Goal: Task Accomplishment & Management: Complete application form

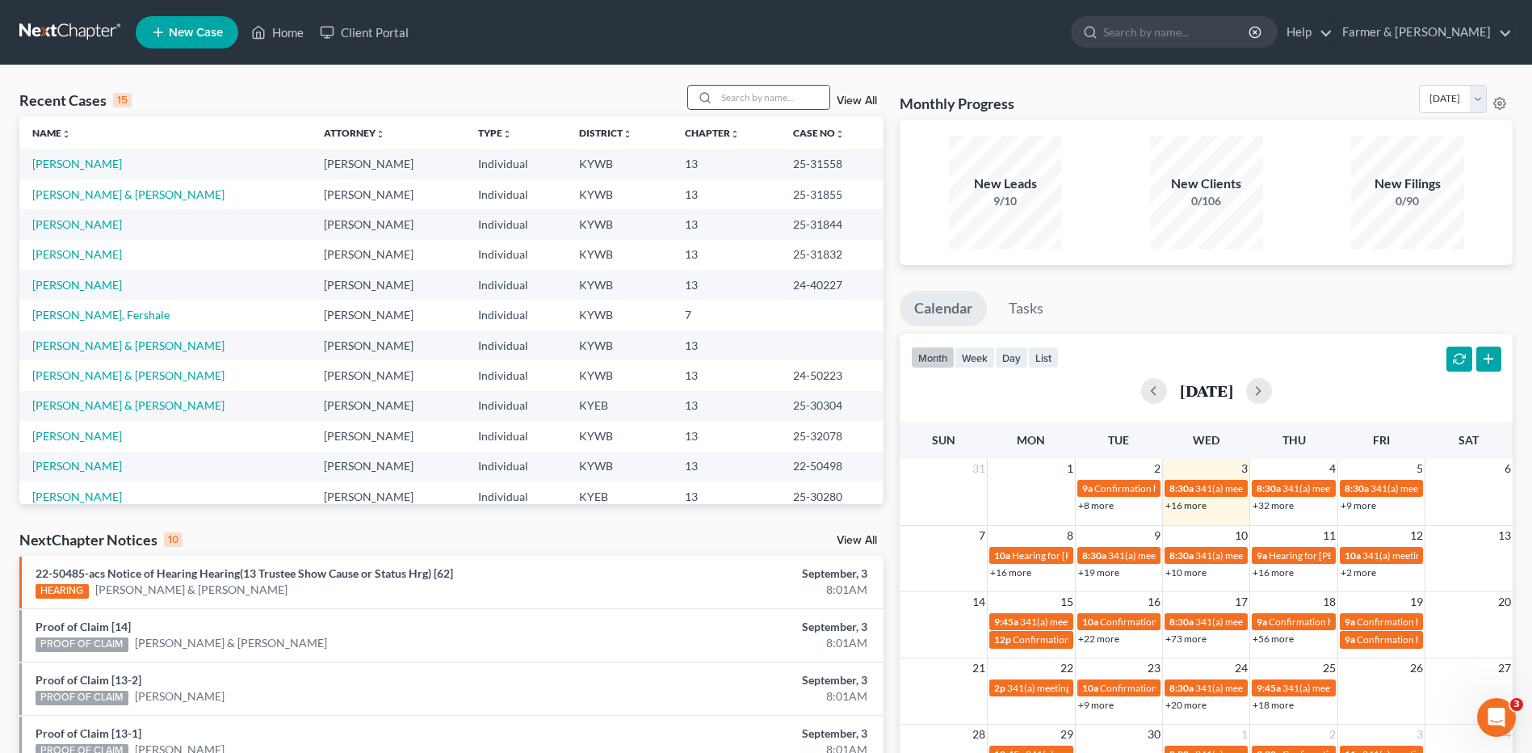
click at [736, 106] on input "search" at bounding box center [772, 97] width 113 height 23
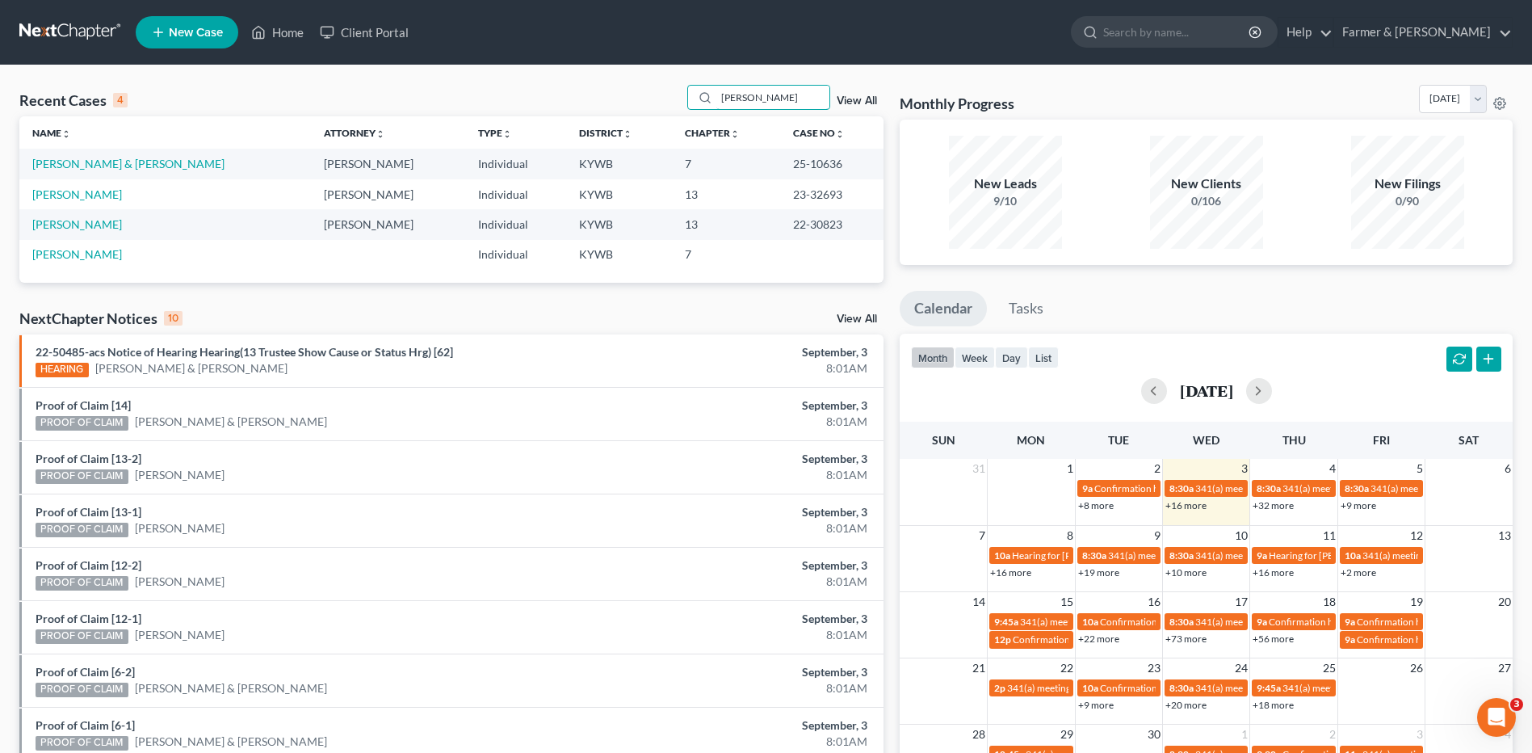
type input "batey"
click at [92, 162] on link "[PERSON_NAME] & [PERSON_NAME]" at bounding box center [128, 164] width 192 height 14
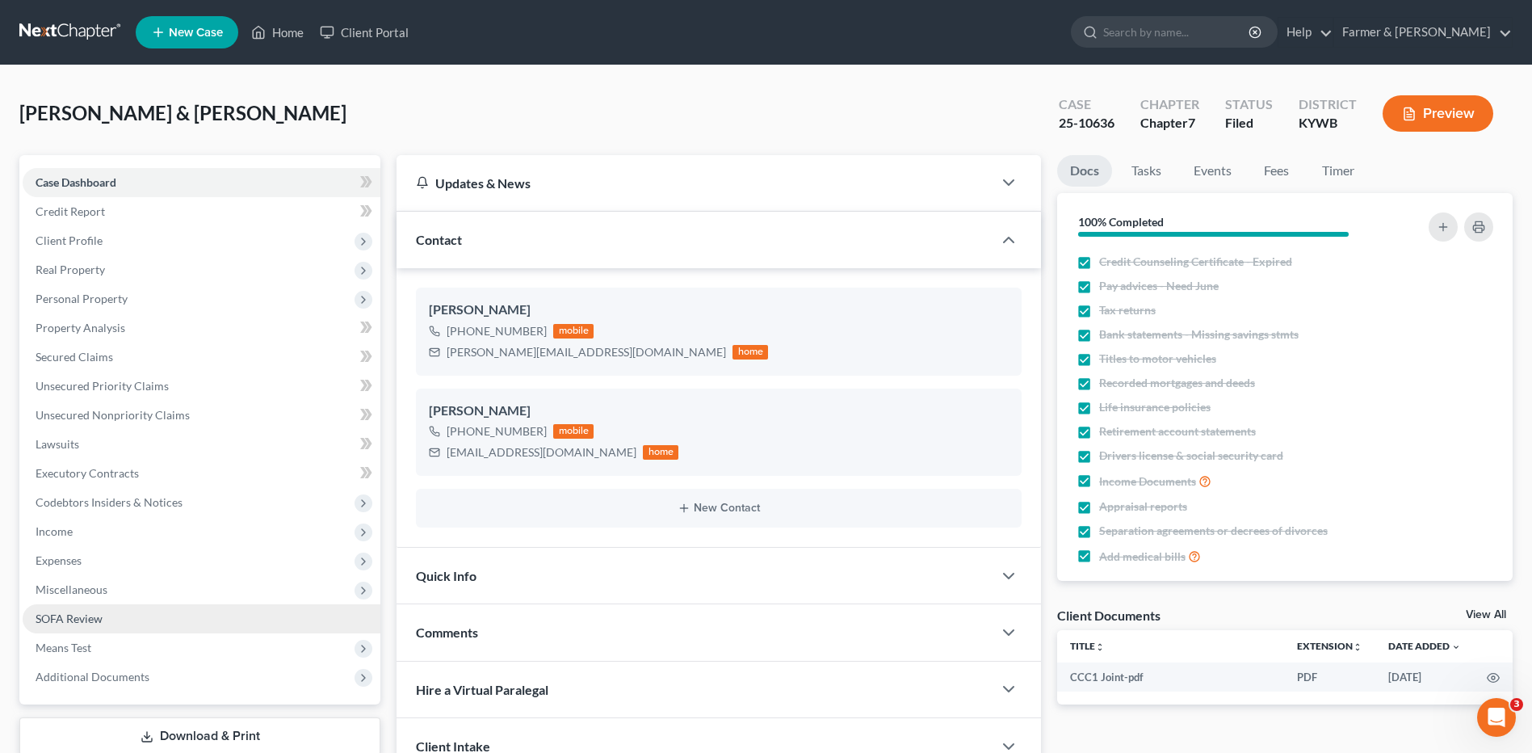
scroll to position [141, 0]
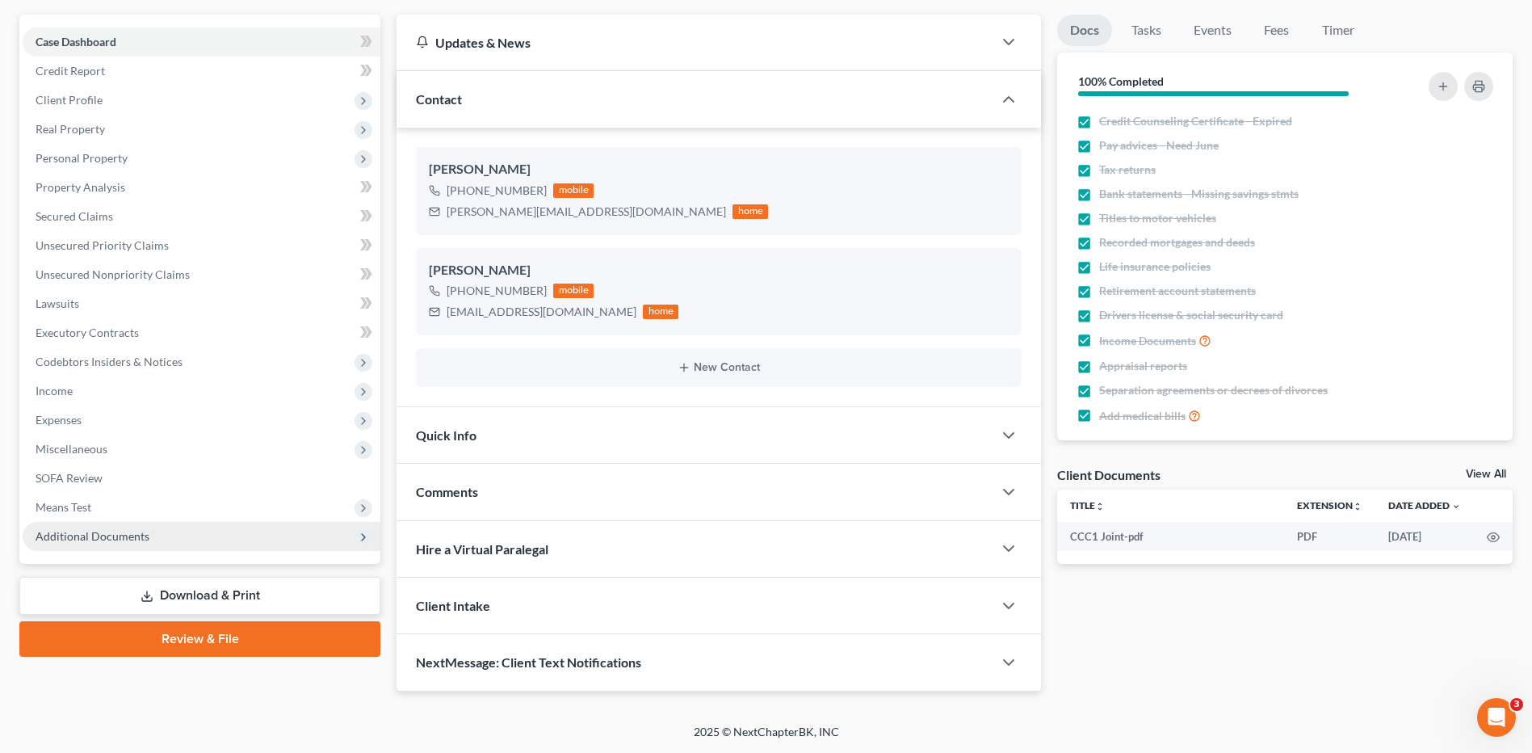
click at [140, 531] on span "Additional Documents" at bounding box center [93, 536] width 114 height 14
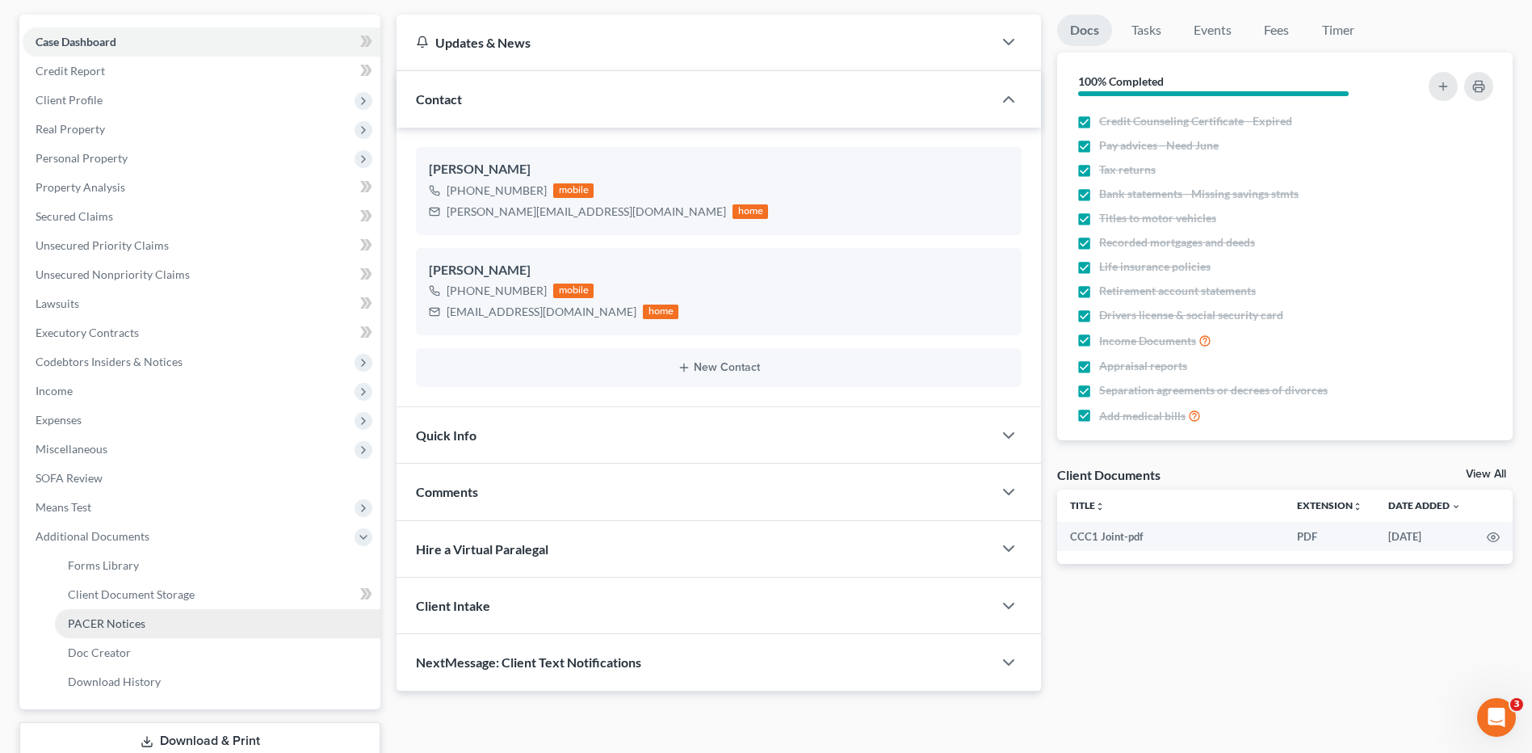
click at [150, 614] on link "PACER Notices" at bounding box center [217, 623] width 325 height 29
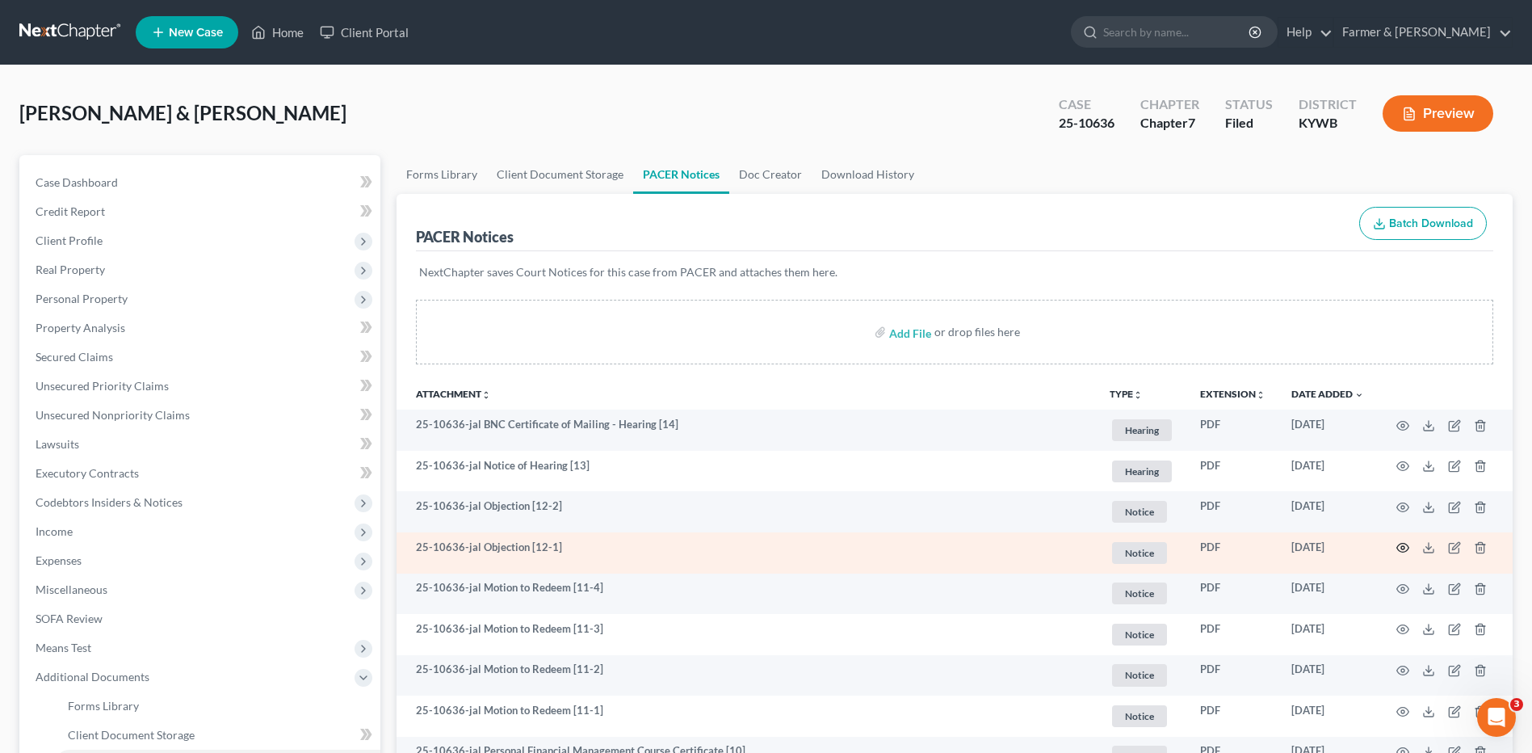
click at [1404, 547] on circle "button" at bounding box center [1402, 547] width 3 height 3
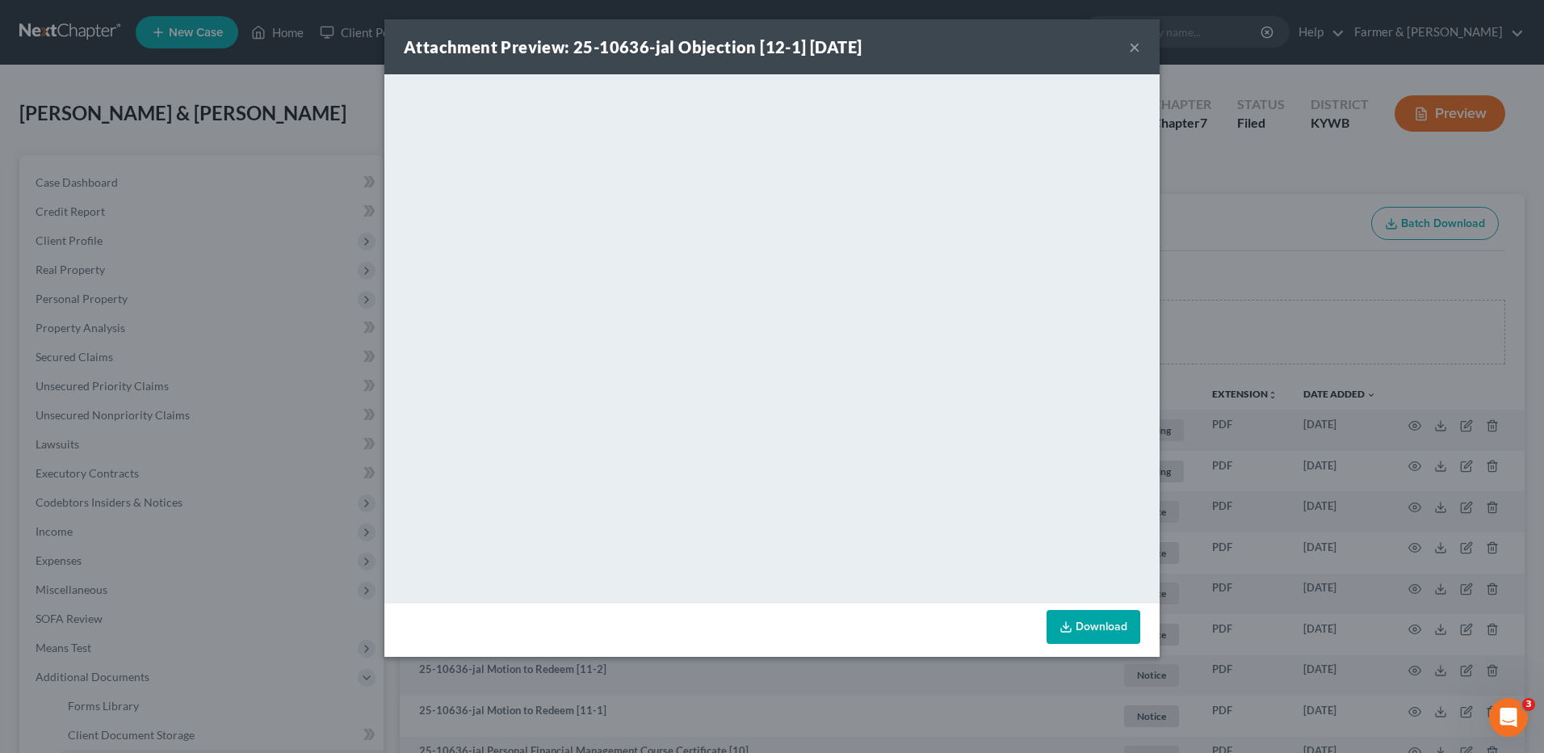
click at [1135, 48] on button "×" at bounding box center [1134, 46] width 11 height 19
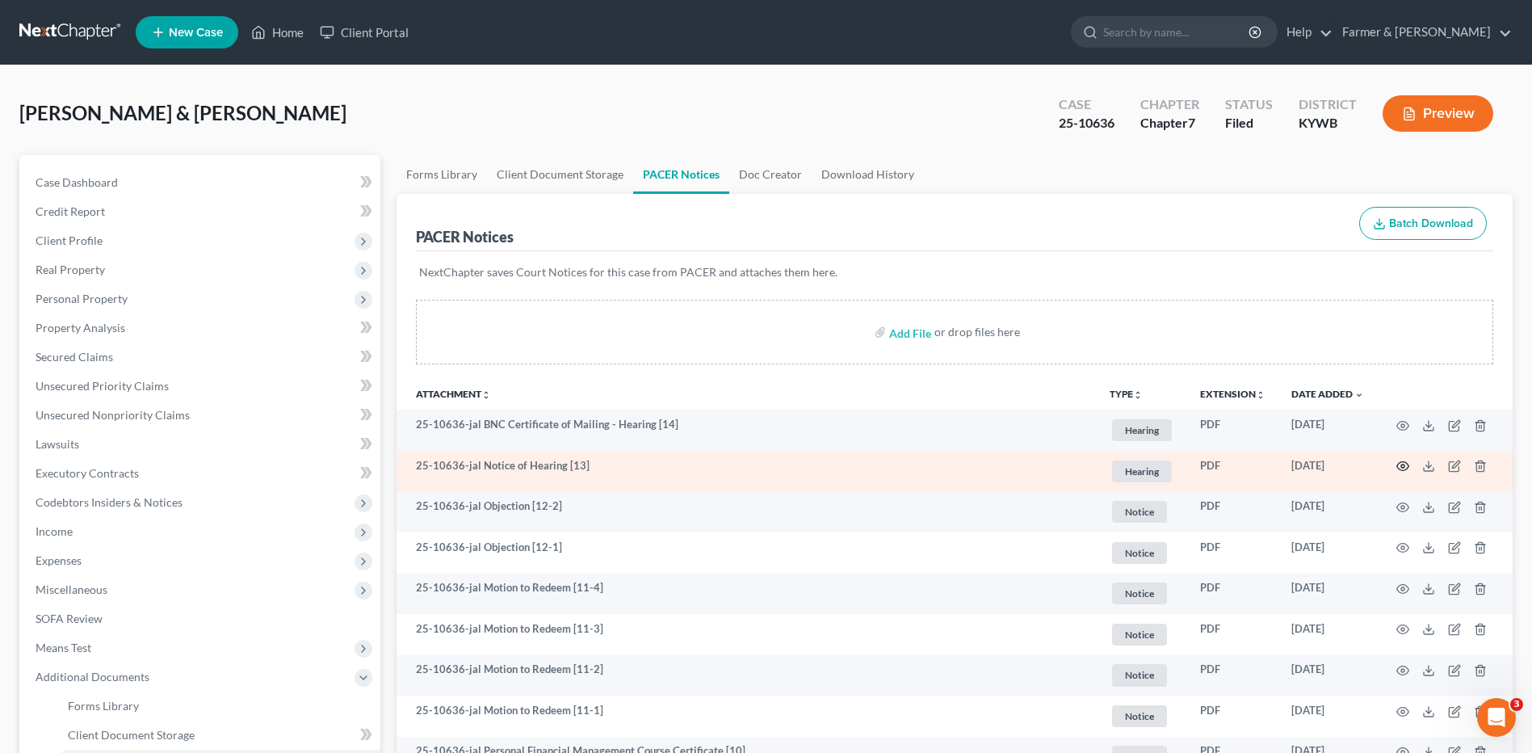
click at [1397, 466] on icon "button" at bounding box center [1403, 466] width 12 height 9
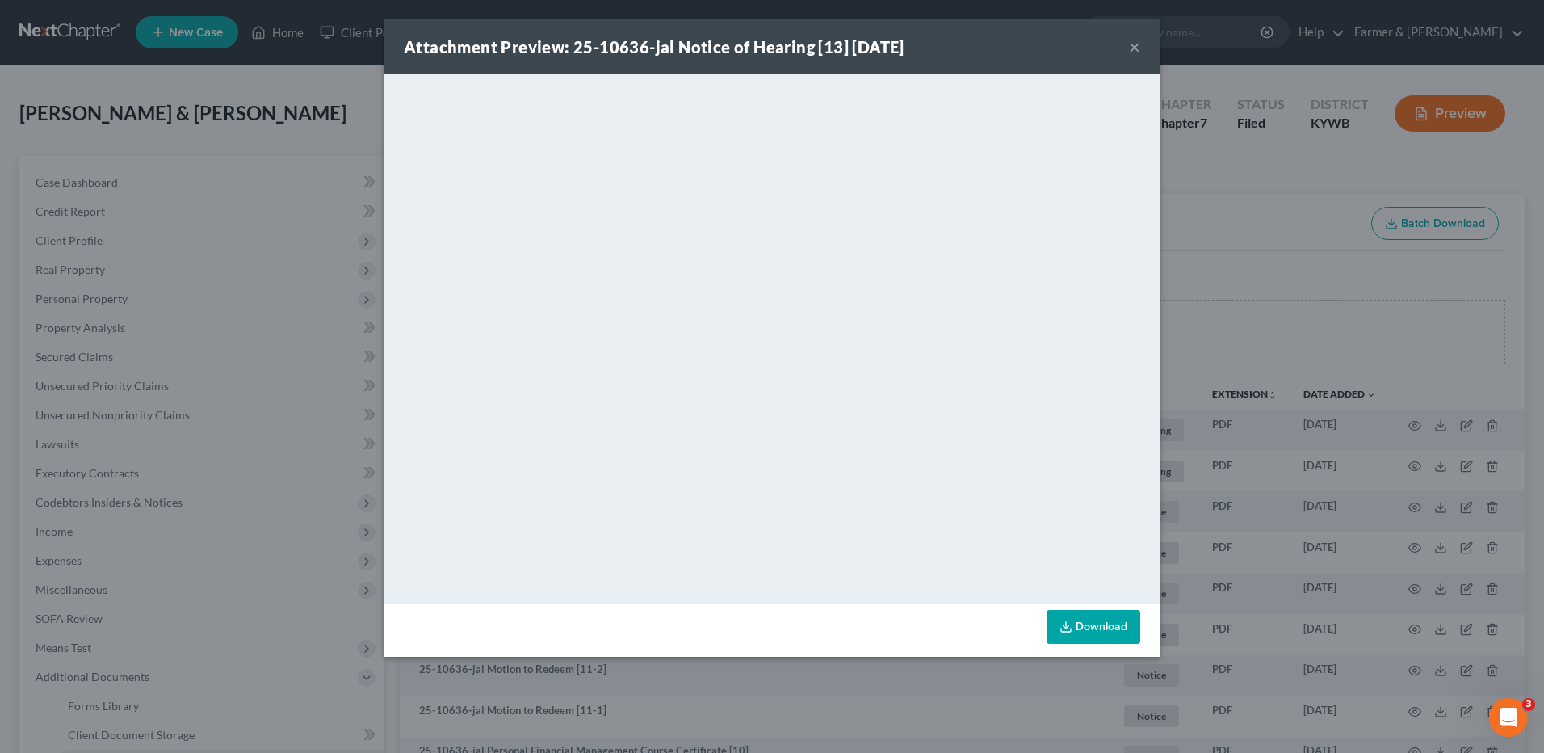
drag, startPoint x: 1135, startPoint y: 44, endPoint x: 1087, endPoint y: 23, distance: 53.1
click at [1135, 44] on button "×" at bounding box center [1134, 46] width 11 height 19
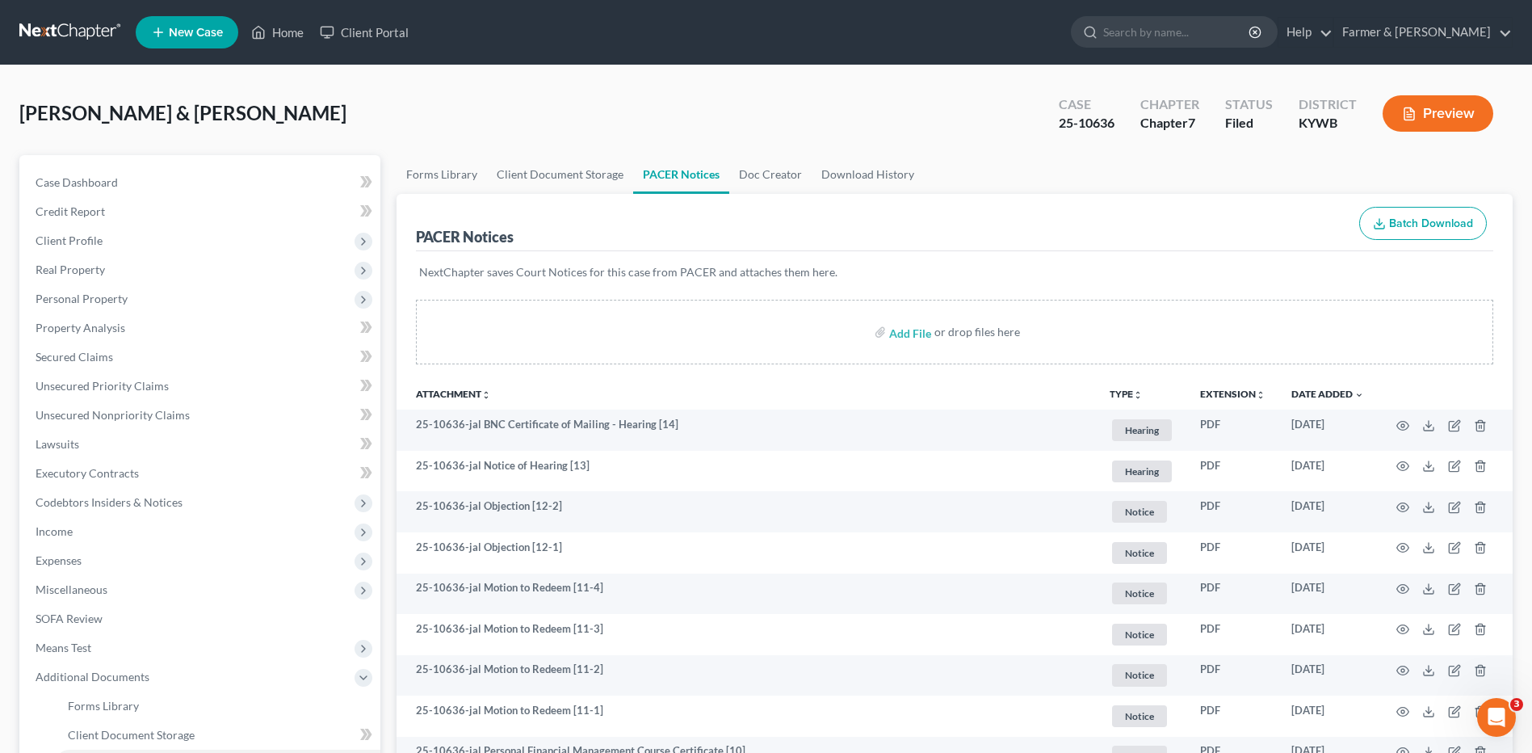
drag, startPoint x: 36, startPoint y: 23, endPoint x: 749, endPoint y: 140, distance: 722.5
click at [36, 23] on link at bounding box center [70, 32] width 103 height 29
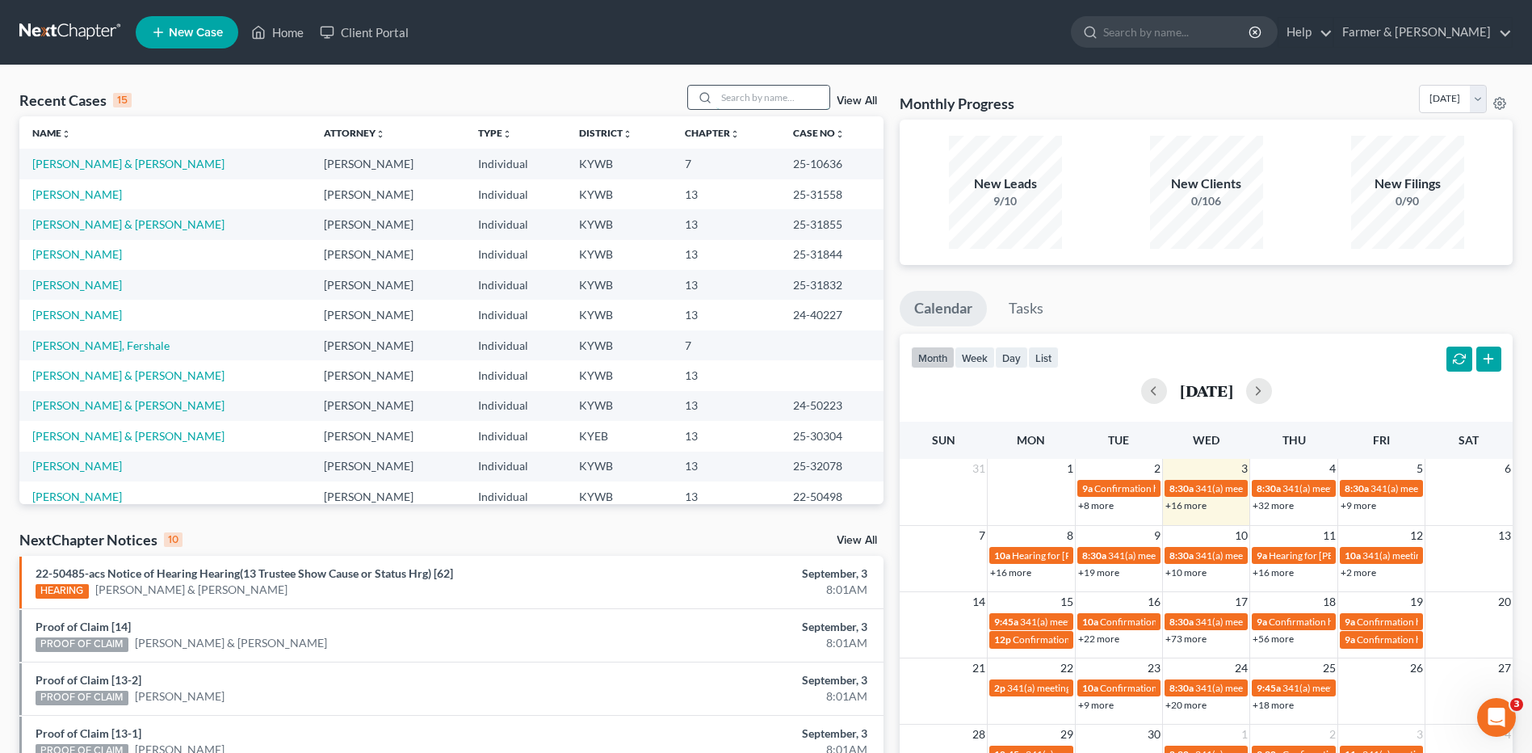
click at [749, 99] on input "search" at bounding box center [772, 97] width 113 height 23
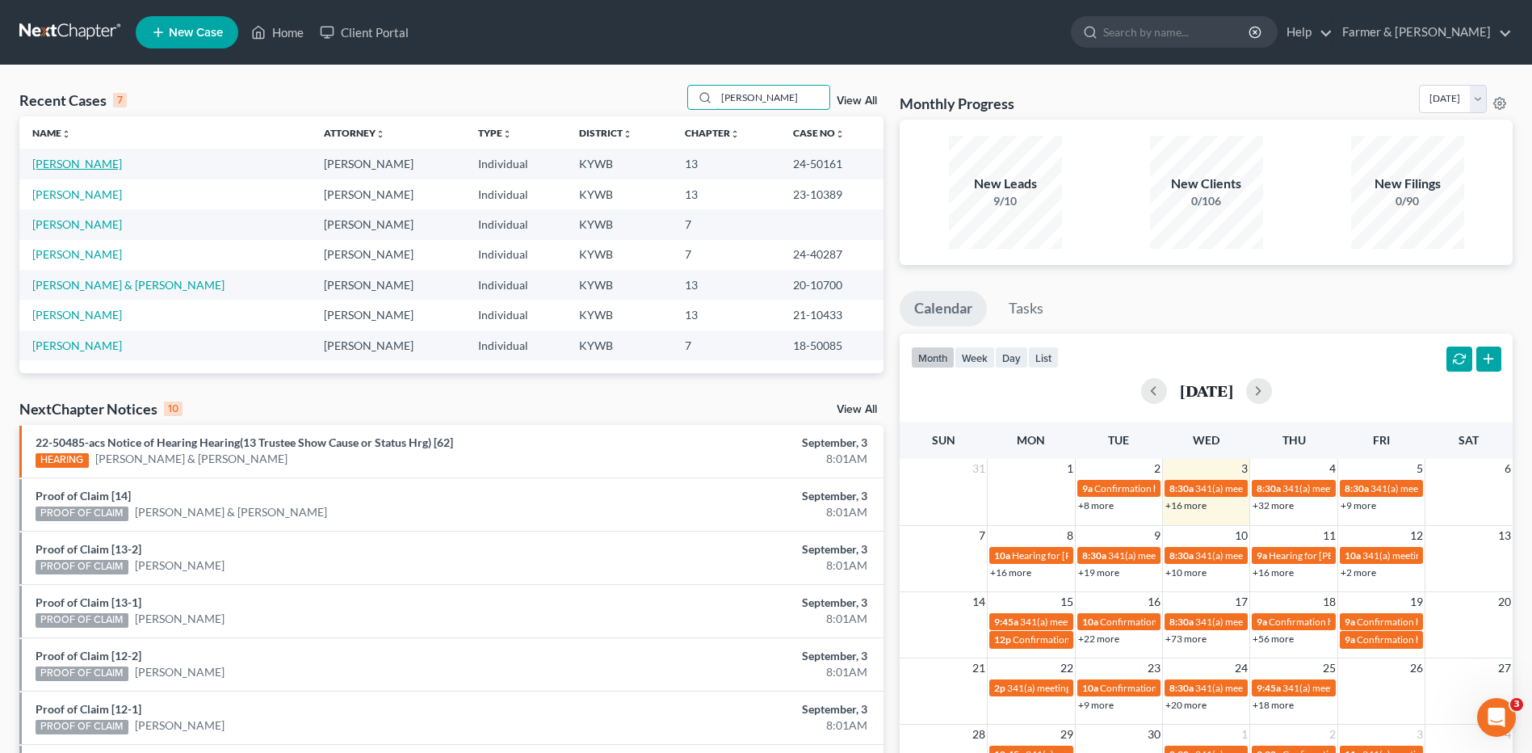
type input "vivian"
click at [95, 168] on link "[PERSON_NAME]" at bounding box center [77, 164] width 90 height 14
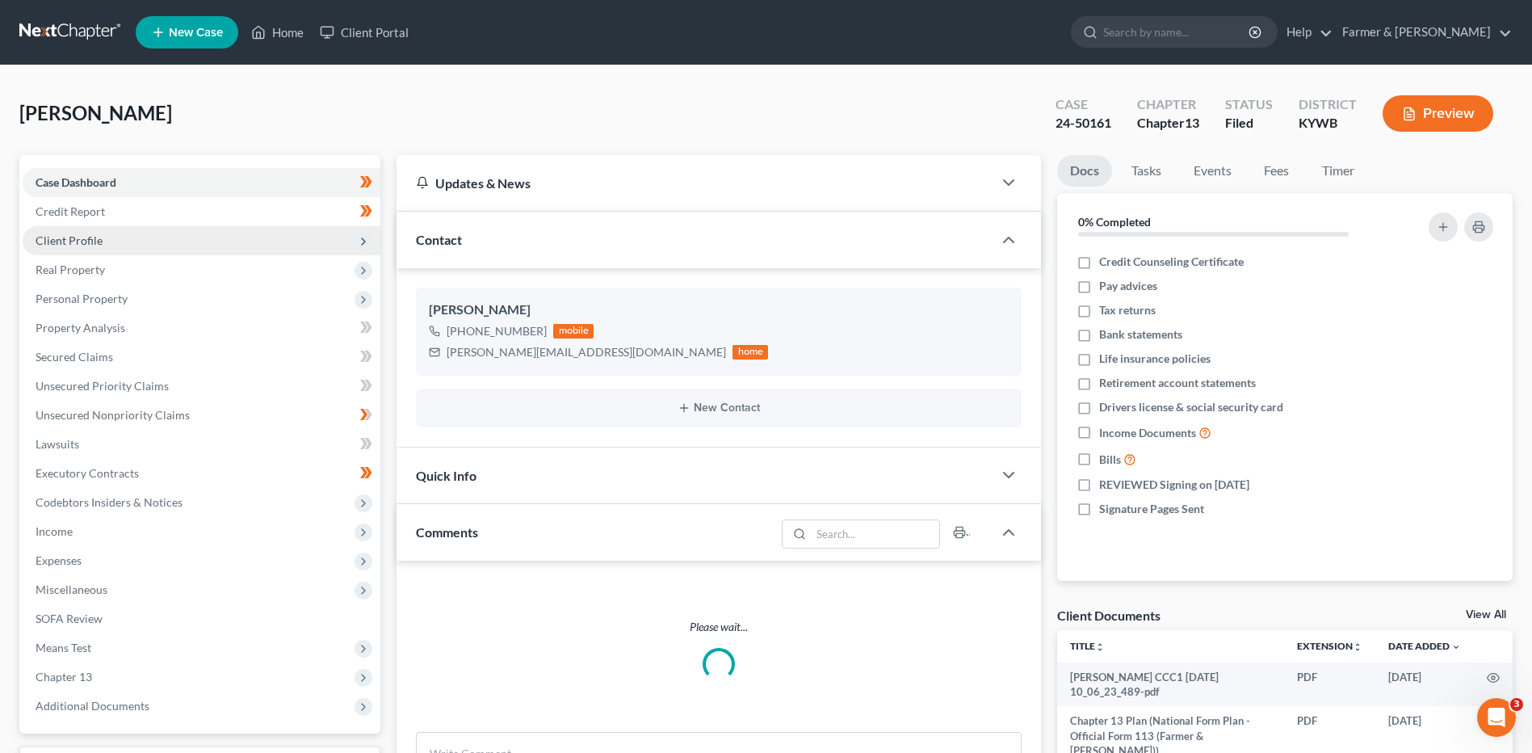
click at [106, 242] on span "Client Profile" at bounding box center [202, 240] width 358 height 29
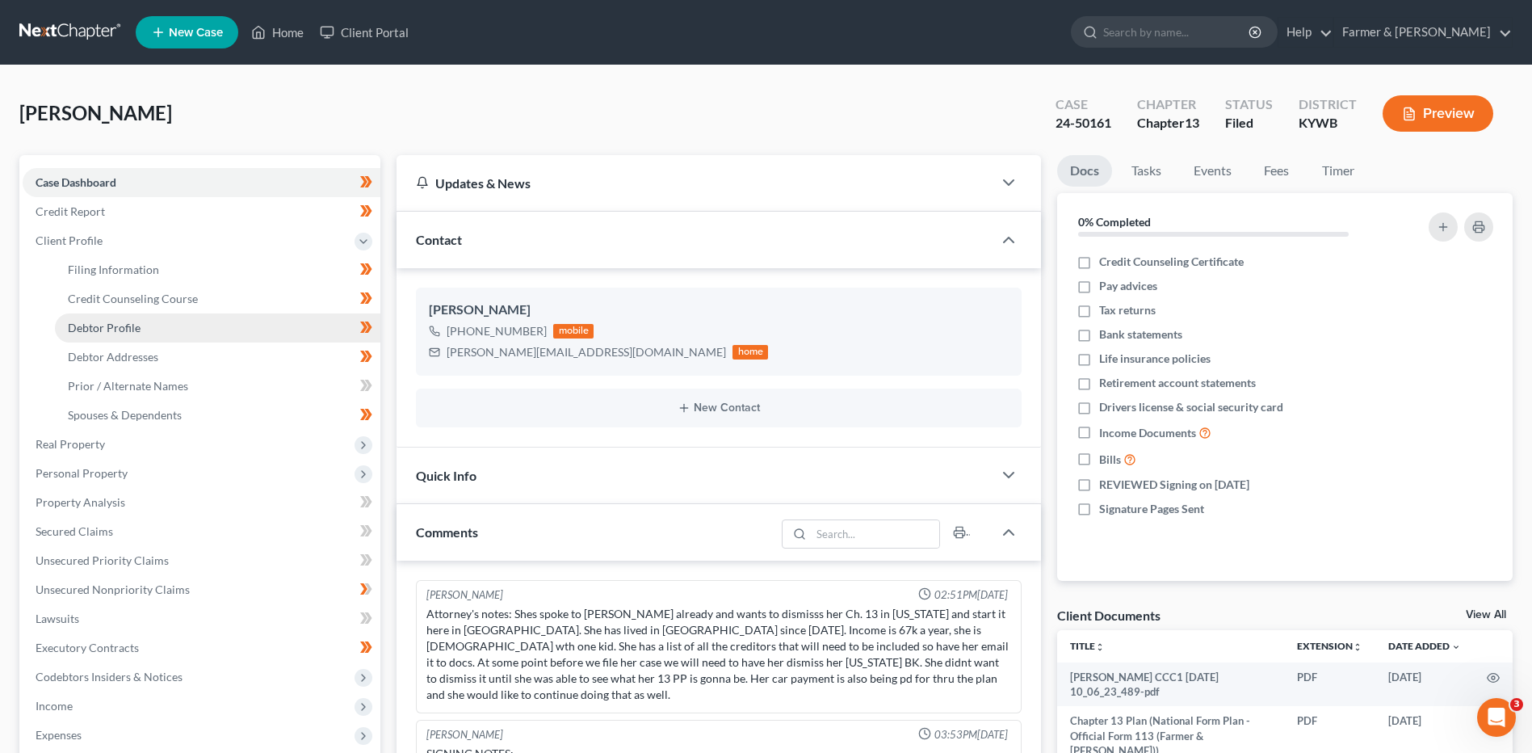
scroll to position [40, 0]
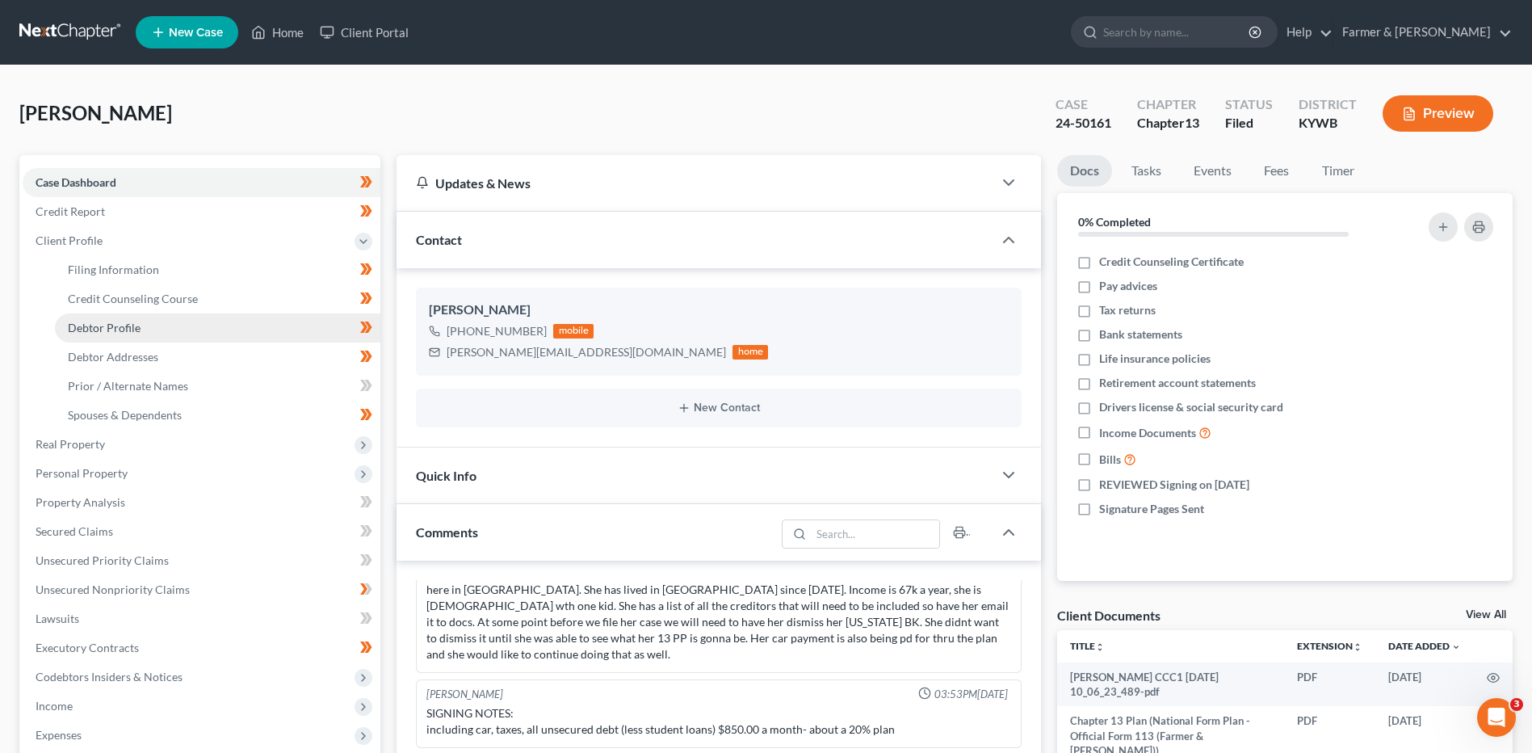
click at [128, 334] on span "Debtor Profile" at bounding box center [104, 328] width 73 height 14
select select "0"
select select "1"
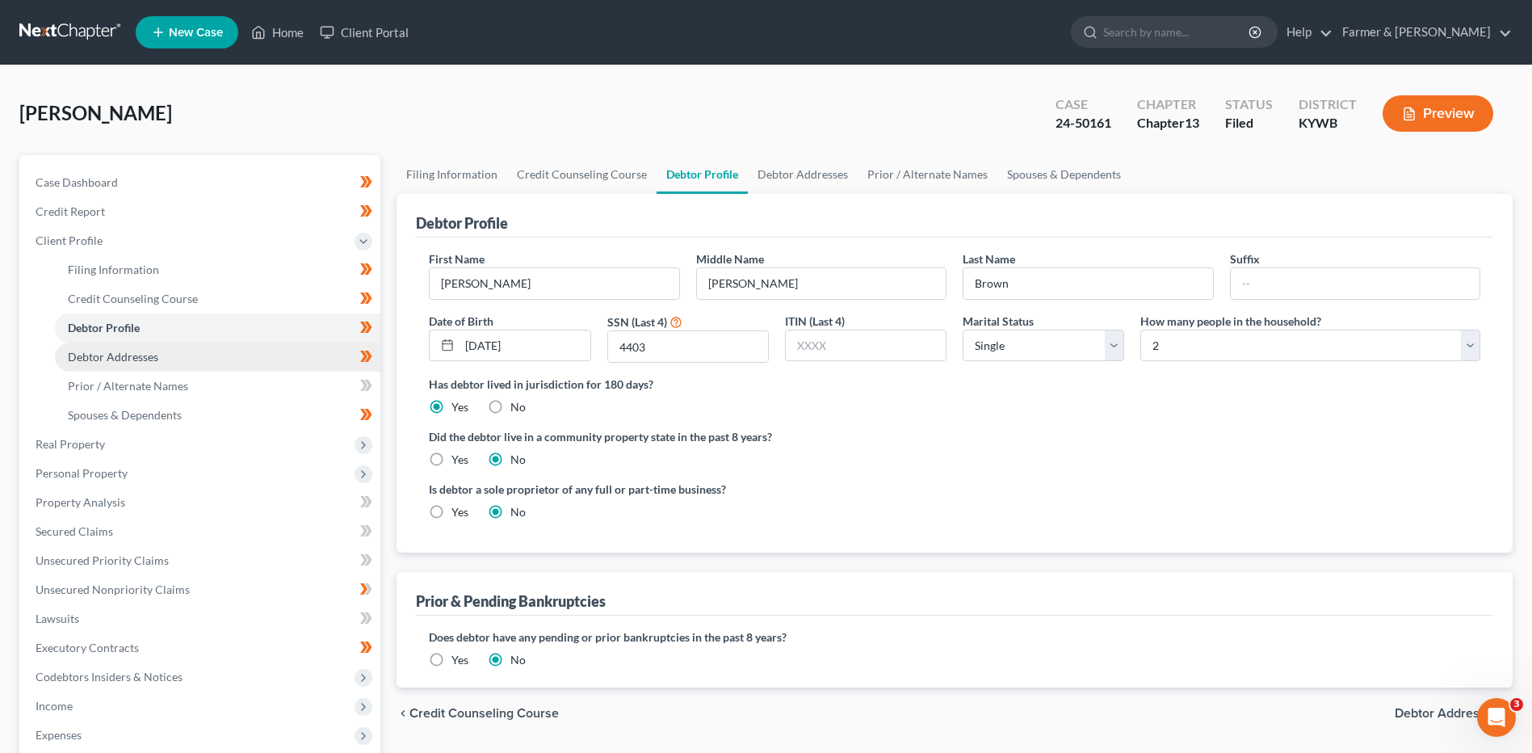
radio input "true"
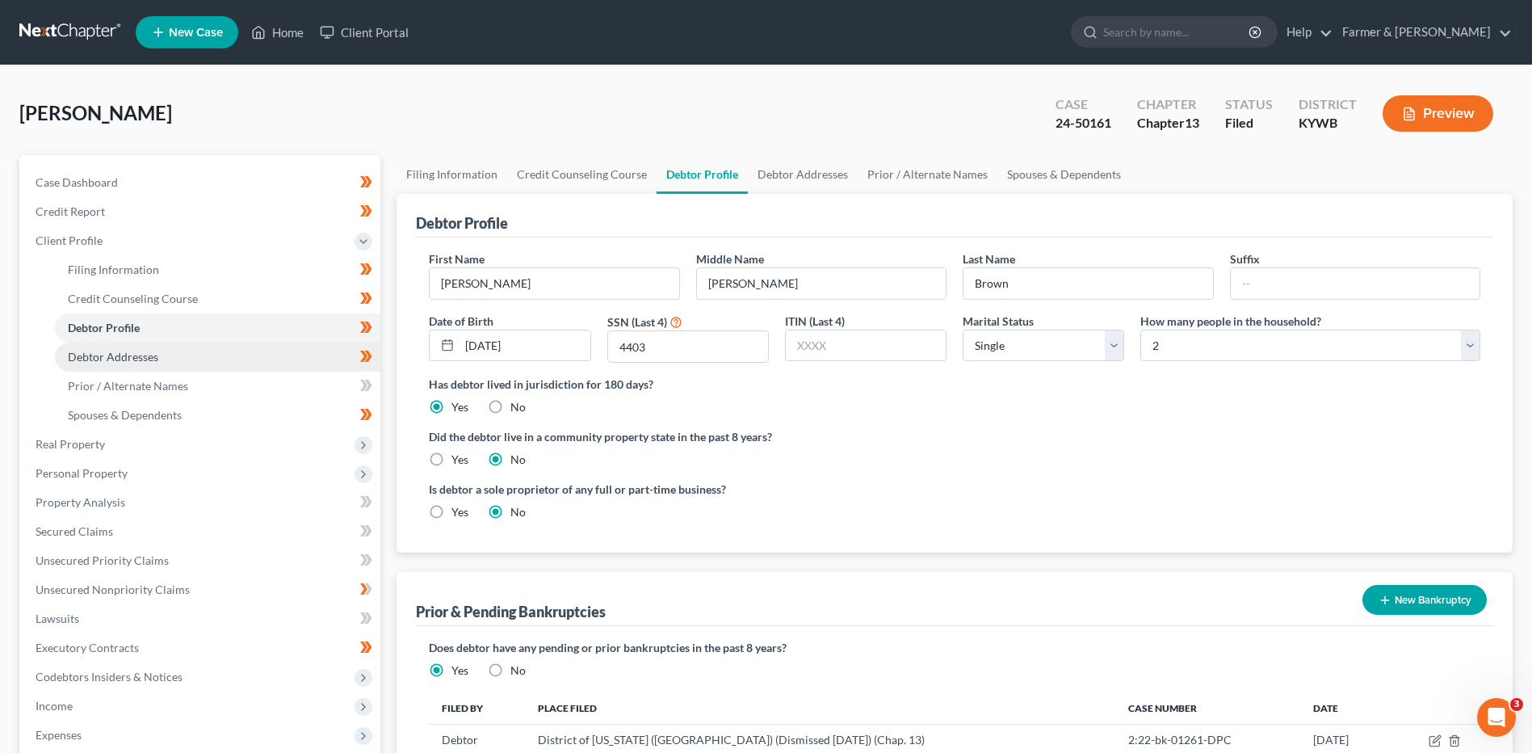
click at [145, 359] on span "Debtor Addresses" at bounding box center [113, 357] width 90 height 14
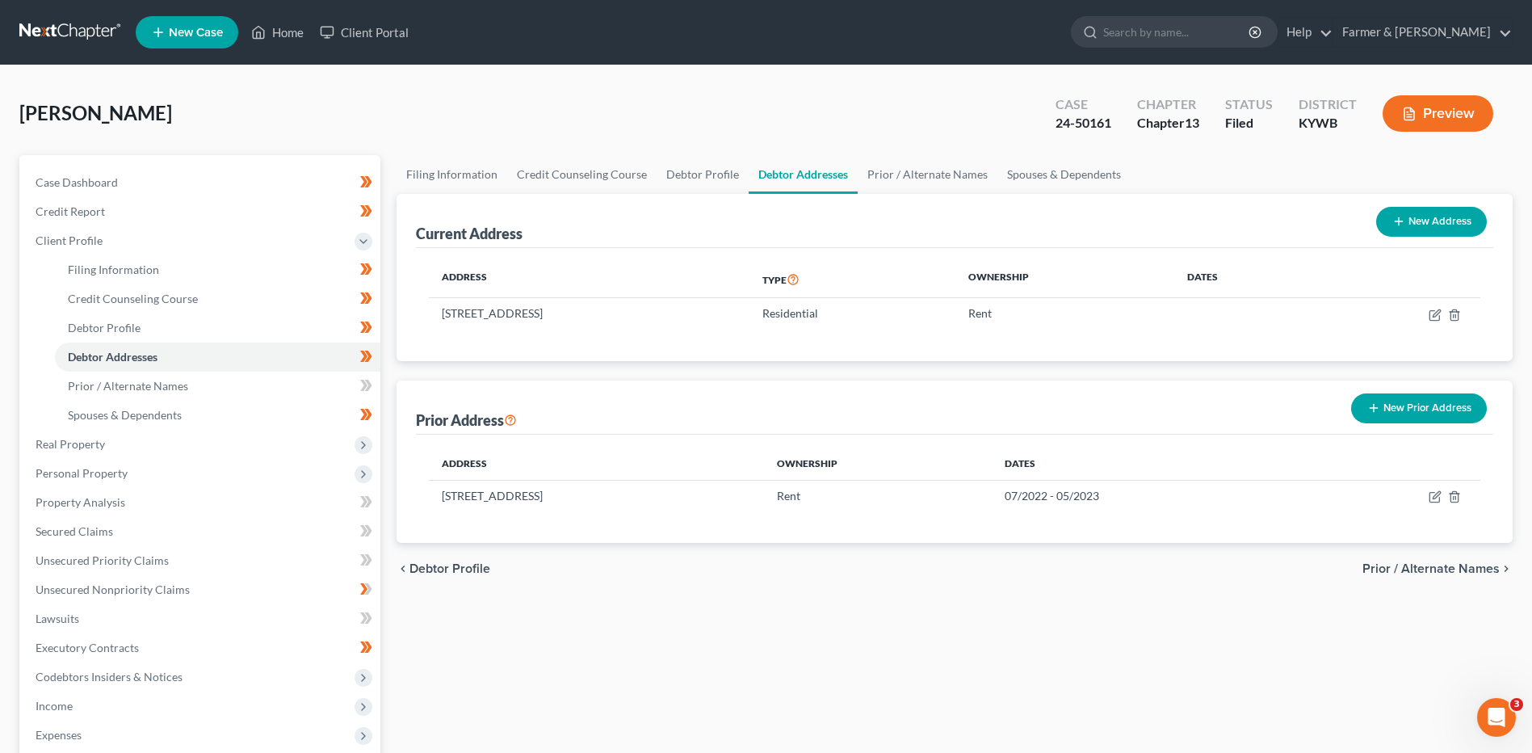
click at [49, 27] on link at bounding box center [70, 32] width 103 height 29
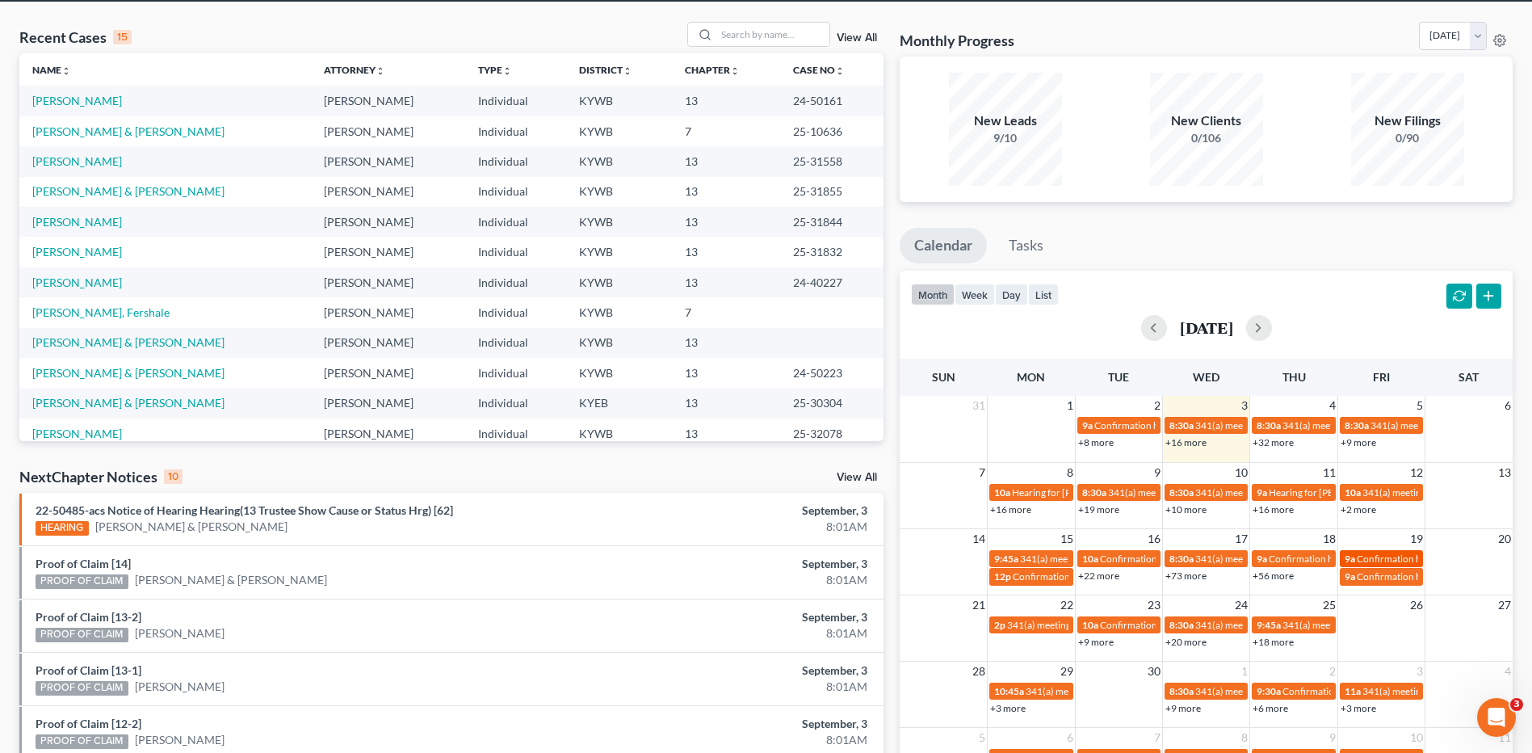
scroll to position [81, 0]
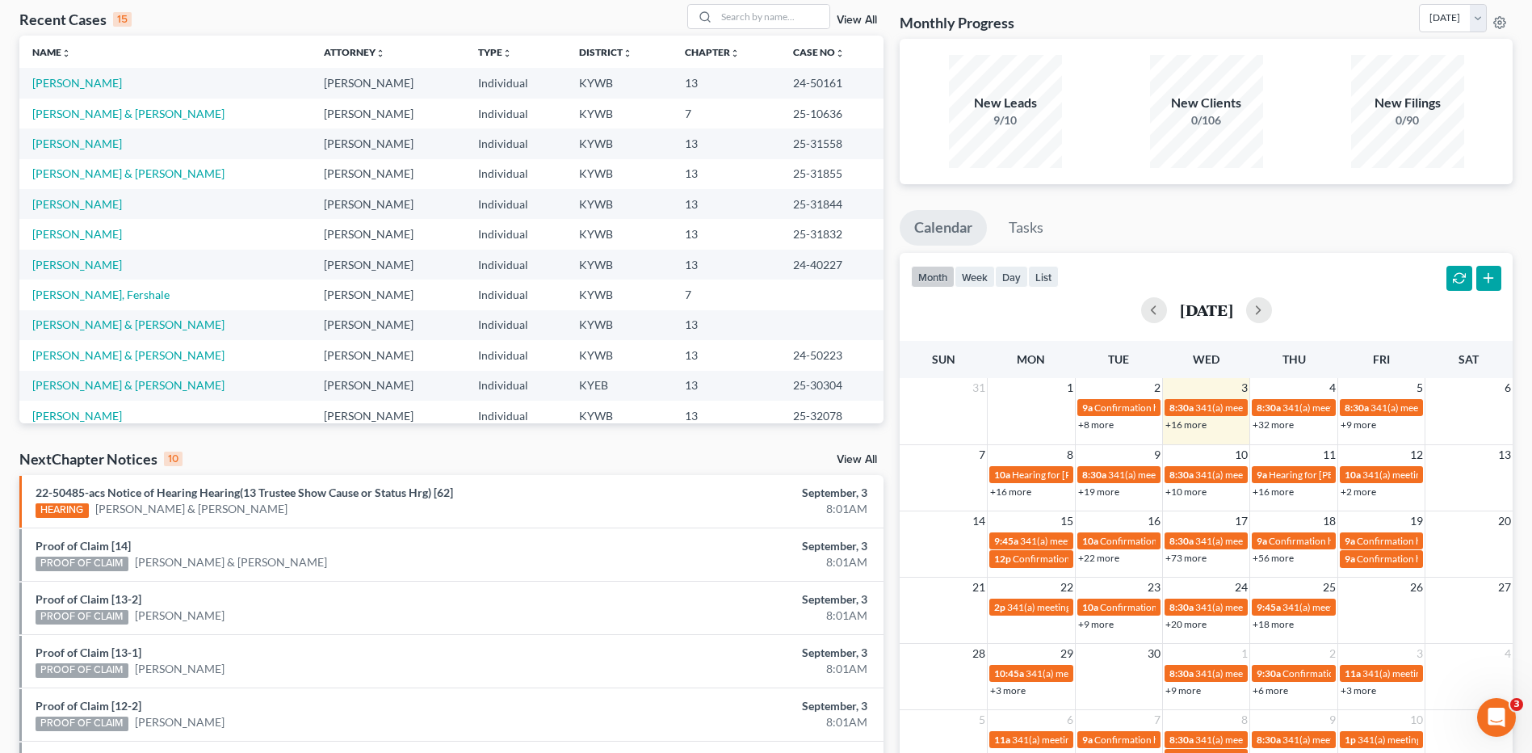
click at [1188, 426] on link "+16 more" at bounding box center [1185, 424] width 41 height 12
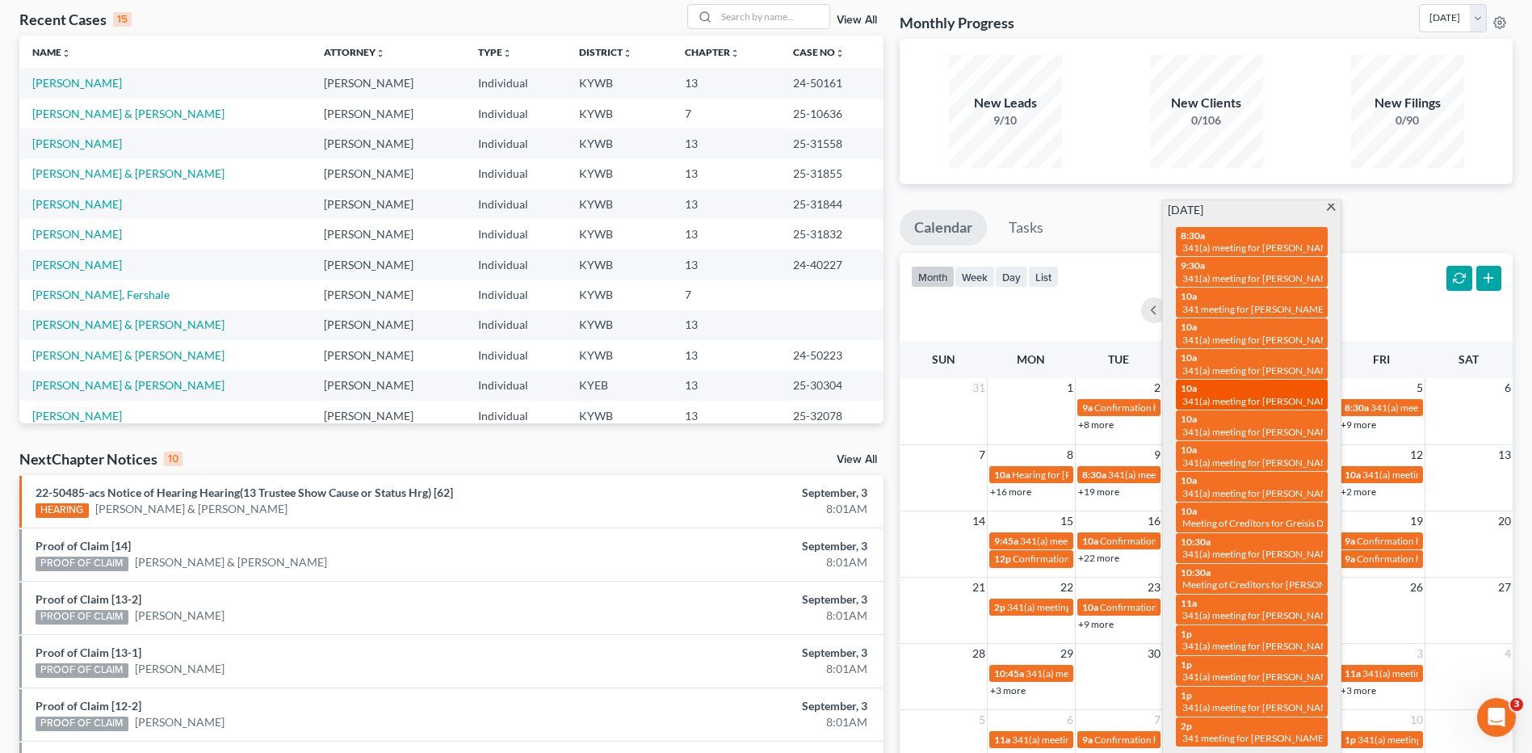
click at [1296, 388] on div "10a 341(a) meeting for Jose Manuel Napoles Puerto" at bounding box center [1252, 394] width 142 height 25
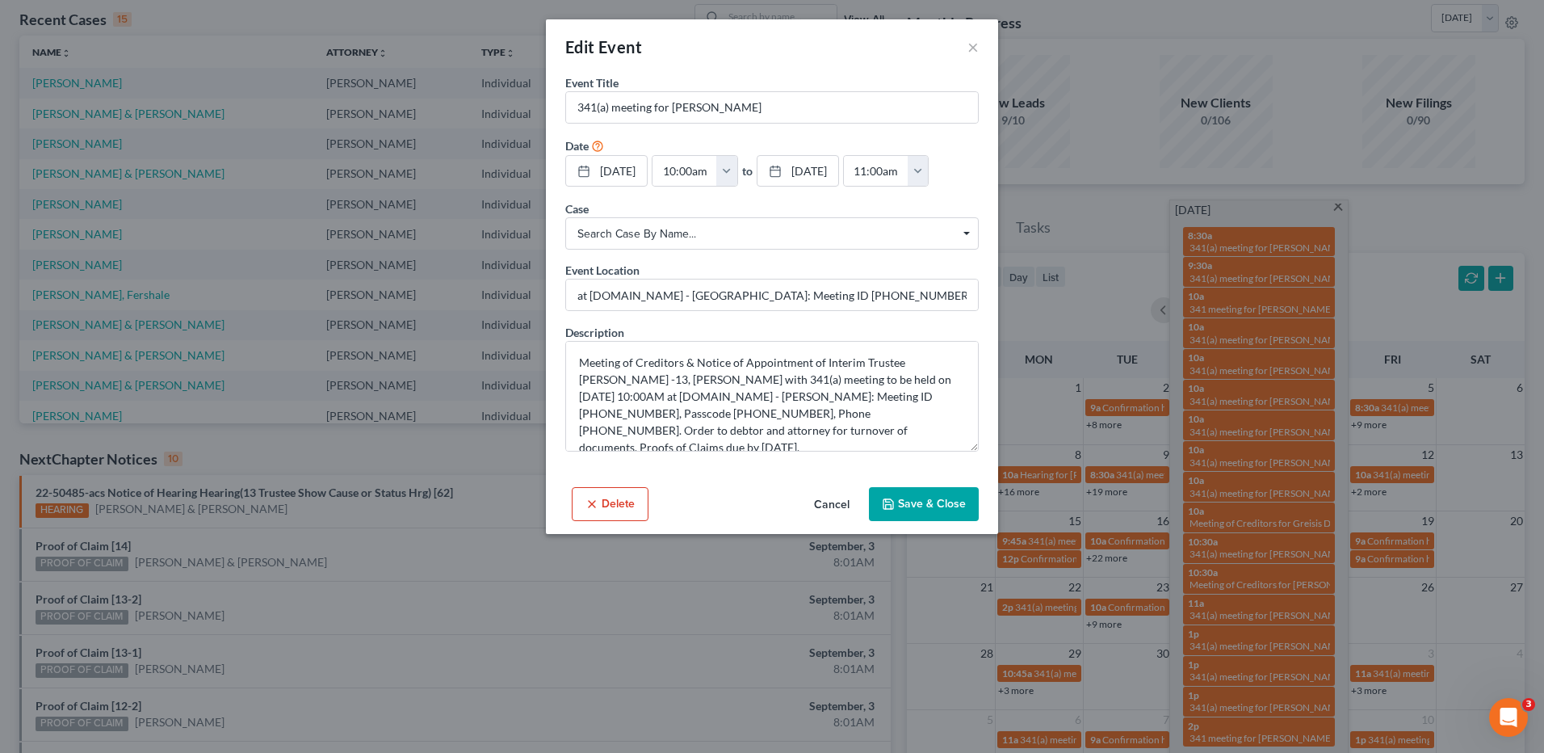
click at [820, 498] on button "Cancel" at bounding box center [831, 505] width 61 height 32
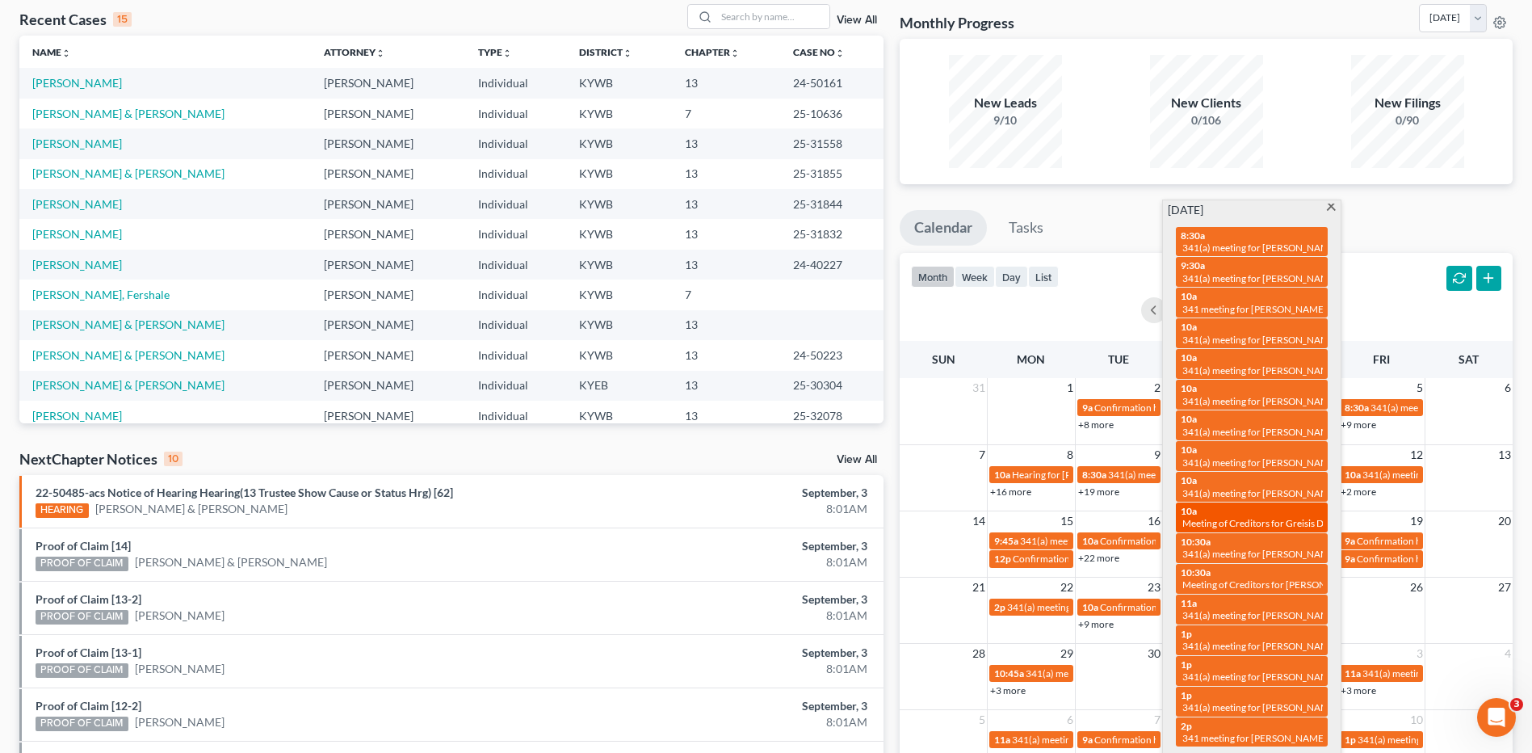
click at [1261, 512] on div "10a Meeting of Creditors for Greisis De La Paz Ochoa" at bounding box center [1252, 517] width 142 height 25
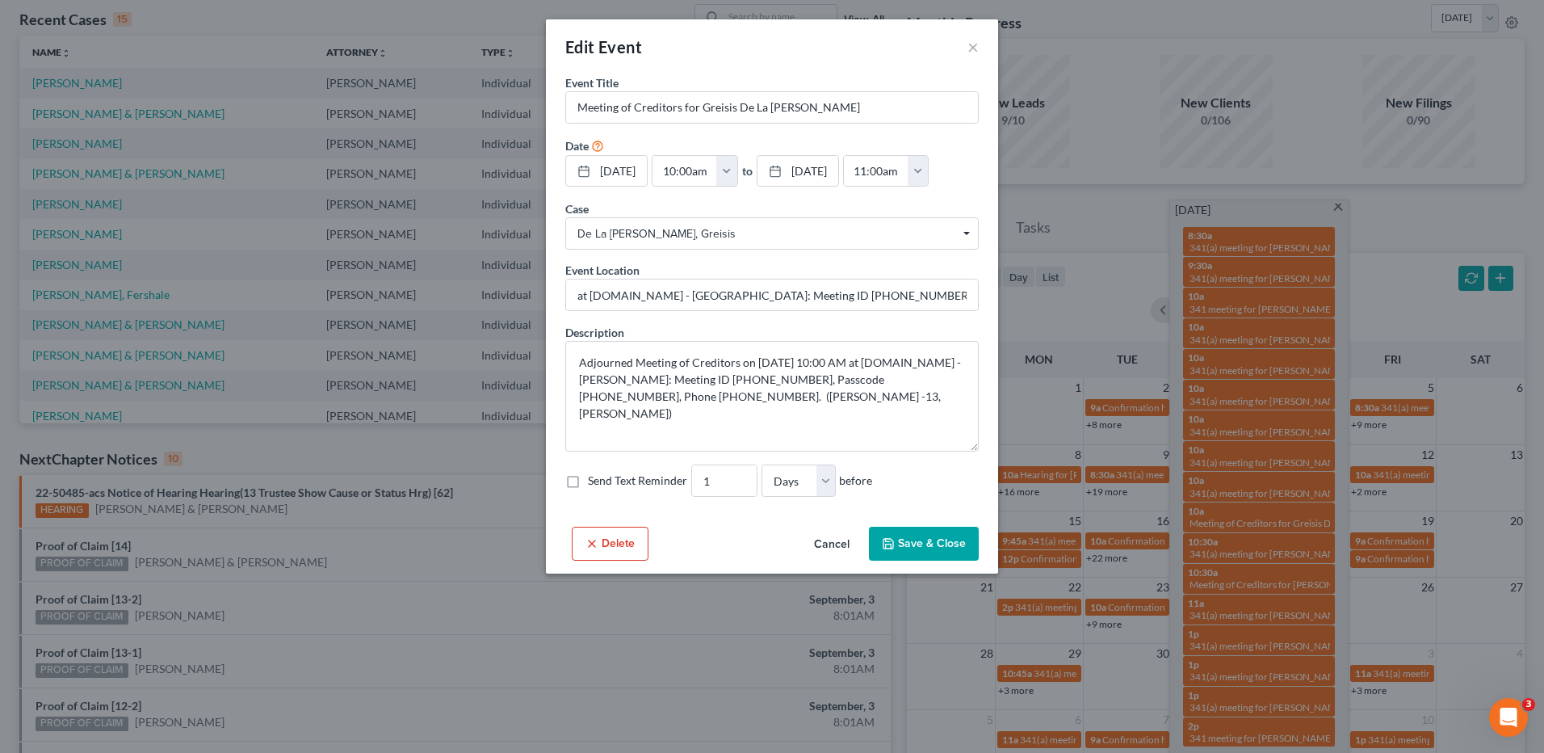
click at [830, 542] on button "Cancel" at bounding box center [831, 544] width 61 height 32
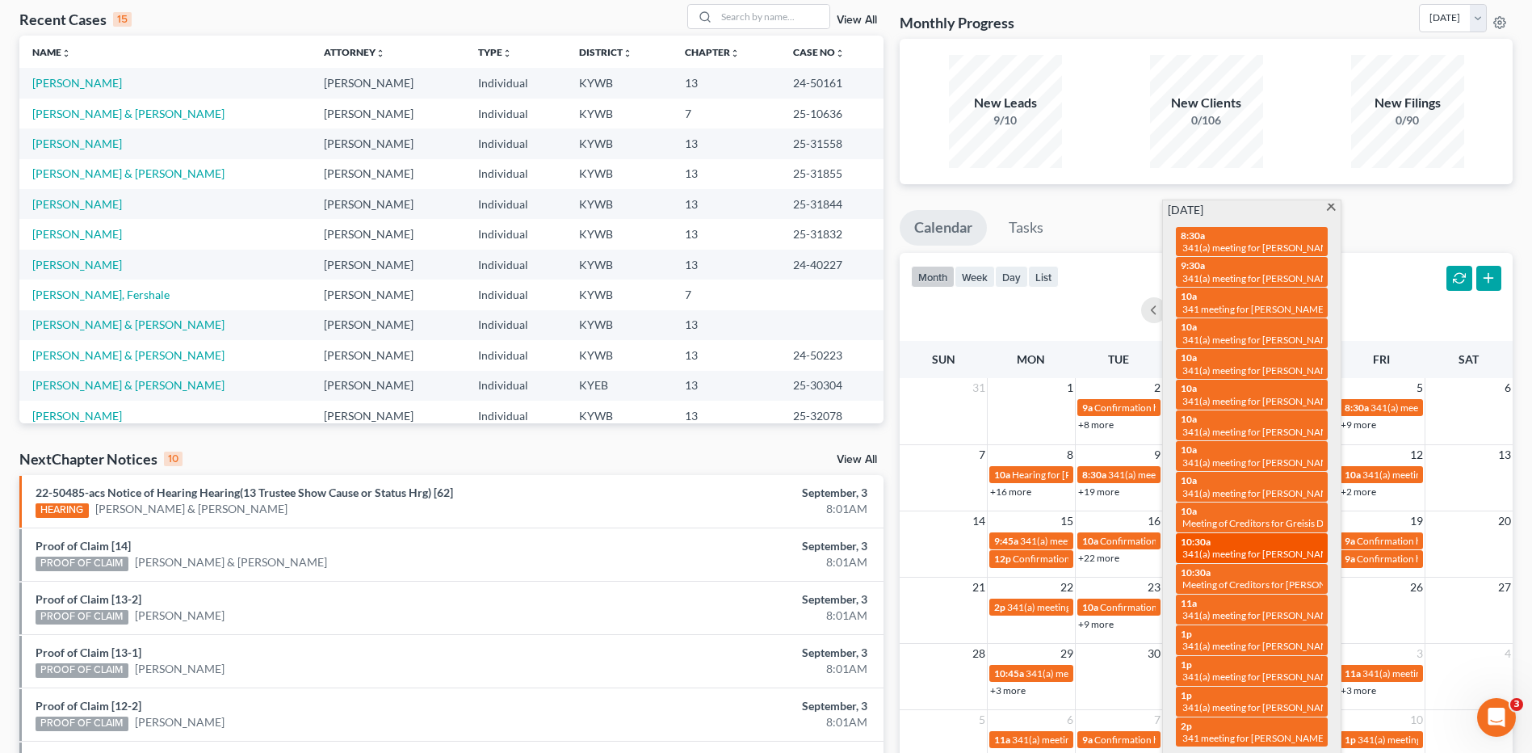
click at [1274, 548] on span "341(a) meeting for [PERSON_NAME]" at bounding box center [1260, 554] width 156 height 12
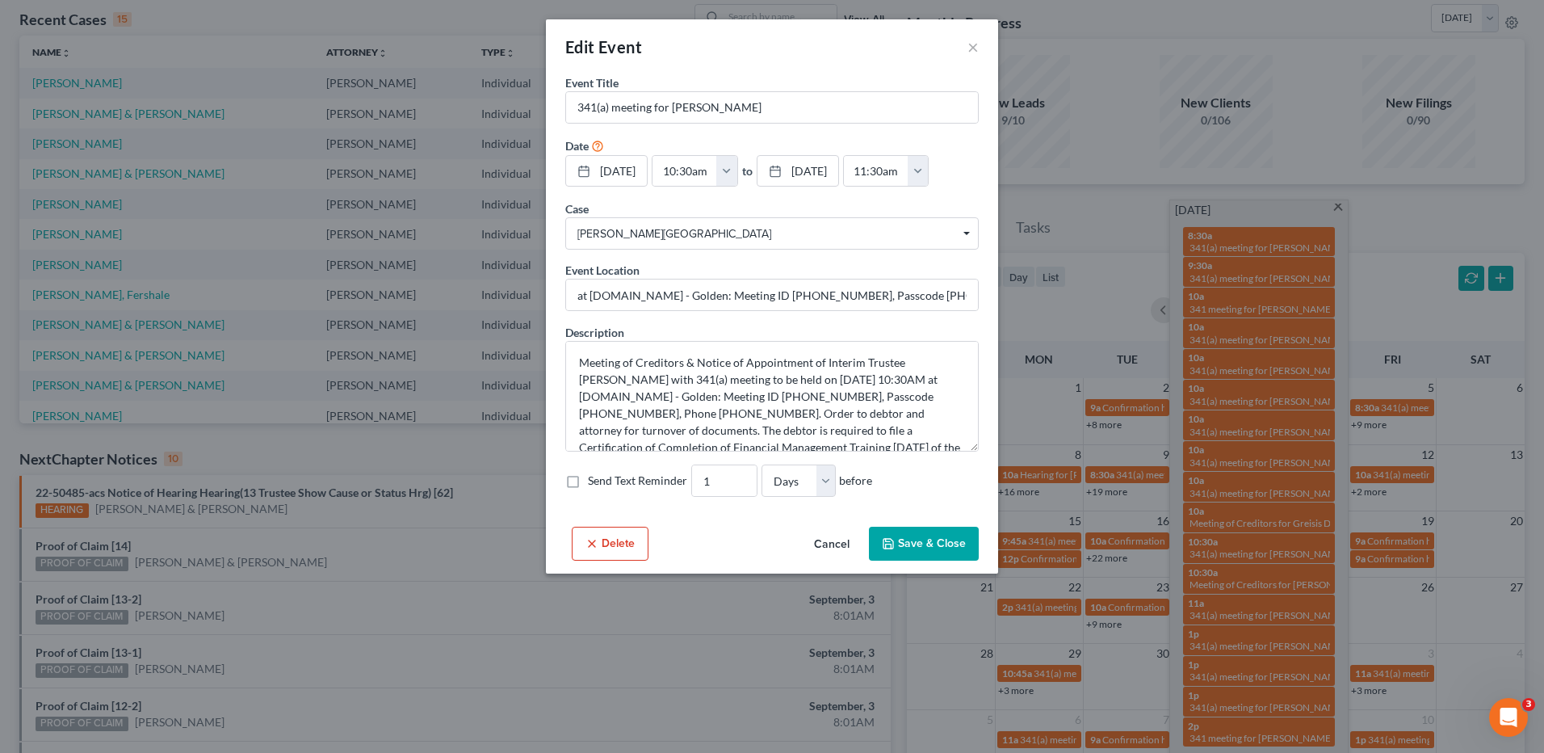
click at [825, 541] on button "Cancel" at bounding box center [831, 544] width 61 height 32
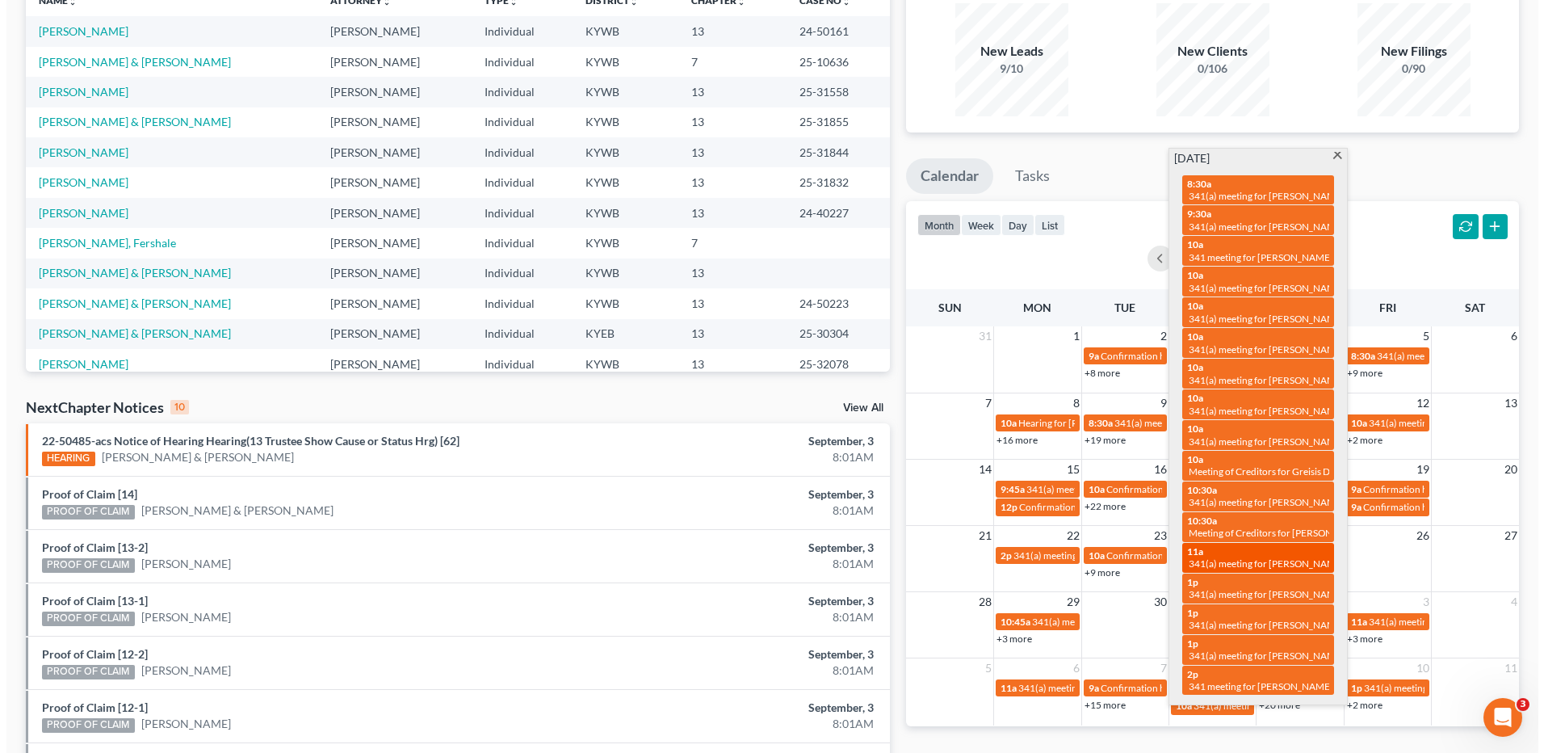
scroll to position [162, 0]
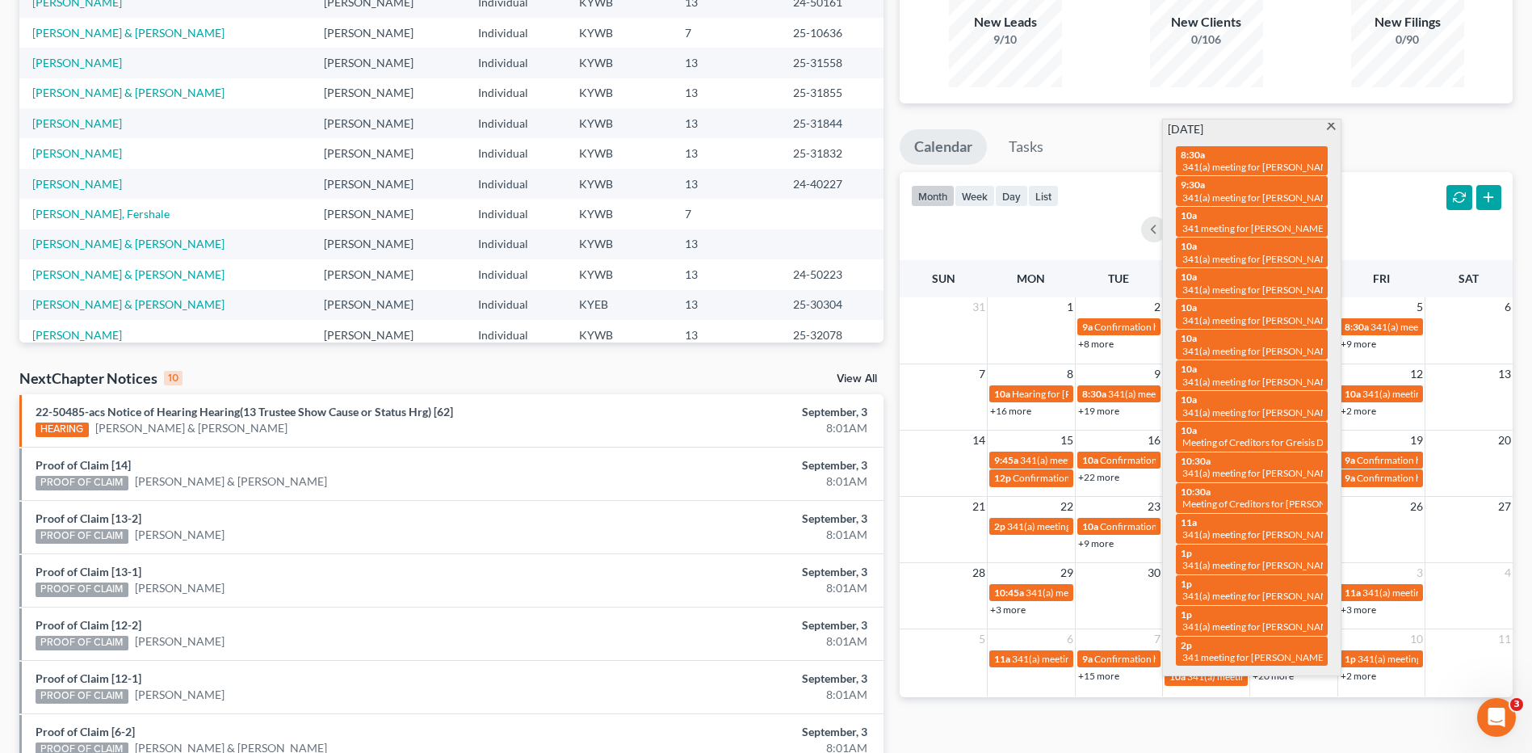
click at [1332, 120] on div "Wednesday, September 3 8:30a 341(a) meeting for Shannon Payton 9:30a 341(a) mee…" at bounding box center [1252, 398] width 178 height 556
click at [1332, 124] on span at bounding box center [1331, 128] width 12 height 10
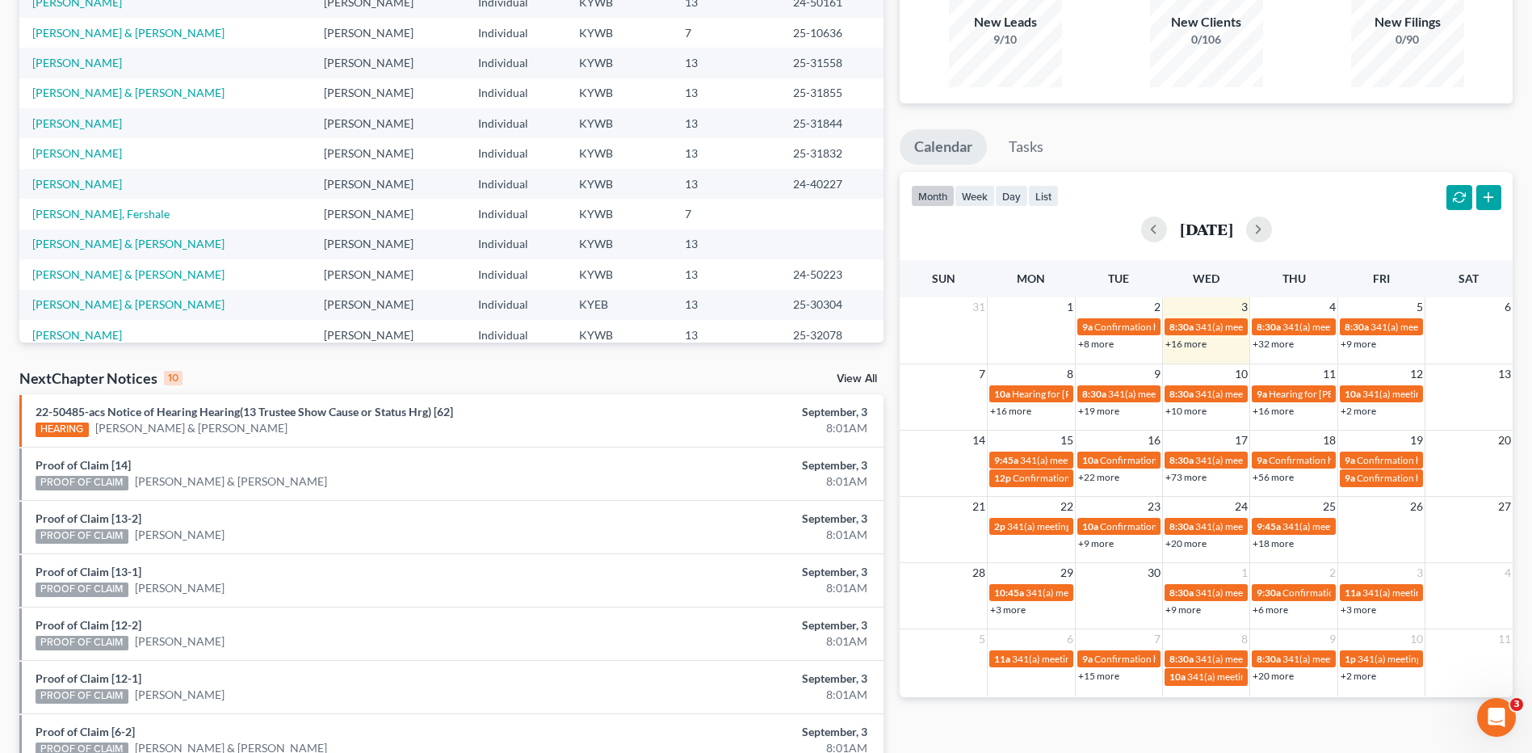
click at [1273, 342] on link "+32 more" at bounding box center [1272, 344] width 41 height 12
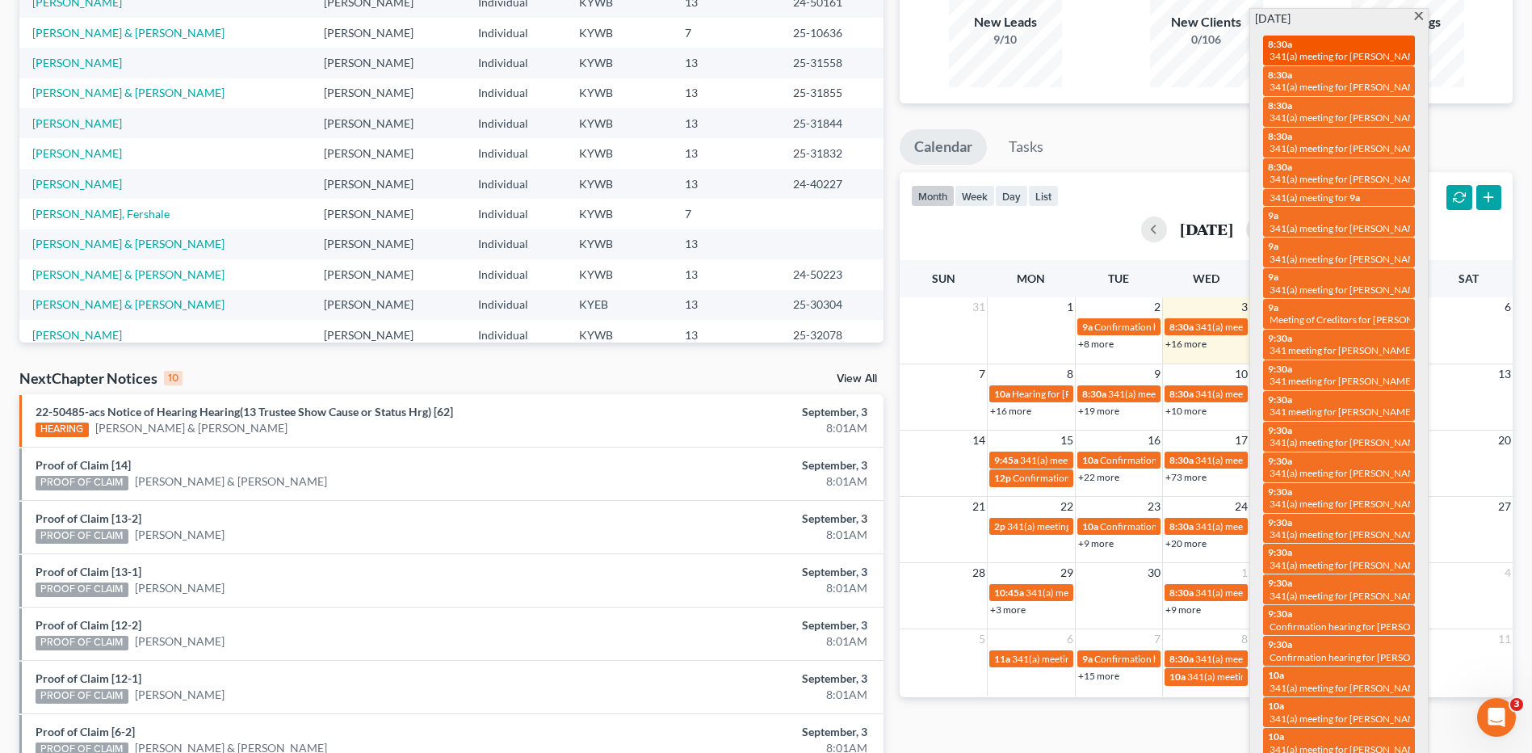
click at [1388, 49] on div "8:30a 341(a) meeting for Angela Pillow" at bounding box center [1339, 50] width 142 height 25
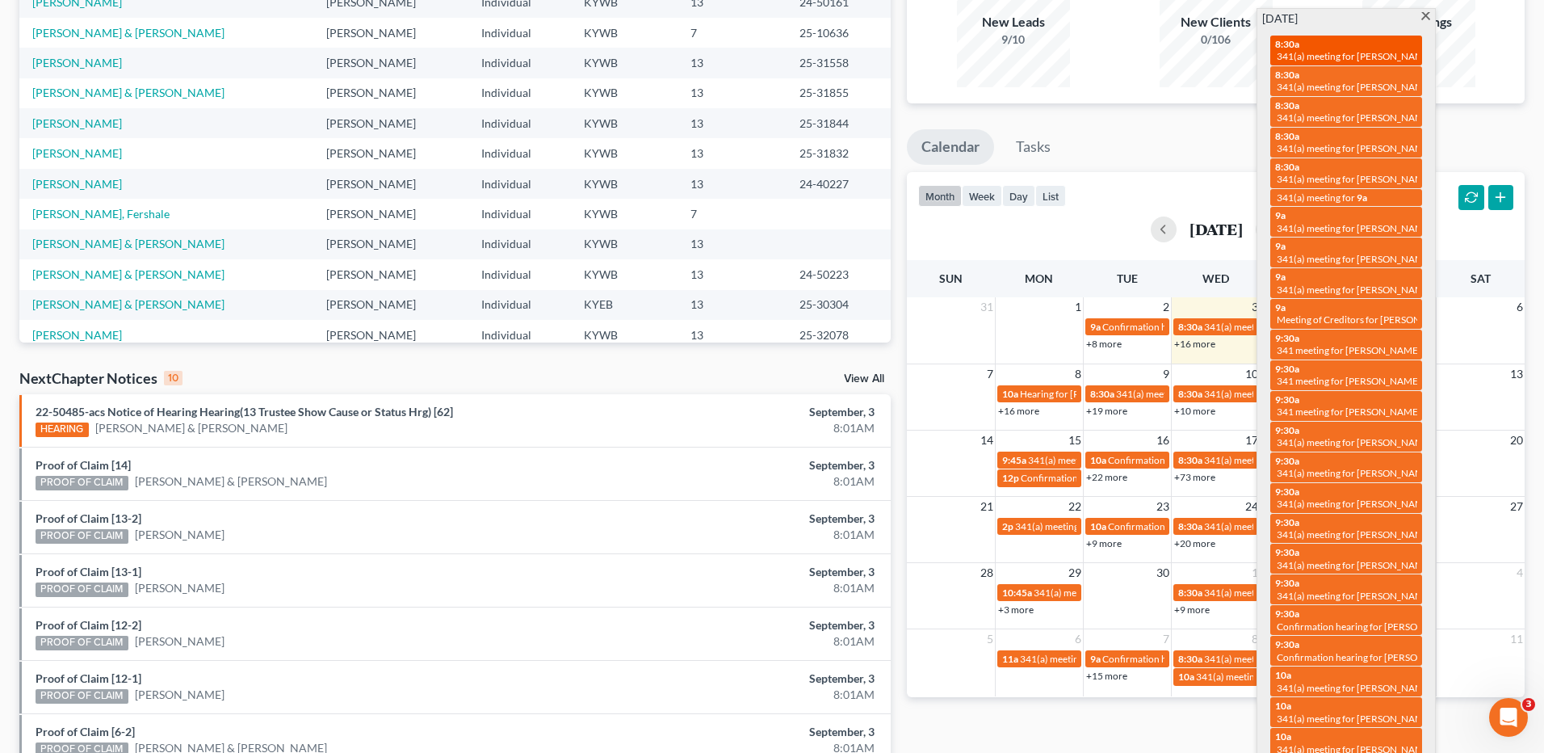
select select "Days"
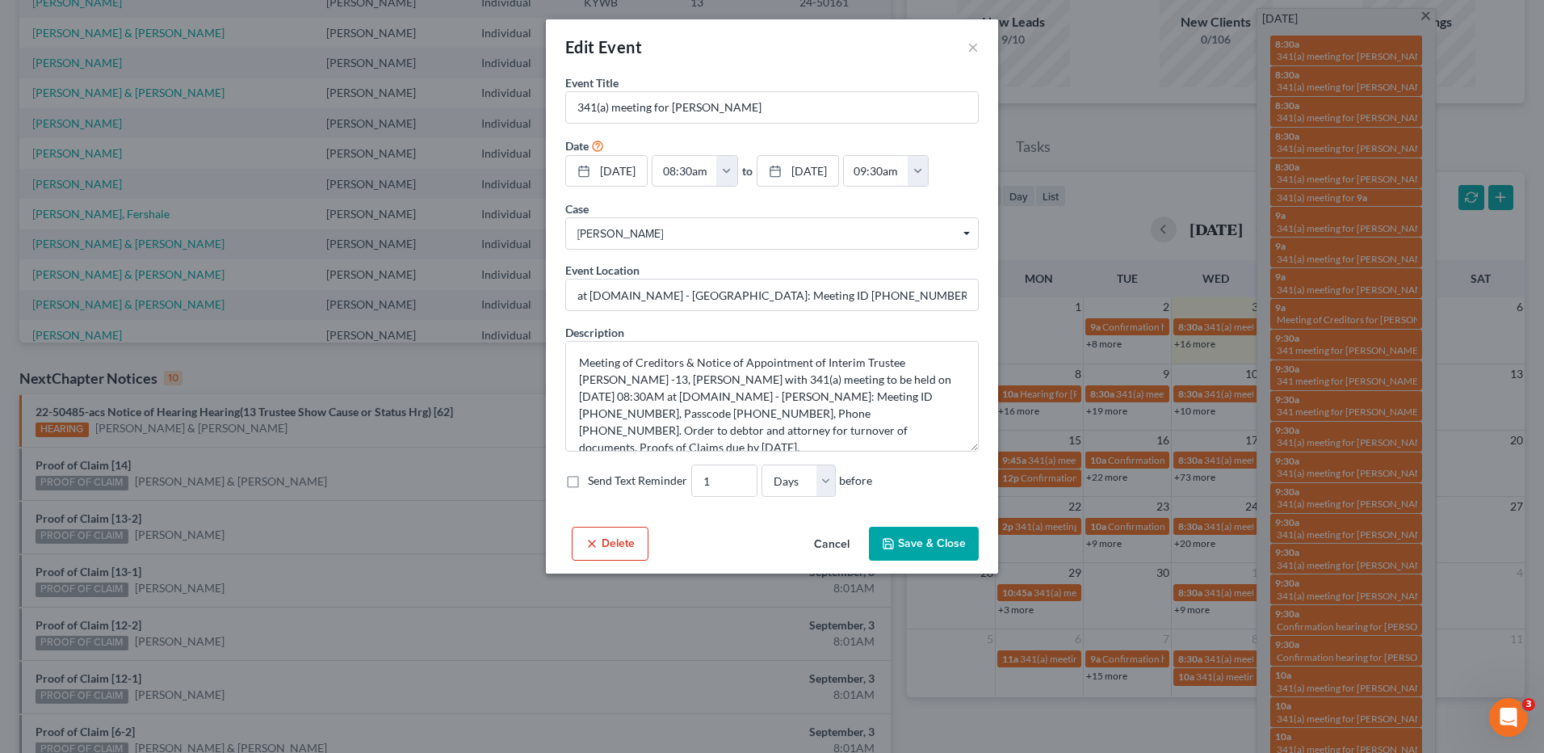
click at [834, 546] on button "Cancel" at bounding box center [831, 544] width 61 height 32
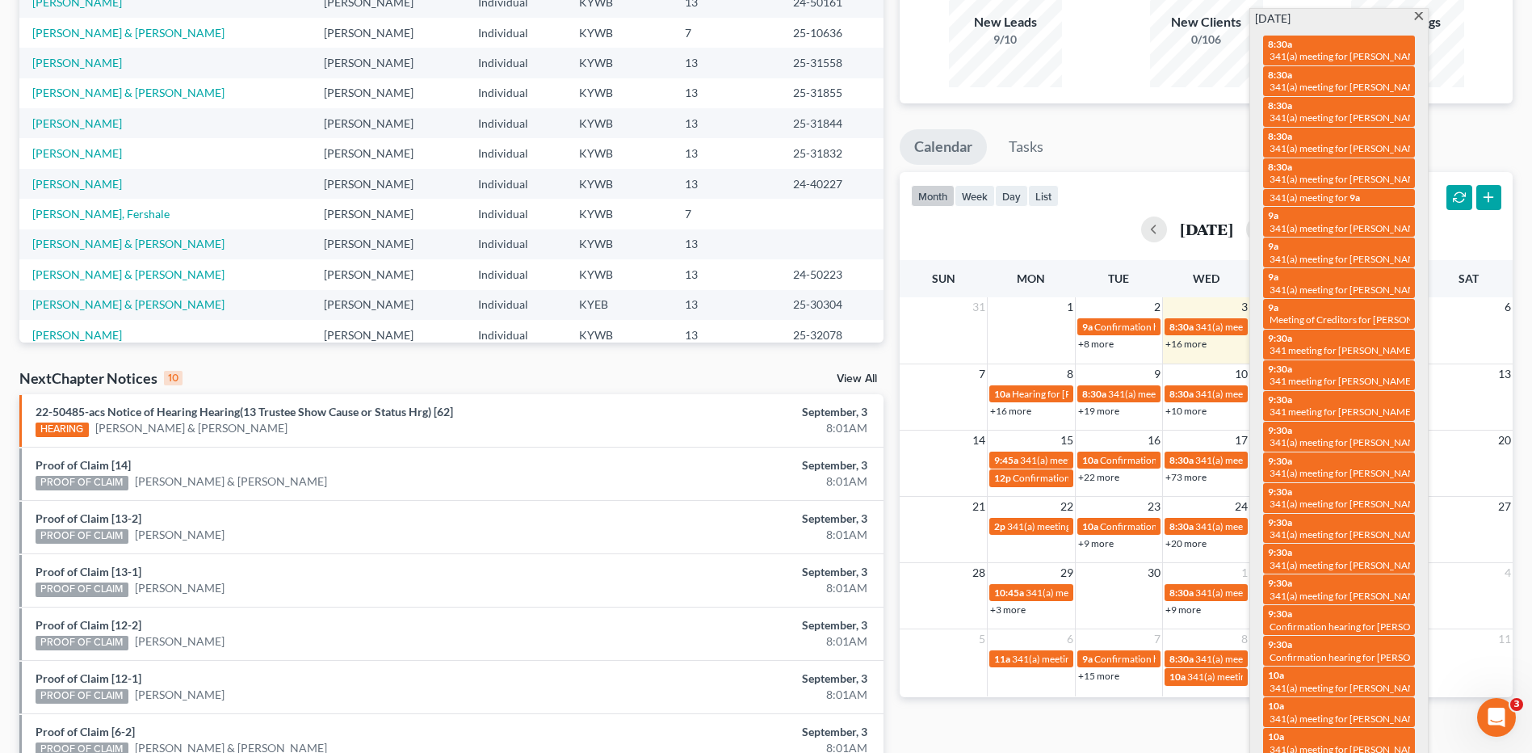
click at [1417, 18] on span at bounding box center [1418, 17] width 12 height 10
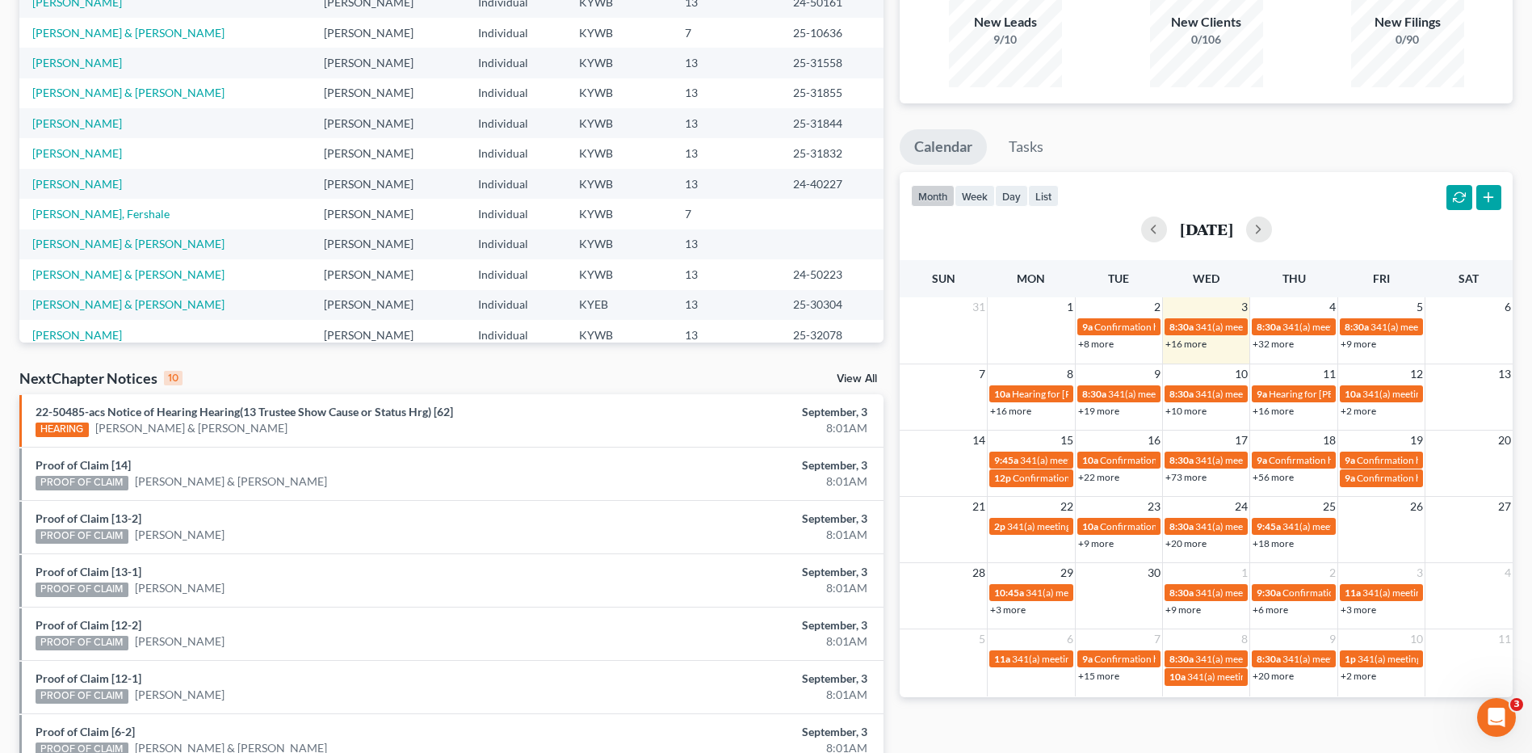
click at [1273, 341] on link "+32 more" at bounding box center [1272, 344] width 41 height 12
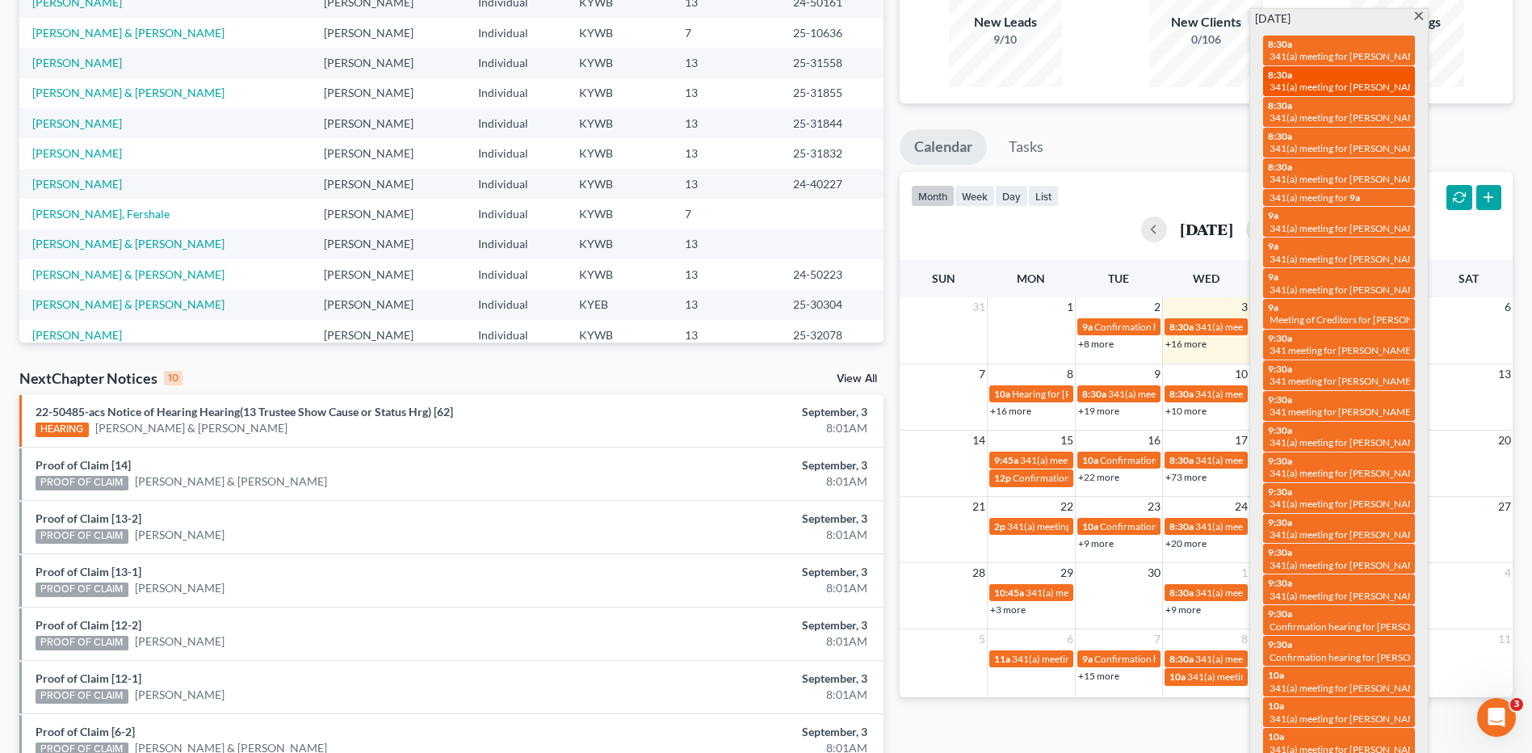
click at [1360, 86] on span "341(a) meeting for [PERSON_NAME]" at bounding box center [1347, 87] width 156 height 12
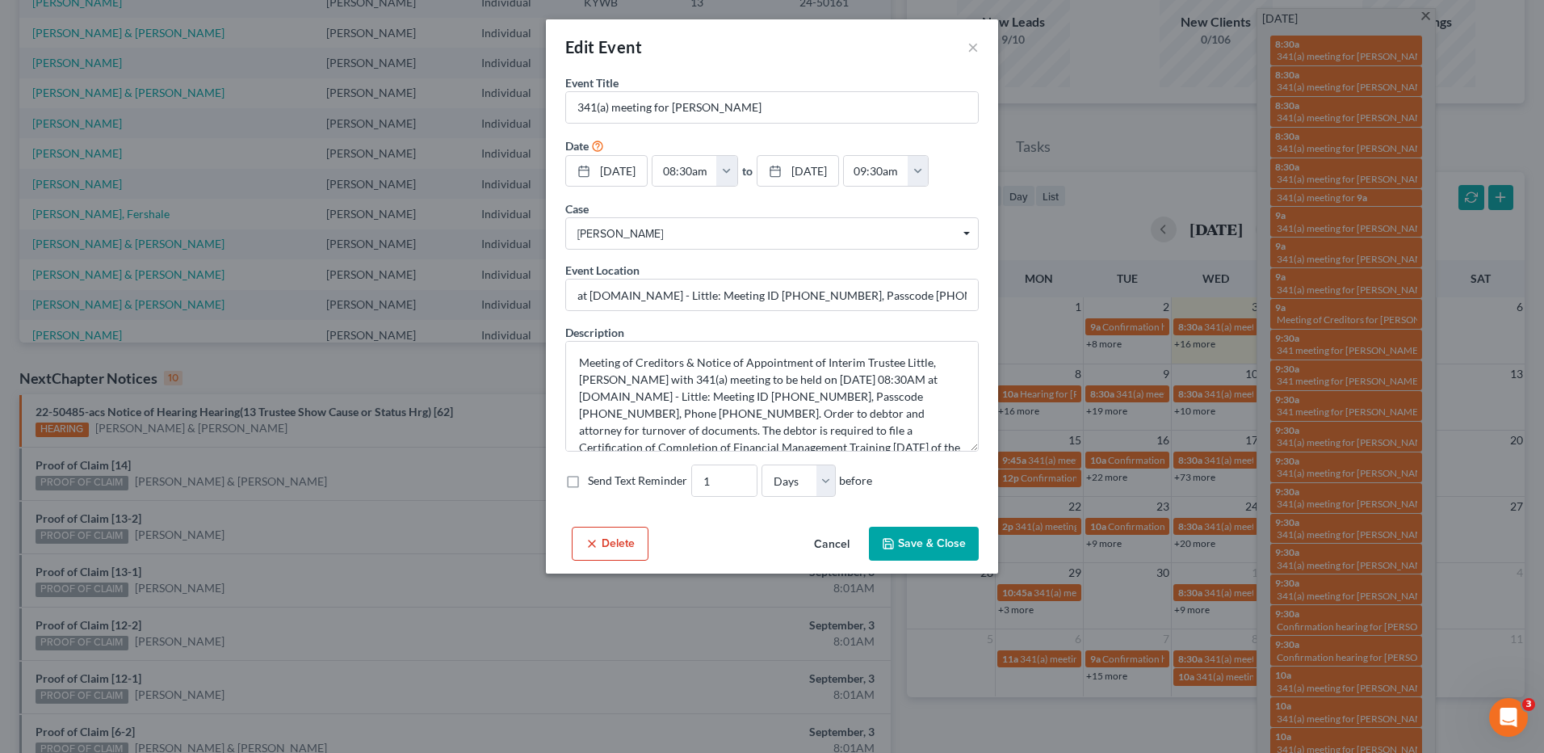
click at [835, 543] on button "Cancel" at bounding box center [831, 544] width 61 height 32
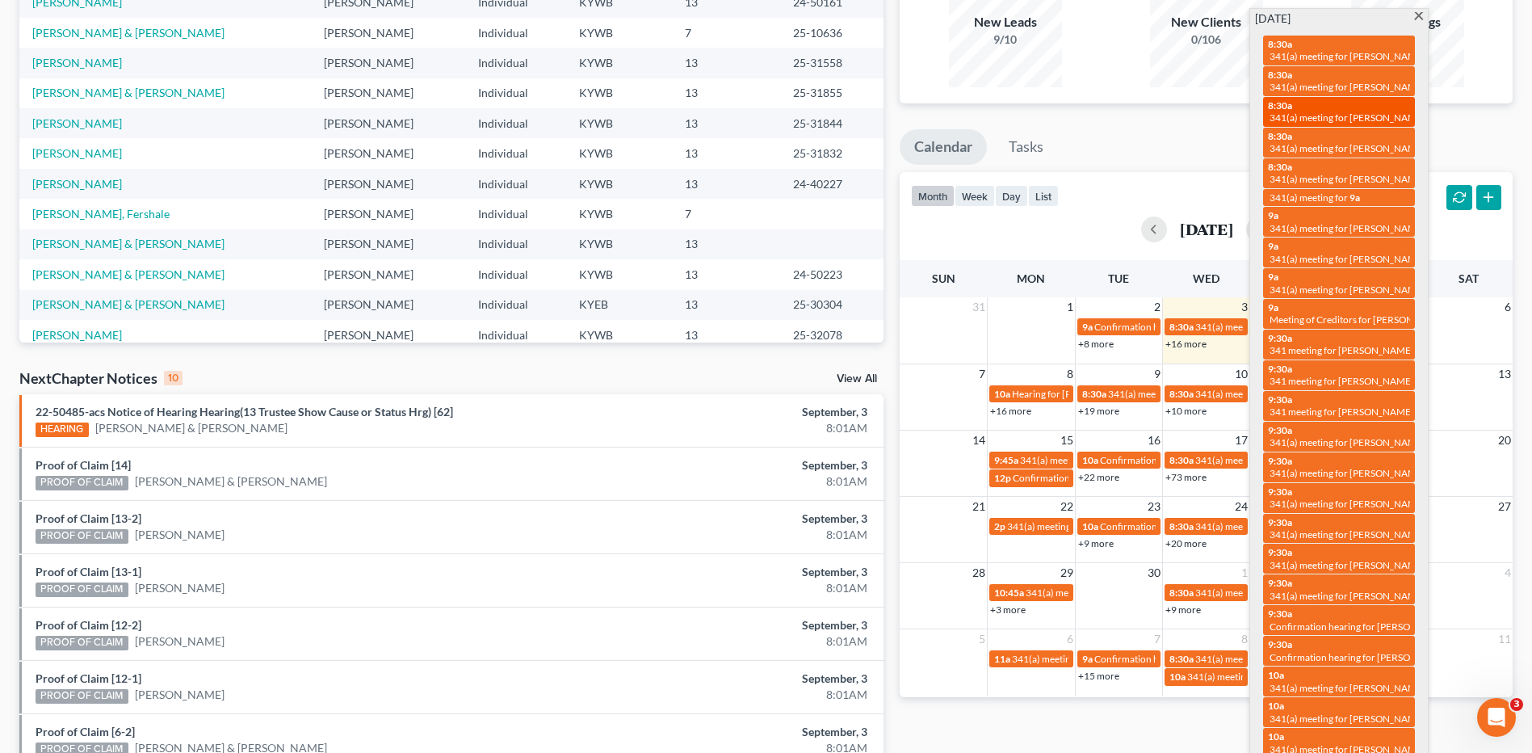
click at [1374, 113] on span "341(a) meeting for [PERSON_NAME]" at bounding box center [1347, 117] width 156 height 12
select select "Days"
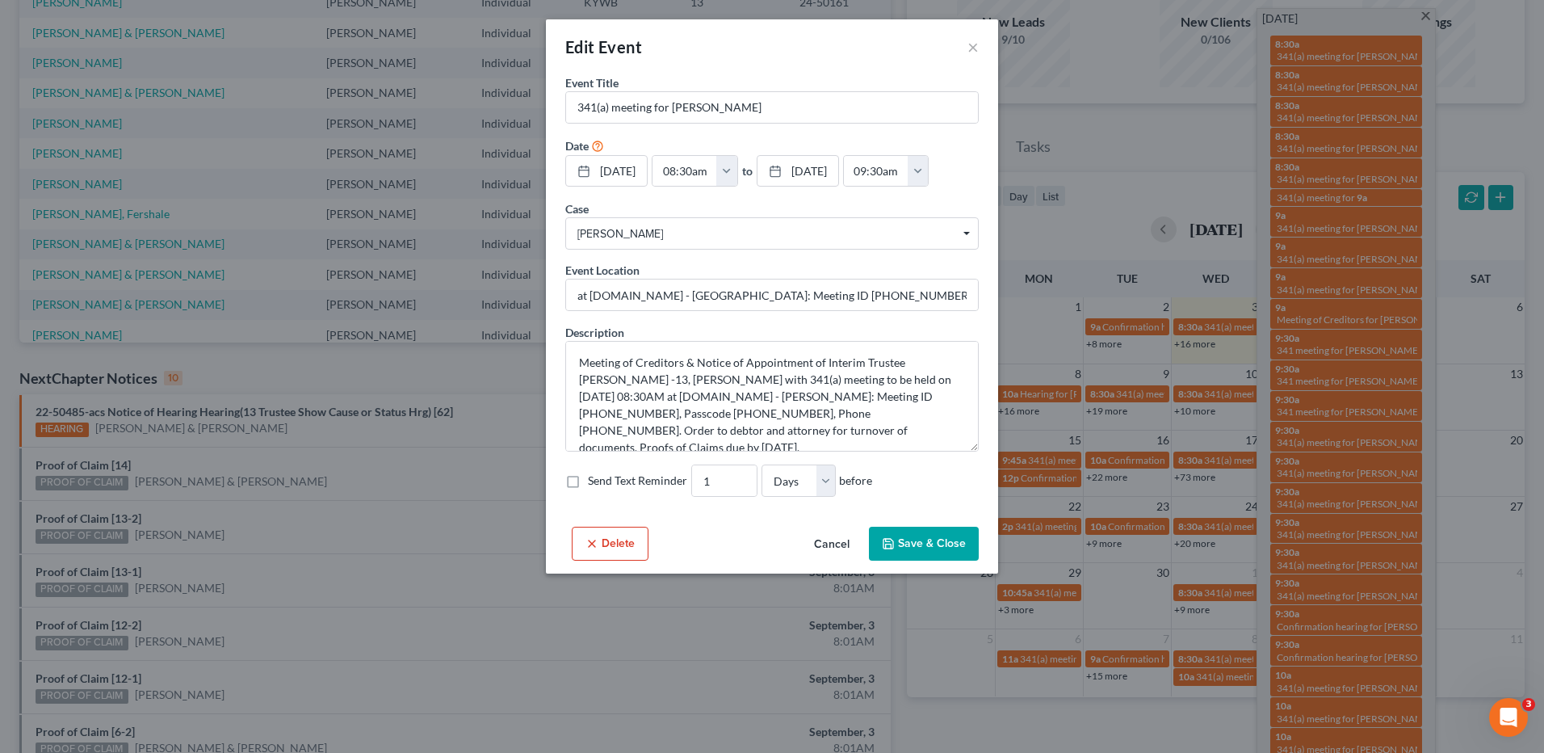
click at [822, 548] on button "Cancel" at bounding box center [831, 544] width 61 height 32
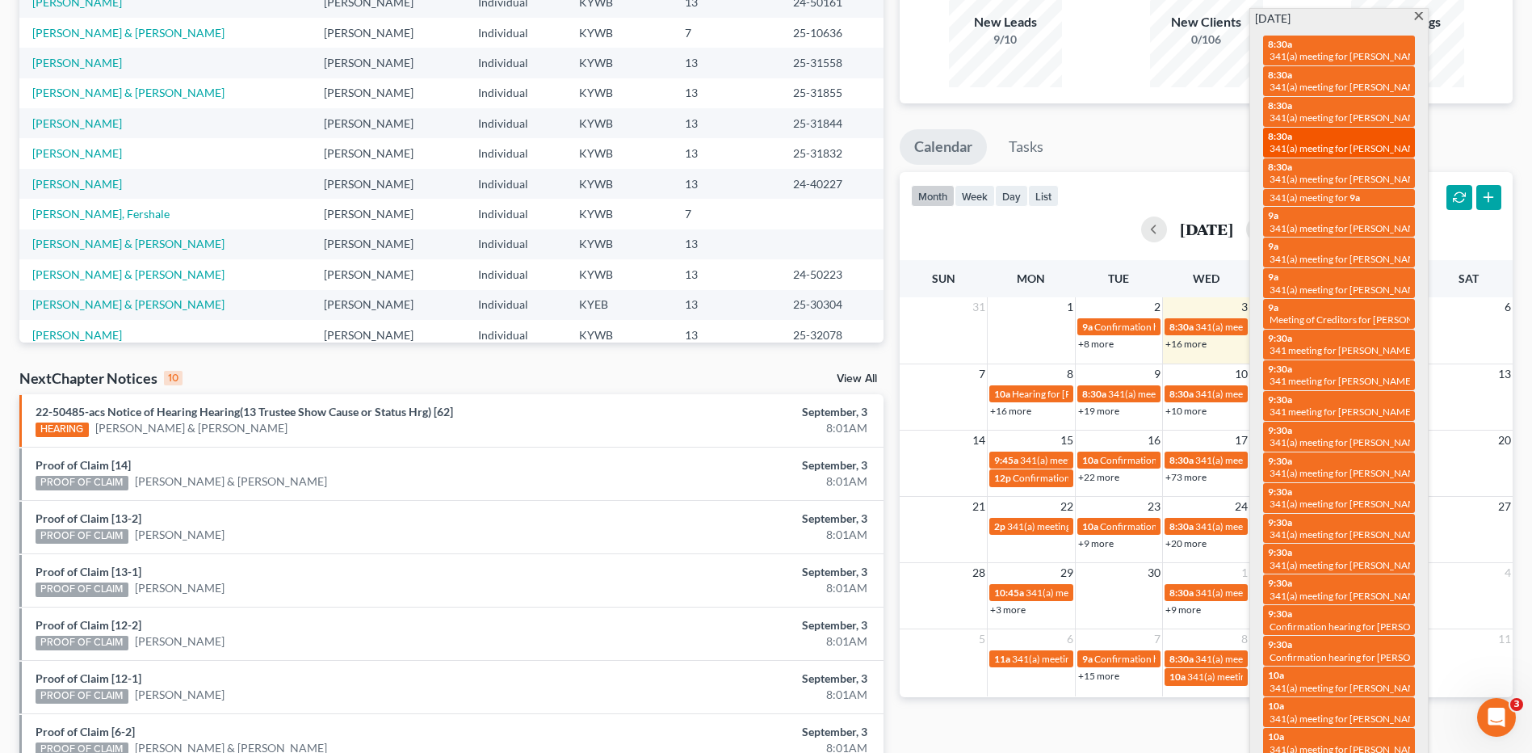
click at [1384, 142] on span "341(a) meeting for [PERSON_NAME]" at bounding box center [1347, 148] width 156 height 12
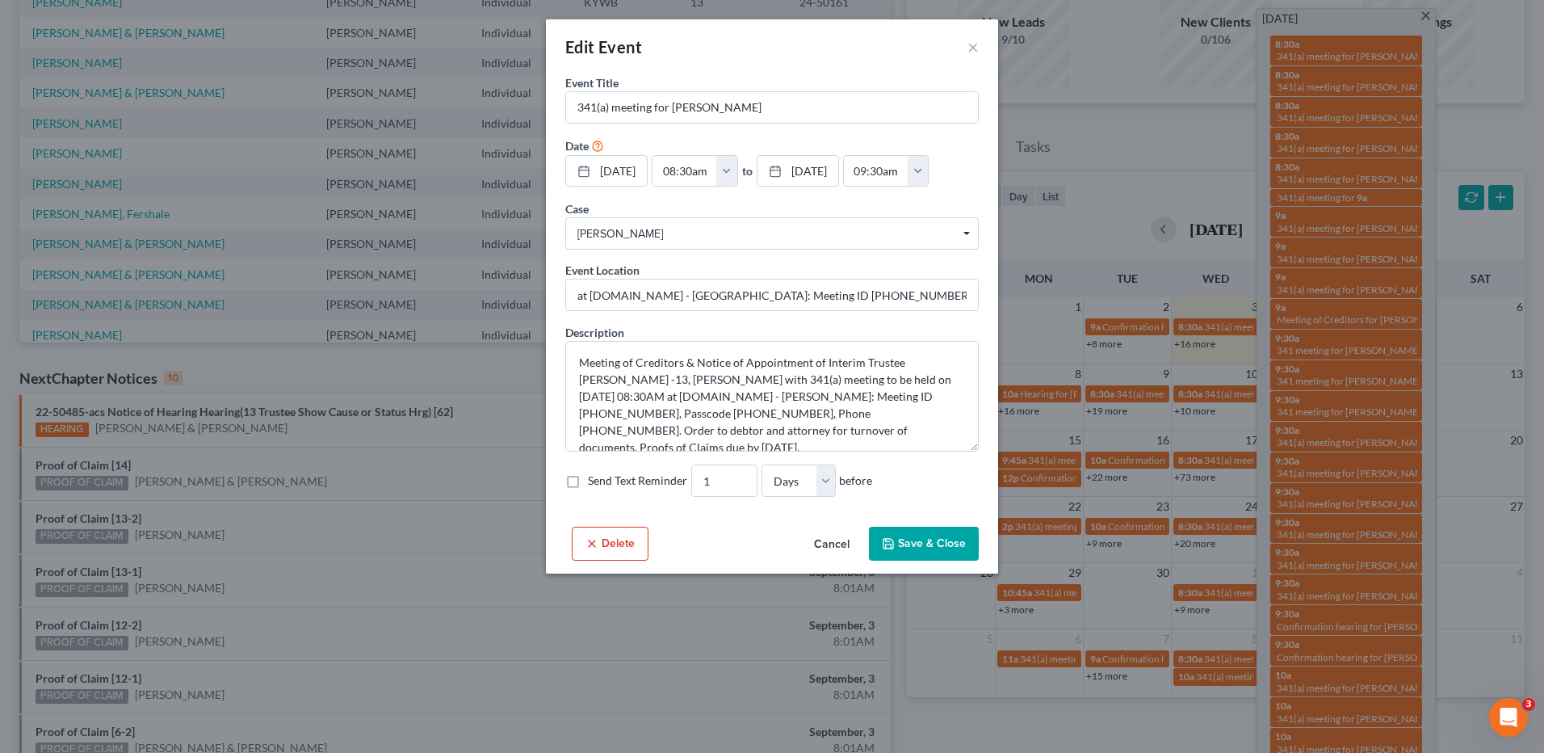
click at [816, 539] on button "Cancel" at bounding box center [831, 544] width 61 height 32
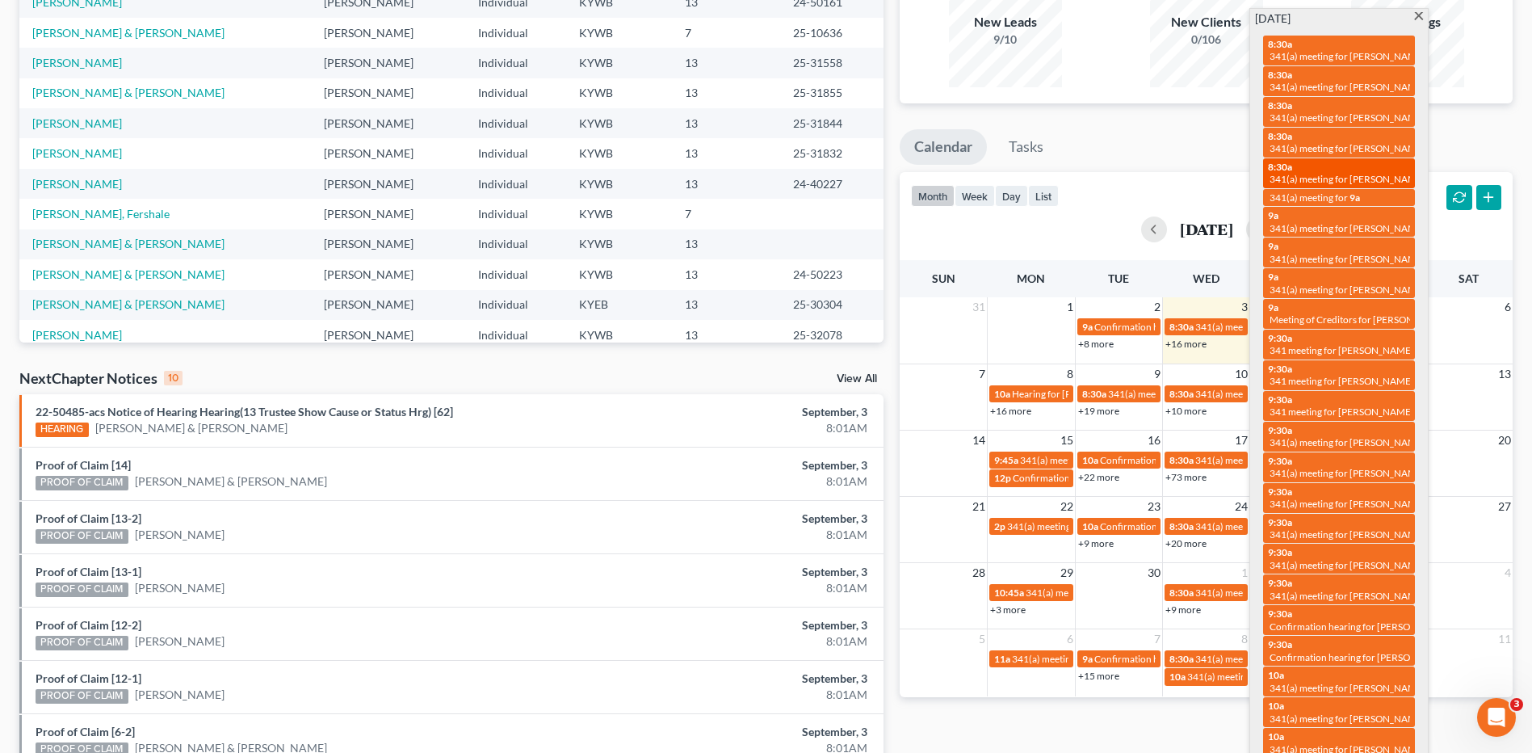
click at [1369, 173] on span "341(a) meeting for [PERSON_NAME] & [PERSON_NAME]" at bounding box center [1389, 179] width 241 height 12
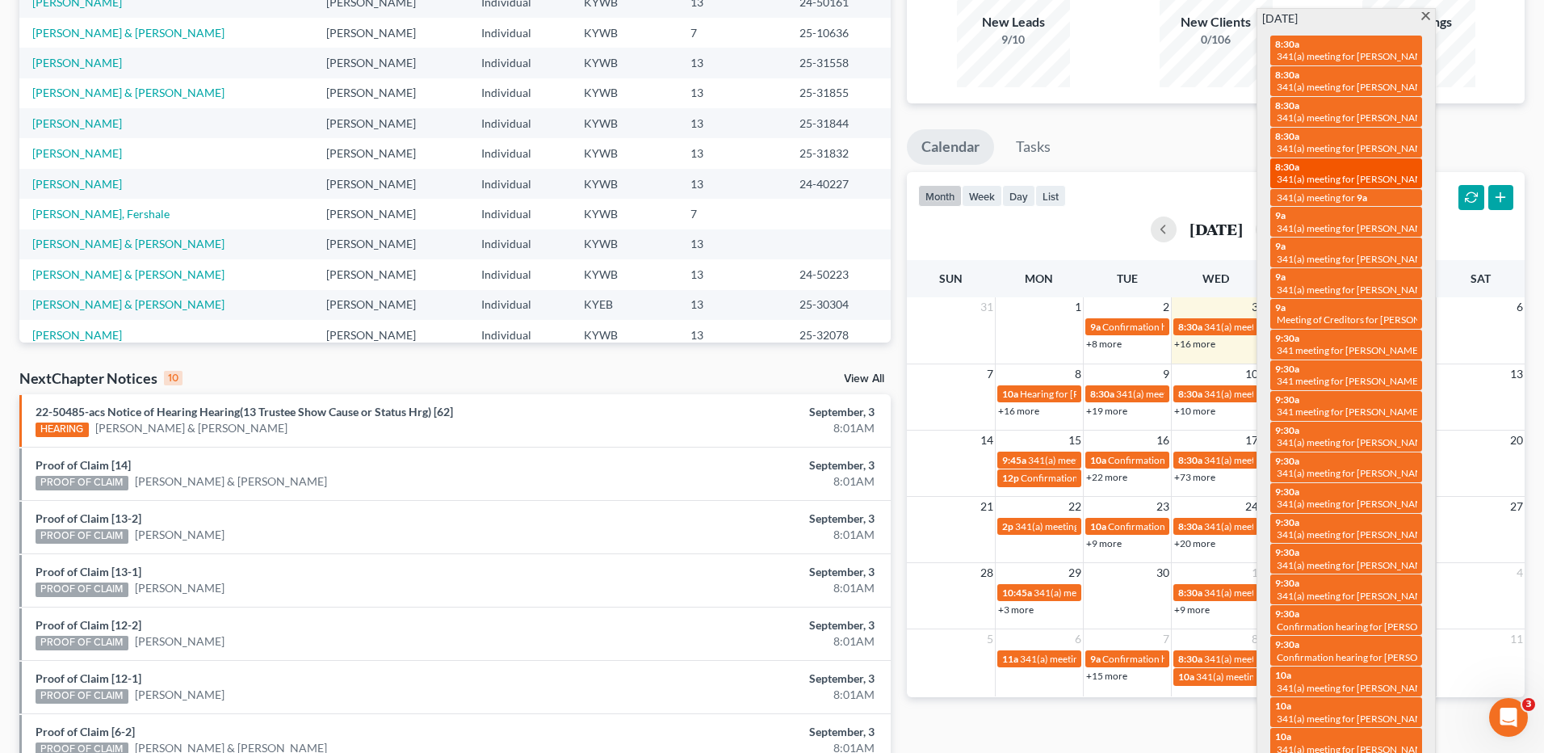
select select "Days"
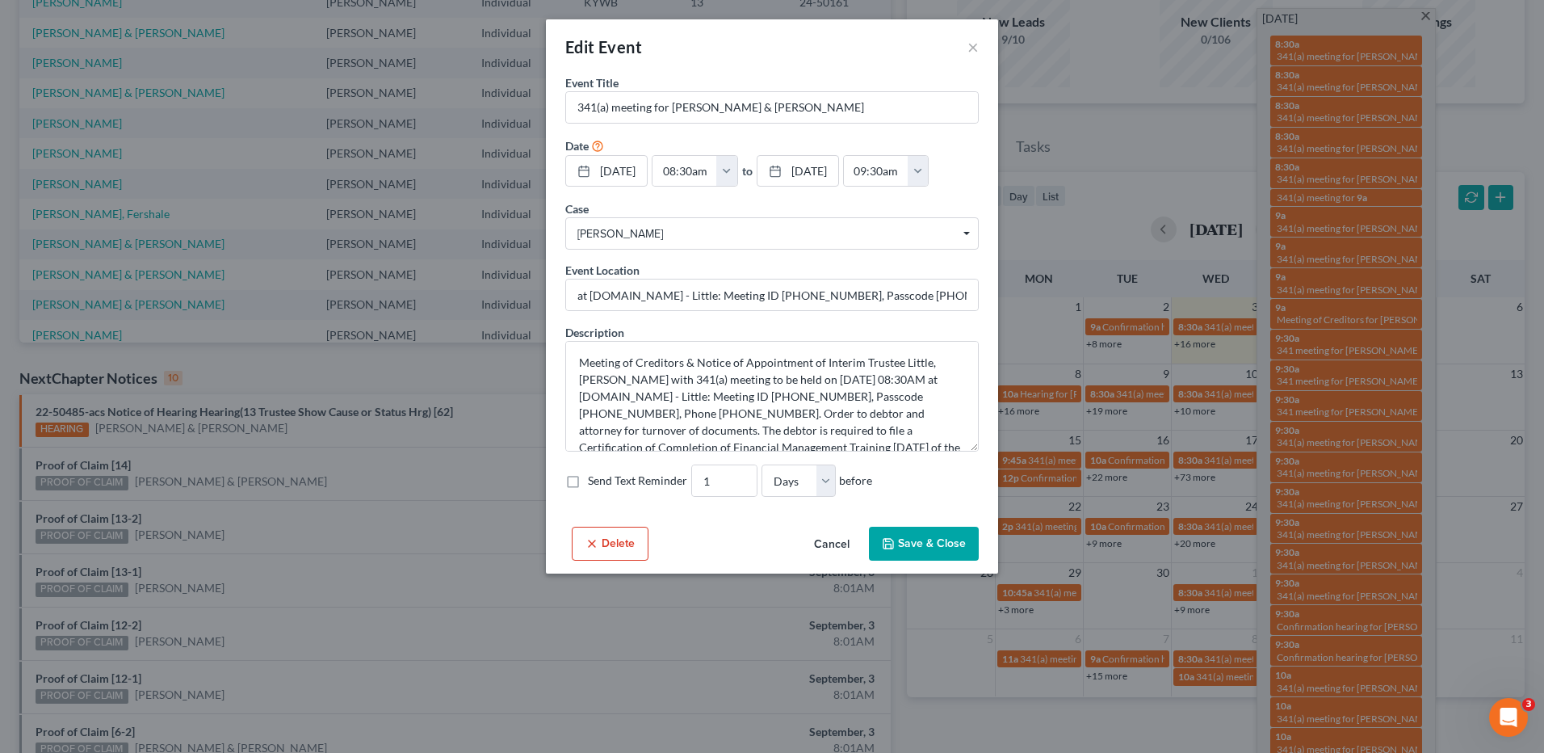
click at [827, 536] on button "Cancel" at bounding box center [831, 544] width 61 height 32
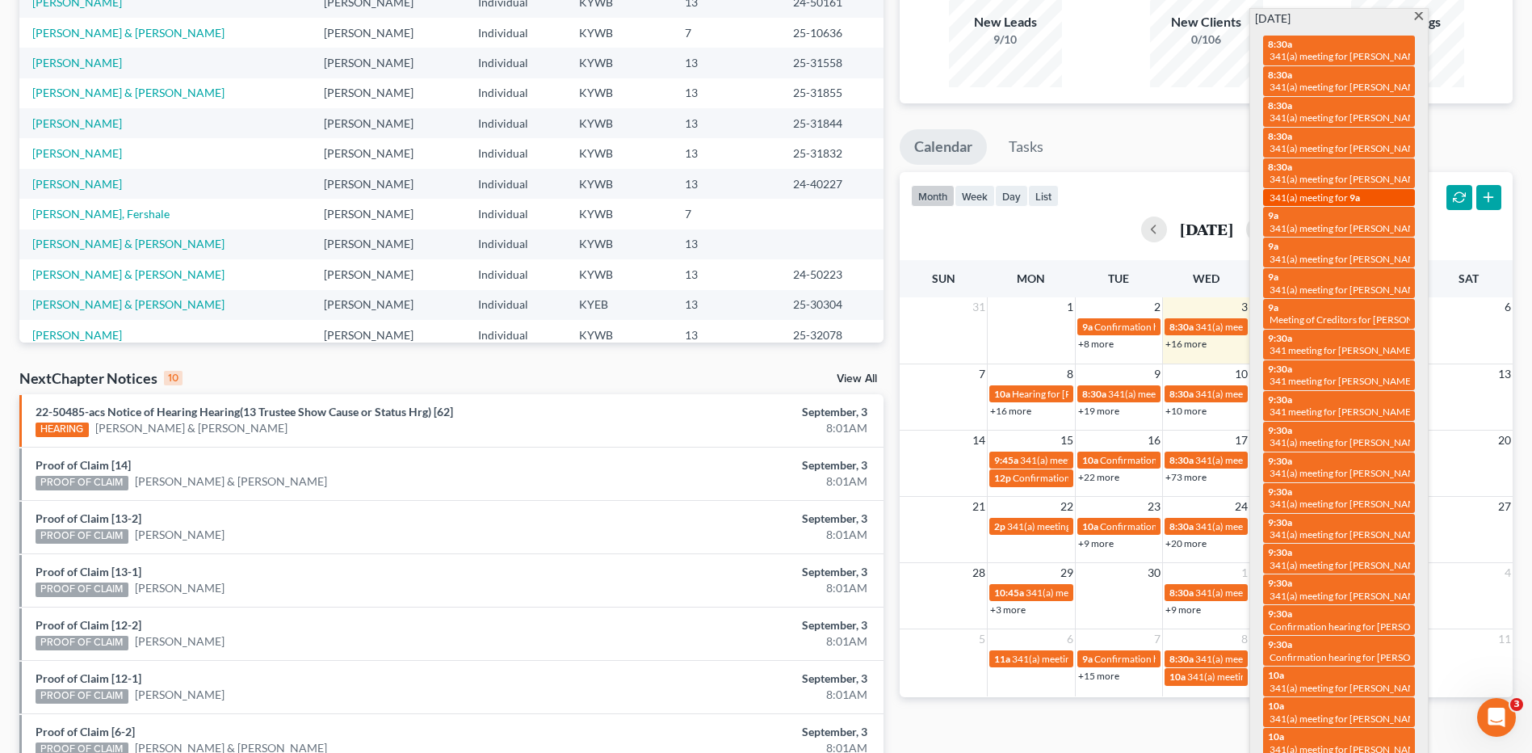
click at [1328, 199] on span "341(a) meeting for" at bounding box center [1308, 197] width 78 height 12
select select "Days"
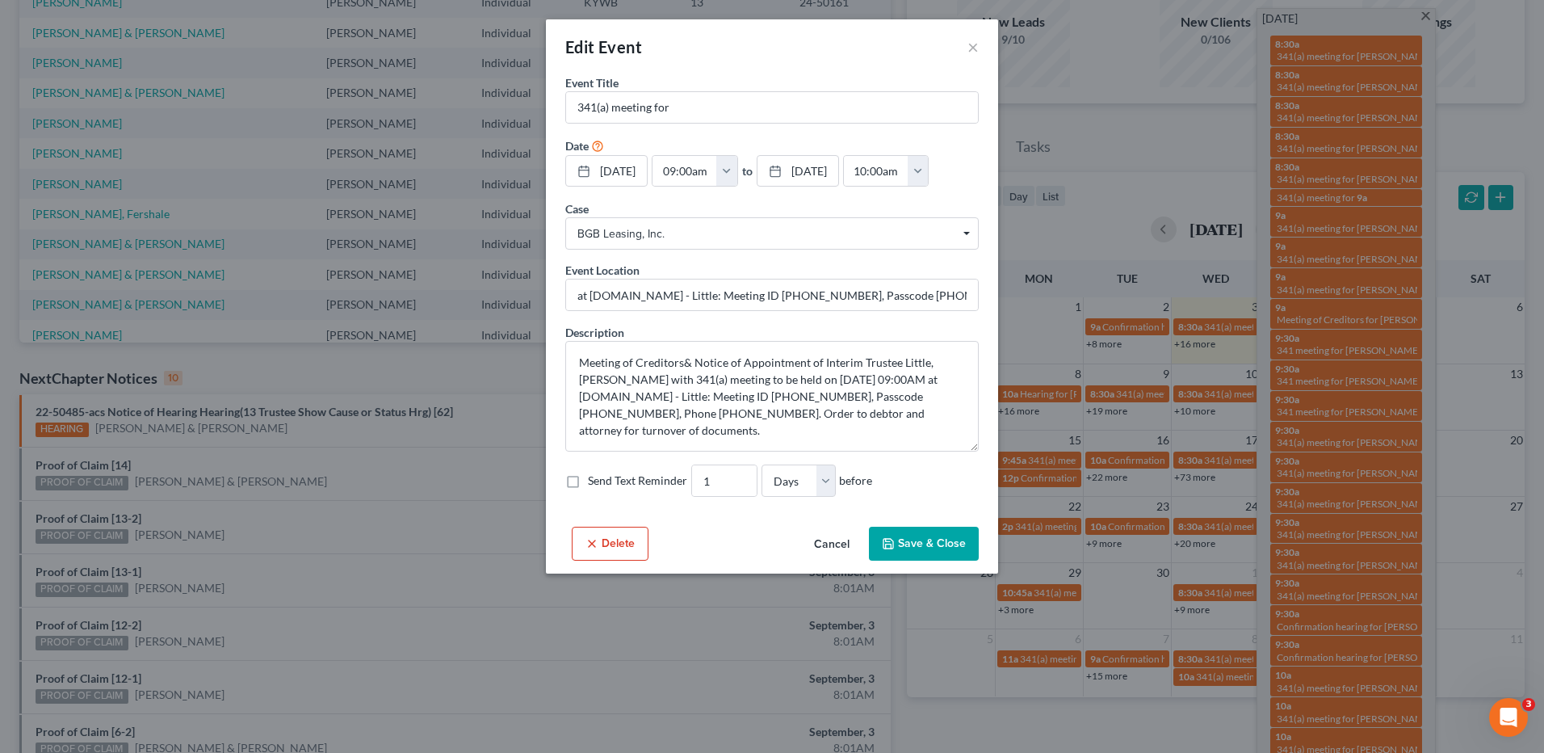
click at [828, 548] on button "Cancel" at bounding box center [831, 544] width 61 height 32
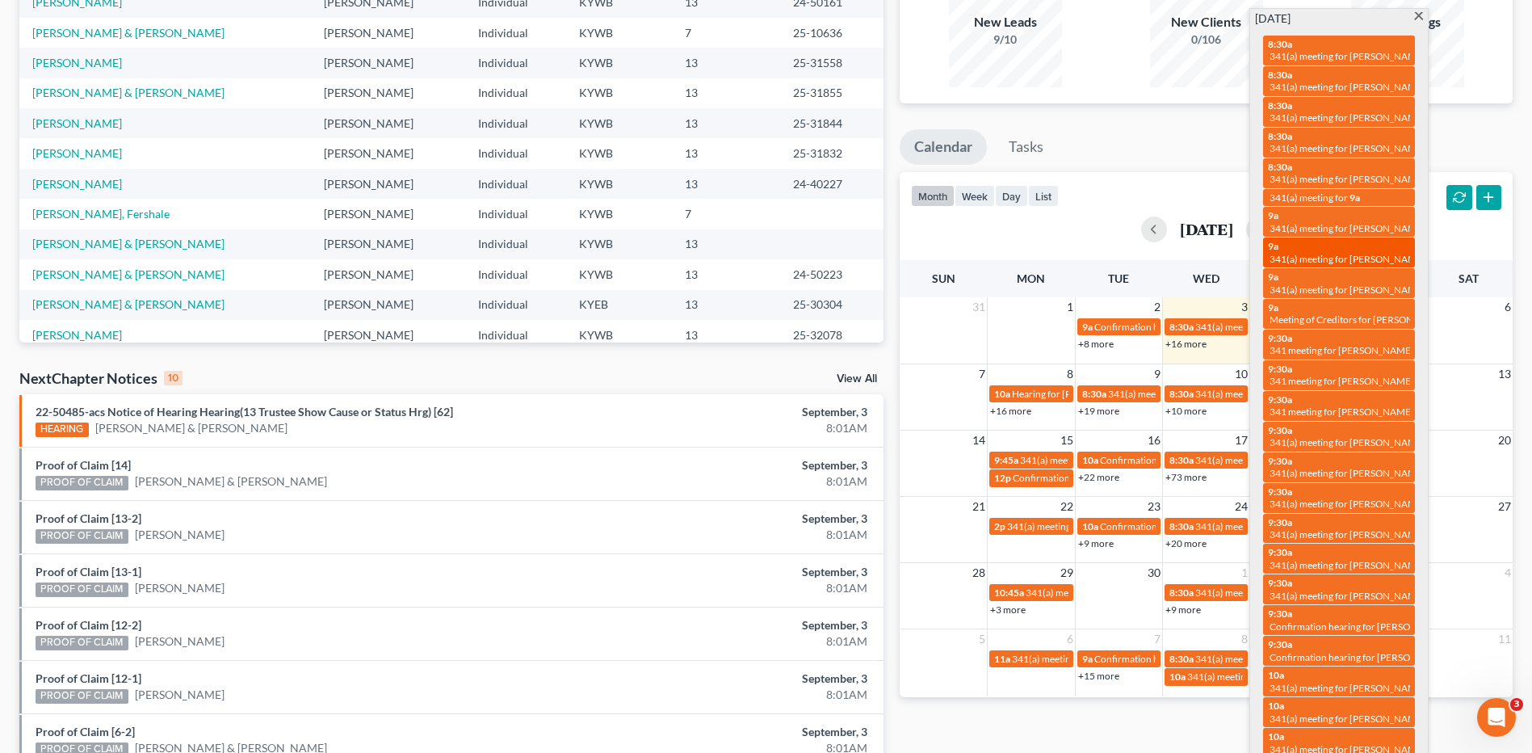
click at [1379, 254] on span "341(a) meeting for [PERSON_NAME]" at bounding box center [1347, 259] width 156 height 12
select select "Days"
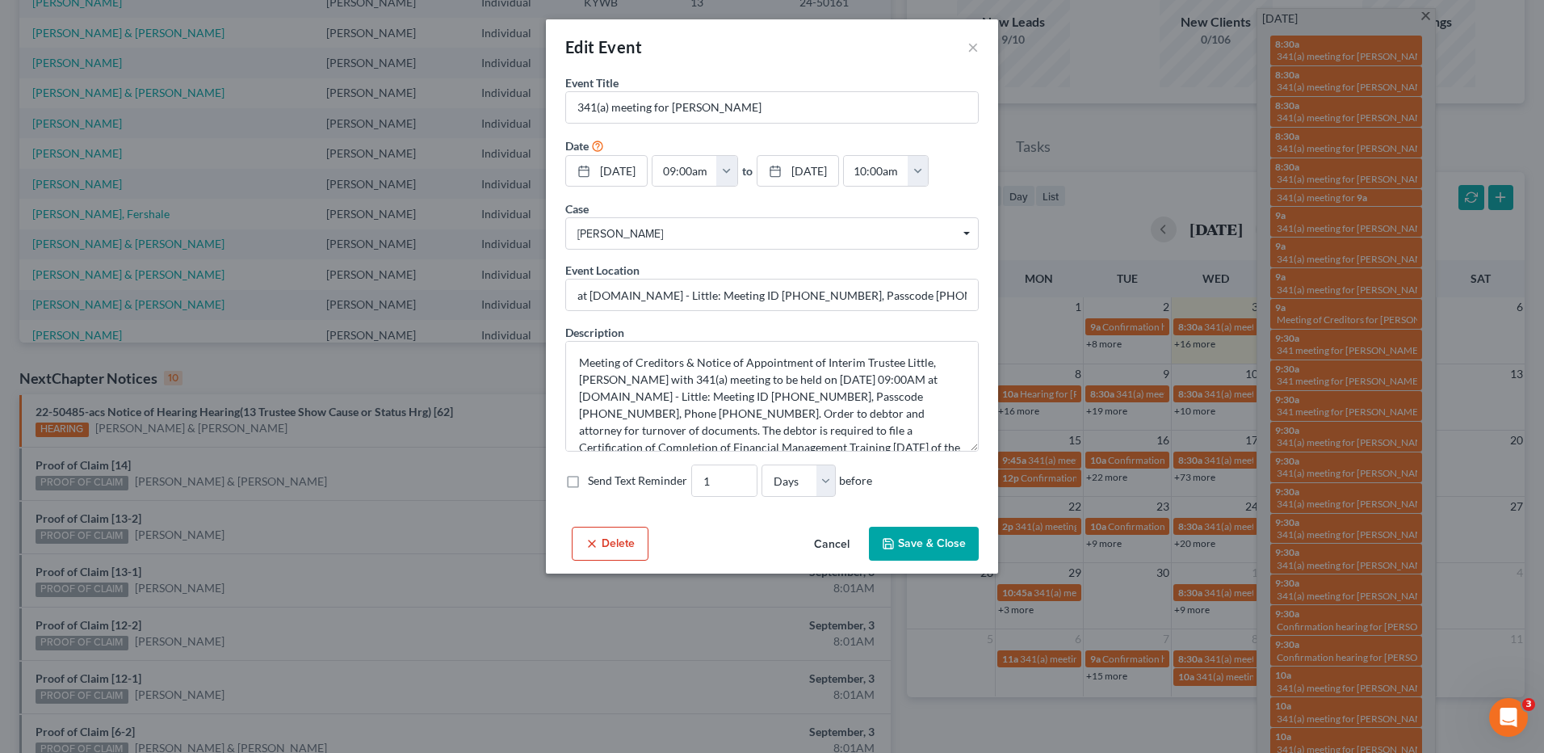
click at [836, 547] on button "Cancel" at bounding box center [831, 544] width 61 height 32
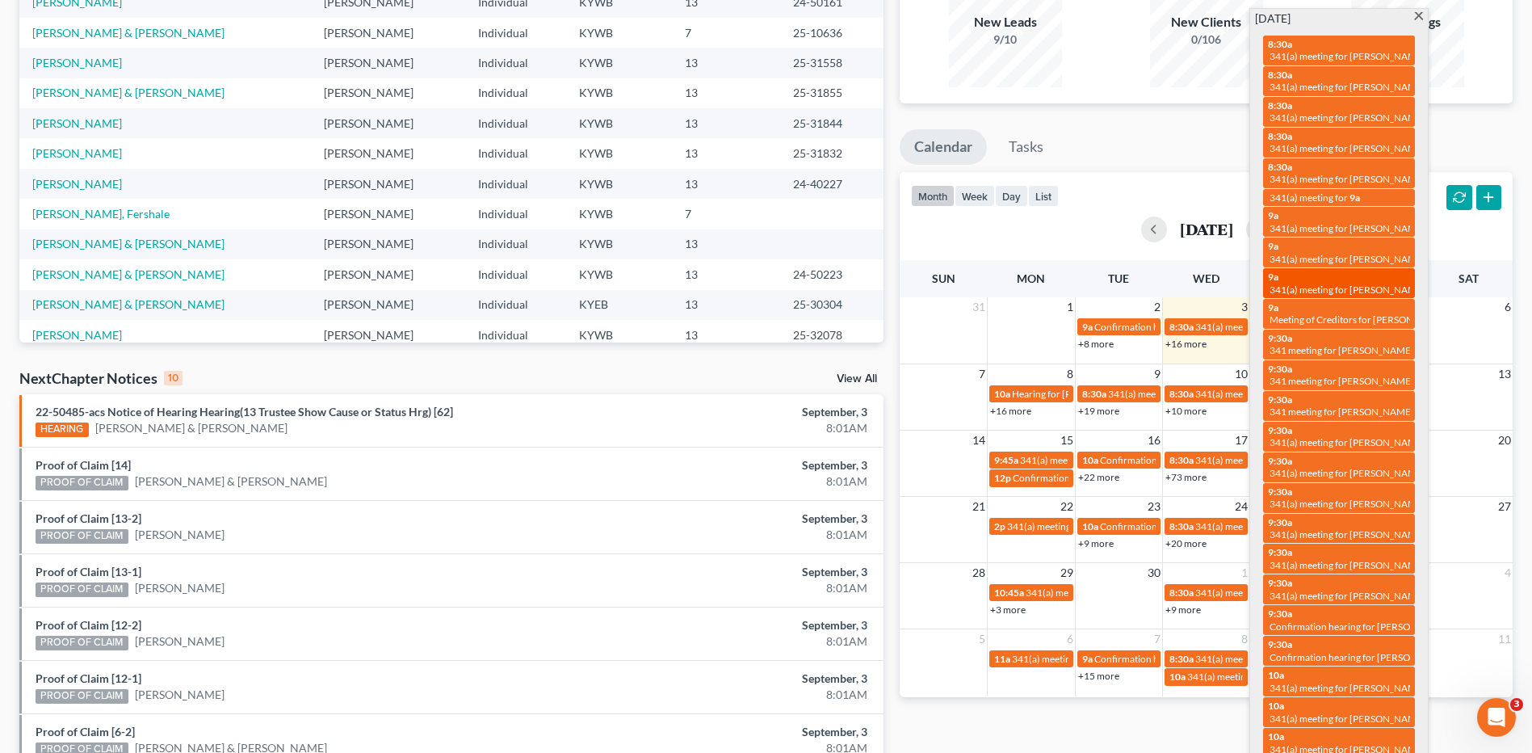
click at [1393, 287] on span "341(a) meeting for [PERSON_NAME]" at bounding box center [1347, 289] width 156 height 12
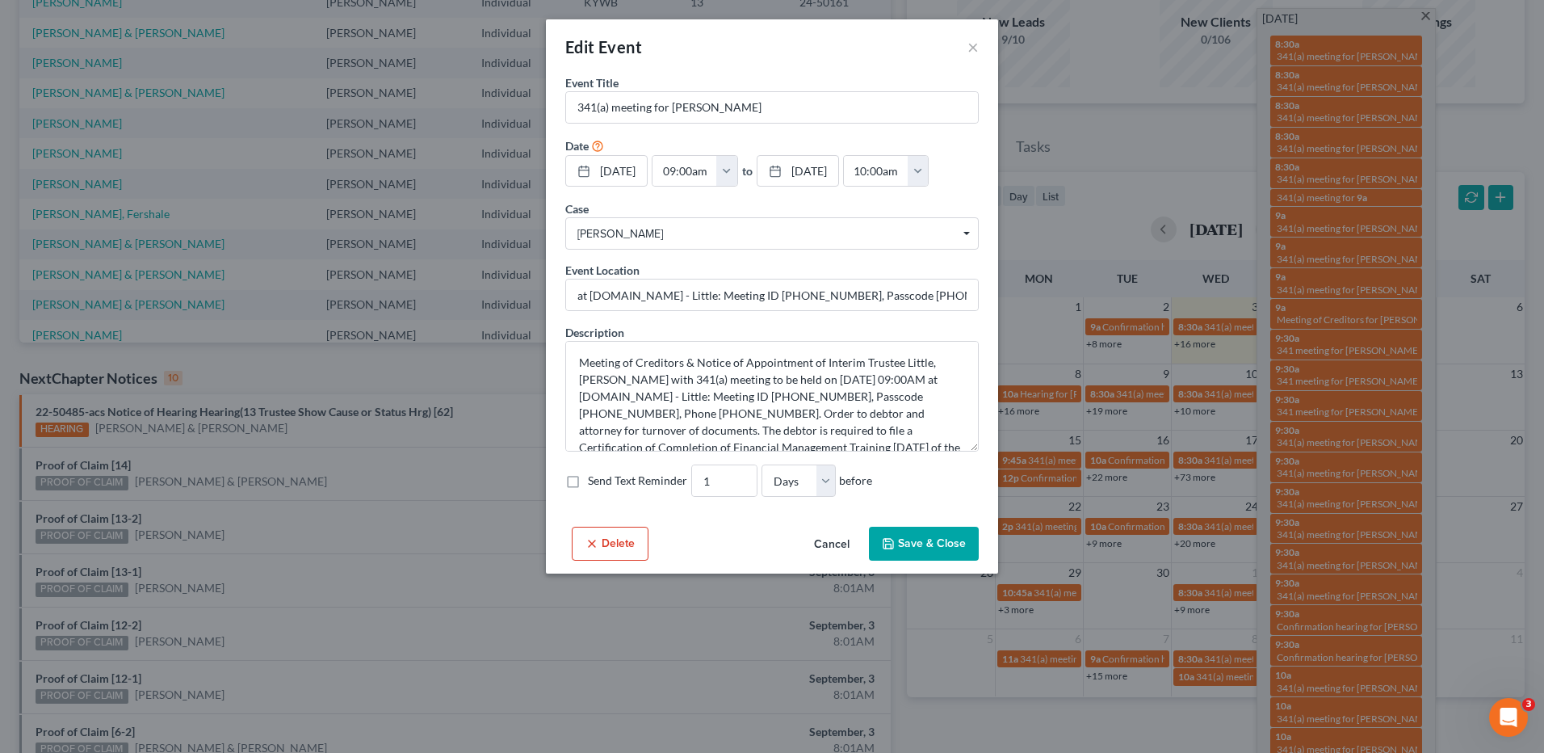
click at [829, 556] on button "Cancel" at bounding box center [831, 544] width 61 height 32
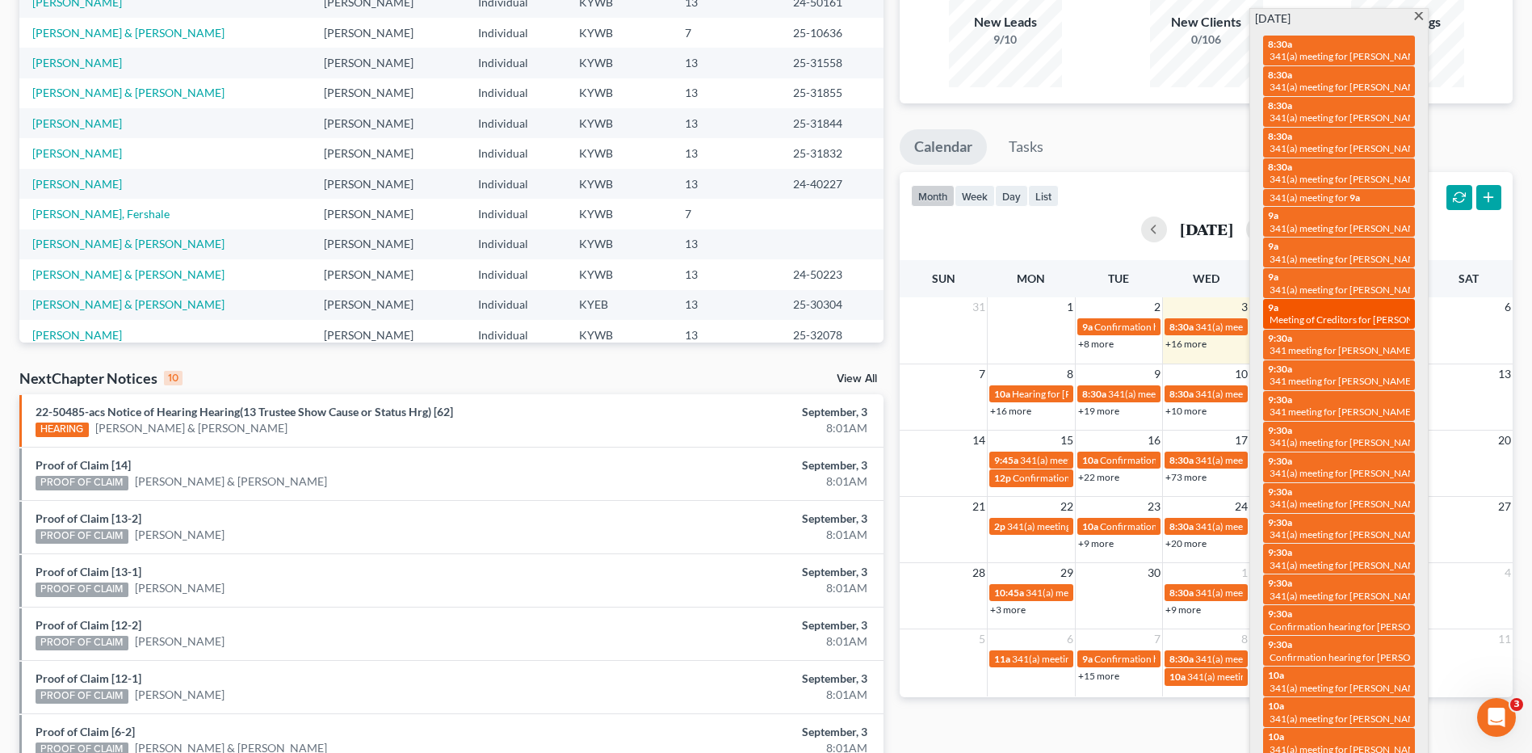
click at [1376, 321] on span "Meeting of Creditors for [PERSON_NAME]" at bounding box center [1358, 319] width 179 height 12
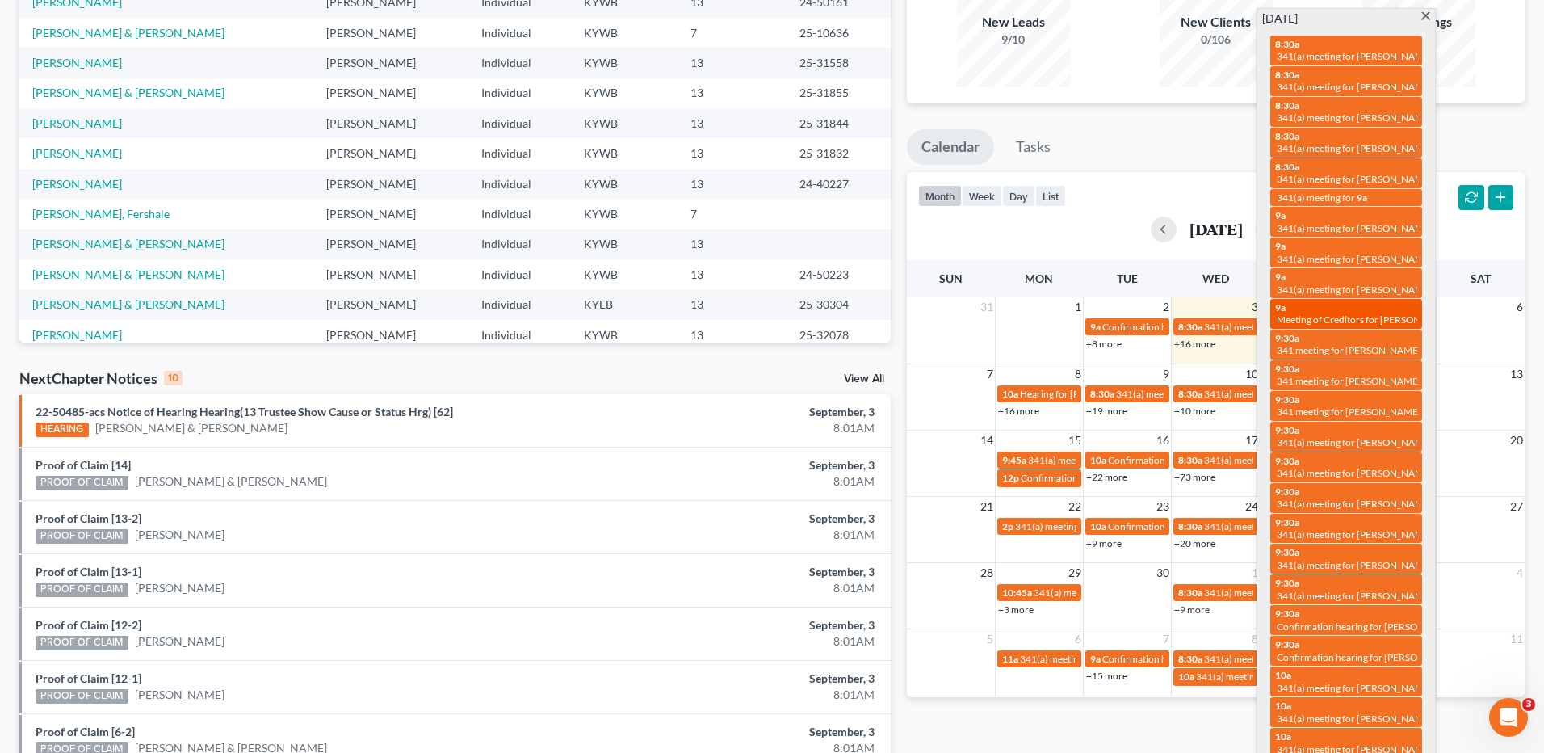
select select "Days"
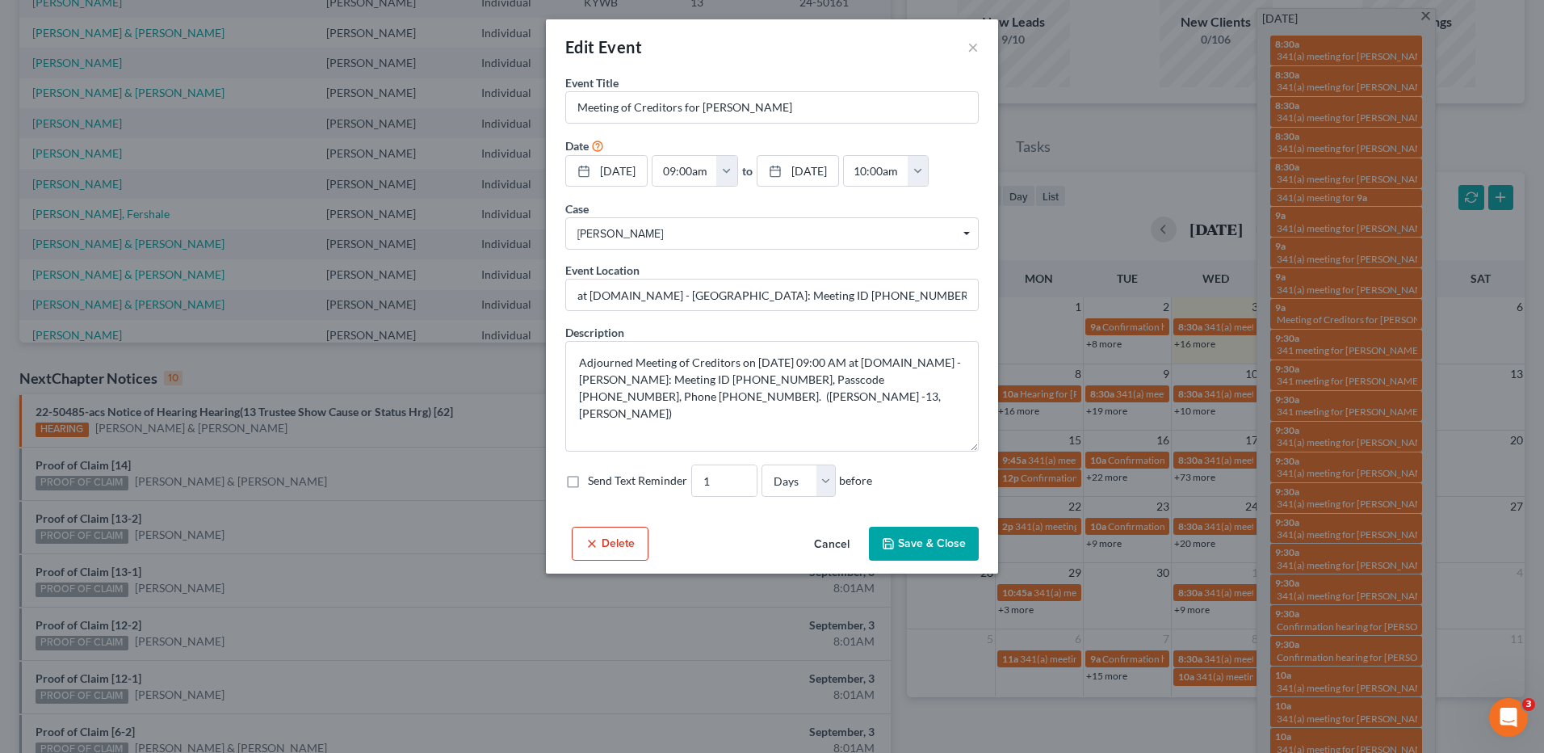
click at [833, 553] on button "Cancel" at bounding box center [831, 544] width 61 height 32
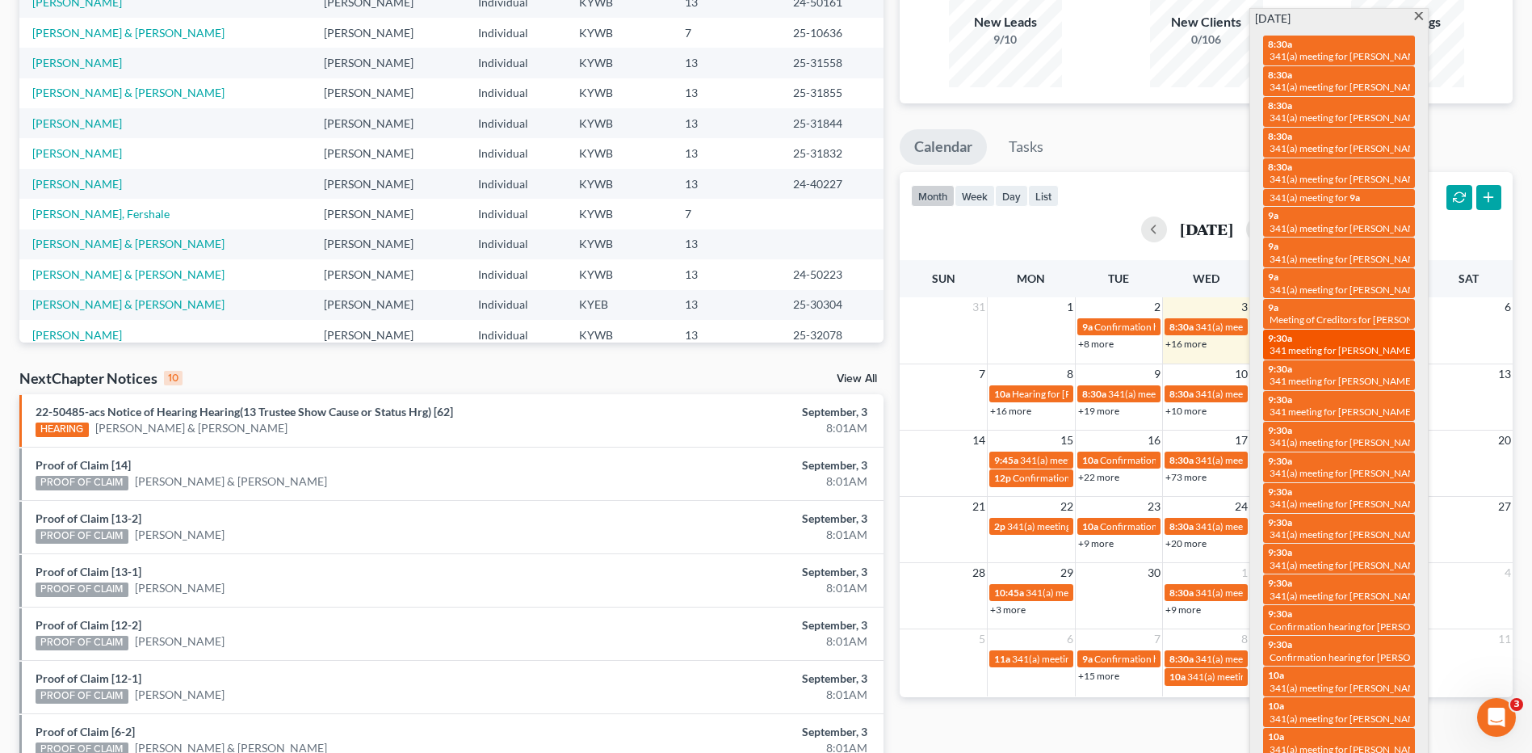
click at [1363, 347] on span "341 meeting for [PERSON_NAME] & [PERSON_NAME]" at bounding box center [1384, 350] width 230 height 12
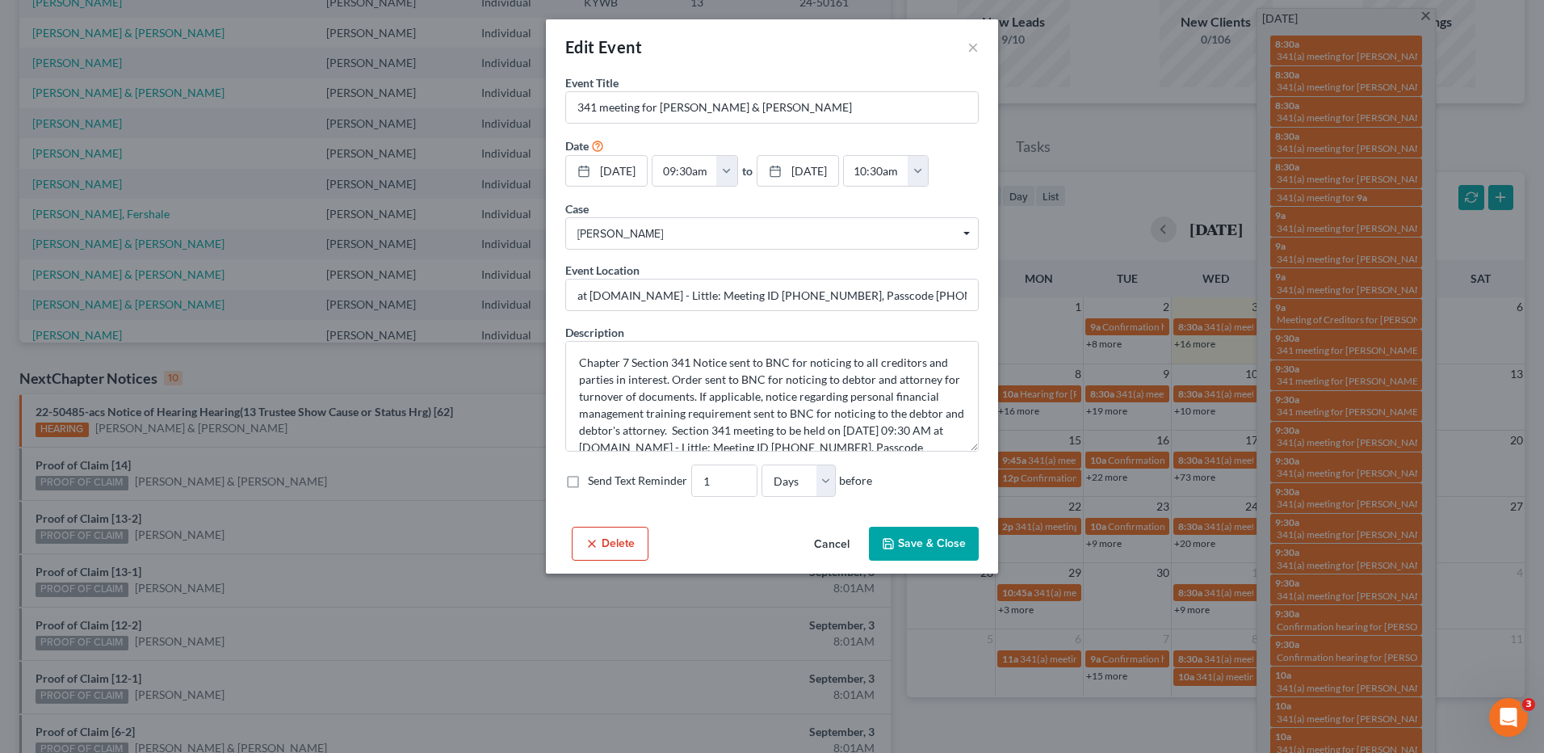
click at [845, 547] on button "Cancel" at bounding box center [831, 544] width 61 height 32
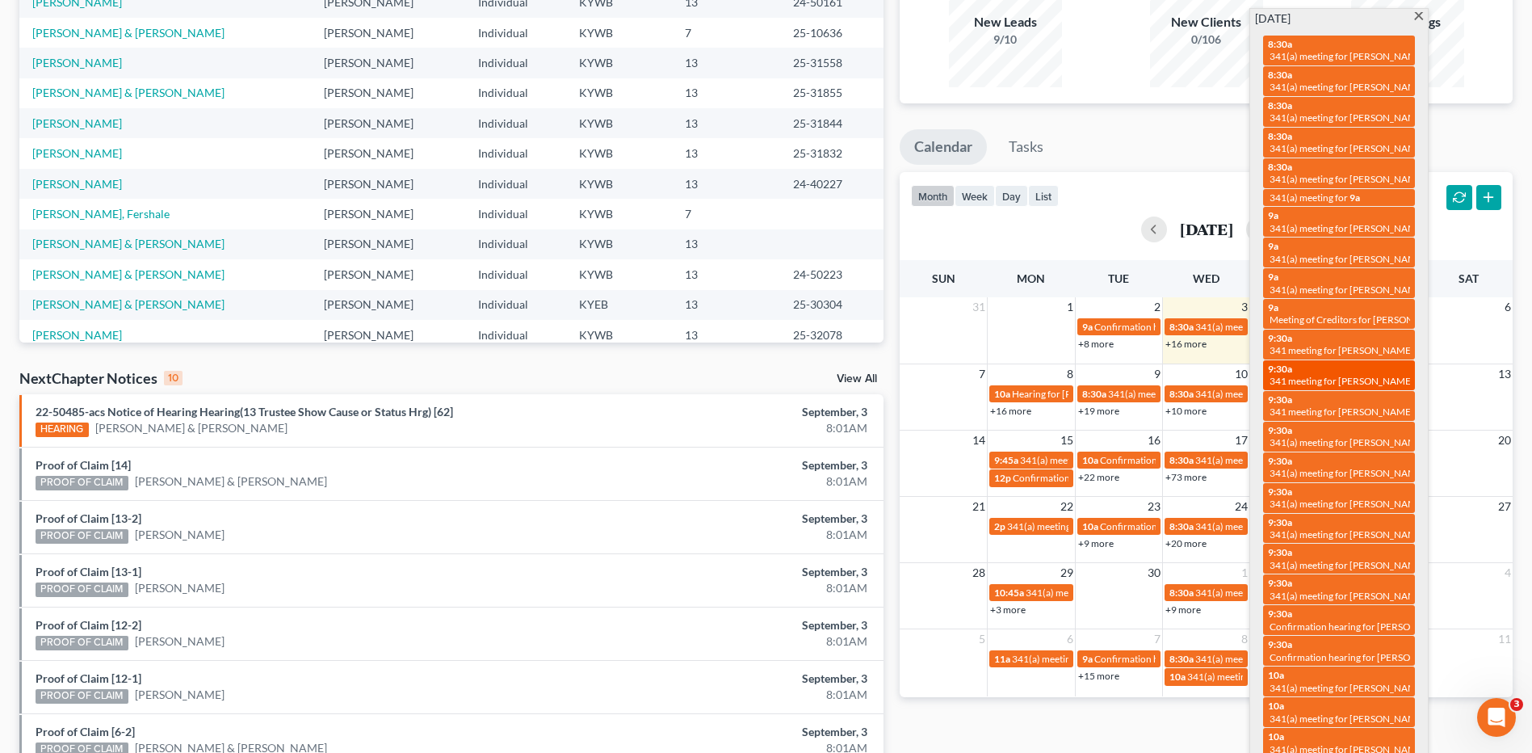
click at [1369, 376] on span "341 meeting for [PERSON_NAME] & [PERSON_NAME]" at bounding box center [1384, 381] width 230 height 12
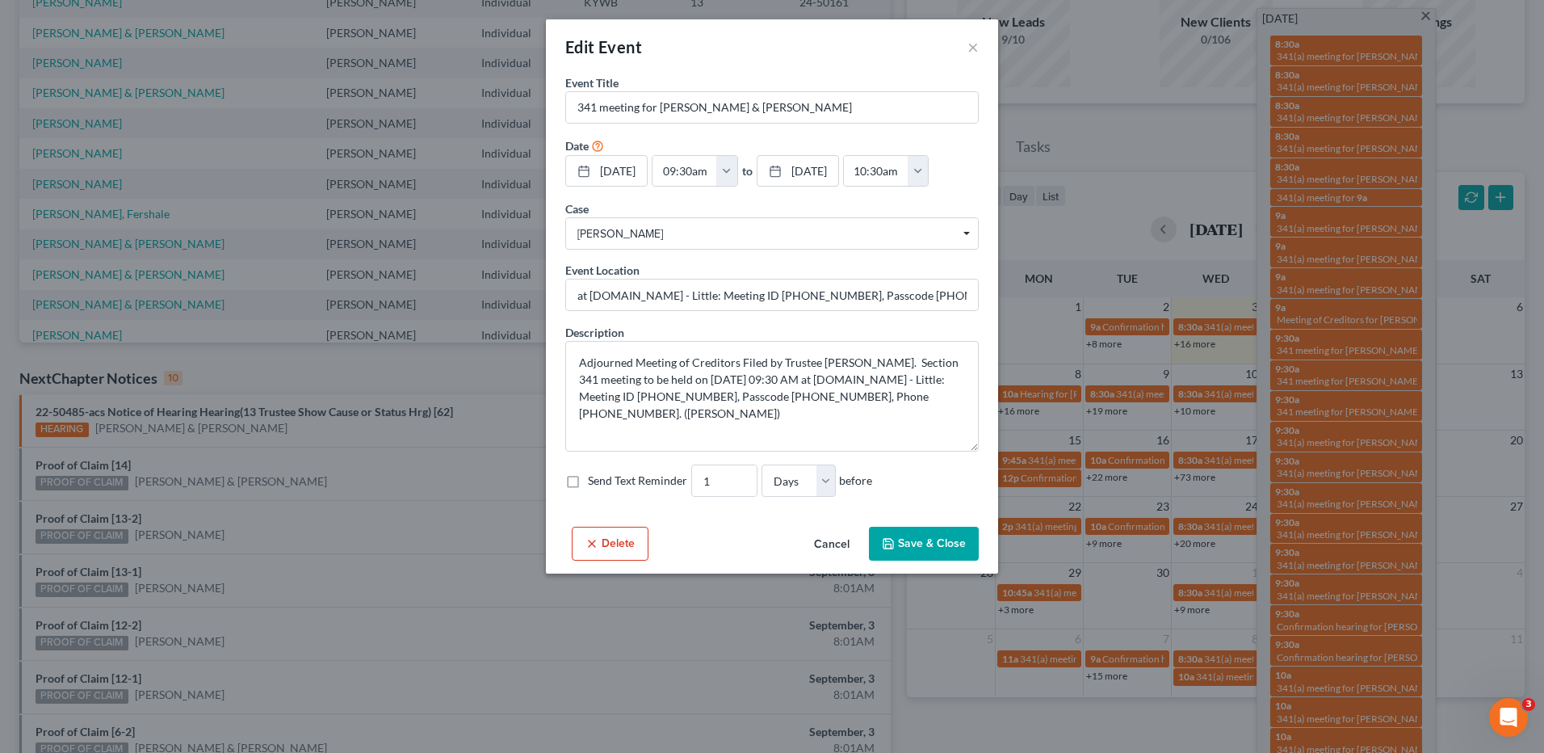
click at [821, 546] on button "Cancel" at bounding box center [831, 544] width 61 height 32
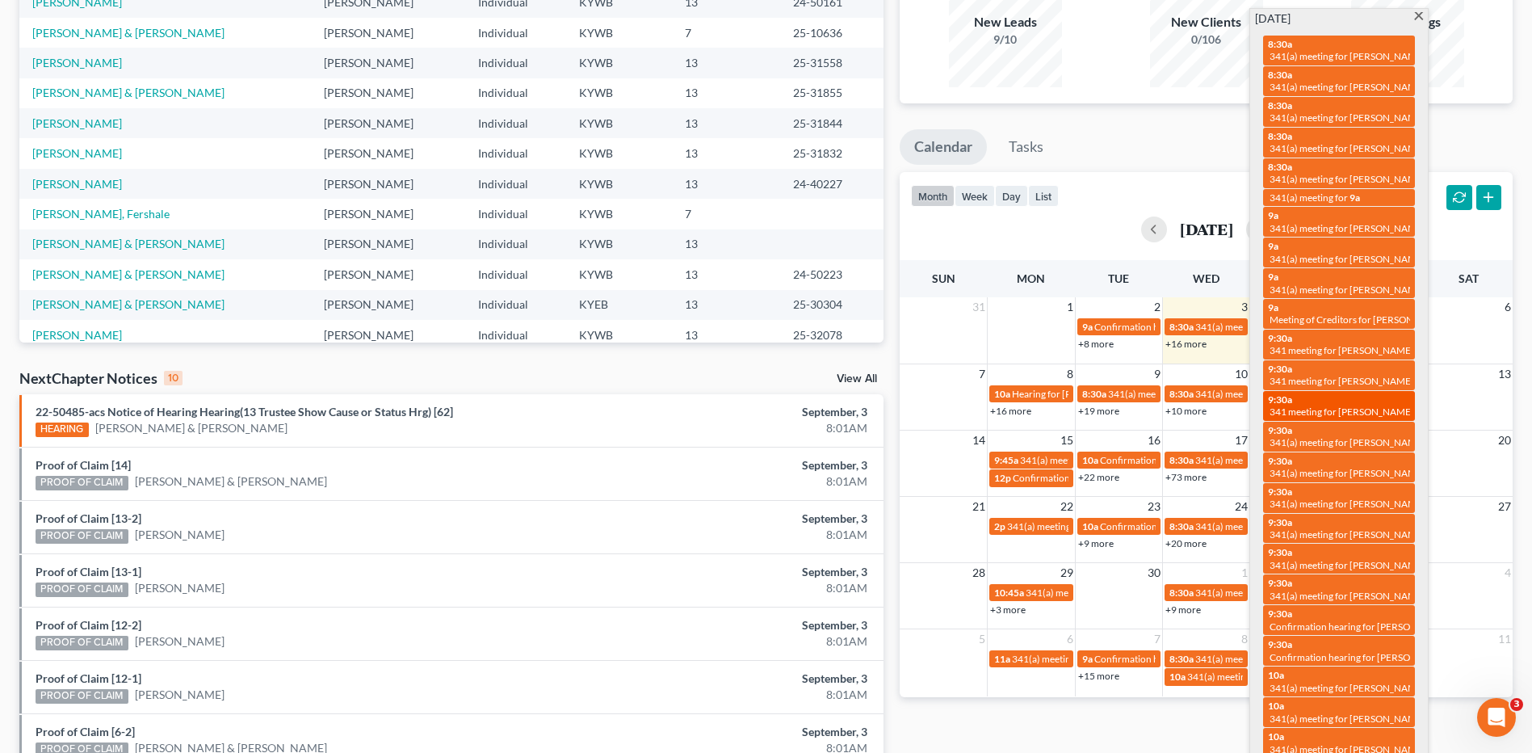
click at [1371, 413] on span "341 meeting for [PERSON_NAME]" at bounding box center [1341, 411] width 145 height 12
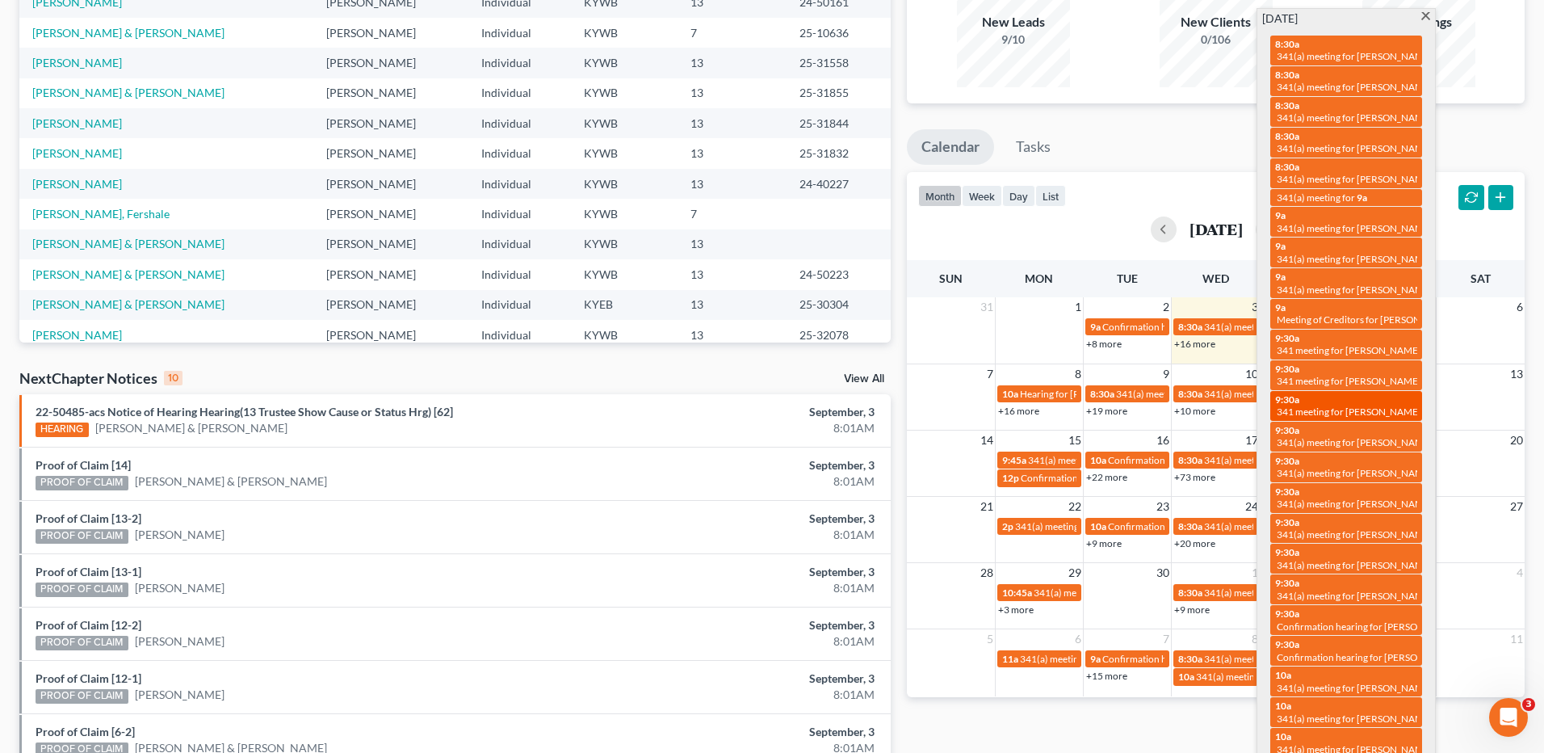
select select "Days"
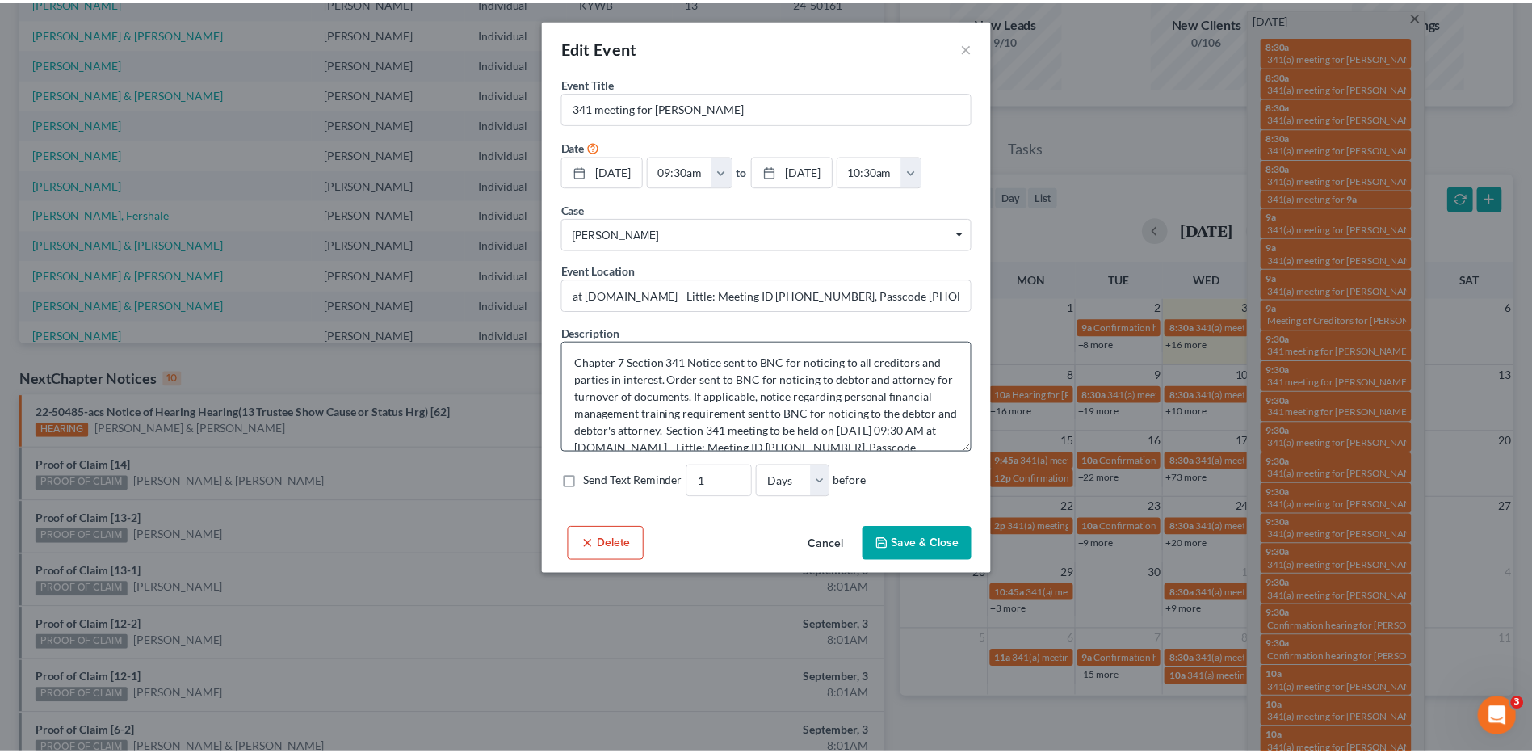
scroll to position [51, 0]
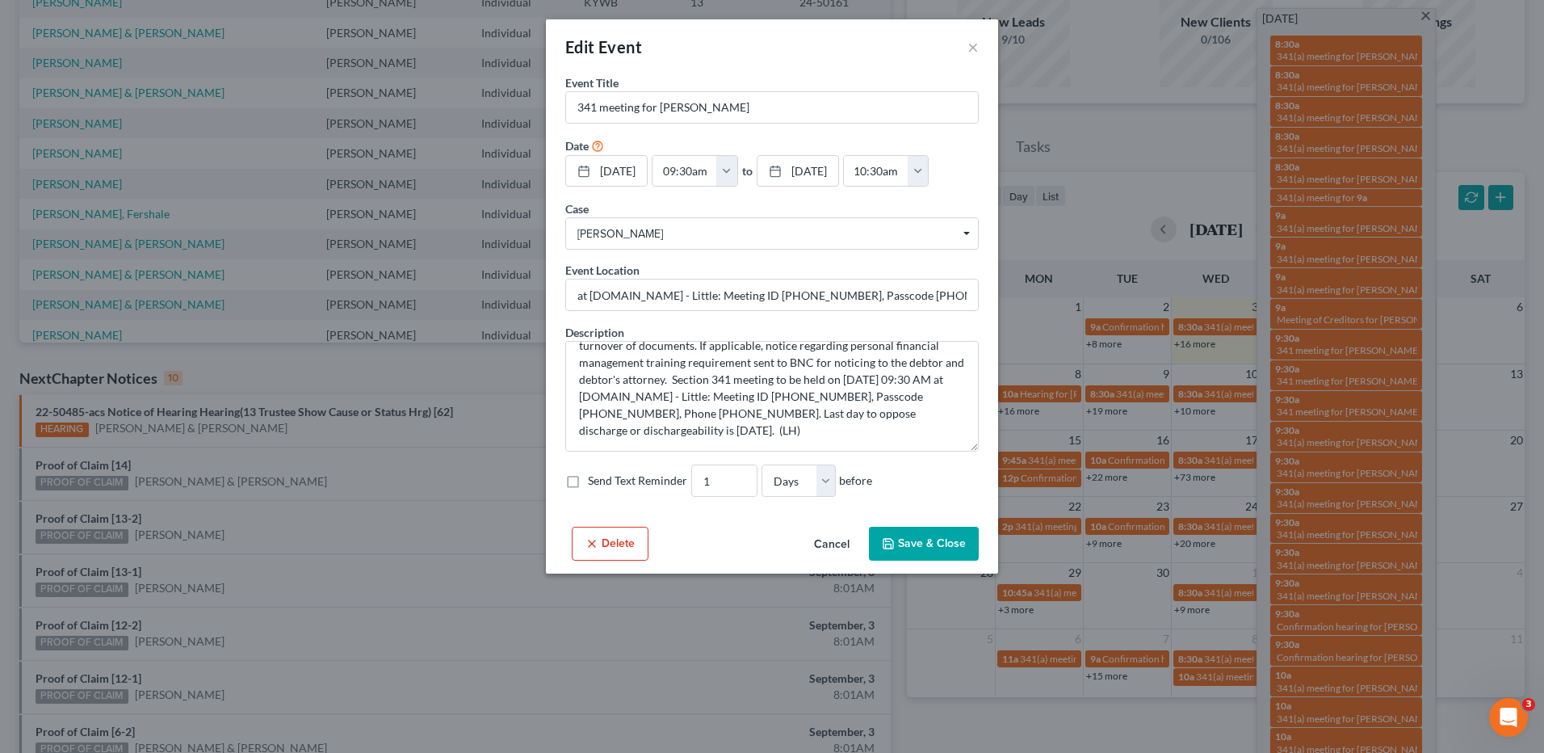
click at [835, 548] on button "Cancel" at bounding box center [831, 544] width 61 height 32
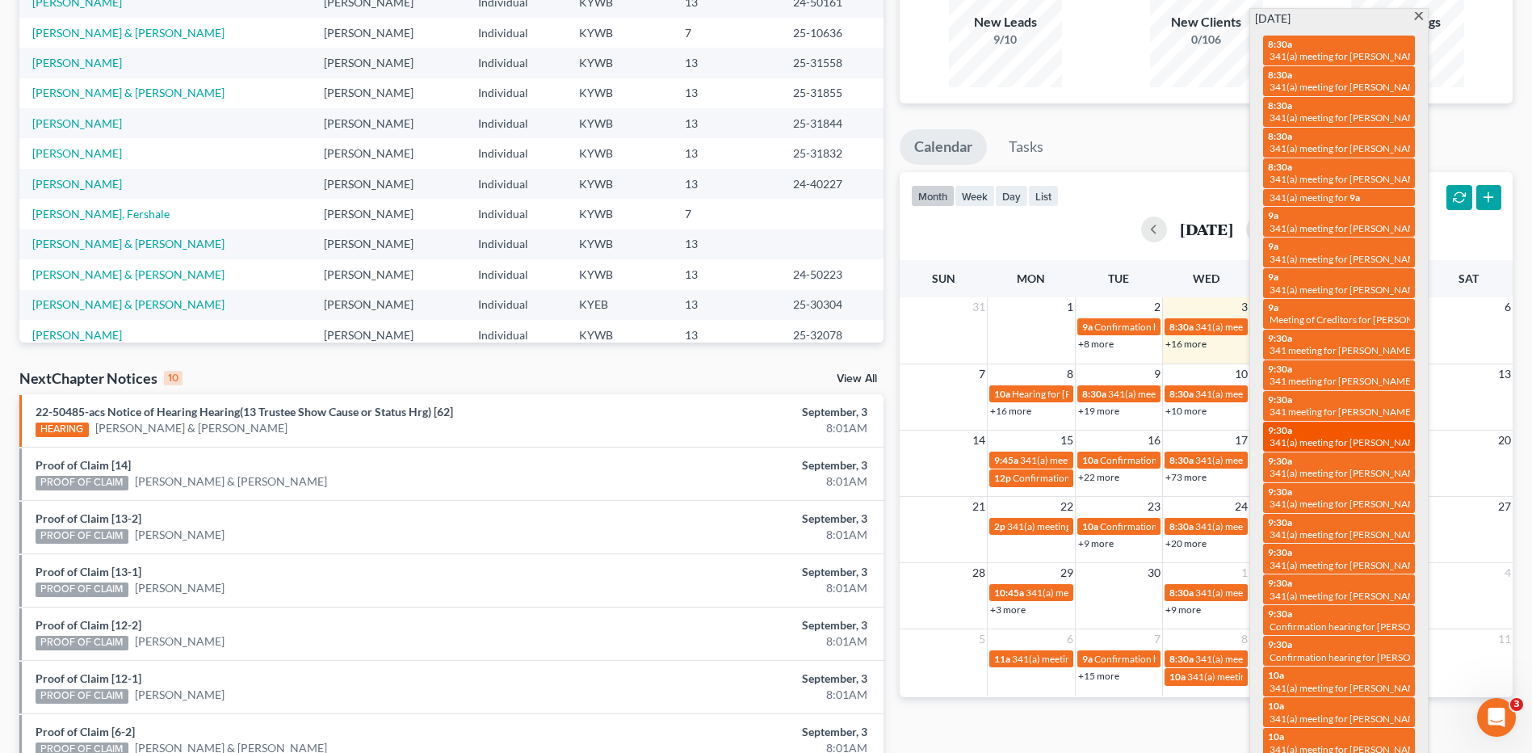
click at [1389, 435] on div "9:30a 341(a) meeting for Dawn Hoskins" at bounding box center [1339, 436] width 142 height 25
select select "Days"
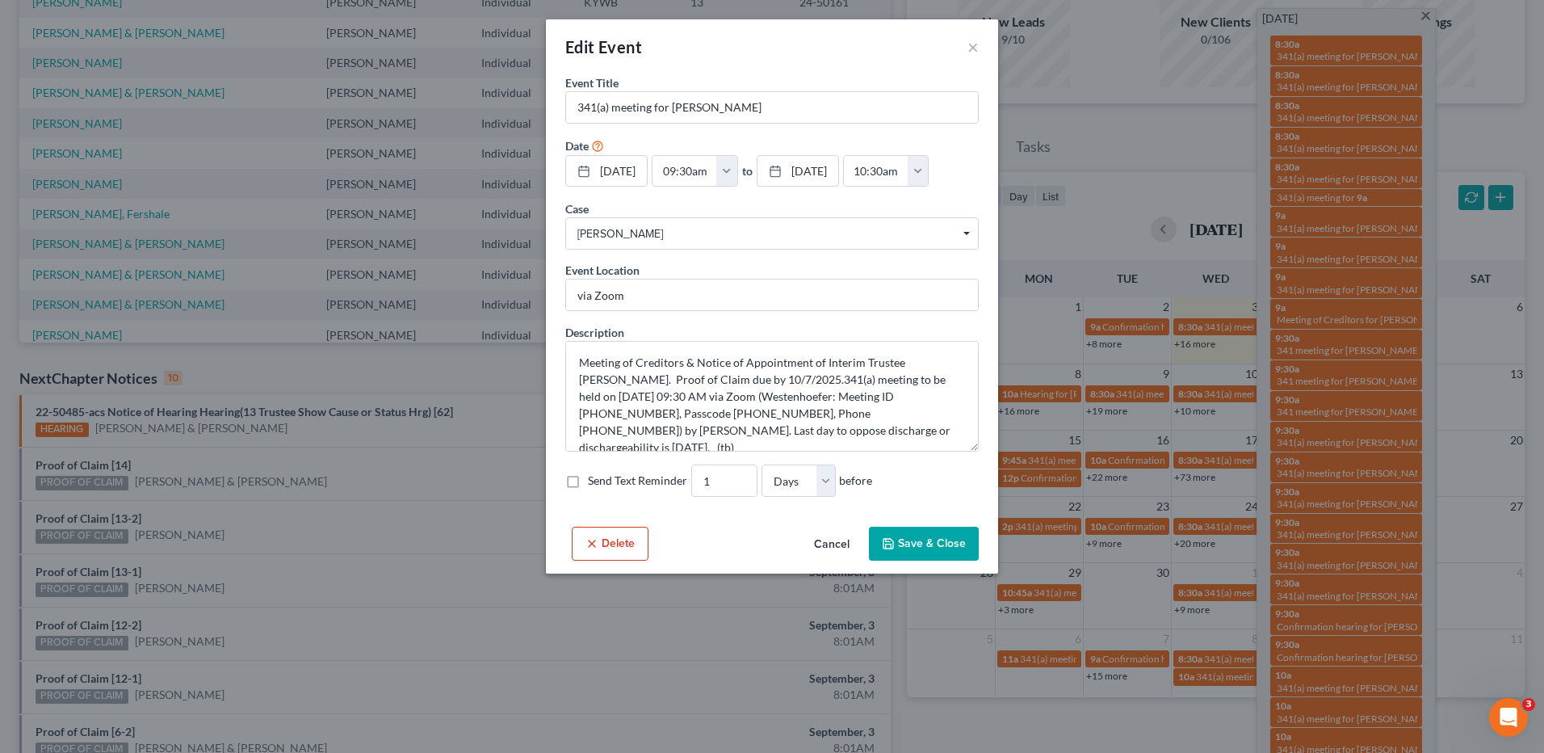
click at [834, 540] on button "Cancel" at bounding box center [831, 544] width 61 height 32
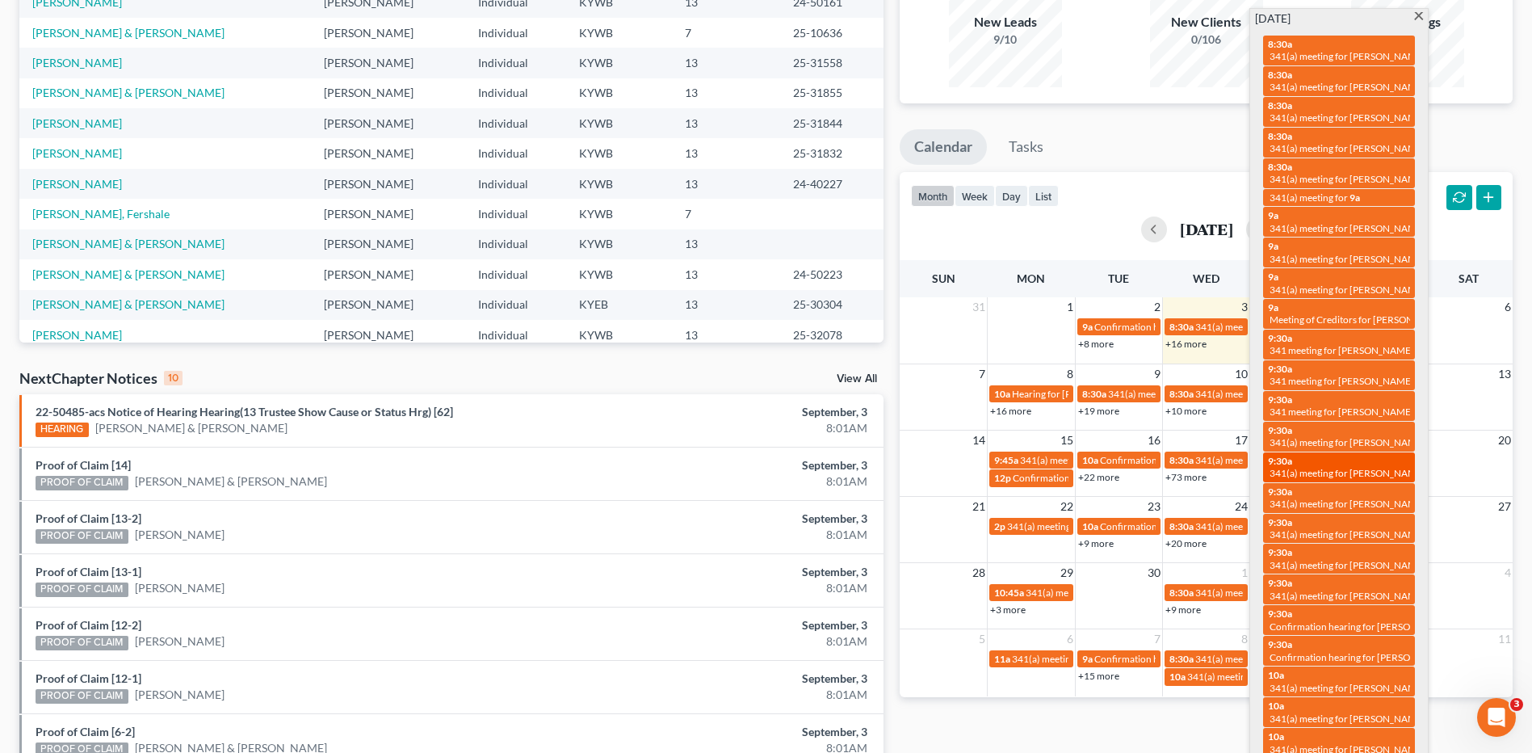
click at [1387, 459] on div "9:30a 341(a) meeting for John Stines" at bounding box center [1339, 467] width 142 height 25
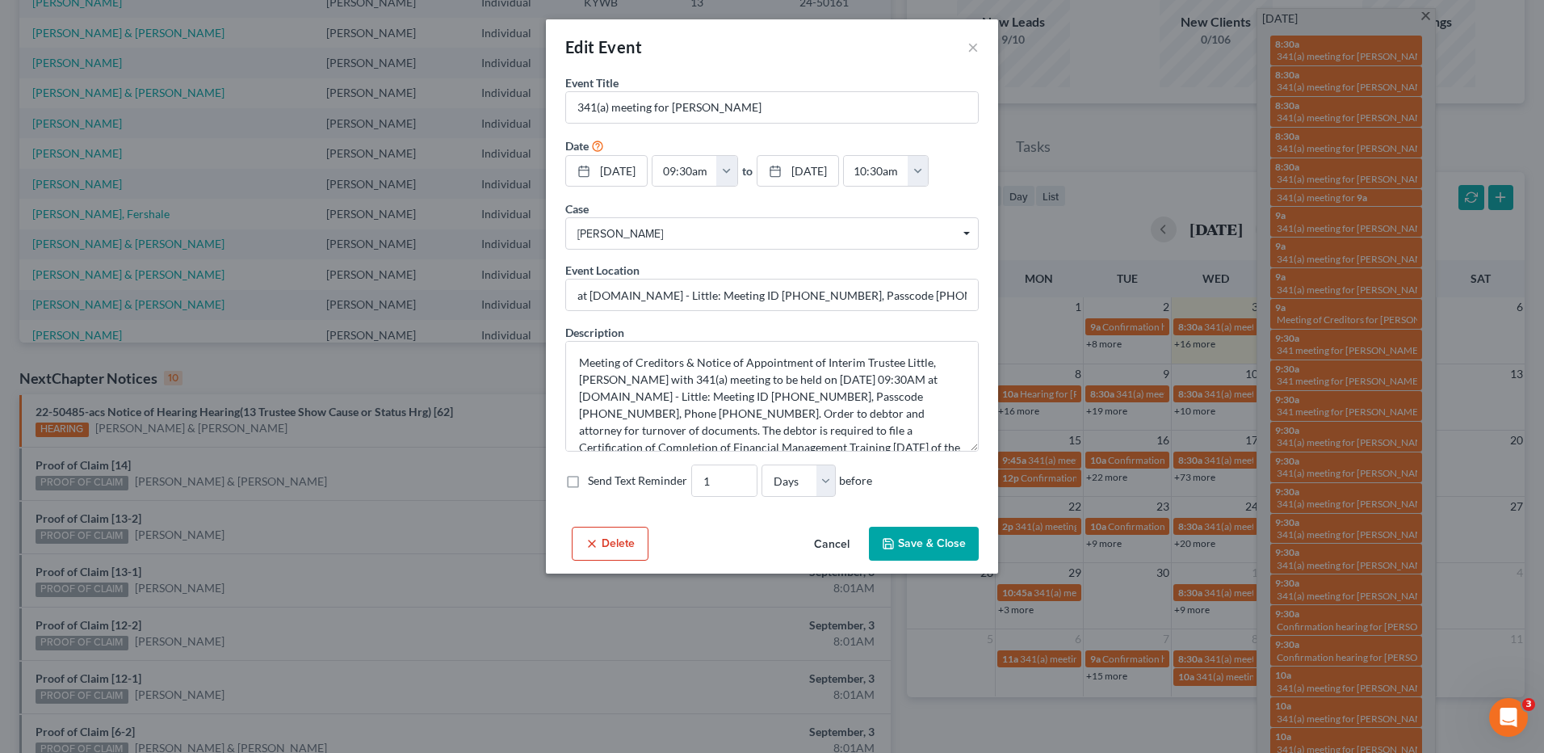
click at [825, 543] on button "Cancel" at bounding box center [831, 544] width 61 height 32
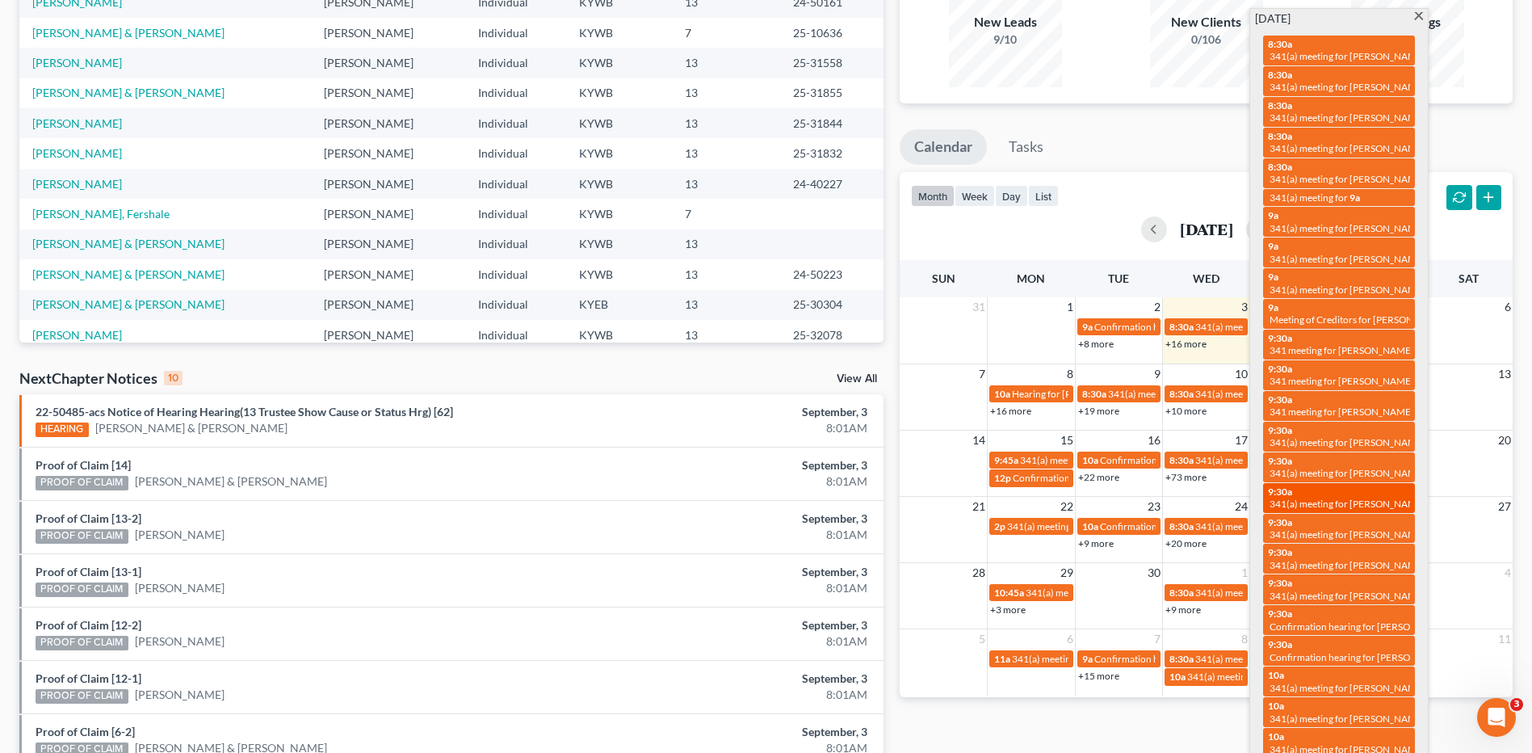
click at [1324, 505] on span "341(a) meeting for [PERSON_NAME] & [PERSON_NAME]" at bounding box center [1389, 503] width 241 height 12
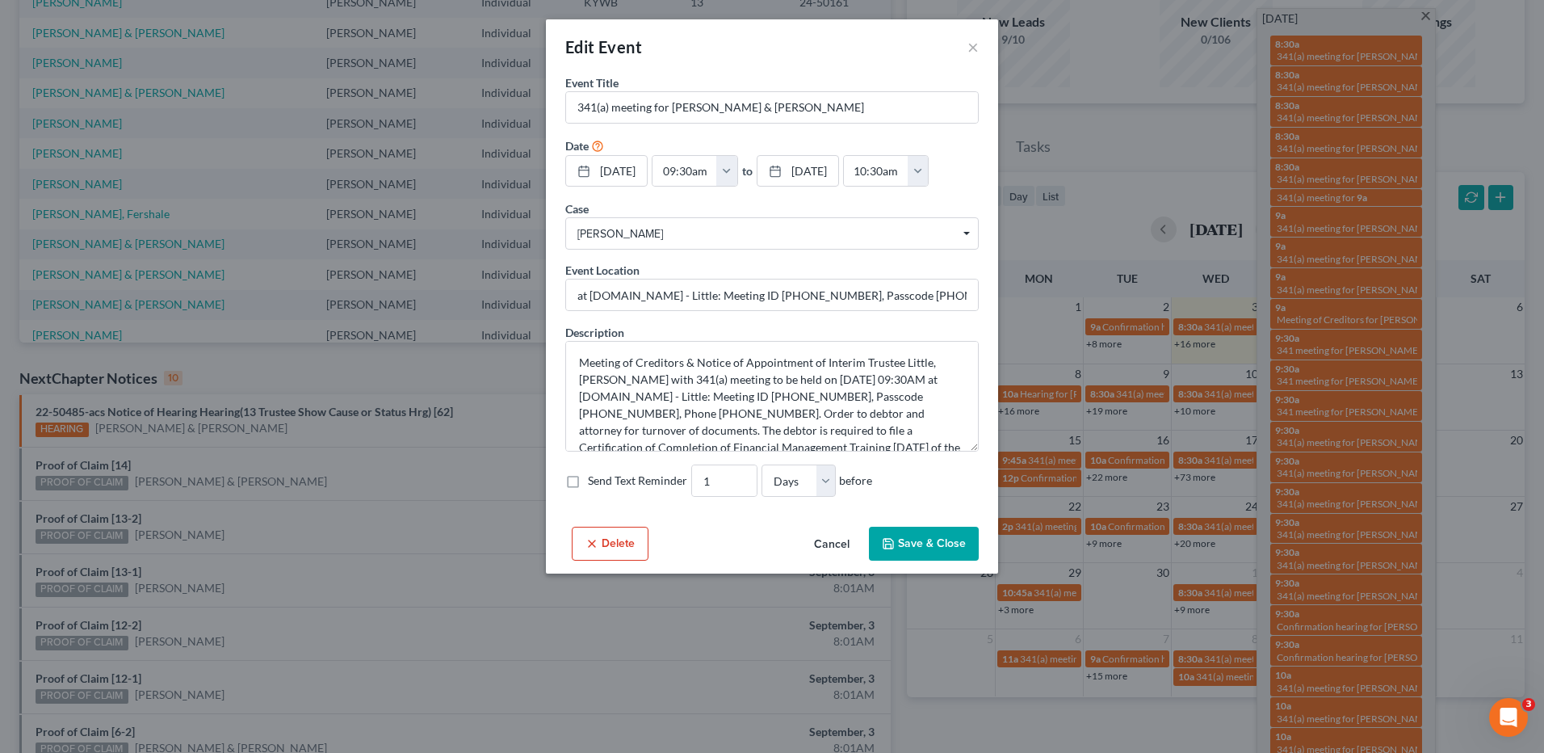
click at [831, 538] on button "Cancel" at bounding box center [831, 544] width 61 height 32
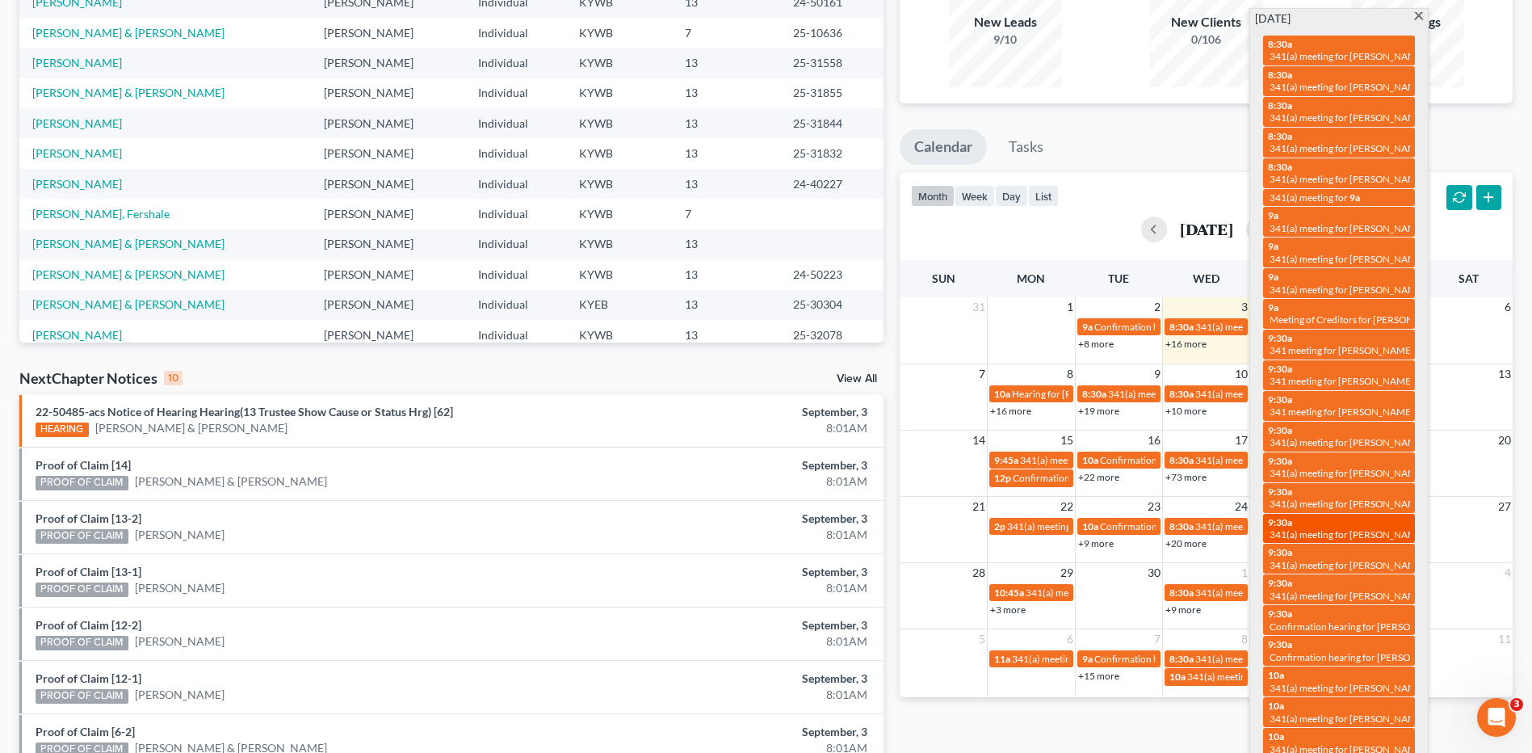
click at [1338, 530] on span "341(a) meeting for [PERSON_NAME] & [PERSON_NAME]" at bounding box center [1389, 534] width 241 height 12
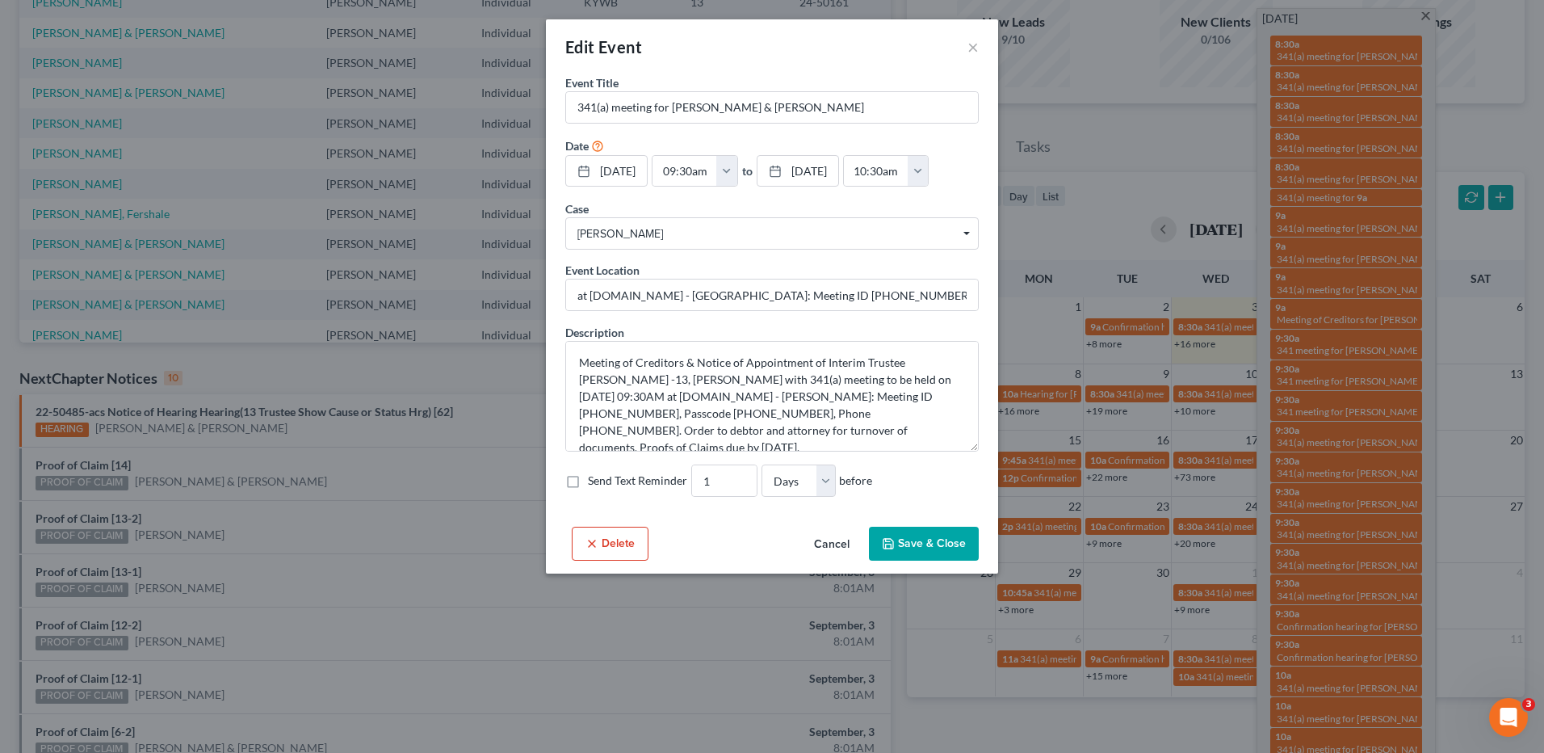
click at [835, 544] on button "Cancel" at bounding box center [831, 544] width 61 height 32
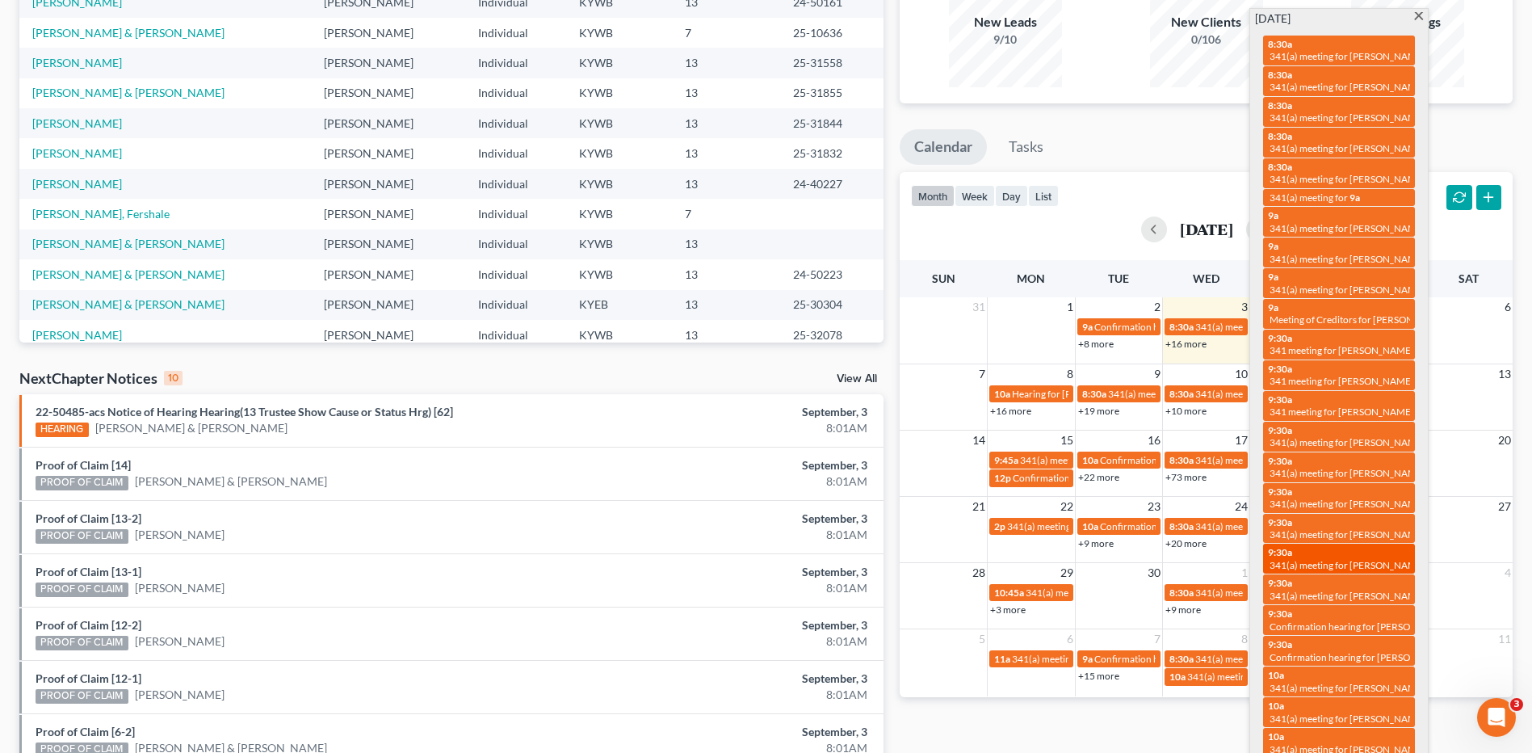
click at [1345, 566] on span "341(a) meeting for [PERSON_NAME] & [PERSON_NAME]" at bounding box center [1389, 565] width 241 height 12
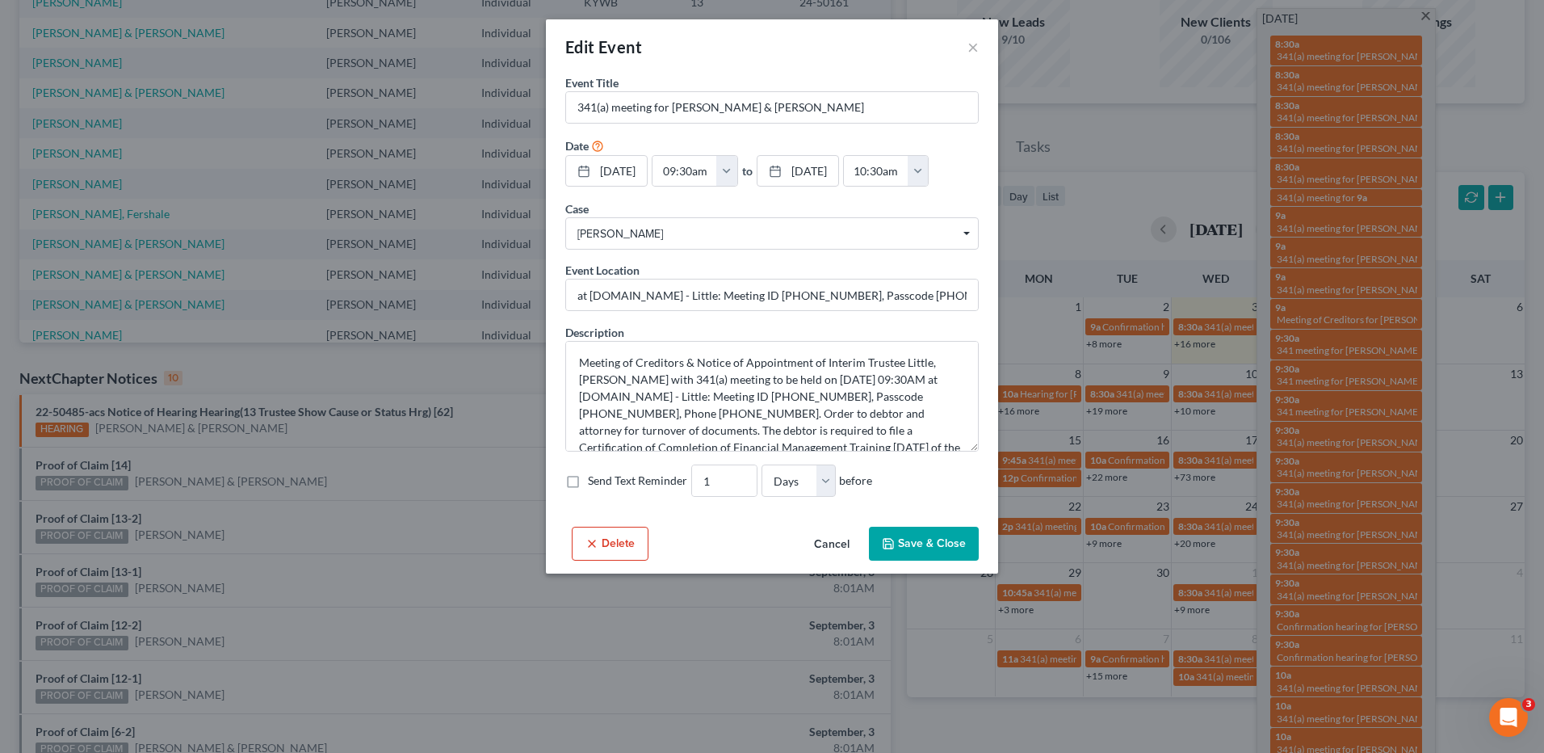
click at [825, 545] on button "Cancel" at bounding box center [831, 544] width 61 height 32
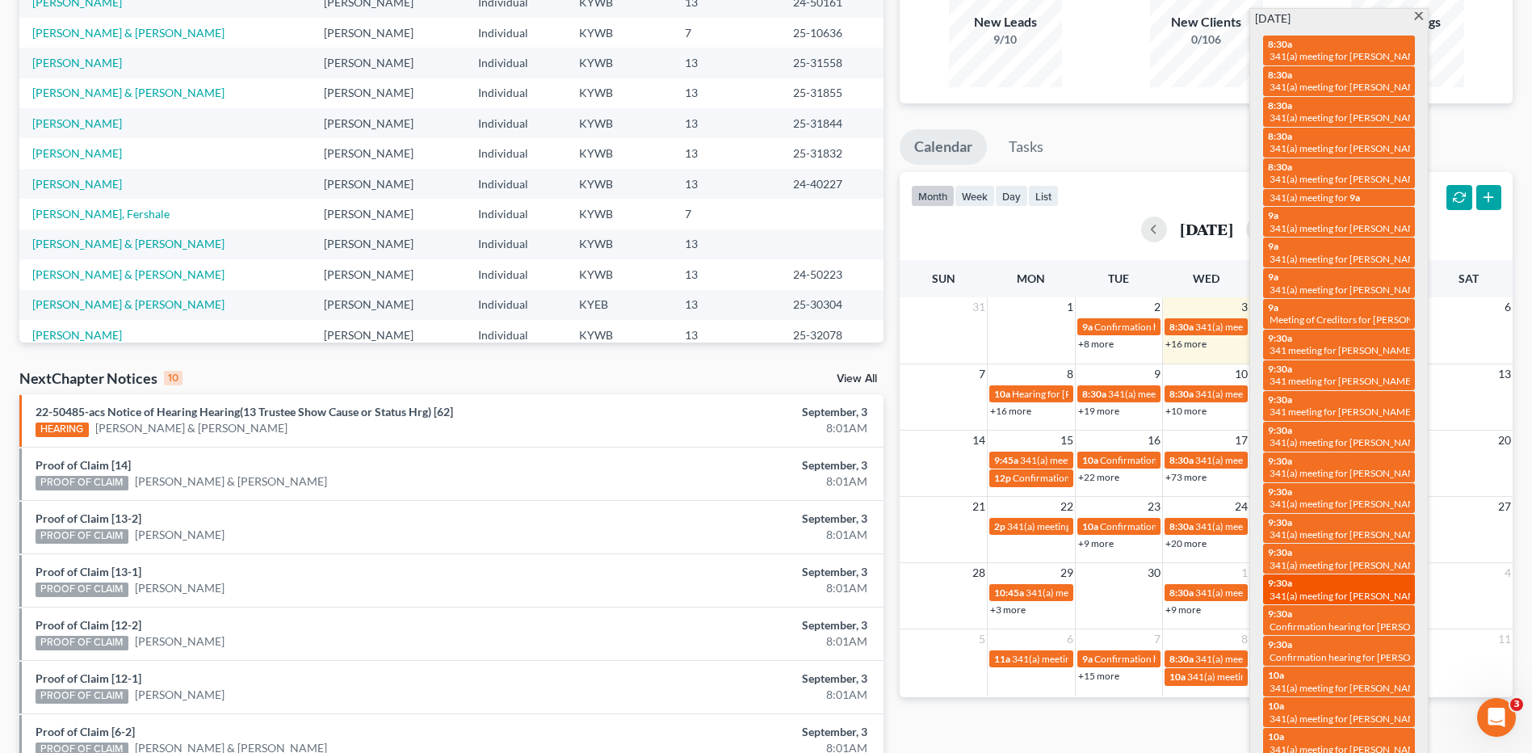
click at [1347, 590] on span "341(a) meeting for [PERSON_NAME]" at bounding box center [1347, 596] width 156 height 12
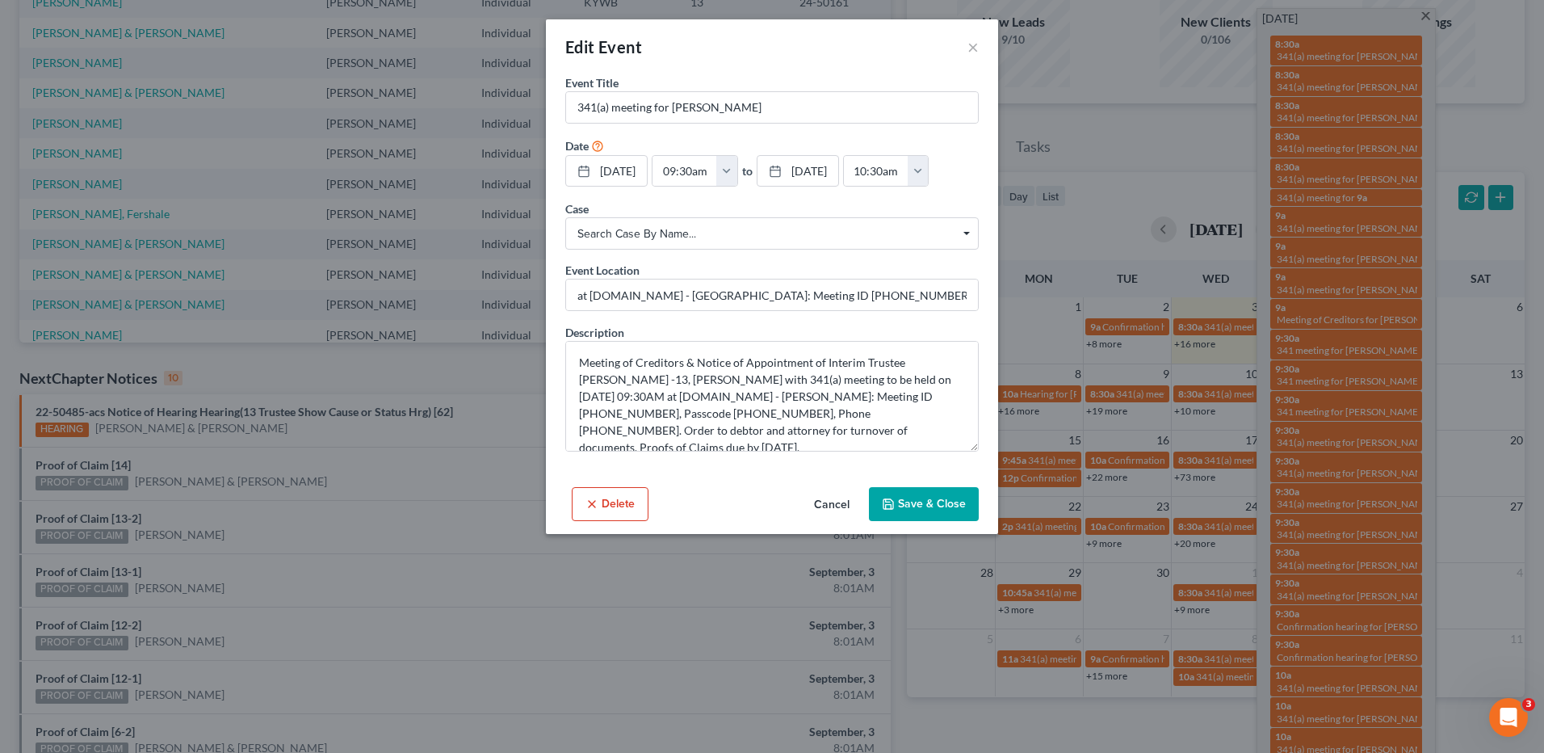
click at [837, 506] on button "Cancel" at bounding box center [831, 505] width 61 height 32
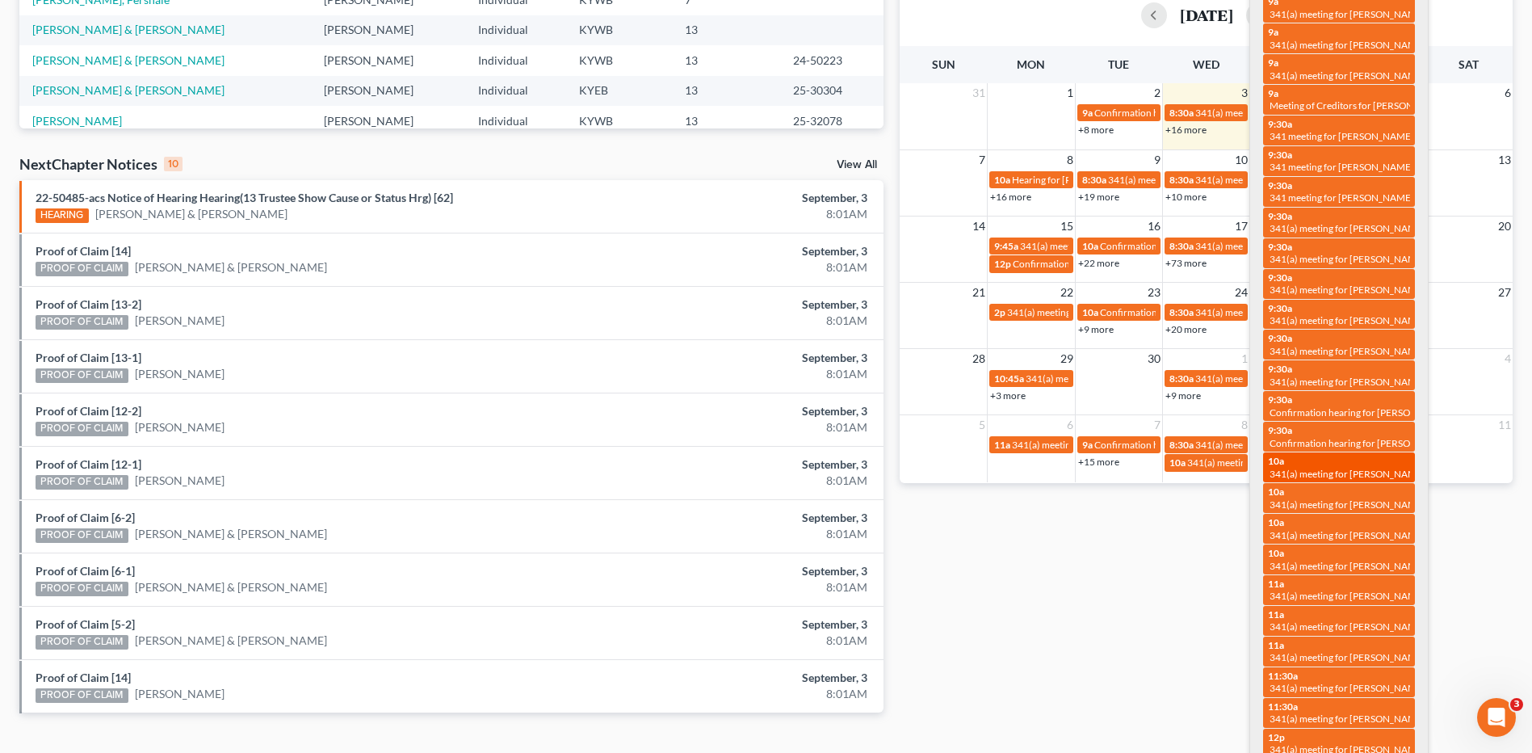
scroll to position [404, 0]
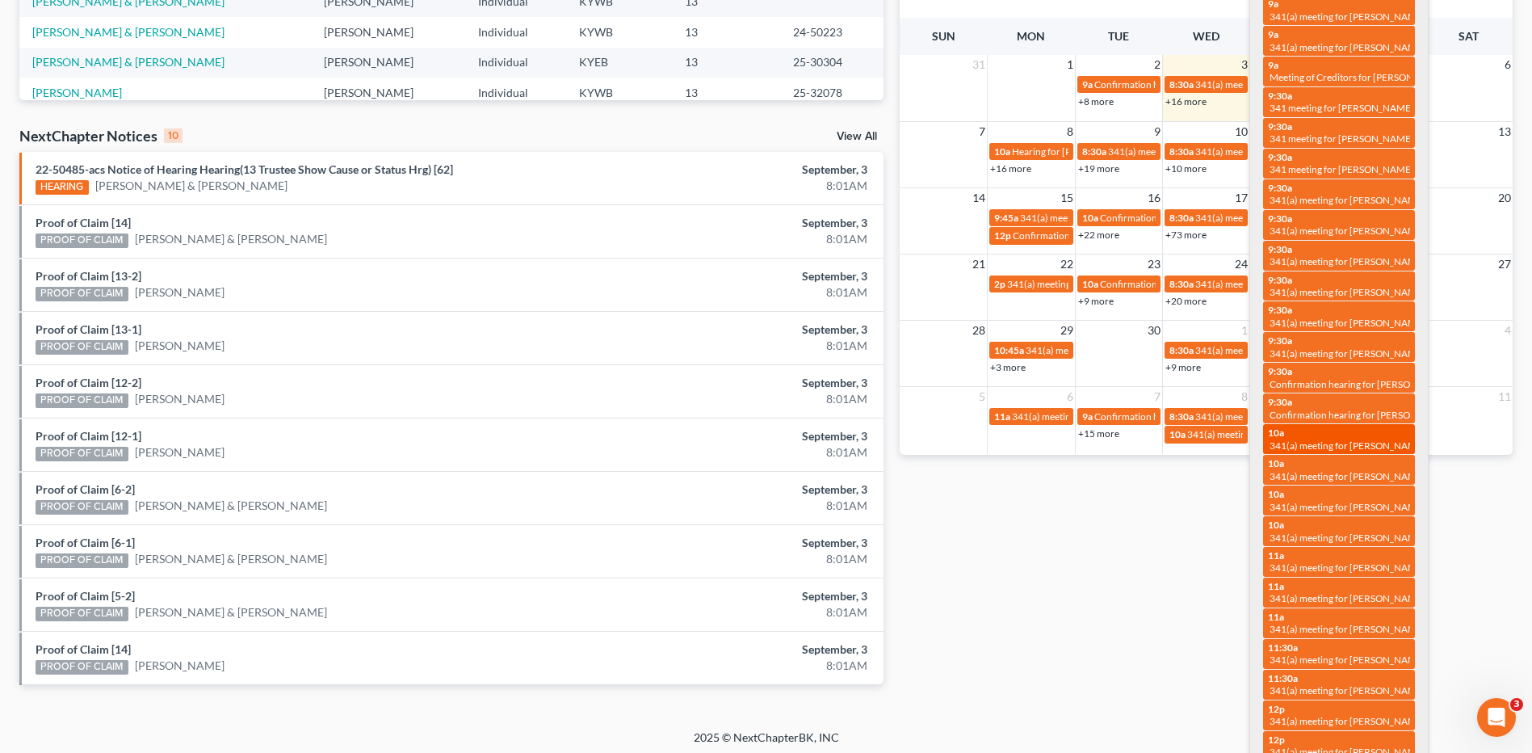
click at [1375, 446] on span "341(a) meeting for [PERSON_NAME]" at bounding box center [1347, 445] width 156 height 12
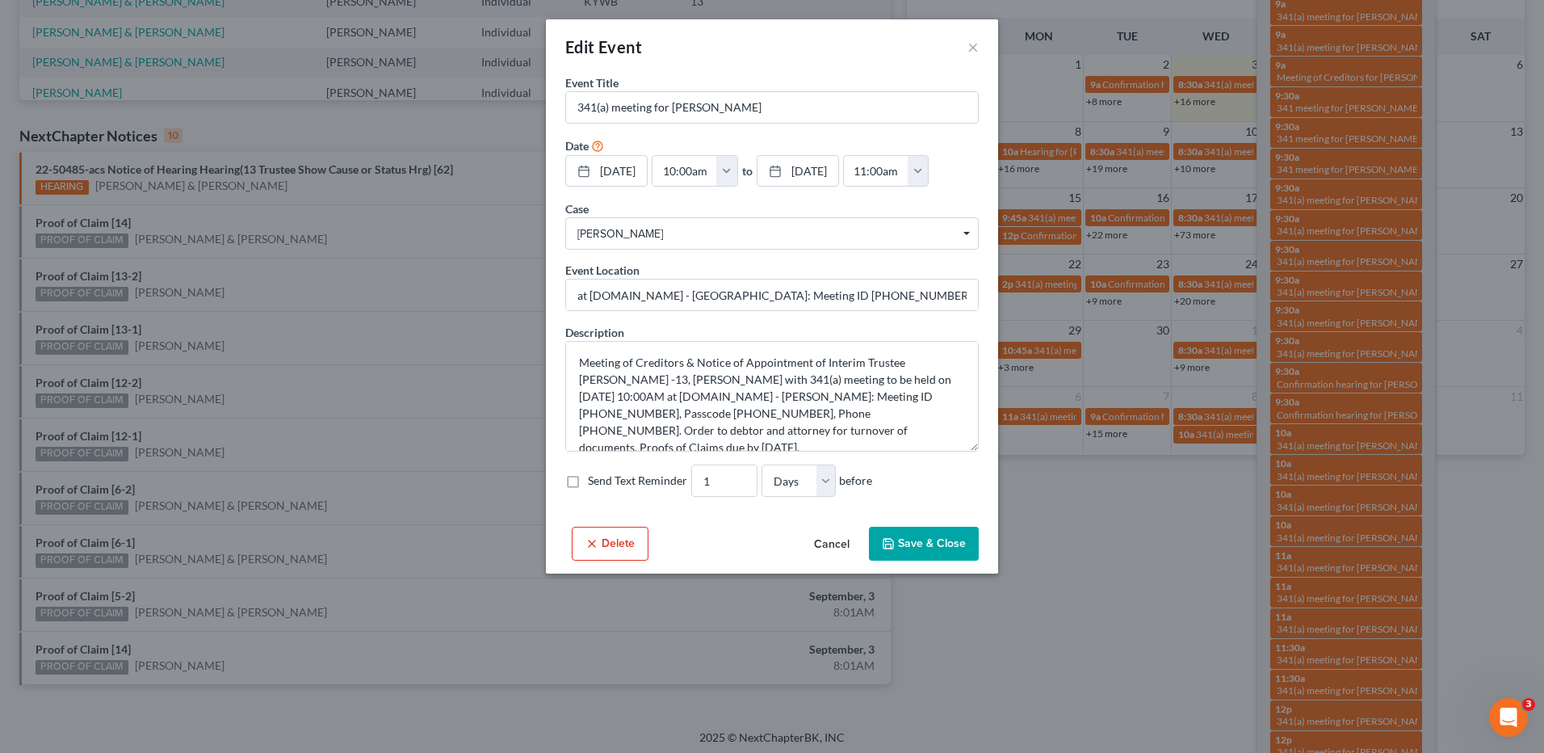
click at [826, 541] on button "Cancel" at bounding box center [831, 544] width 61 height 32
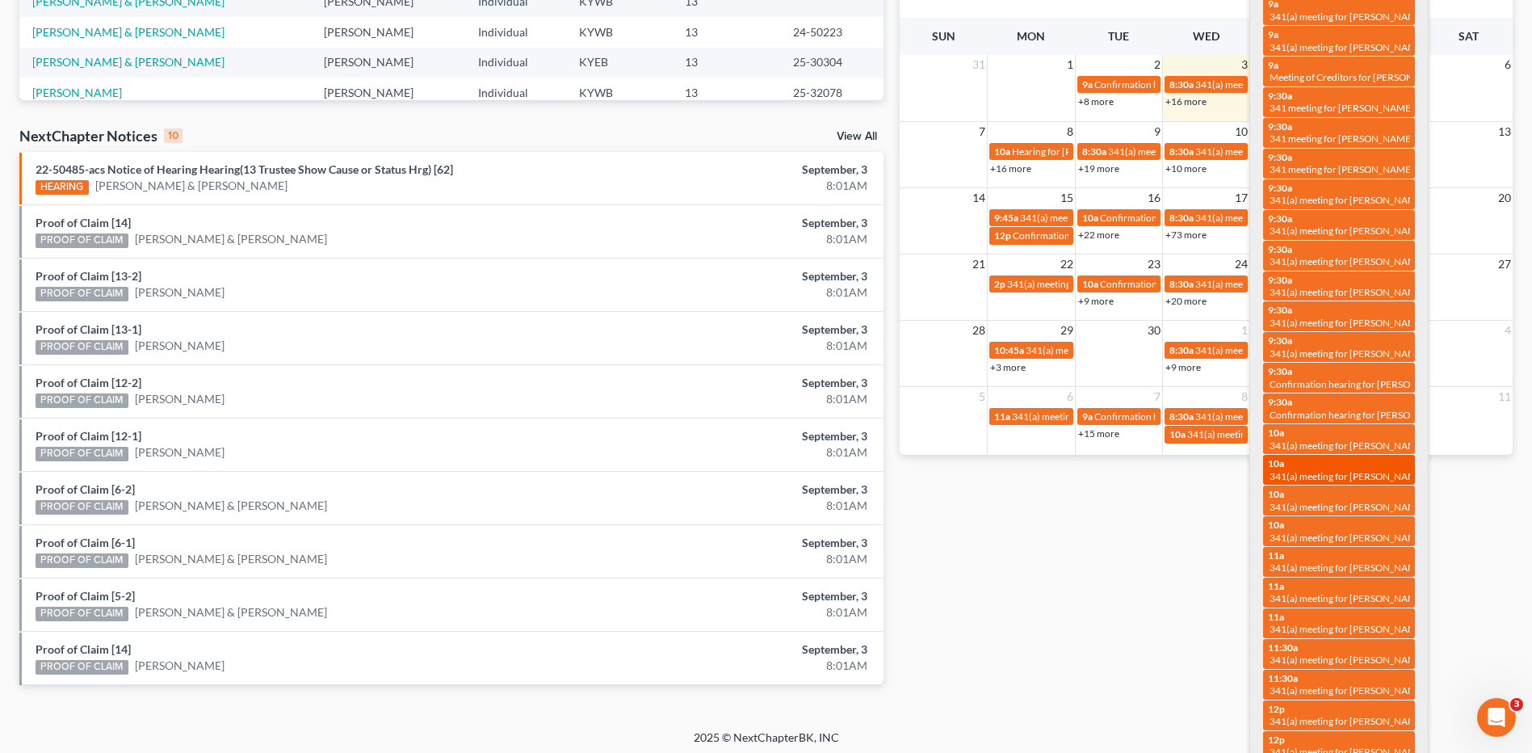
click at [1366, 473] on span "341(a) meeting for [PERSON_NAME]" at bounding box center [1347, 476] width 156 height 12
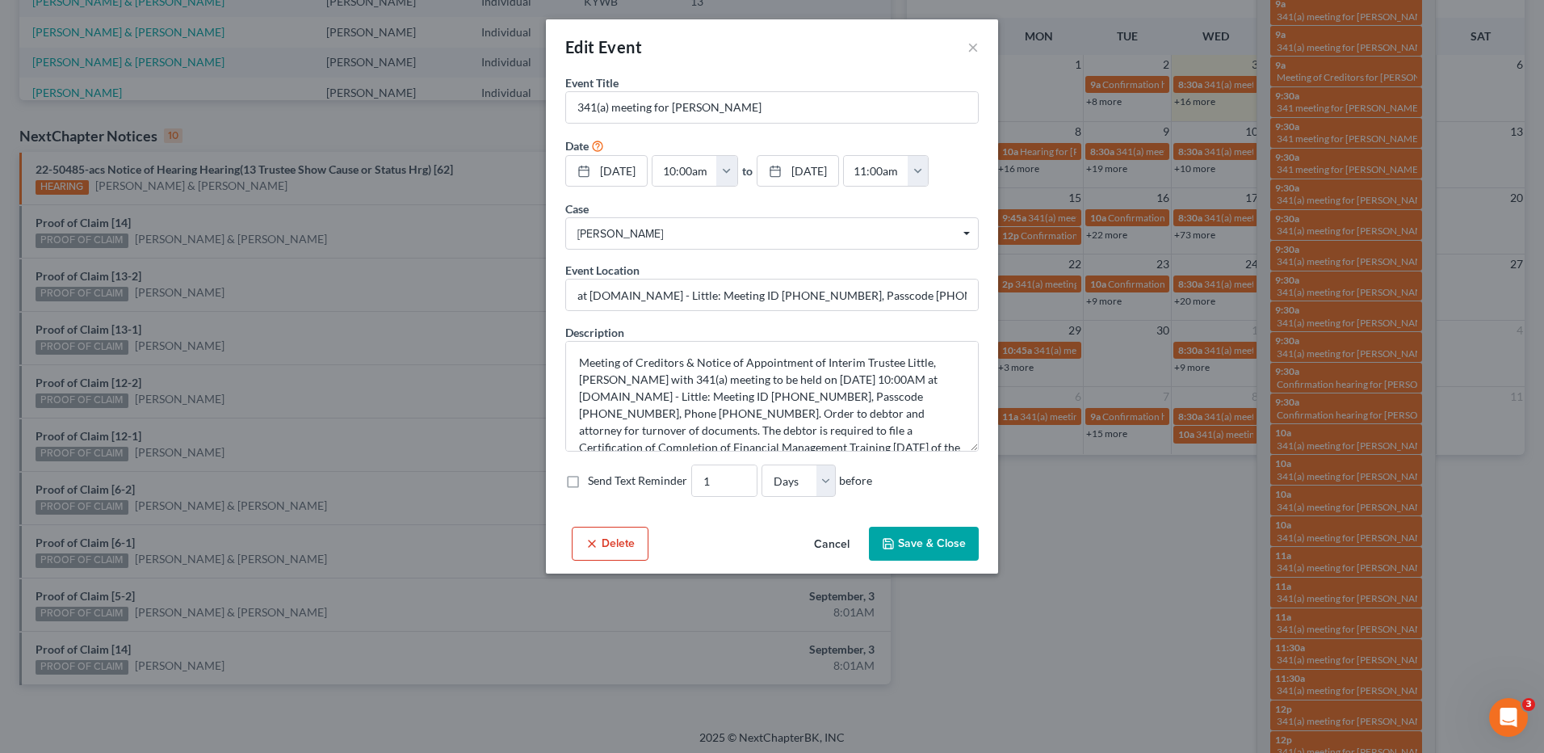
click at [834, 543] on button "Cancel" at bounding box center [831, 544] width 61 height 32
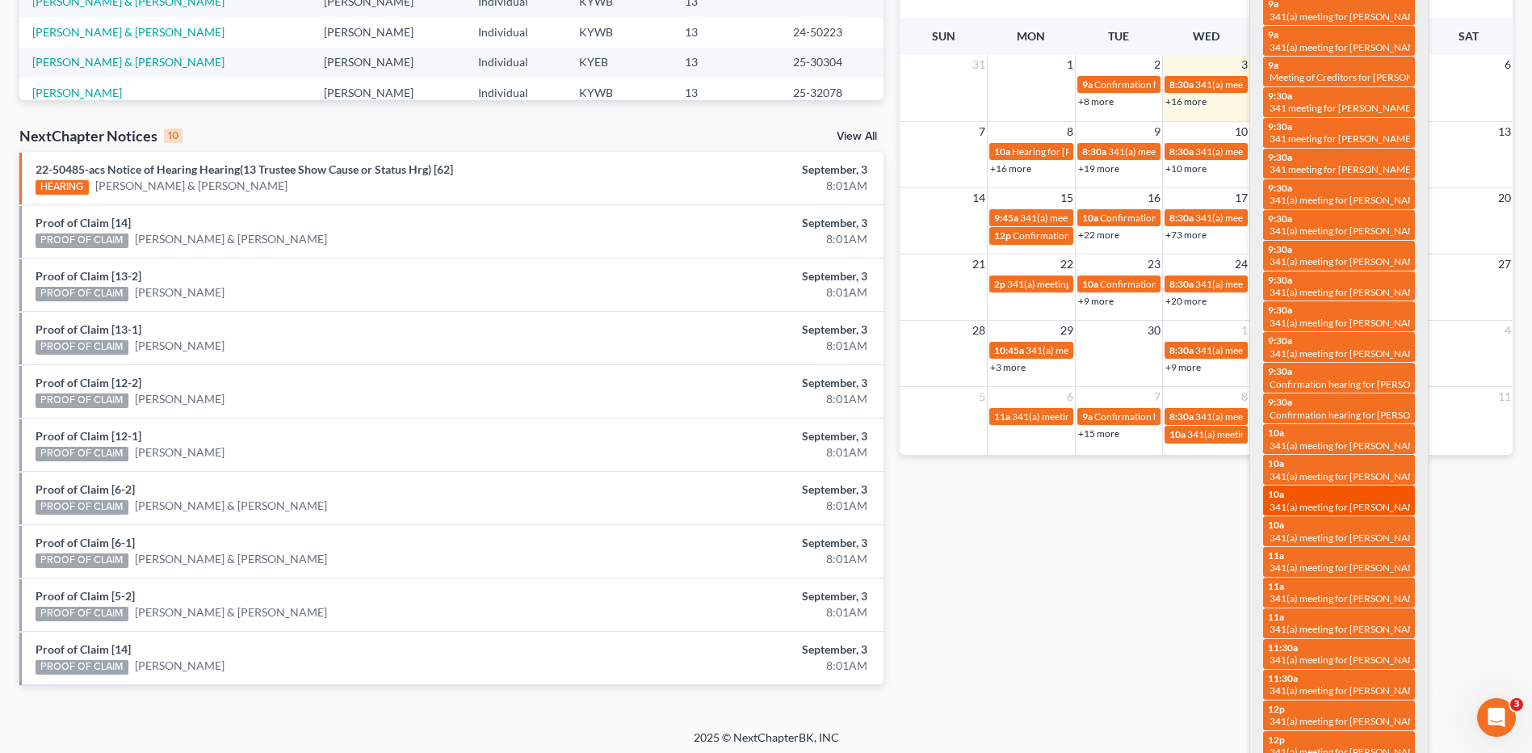
click at [1382, 510] on span "341(a) meeting for [PERSON_NAME]" at bounding box center [1347, 507] width 156 height 12
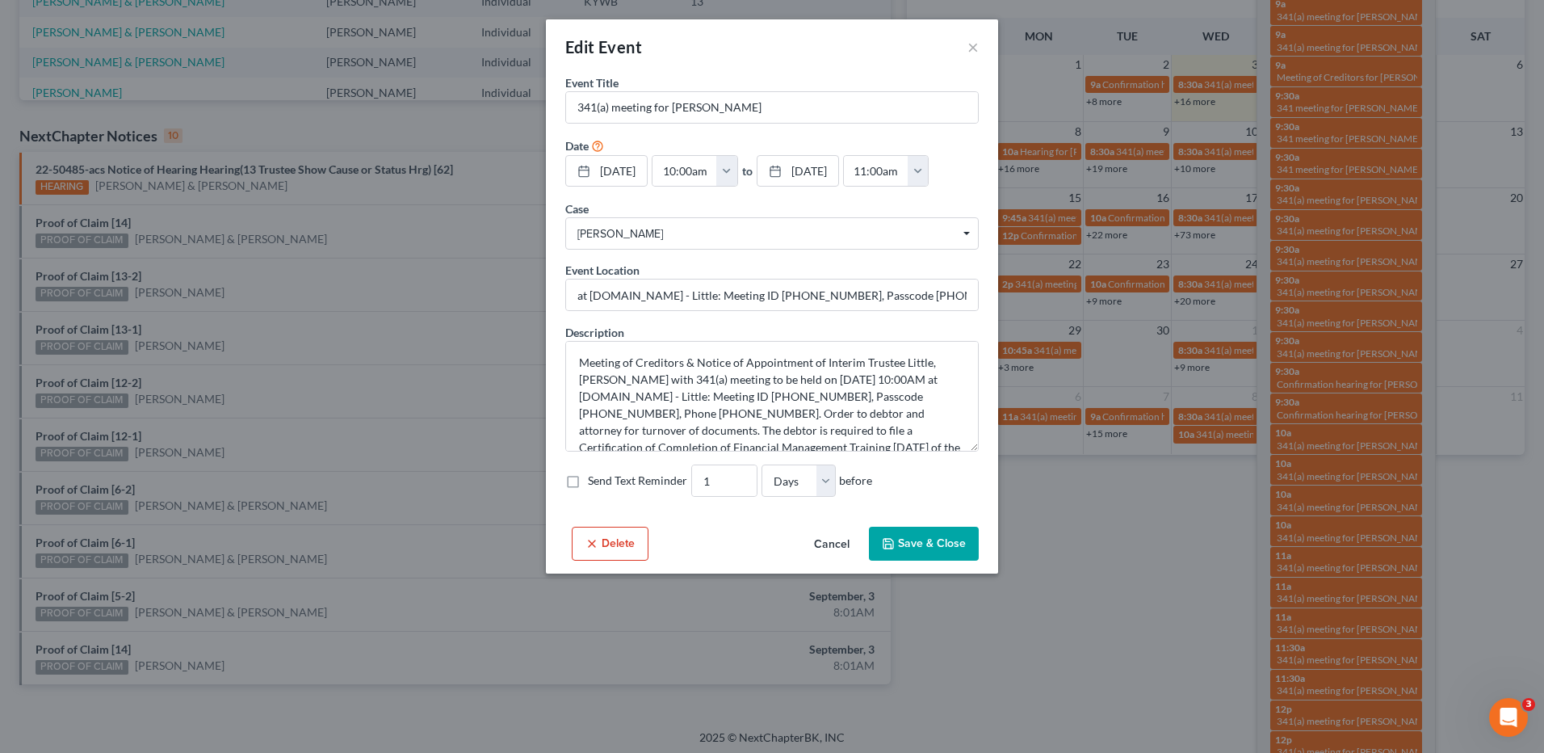
drag, startPoint x: 834, startPoint y: 551, endPoint x: 1007, endPoint y: 536, distance: 173.4
click at [834, 550] on button "Cancel" at bounding box center [831, 544] width 61 height 32
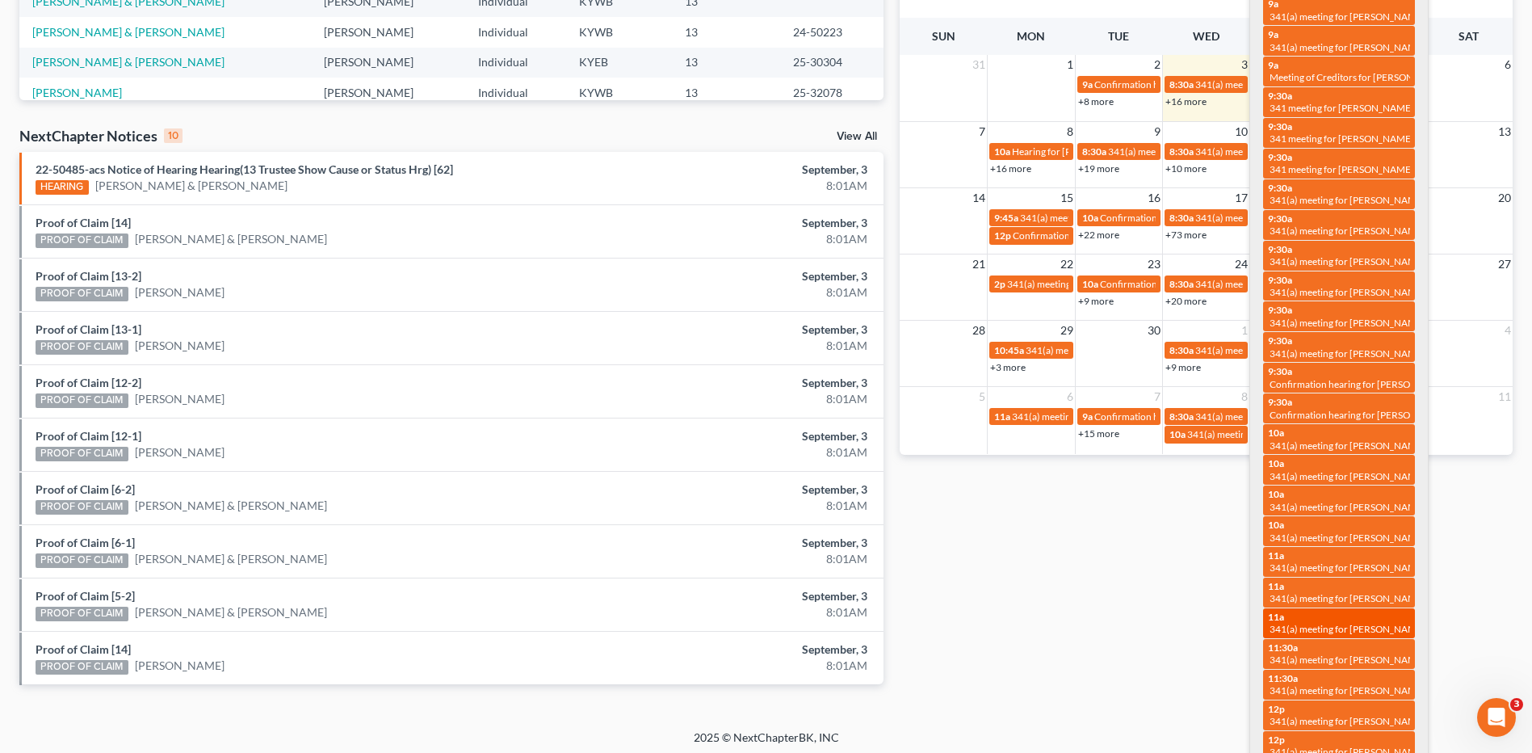
scroll to position [452, 0]
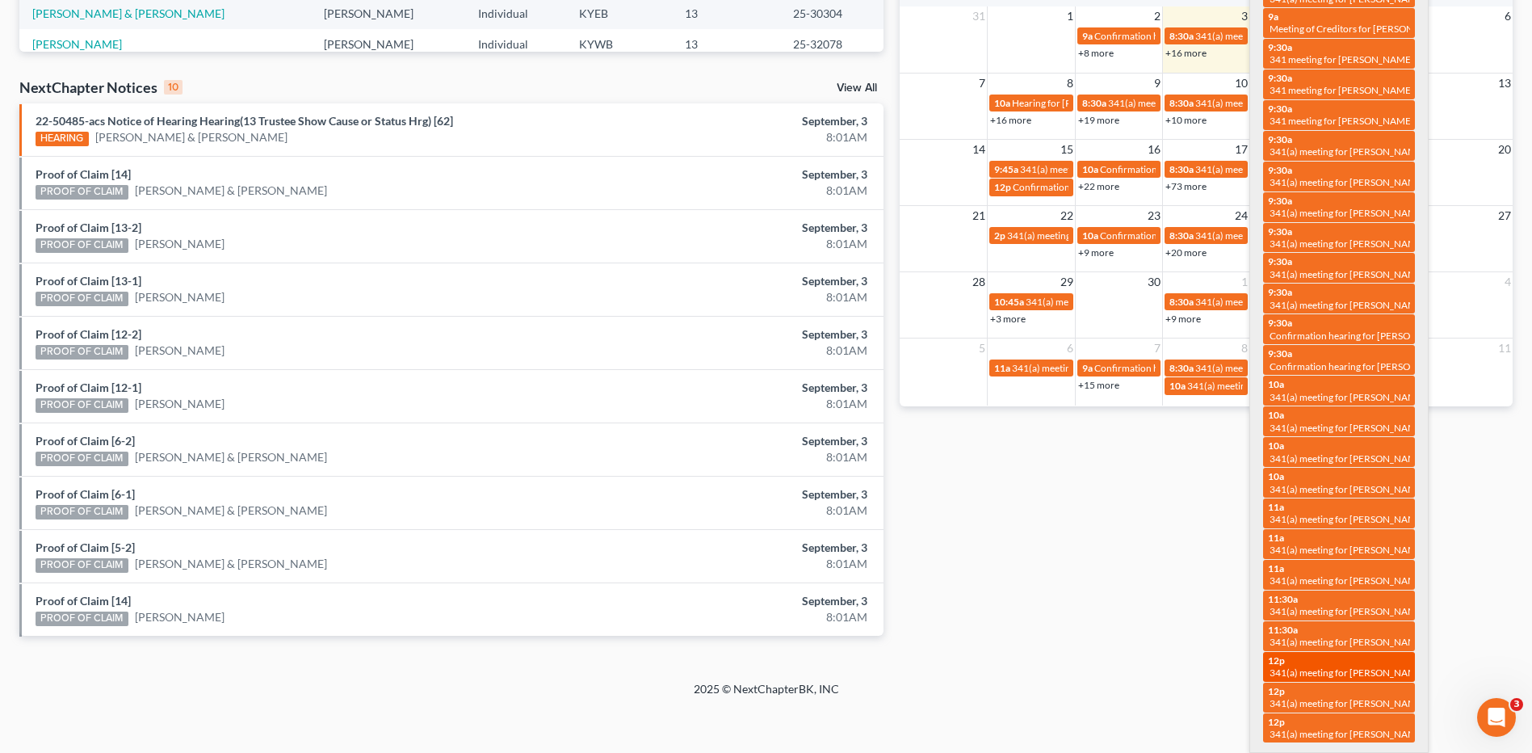
click at [1363, 667] on span "341(a) meeting for [PERSON_NAME] & [PERSON_NAME]" at bounding box center [1389, 672] width 241 height 12
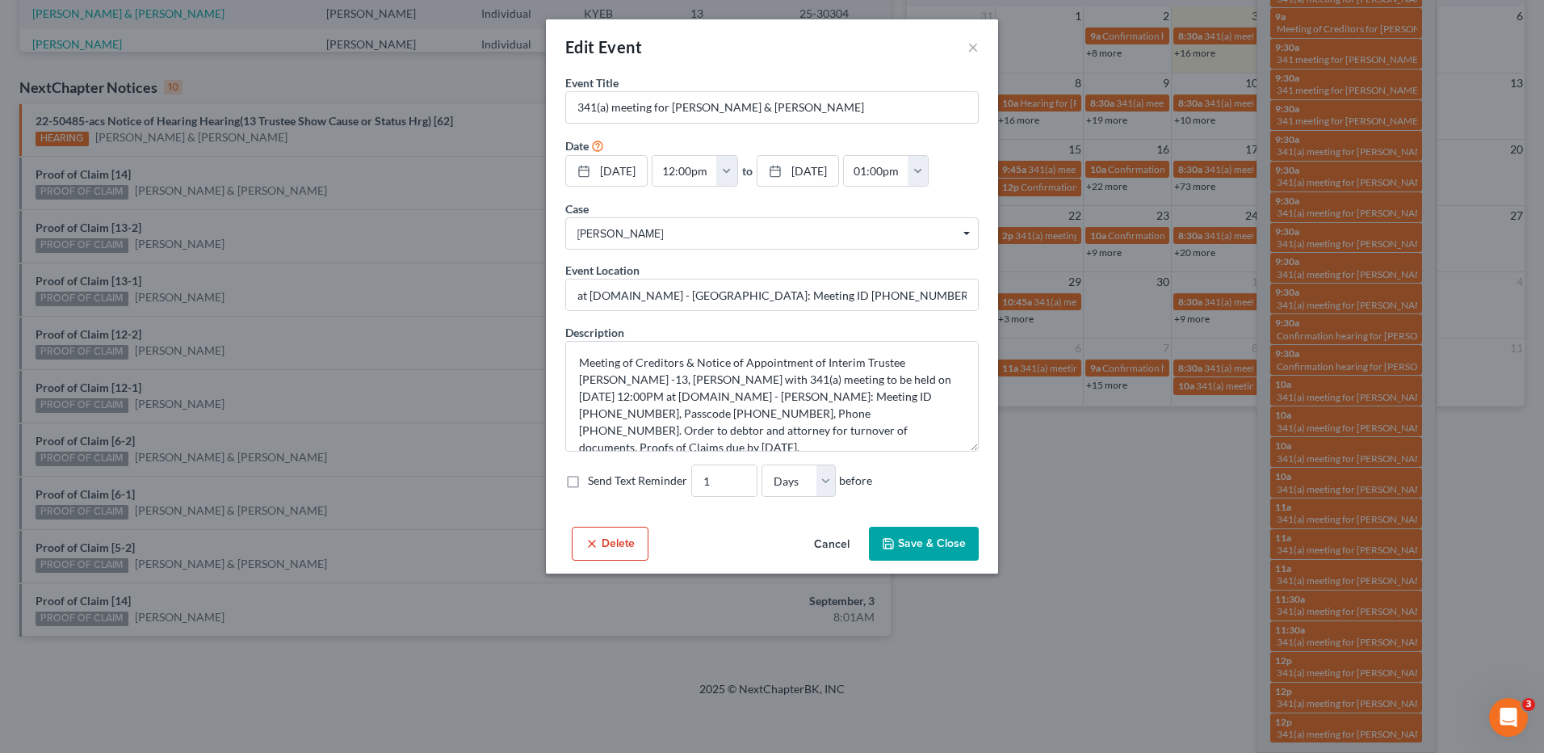
click at [845, 540] on button "Cancel" at bounding box center [831, 544] width 61 height 32
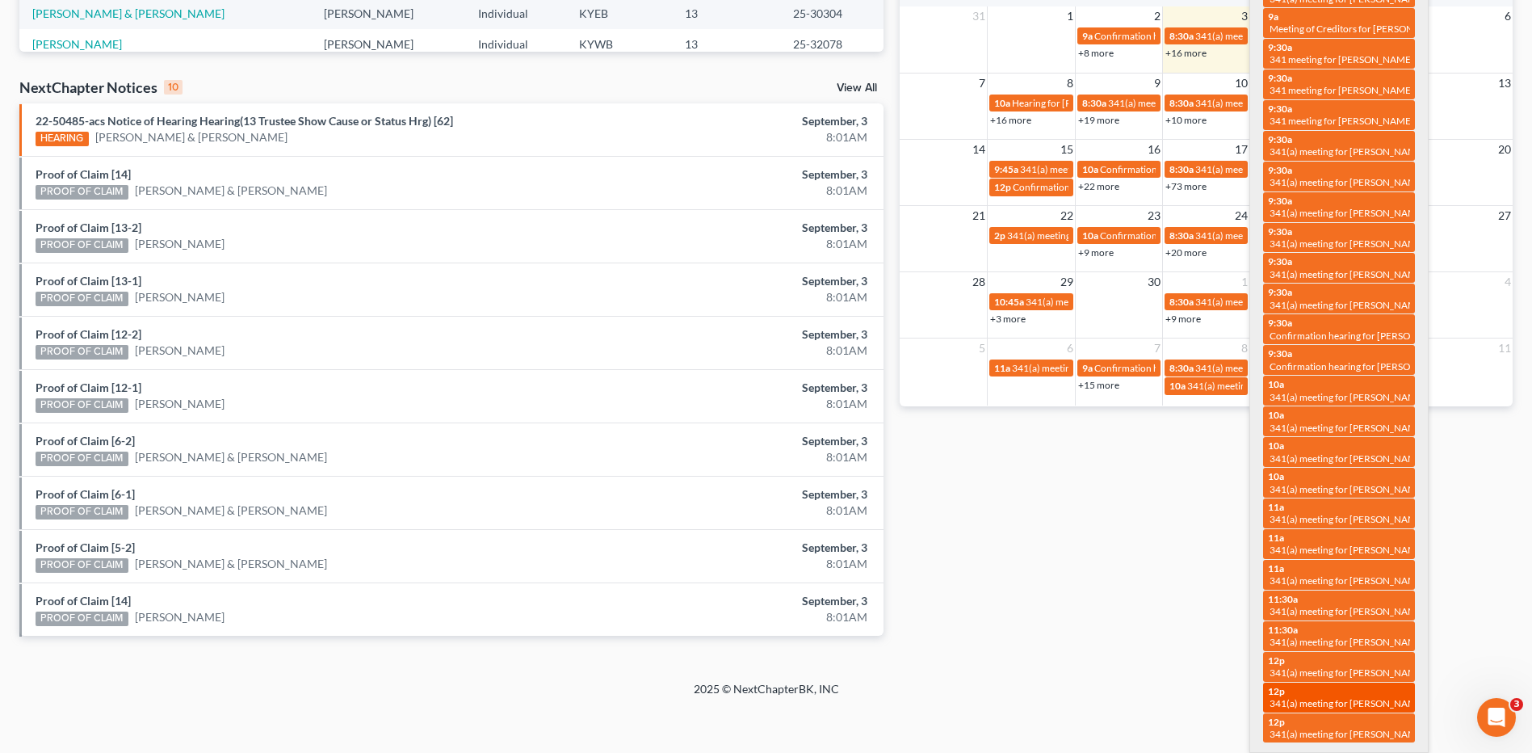
click at [1370, 698] on span "341(a) meeting for [PERSON_NAME] & [PERSON_NAME]" at bounding box center [1389, 703] width 241 height 12
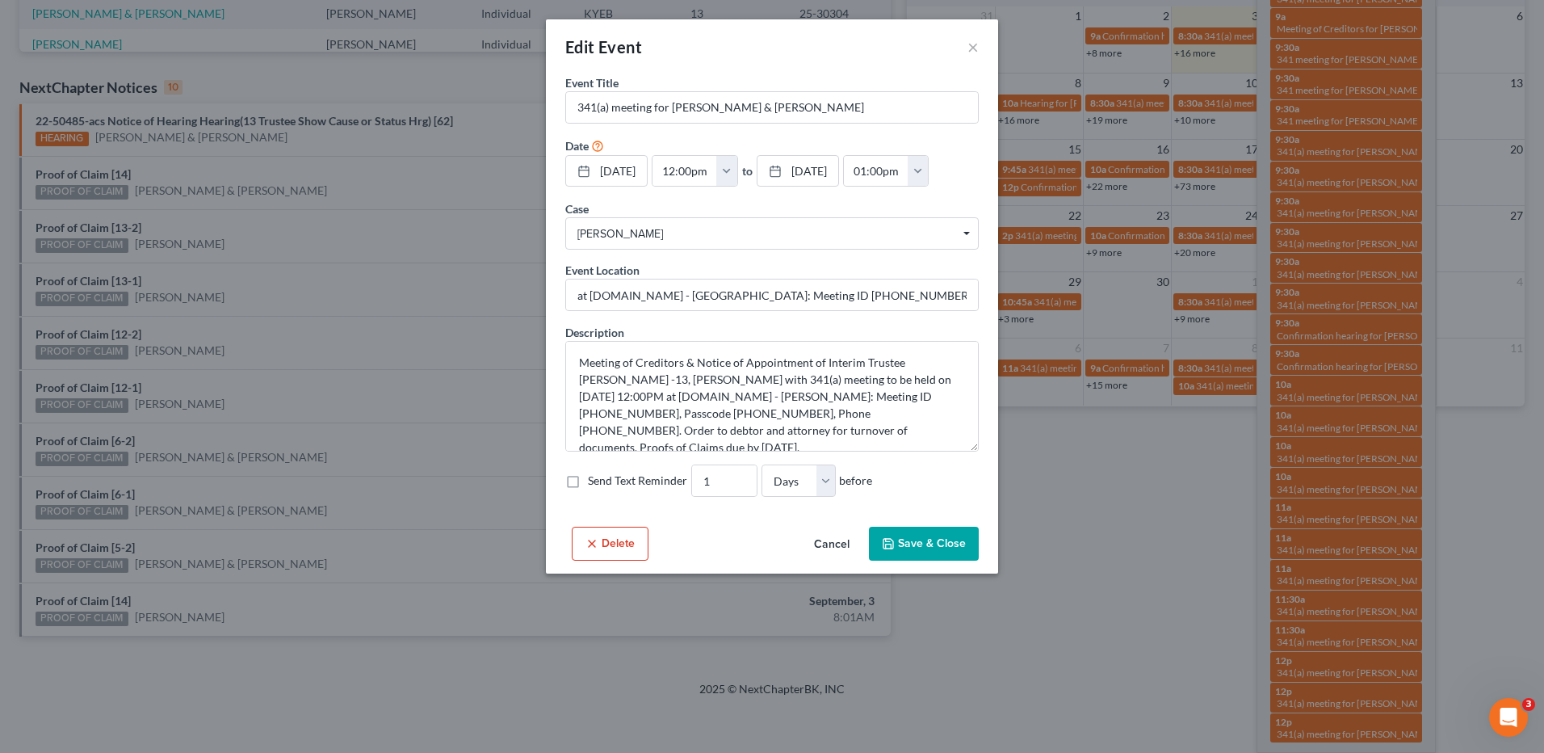
click at [823, 535] on button "Cancel" at bounding box center [831, 544] width 61 height 32
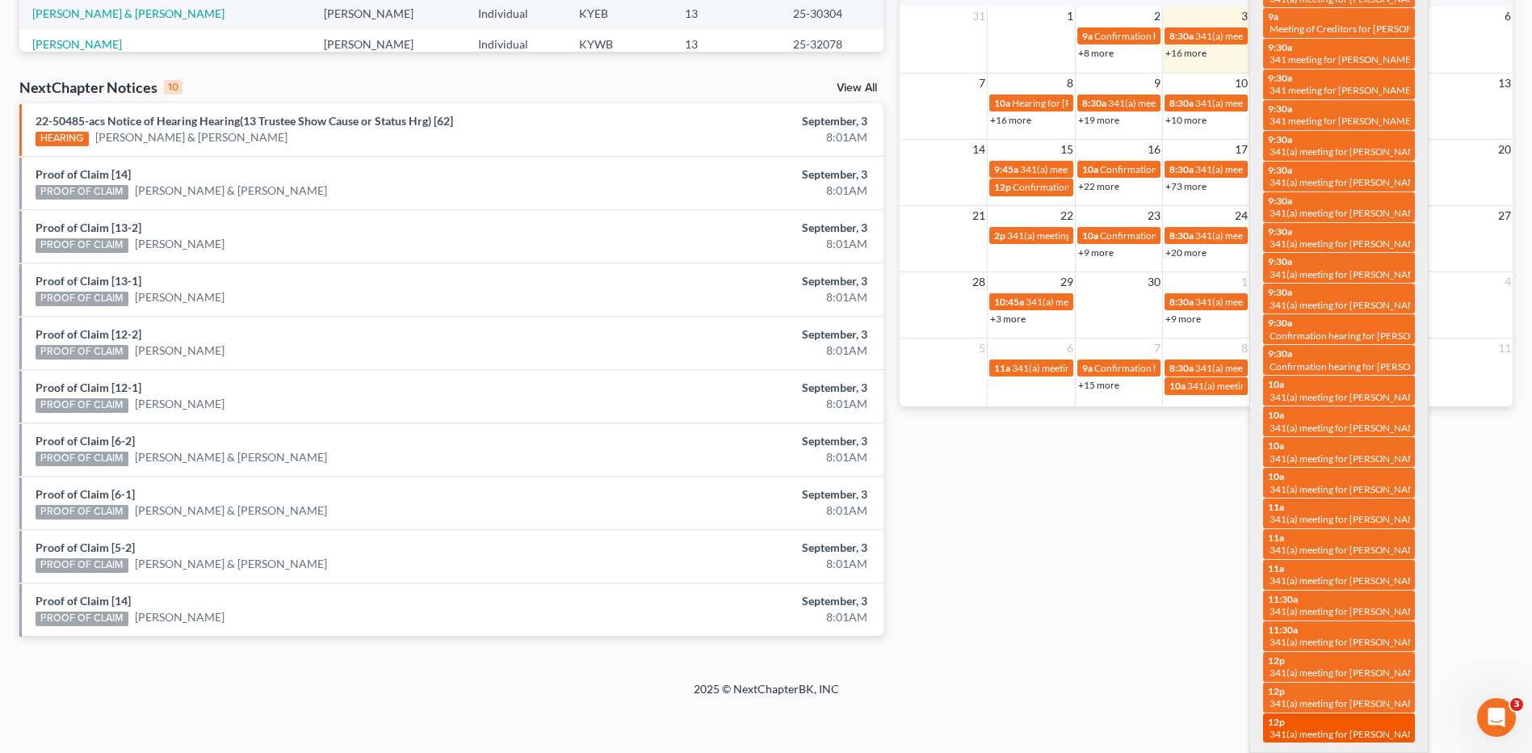
click at [1365, 720] on div "12p 341(a) meeting for Tanna Reece & Kyle Reece" at bounding box center [1339, 727] width 142 height 25
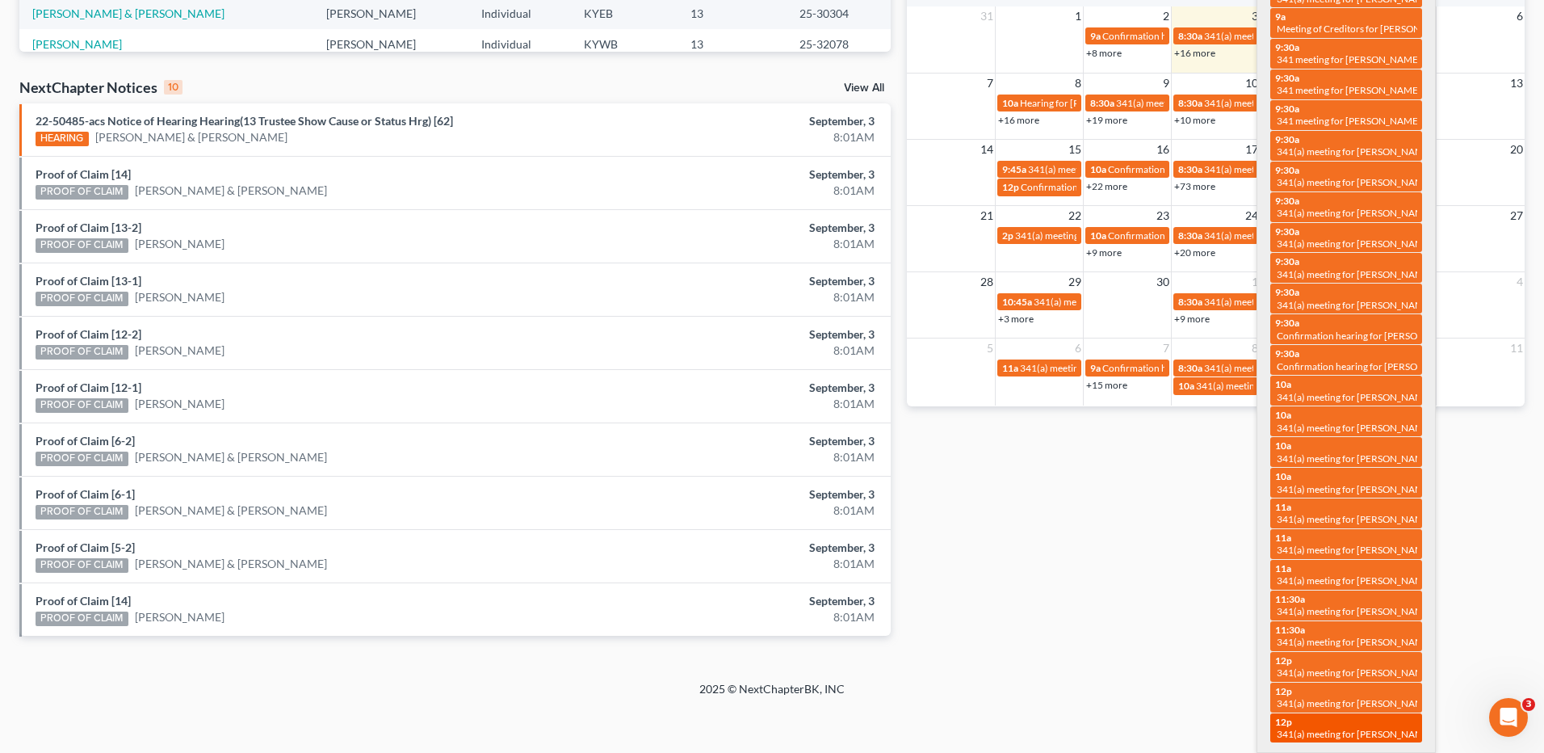
select select "Days"
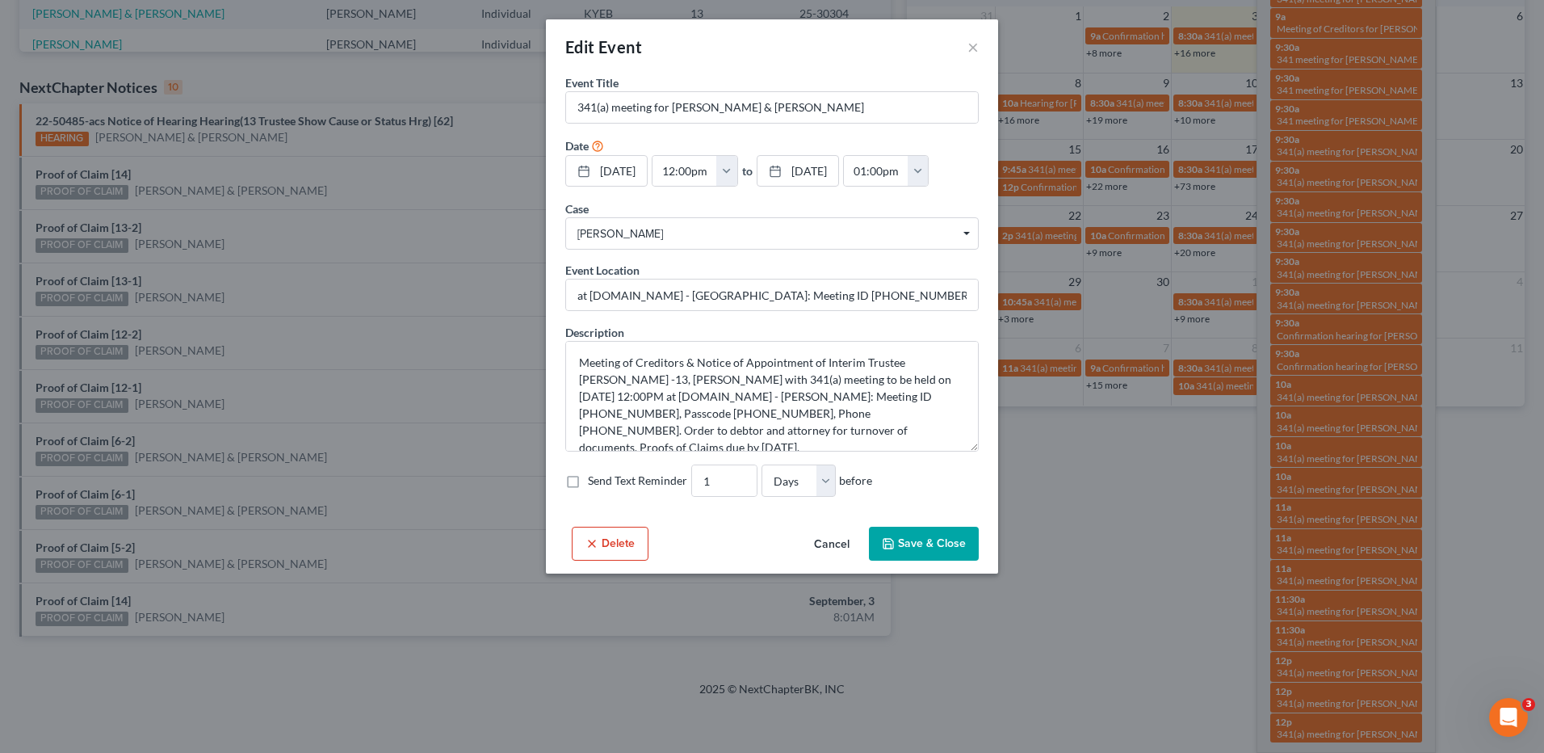
click at [836, 547] on button "Cancel" at bounding box center [831, 544] width 61 height 32
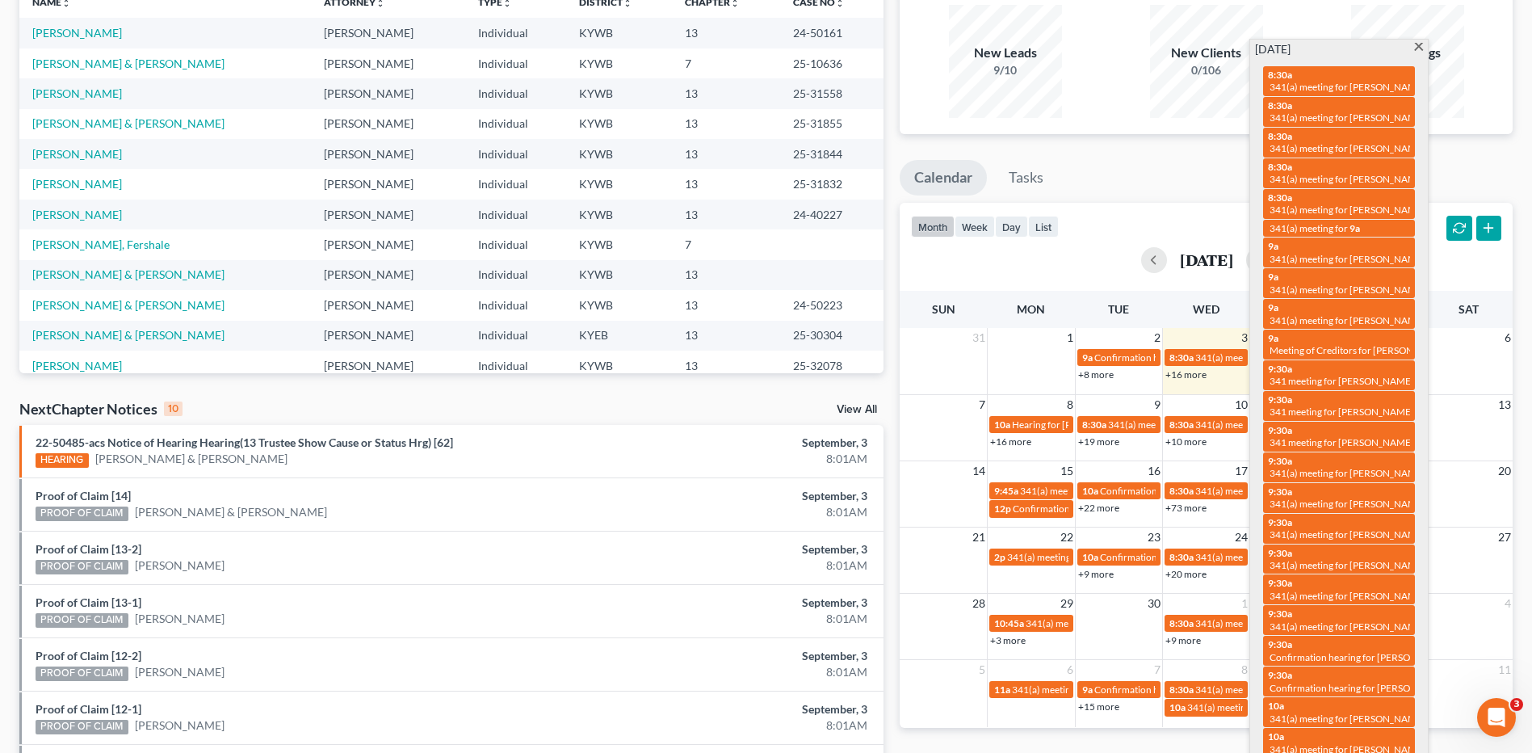
scroll to position [129, 0]
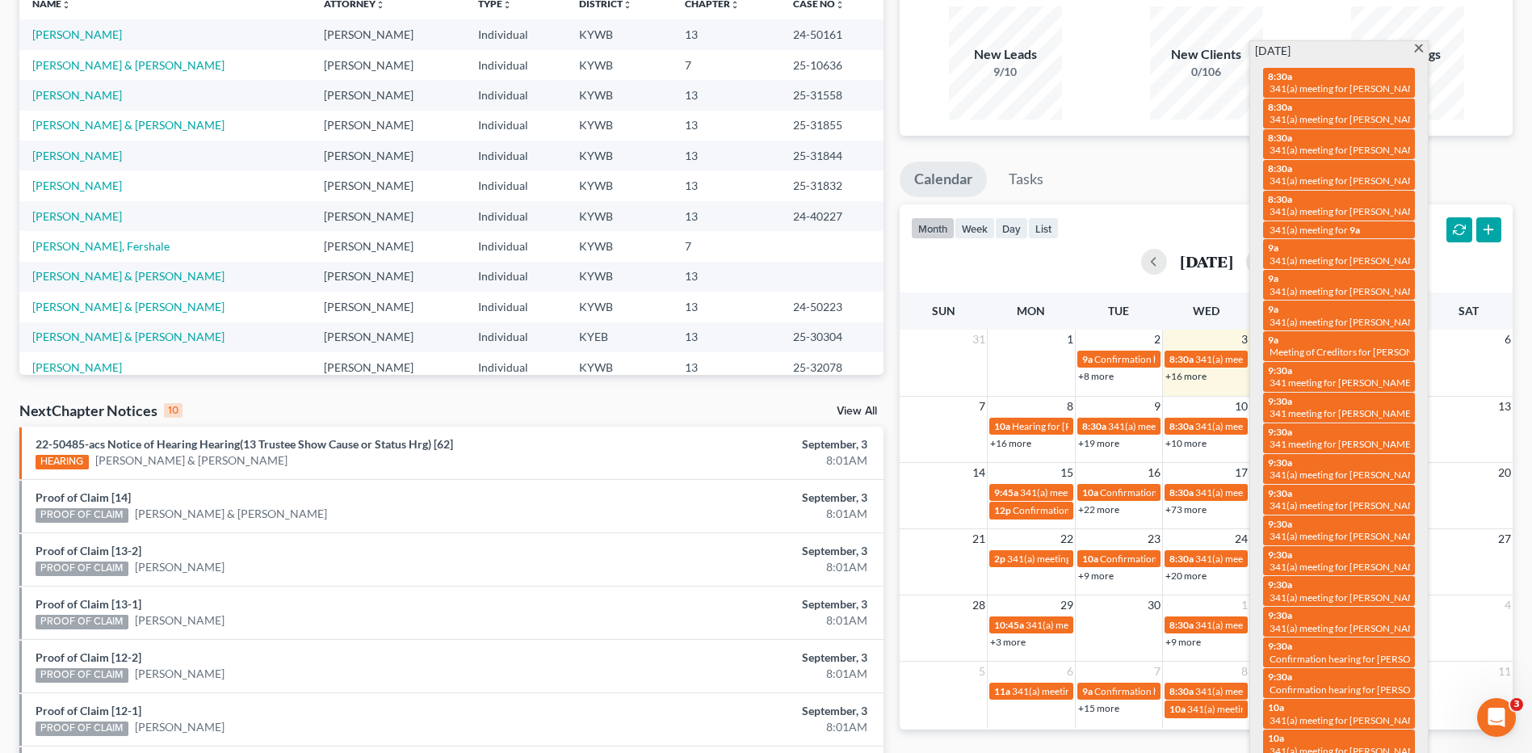
click at [1419, 47] on span at bounding box center [1418, 49] width 12 height 10
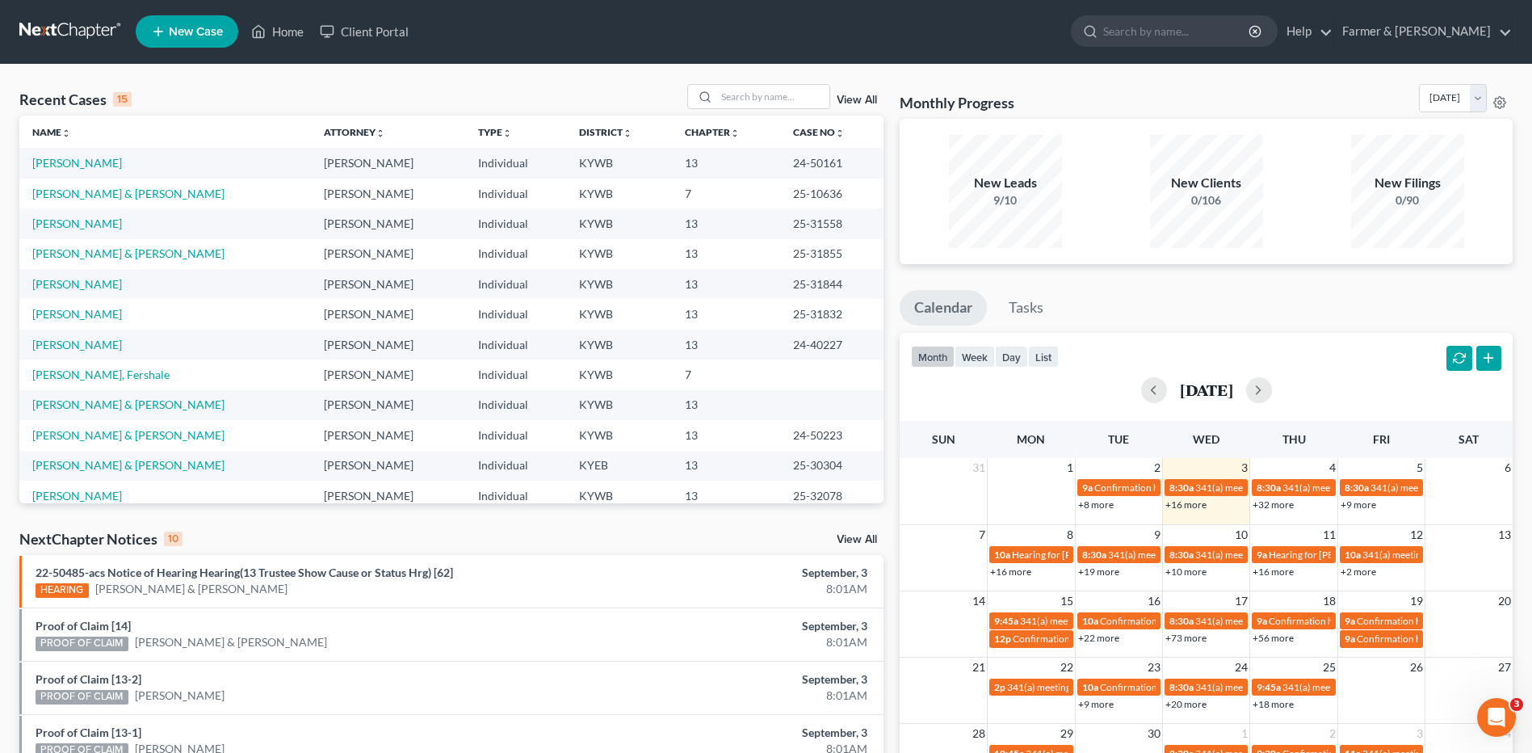
scroll to position [0, 0]
click at [770, 93] on input "search" at bounding box center [772, 97] width 113 height 23
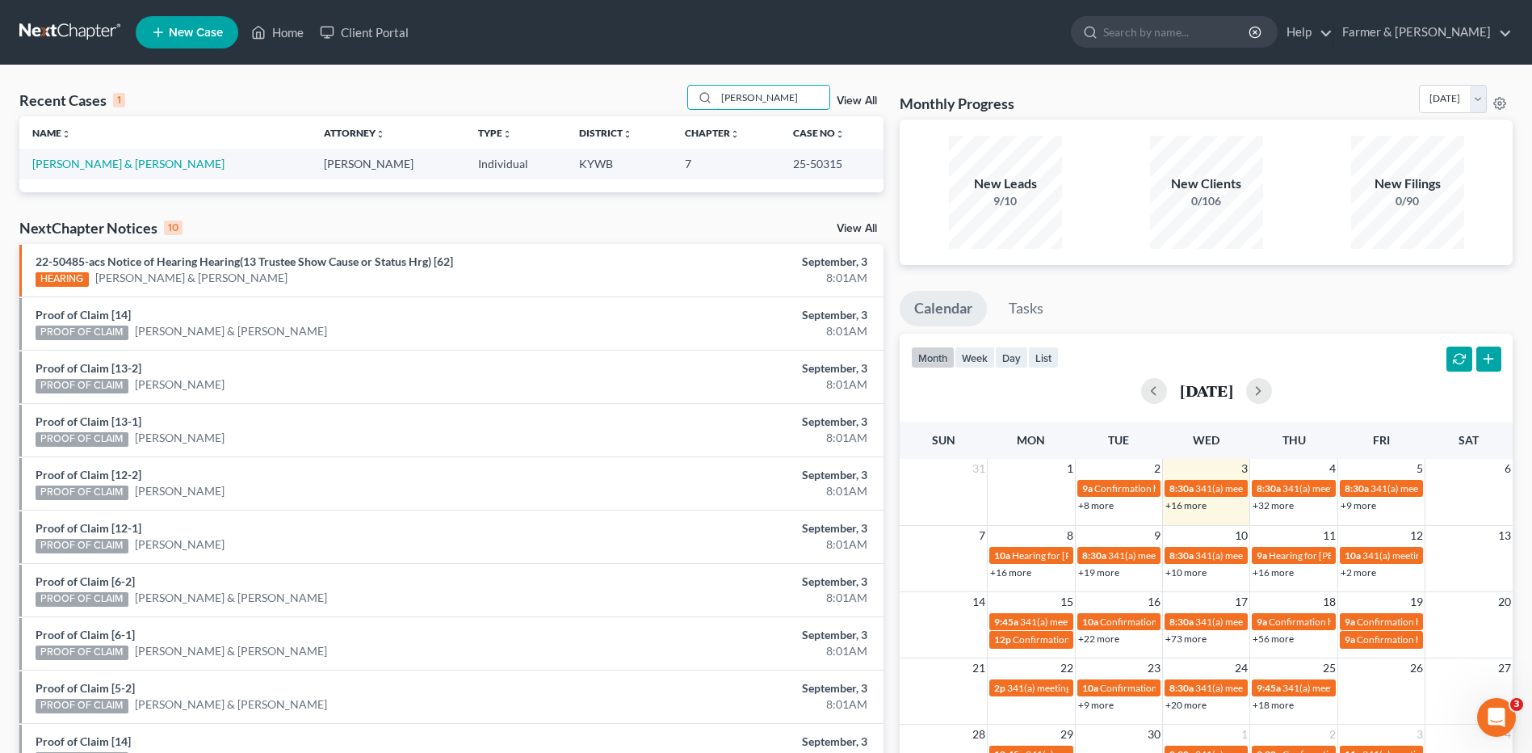
type input "harrington"
drag, startPoint x: 111, startPoint y: 161, endPoint x: 364, endPoint y: 271, distance: 275.9
click at [111, 161] on link "Harrington, Nathaniel & Tammy" at bounding box center [128, 164] width 192 height 14
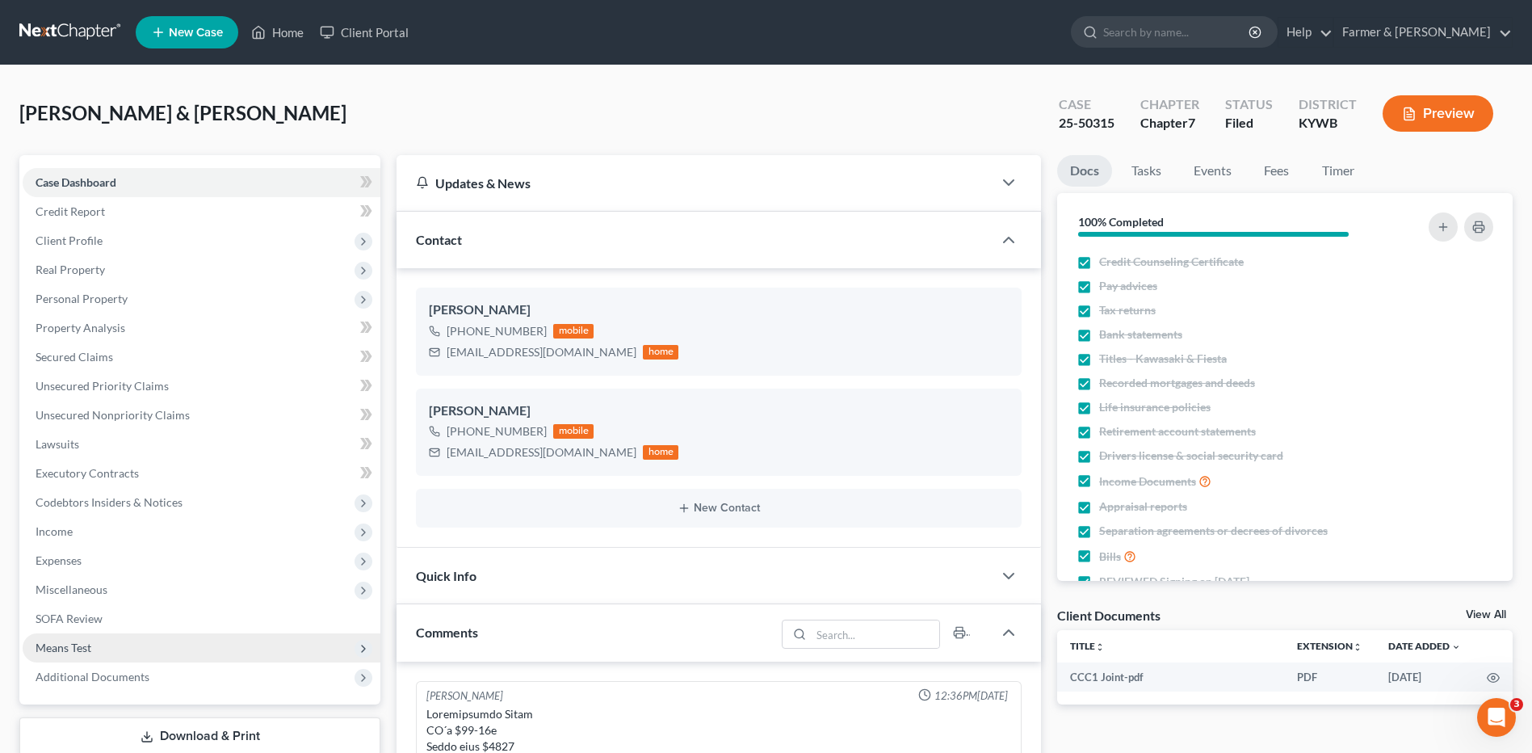
scroll to position [106, 0]
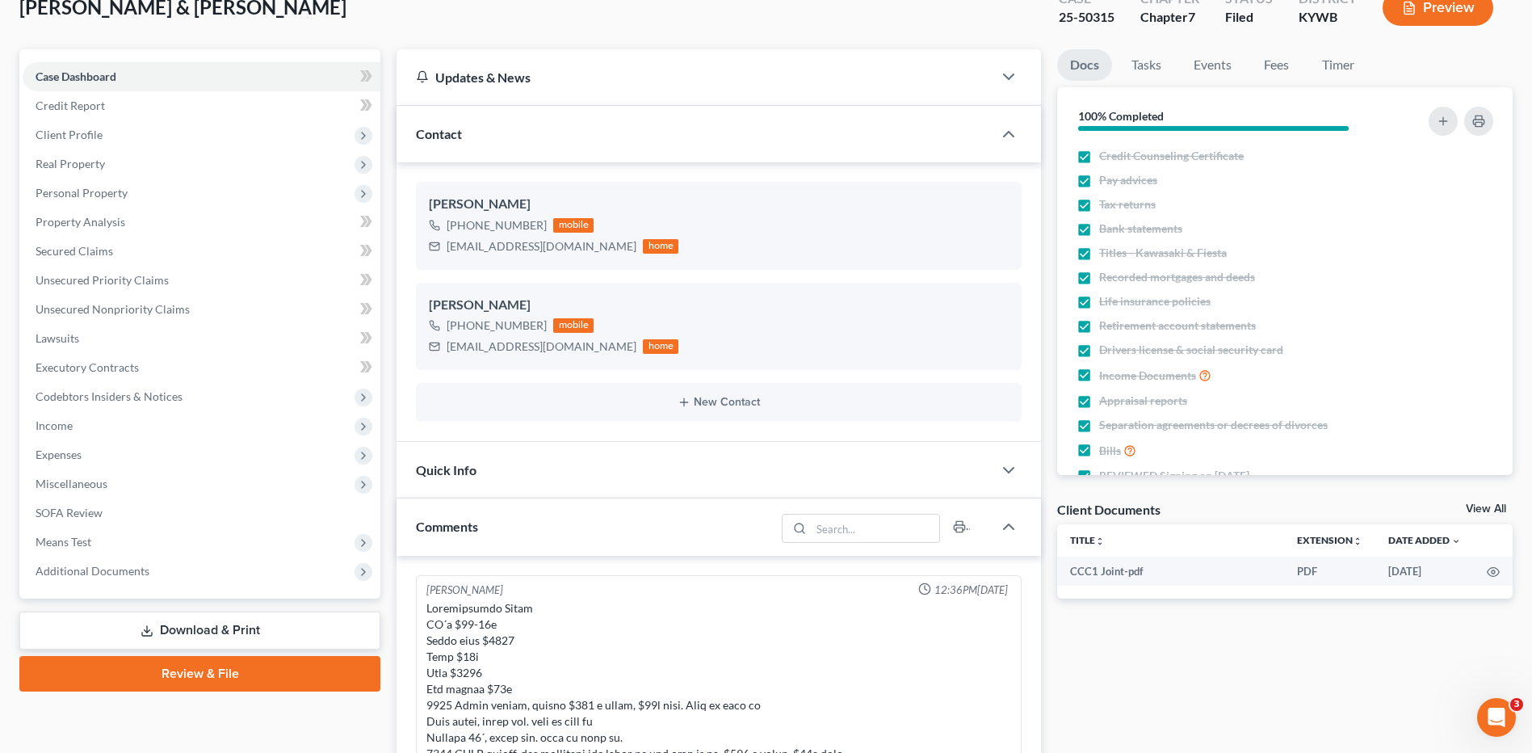
click at [85, 585] on div "Case Dashboard Payments Invoices Payments Payments Credit Report Client Profile…" at bounding box center [199, 323] width 361 height 549
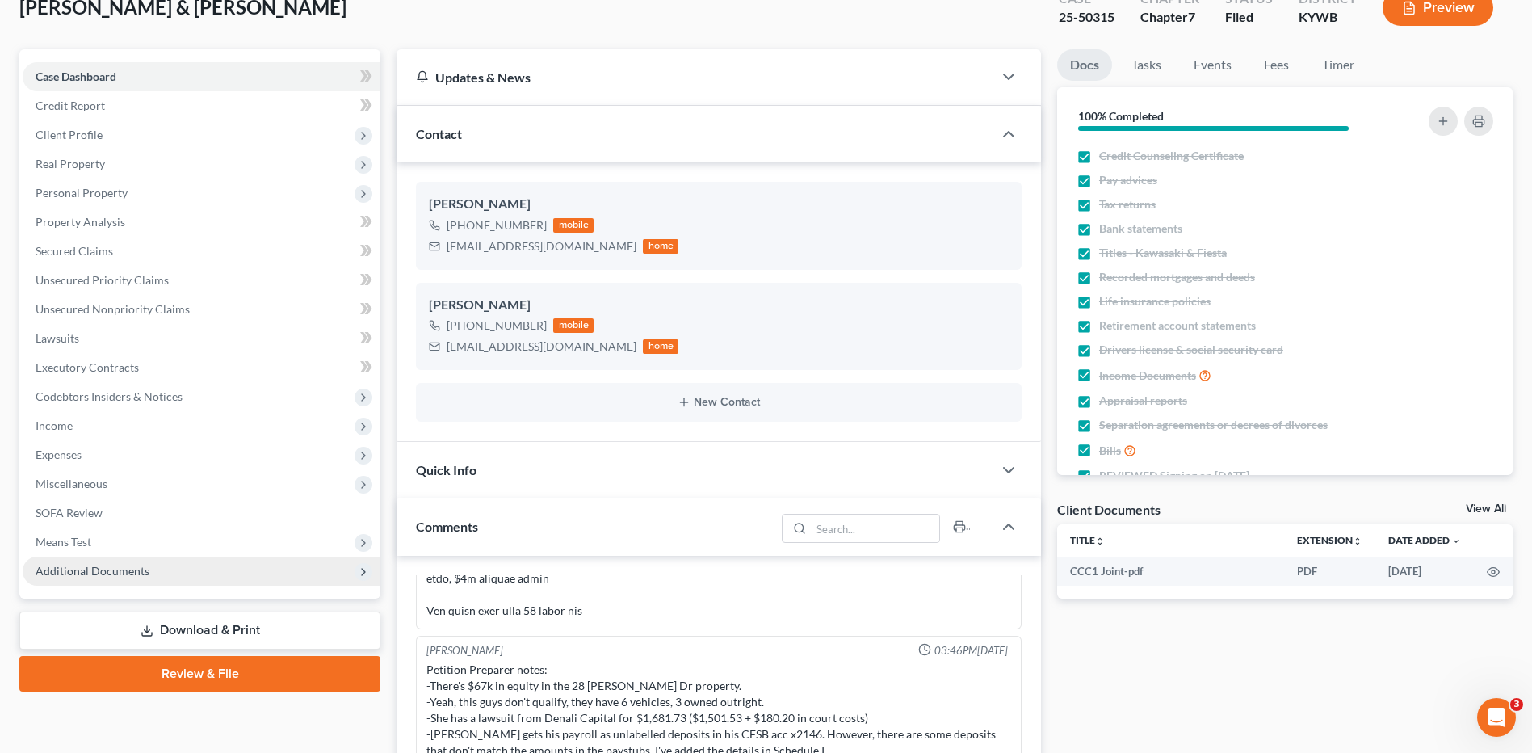
click at [107, 578] on span "Additional Documents" at bounding box center [202, 570] width 358 height 29
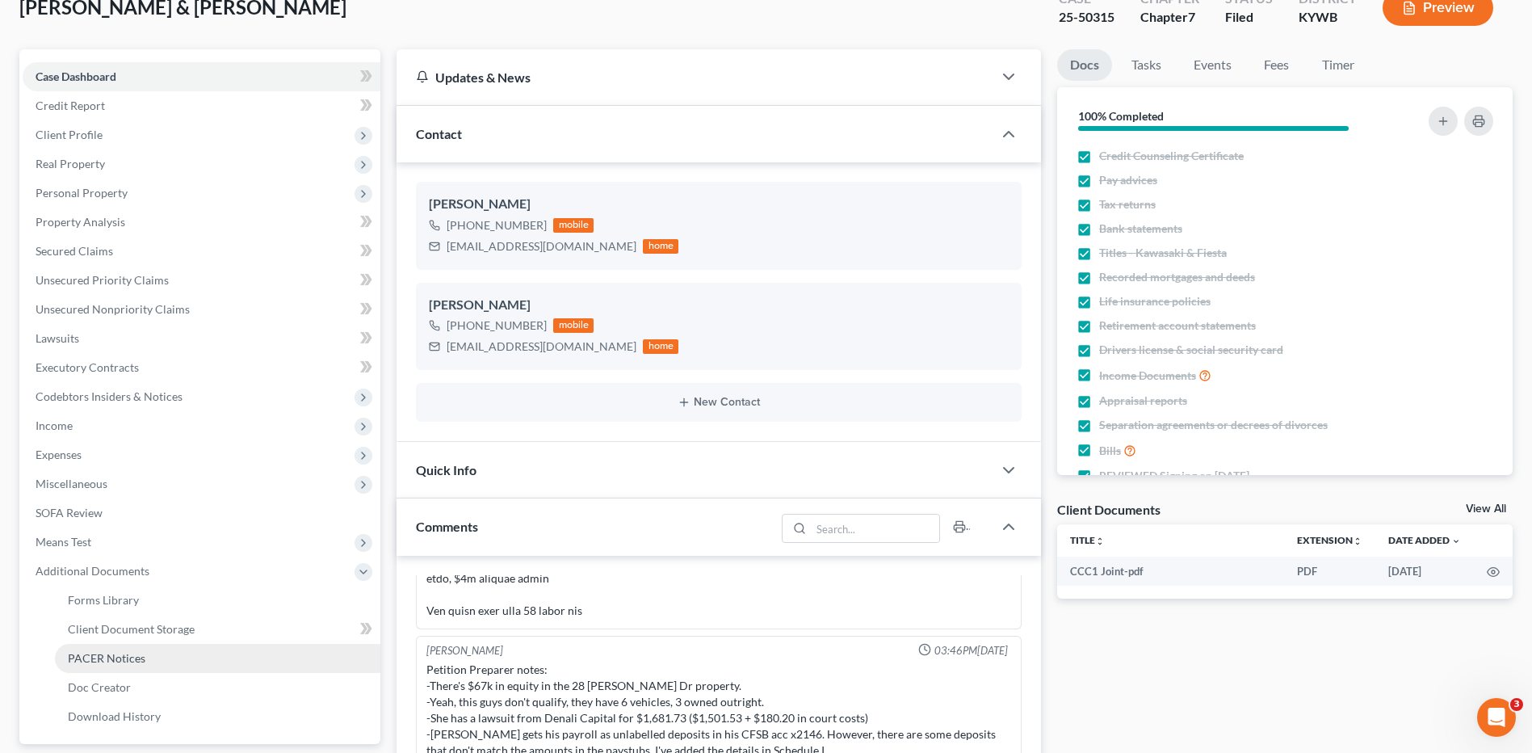
click at [128, 653] on span "PACER Notices" at bounding box center [107, 658] width 78 height 14
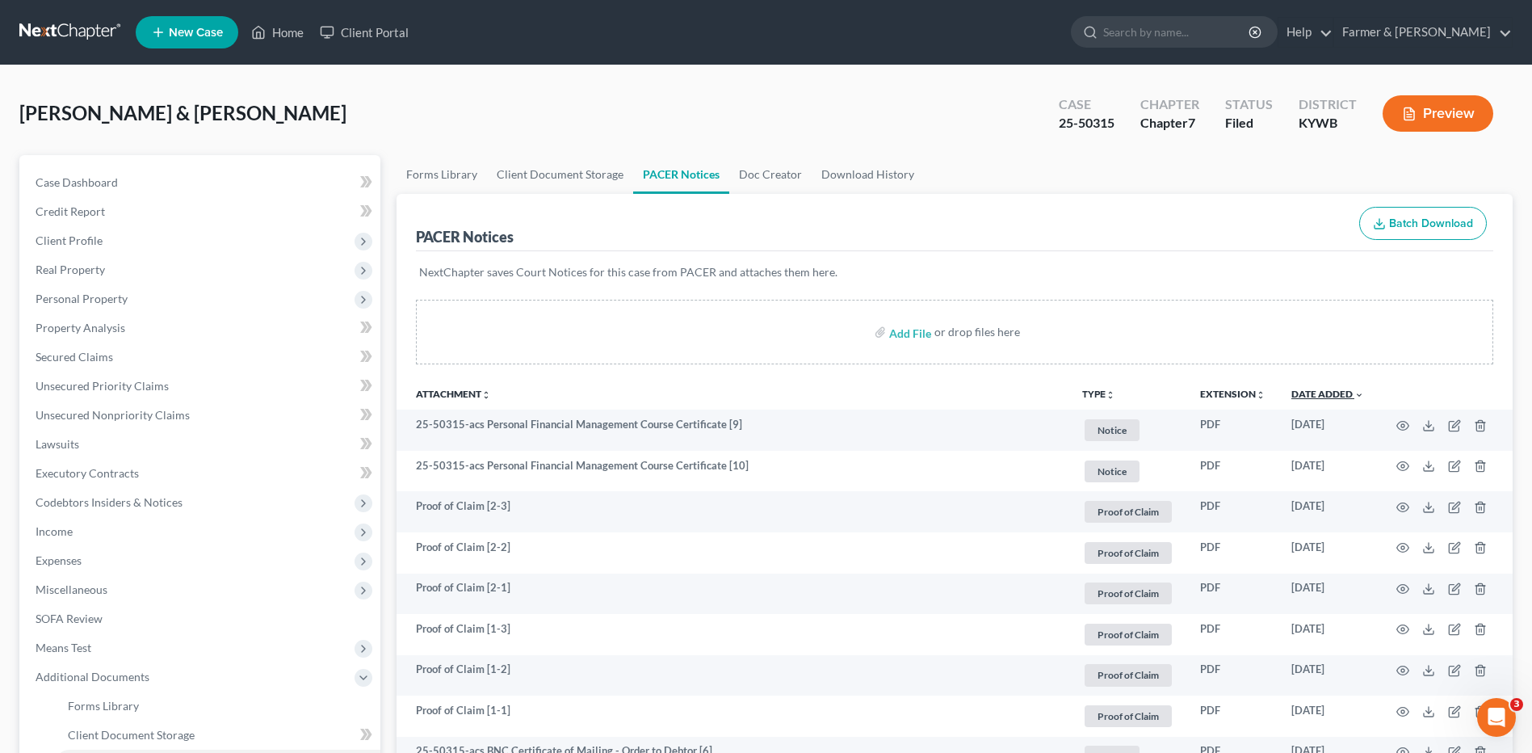
click at [1334, 392] on link "Date Added unfold_more expand_more expand_less" at bounding box center [1327, 394] width 73 height 12
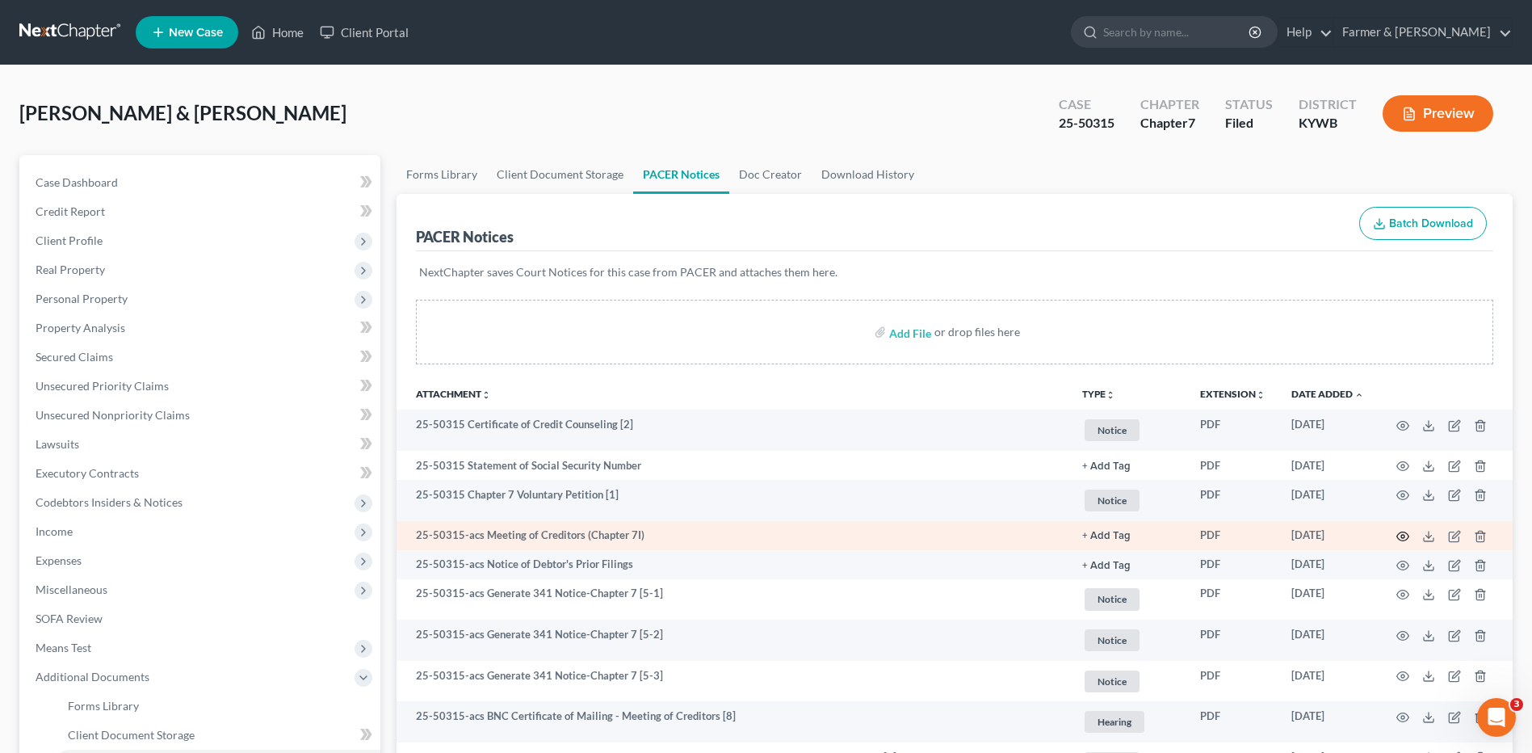
click at [1403, 536] on icon "button" at bounding box center [1402, 536] width 13 height 13
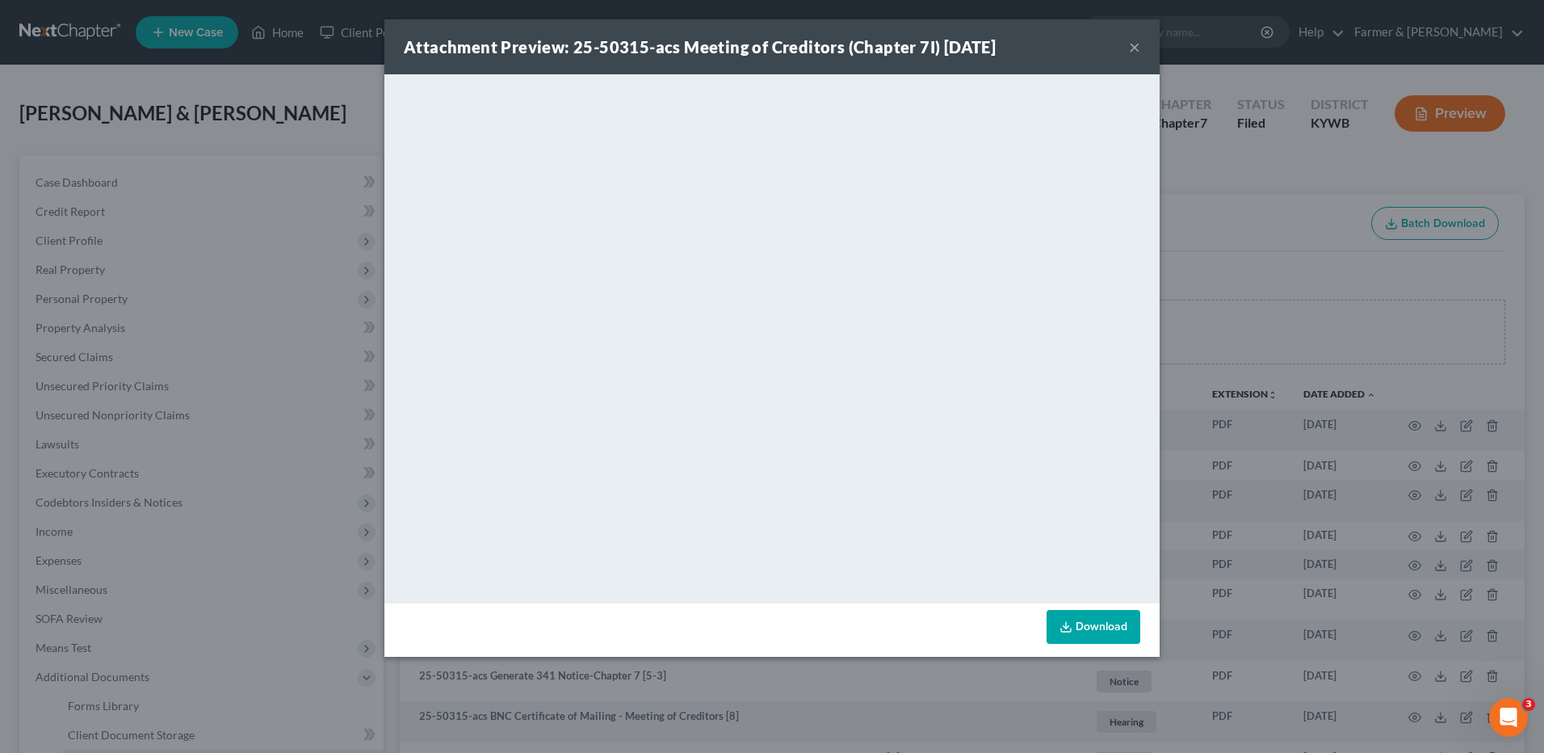
drag, startPoint x: 1134, startPoint y: 48, endPoint x: 1222, endPoint y: 52, distance: 88.2
click at [1134, 48] on button "×" at bounding box center [1134, 46] width 11 height 19
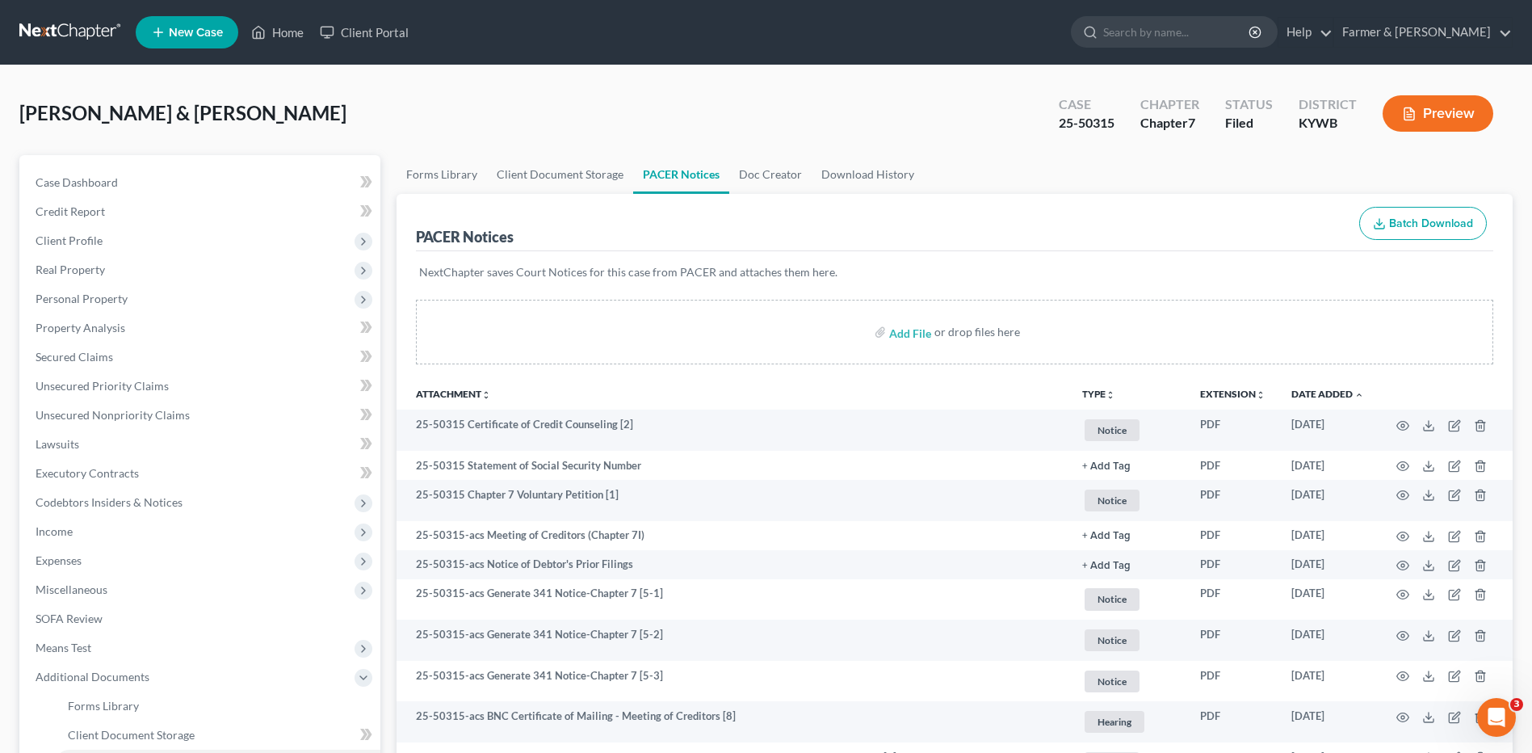
click at [82, 33] on link at bounding box center [70, 32] width 103 height 29
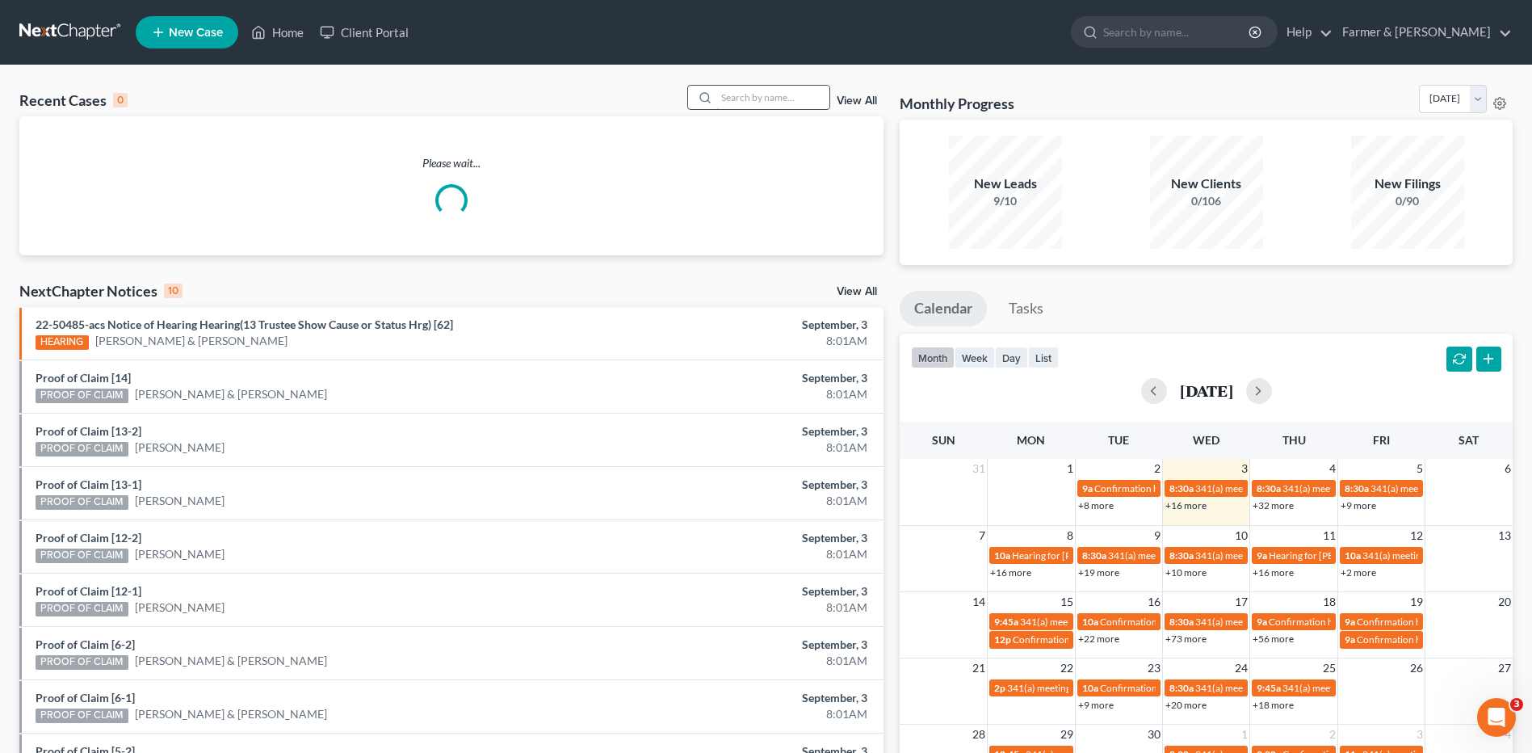
click at [789, 99] on input "search" at bounding box center [772, 97] width 113 height 23
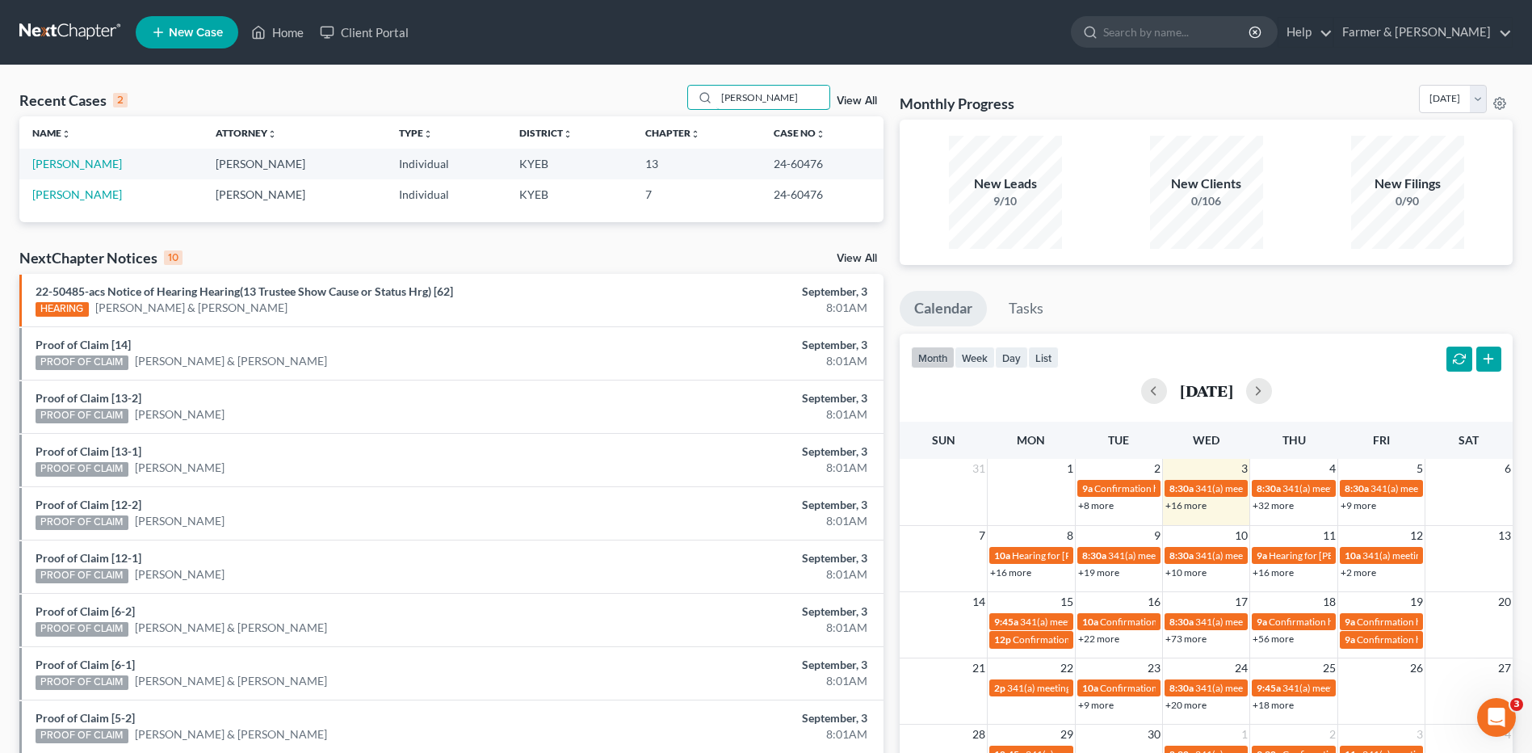
type input "[PERSON_NAME]"
click at [75, 164] on link "[PERSON_NAME]" at bounding box center [77, 164] width 90 height 14
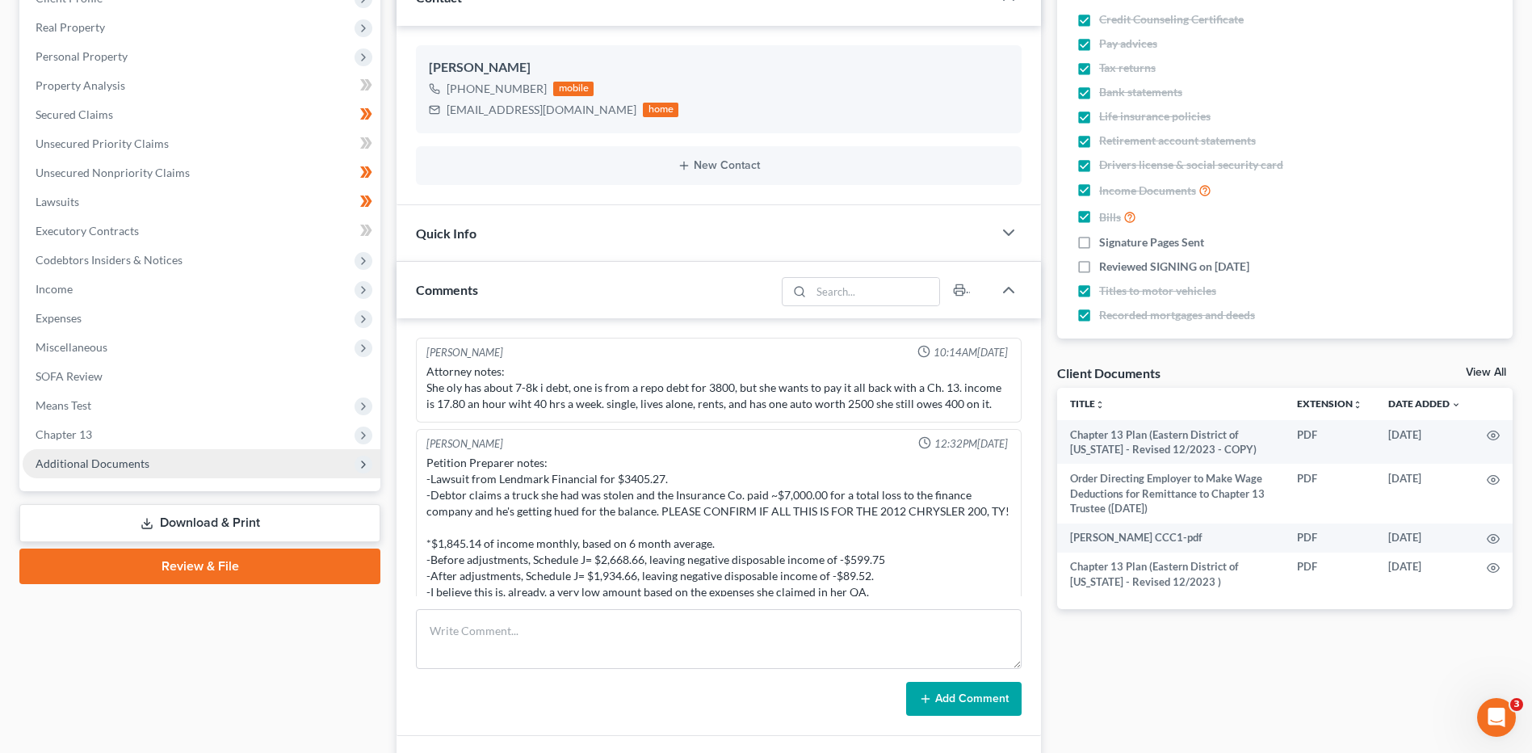
scroll to position [234, 0]
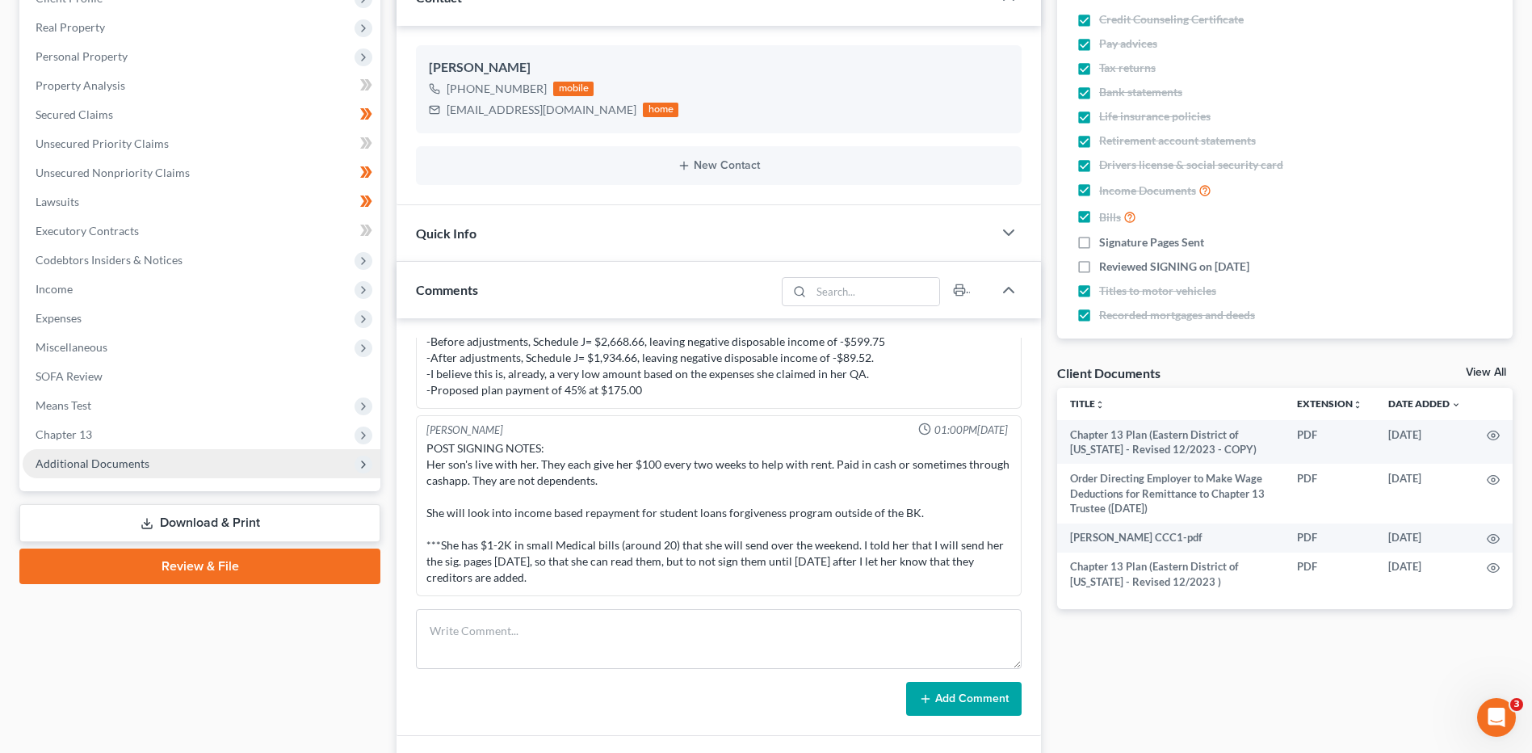
click at [129, 457] on span "Additional Documents" at bounding box center [93, 463] width 114 height 14
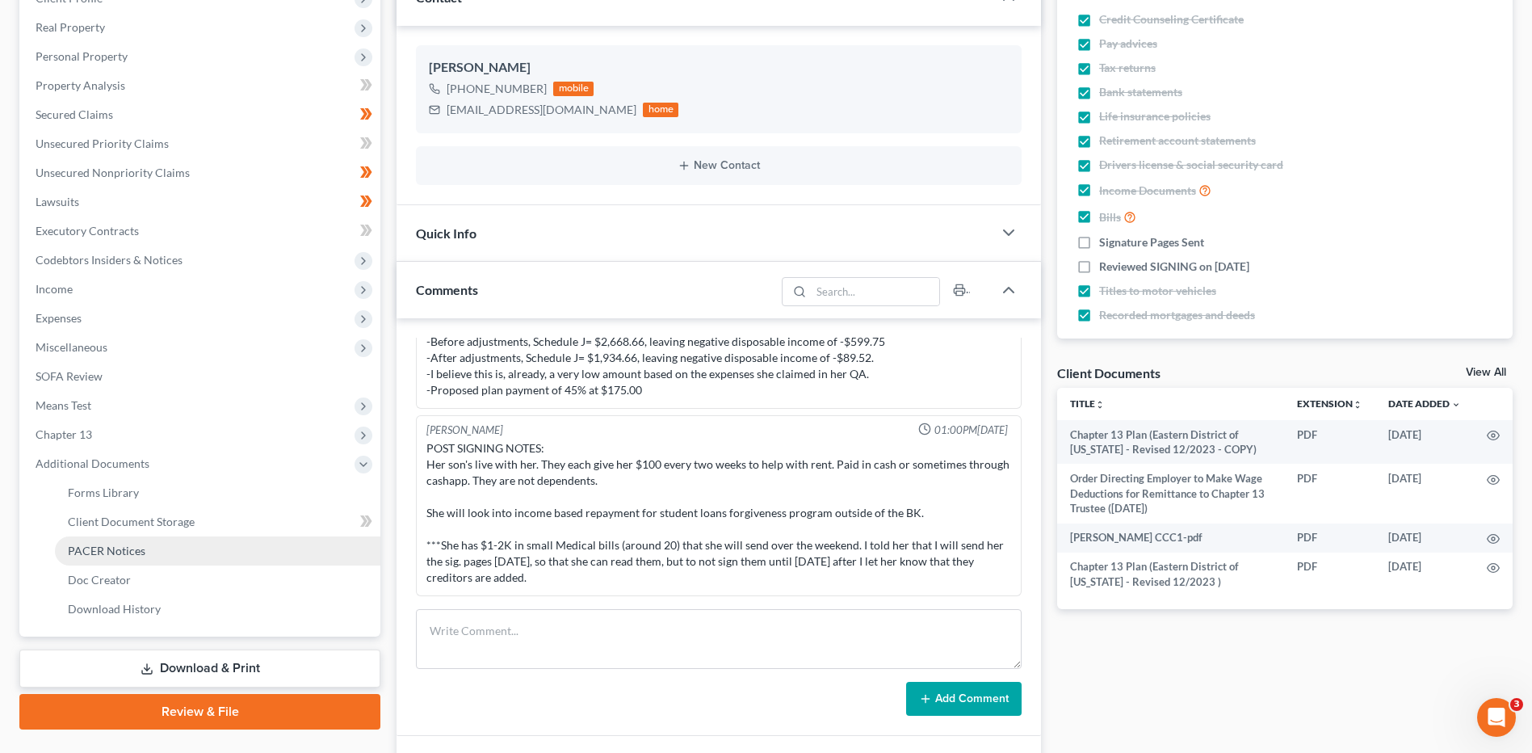
click at [141, 553] on span "PACER Notices" at bounding box center [107, 550] width 78 height 14
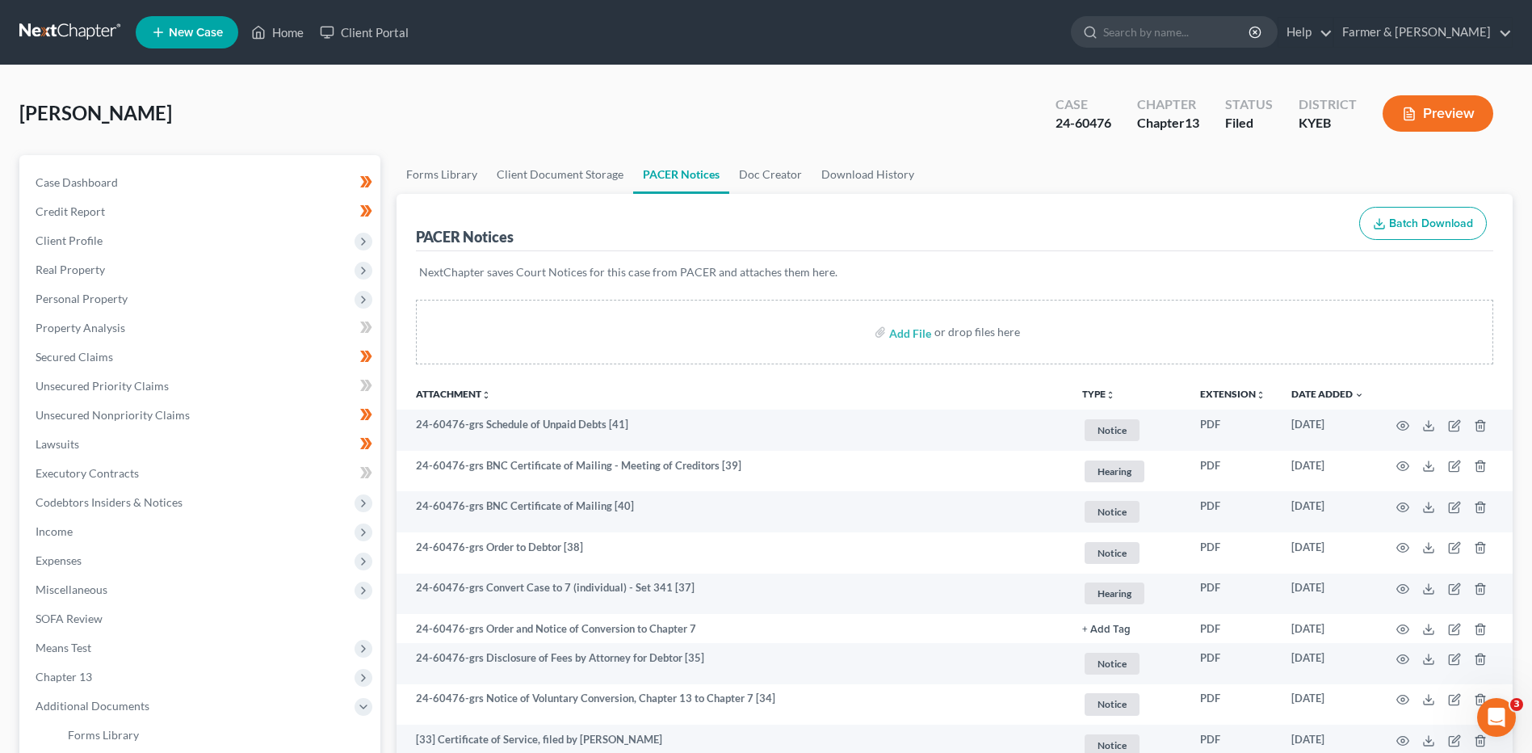
click at [1336, 400] on th "Date Added unfold_more expand_more expand_less" at bounding box center [1327, 393] width 99 height 32
click at [1336, 397] on link "Date Added unfold_more expand_more expand_less" at bounding box center [1327, 394] width 73 height 12
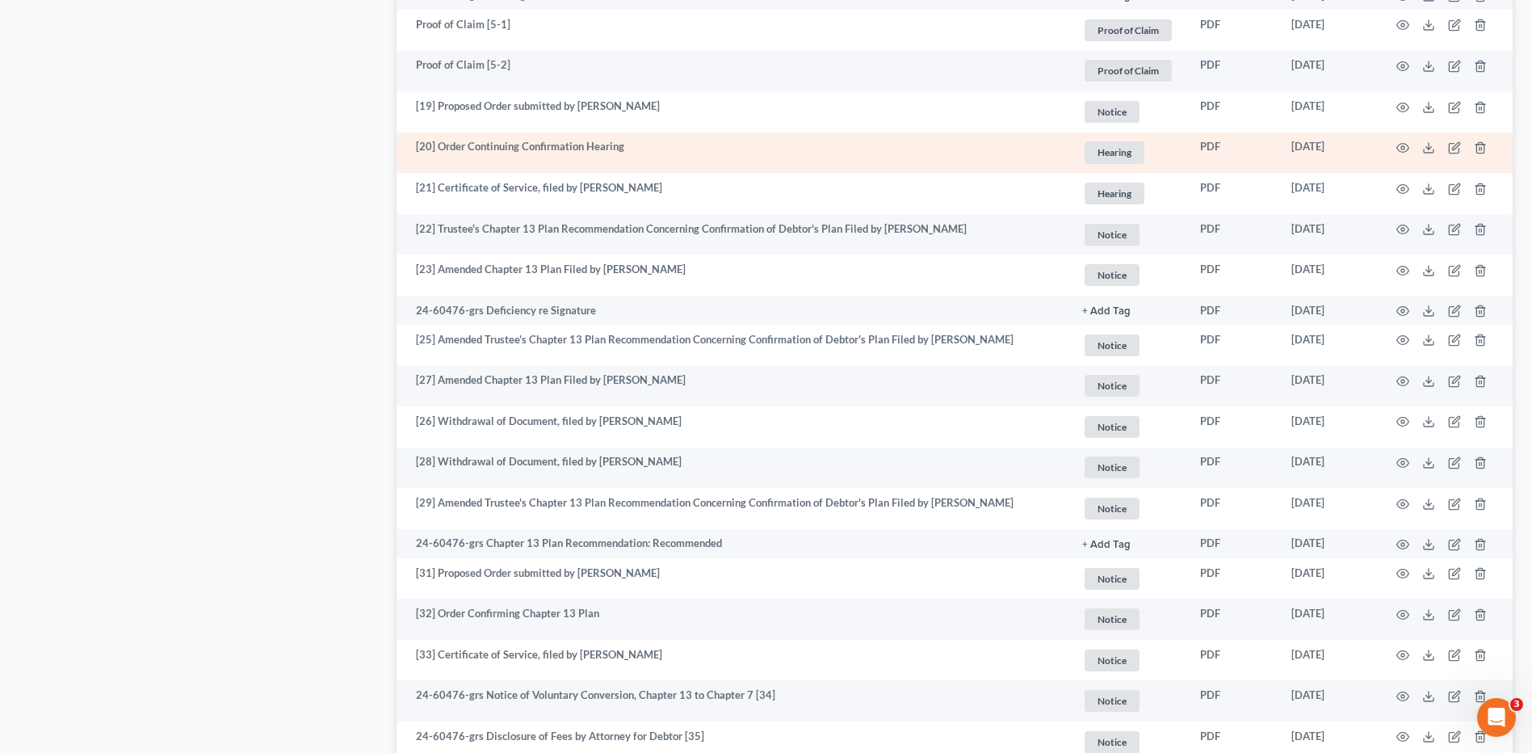
scroll to position [1615, 0]
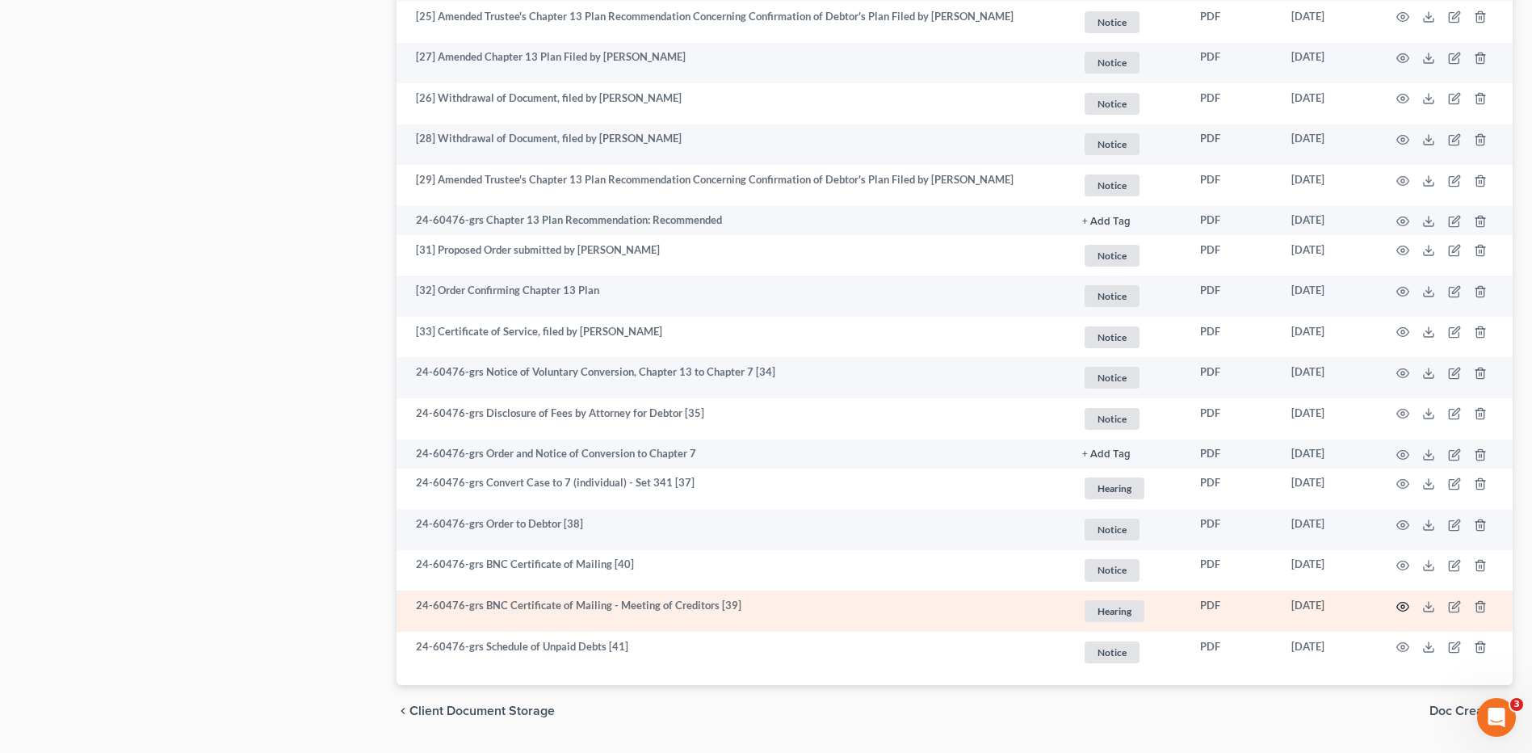
click at [1406, 608] on icon "button" at bounding box center [1402, 606] width 13 height 13
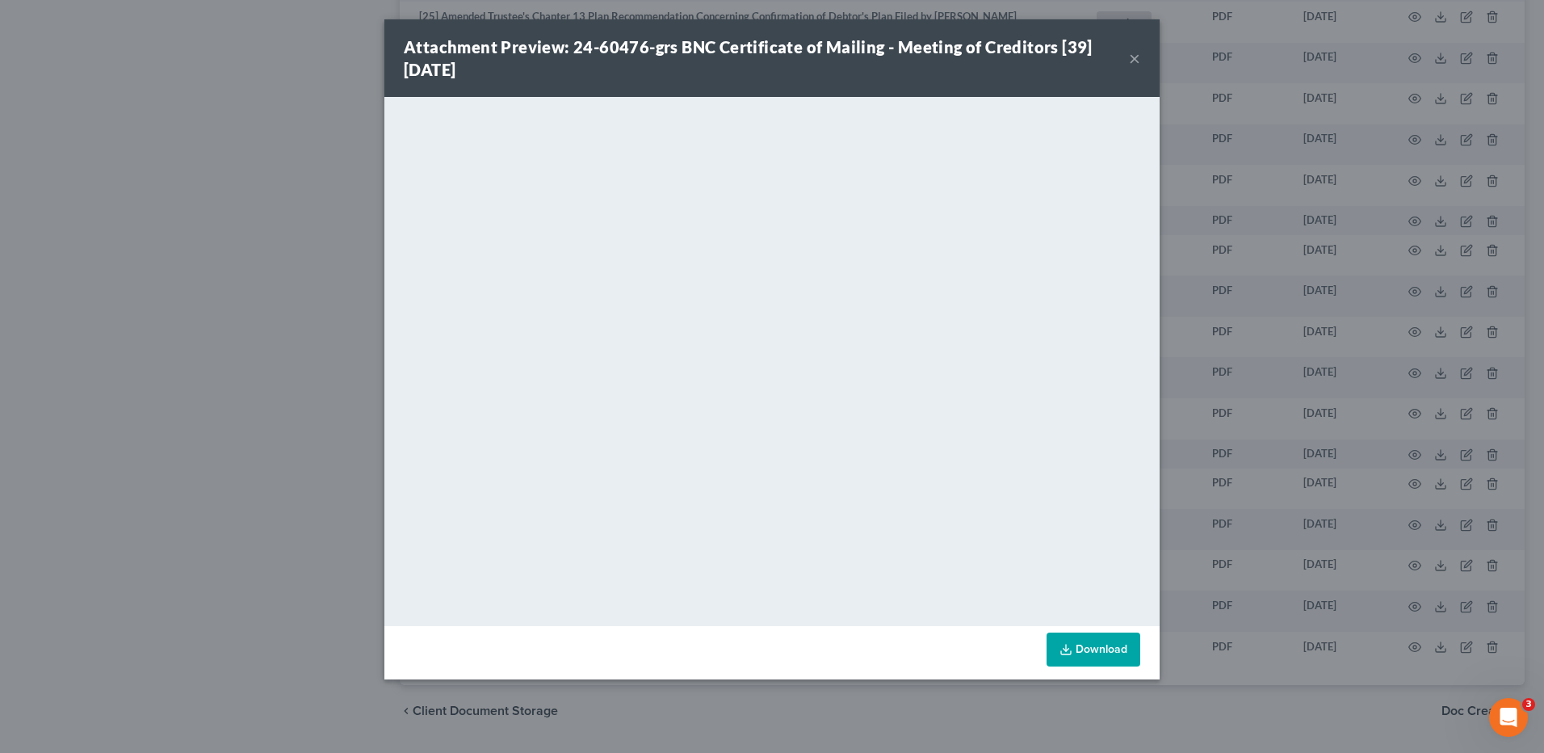
click at [1137, 58] on button "×" at bounding box center [1134, 57] width 11 height 19
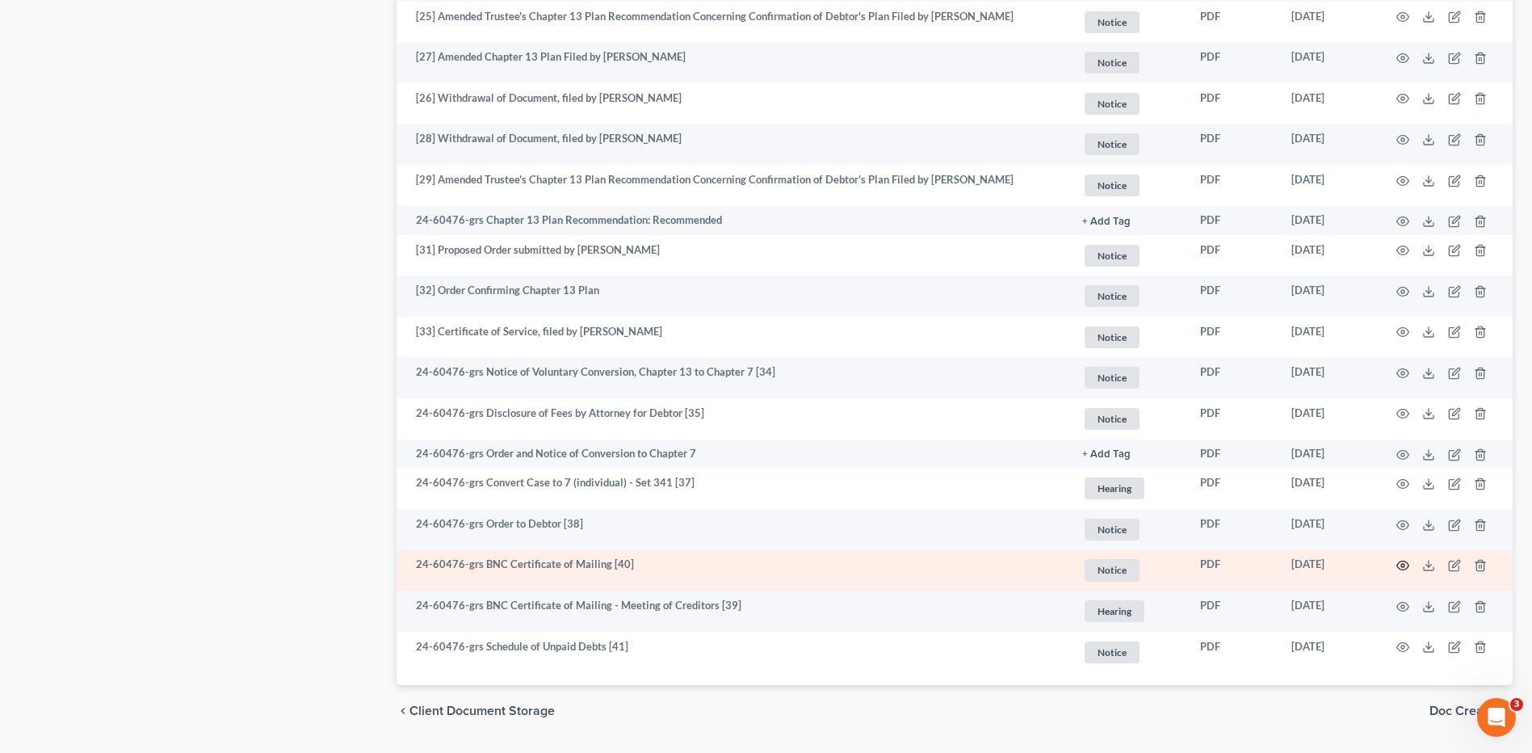
click at [1408, 563] on icon "button" at bounding box center [1403, 565] width 12 height 9
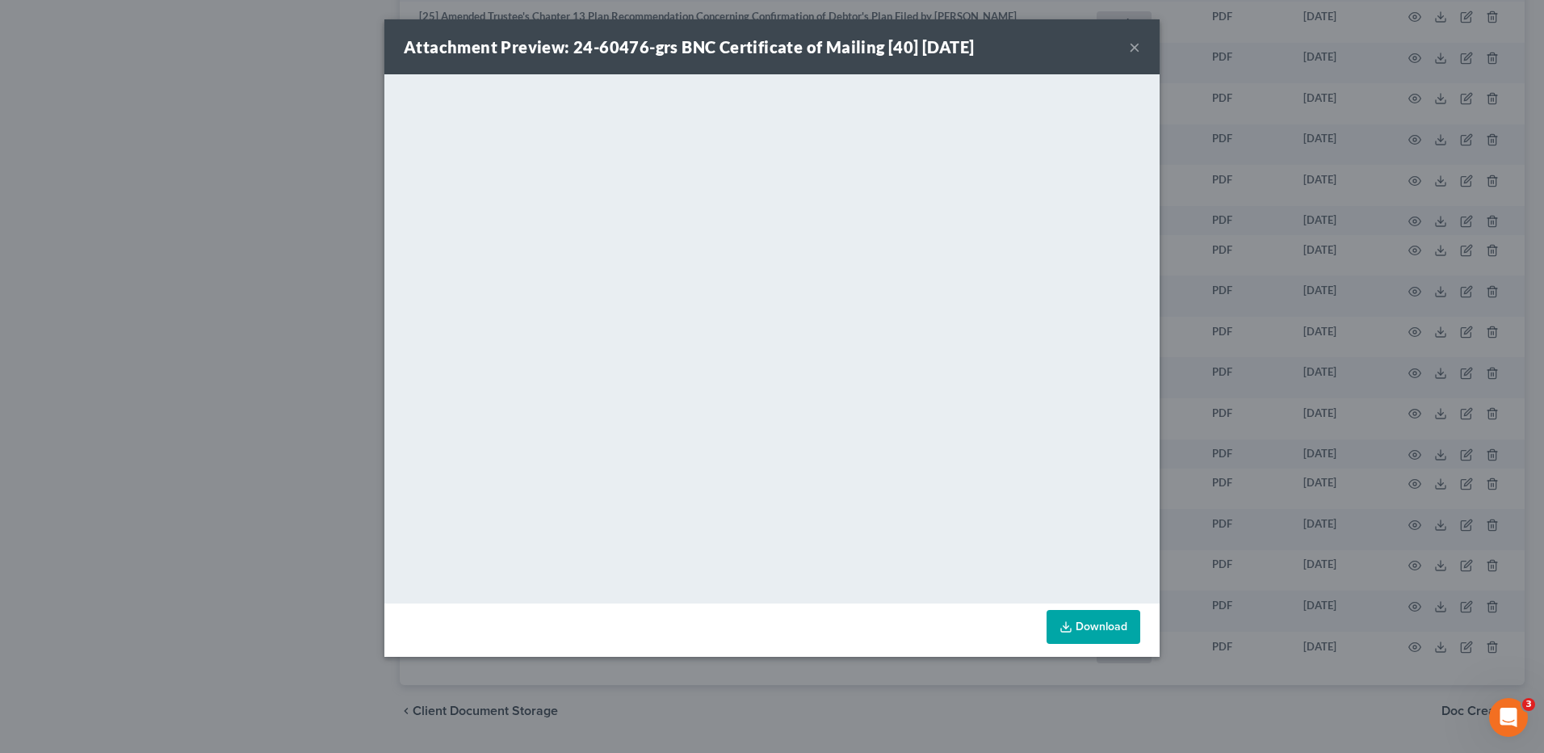
click at [1130, 40] on button "×" at bounding box center [1134, 46] width 11 height 19
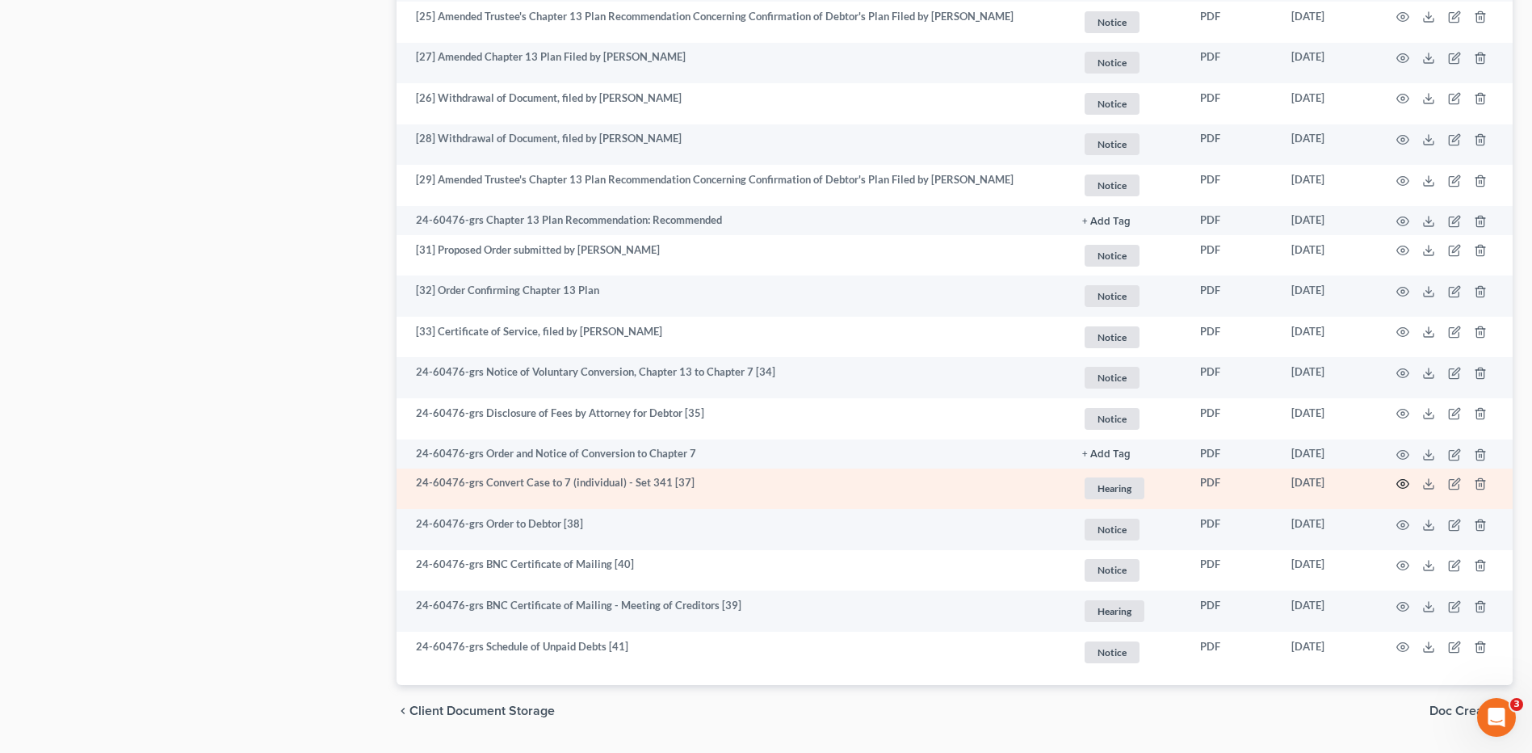
click at [1403, 485] on circle "button" at bounding box center [1402, 483] width 3 height 3
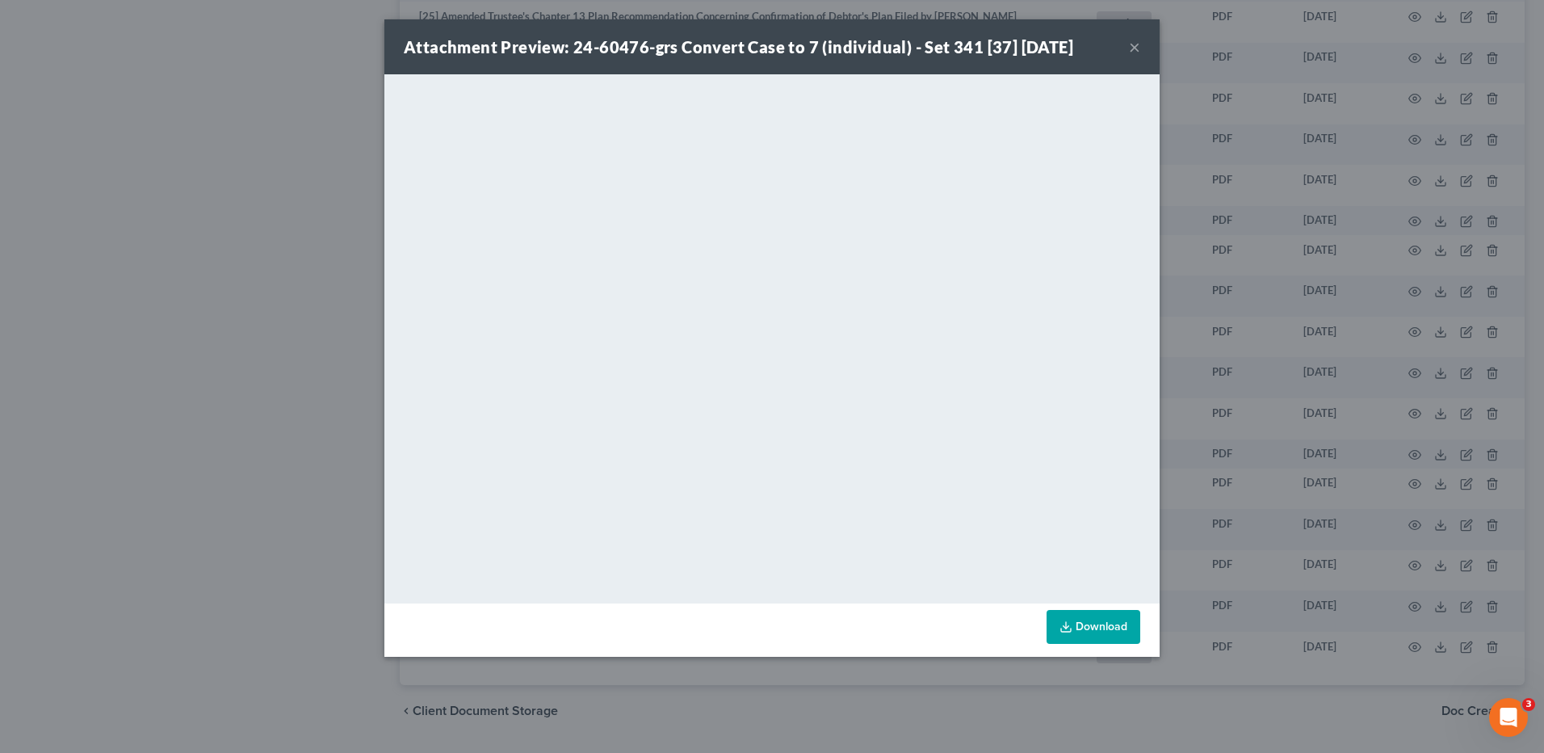
click at [1133, 44] on button "×" at bounding box center [1134, 46] width 11 height 19
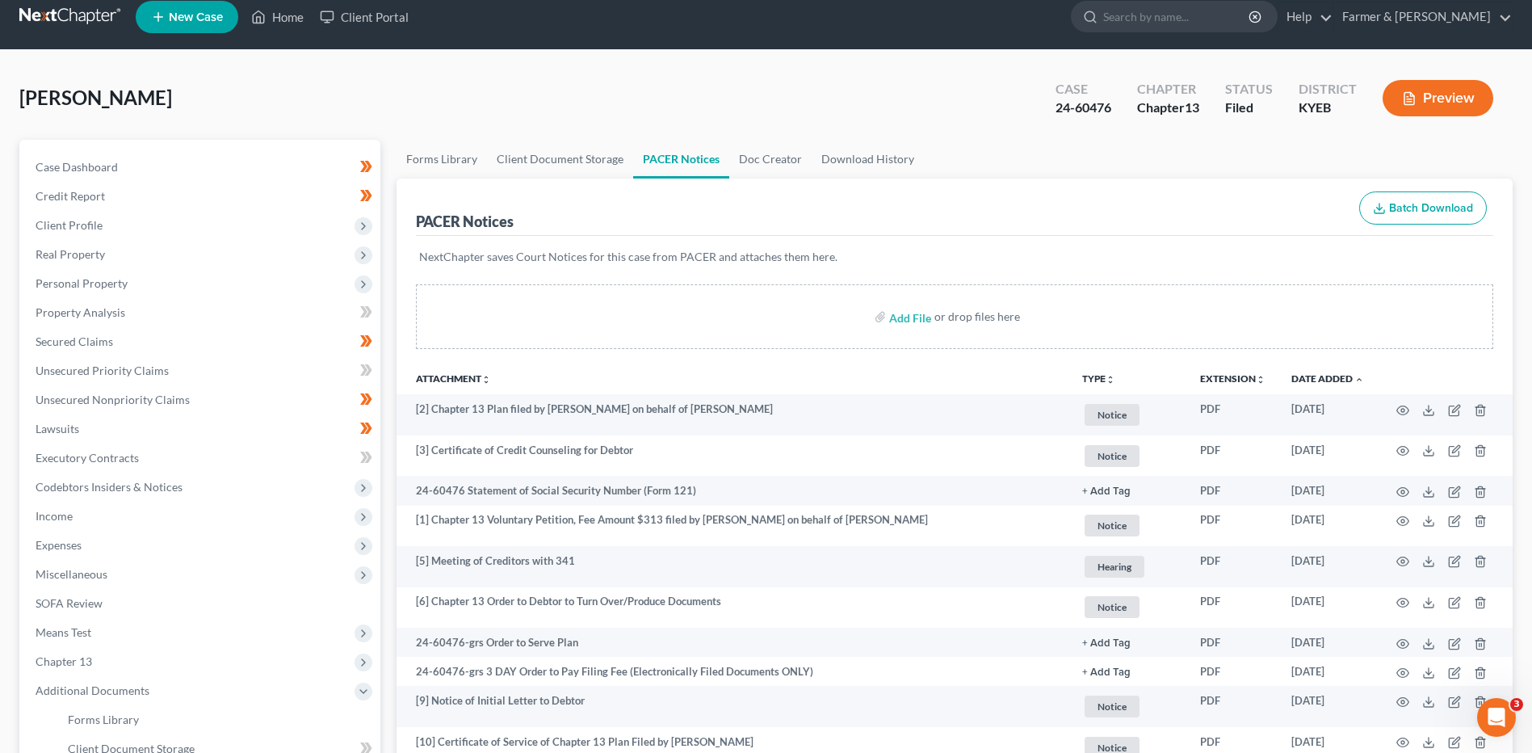
scroll to position [0, 0]
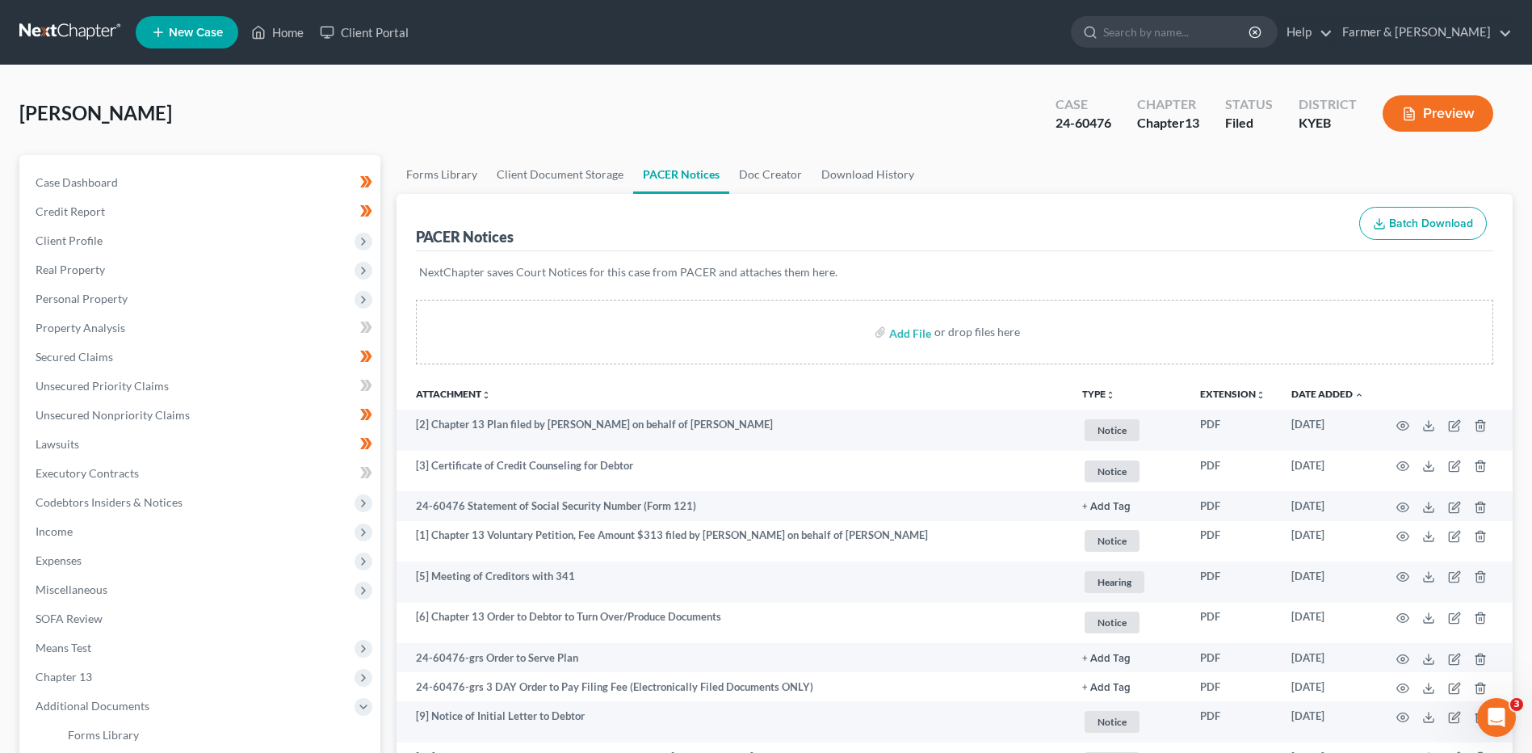
click at [62, 25] on link at bounding box center [70, 32] width 103 height 29
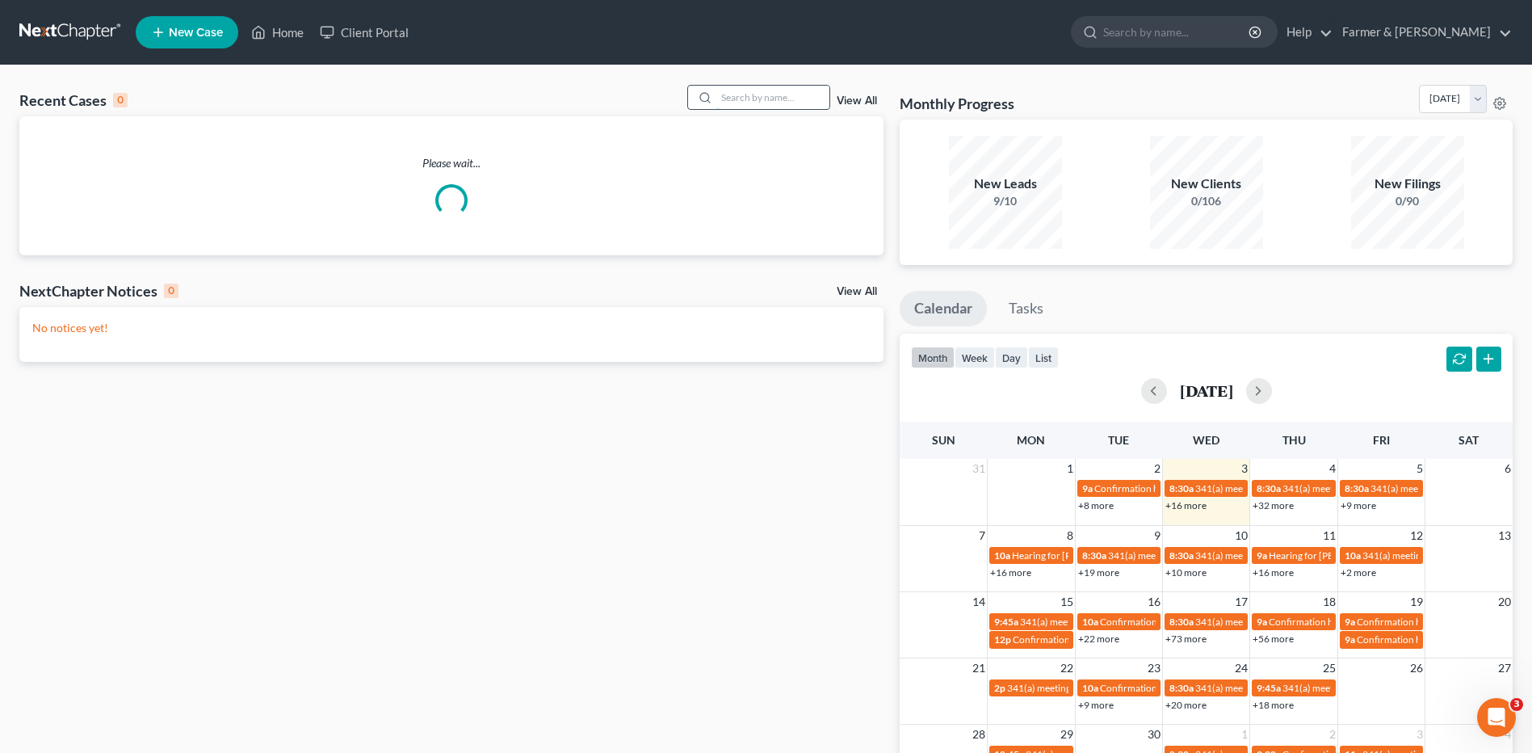
click at [778, 92] on input "search" at bounding box center [772, 97] width 113 height 23
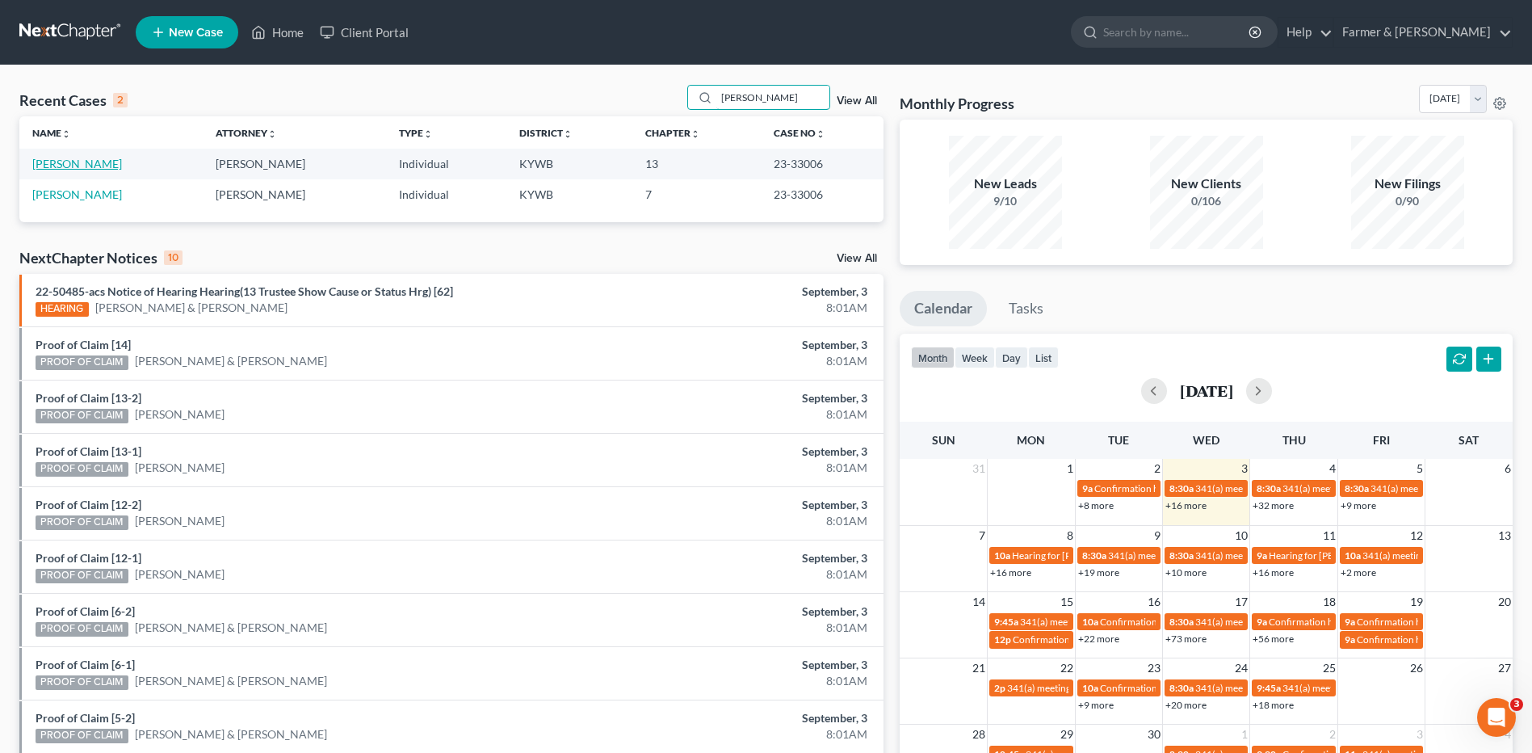
type input "[PERSON_NAME]"
click at [99, 166] on link "[PERSON_NAME]" at bounding box center [77, 164] width 90 height 14
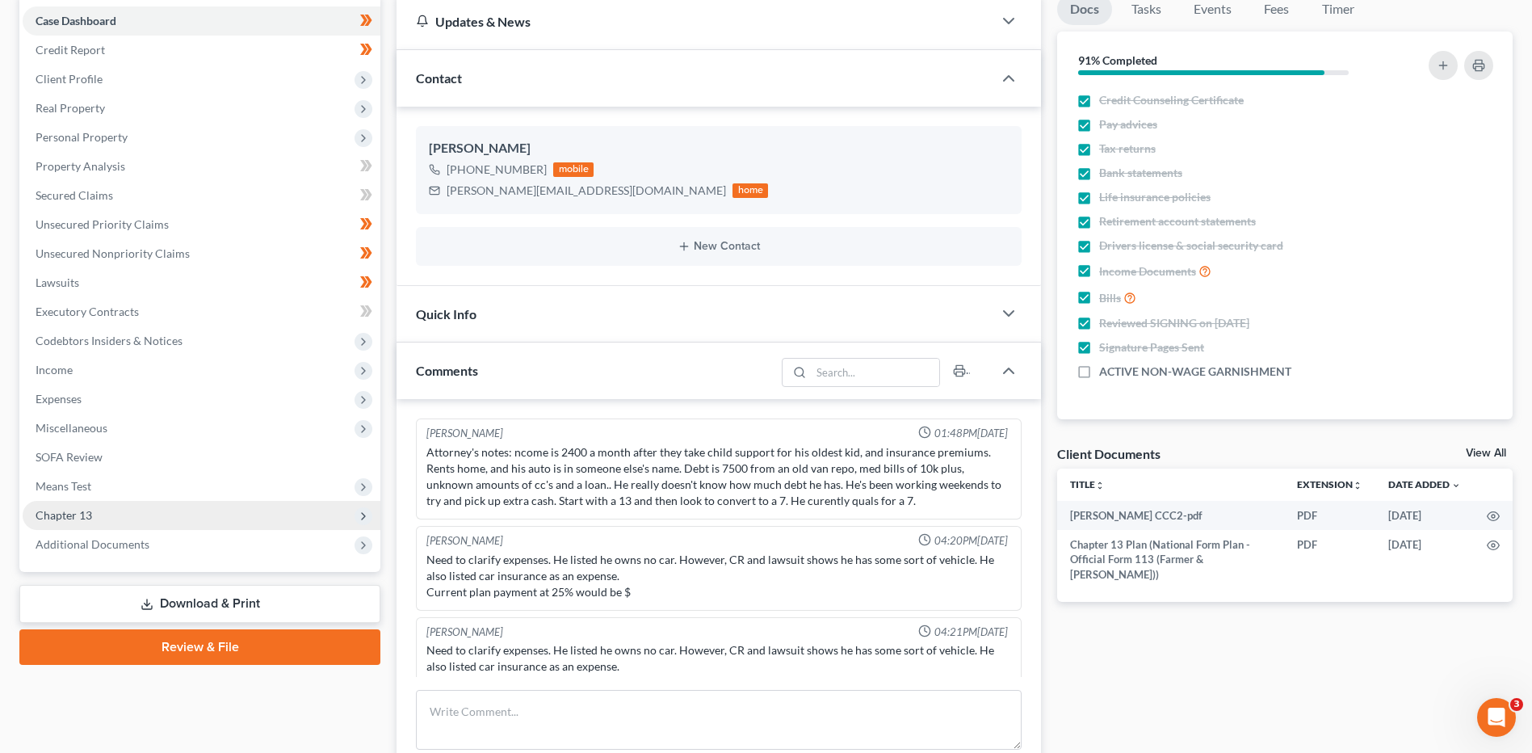
scroll to position [179, 0]
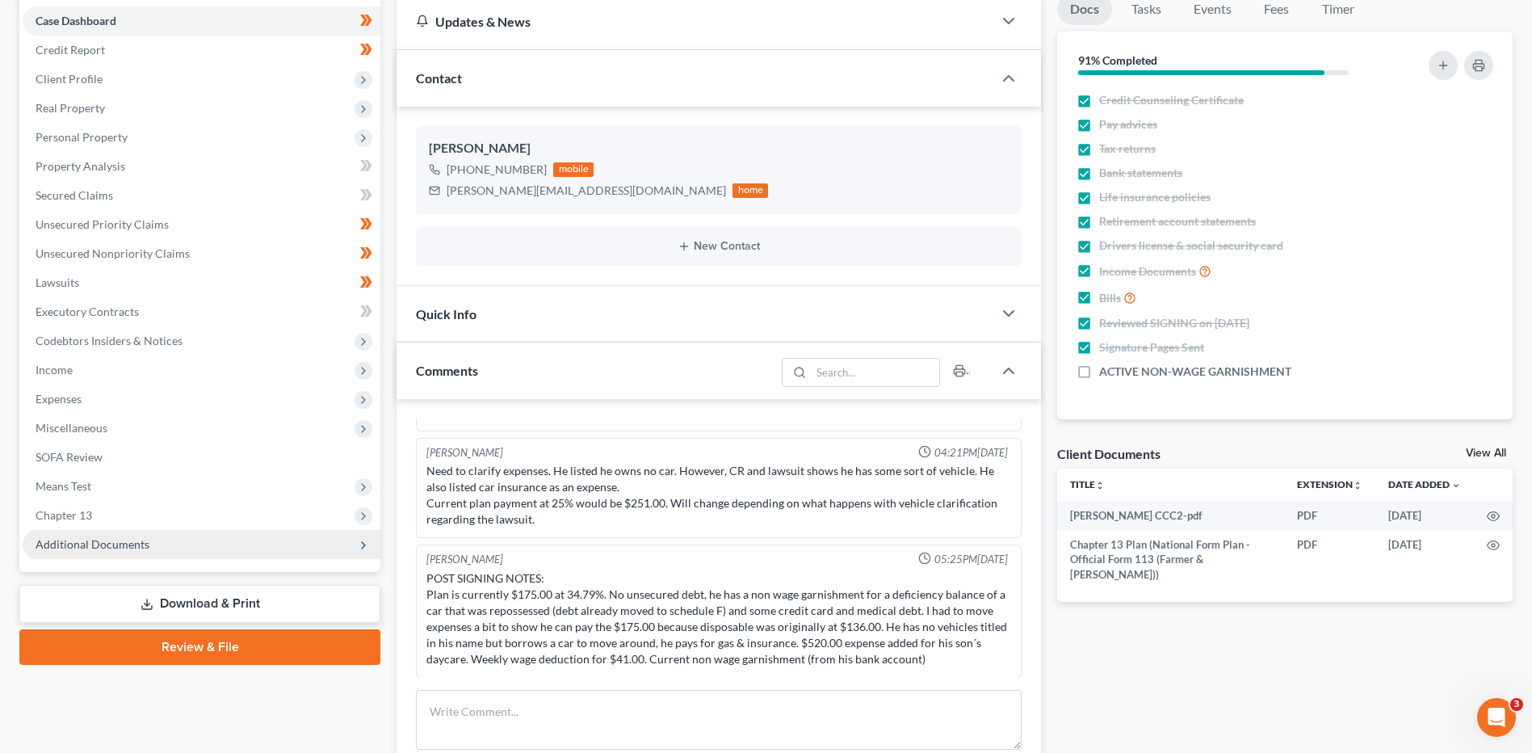
click at [122, 548] on span "Additional Documents" at bounding box center [93, 544] width 114 height 14
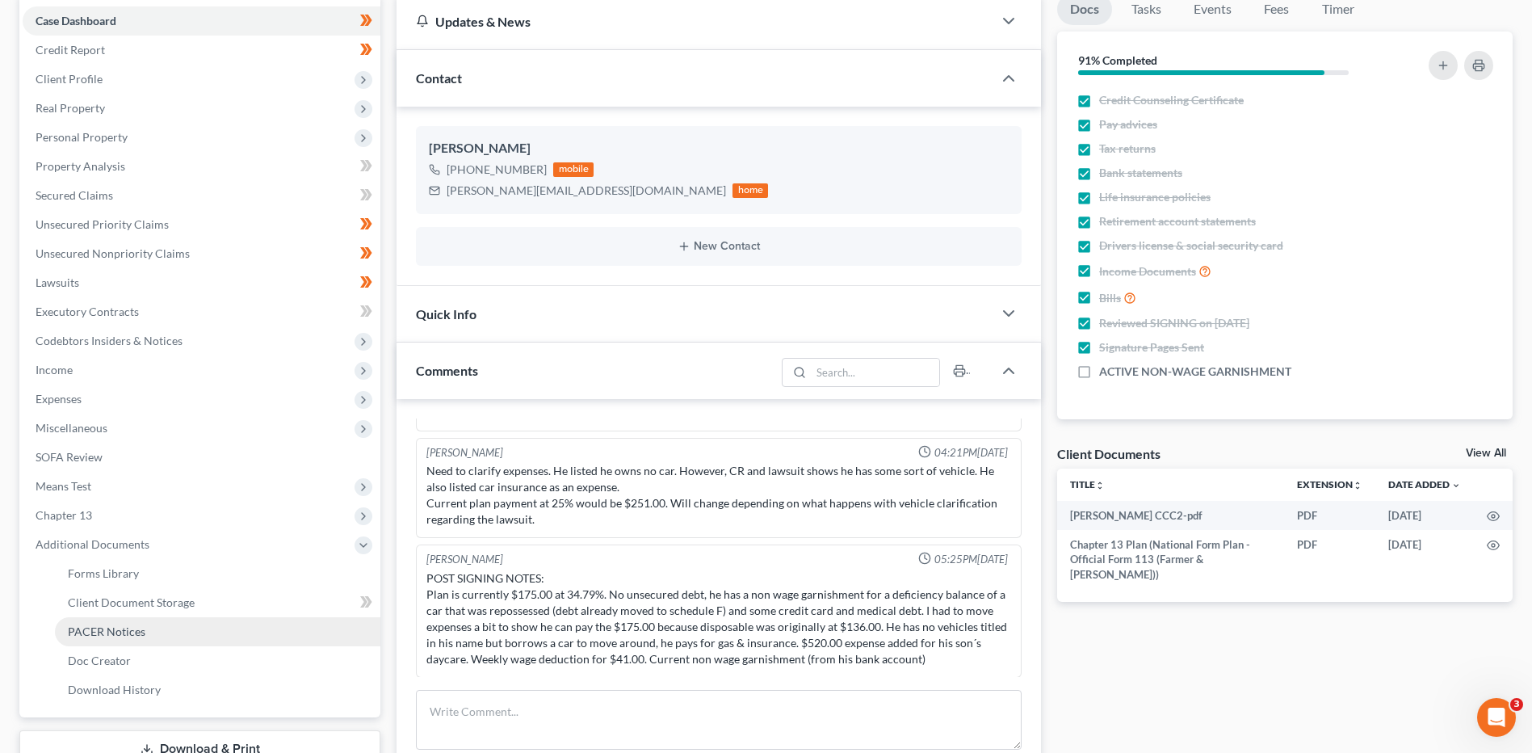
click at [146, 630] on link "PACER Notices" at bounding box center [217, 631] width 325 height 29
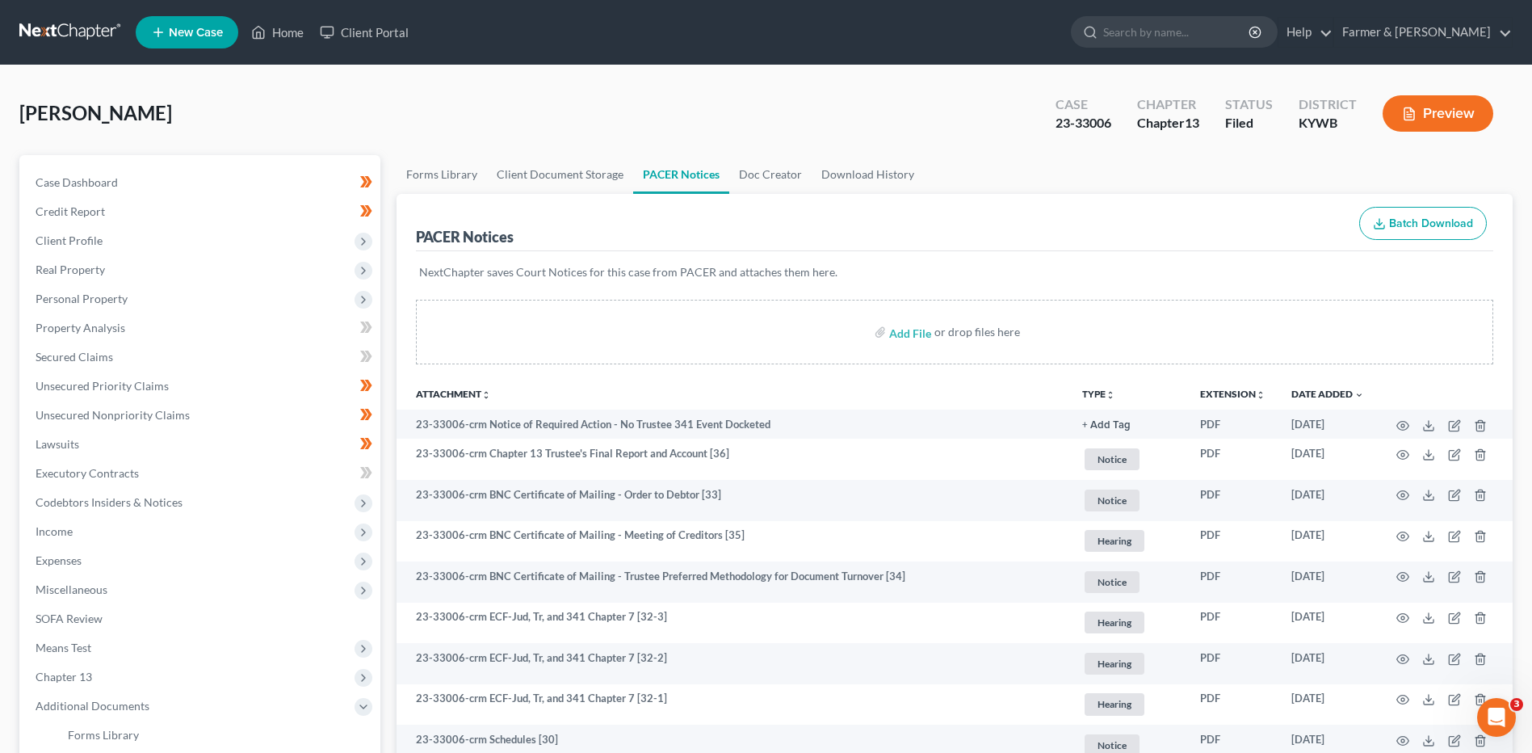
click at [81, 30] on link at bounding box center [70, 32] width 103 height 29
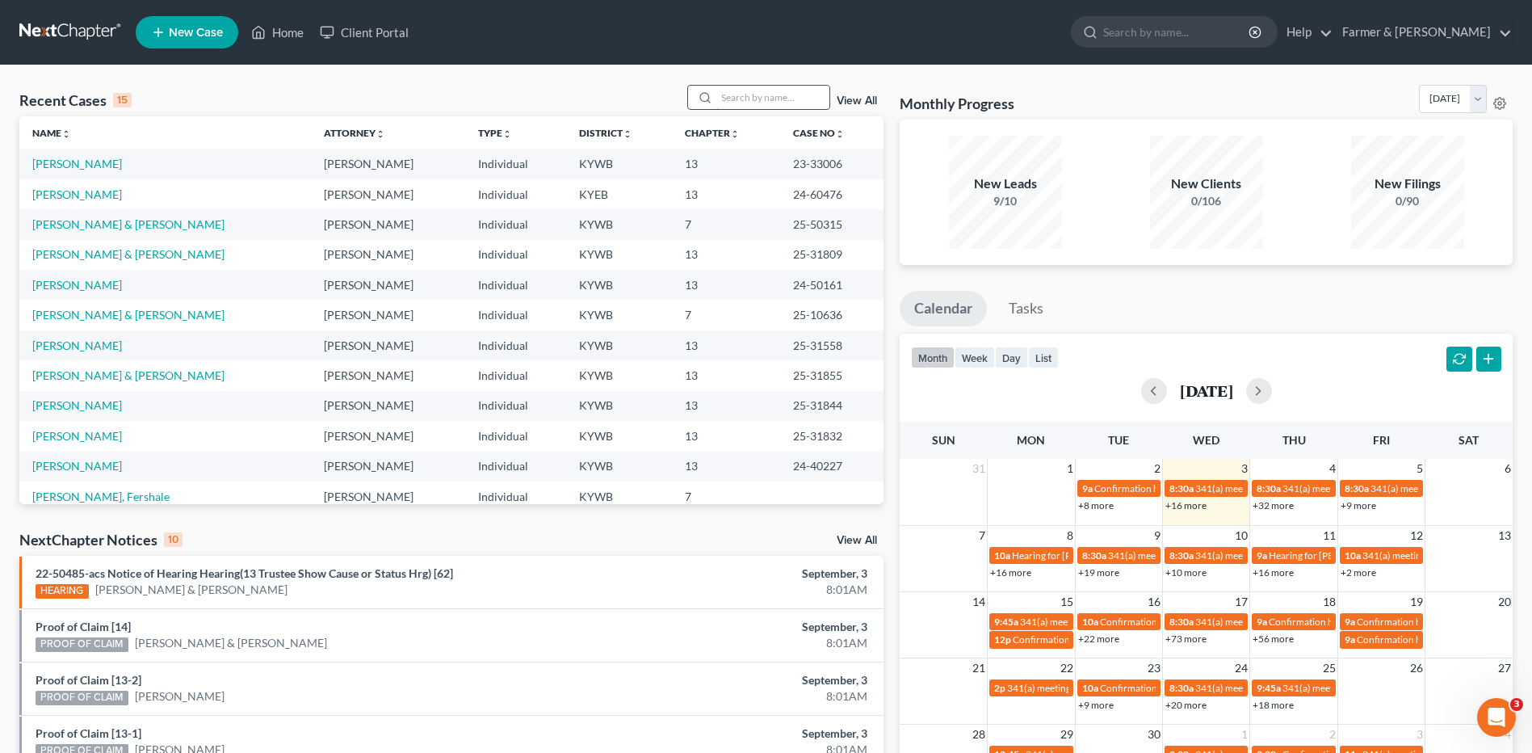
click at [737, 95] on input "search" at bounding box center [772, 97] width 113 height 23
type input "powell"
click at [148, 197] on link "[PERSON_NAME] & [PERSON_NAME]" at bounding box center [128, 194] width 192 height 14
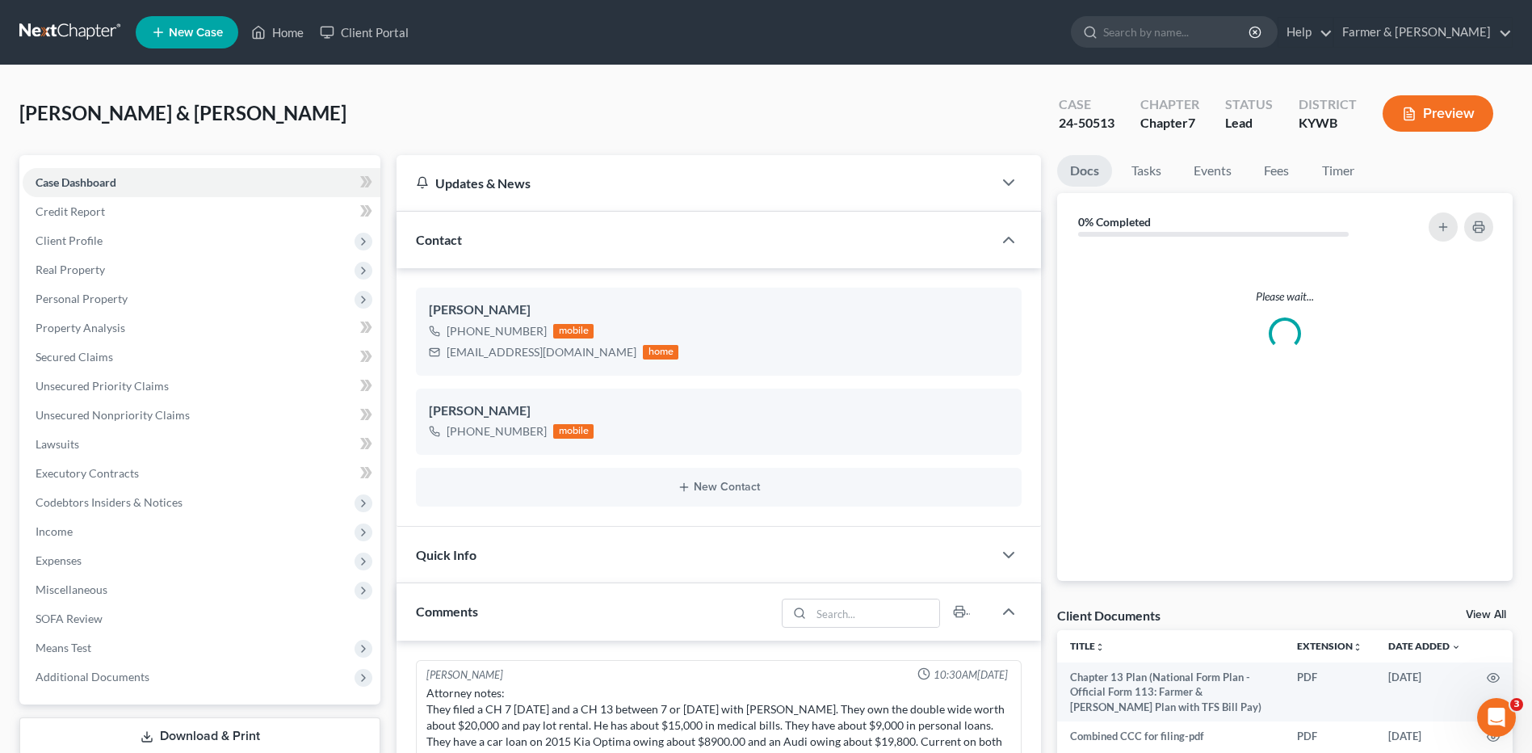
scroll to position [315, 0]
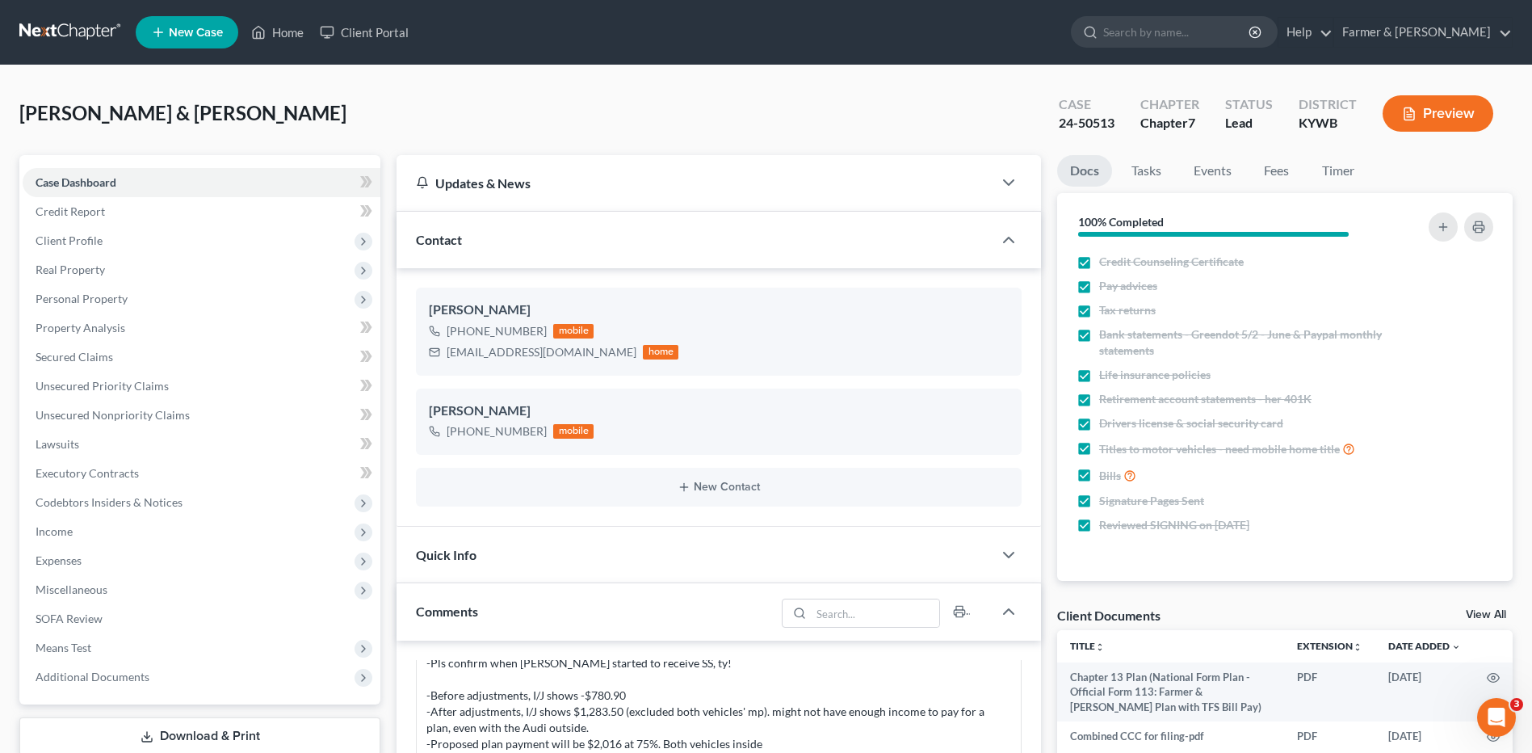
click at [79, 30] on link at bounding box center [70, 32] width 103 height 29
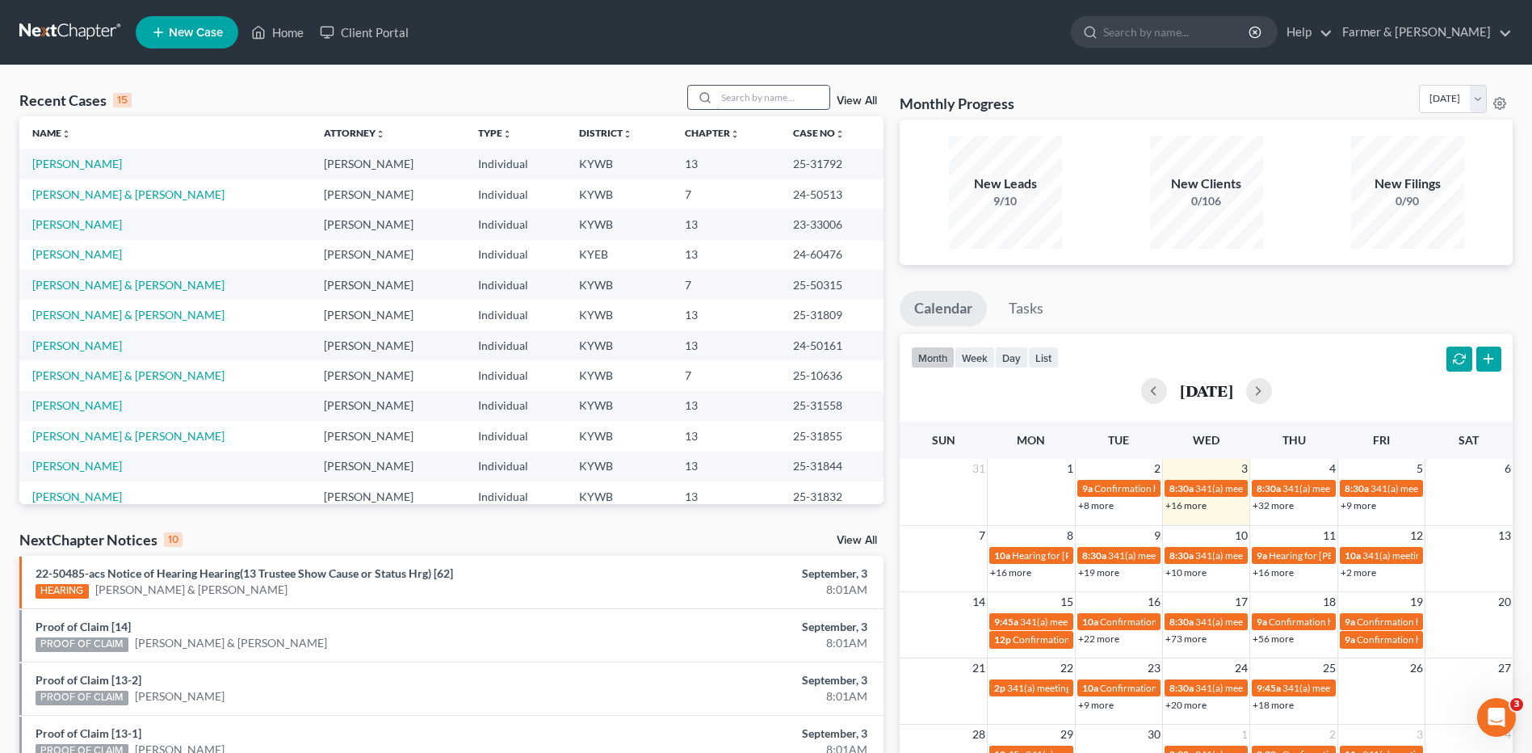
click at [761, 90] on input "search" at bounding box center [772, 97] width 113 height 23
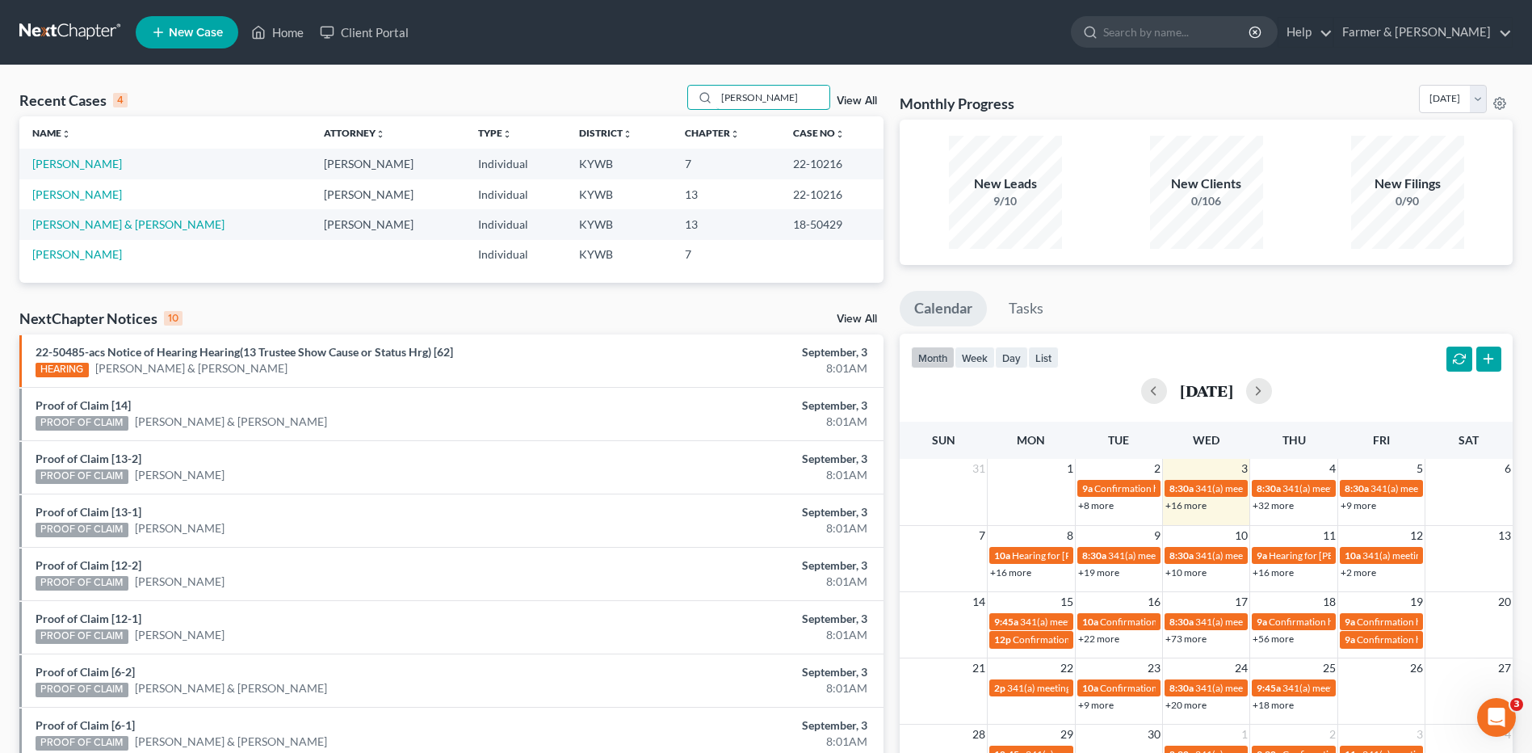
type input "[PERSON_NAME]"
drag, startPoint x: 73, startPoint y: 191, endPoint x: 493, endPoint y: 213, distance: 420.5
click at [73, 192] on link "[PERSON_NAME]" at bounding box center [77, 194] width 90 height 14
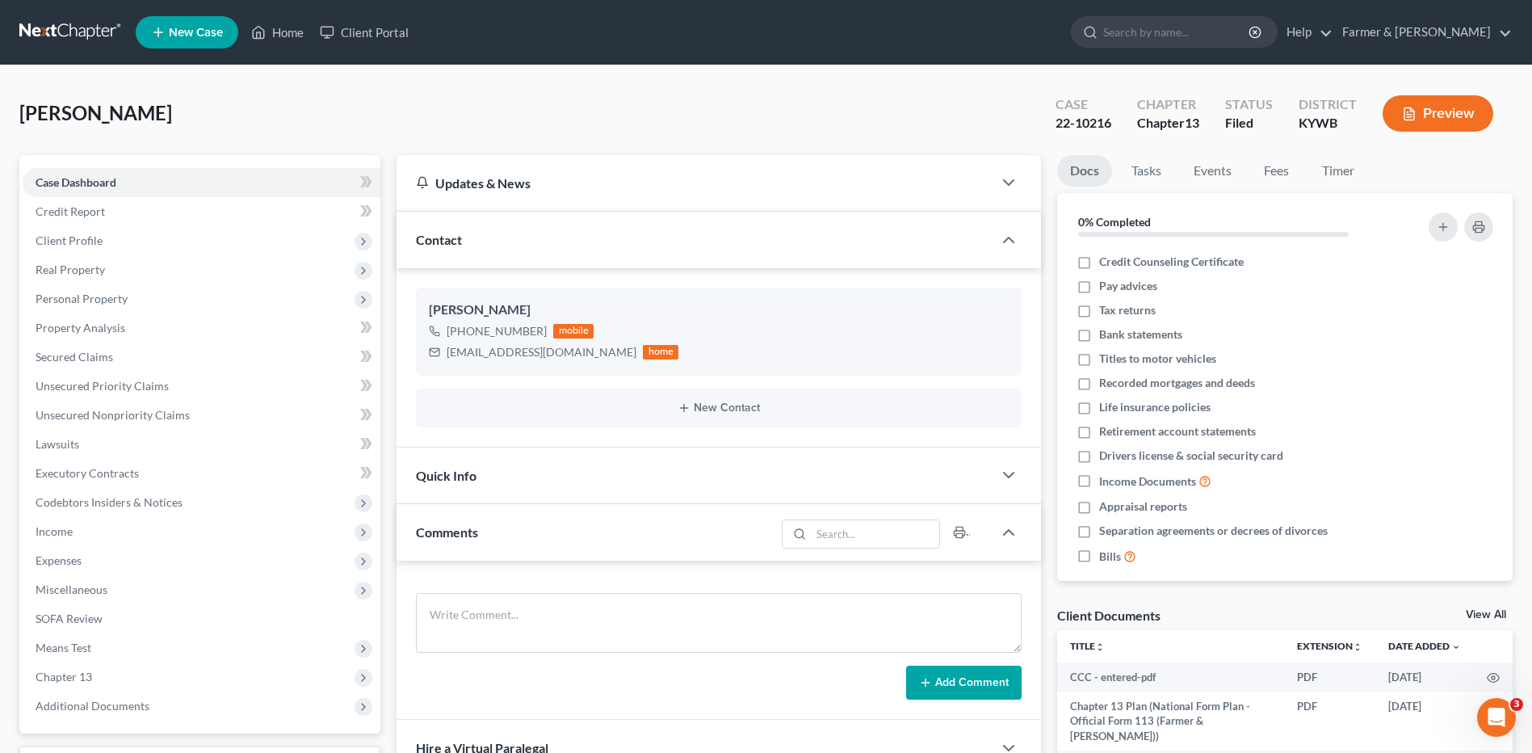
click at [111, 723] on div "Case Dashboard Payments Invoices Payments Payments Credit Report Client Profile…" at bounding box center [199, 444] width 361 height 578
click at [124, 713] on span "Additional Documents" at bounding box center [202, 705] width 358 height 29
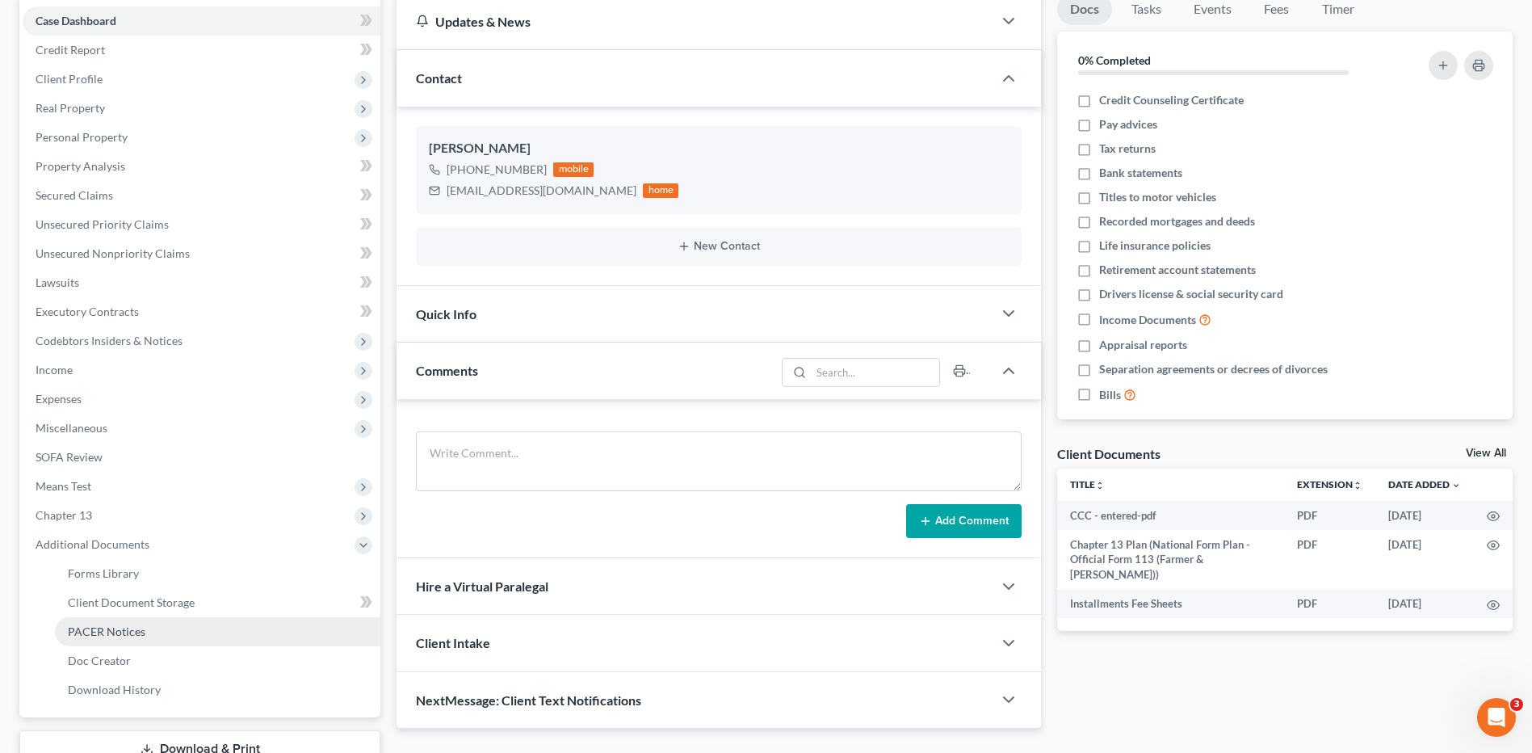
click at [145, 637] on link "PACER Notices" at bounding box center [217, 631] width 325 height 29
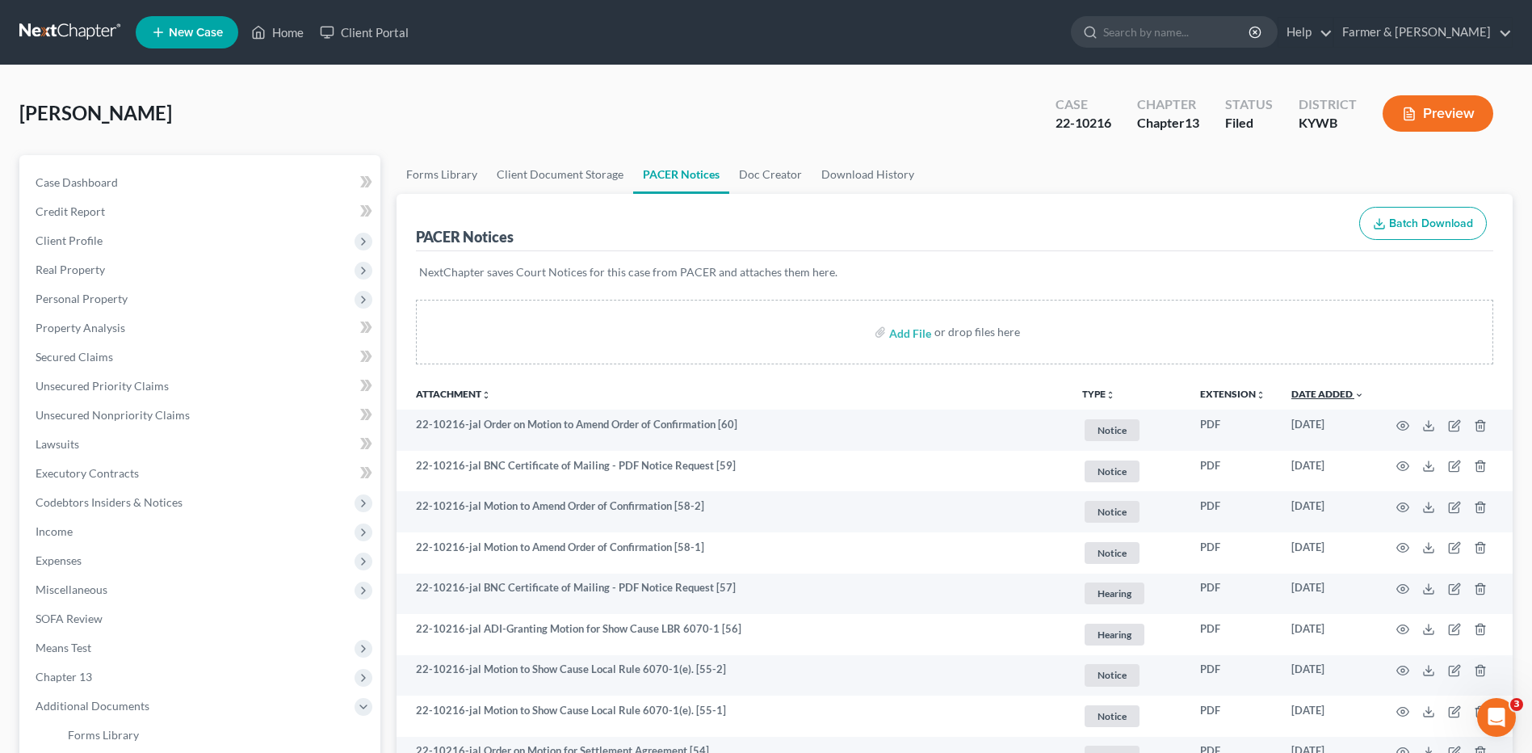
click at [1333, 397] on link "Date Added unfold_more expand_more expand_less" at bounding box center [1327, 394] width 73 height 12
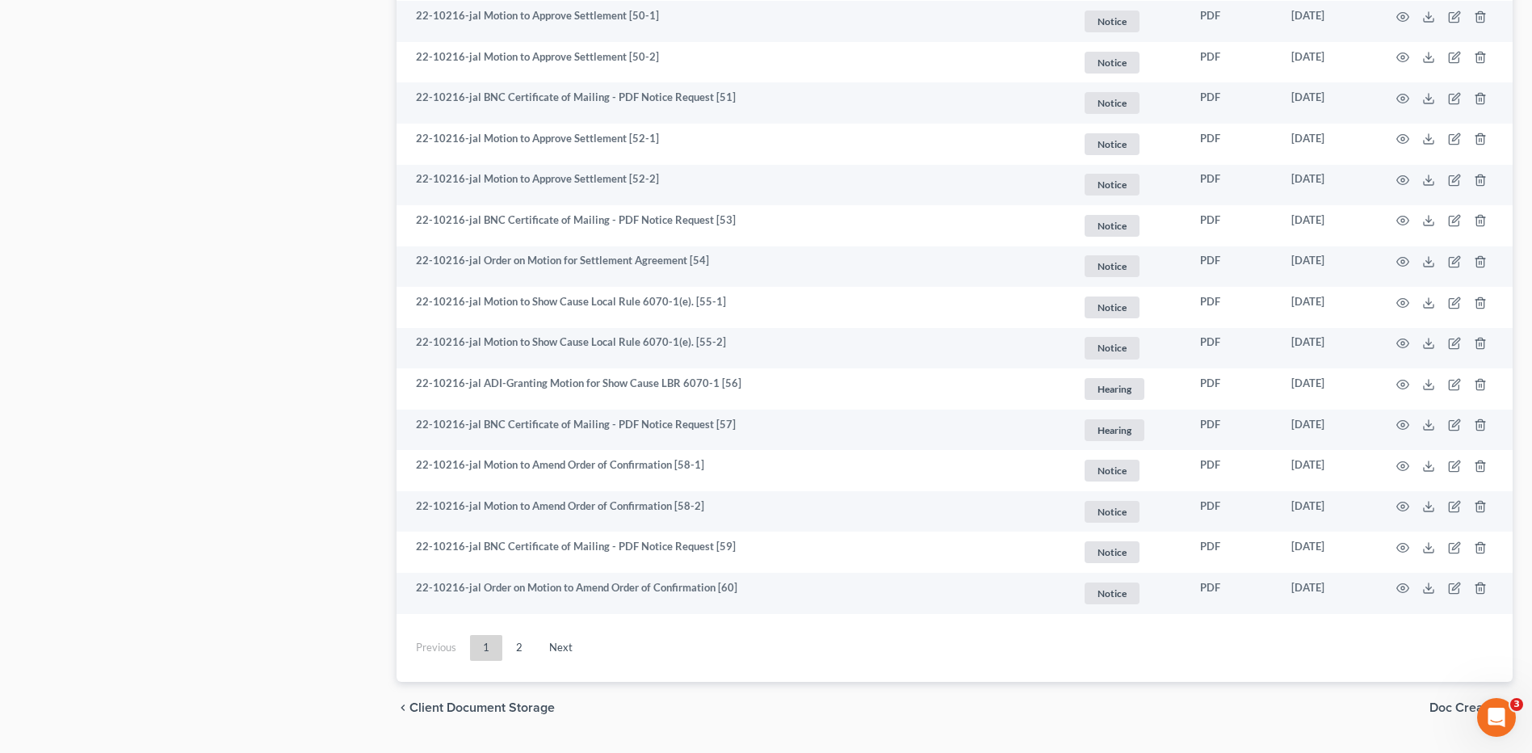
scroll to position [2836, 0]
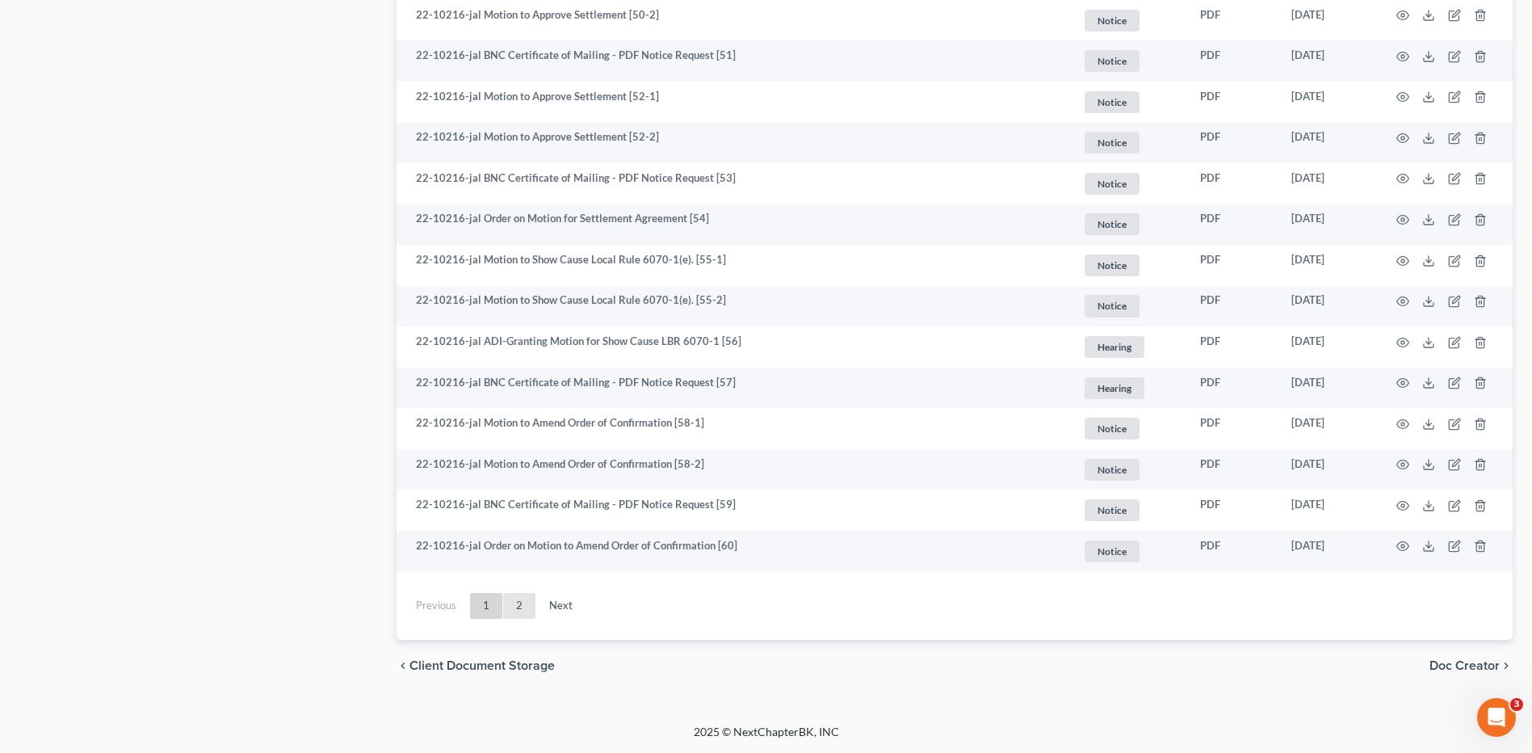
click at [526, 603] on link "2" at bounding box center [519, 606] width 32 height 26
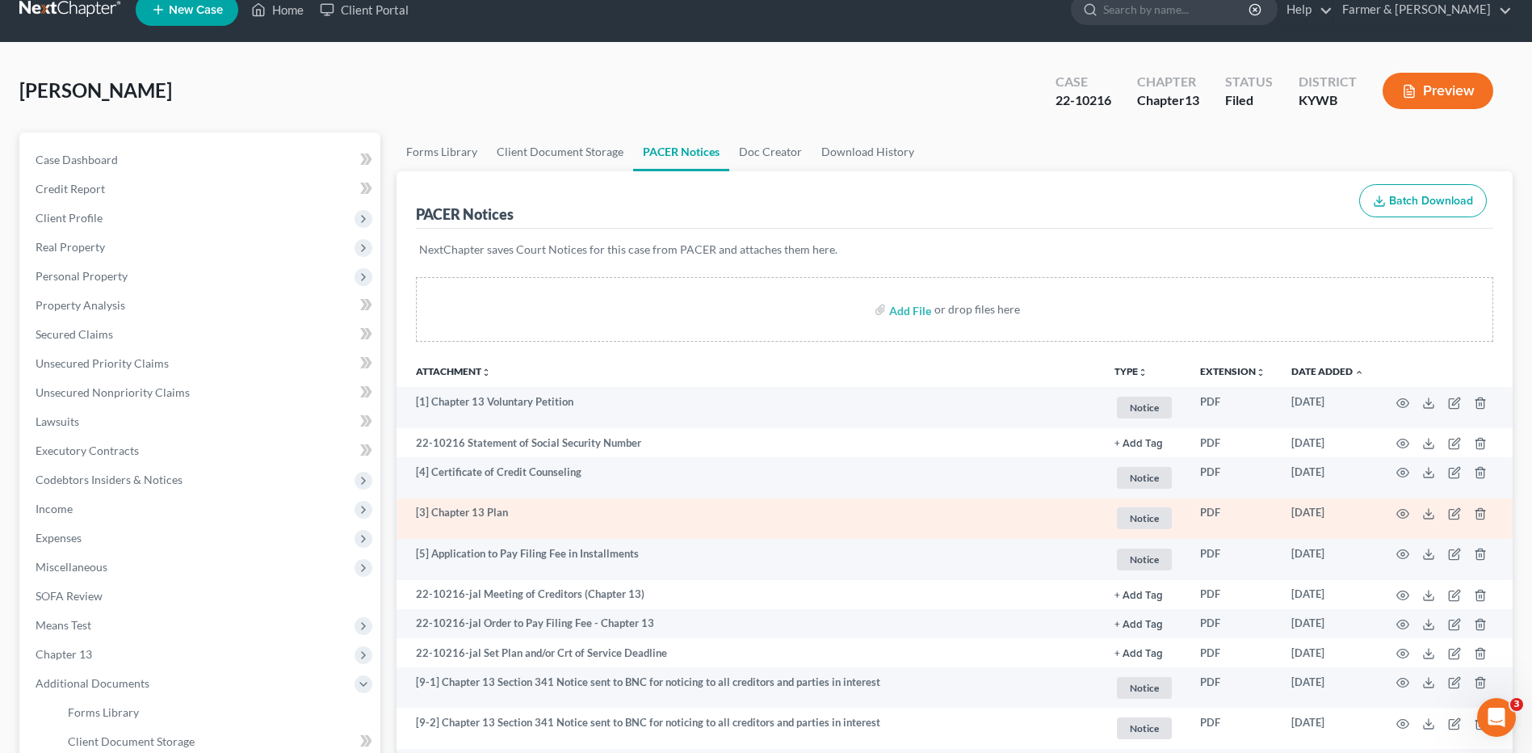
scroll to position [0, 0]
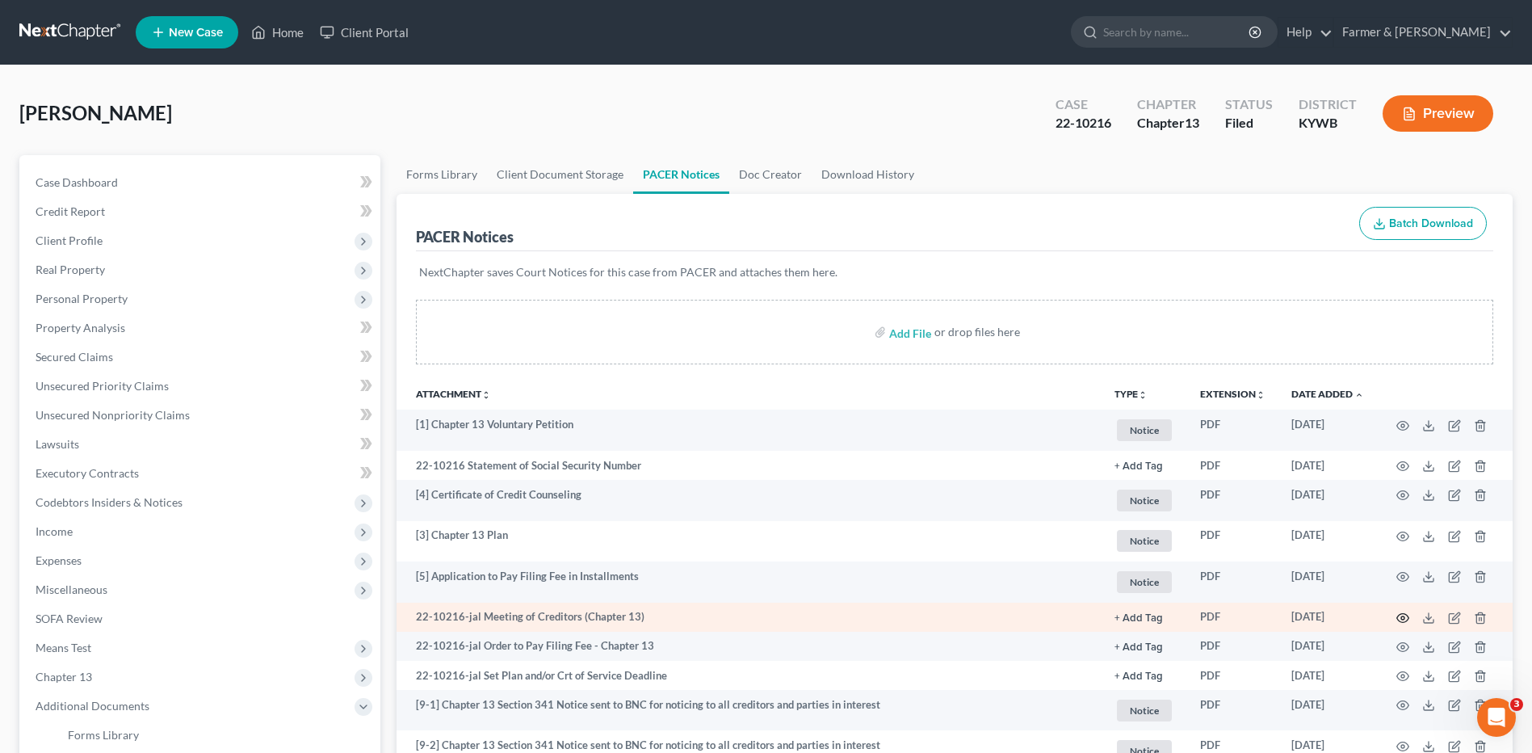
click at [1400, 616] on icon "button" at bounding box center [1402, 617] width 13 height 13
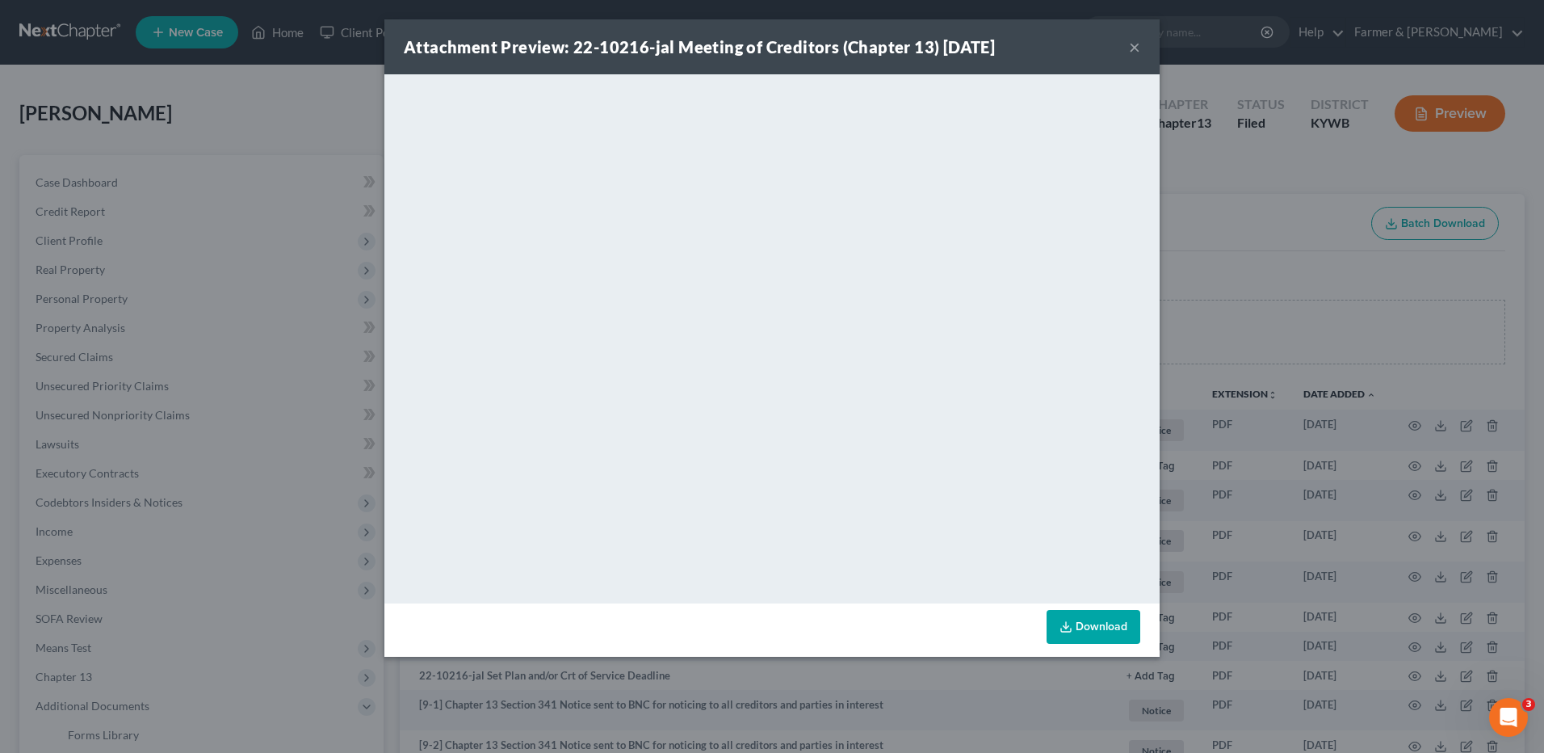
drag, startPoint x: 1135, startPoint y: 45, endPoint x: 1506, endPoint y: 85, distance: 372.8
click at [1135, 45] on button "×" at bounding box center [1134, 46] width 11 height 19
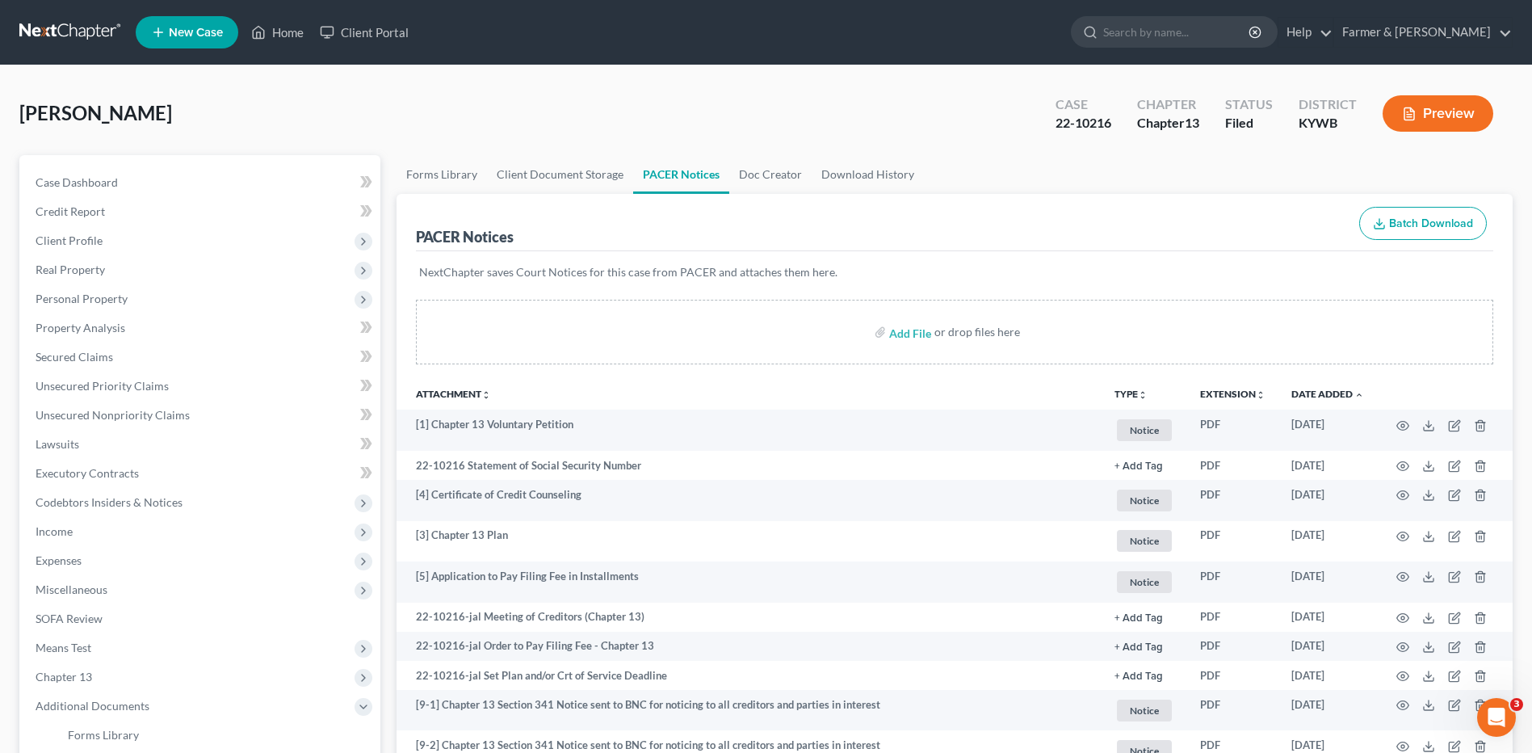
click at [75, 27] on link at bounding box center [70, 32] width 103 height 29
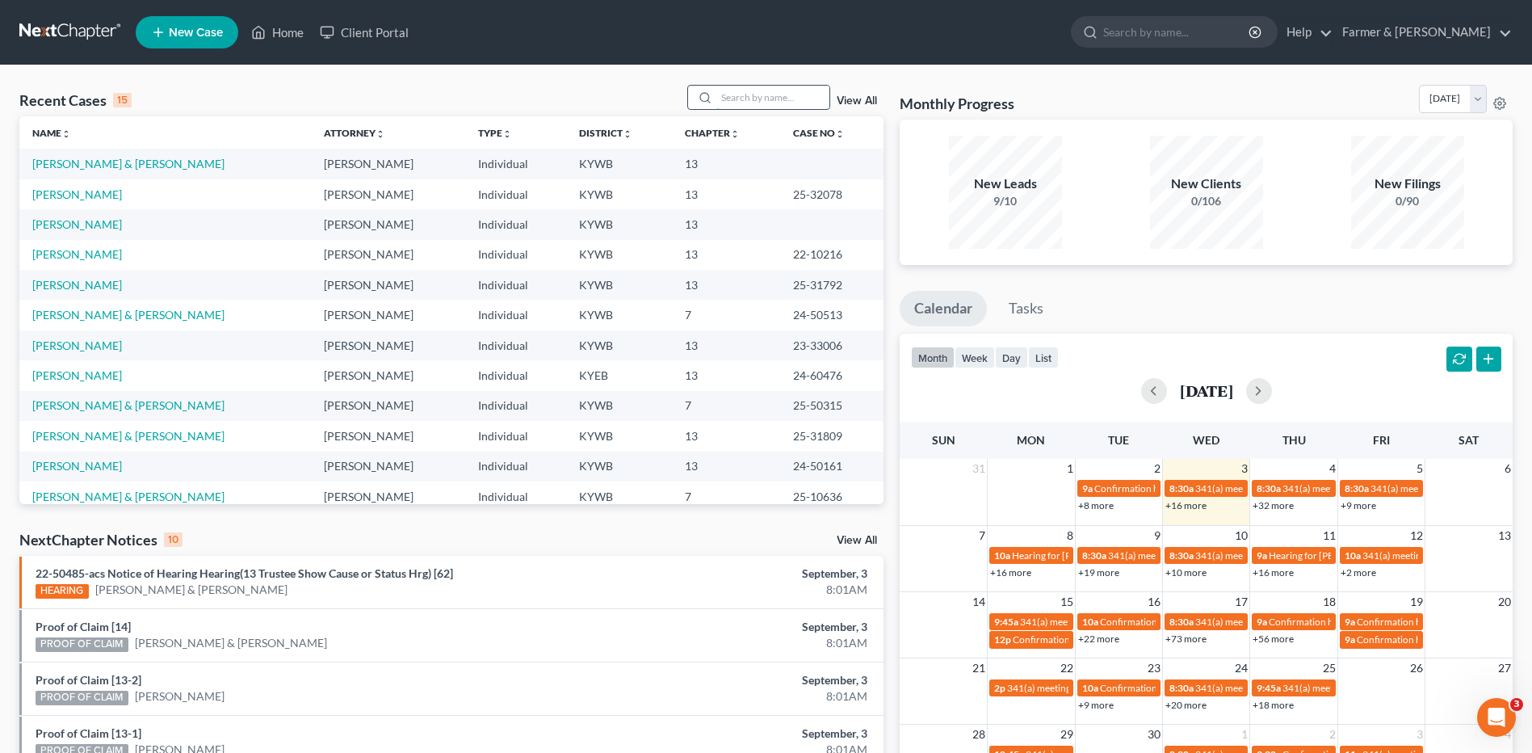
click at [799, 99] on input "search" at bounding box center [772, 97] width 113 height 23
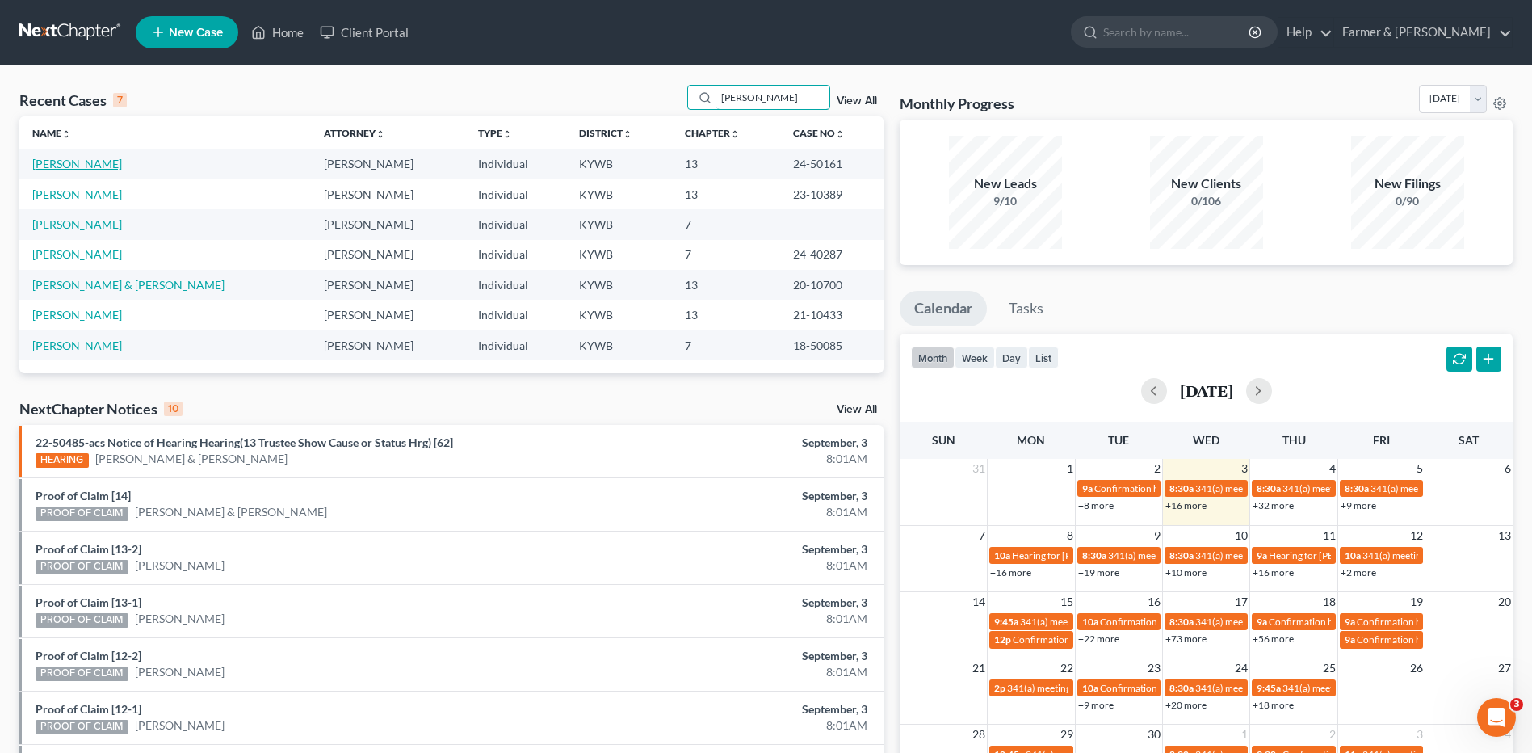
type input "vivian"
click at [93, 167] on link "[PERSON_NAME]" at bounding box center [77, 164] width 90 height 14
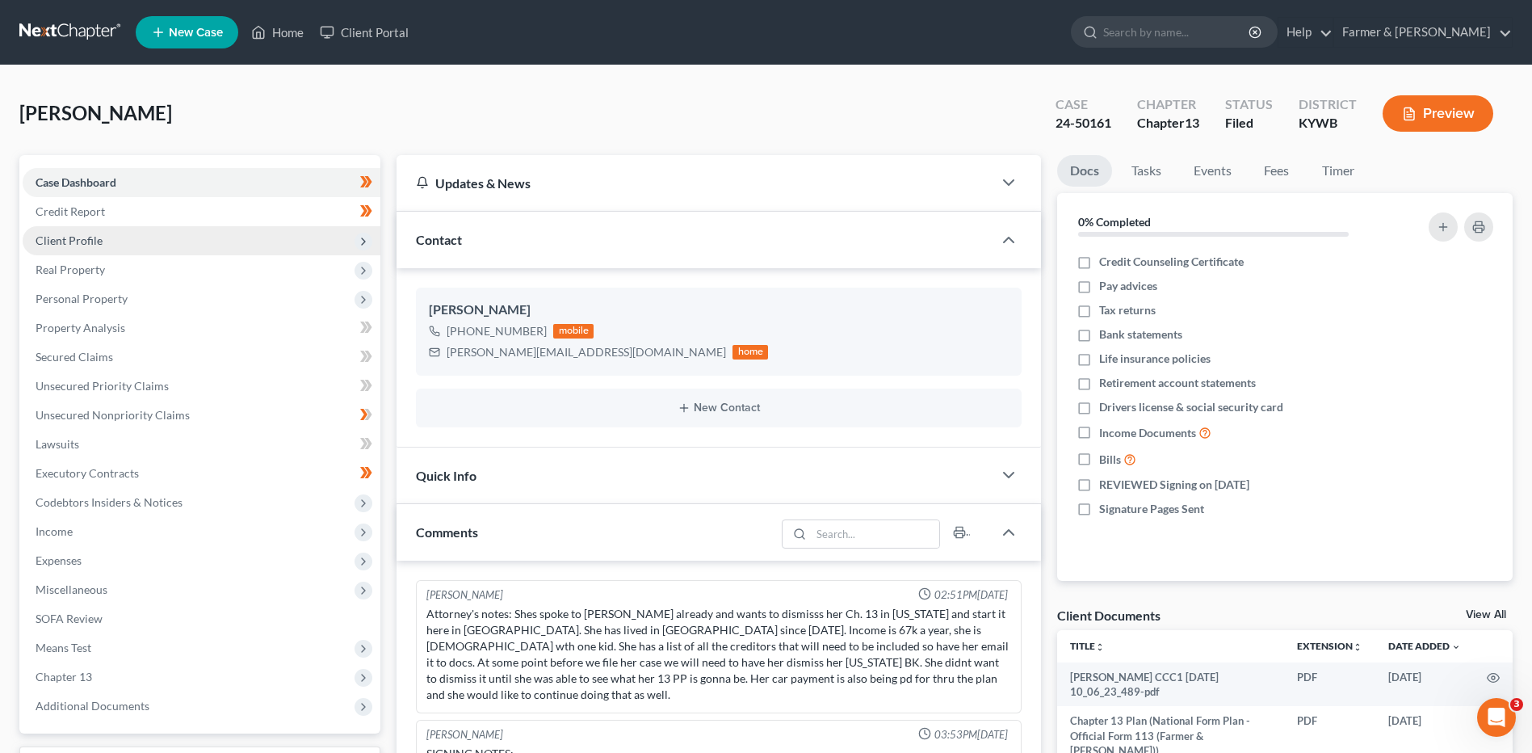
click at [108, 244] on span "Client Profile" at bounding box center [202, 240] width 358 height 29
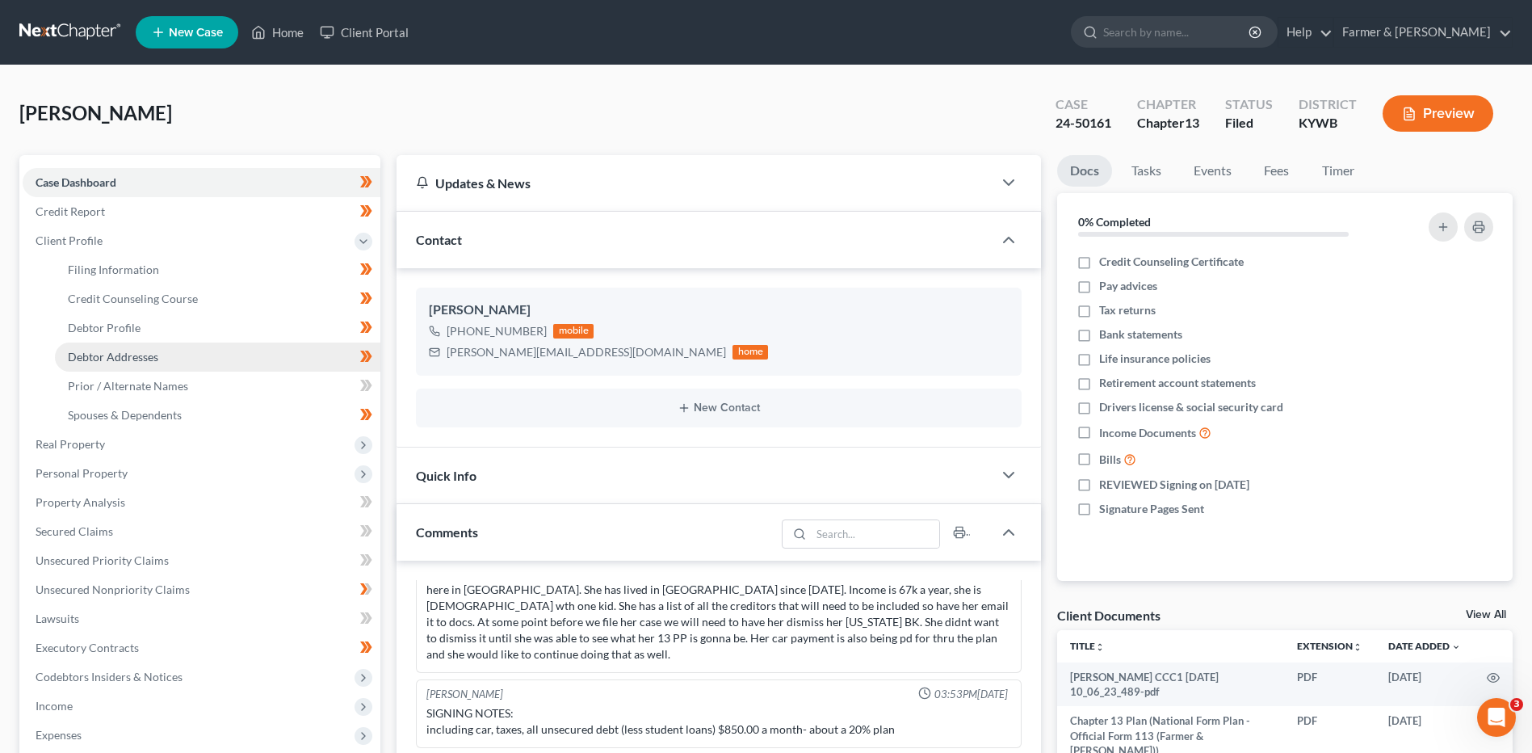
click at [153, 342] on link "Debtor Addresses" at bounding box center [217, 356] width 325 height 29
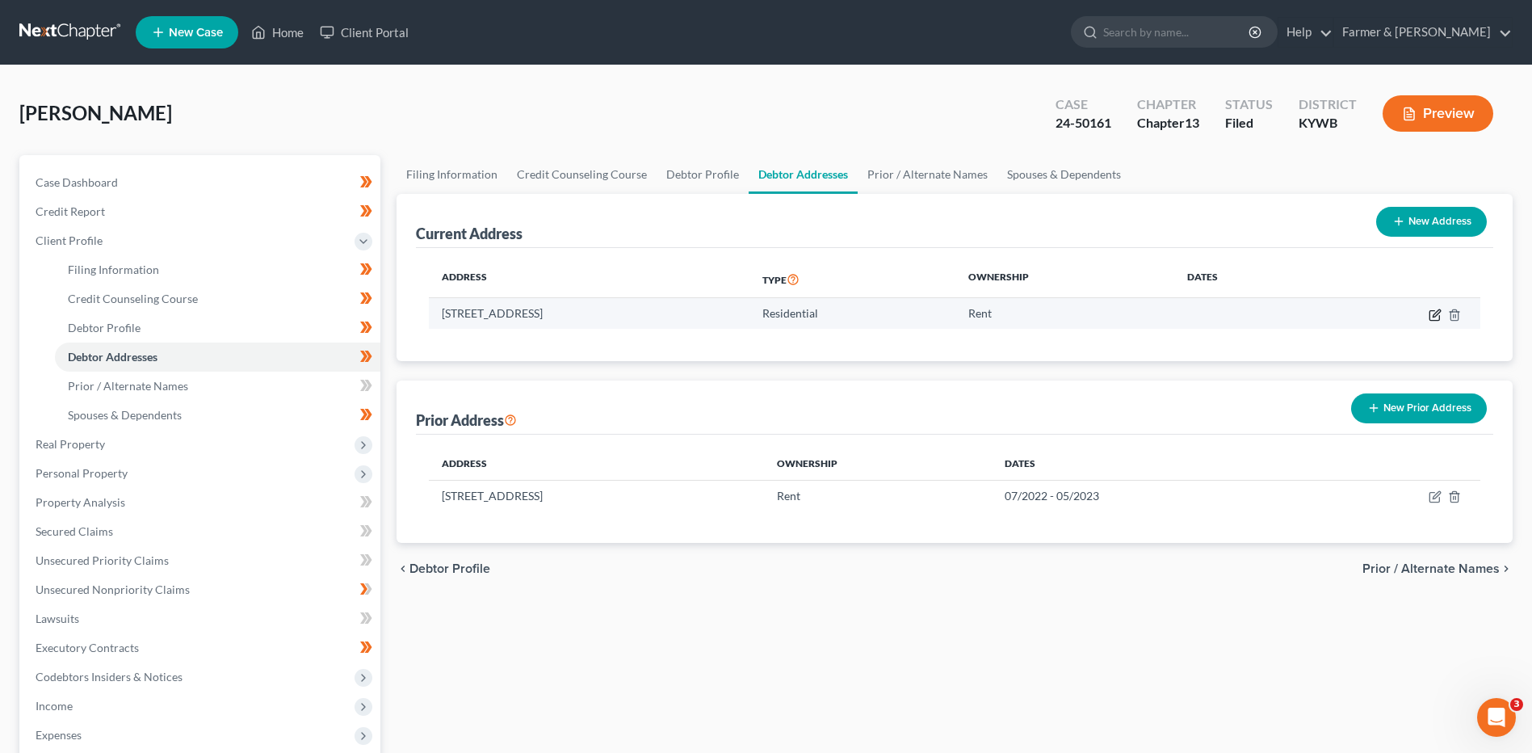
click at [1431, 317] on icon "button" at bounding box center [1435, 314] width 13 height 13
select select "18"
select select "0"
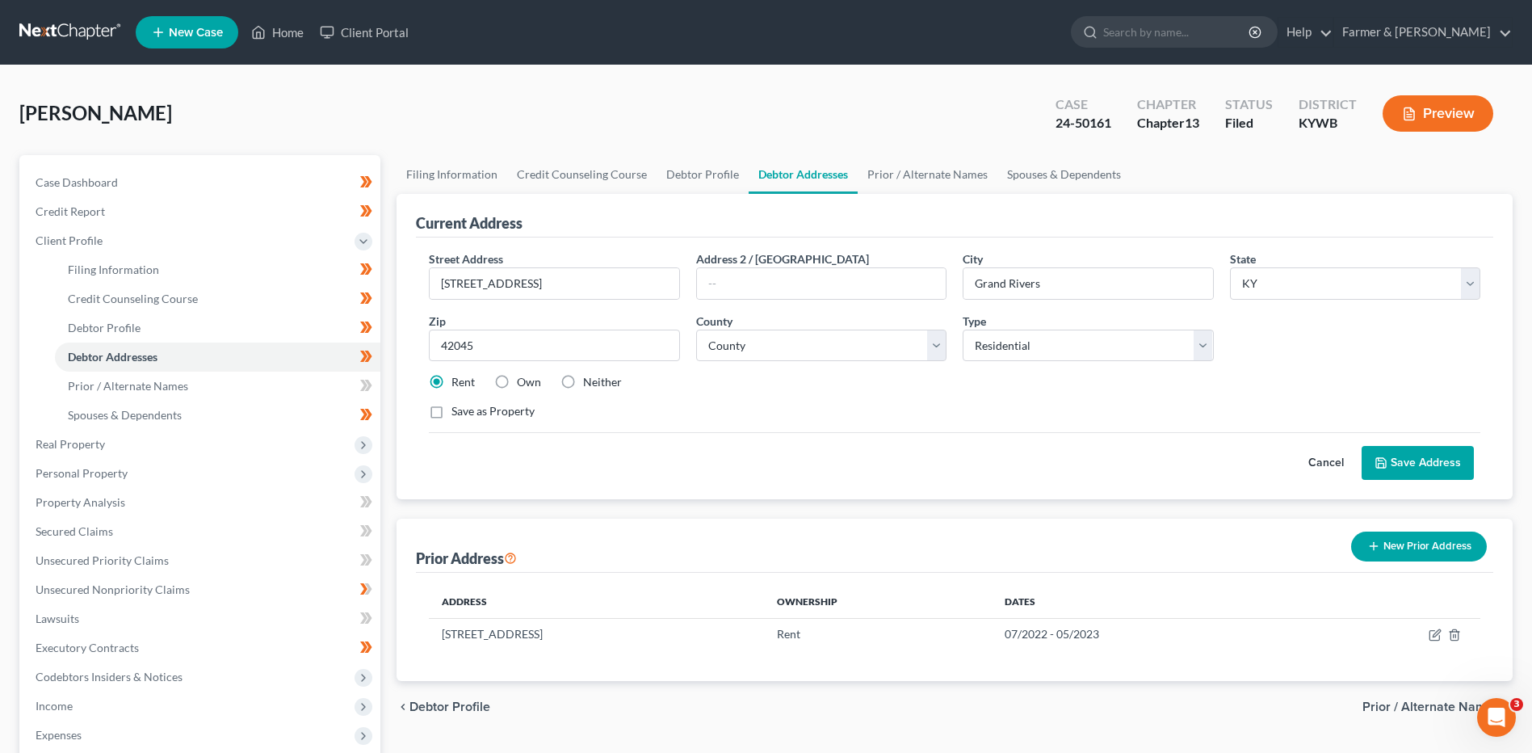
click at [1325, 470] on button "Cancel" at bounding box center [1325, 463] width 71 height 32
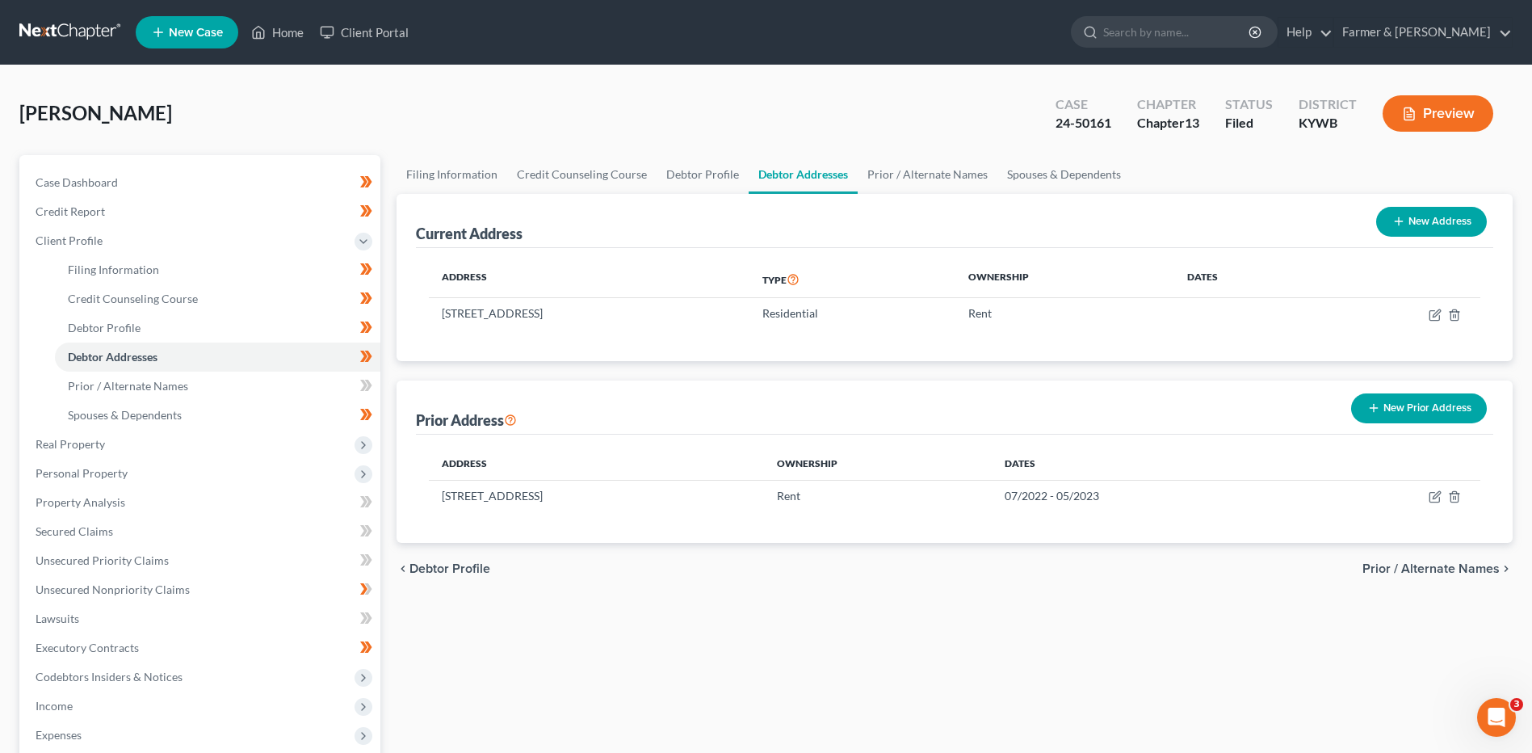
click at [63, 44] on link at bounding box center [70, 32] width 103 height 29
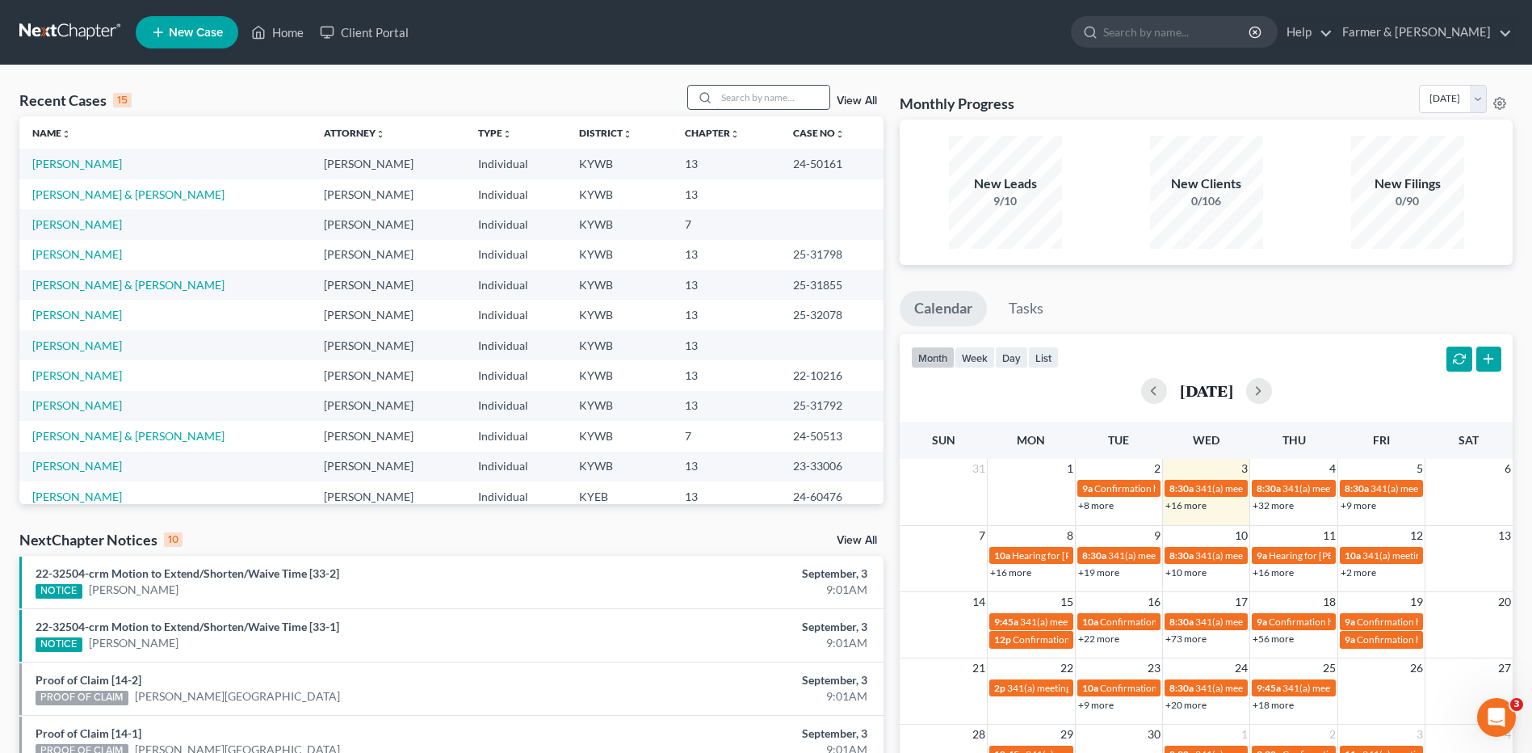
click at [750, 95] on input "search" at bounding box center [772, 97] width 113 height 23
type input "c"
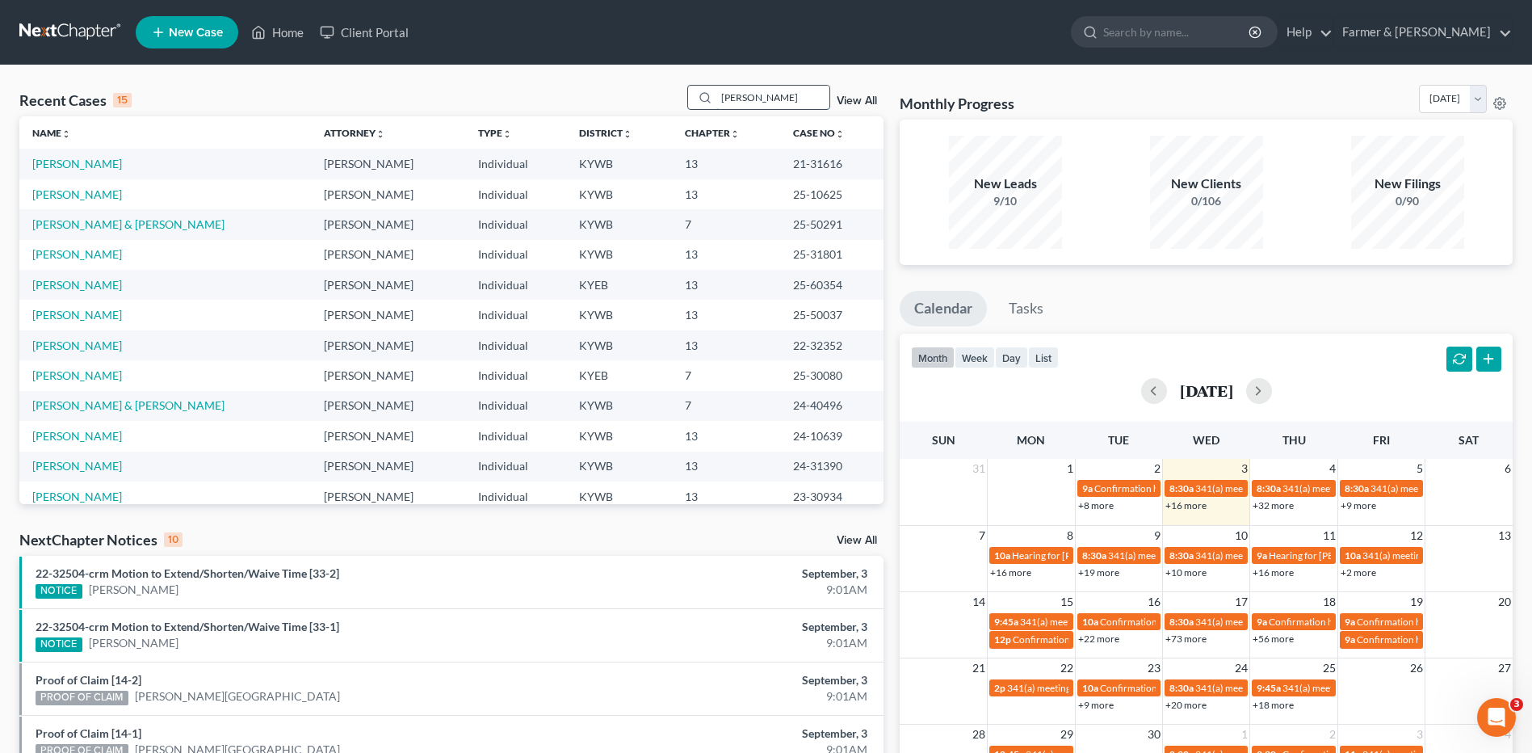
drag, startPoint x: 760, startPoint y: 93, endPoint x: 690, endPoint y: 94, distance: 69.5
click at [690, 94] on div "[PERSON_NAME]" at bounding box center [759, 97] width 144 height 25
type input "green"
click at [86, 166] on link "[PERSON_NAME]" at bounding box center [77, 164] width 90 height 14
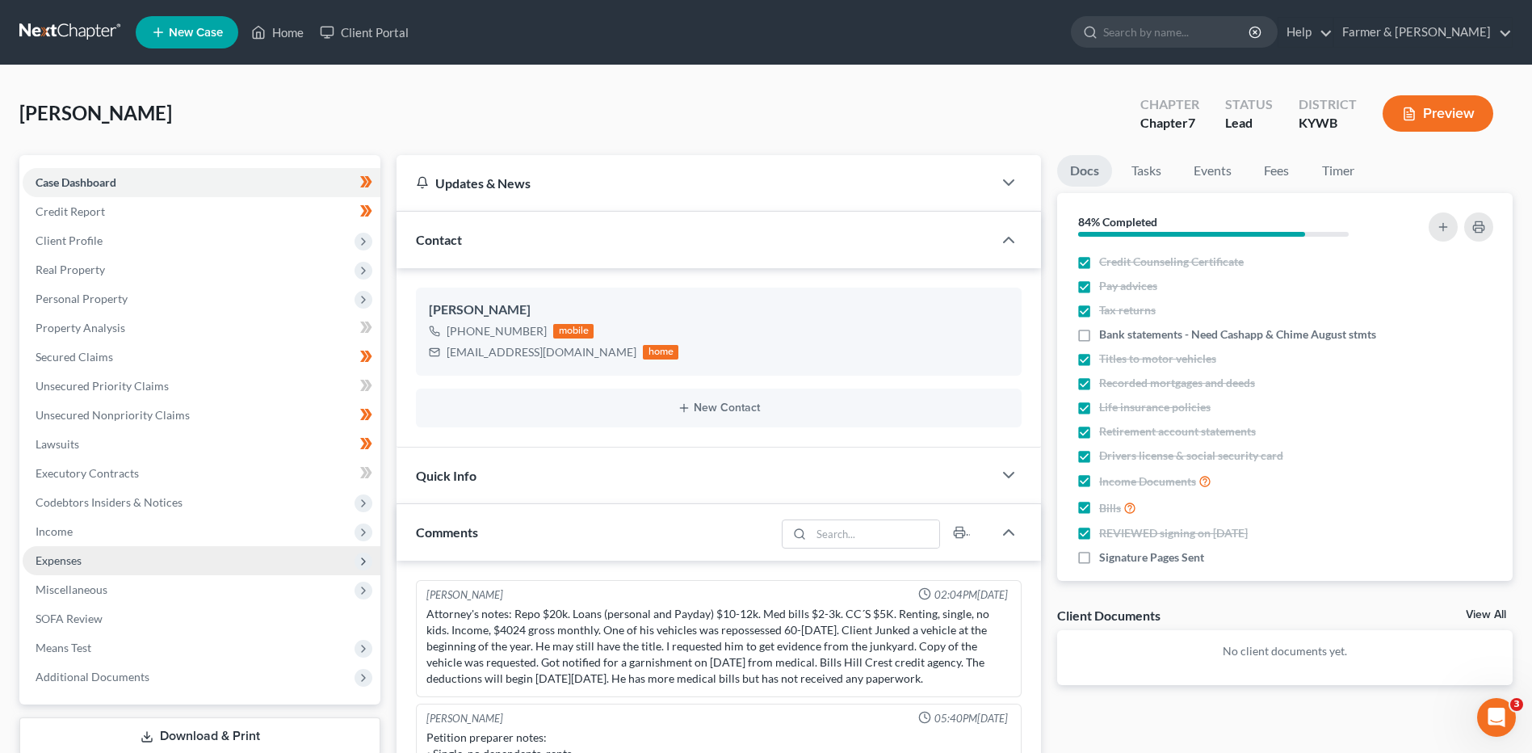
click at [105, 557] on span "Expenses" at bounding box center [202, 560] width 358 height 29
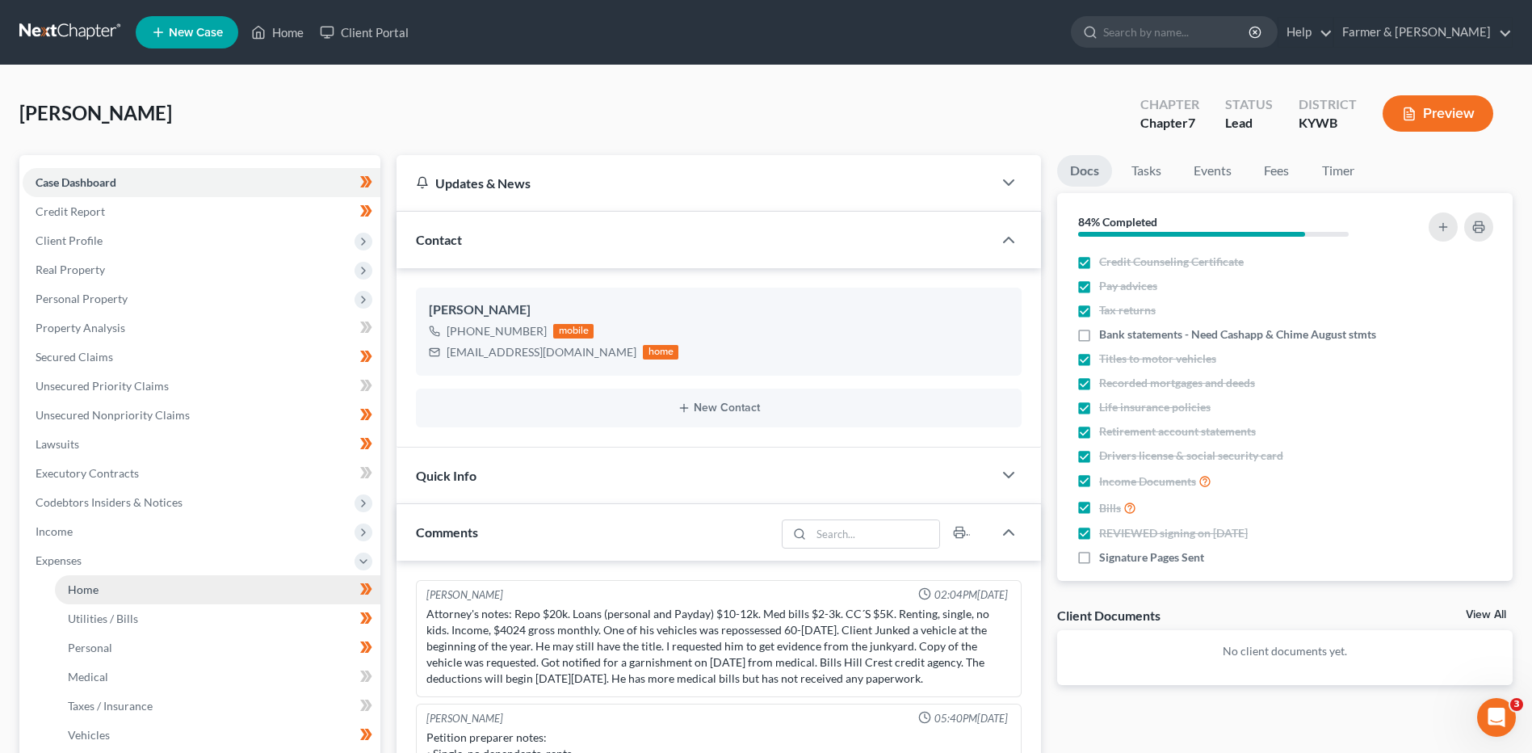
scroll to position [94, 0]
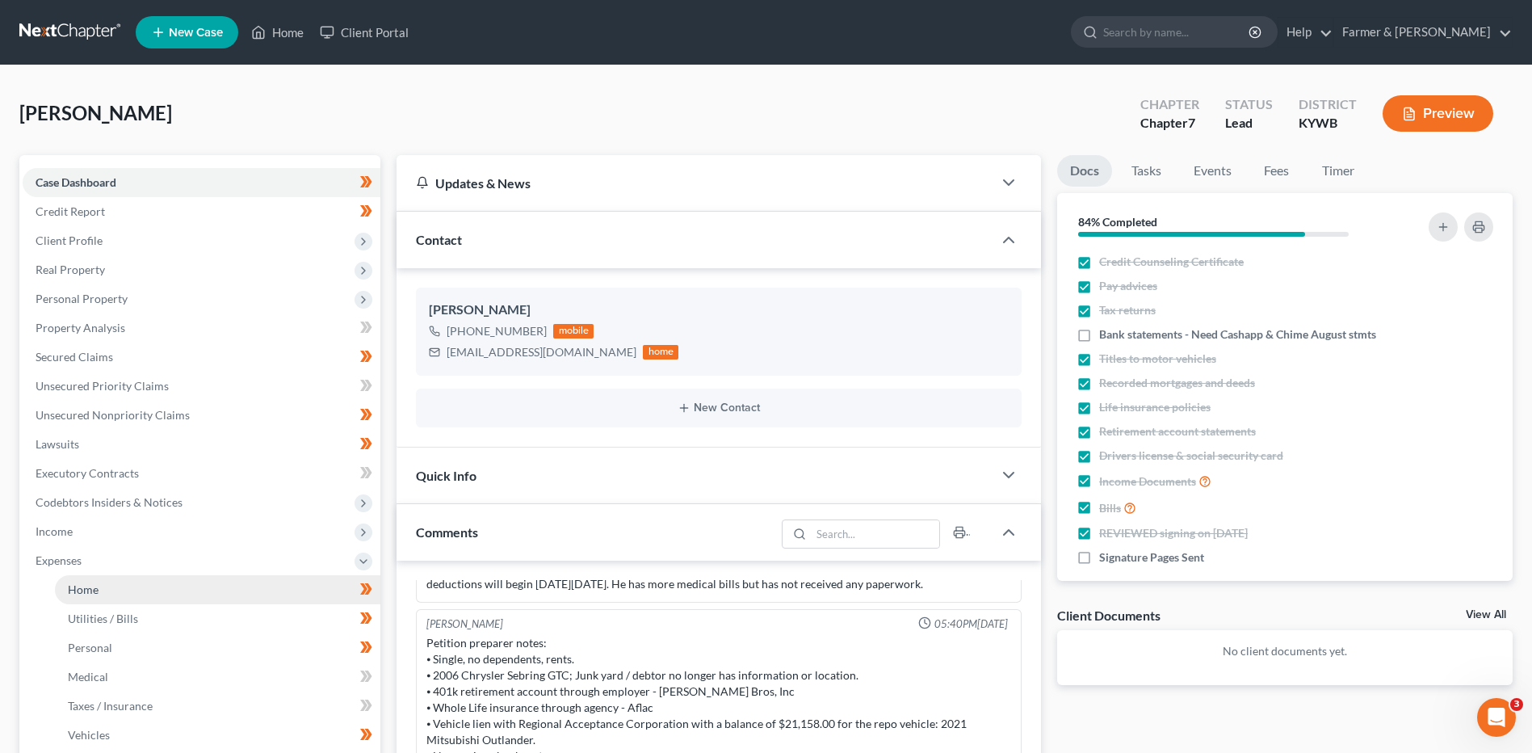
click at [122, 586] on link "Home" at bounding box center [217, 589] width 325 height 29
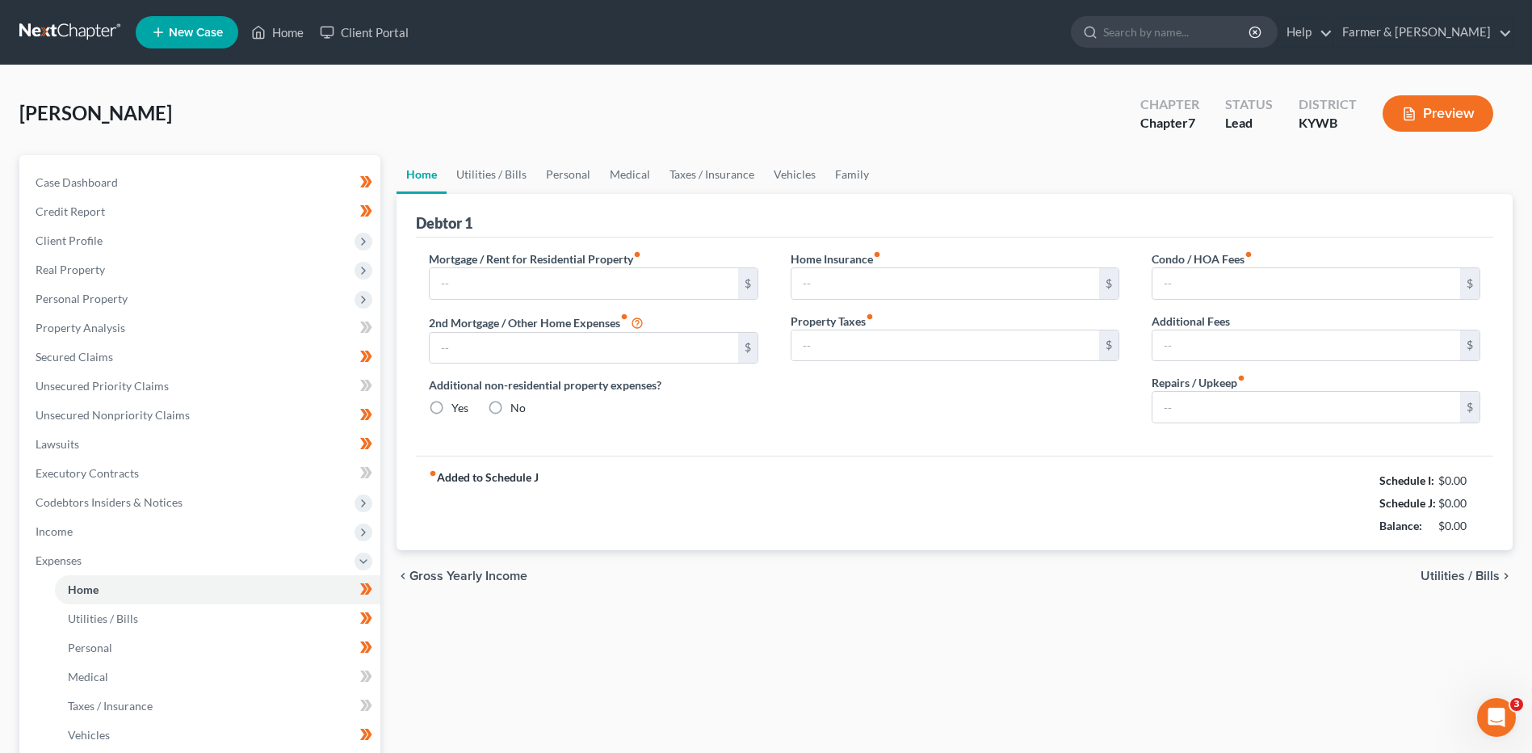
type input "1,150.00"
type input "0.00"
radio input "true"
type input "0.00"
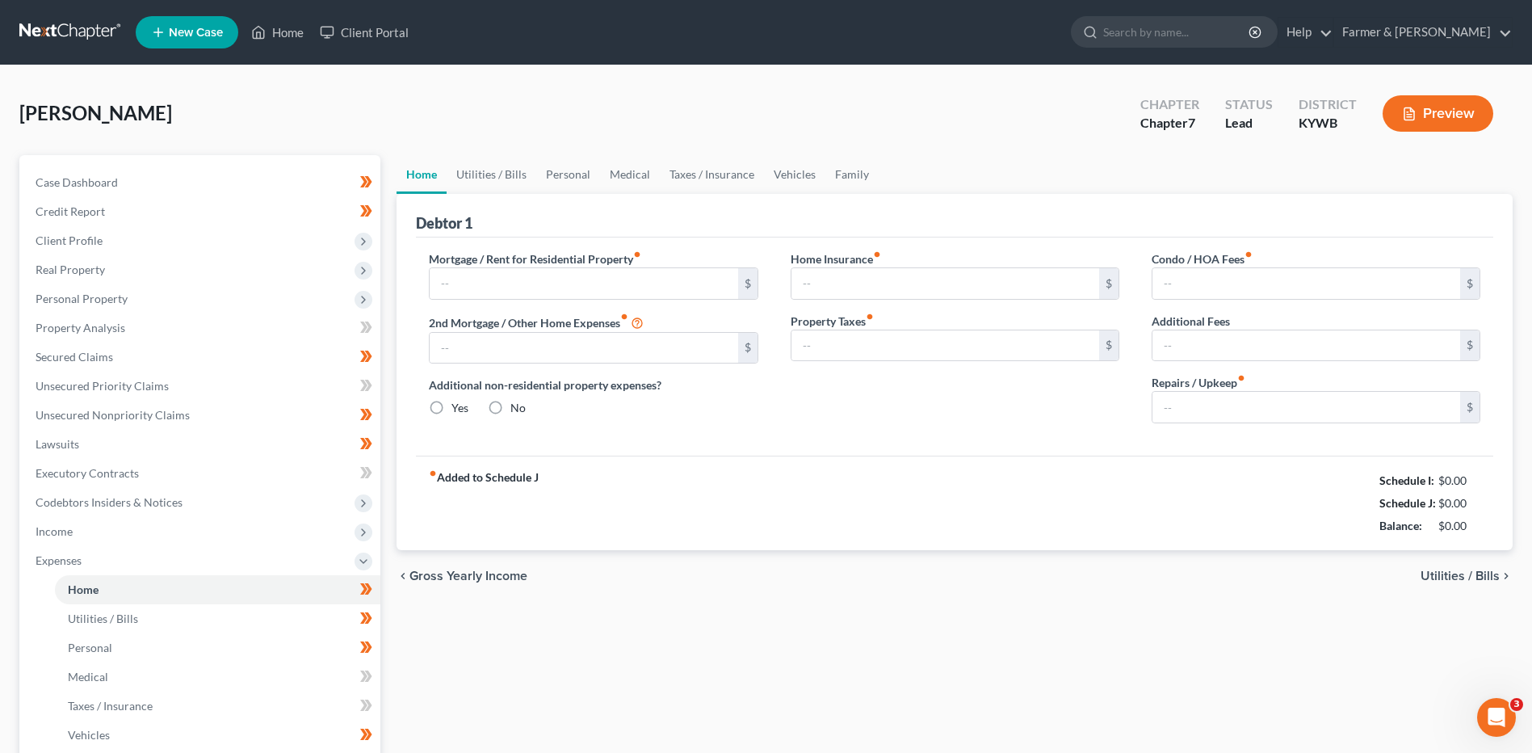
type input "0.00"
type input "150.00"
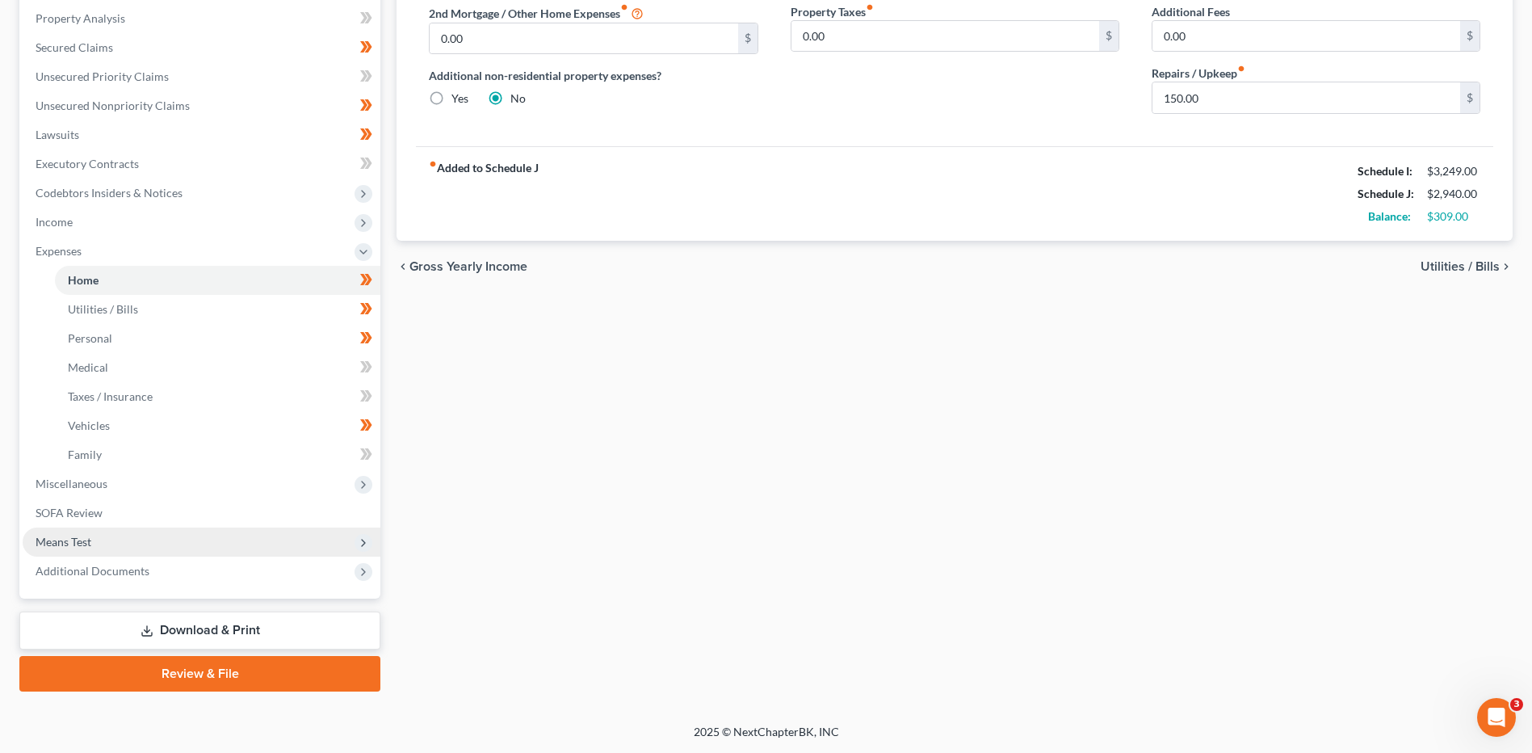
click at [168, 540] on span "Means Test" at bounding box center [202, 541] width 358 height 29
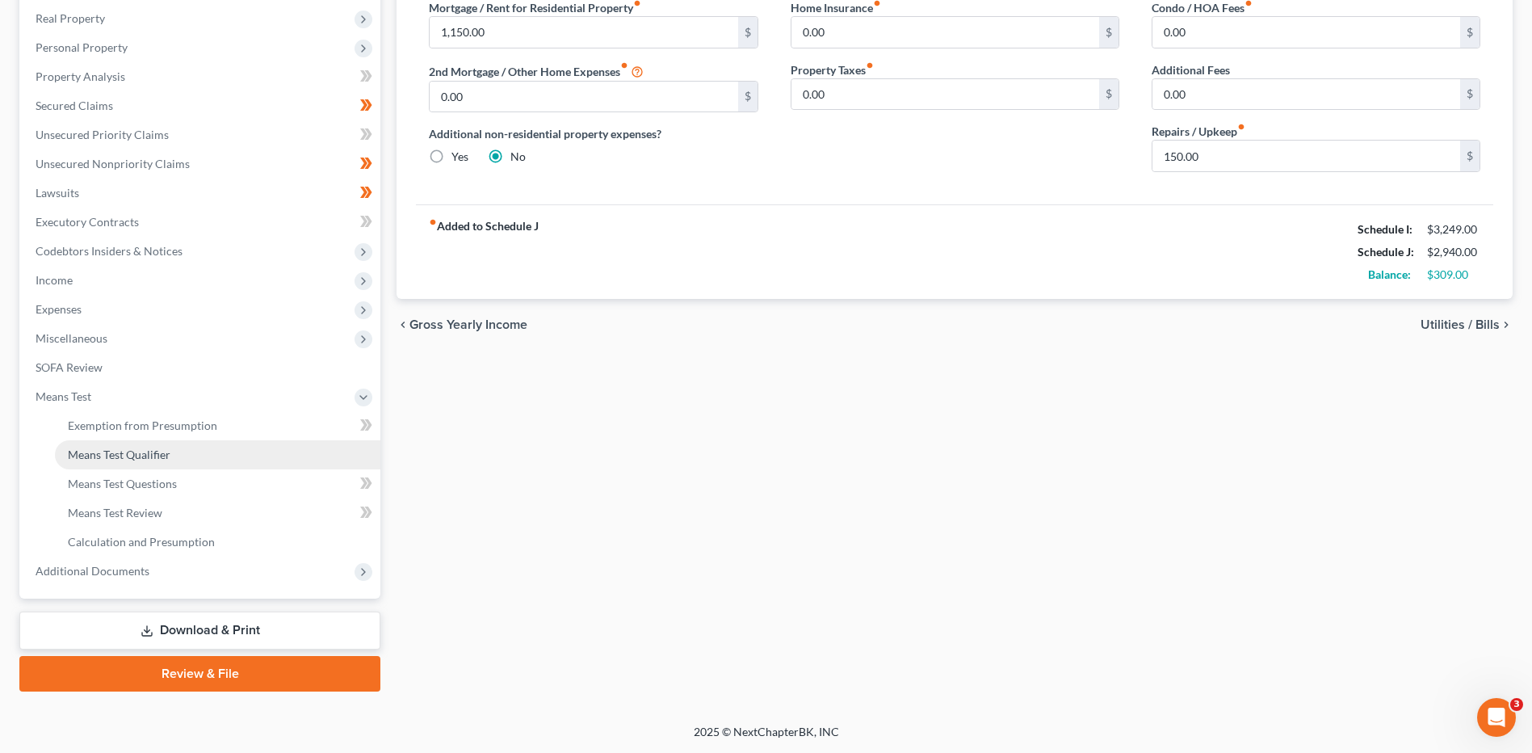
click at [152, 447] on span "Means Test Qualifier" at bounding box center [119, 454] width 103 height 14
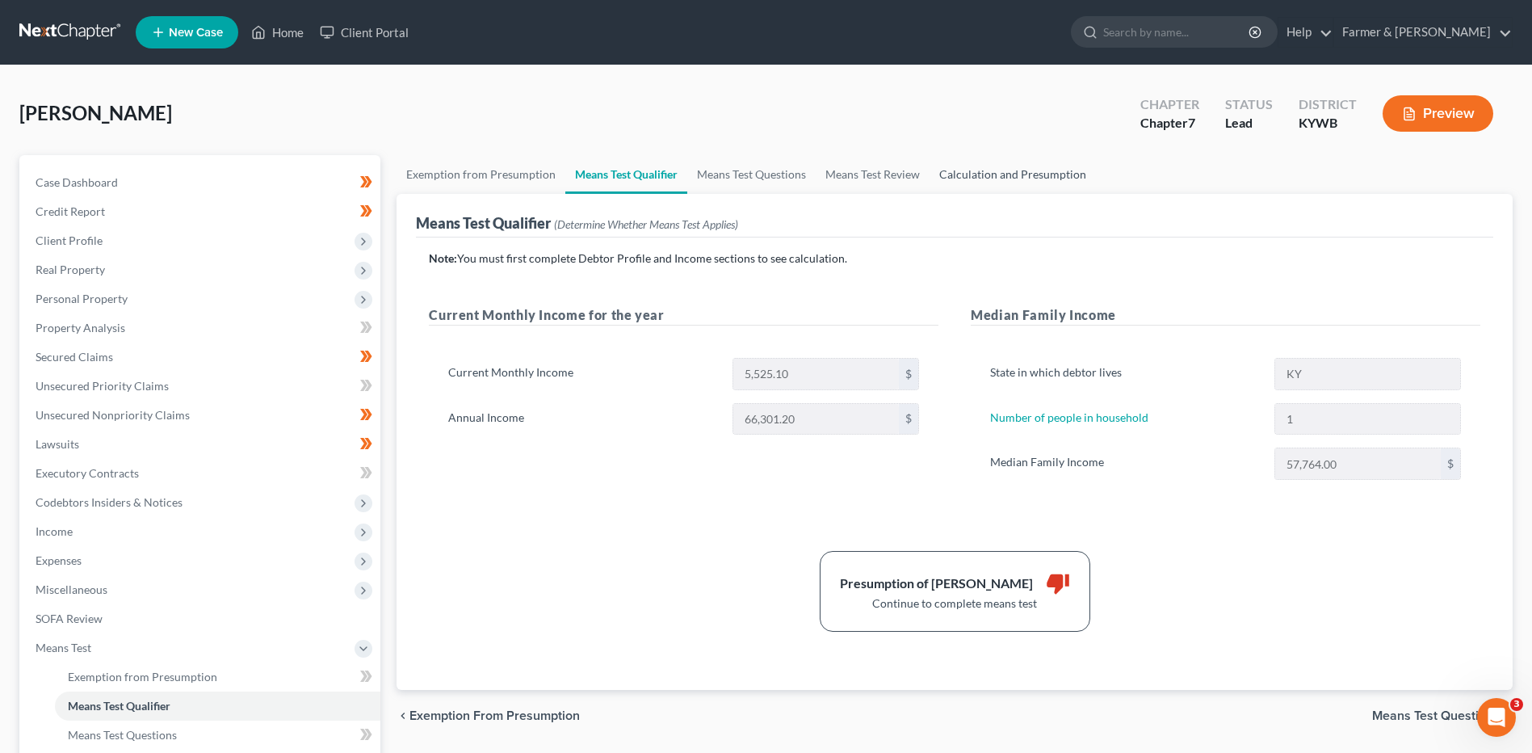
click at [978, 166] on link "Calculation and Presumption" at bounding box center [1012, 174] width 166 height 39
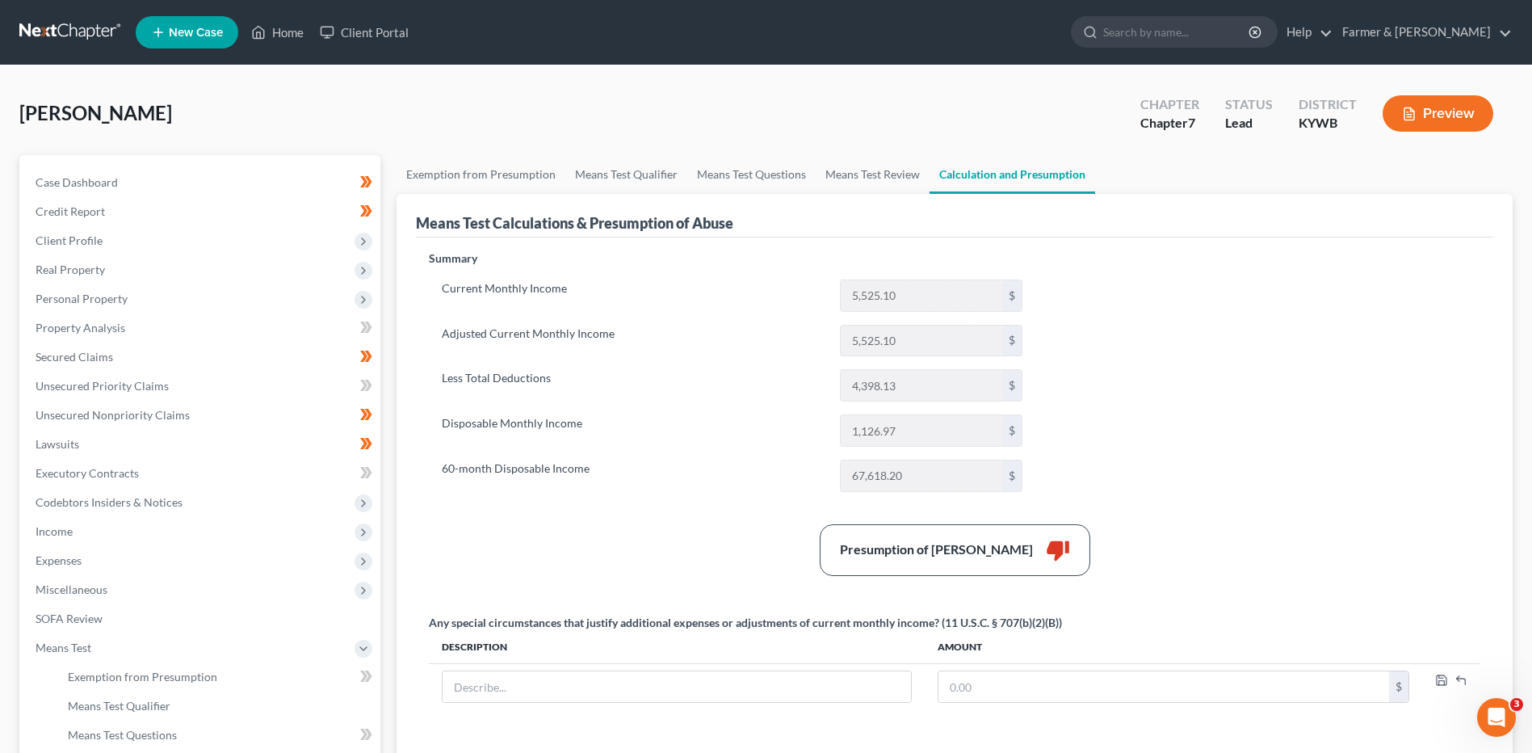
click at [55, 23] on link at bounding box center [70, 32] width 103 height 29
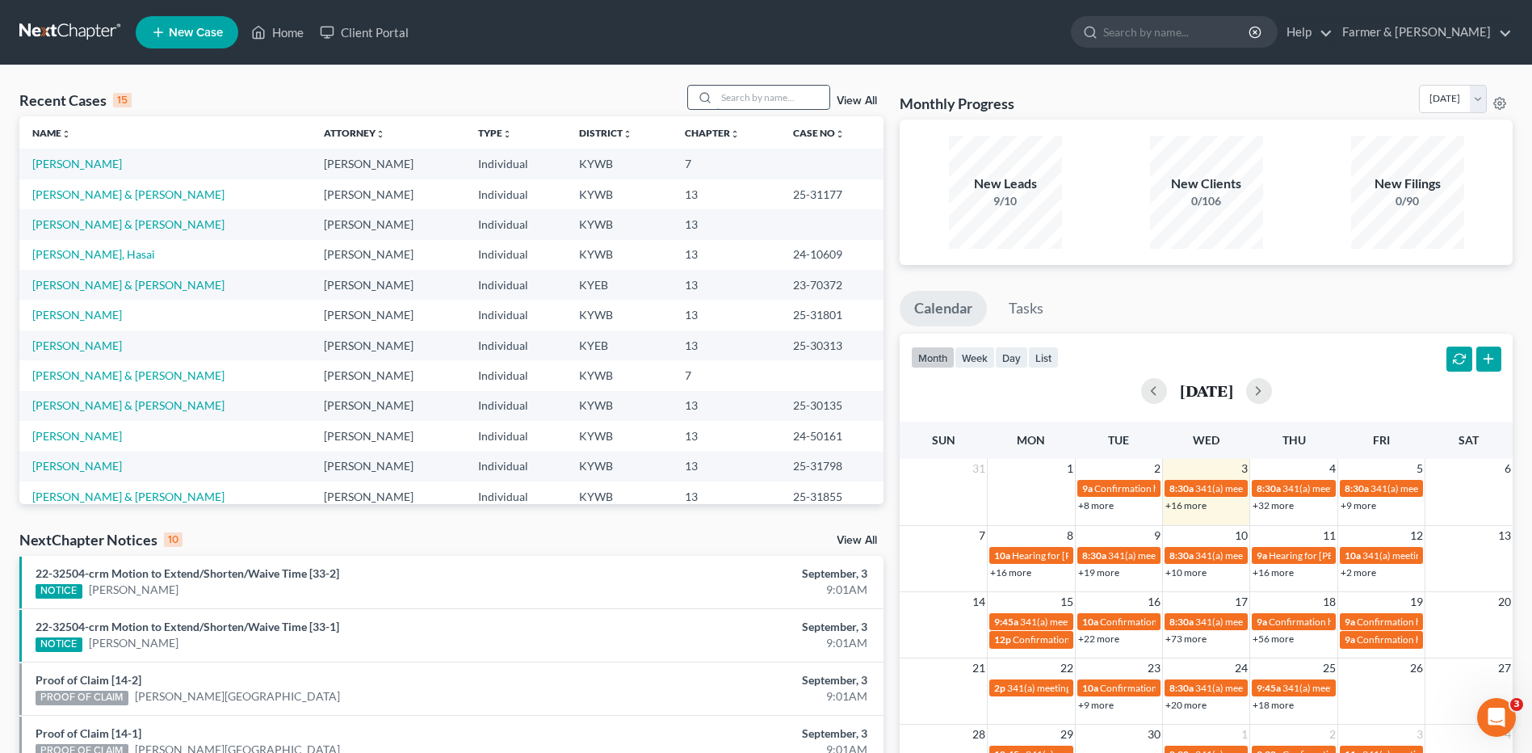
click at [752, 87] on input "search" at bounding box center [772, 97] width 113 height 23
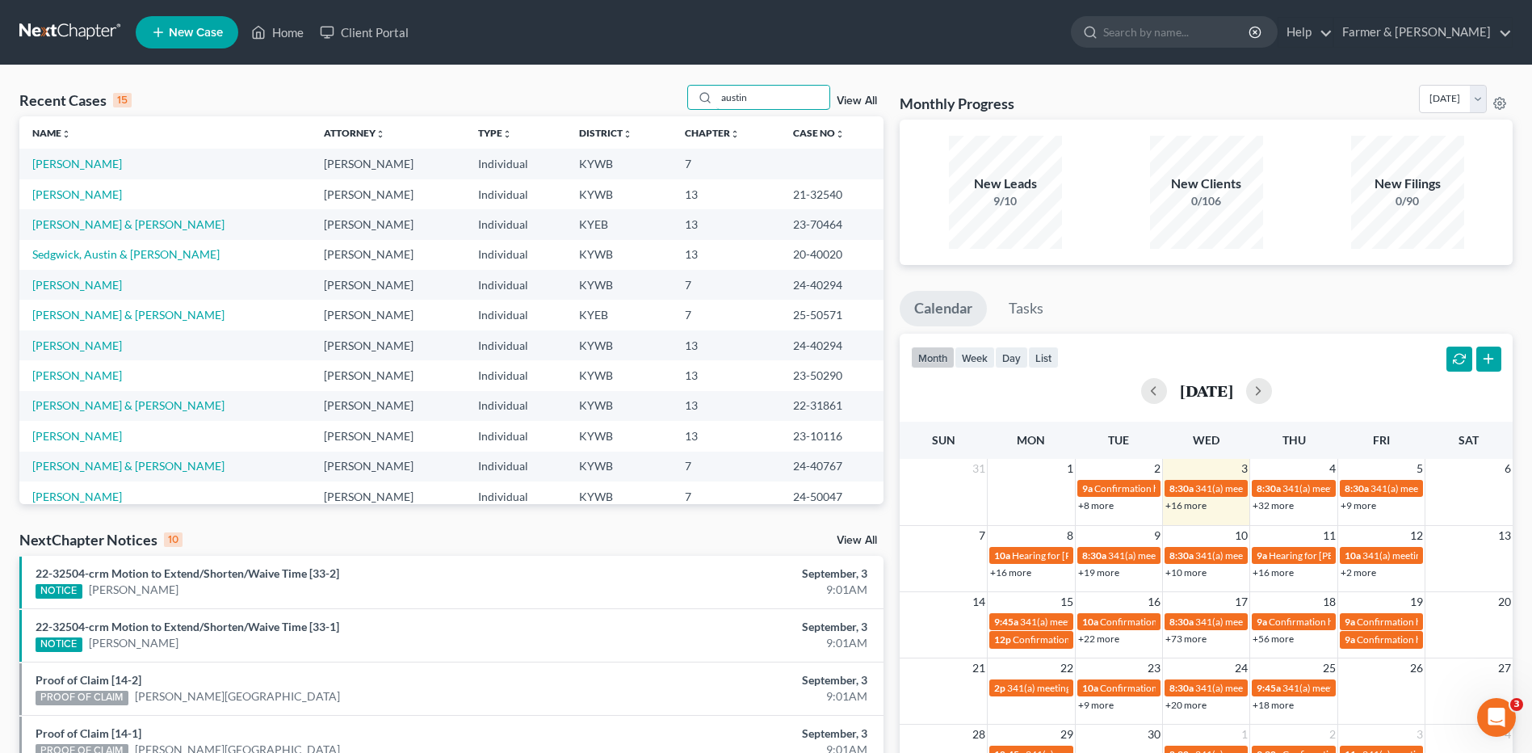
type input "austin"
click at [90, 167] on link "[PERSON_NAME]" at bounding box center [77, 164] width 90 height 14
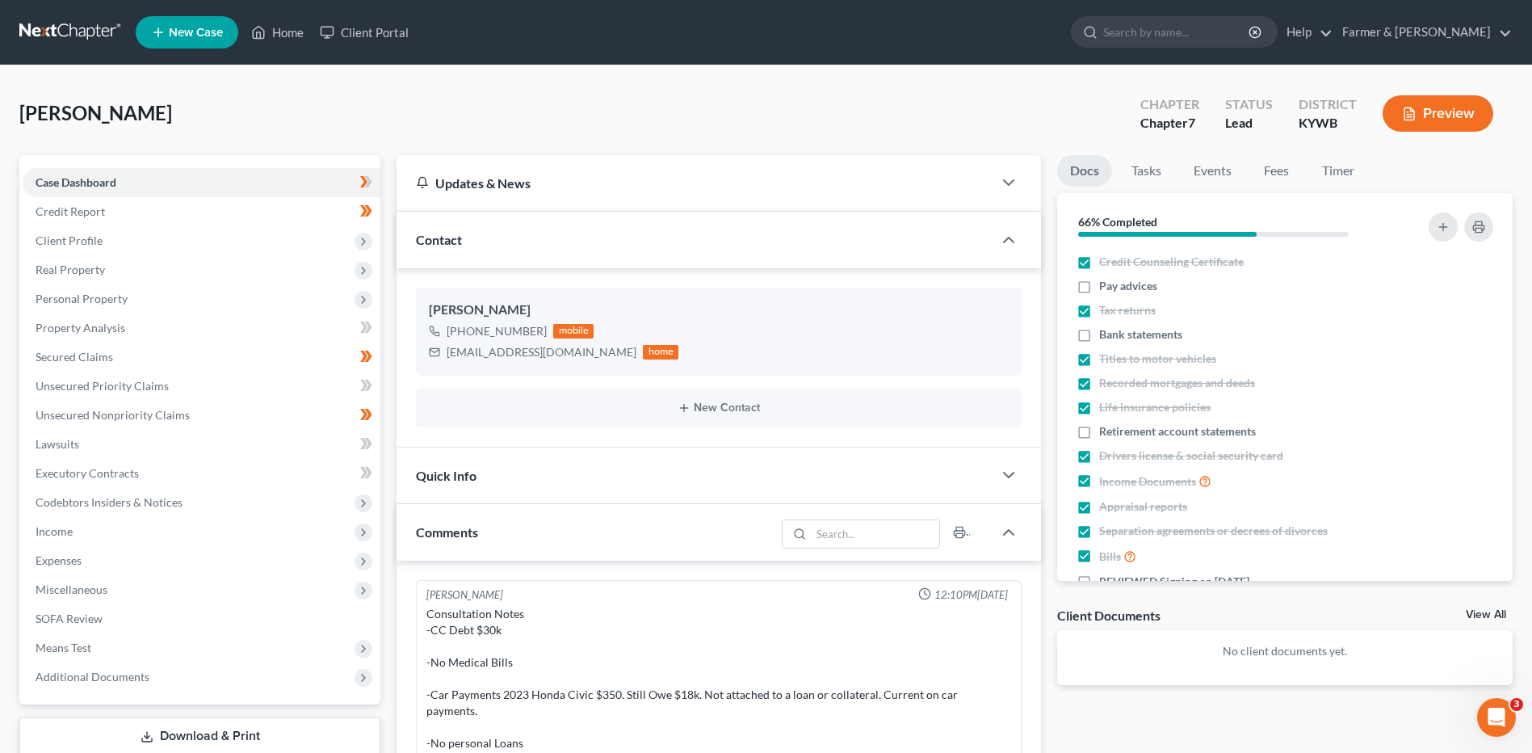
scroll to position [208, 0]
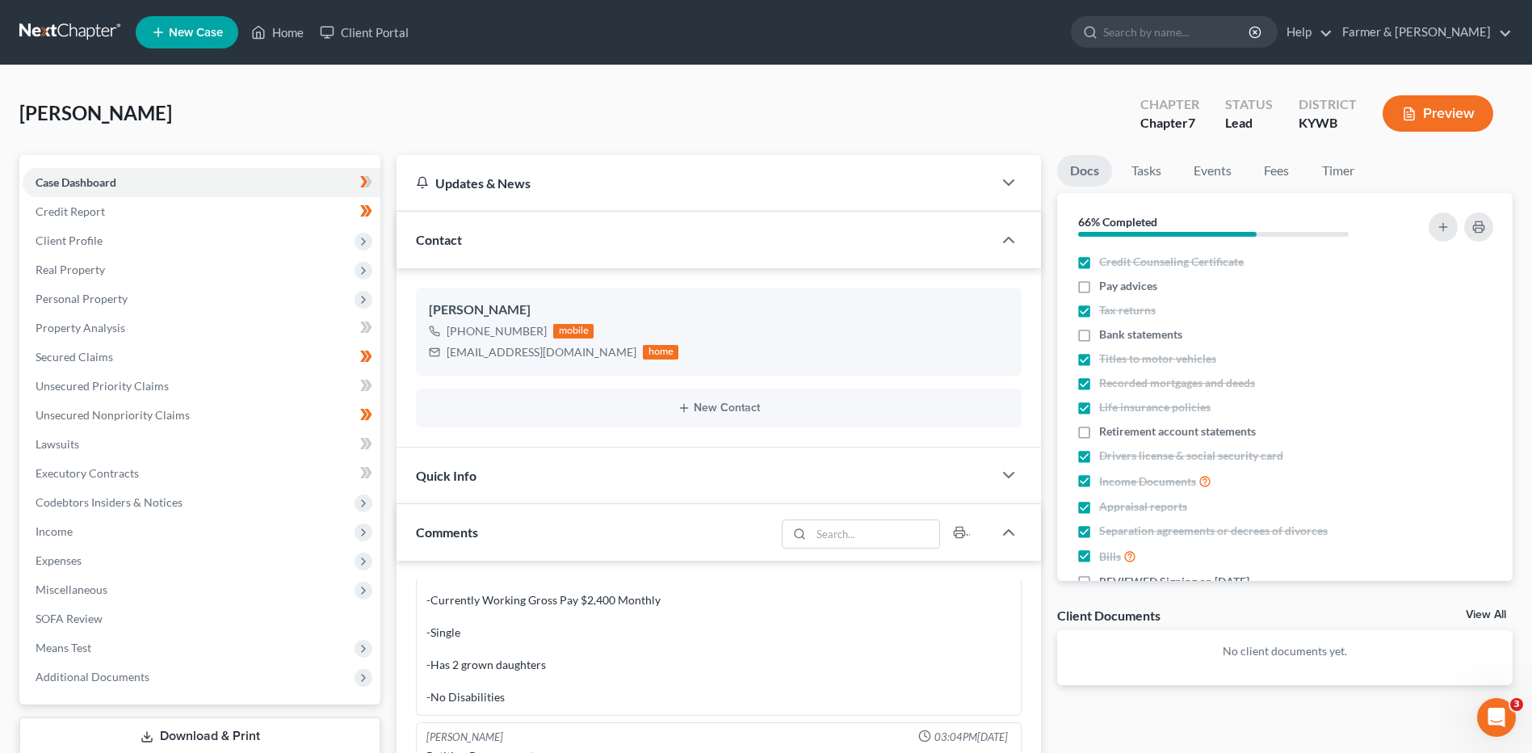
click at [81, 37] on link at bounding box center [70, 32] width 103 height 29
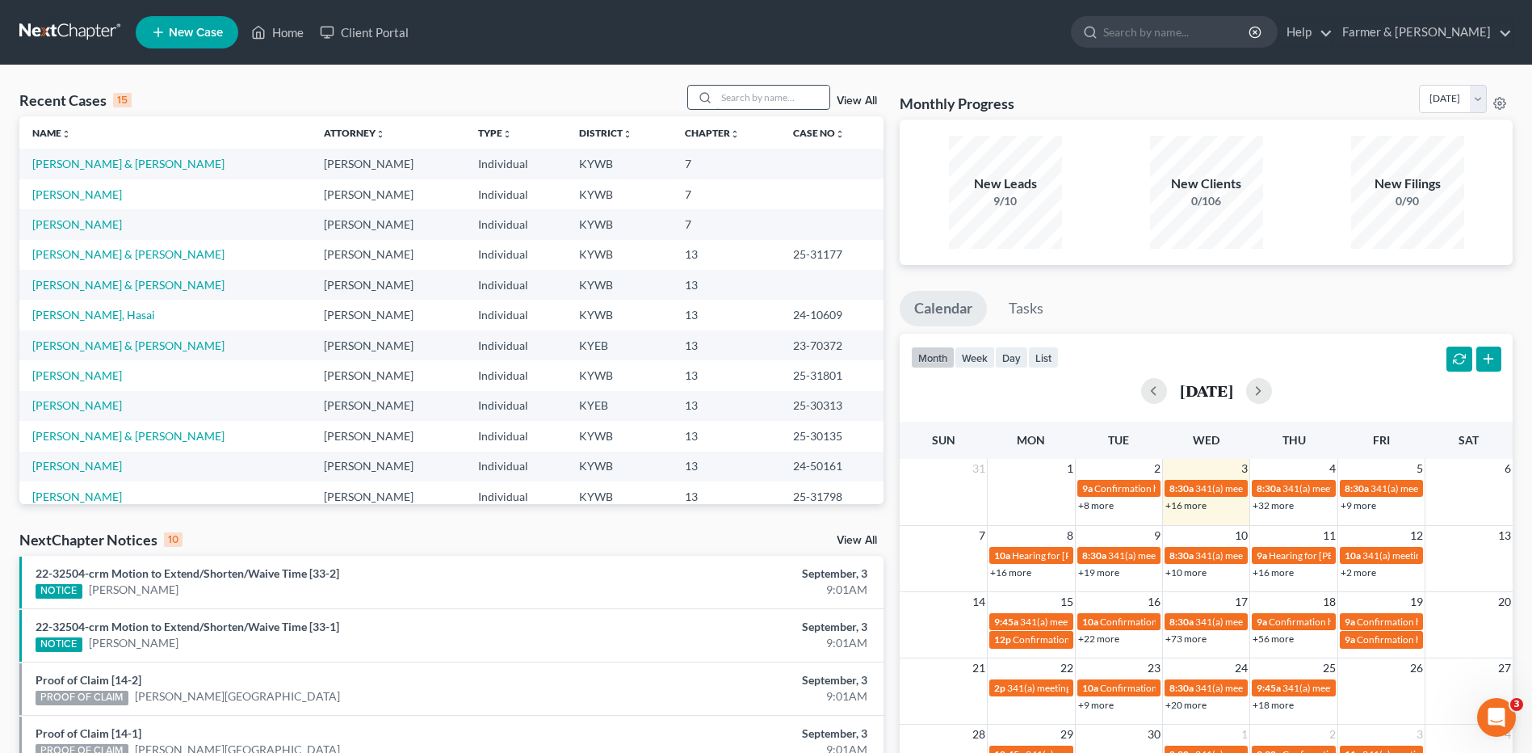
click at [745, 98] on input "search" at bounding box center [772, 97] width 113 height 23
type input "[PERSON_NAME]"
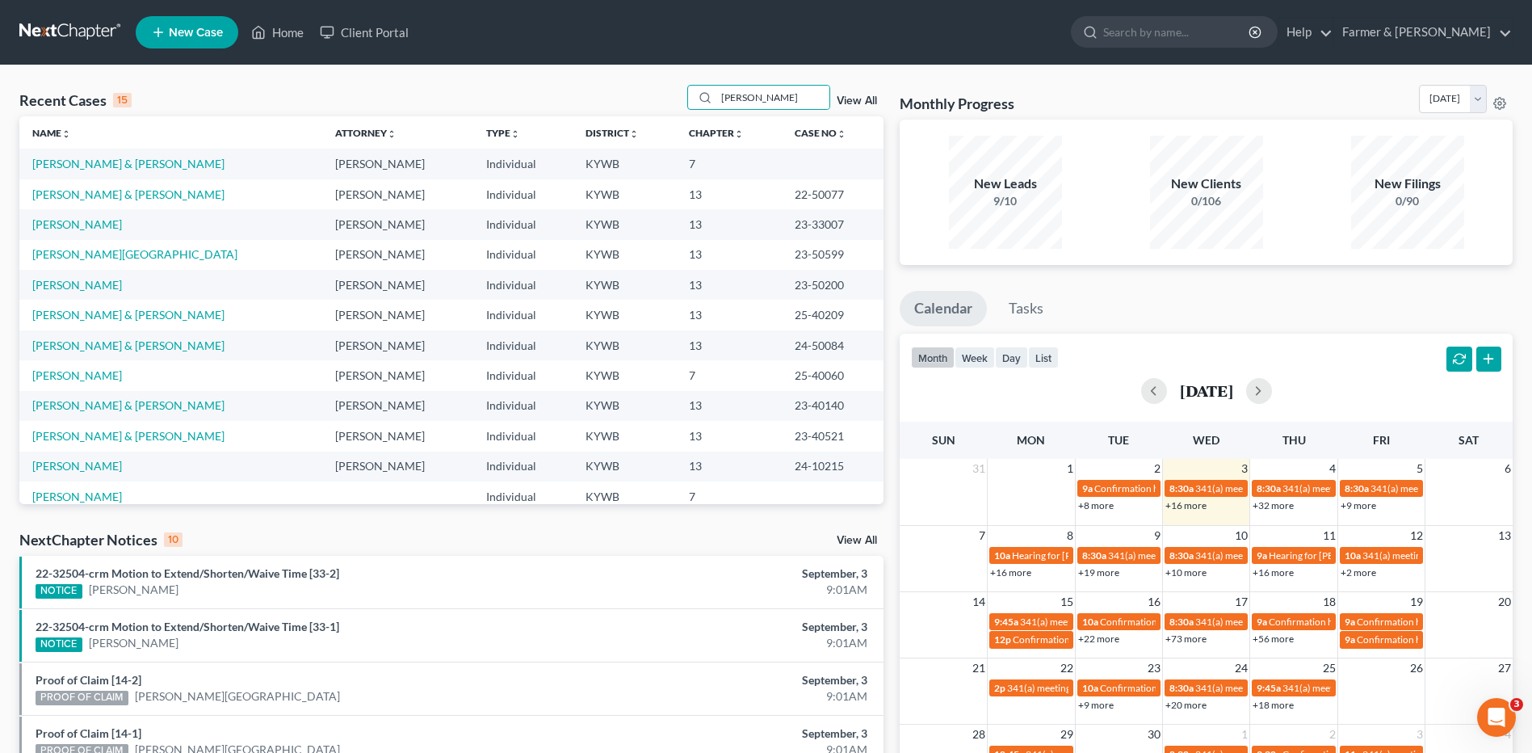
click at [78, 27] on link at bounding box center [70, 32] width 103 height 29
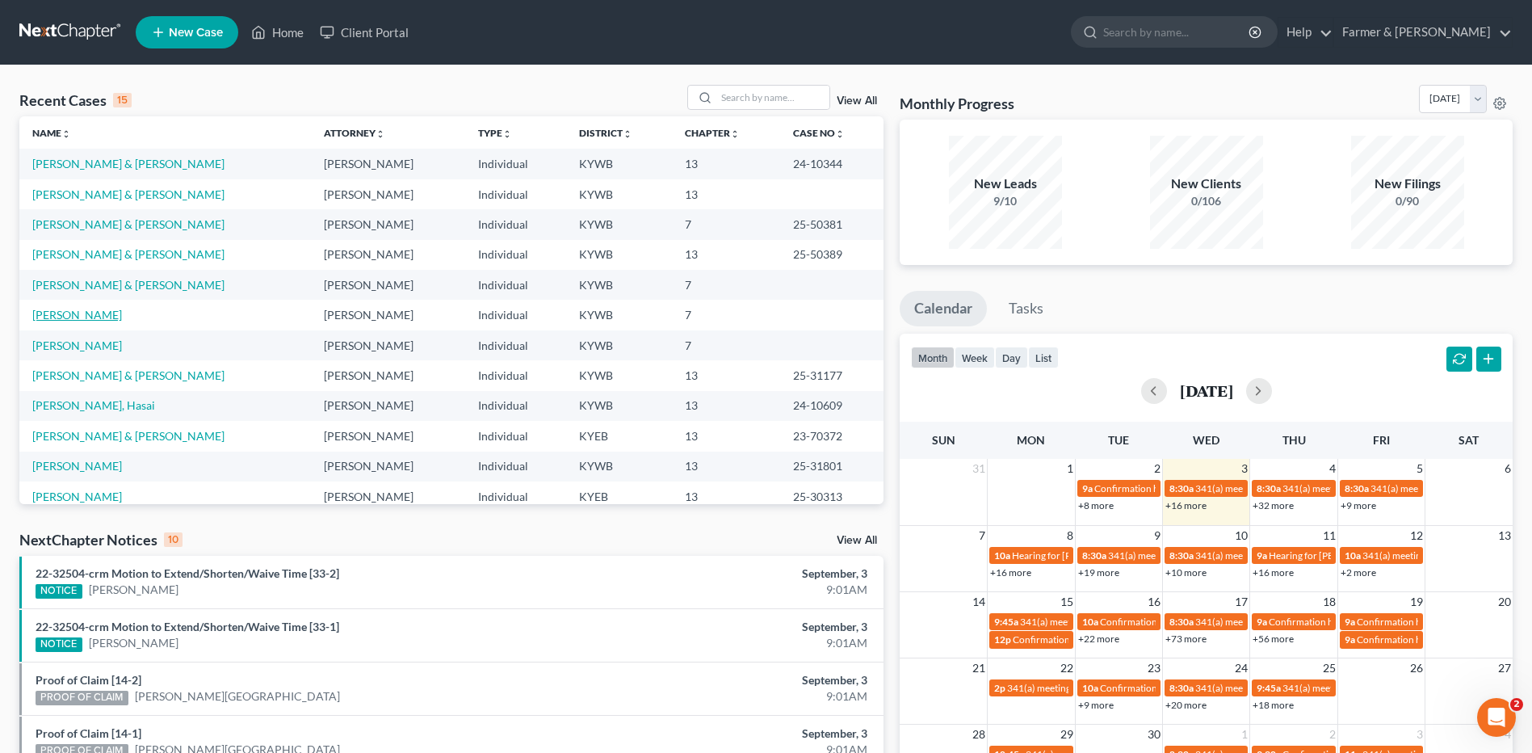
click at [84, 317] on link "[PERSON_NAME]" at bounding box center [77, 315] width 90 height 14
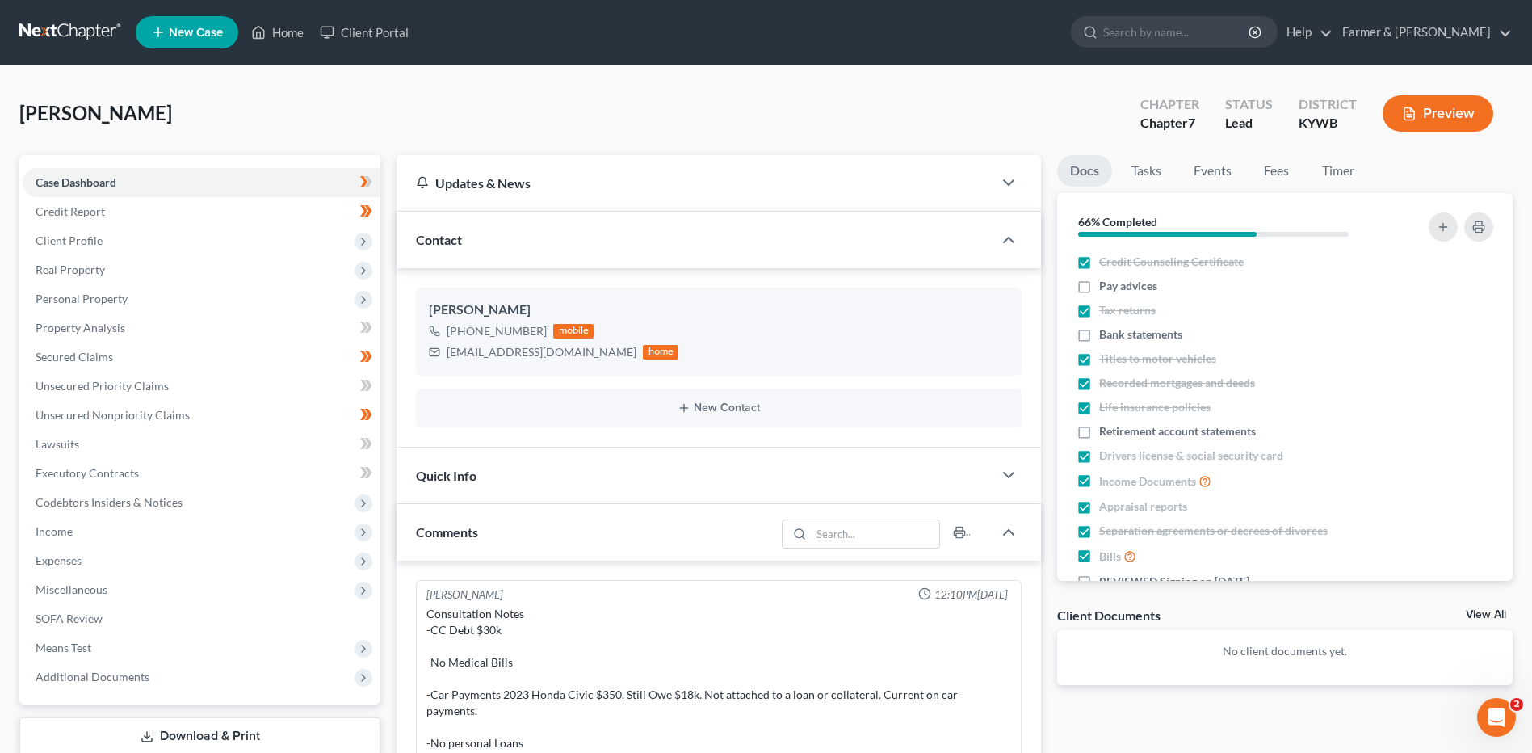
scroll to position [208, 0]
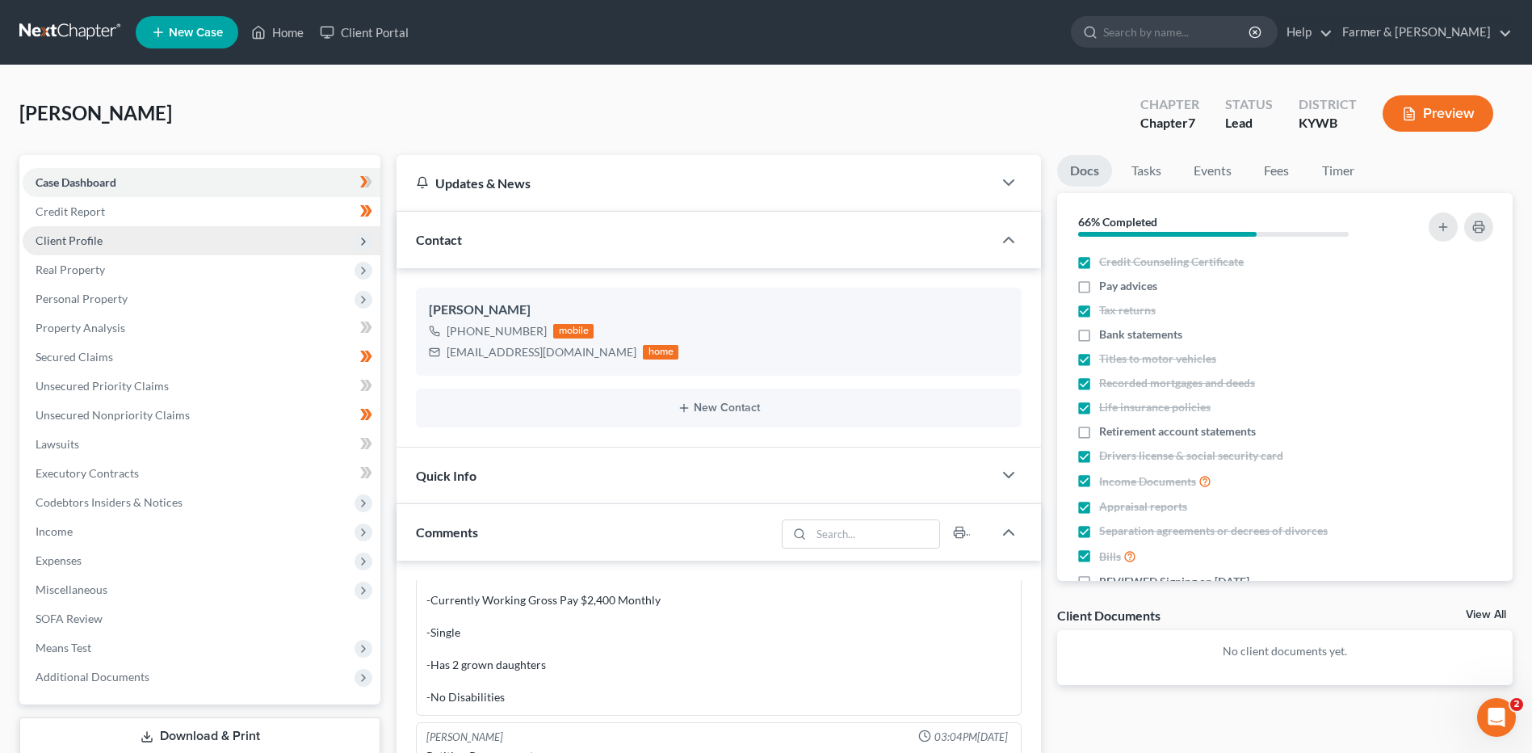
click at [162, 237] on span "Client Profile" at bounding box center [202, 240] width 358 height 29
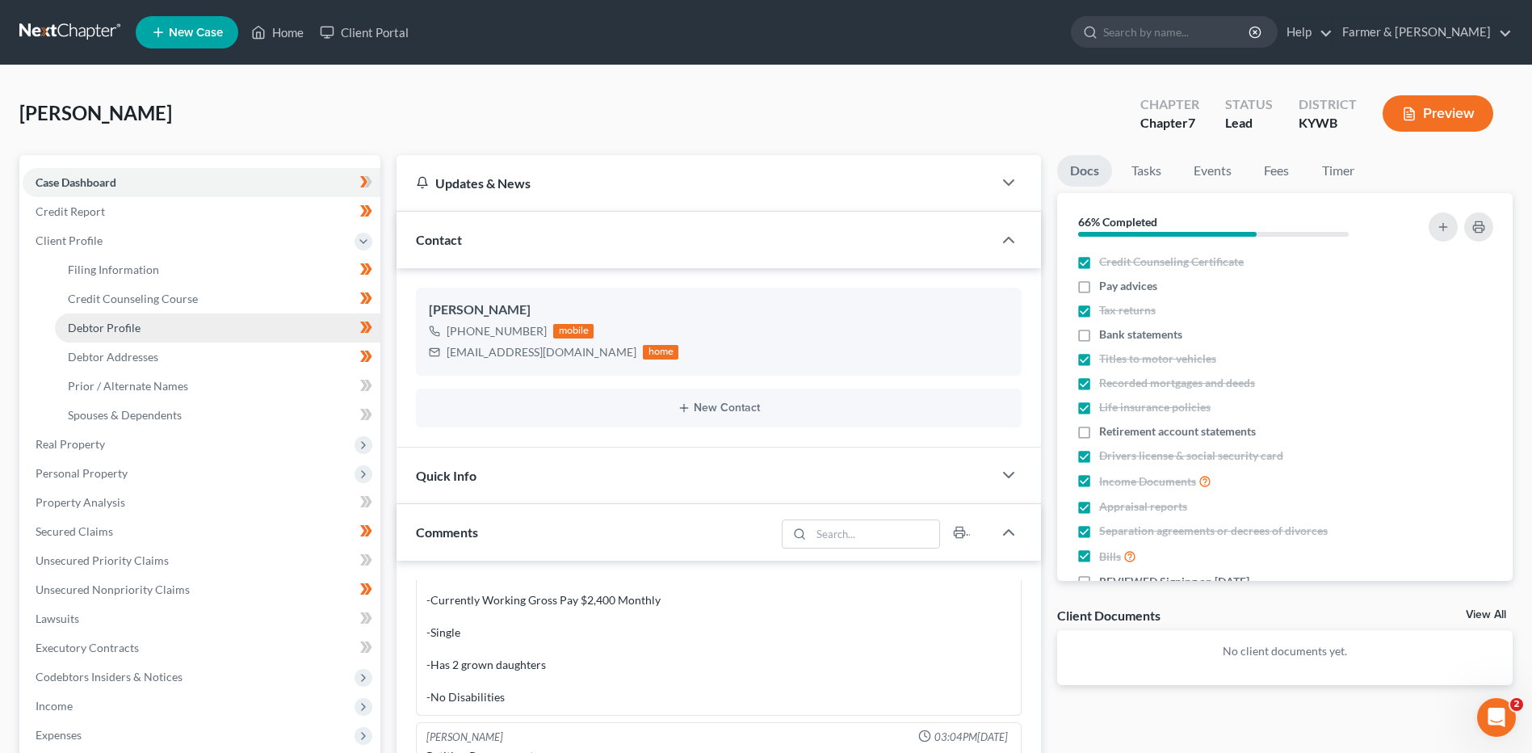
click at [134, 324] on span "Debtor Profile" at bounding box center [104, 328] width 73 height 14
select select "0"
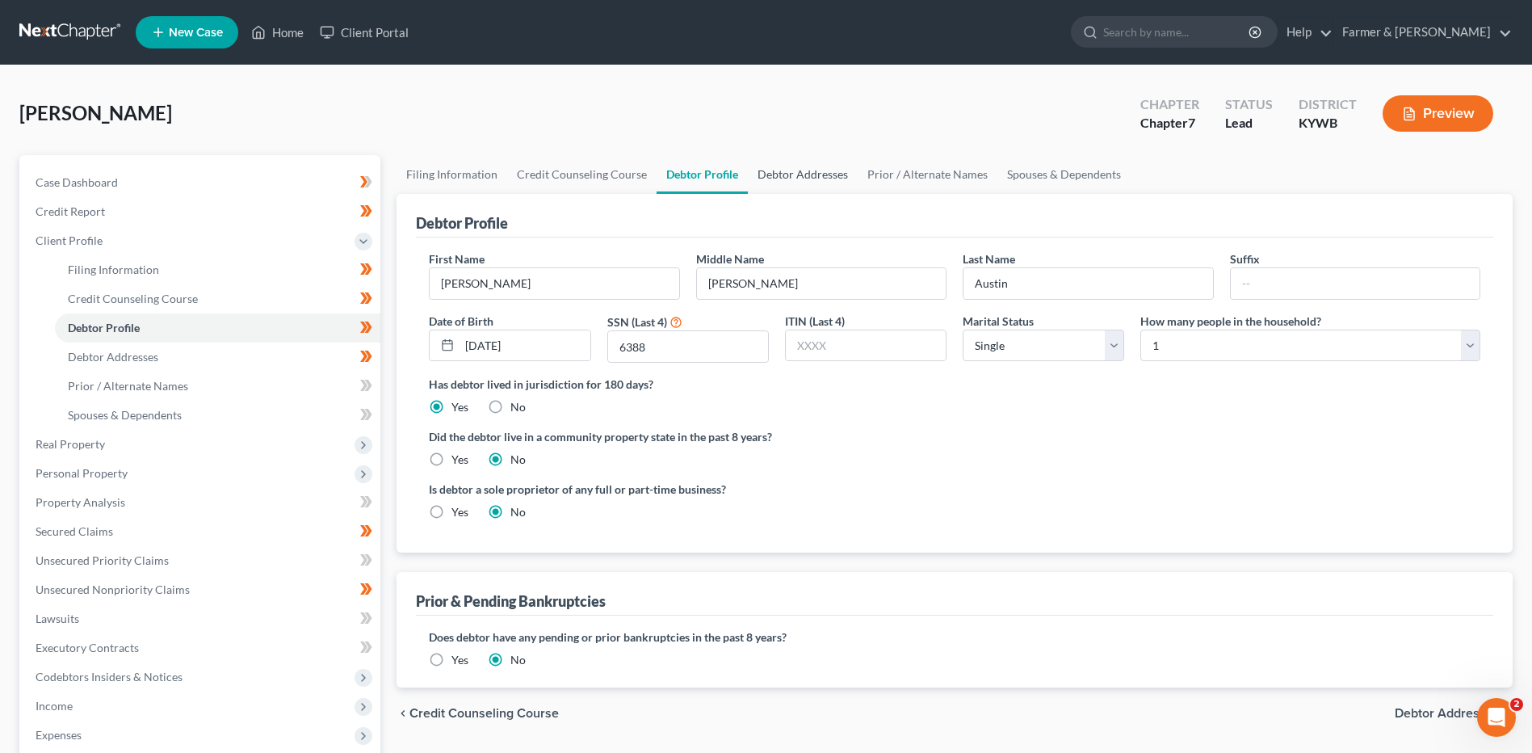
click at [816, 176] on link "Debtor Addresses" at bounding box center [803, 174] width 110 height 39
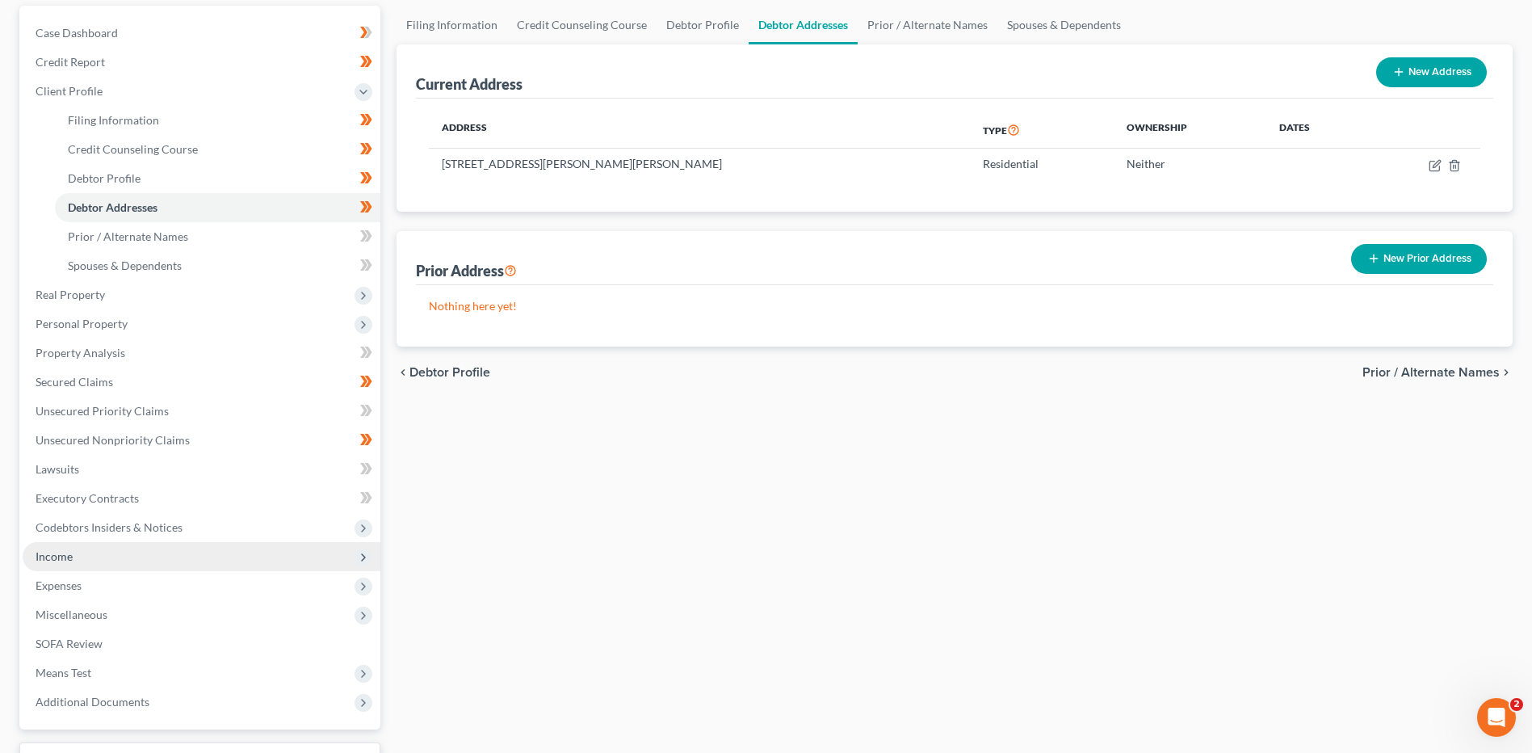
scroll to position [162, 0]
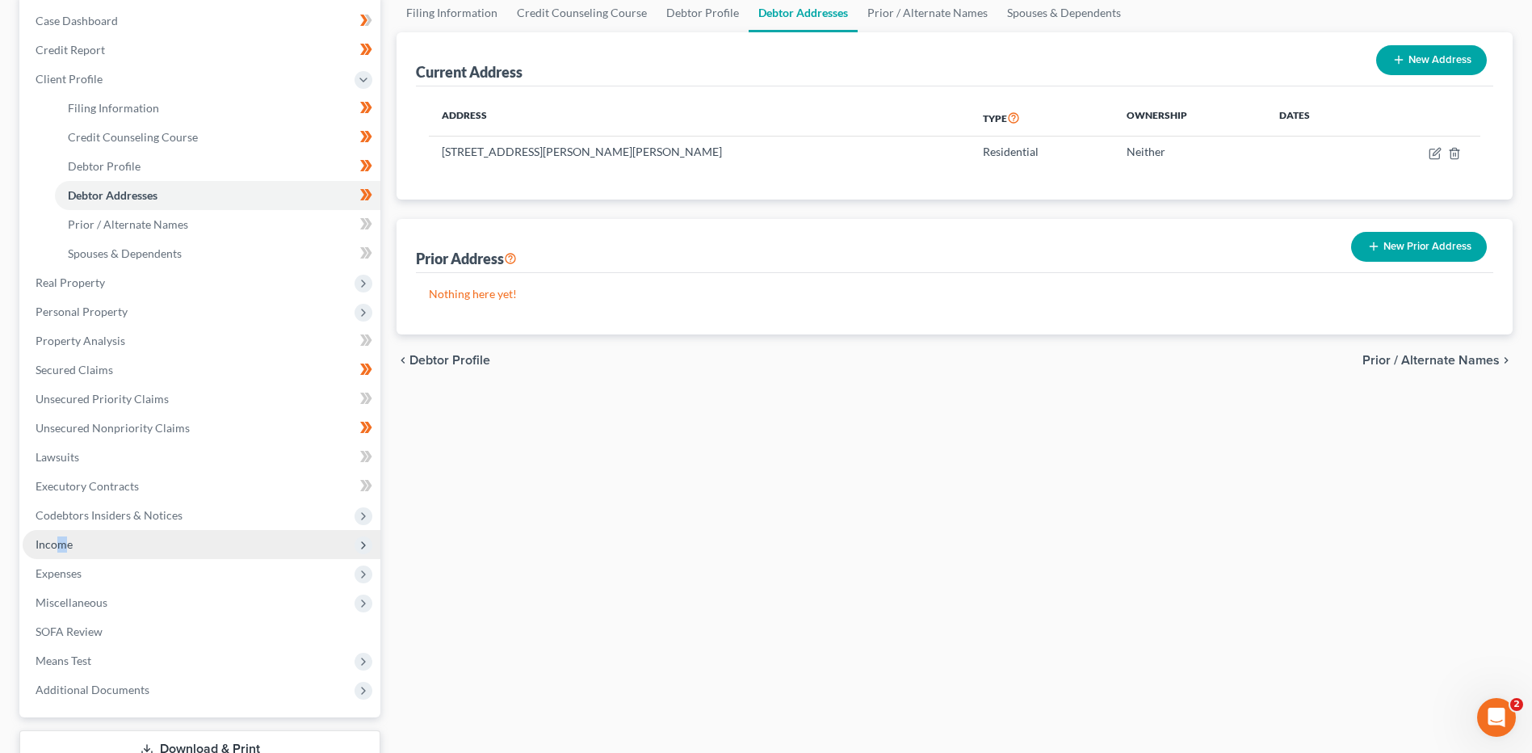
drag, startPoint x: 61, startPoint y: 548, endPoint x: 77, endPoint y: 548, distance: 15.3
click at [62, 548] on span "Income" at bounding box center [54, 544] width 37 height 14
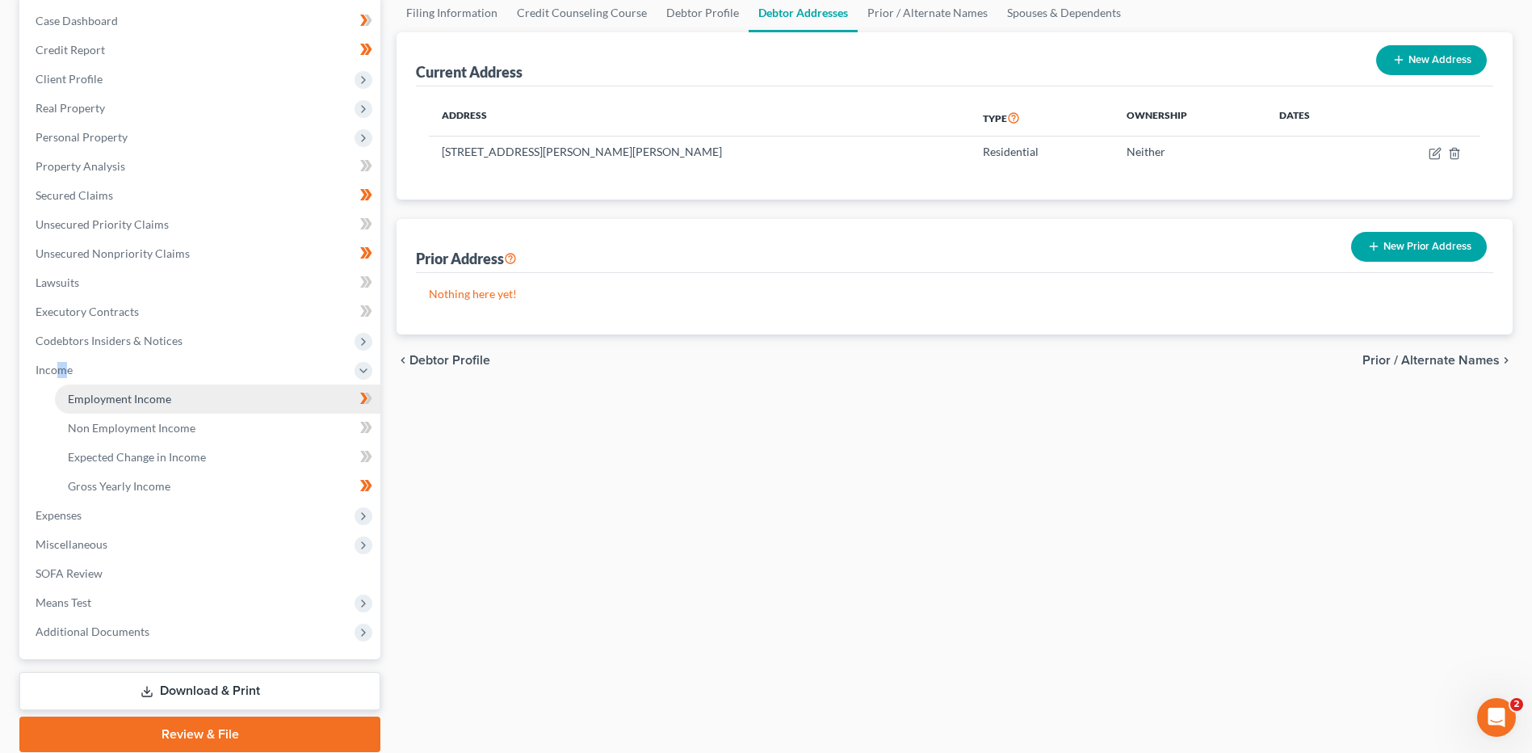
drag, startPoint x: 77, startPoint y: 548, endPoint x: 192, endPoint y: 402, distance: 186.3
click at [192, 402] on link "Employment Income" at bounding box center [217, 398] width 325 height 29
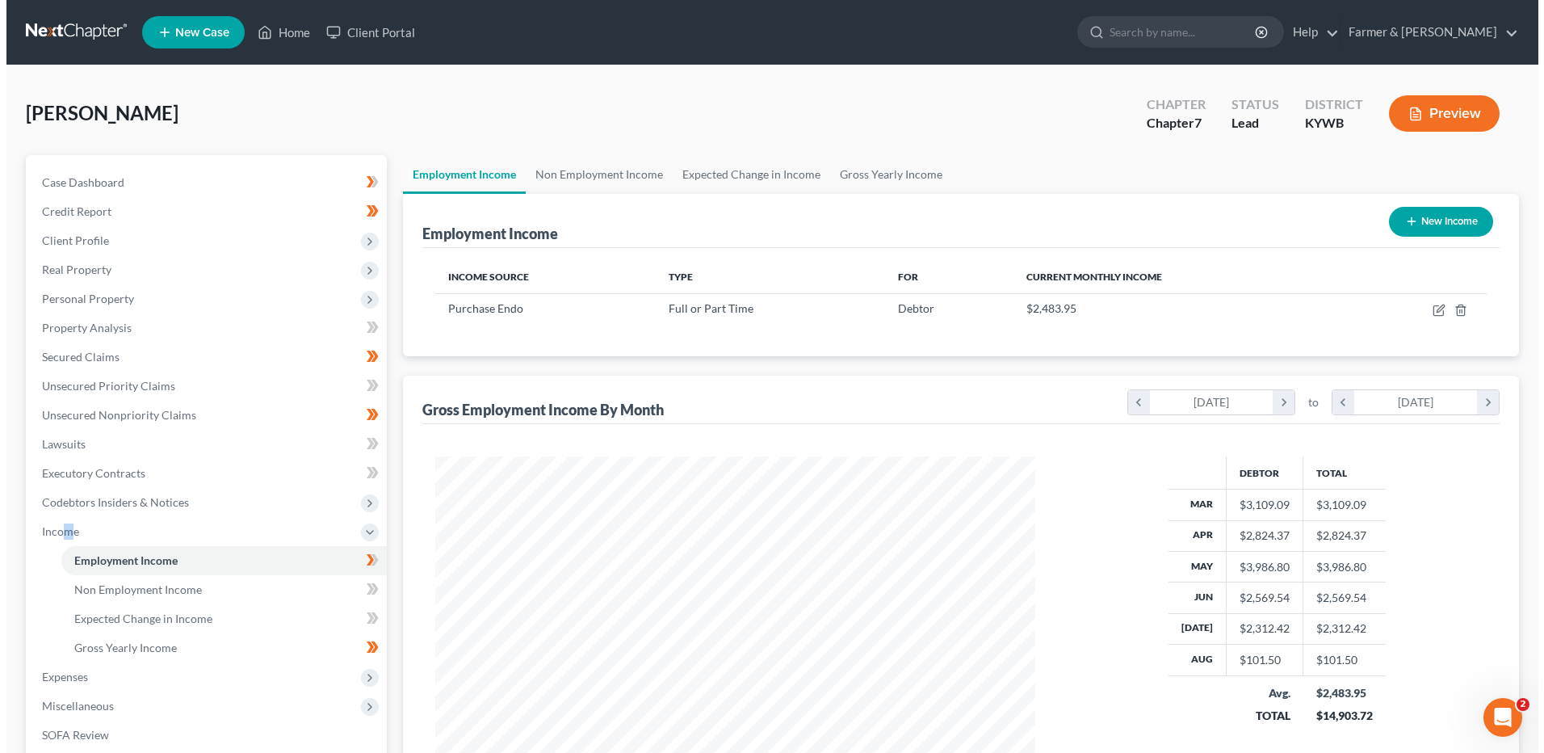
scroll to position [300, 631]
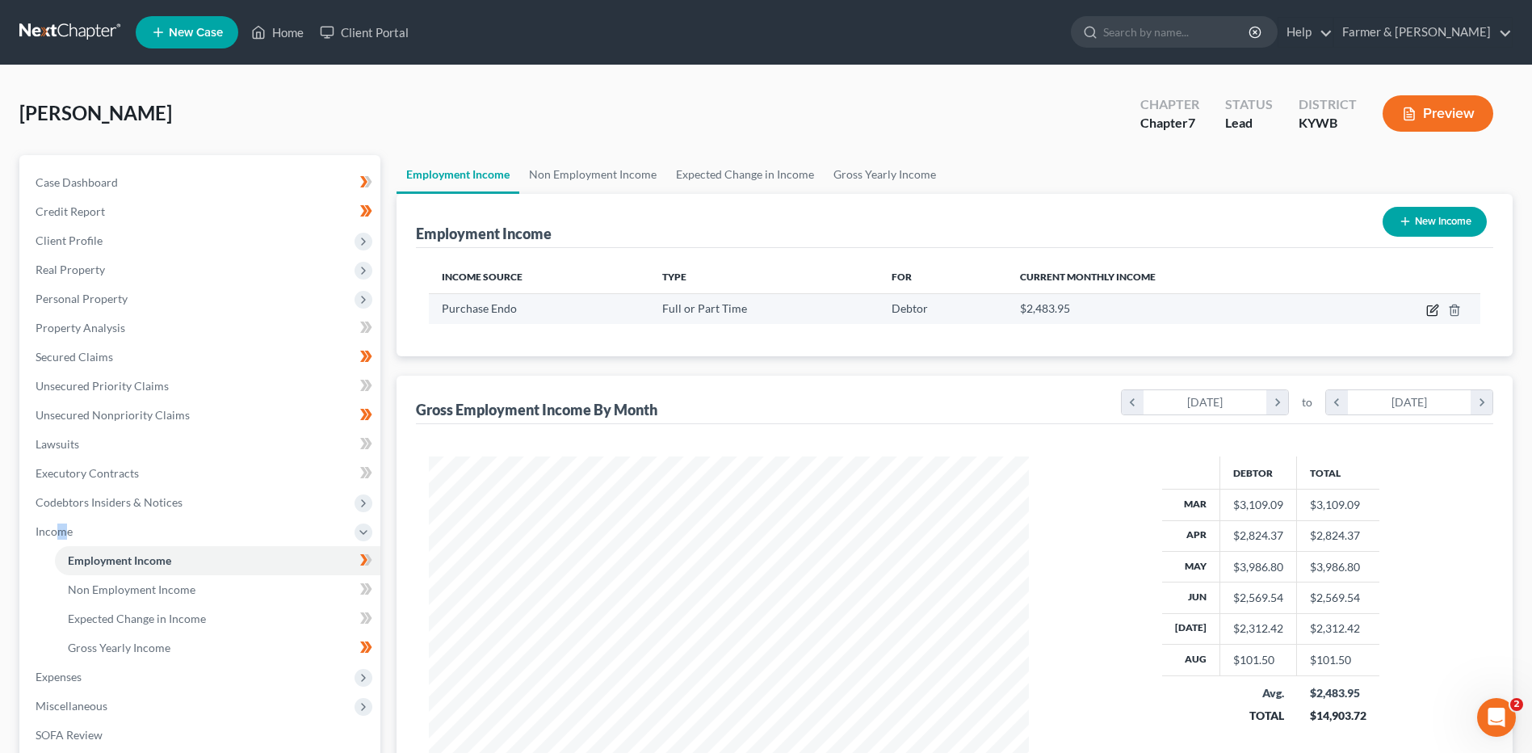
click at [1432, 308] on icon "button" at bounding box center [1432, 310] width 13 height 13
select select "0"
select select "18"
select select "2"
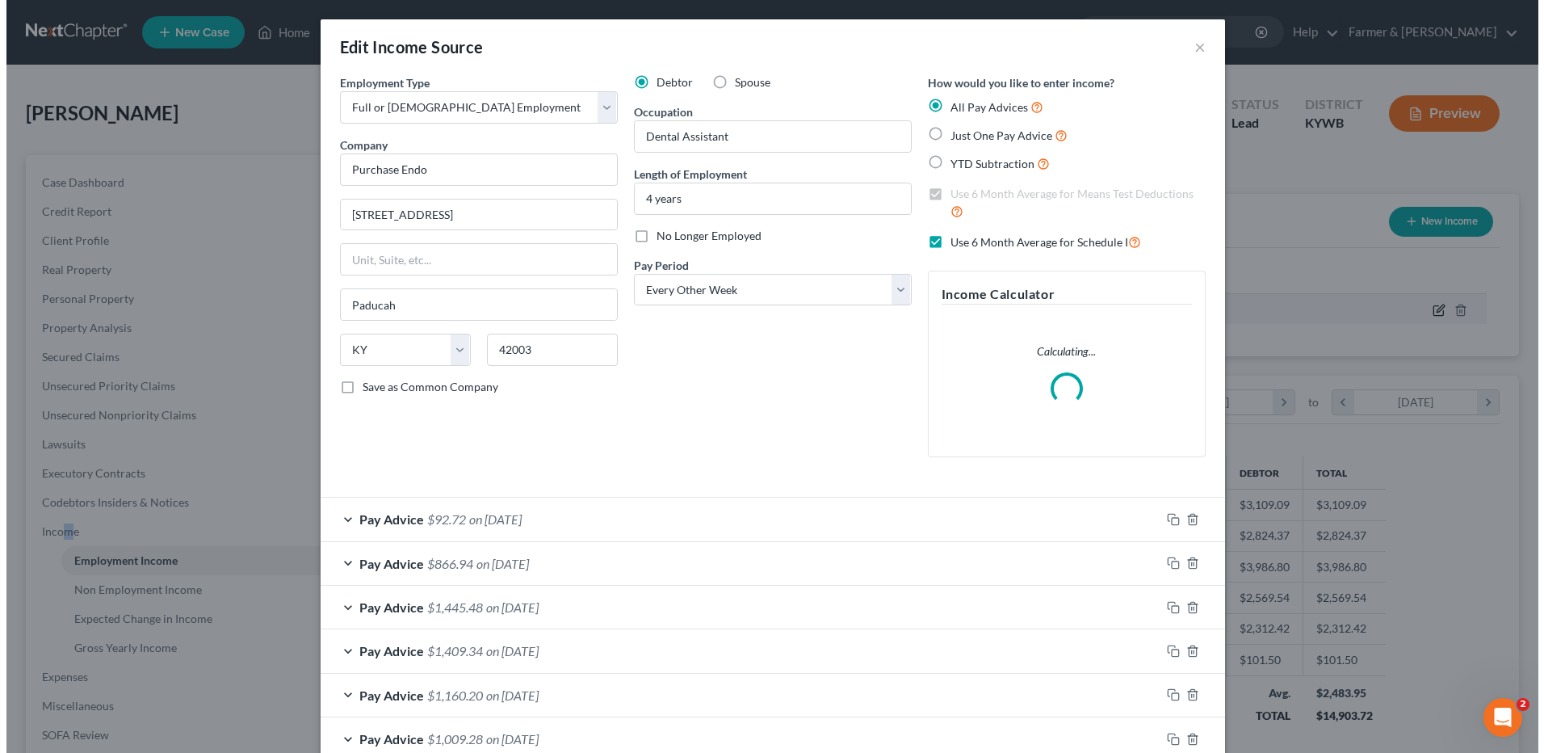
scroll to position [302, 638]
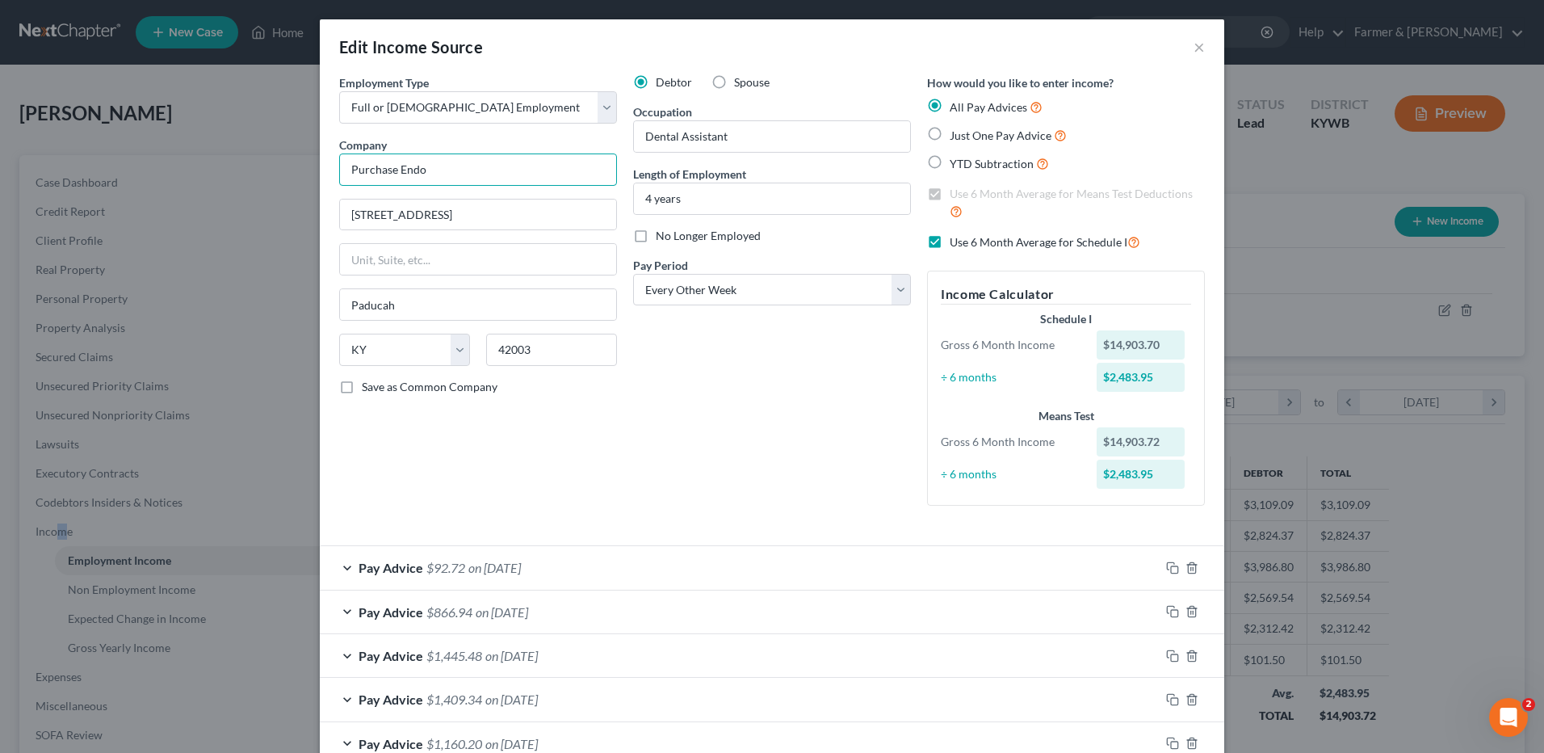
drag, startPoint x: 433, startPoint y: 169, endPoint x: 1500, endPoint y: 137, distance: 1067.2
click at [434, 169] on input "Purchase Endo" at bounding box center [478, 169] width 278 height 32
drag, startPoint x: 369, startPoint y: 166, endPoint x: 307, endPoint y: 158, distance: 62.6
click at [307, 158] on div "Edit Income Source × Employment Type * Select Full or Part Time Employment Self…" at bounding box center [772, 376] width 1544 height 753
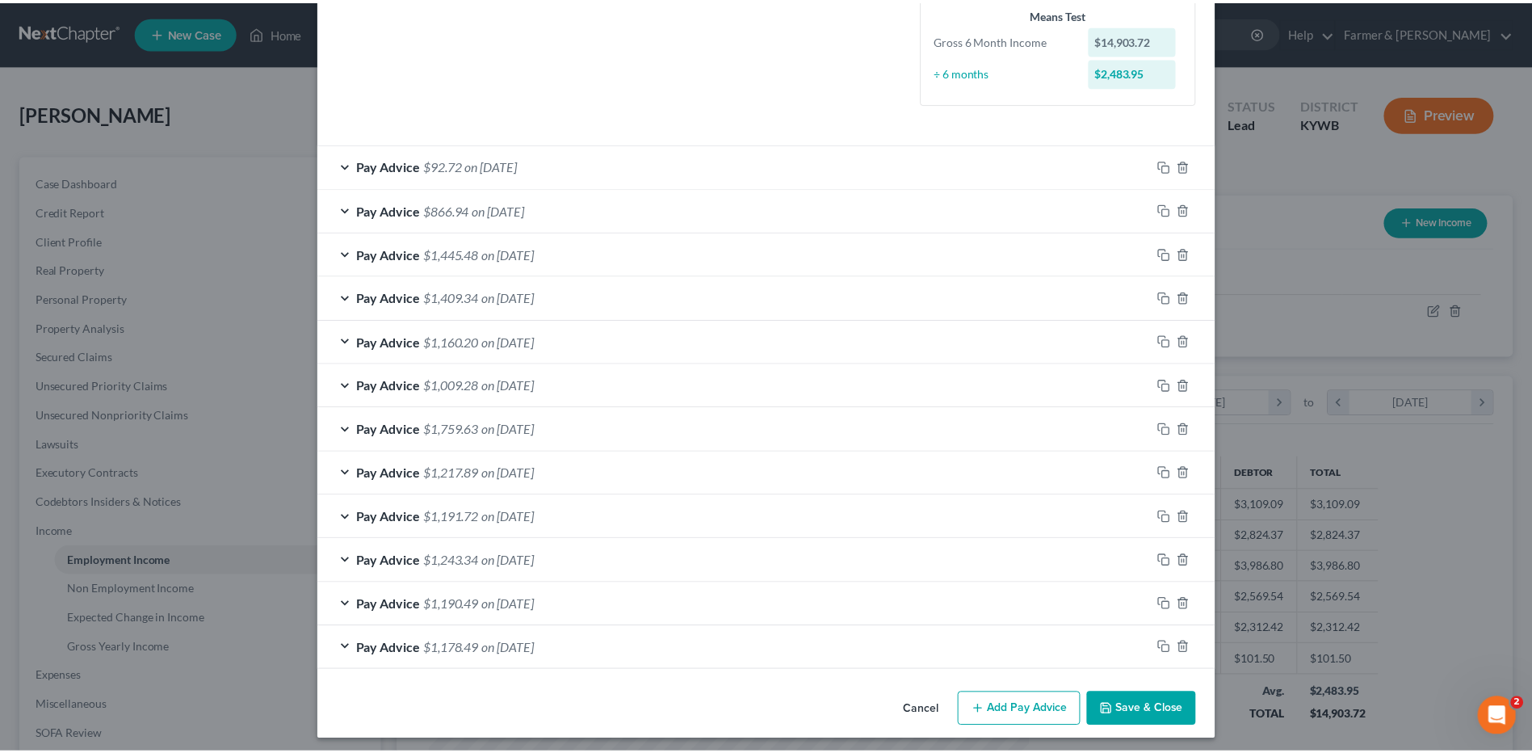
scroll to position [404, 0]
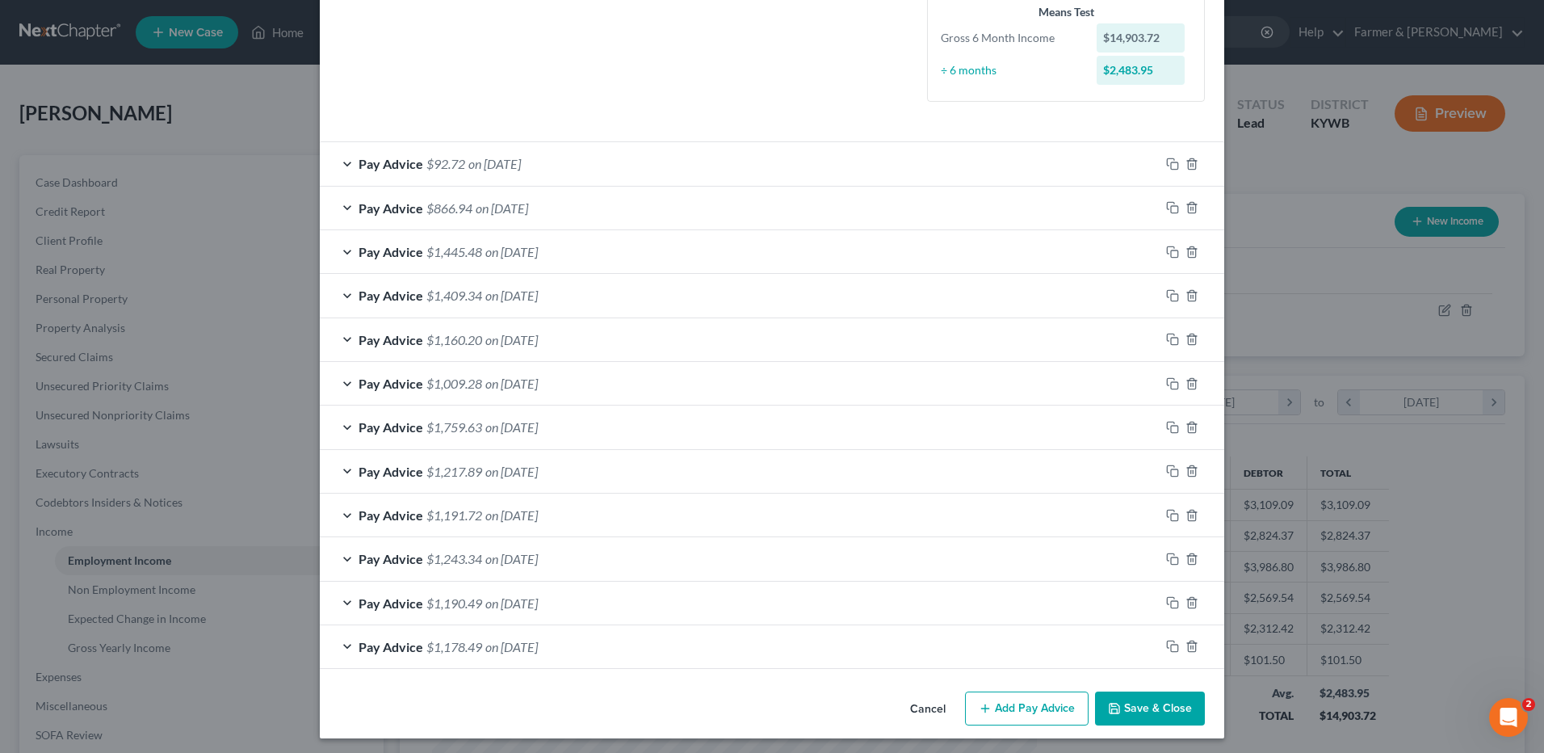
type input "Seitzinger & Shields"
click at [1163, 711] on button "Save & Close" at bounding box center [1150, 708] width 110 height 34
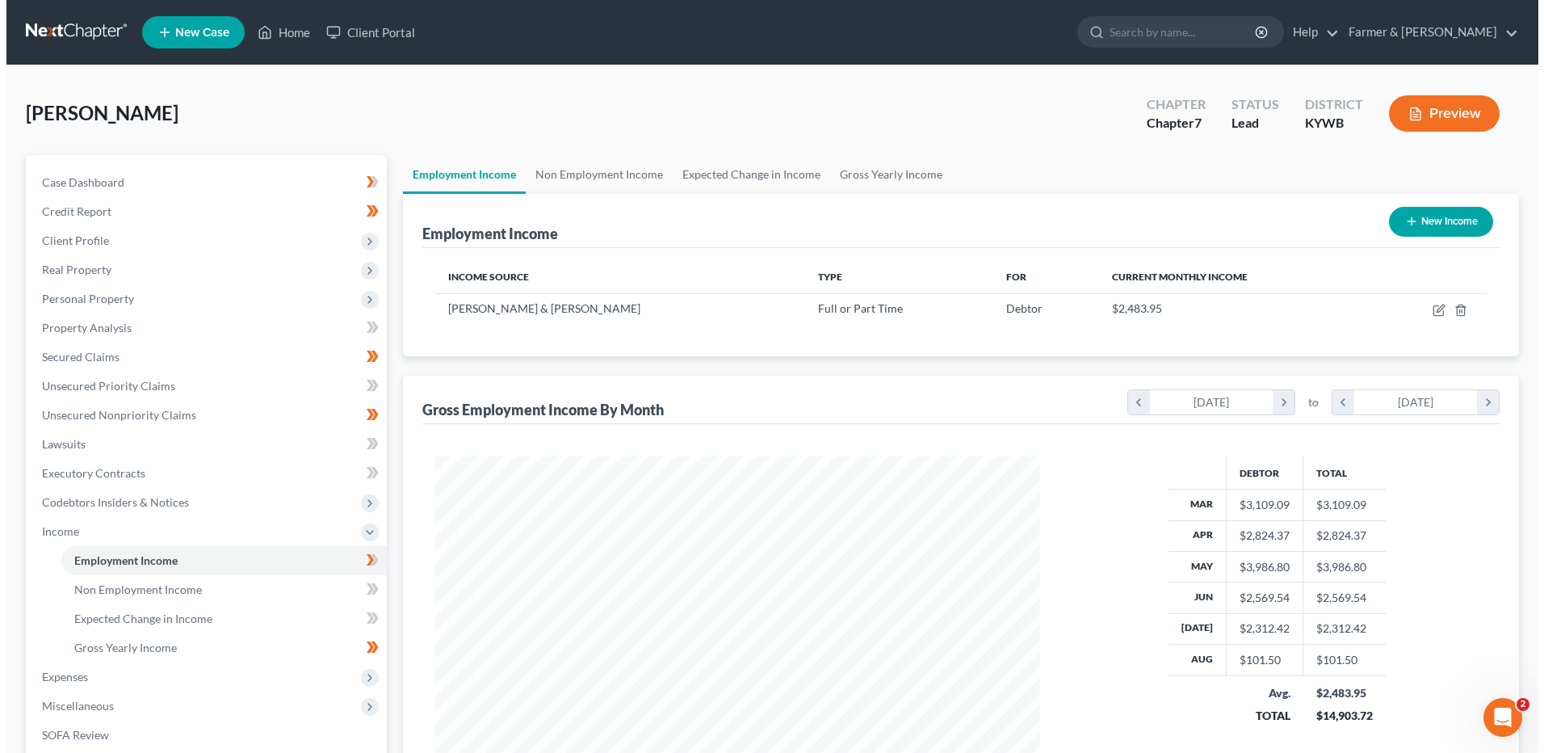
scroll to position [807241, 806909]
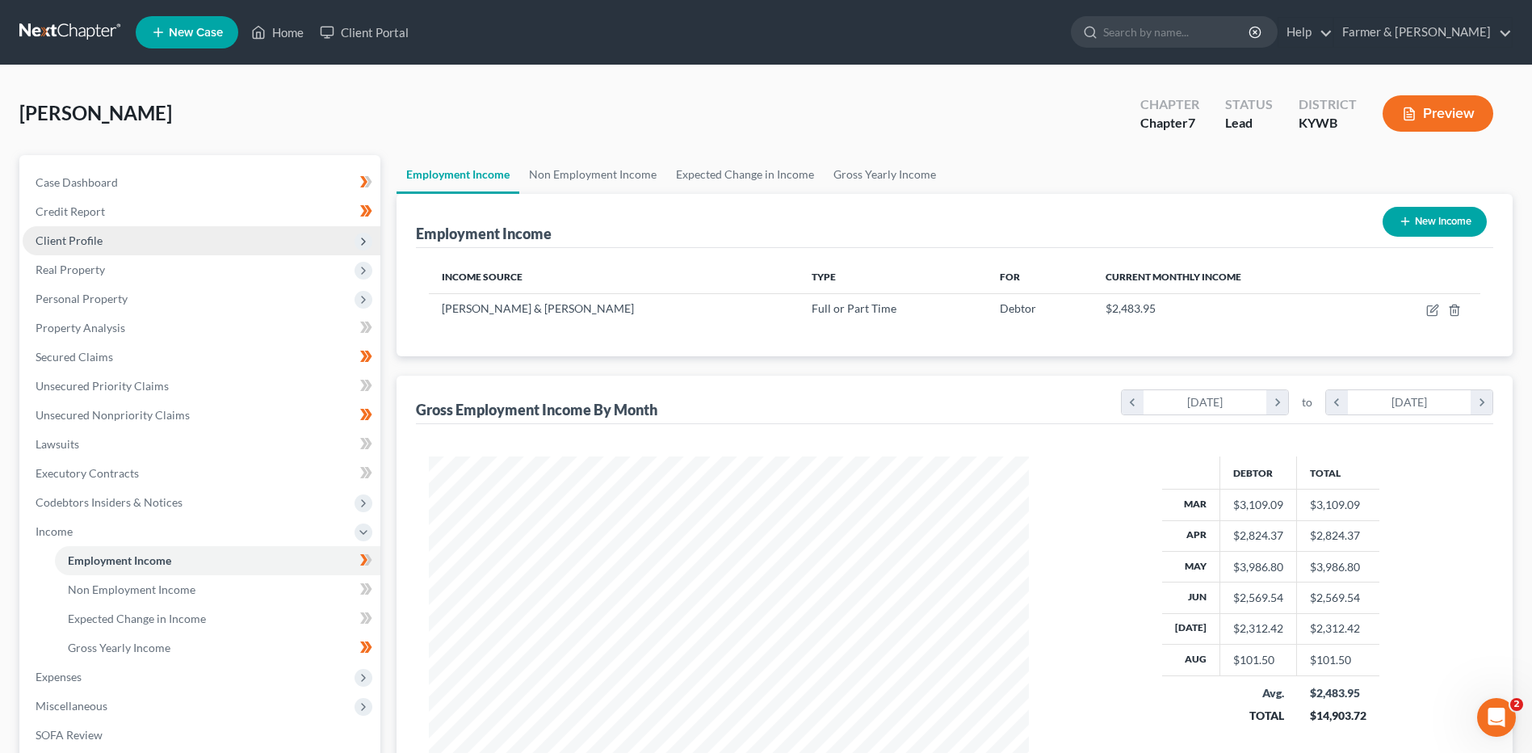
click at [97, 241] on span "Client Profile" at bounding box center [69, 240] width 67 height 14
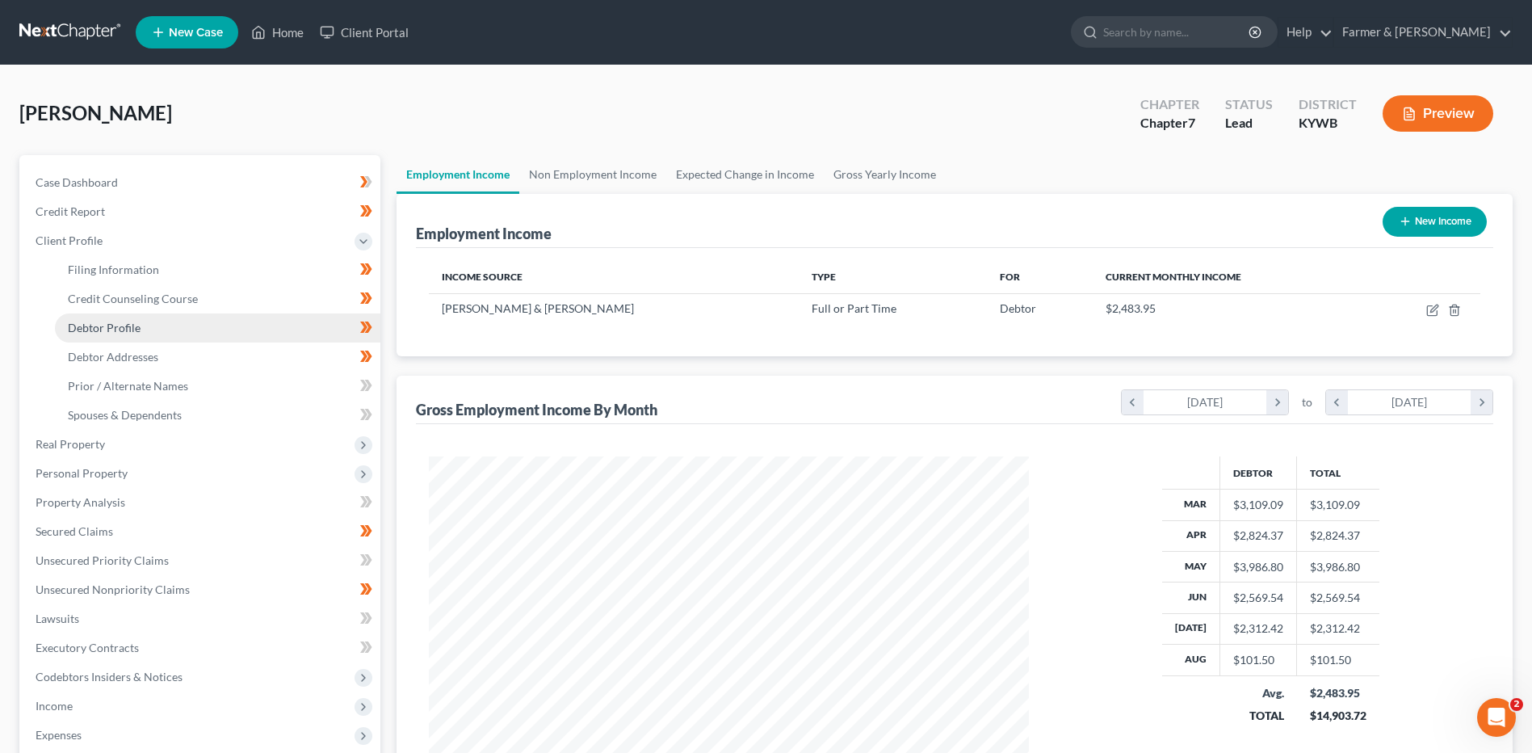
click at [131, 325] on span "Debtor Profile" at bounding box center [104, 328] width 73 height 14
select select "0"
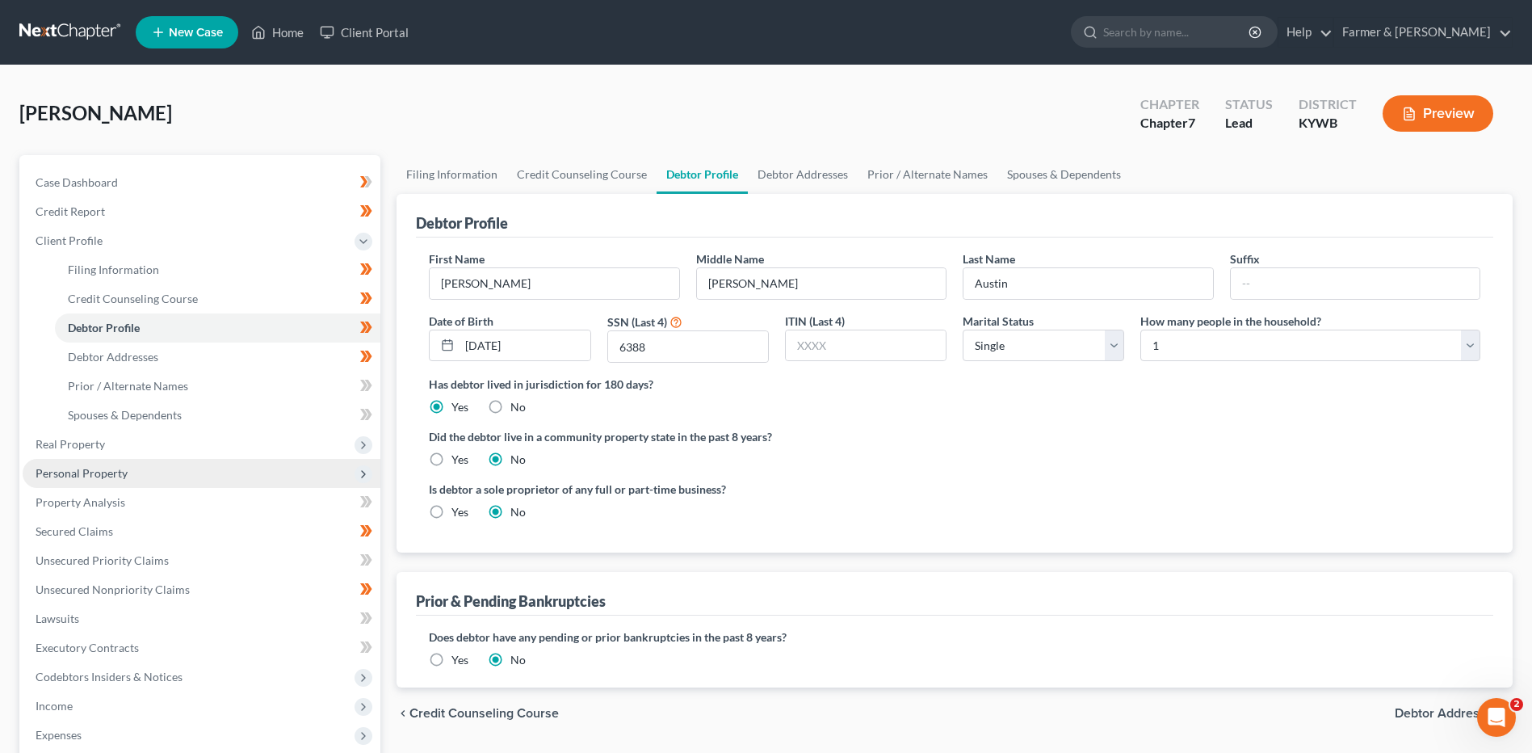
drag, startPoint x: 114, startPoint y: 462, endPoint x: 134, endPoint y: 464, distance: 20.3
click at [114, 463] on span "Personal Property" at bounding box center [202, 473] width 358 height 29
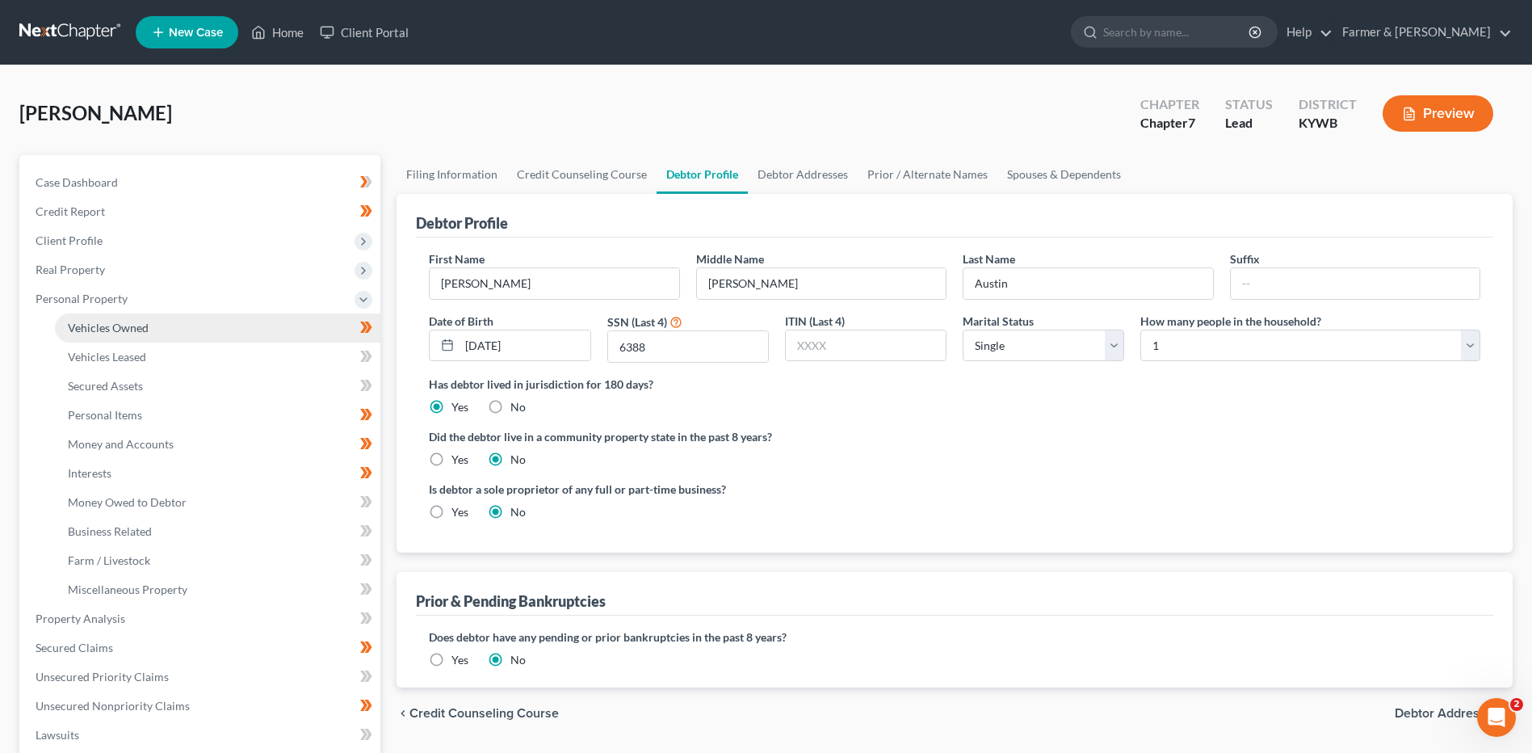
click at [215, 327] on link "Vehicles Owned" at bounding box center [217, 327] width 325 height 29
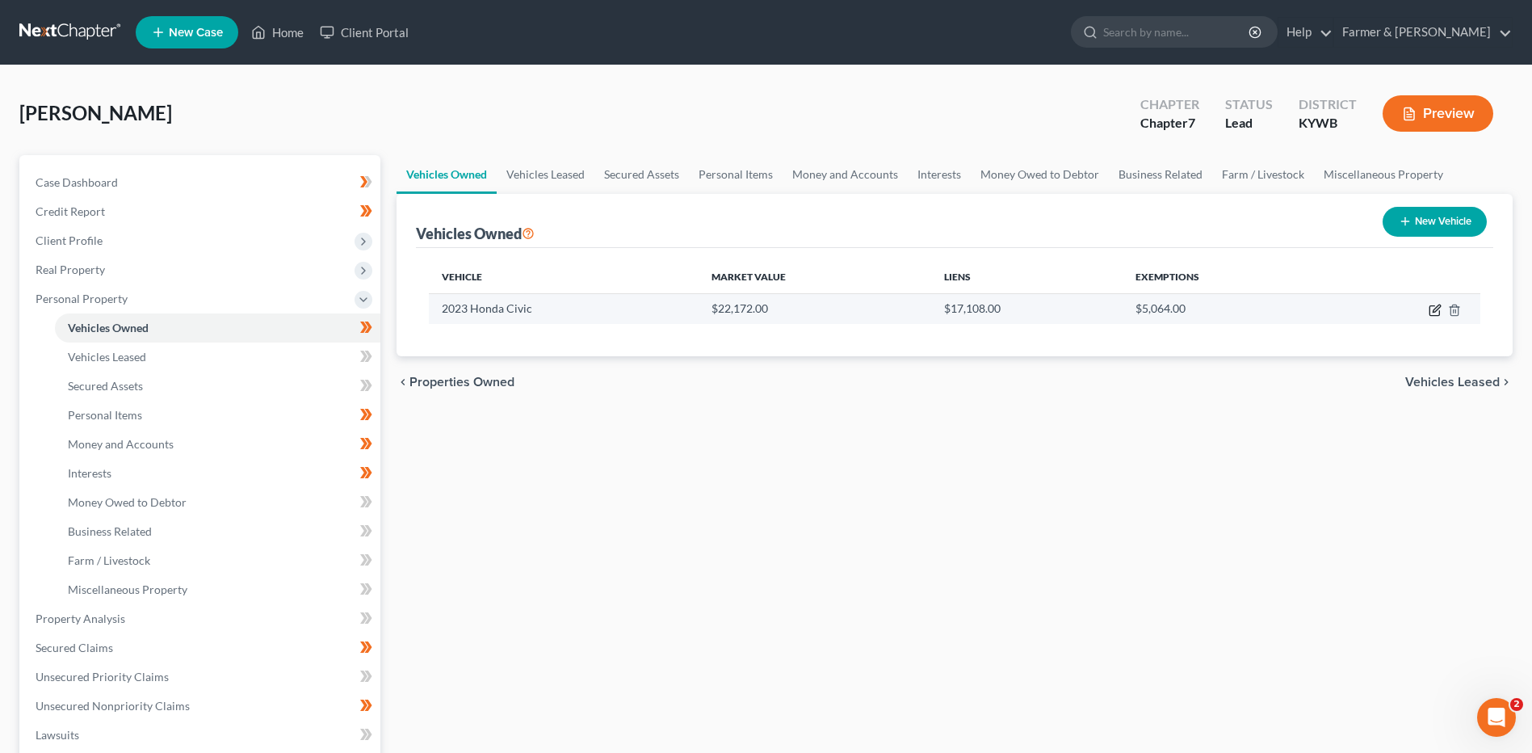
click at [1435, 309] on icon "button" at bounding box center [1435, 310] width 13 height 13
select select "0"
select select "3"
select select "2"
select select "0"
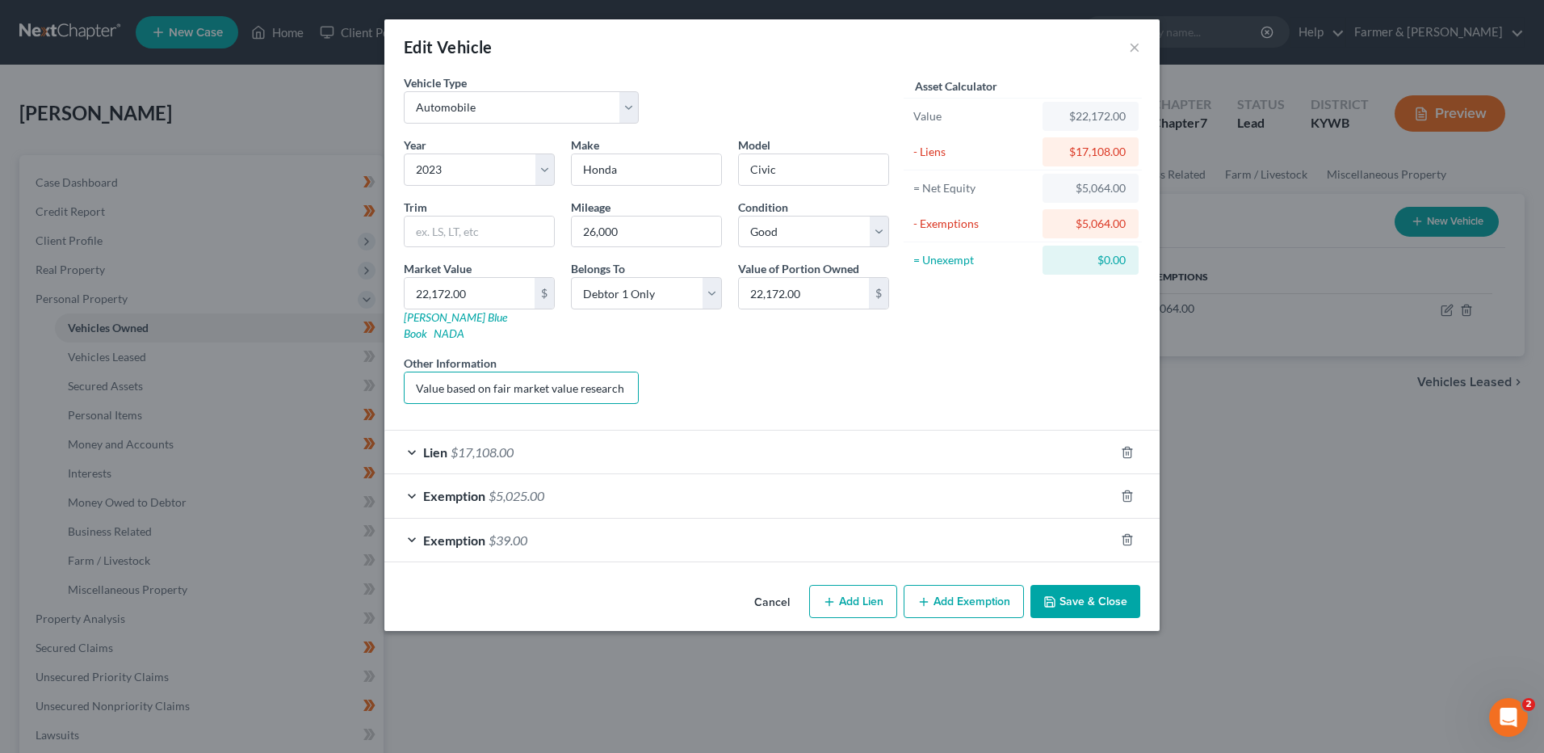
scroll to position [0, 212]
drag, startPoint x: 416, startPoint y: 372, endPoint x: 1037, endPoint y: 371, distance: 621.0
click at [1036, 371] on div "Vehicle Type Select Automobile Truck Trailer Watercraft Aircraft Motor Home Atv…" at bounding box center [772, 245] width 753 height 342
click at [493, 283] on input "22,172.00" at bounding box center [470, 293] width 130 height 31
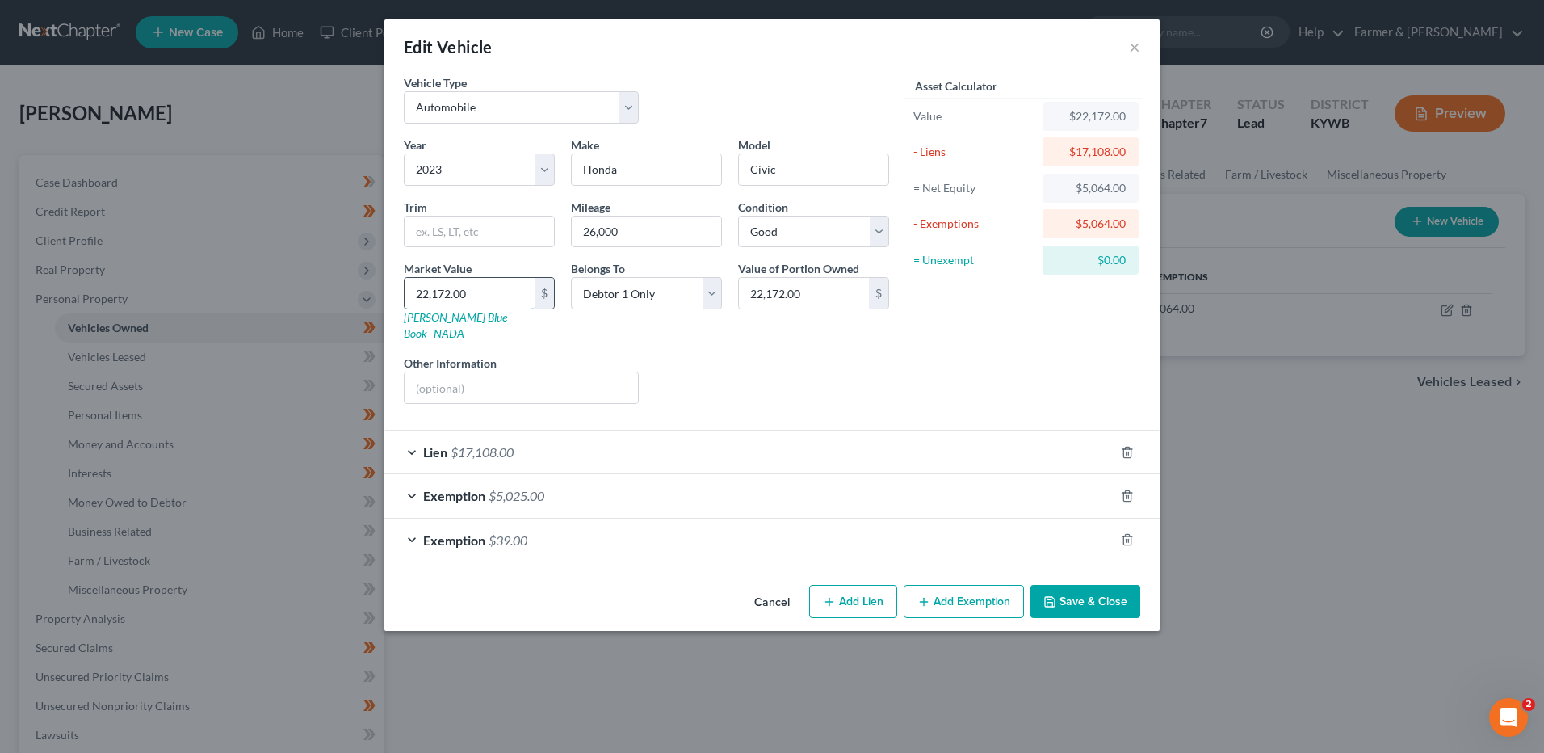
type input "2"
type input "2.00"
type input "22"
type input "22.00"
type input "225"
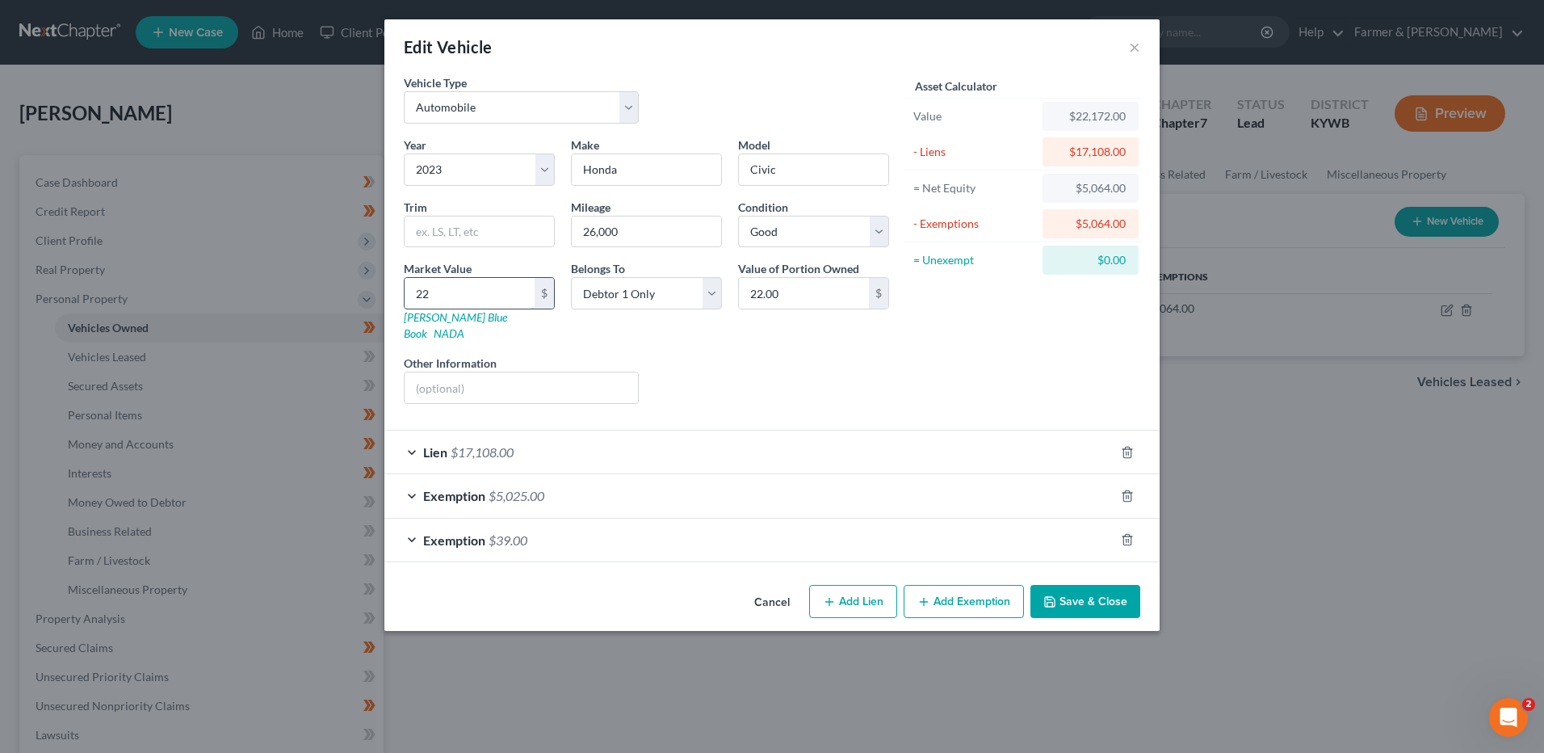
type input "225.00"
type input "2,250"
type input "2,250.00"
type input "2,2500"
type input "22,500.00"
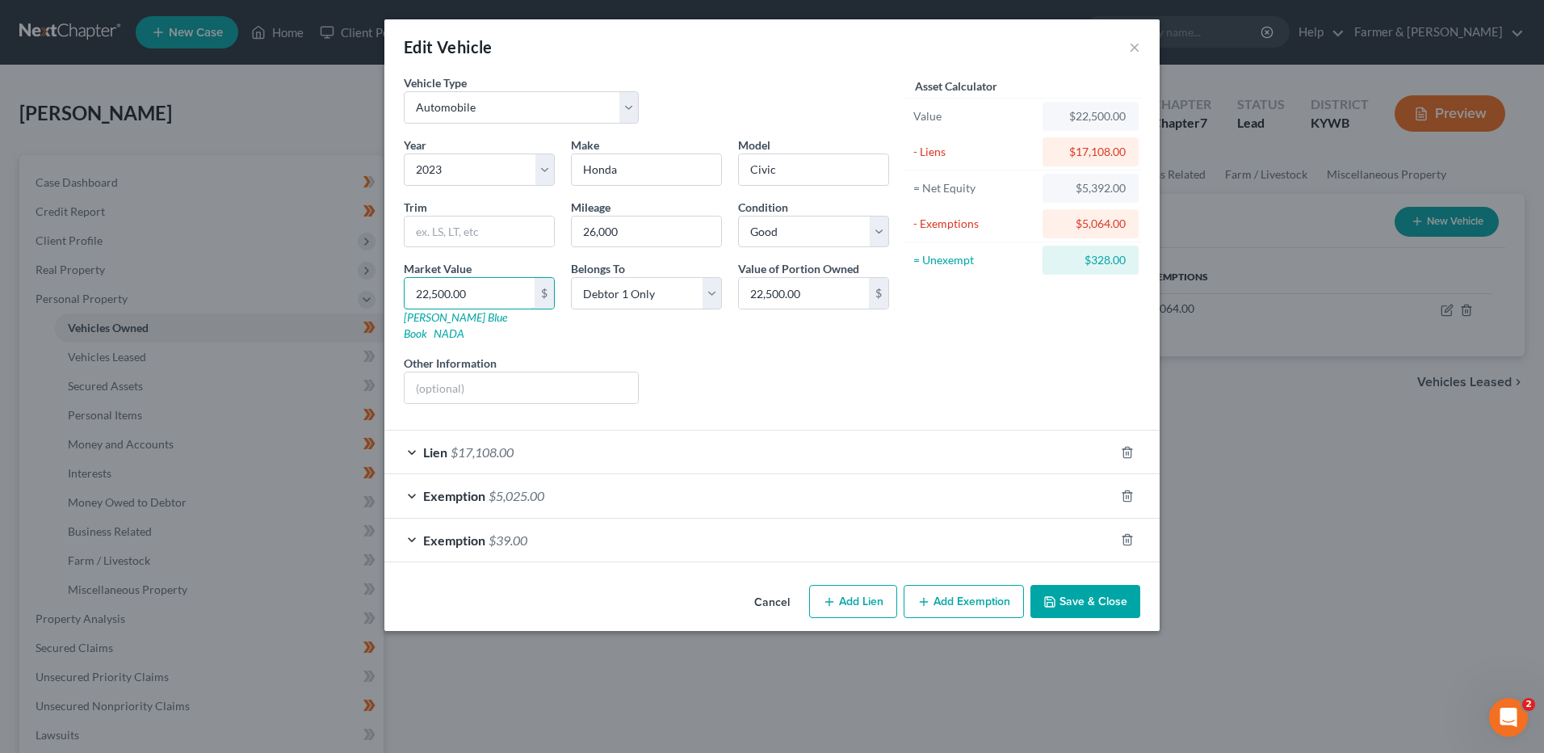
type input "22,500.00"
click at [544, 527] on div "Exemption $39.00" at bounding box center [749, 539] width 730 height 43
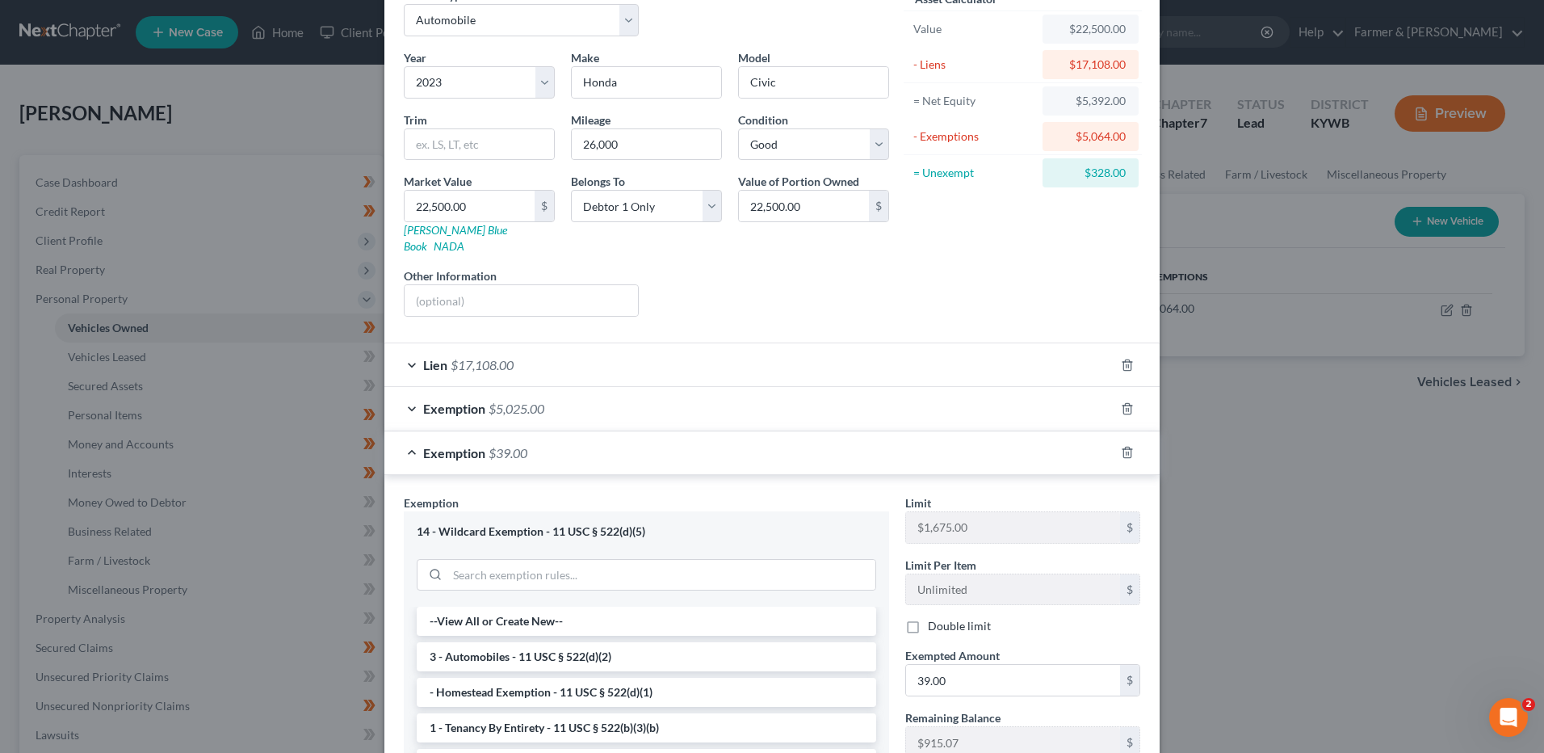
scroll to position [162, 0]
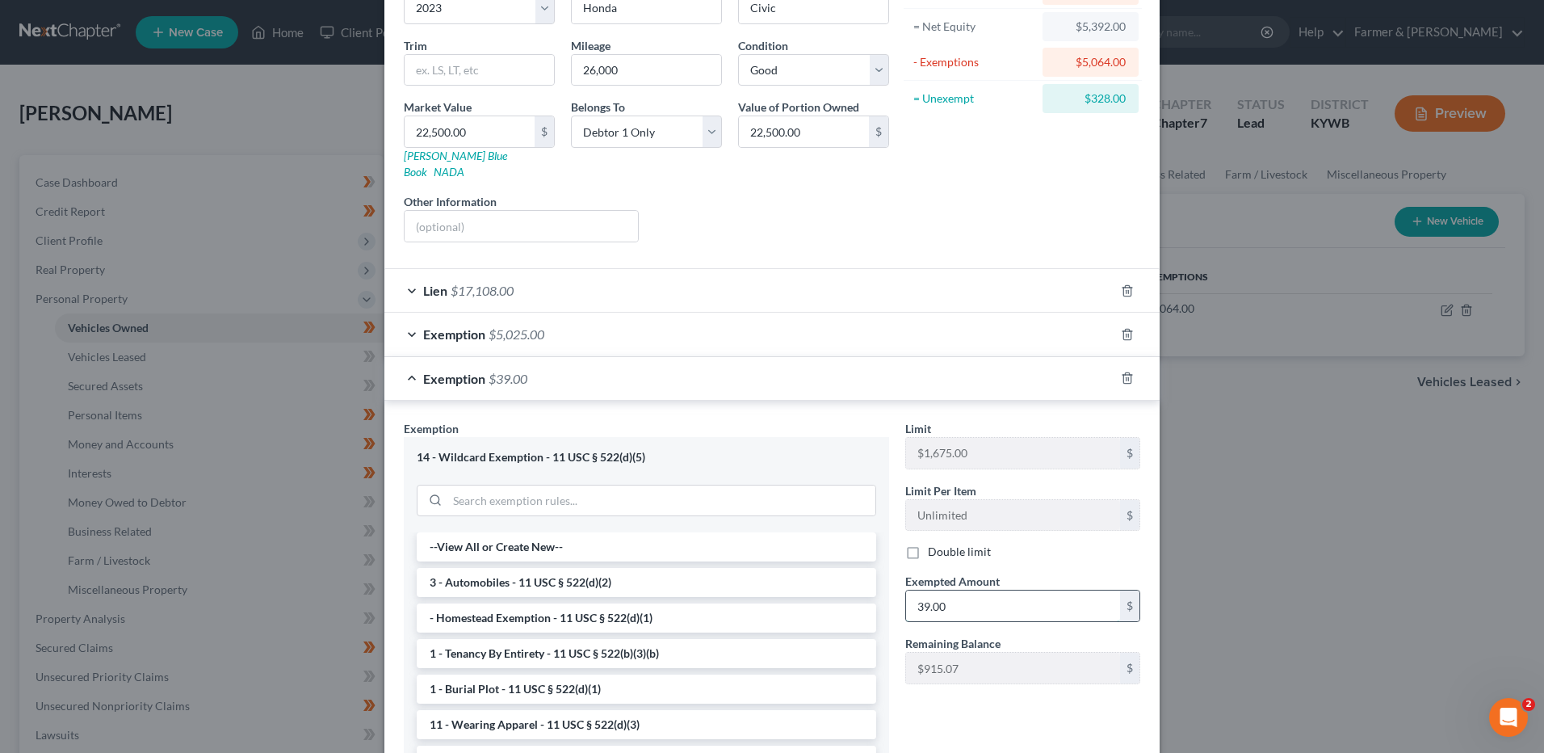
click at [963, 590] on input "39.00" at bounding box center [1013, 605] width 214 height 31
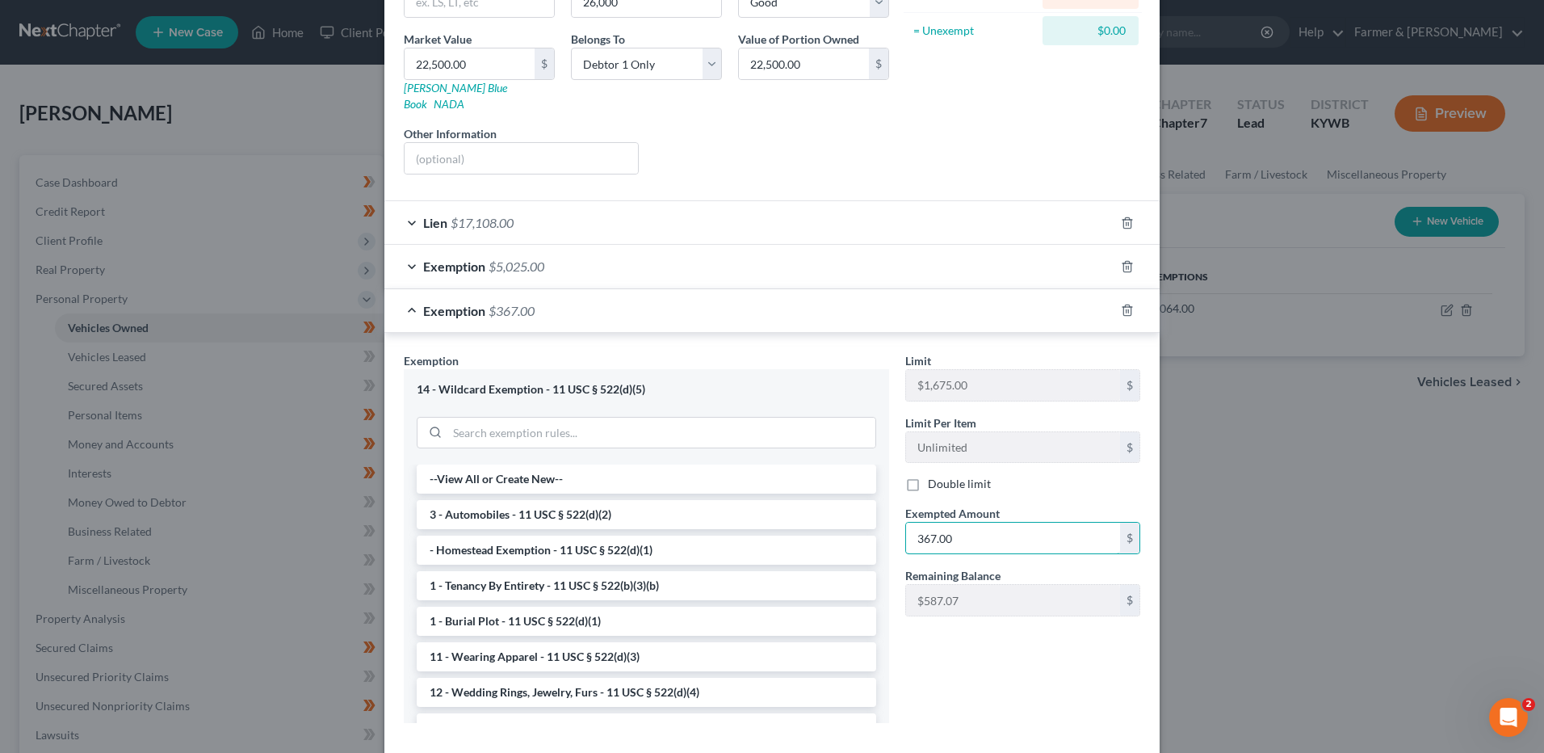
scroll to position [299, 0]
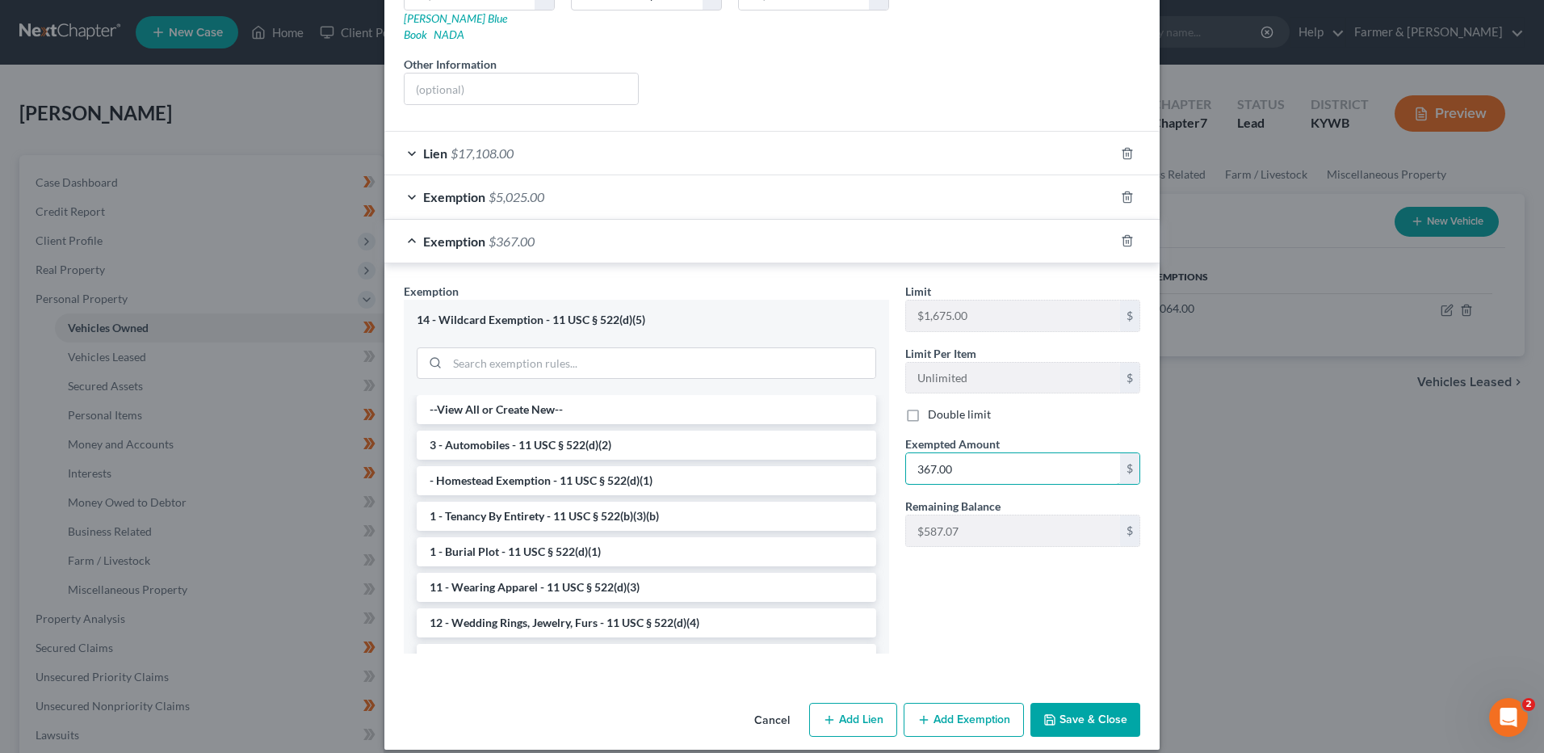
type input "367.00"
click at [1087, 703] on button "Save & Close" at bounding box center [1085, 720] width 110 height 34
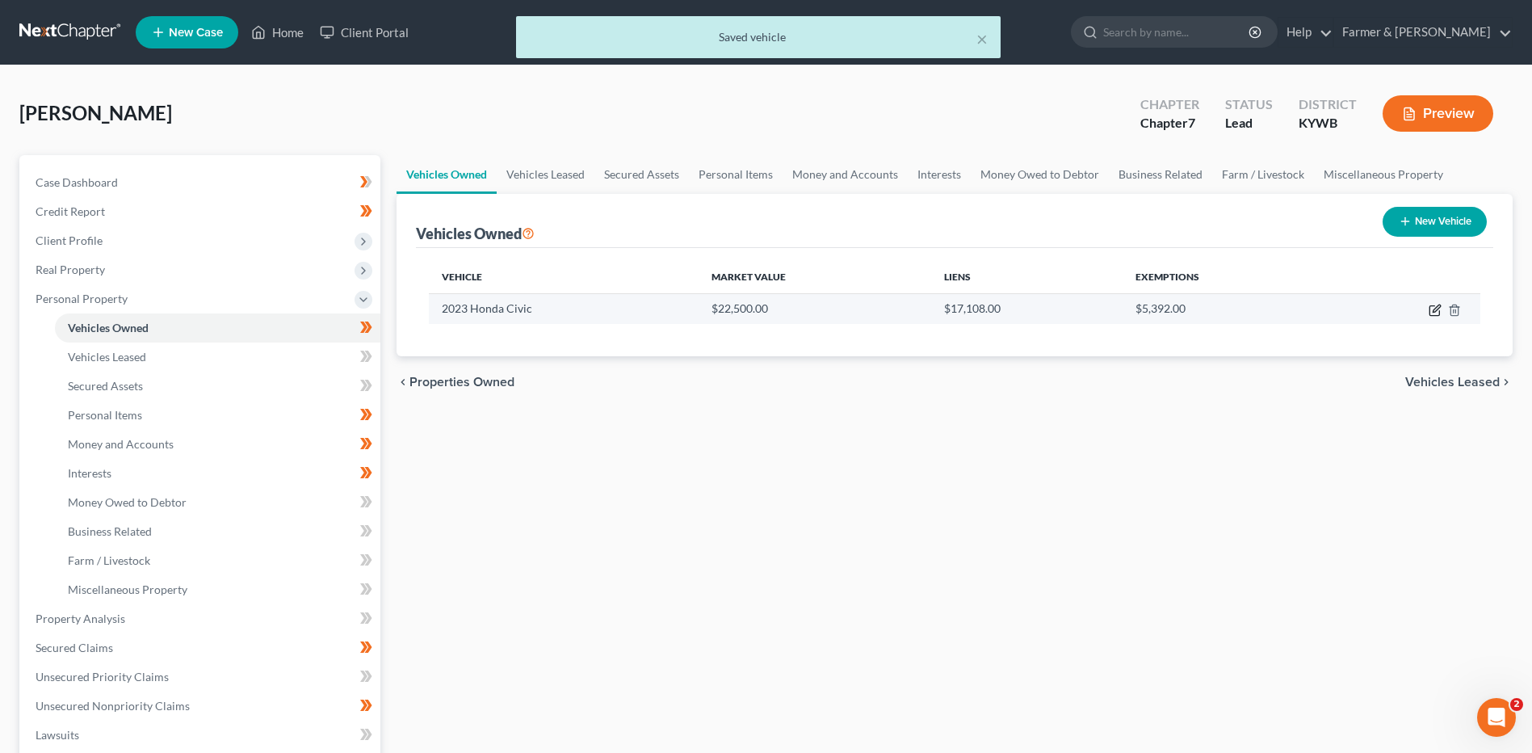
click at [1431, 312] on icon "button" at bounding box center [1435, 310] width 13 height 13
select select "0"
select select "3"
select select "2"
select select "0"
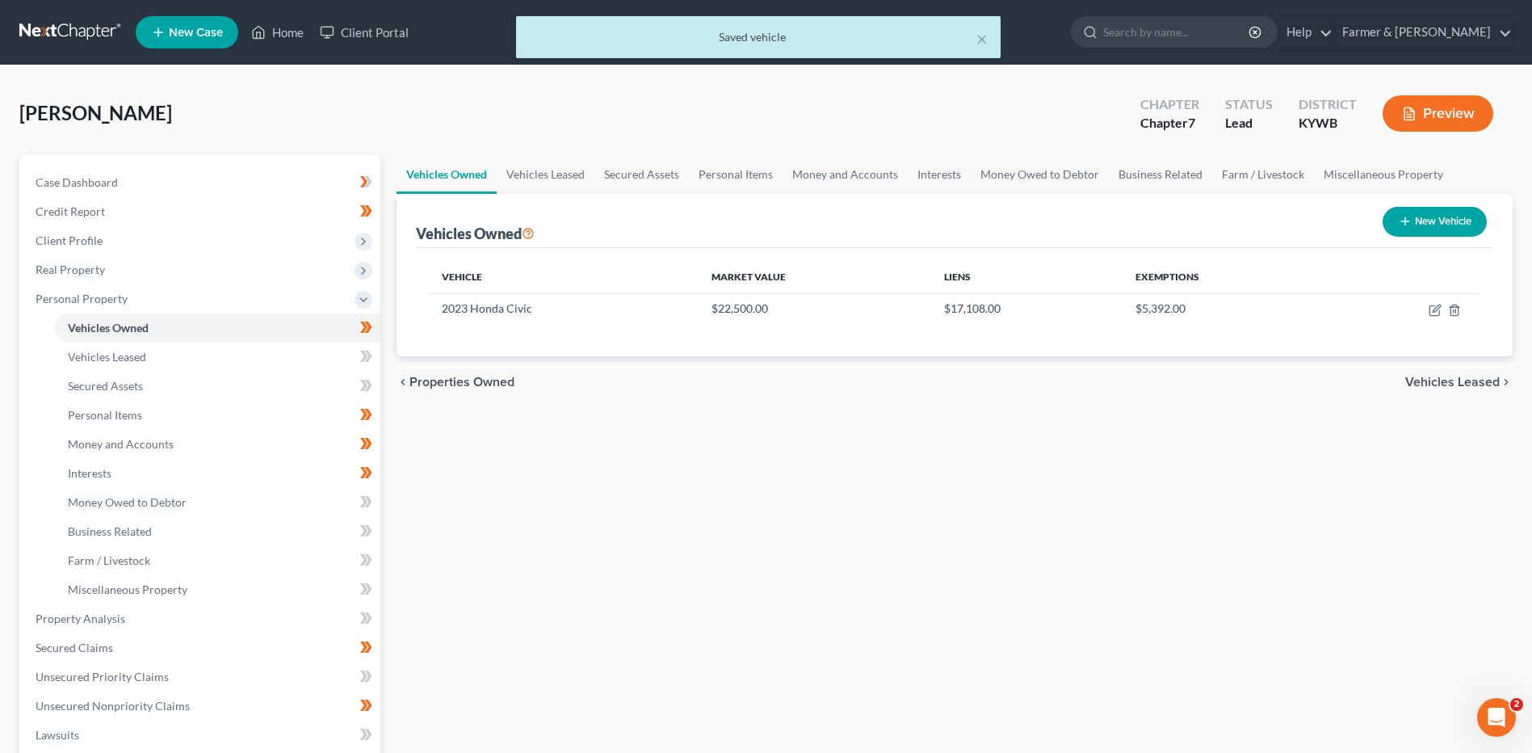
select select "18"
select select "0"
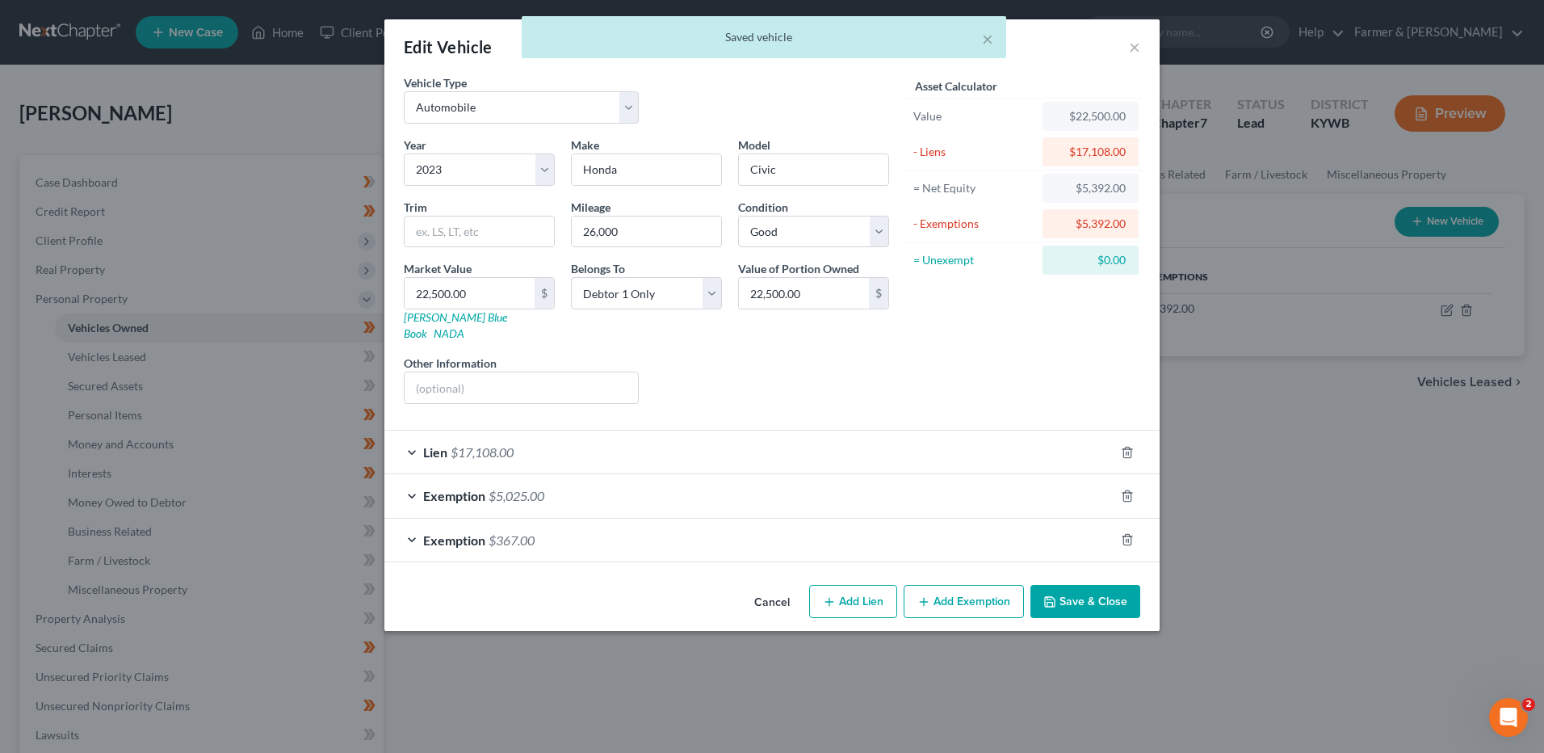
click at [511, 430] on div "Lien $17,108.00" at bounding box center [749, 451] width 730 height 43
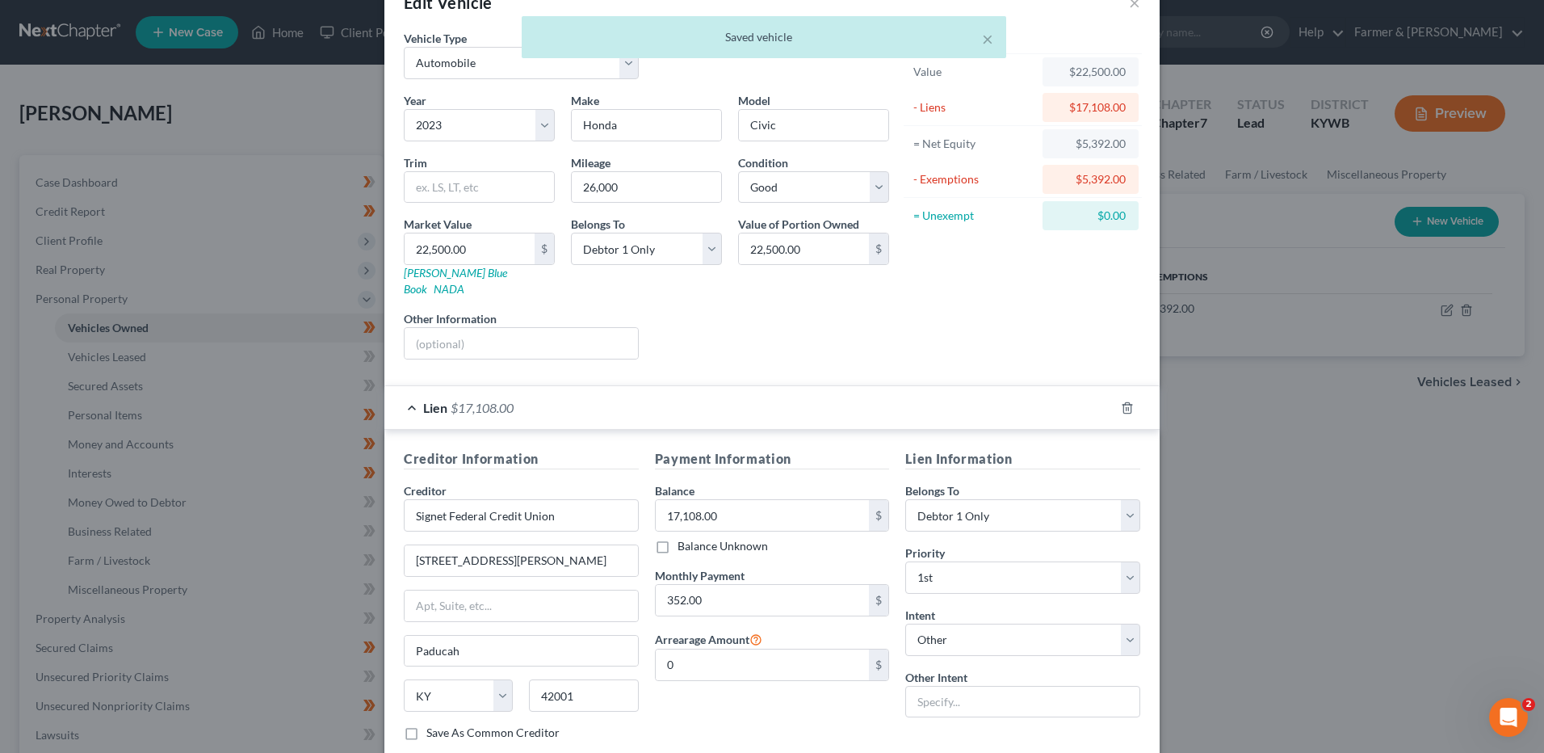
scroll to position [81, 0]
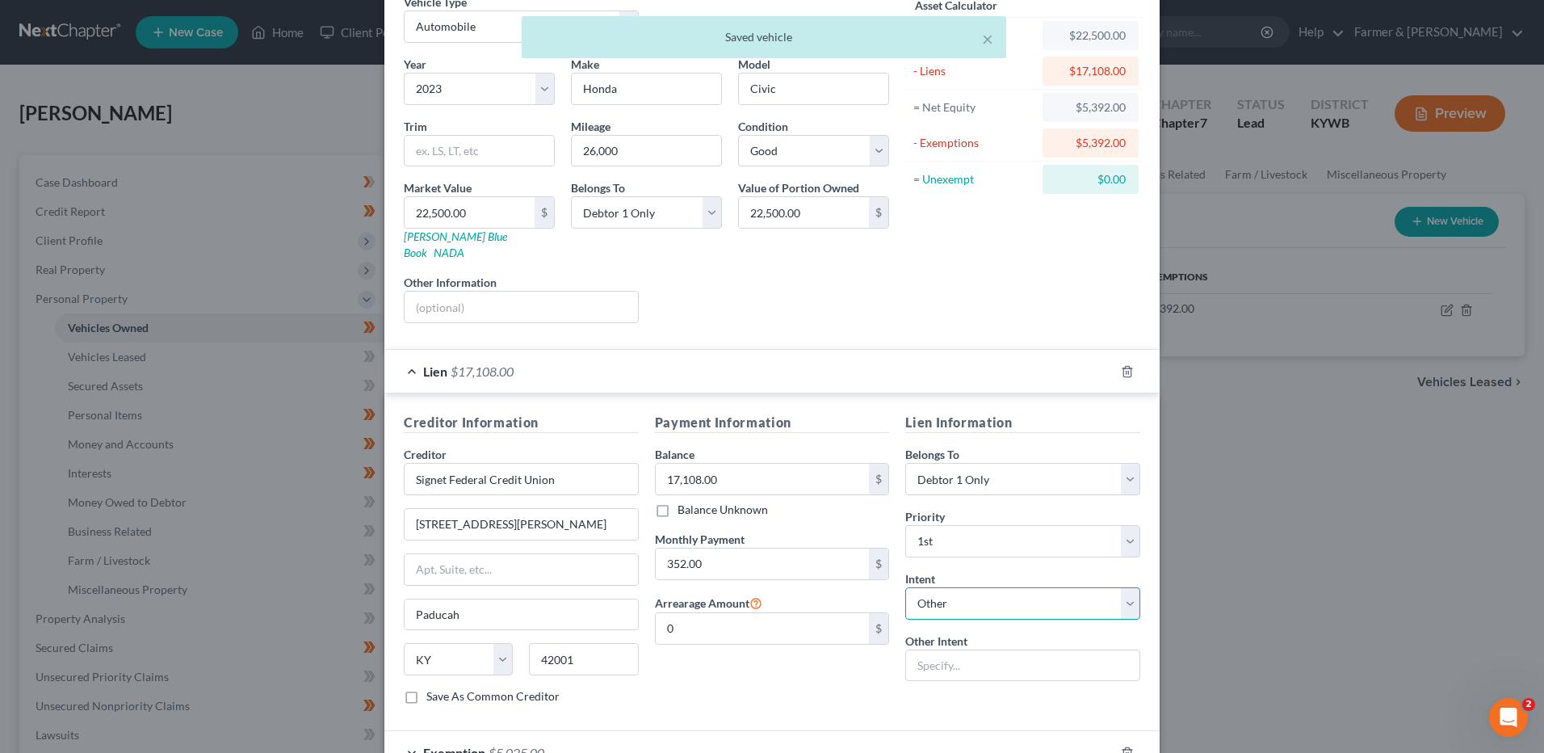
click at [942, 597] on select "Select Surrender Redeem Reaffirm Avoid Other" at bounding box center [1022, 603] width 235 height 32
select select "2"
click at [905, 587] on select "Select Surrender Redeem Reaffirm Avoid Other" at bounding box center [1022, 603] width 235 height 32
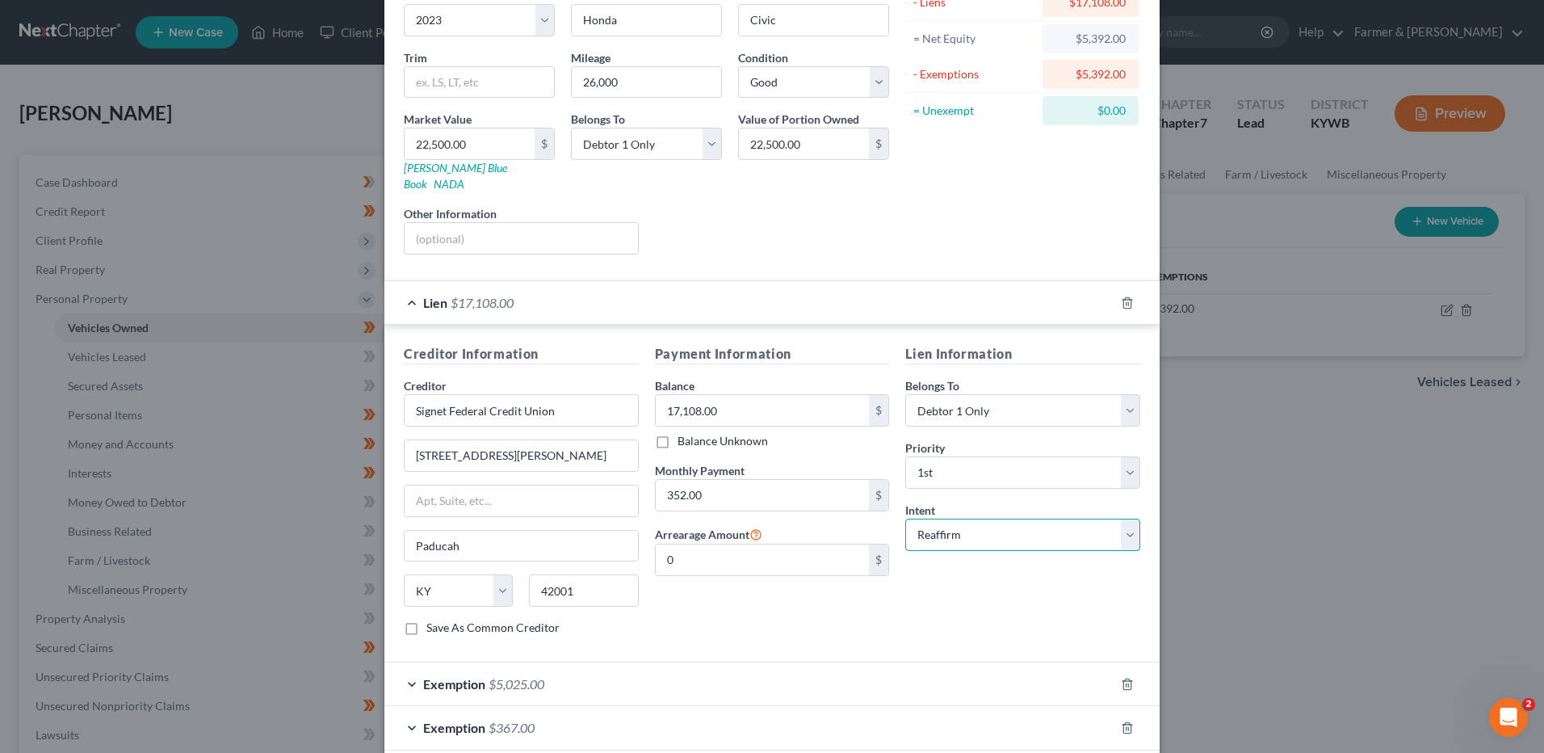
scroll to position [219, 0]
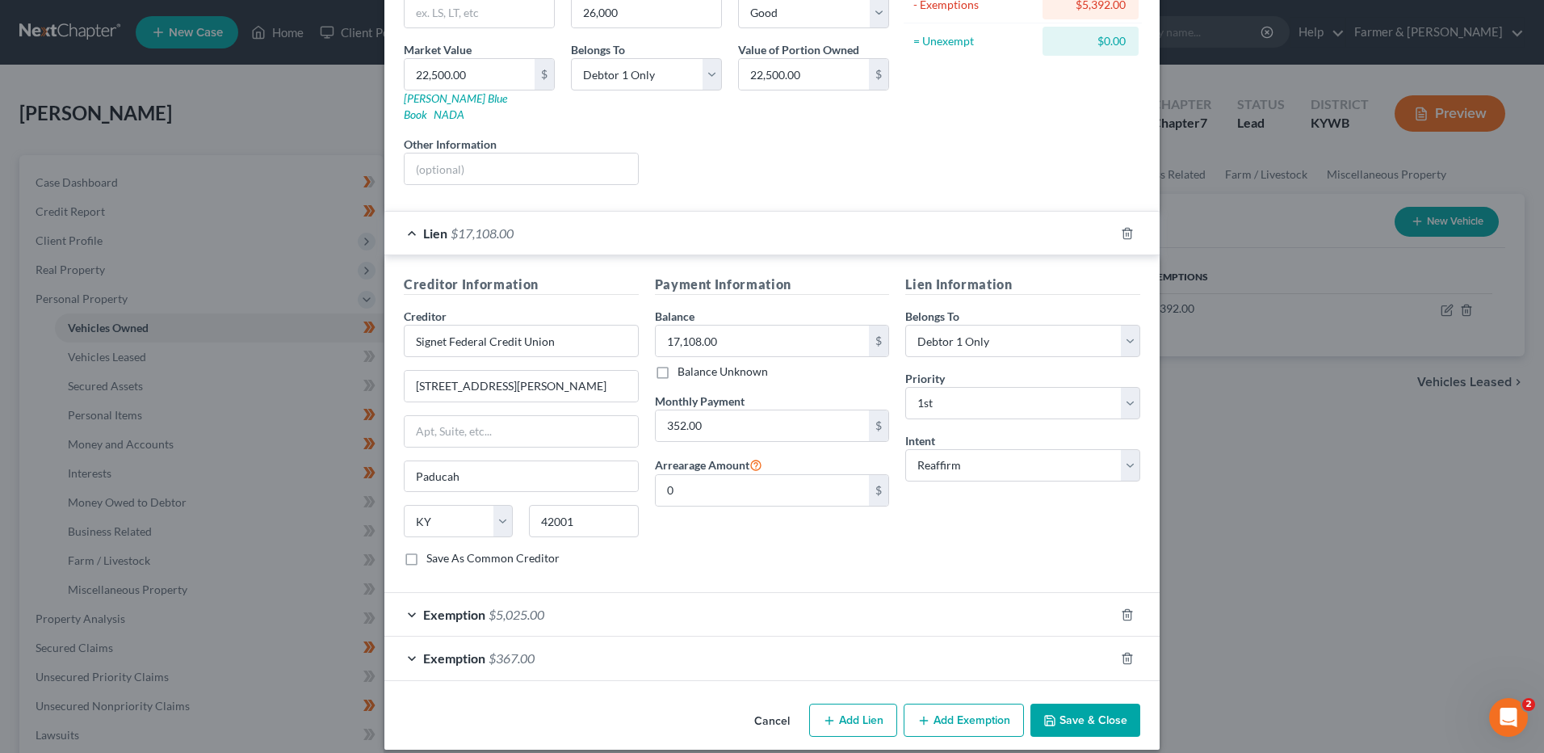
click at [1076, 703] on button "Save & Close" at bounding box center [1085, 720] width 110 height 34
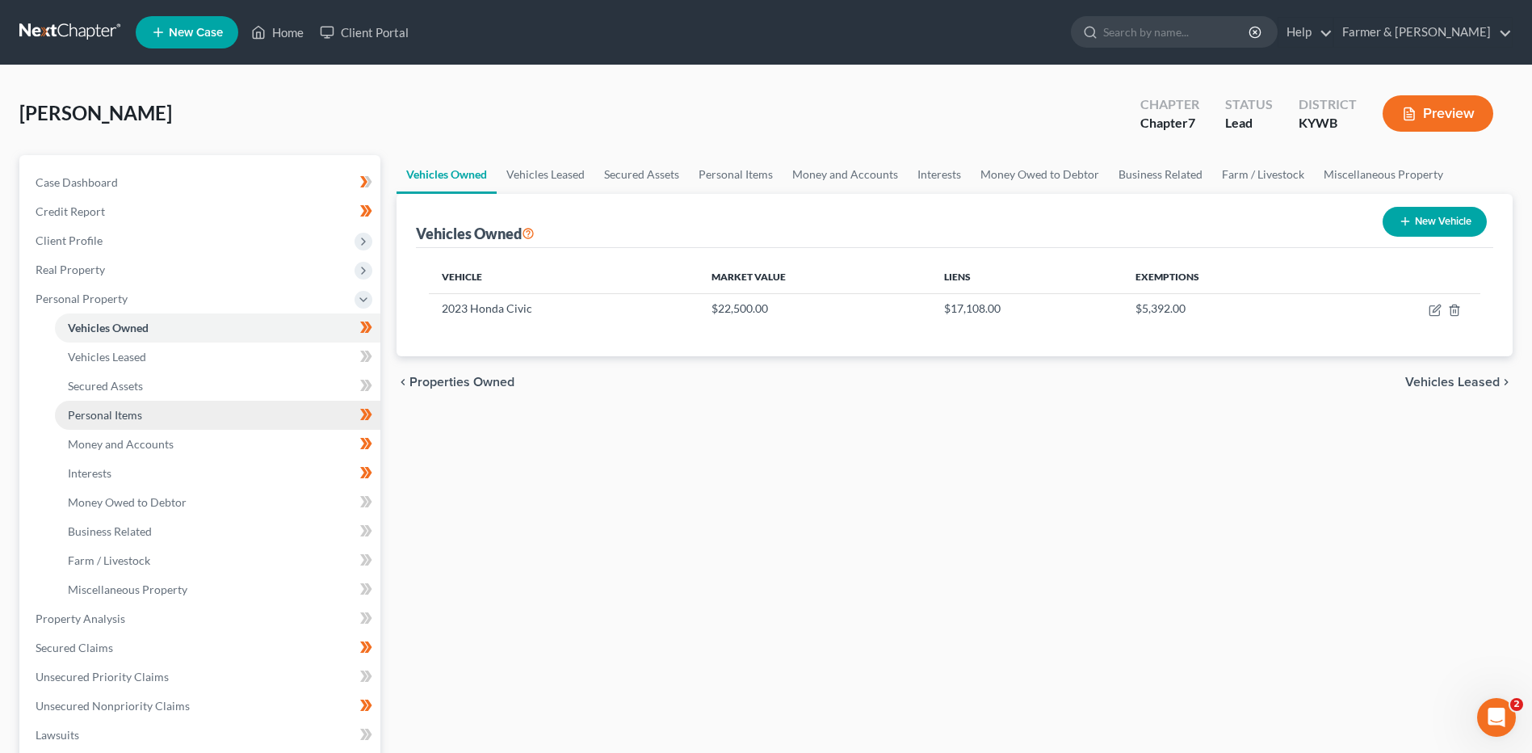
click at [186, 417] on link "Personal Items" at bounding box center [217, 415] width 325 height 29
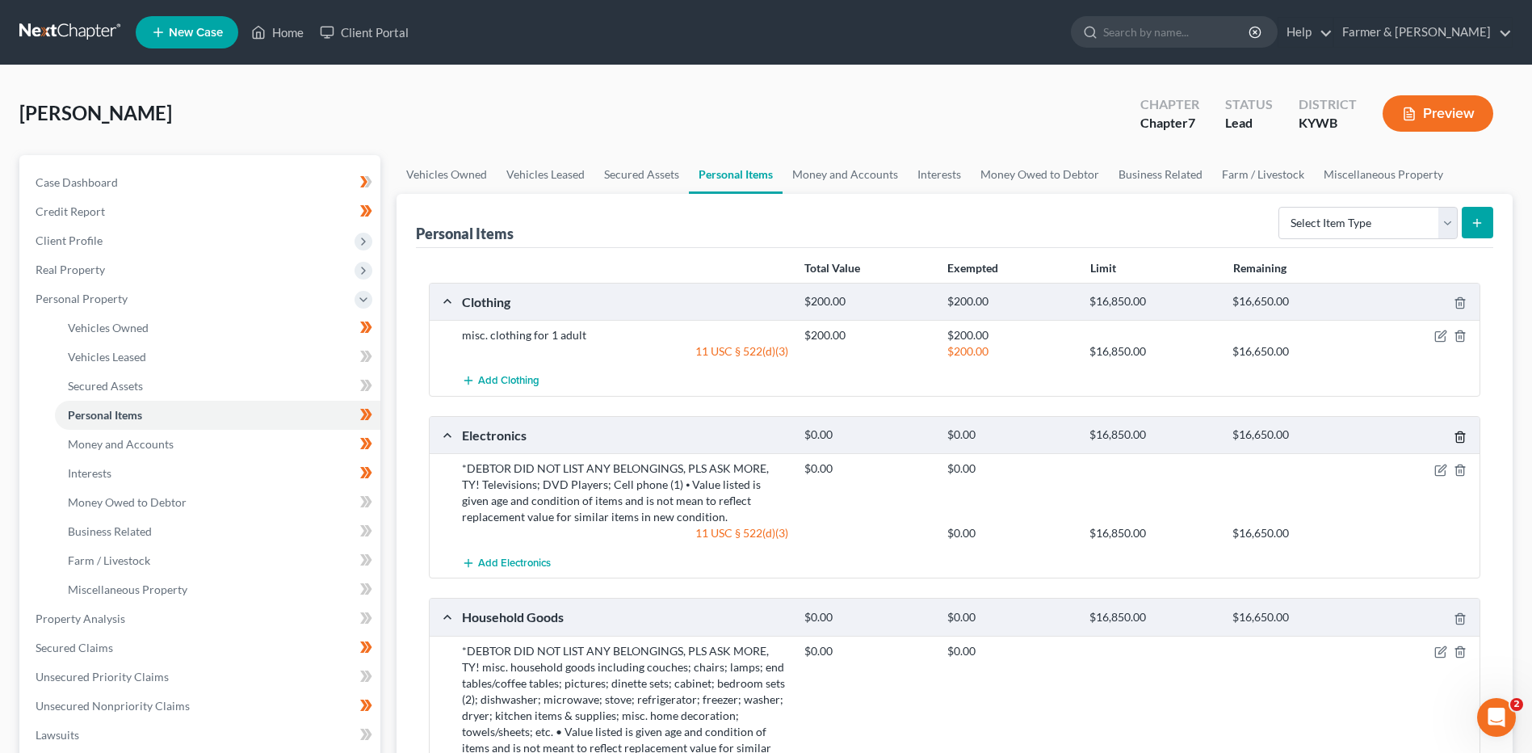
click at [1459, 436] on line "button" at bounding box center [1459, 437] width 0 height 3
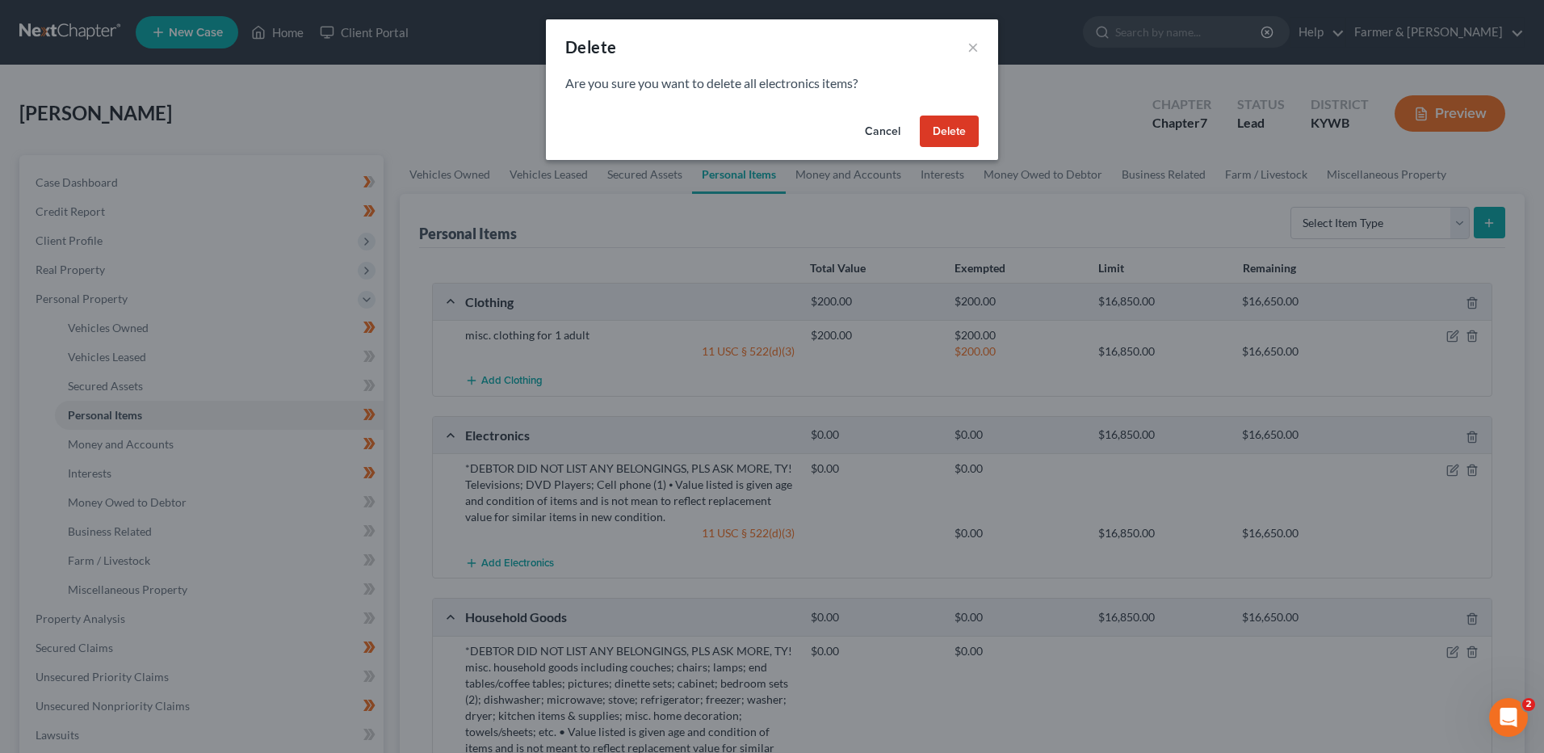
click at [964, 126] on button "Delete" at bounding box center [949, 131] width 59 height 32
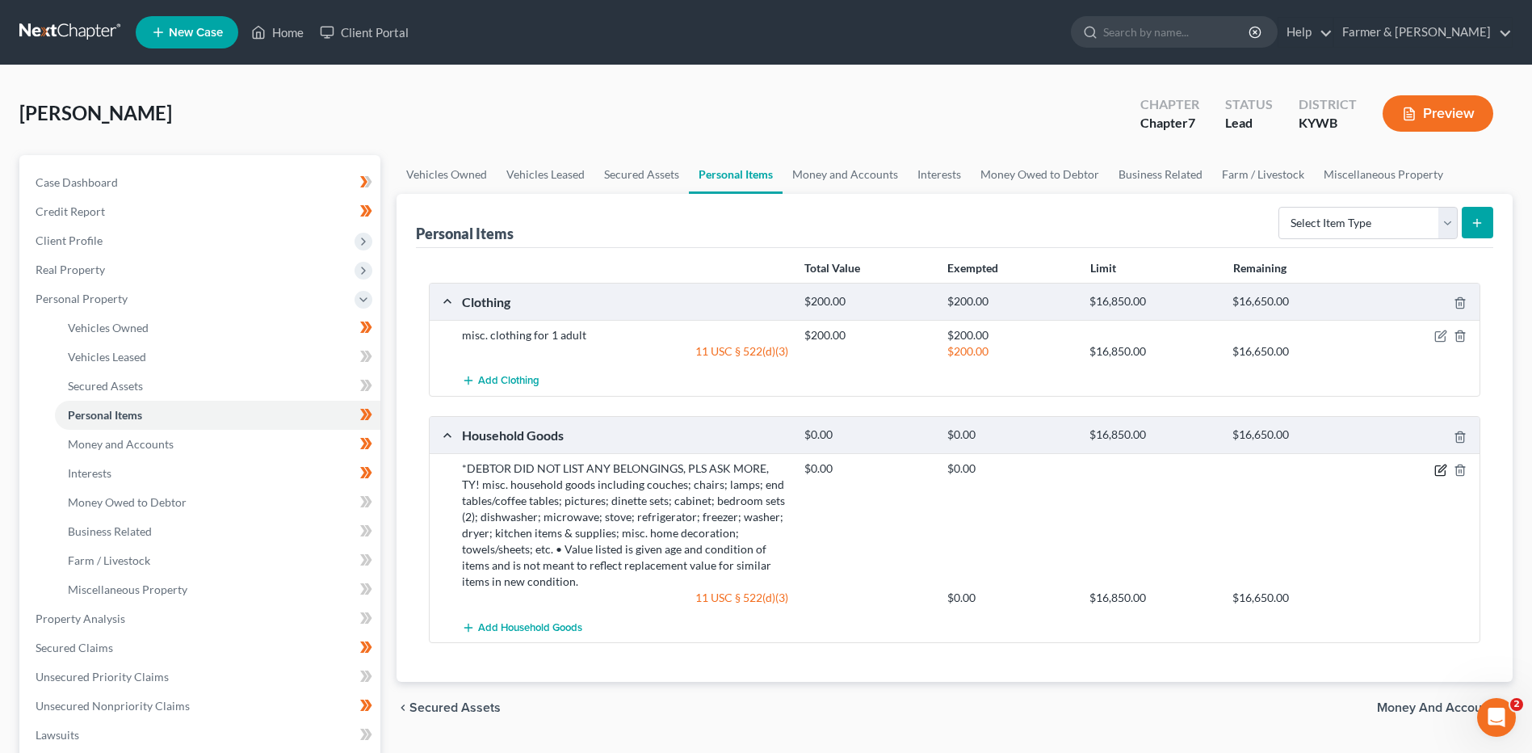
click at [1440, 470] on icon "button" at bounding box center [1440, 470] width 13 height 13
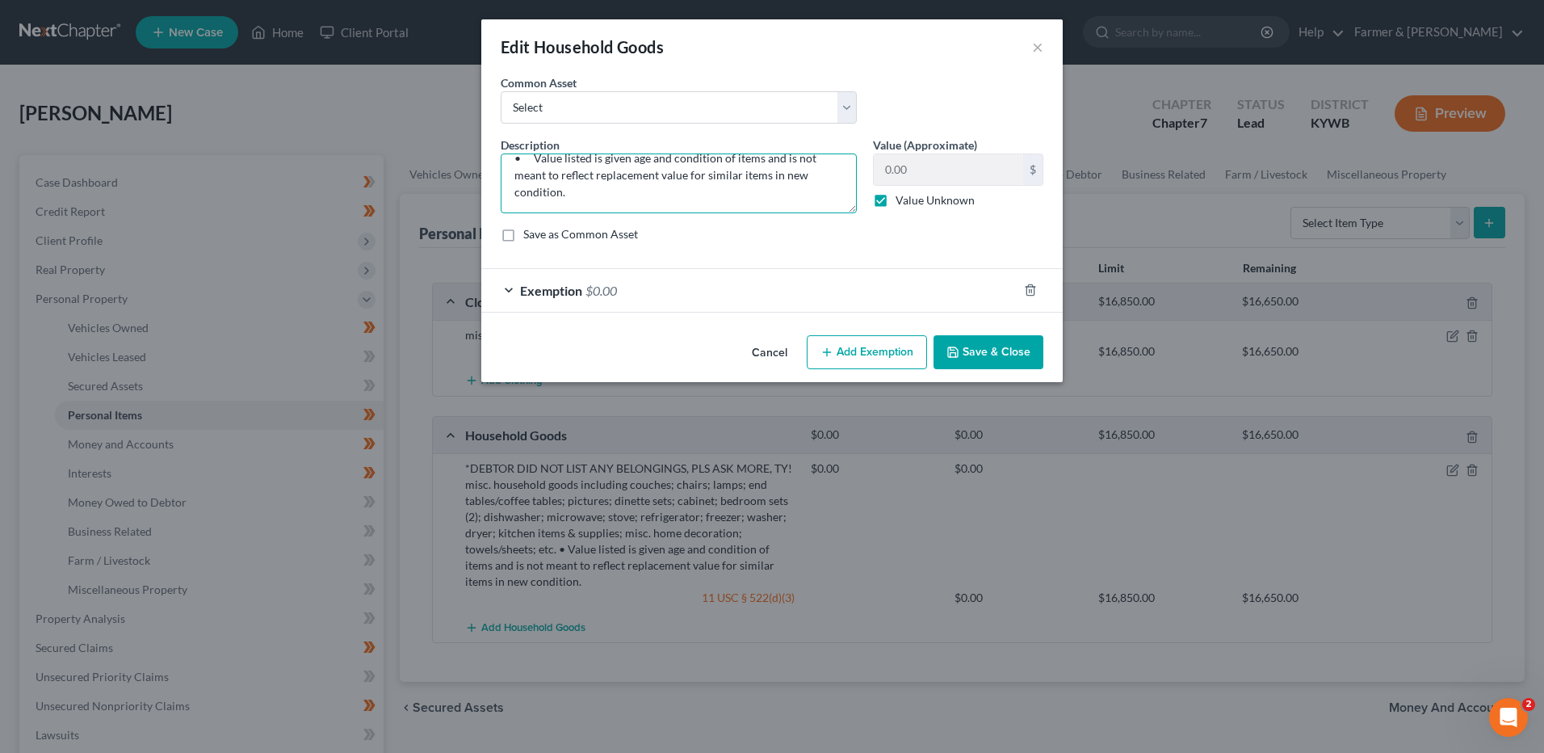
scroll to position [136, 0]
drag, startPoint x: 511, startPoint y: 170, endPoint x: 1207, endPoint y: 296, distance: 707.6
click at [1206, 298] on div "Edit Household Goods × An exemption set must first be selected from the Filing …" at bounding box center [772, 376] width 1544 height 753
click at [649, 190] on textarea at bounding box center [679, 183] width 356 height 60
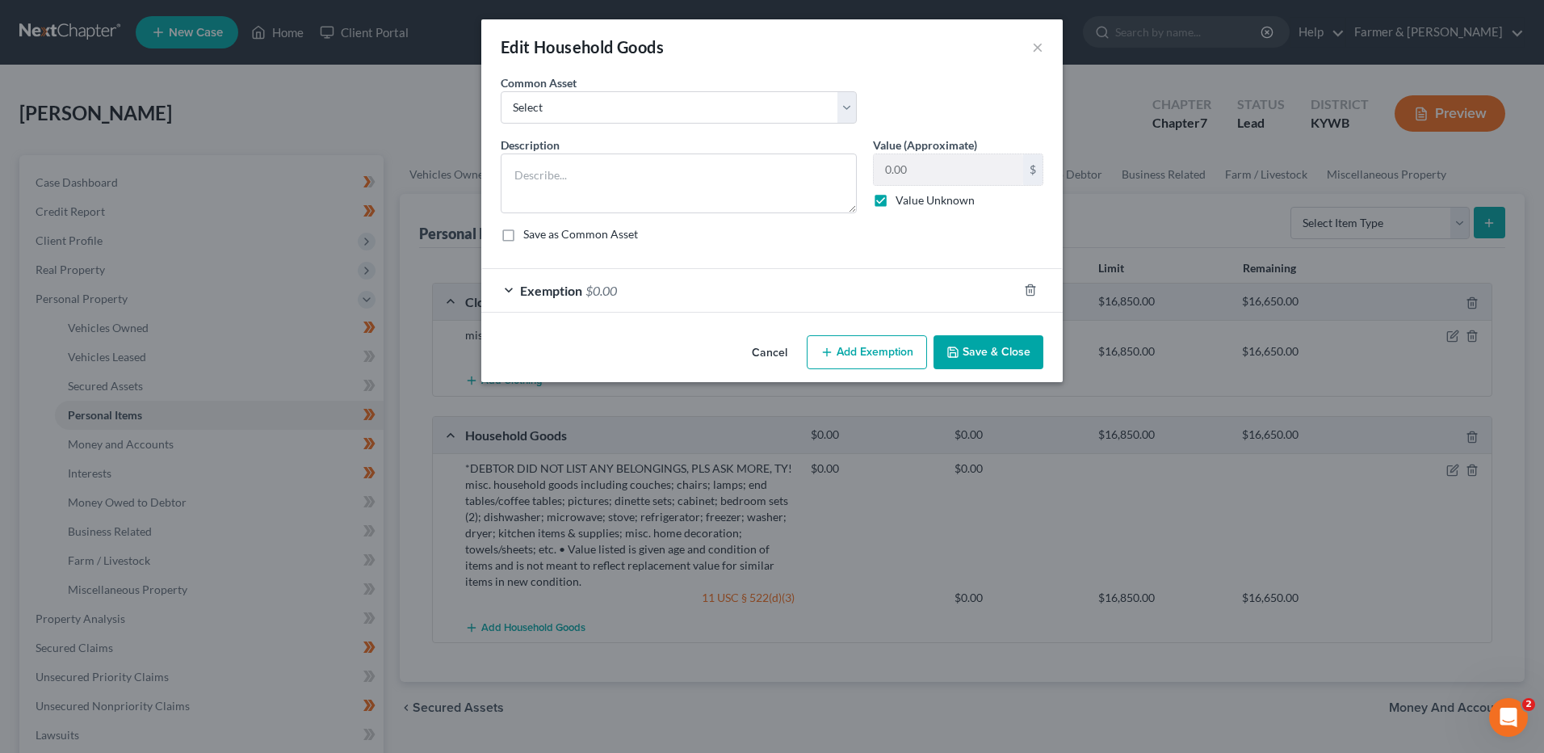
click at [896, 203] on label "Value Unknown" at bounding box center [935, 200] width 79 height 16
click at [902, 203] on input "Value Unknown" at bounding box center [907, 197] width 10 height 10
checkbox input "false"
click at [918, 173] on input "0.00" at bounding box center [948, 169] width 149 height 31
type input "250.00"
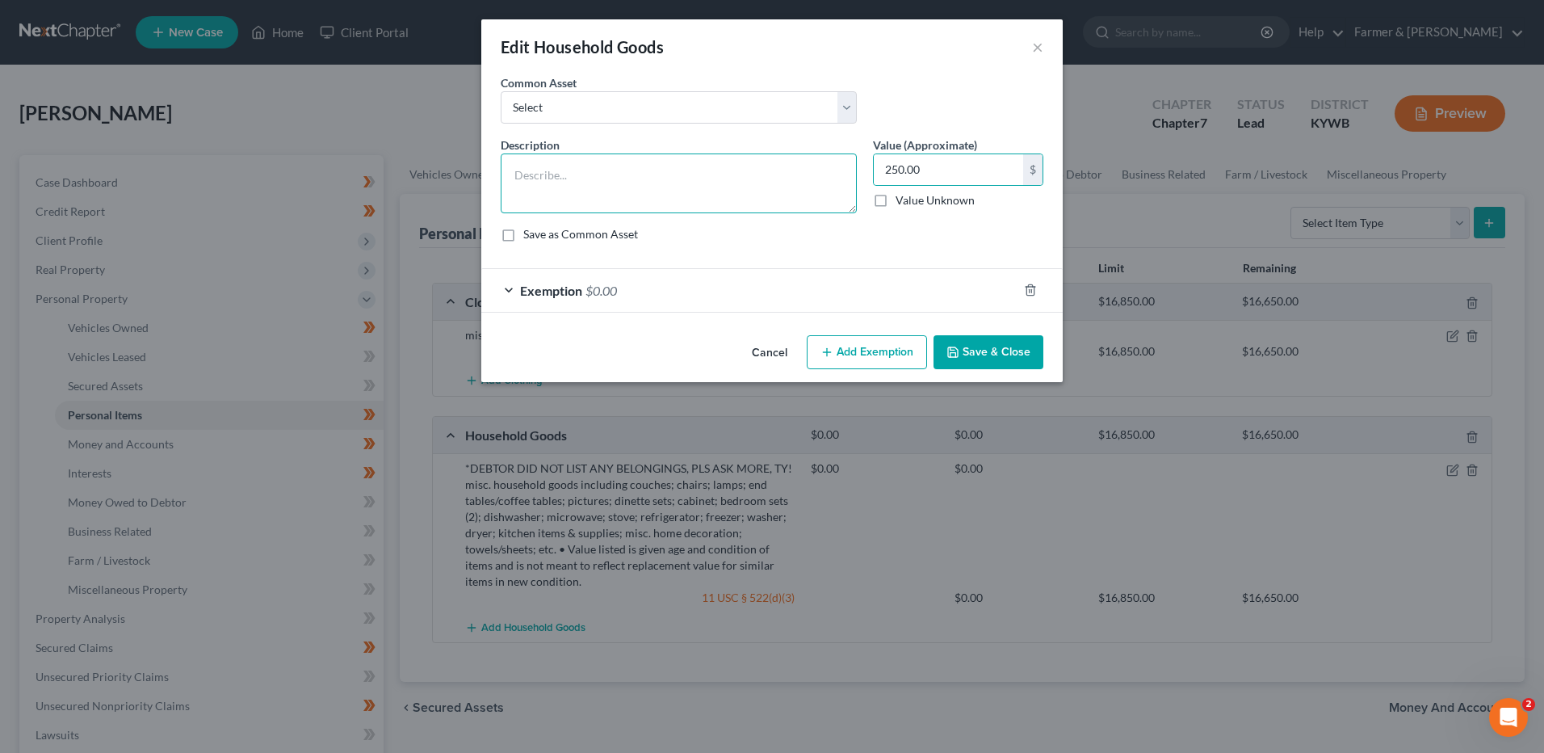
click at [745, 192] on textarea at bounding box center [679, 183] width 356 height 60
click at [736, 177] on textarea "Debtor is currently living with someone" at bounding box center [679, 183] width 356 height 60
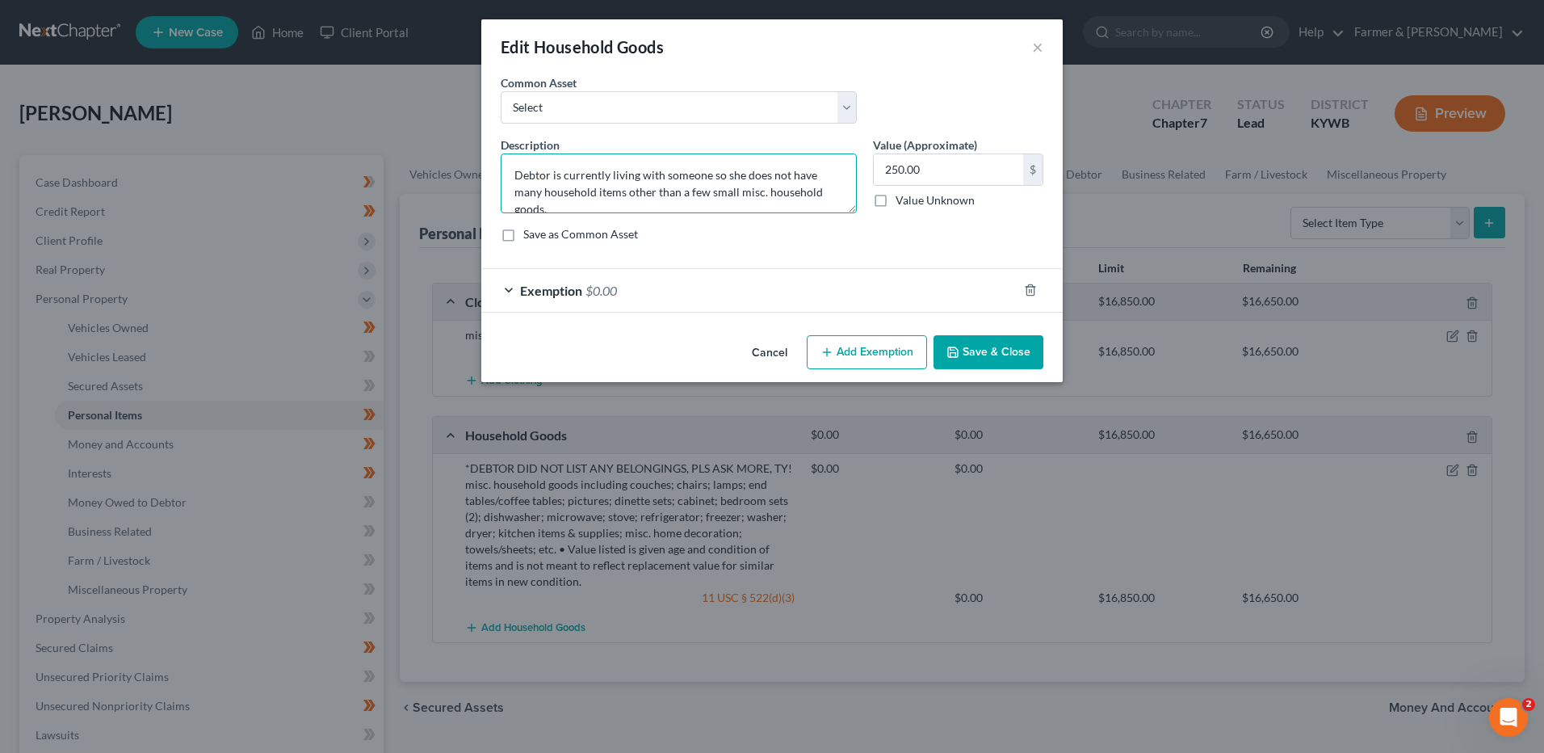
type textarea "Debtor is currently living with someone so she does not have many household ite…"
click at [610, 297] on span "$0.00" at bounding box center [600, 290] width 31 height 15
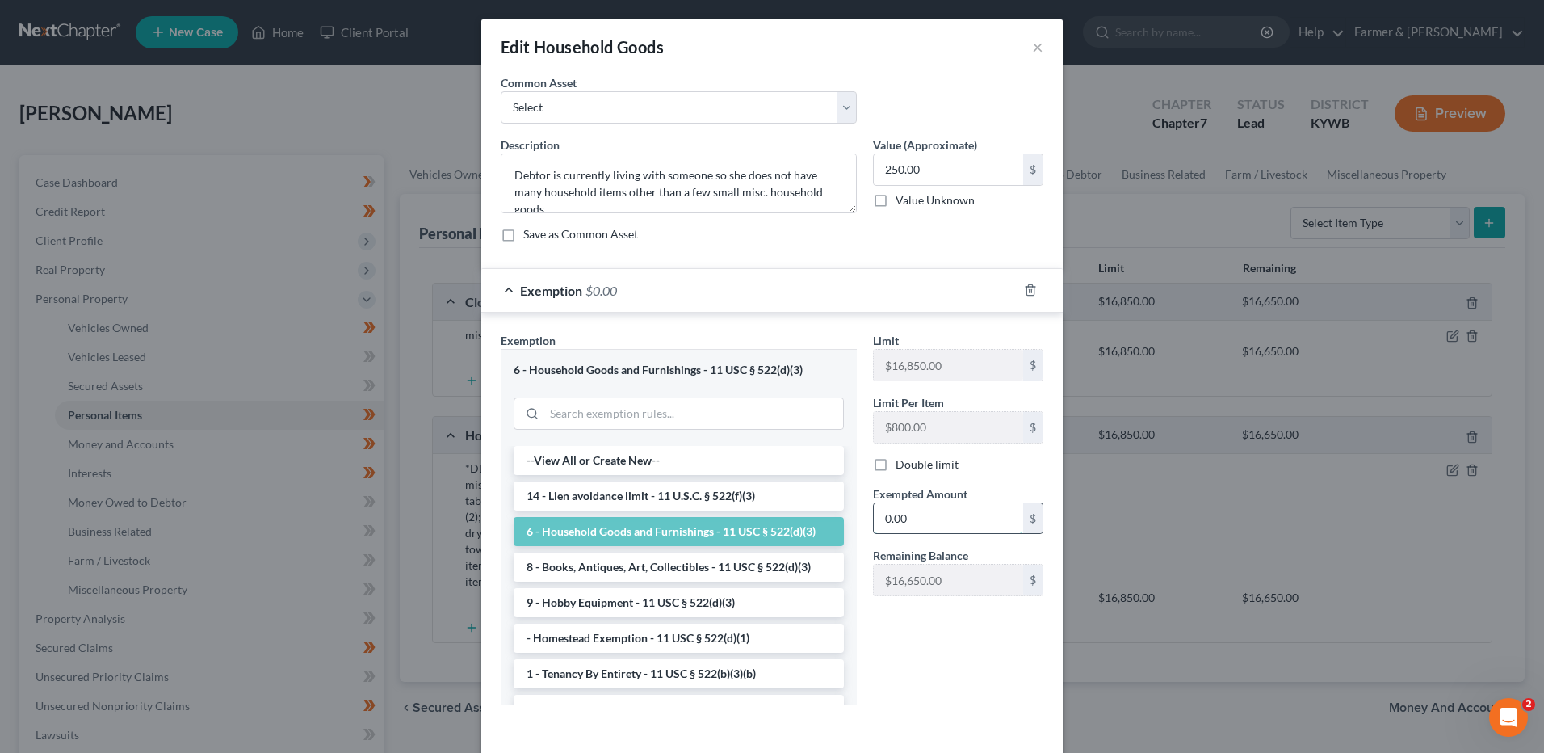
click at [935, 507] on input "0.00" at bounding box center [948, 518] width 149 height 31
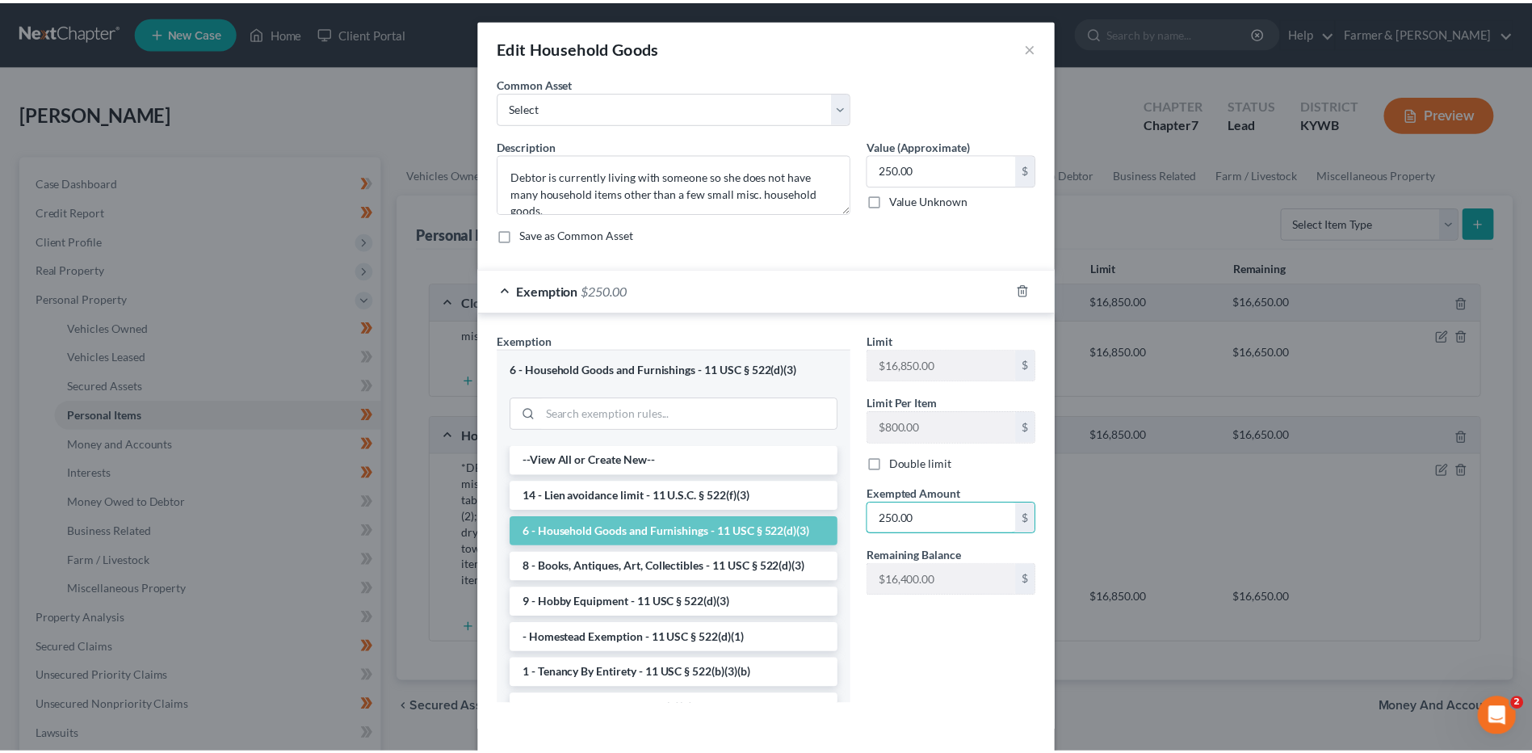
scroll to position [66, 0]
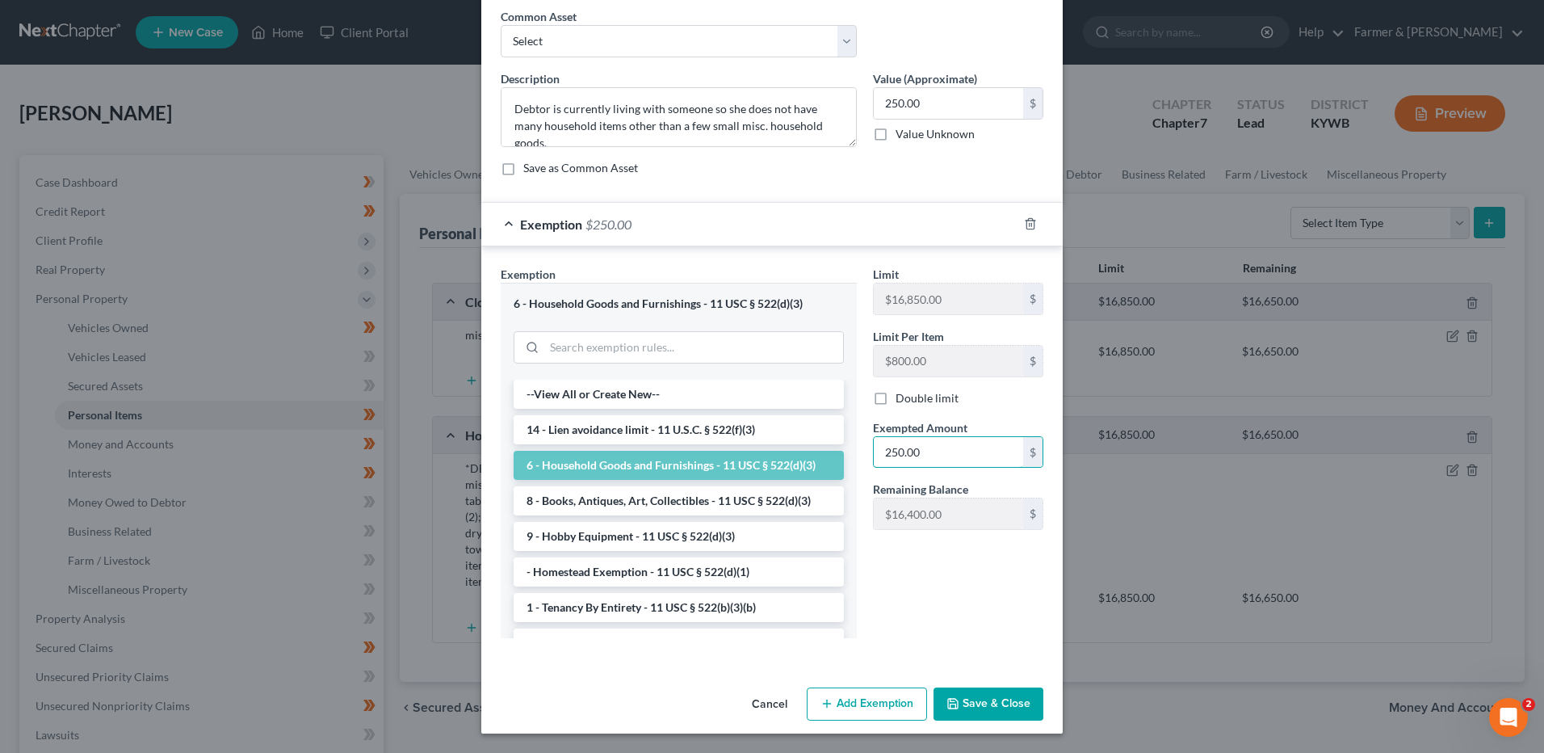
type input "250.00"
click at [983, 711] on button "Save & Close" at bounding box center [989, 704] width 110 height 34
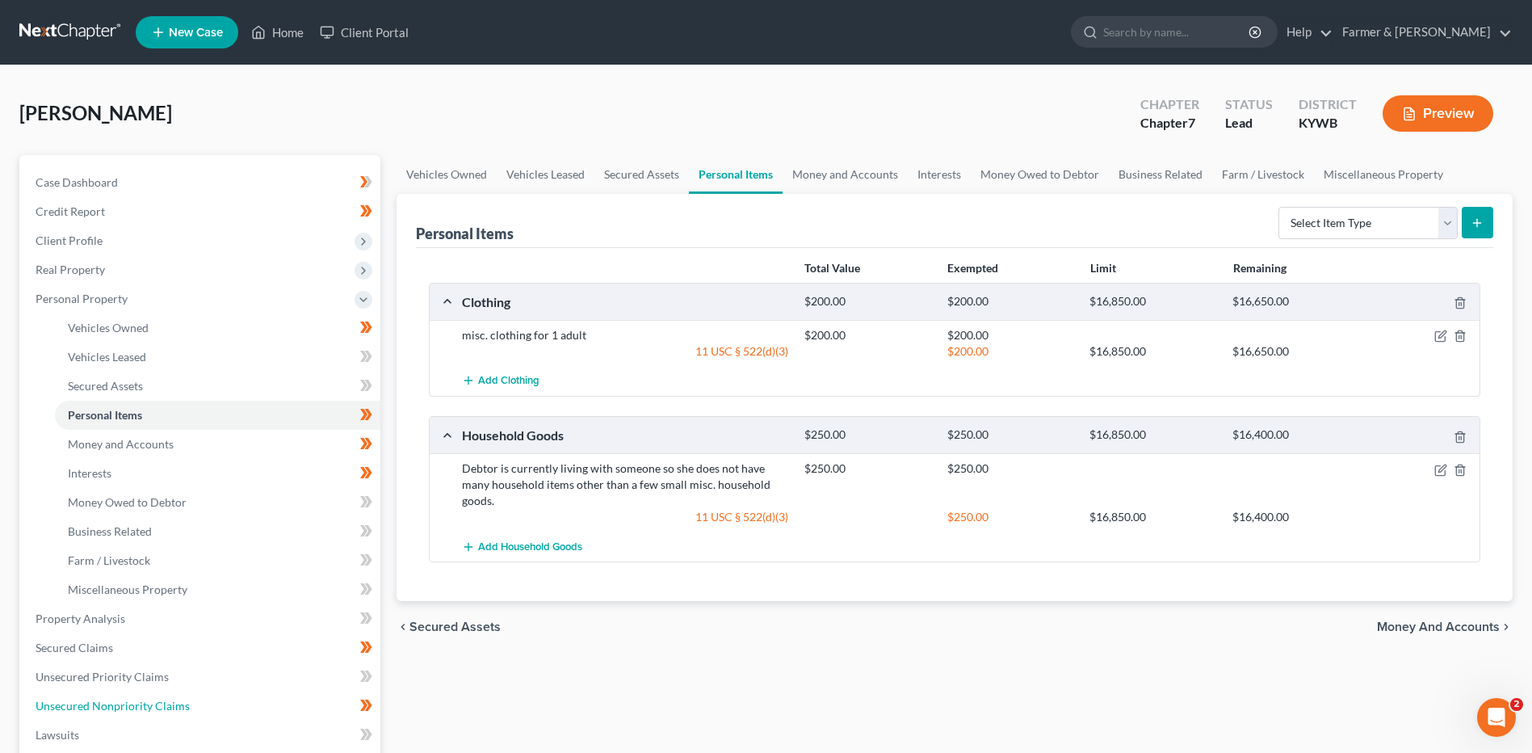
drag, startPoint x: 109, startPoint y: 708, endPoint x: 697, endPoint y: 623, distance: 594.0
click at [109, 708] on span "Unsecured Nonpriority Claims" at bounding box center [113, 706] width 154 height 14
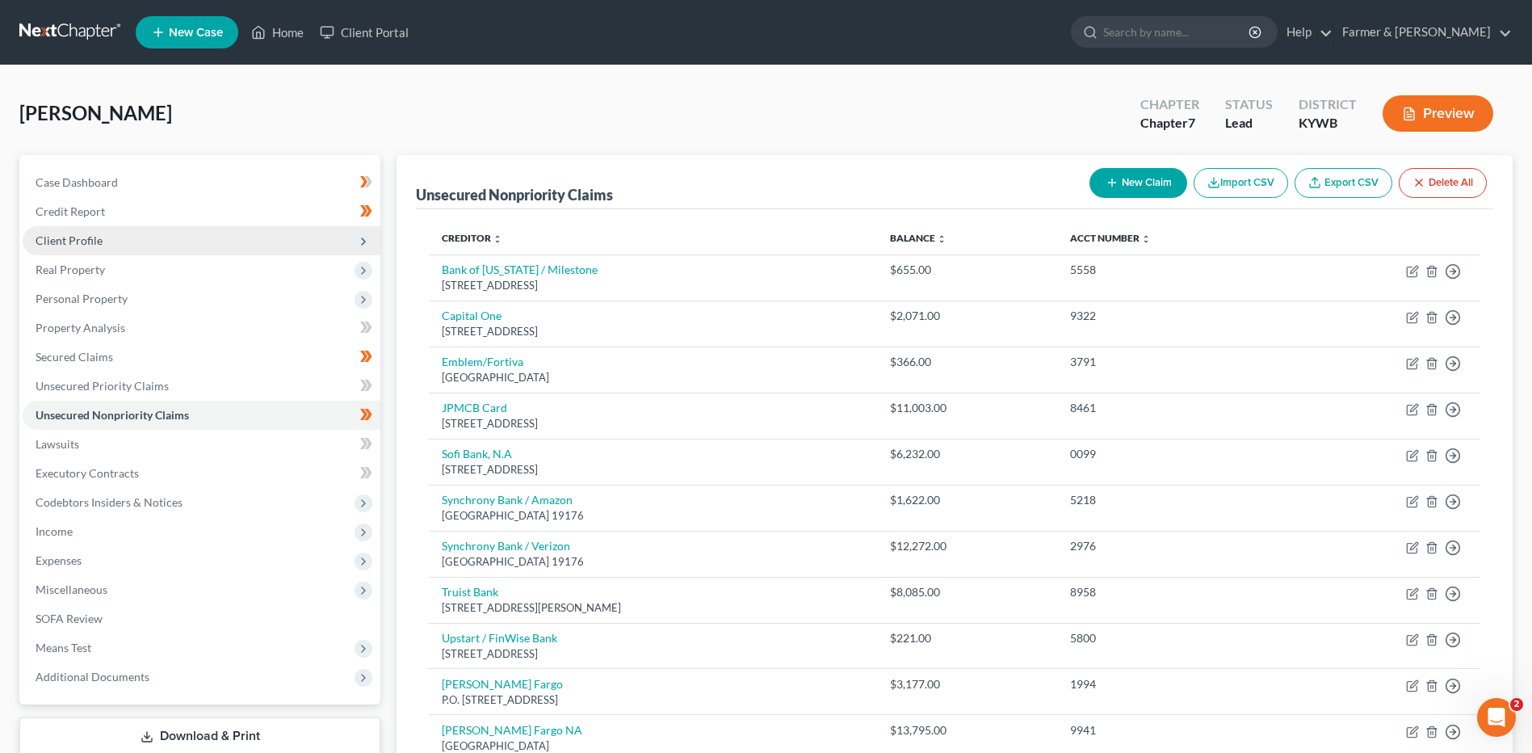
drag, startPoint x: 92, startPoint y: 239, endPoint x: 102, endPoint y: 248, distance: 13.1
click at [92, 239] on span "Client Profile" at bounding box center [69, 240] width 67 height 14
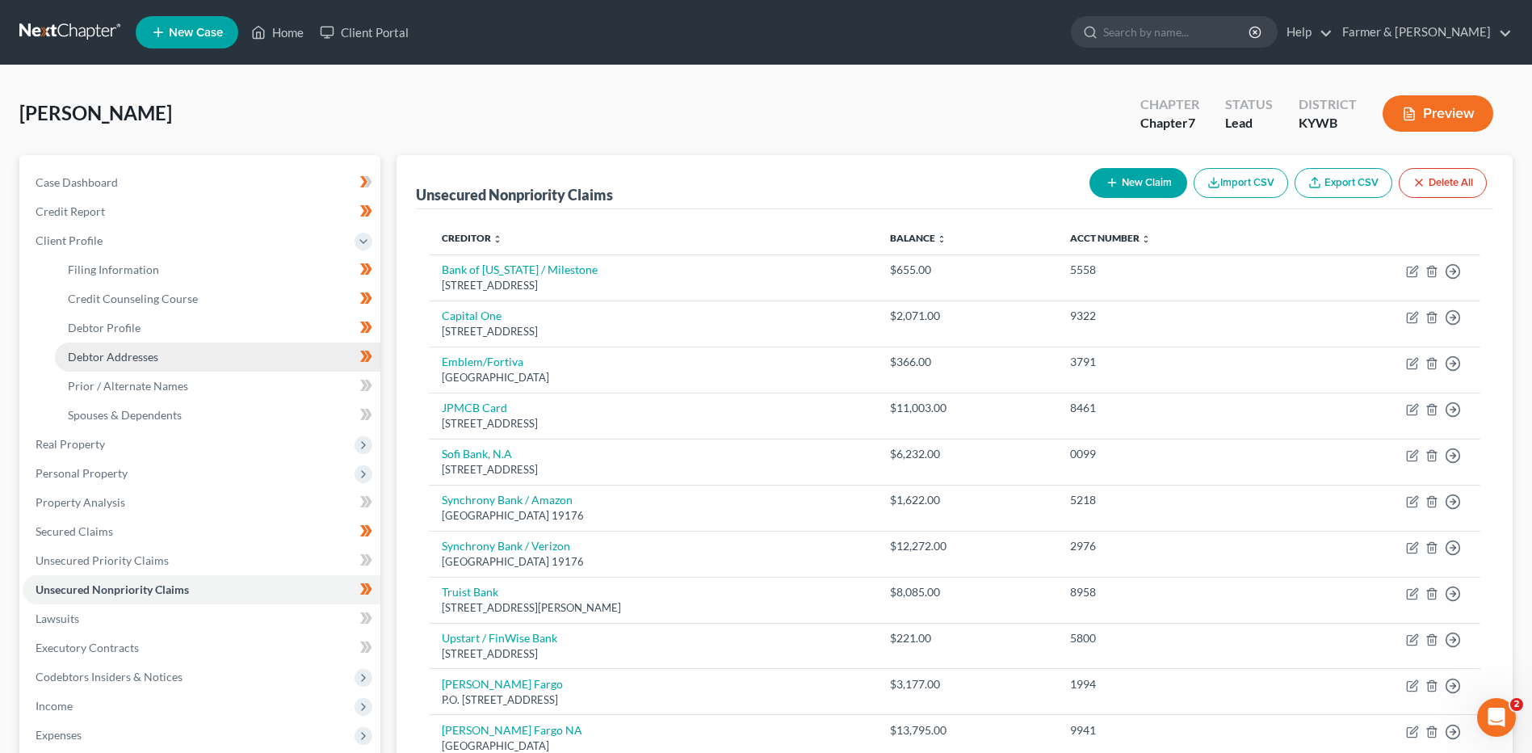
click at [134, 356] on span "Debtor Addresses" at bounding box center [113, 357] width 90 height 14
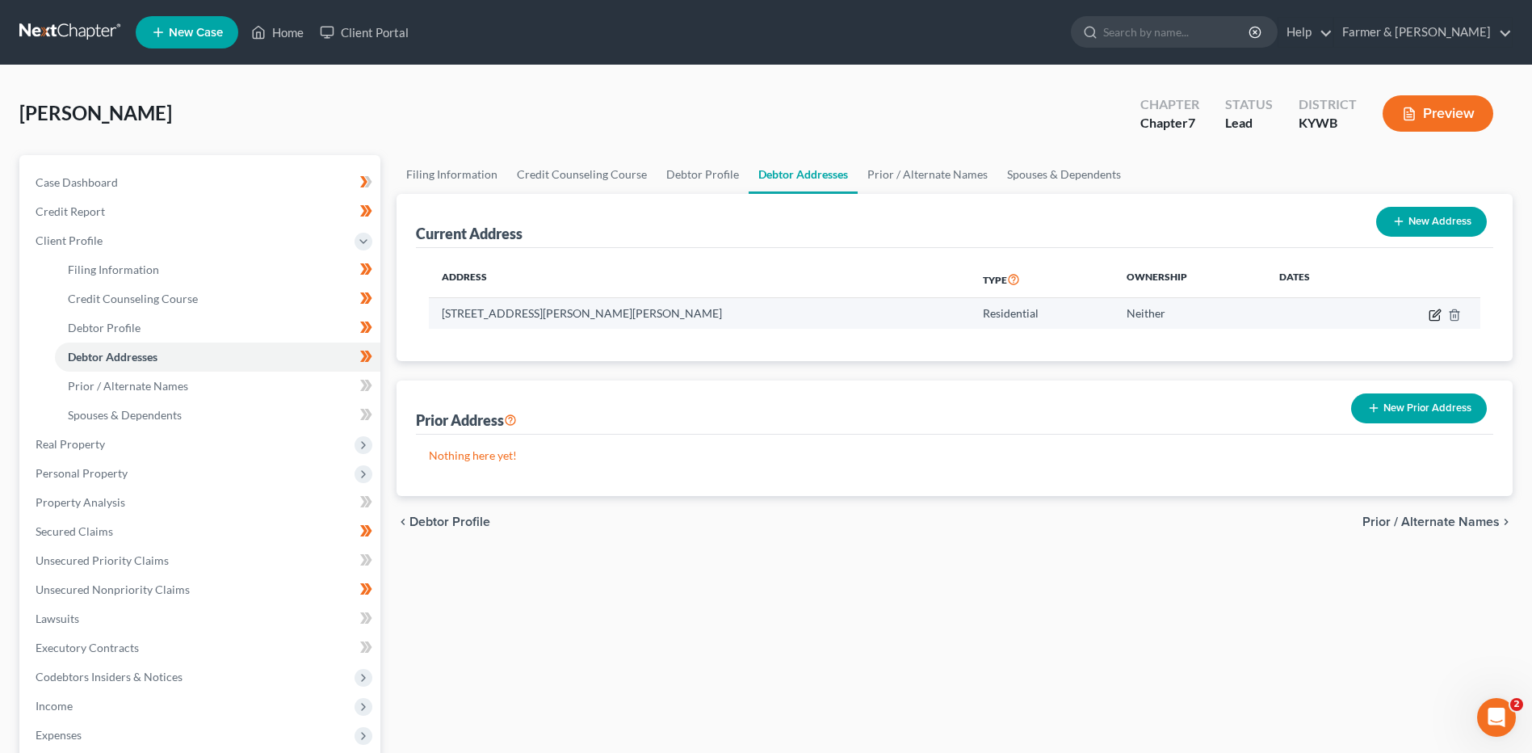
click at [1437, 314] on icon "button" at bounding box center [1436, 312] width 7 height 7
select select "18"
select select "0"
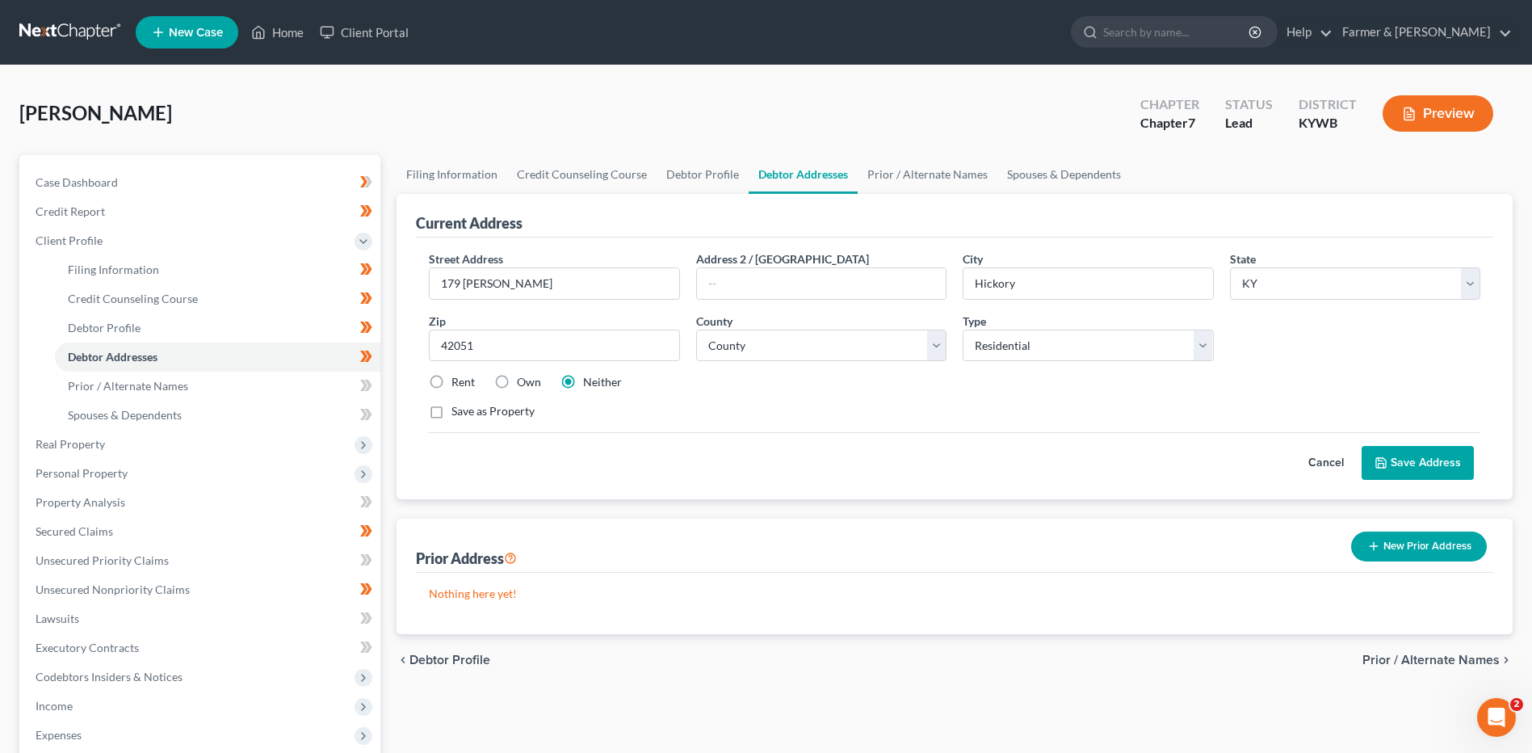
click at [1324, 460] on button "Cancel" at bounding box center [1325, 463] width 71 height 32
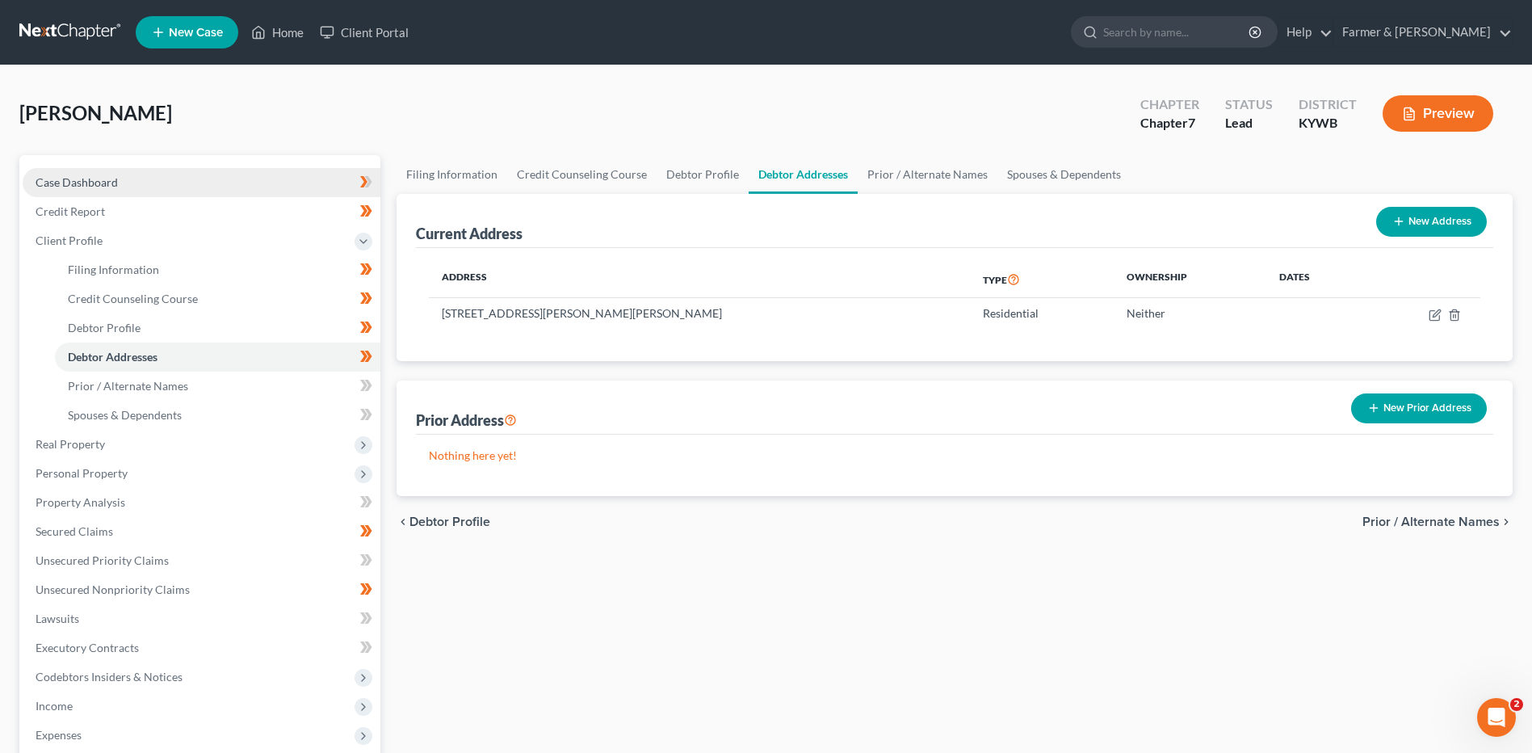
click at [161, 179] on link "Case Dashboard" at bounding box center [202, 182] width 358 height 29
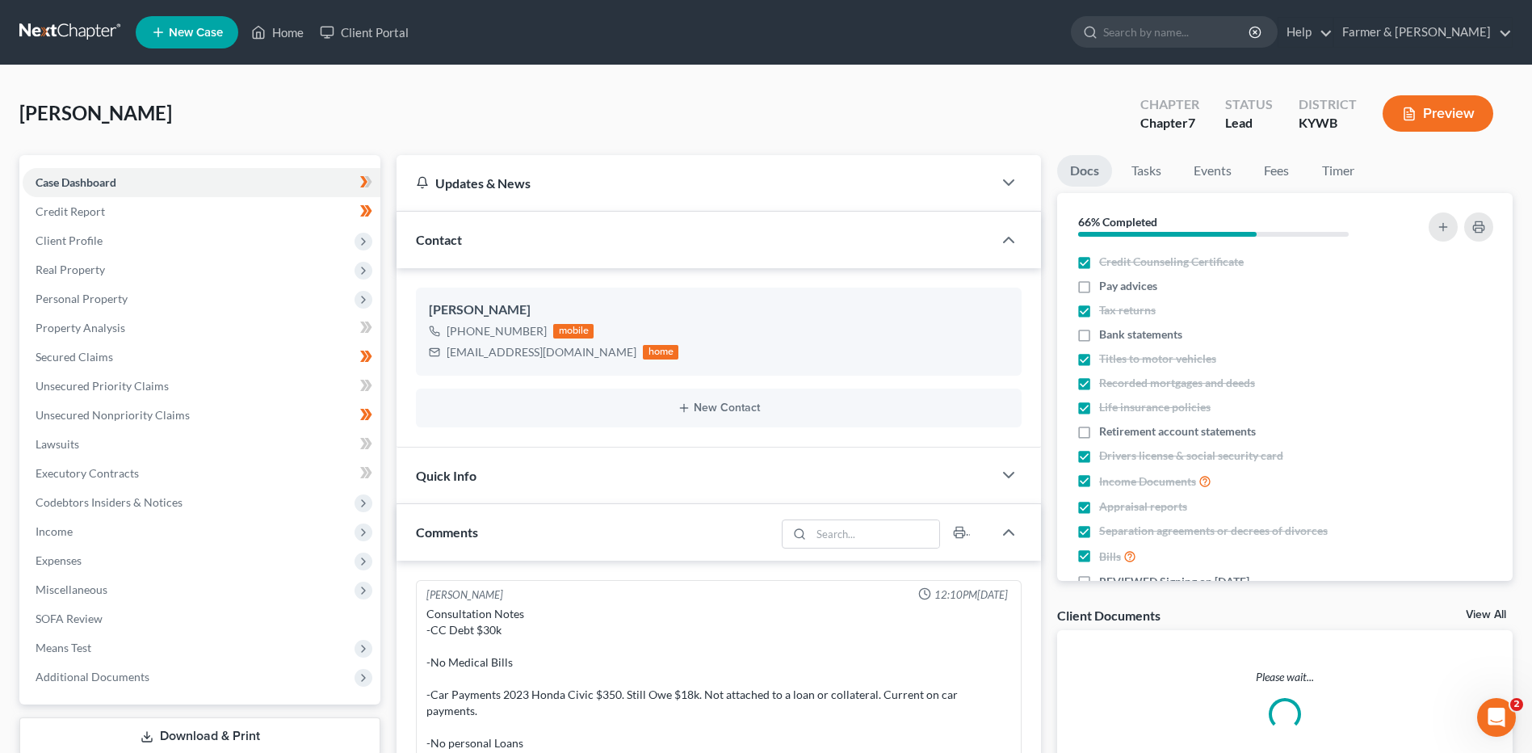
scroll to position [208, 0]
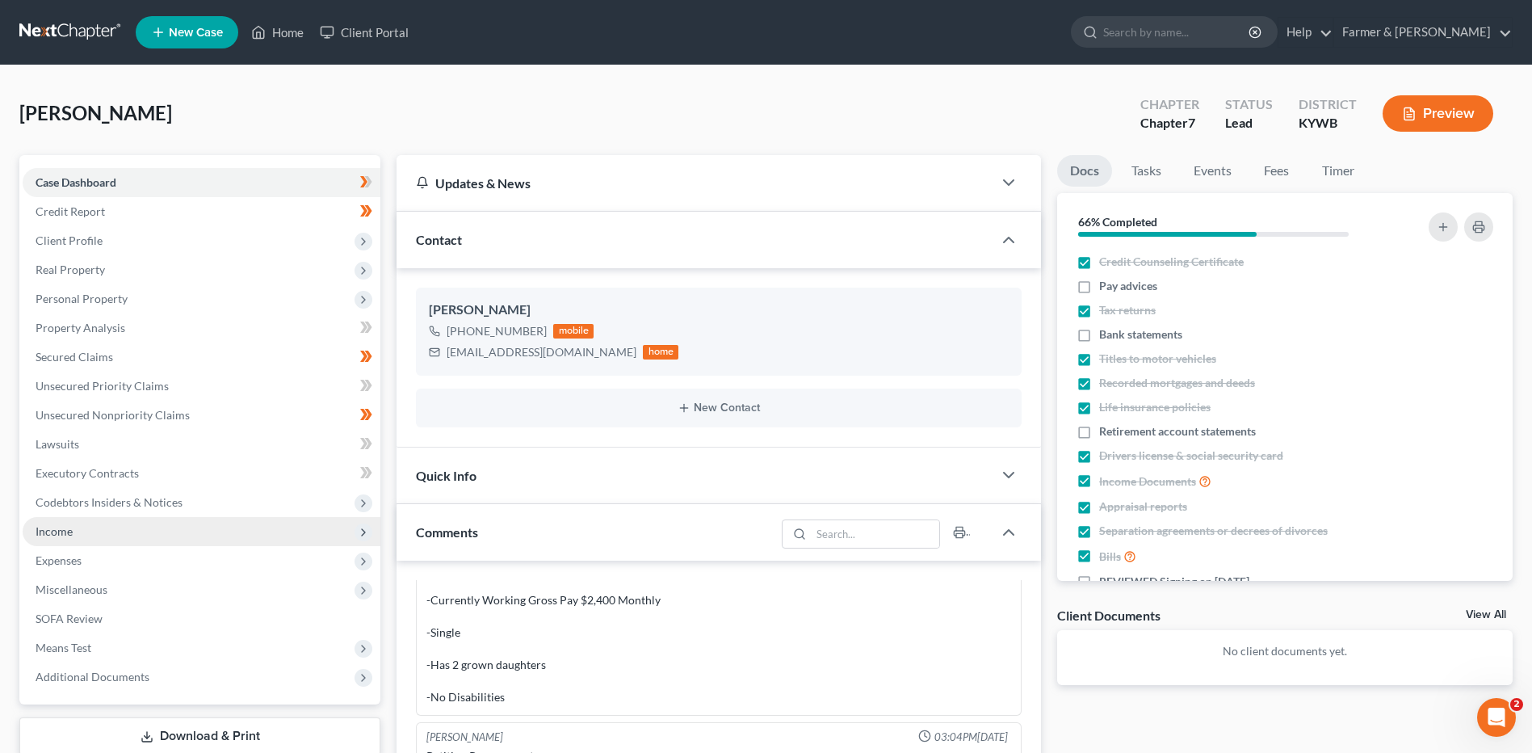
click at [94, 522] on span "Income" at bounding box center [202, 531] width 358 height 29
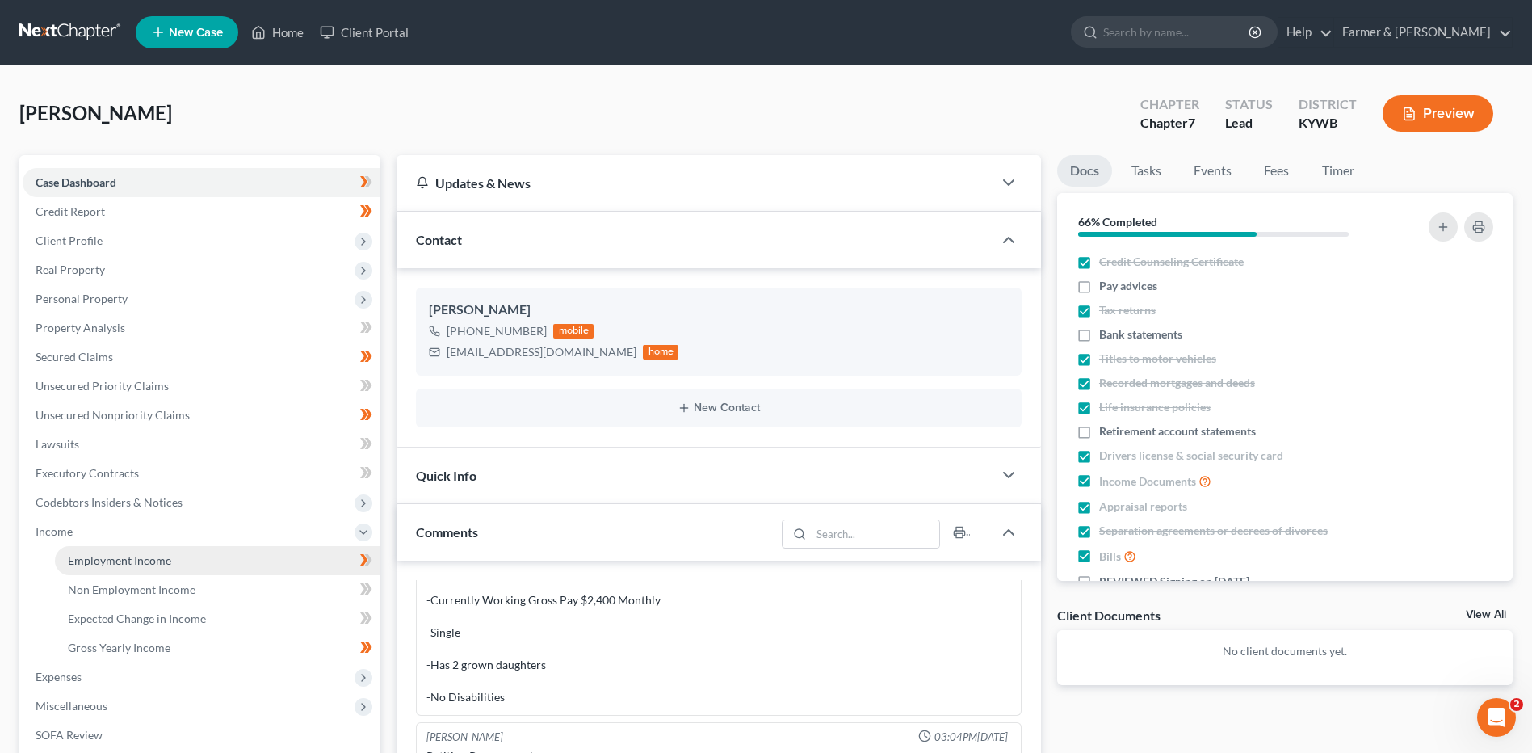
click at [126, 558] on span "Employment Income" at bounding box center [119, 560] width 103 height 14
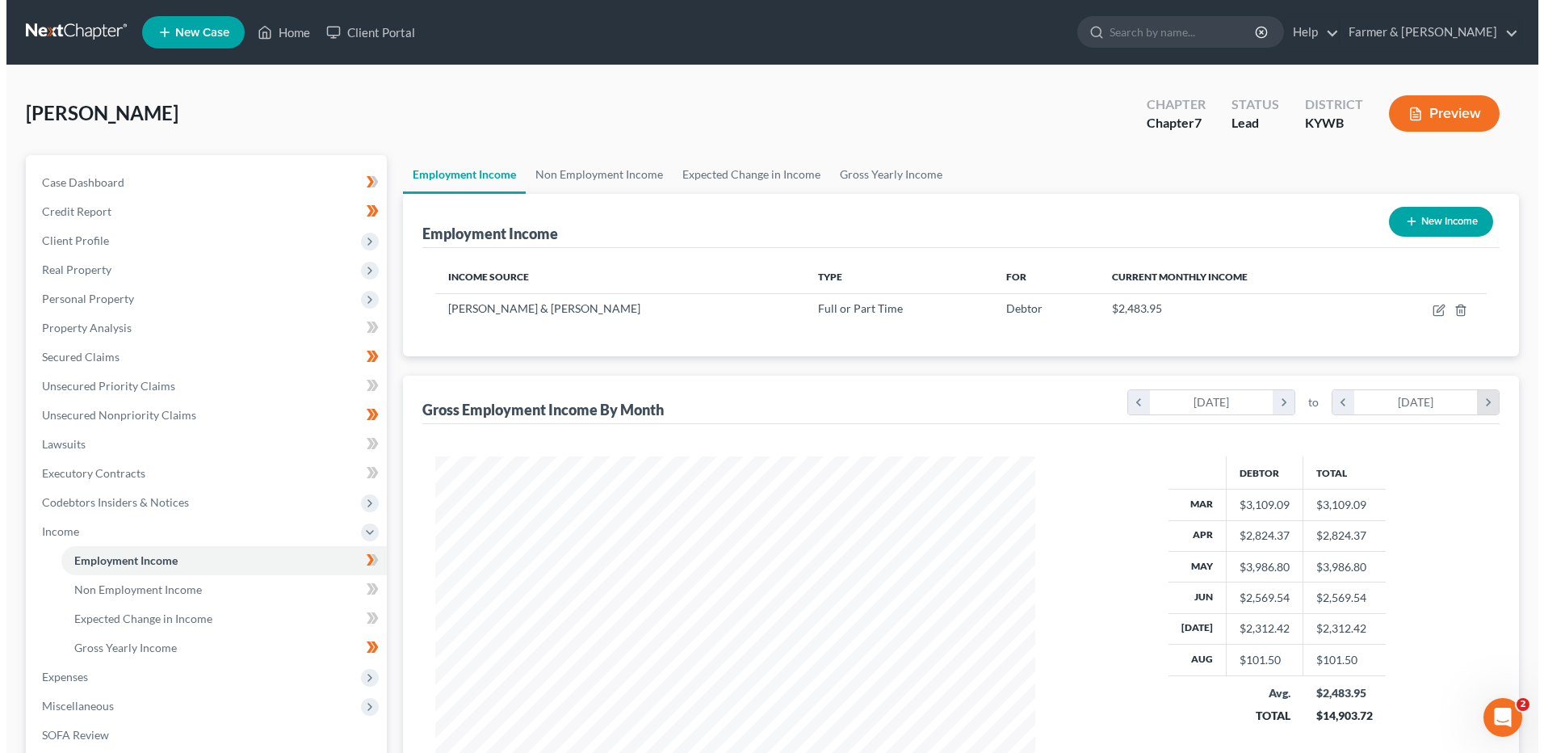
scroll to position [300, 631]
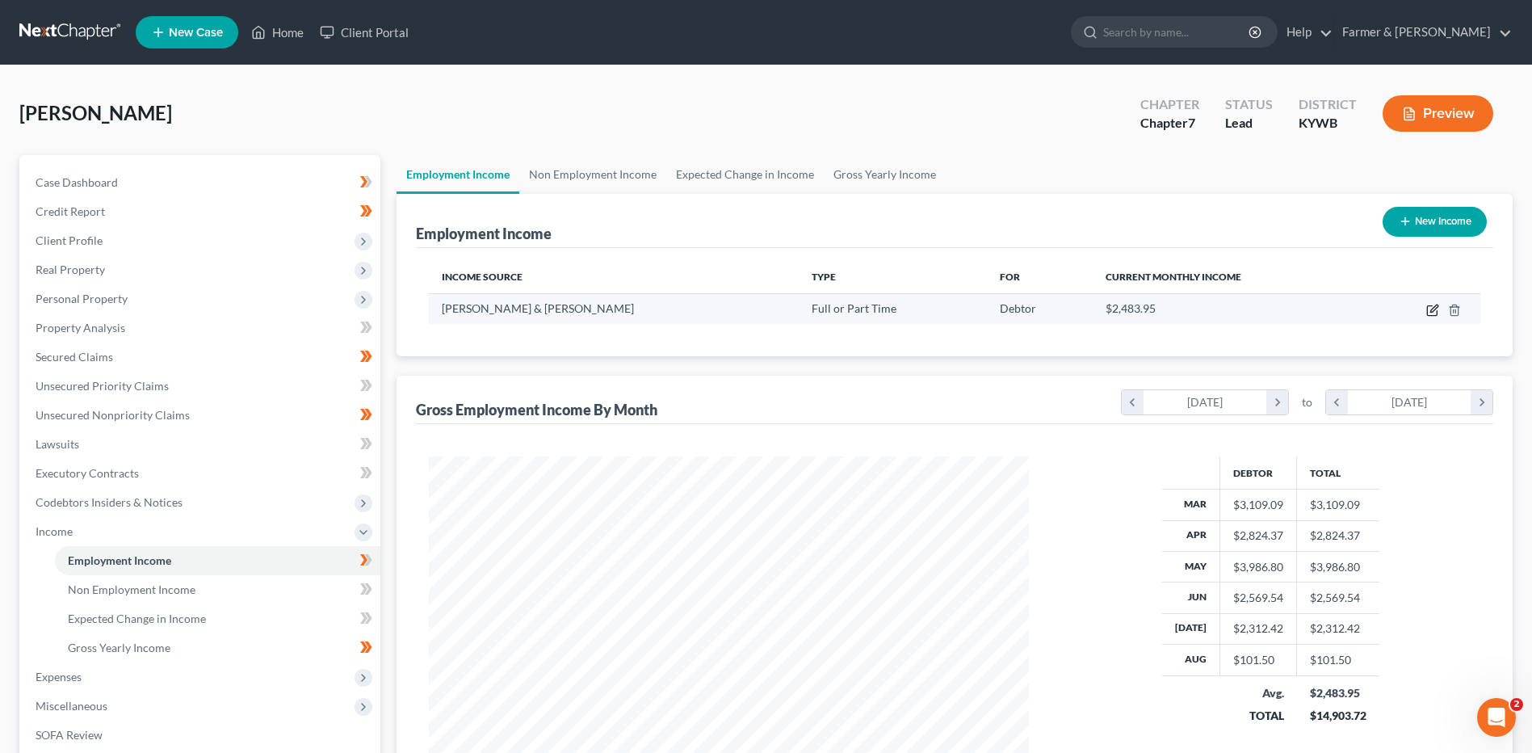
click at [1433, 313] on icon "button" at bounding box center [1432, 310] width 13 height 13
select select "0"
select select "18"
select select "2"
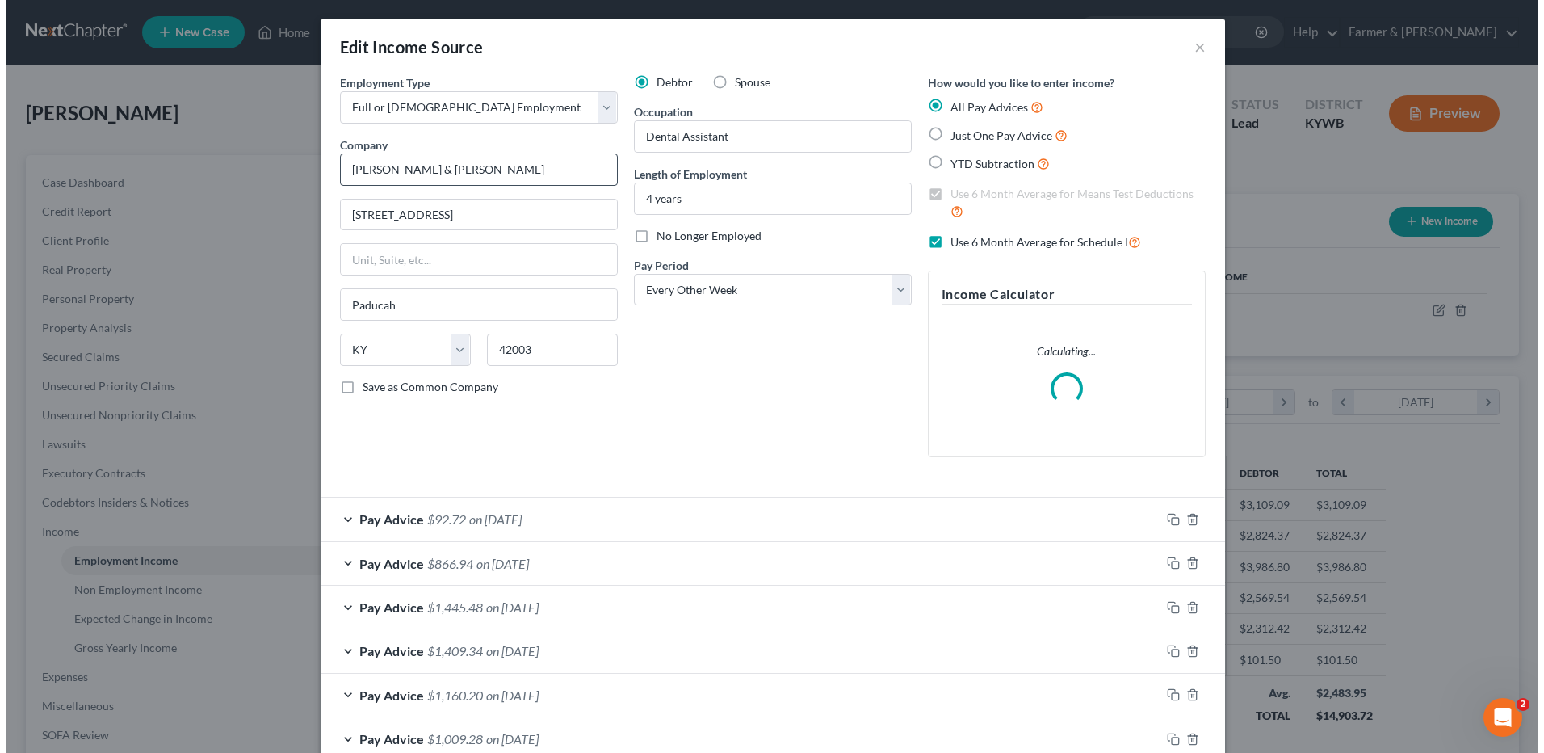
scroll to position [302, 638]
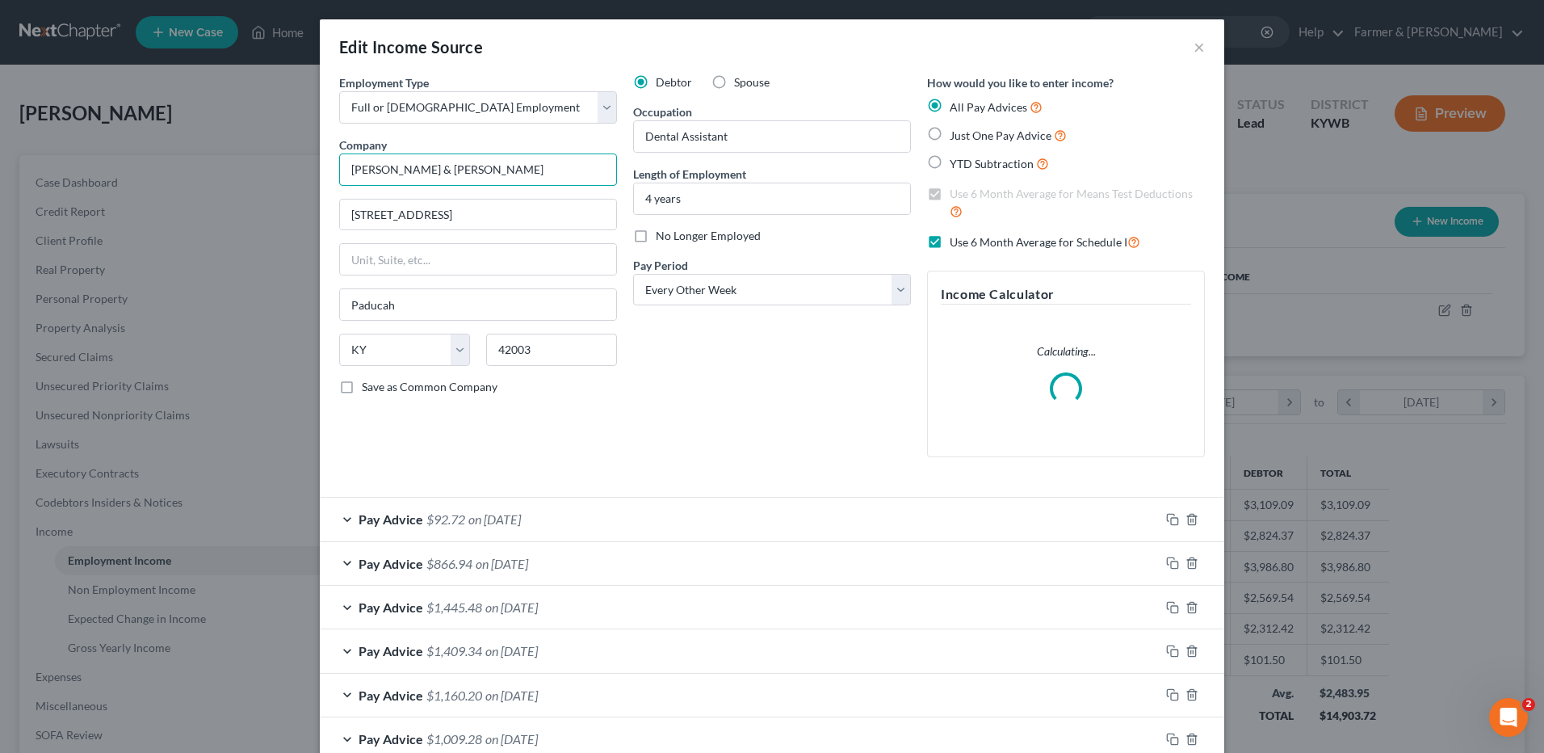
drag, startPoint x: 472, startPoint y: 162, endPoint x: 93, endPoint y: 126, distance: 380.5
click at [112, 146] on div "Edit Income Source × Employment Type * Select Full or Part Time Employment Self…" at bounding box center [772, 376] width 1544 height 753
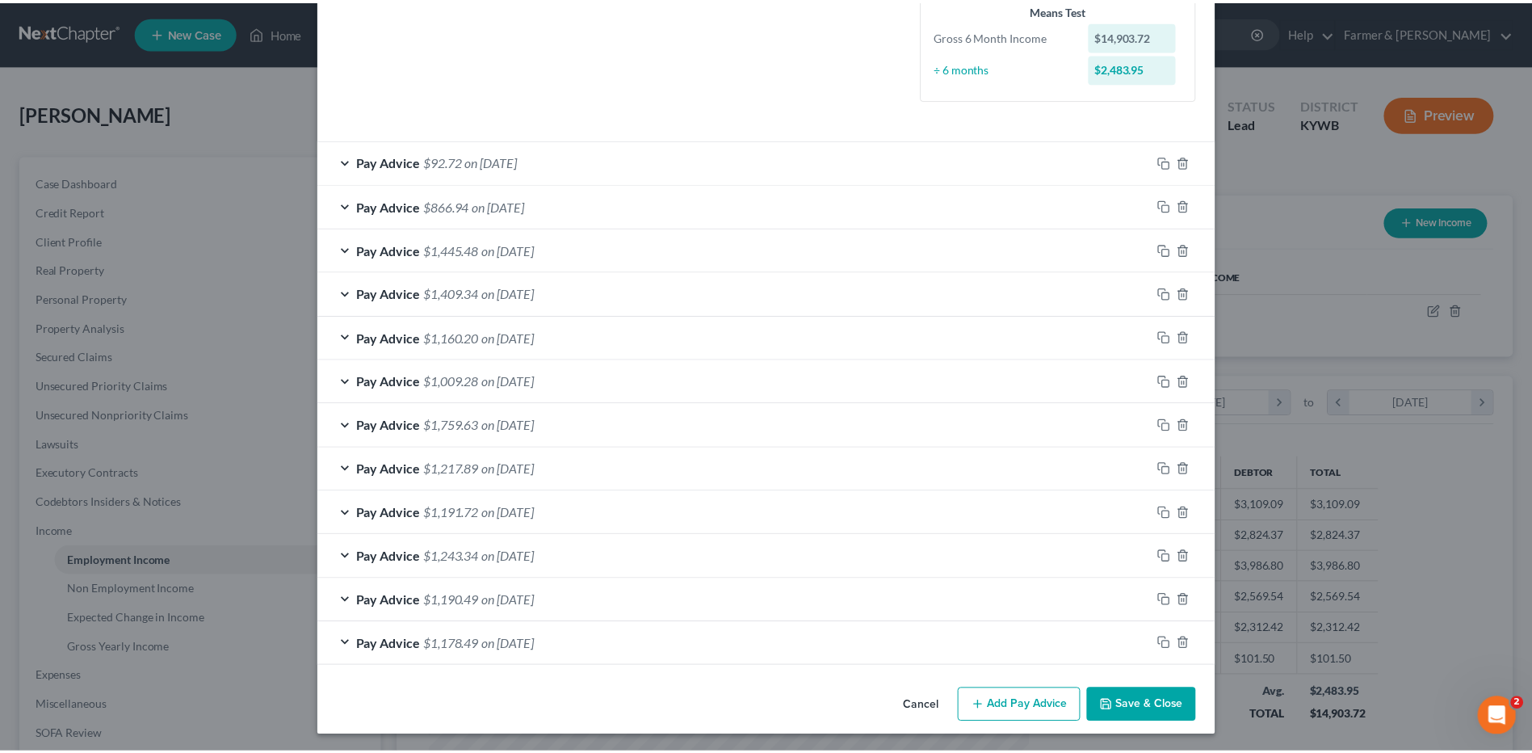
scroll to position [409, 0]
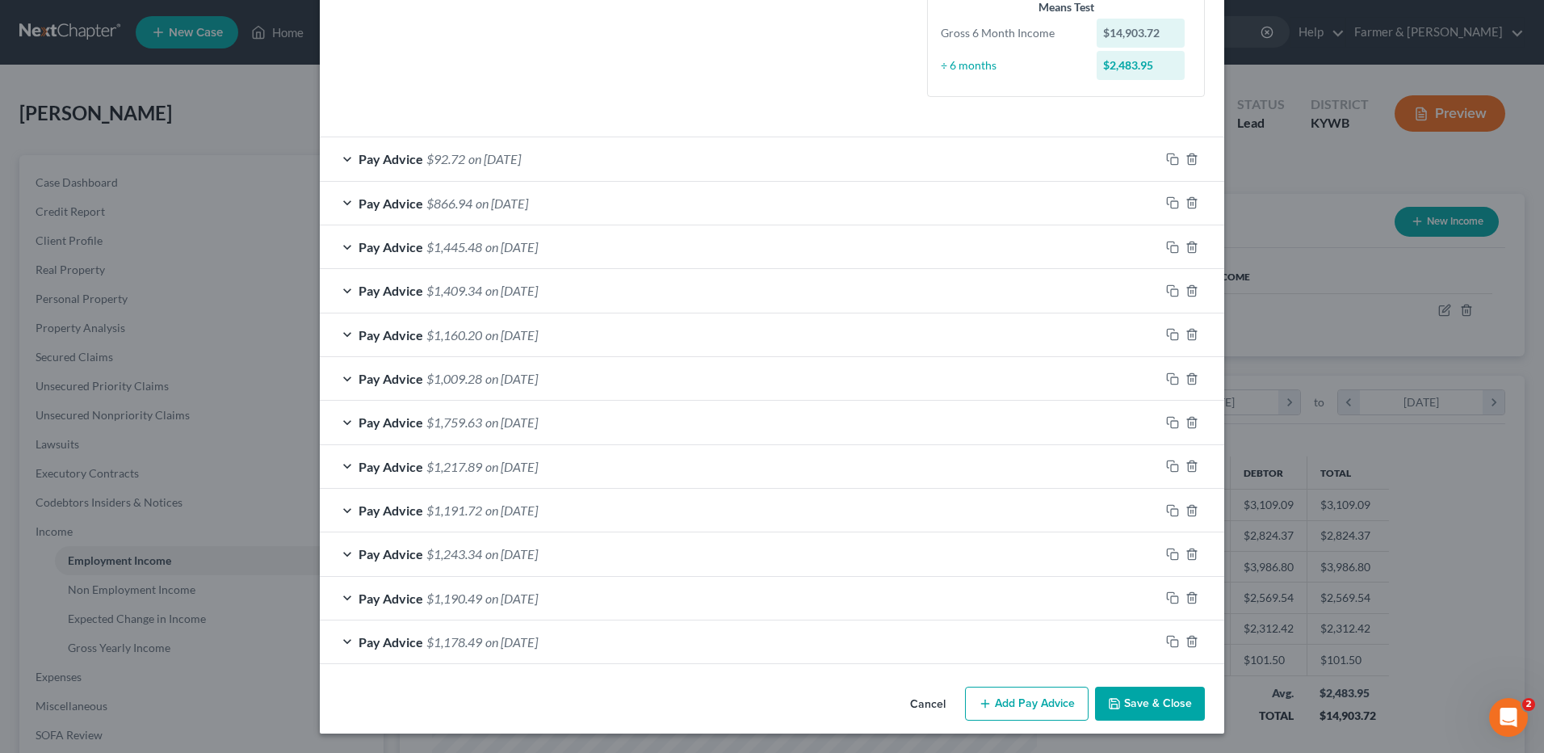
type input "Purchase Endo"
click at [1138, 720] on button "Save & Close" at bounding box center [1150, 703] width 110 height 34
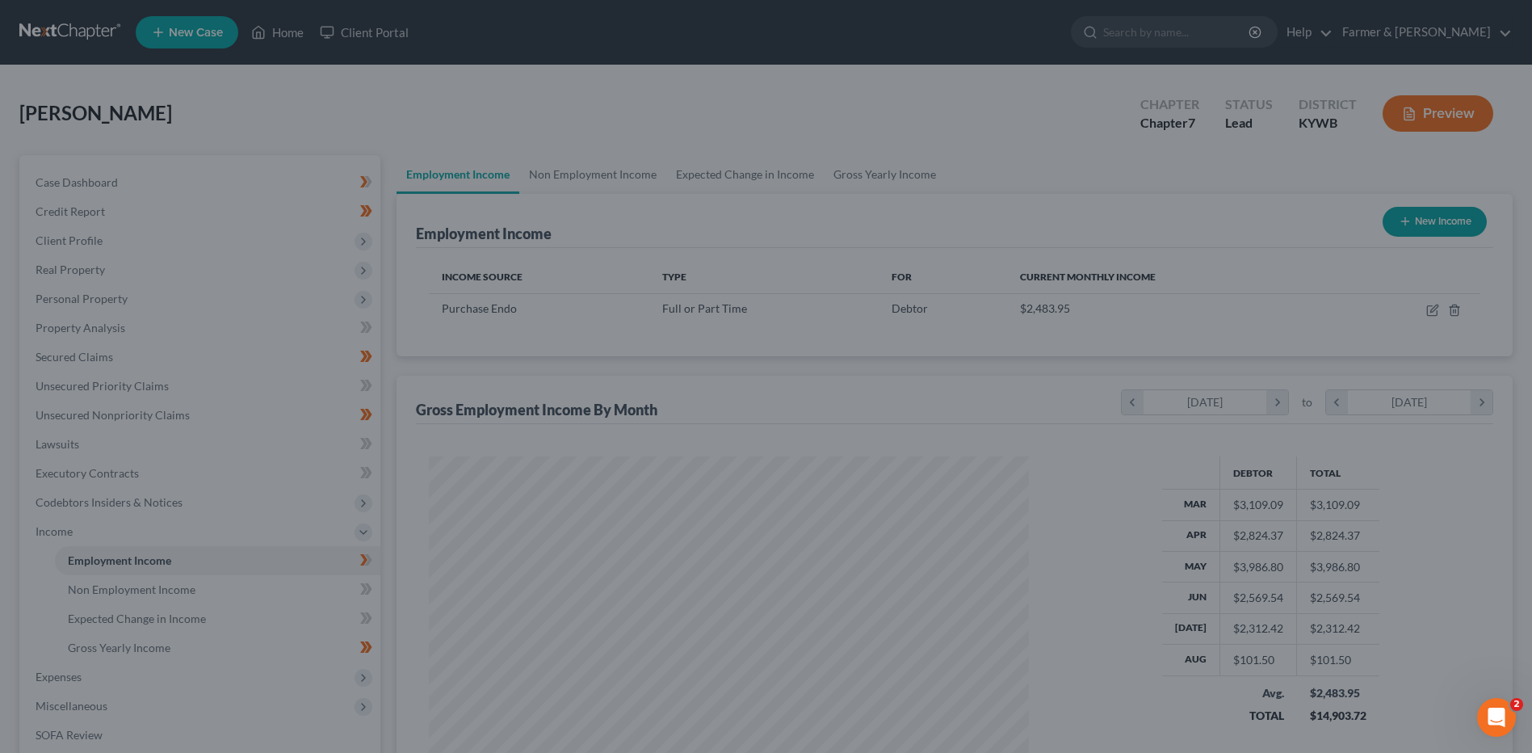
scroll to position [807241, 806909]
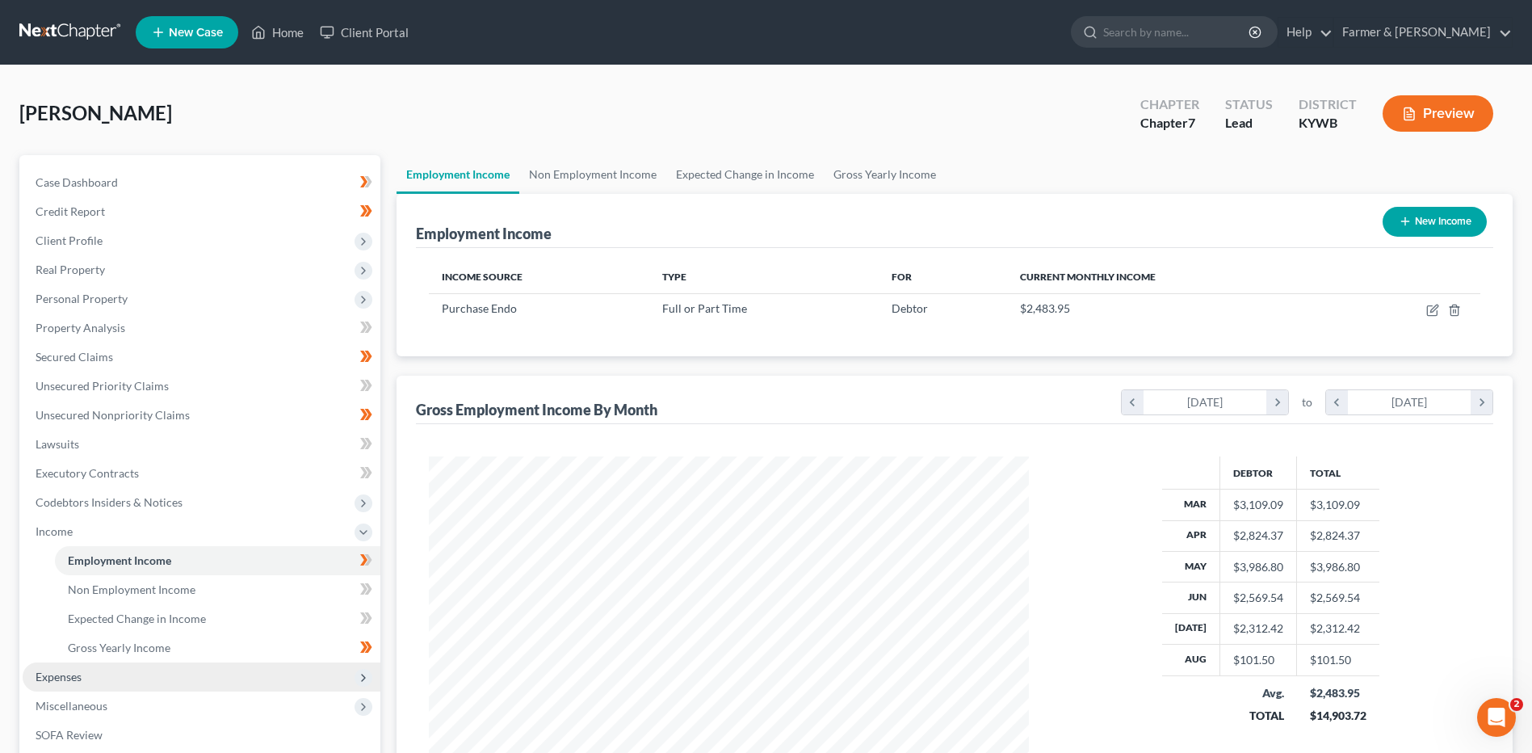
click at [83, 674] on span "Expenses" at bounding box center [202, 676] width 358 height 29
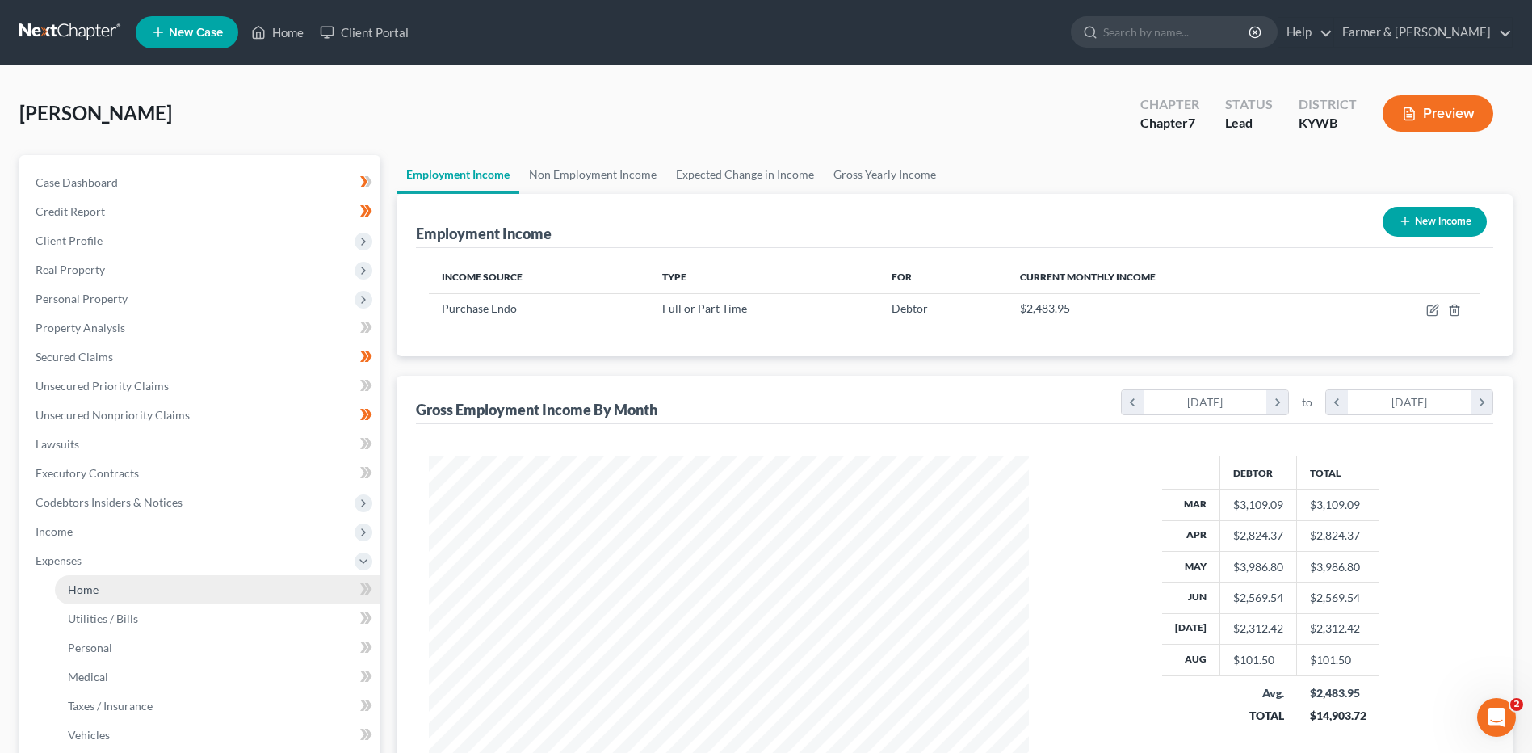
click at [150, 584] on link "Home" at bounding box center [217, 589] width 325 height 29
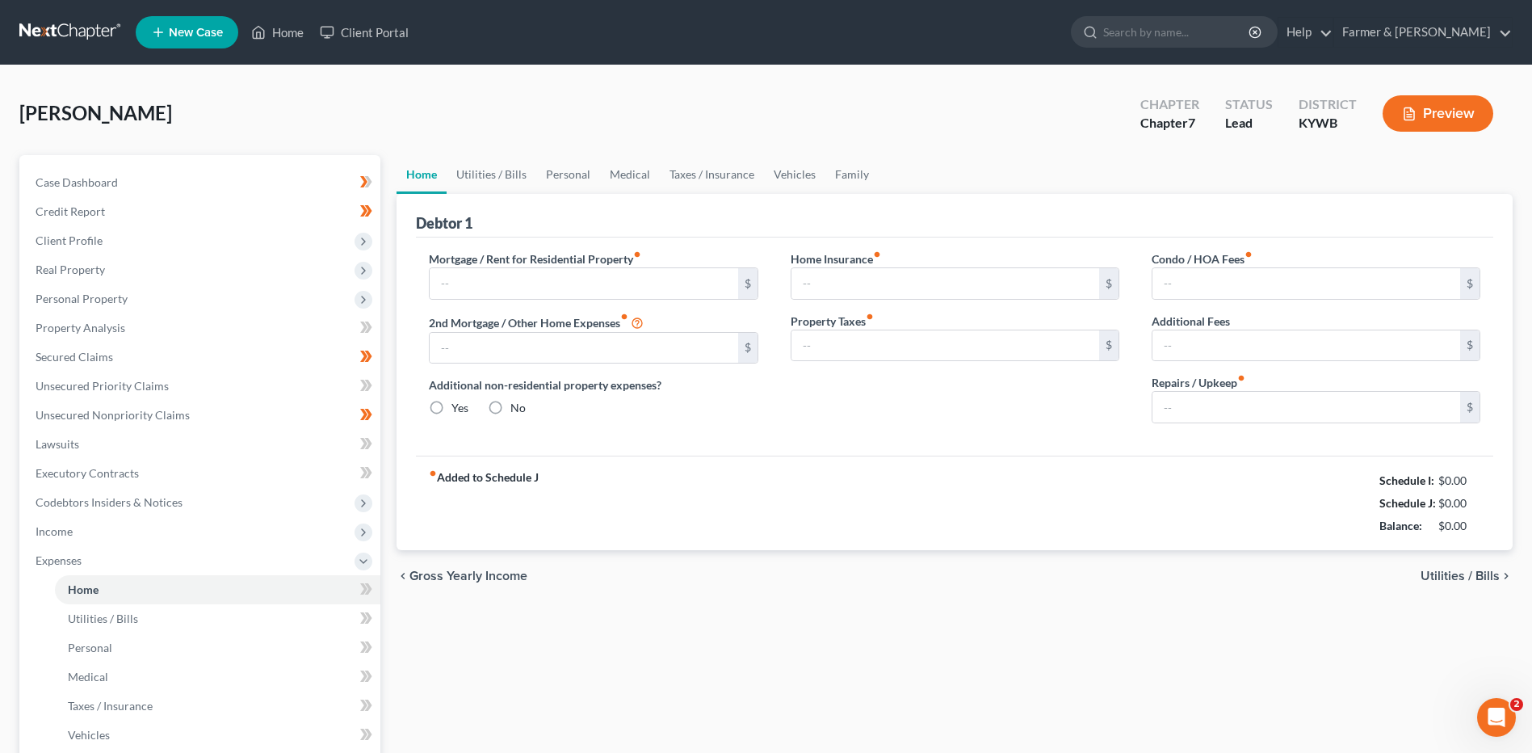
type input "0.00"
radio input "true"
type input "0.00"
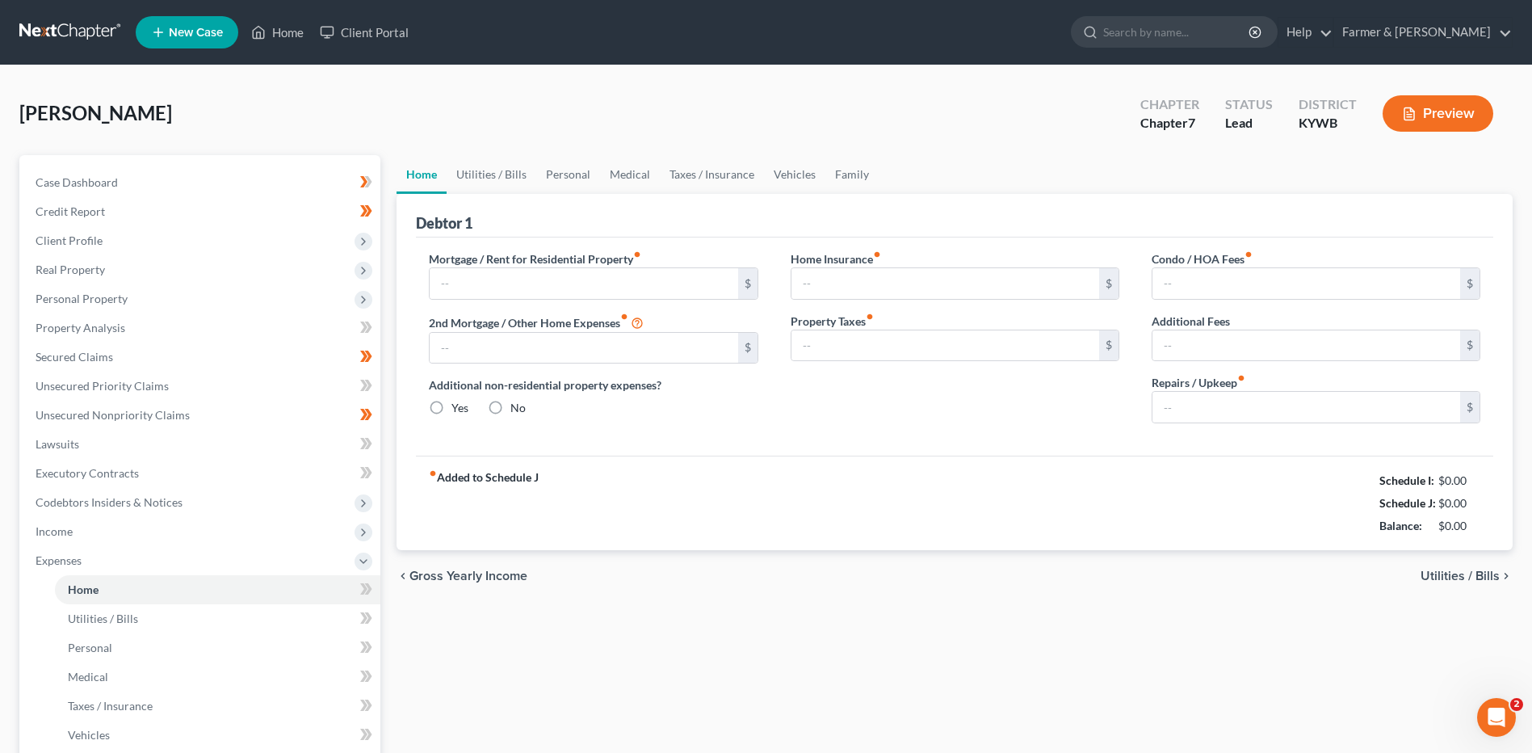
type input "0.00"
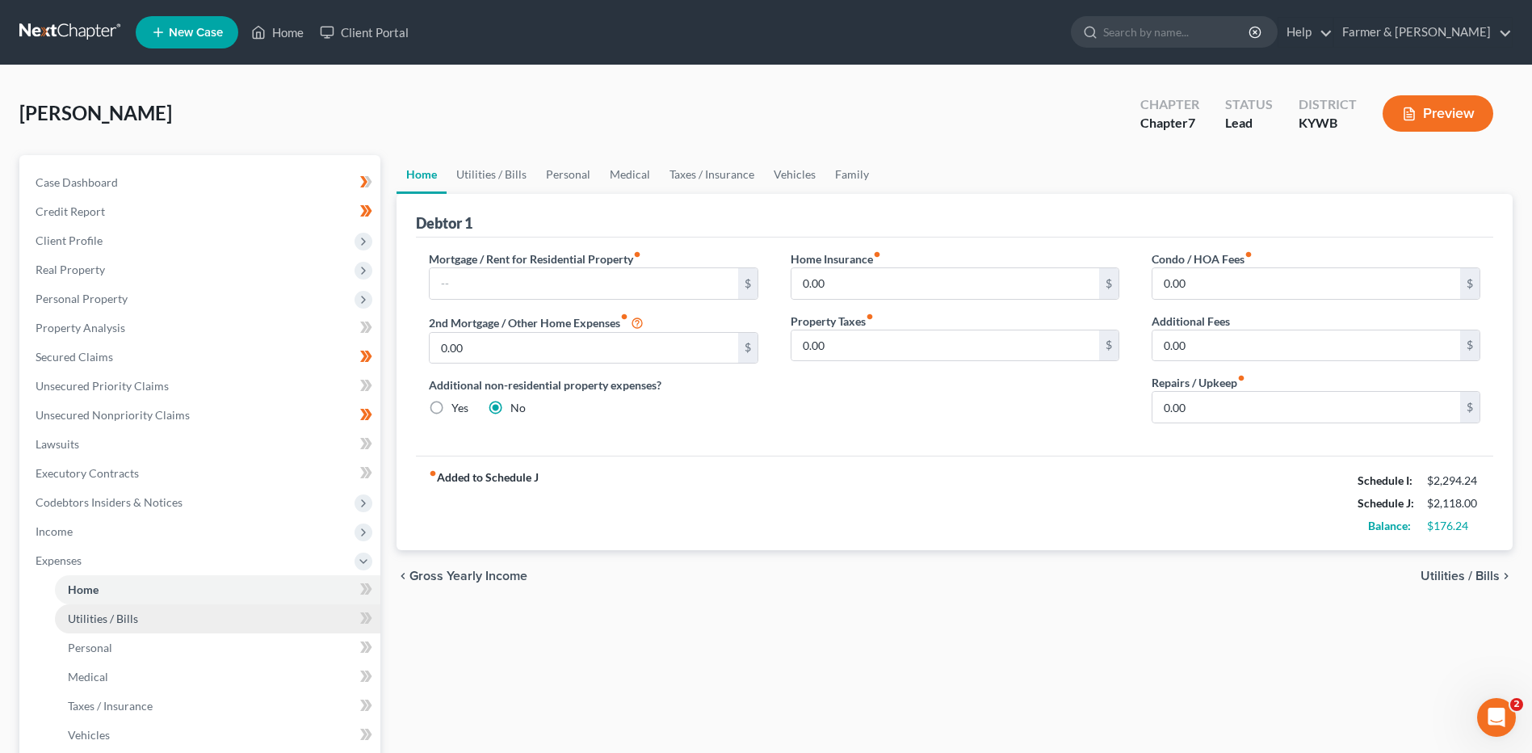
click at [162, 608] on link "Utilities / Bills" at bounding box center [217, 618] width 325 height 29
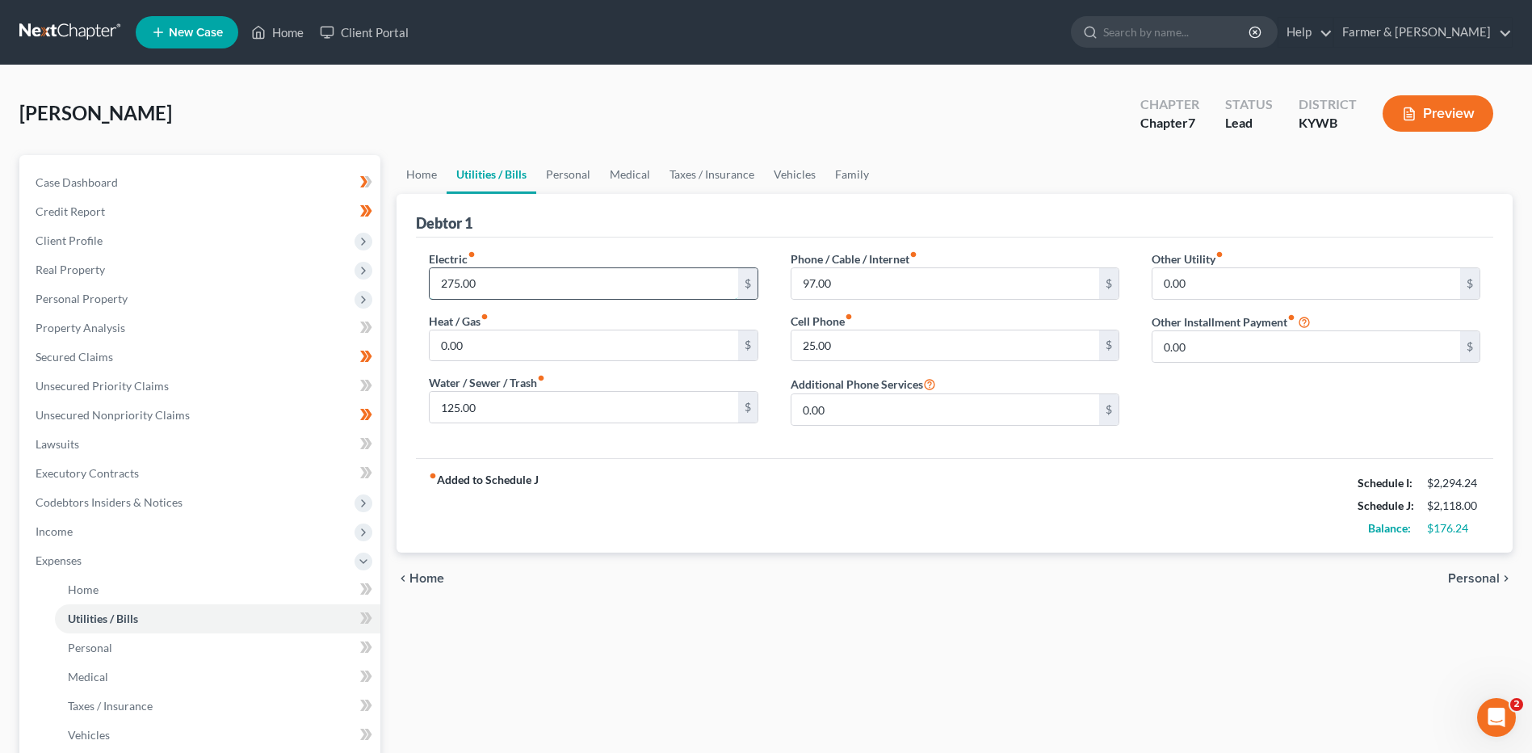
click at [552, 286] on input "275.00" at bounding box center [584, 283] width 308 height 31
type input "300.00"
click at [949, 288] on input "97.00" at bounding box center [945, 283] width 308 height 31
type input "100.00"
click at [119, 653] on link "Personal" at bounding box center [217, 647] width 325 height 29
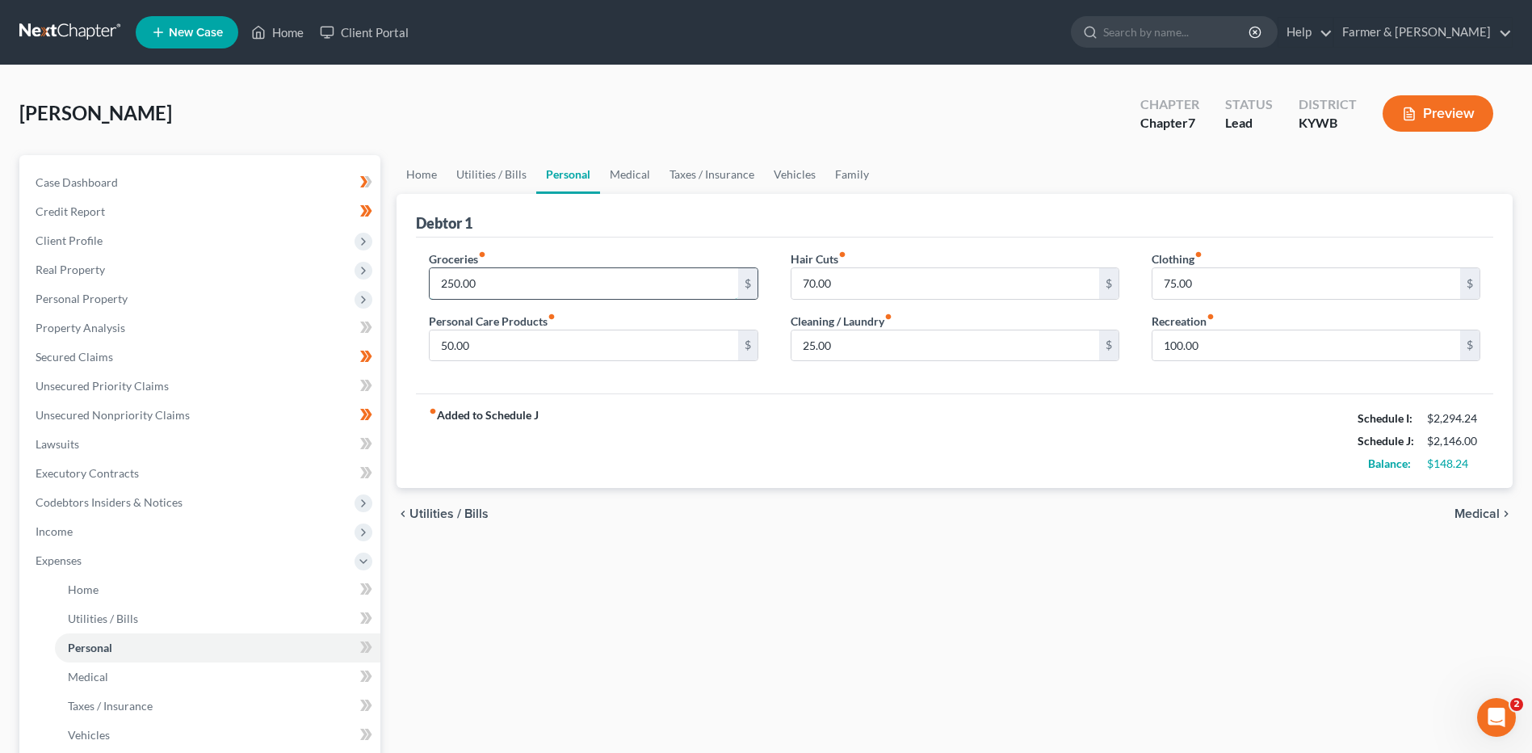
click at [510, 280] on input "250.00" at bounding box center [584, 283] width 308 height 31
type input "400.00"
type input "50.00"
type input "35.00"
type input "25.00"
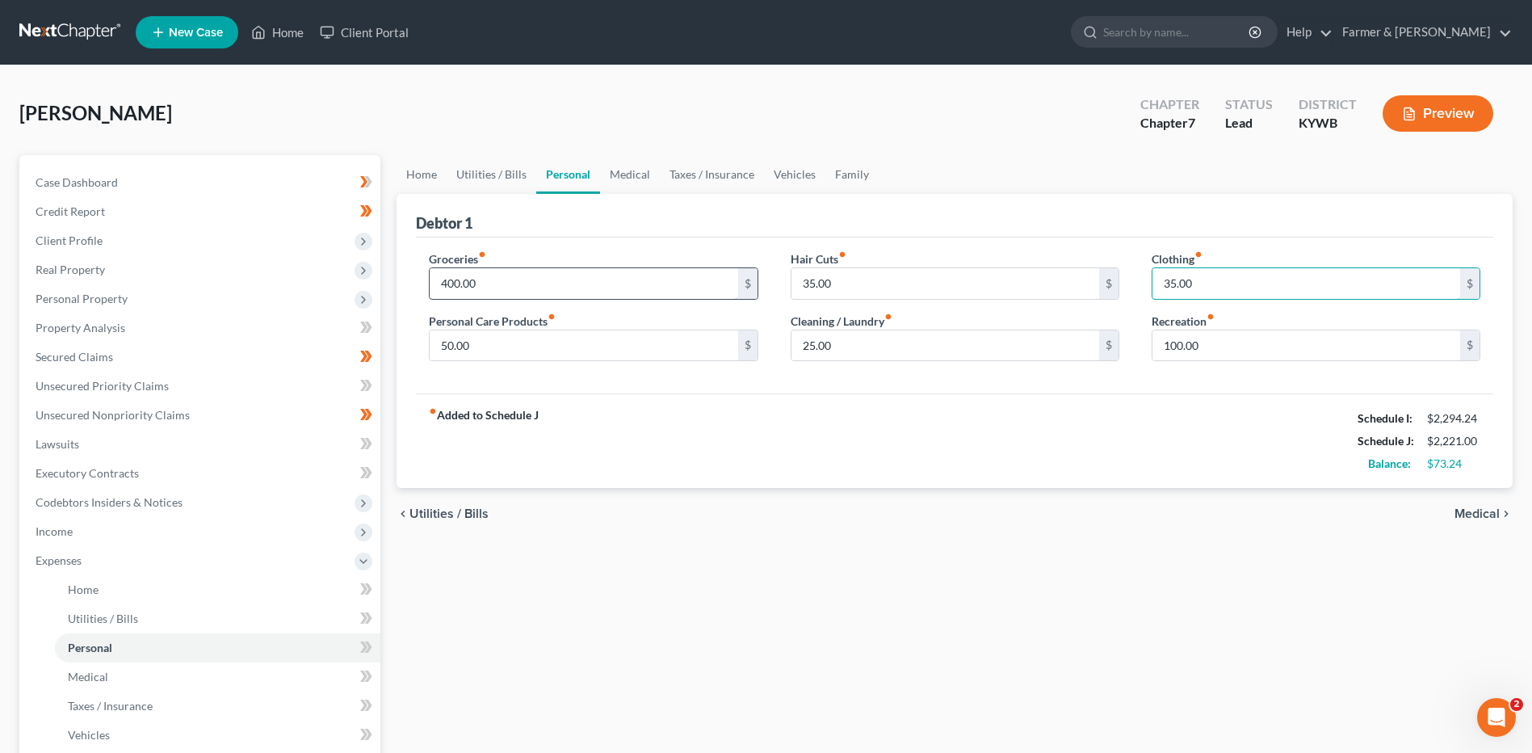
type input "35.00"
type input "50.00"
click at [504, 297] on input "400.00" at bounding box center [584, 283] width 308 height 31
type input "450.00"
click at [98, 674] on span "Medical" at bounding box center [88, 676] width 40 height 14
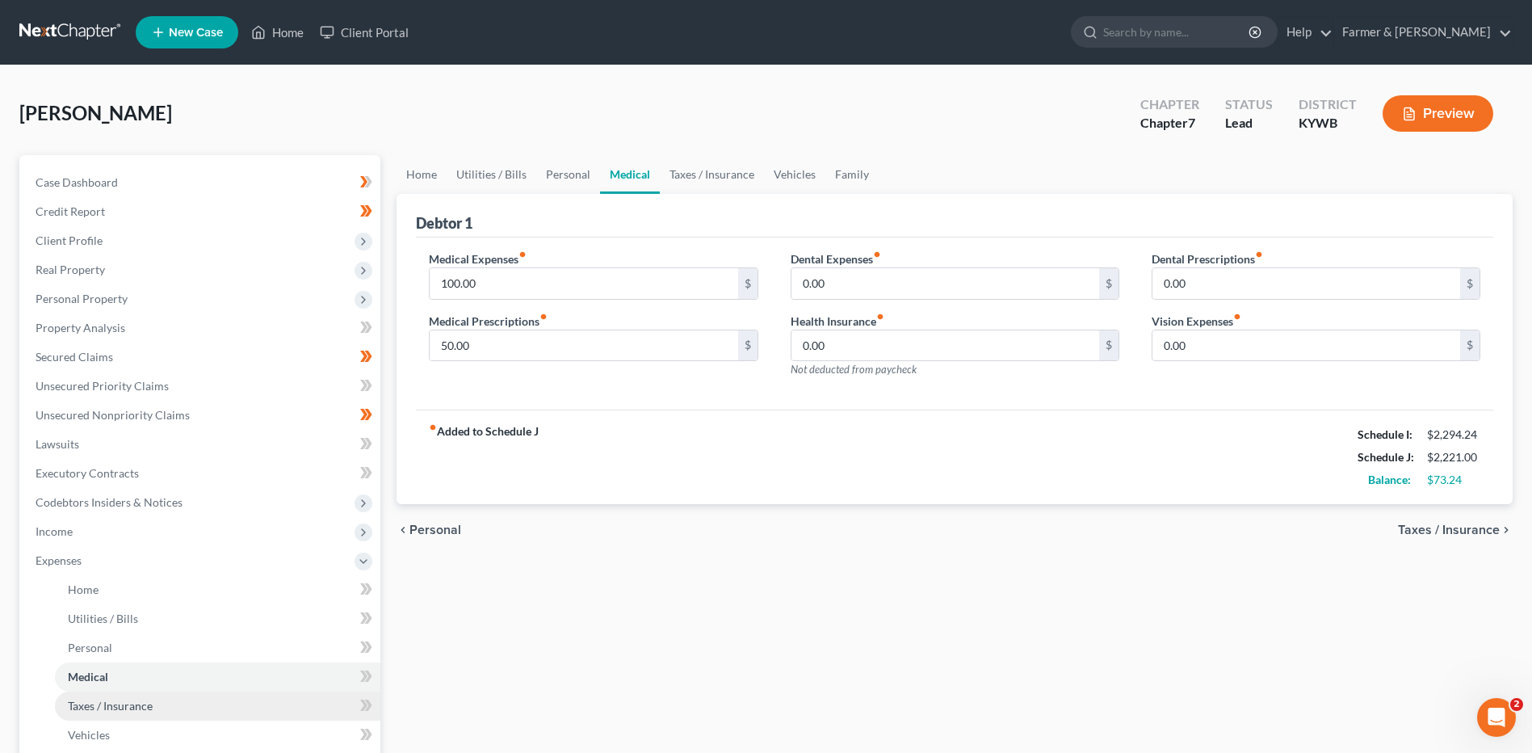
click at [124, 711] on span "Taxes / Insurance" at bounding box center [110, 706] width 85 height 14
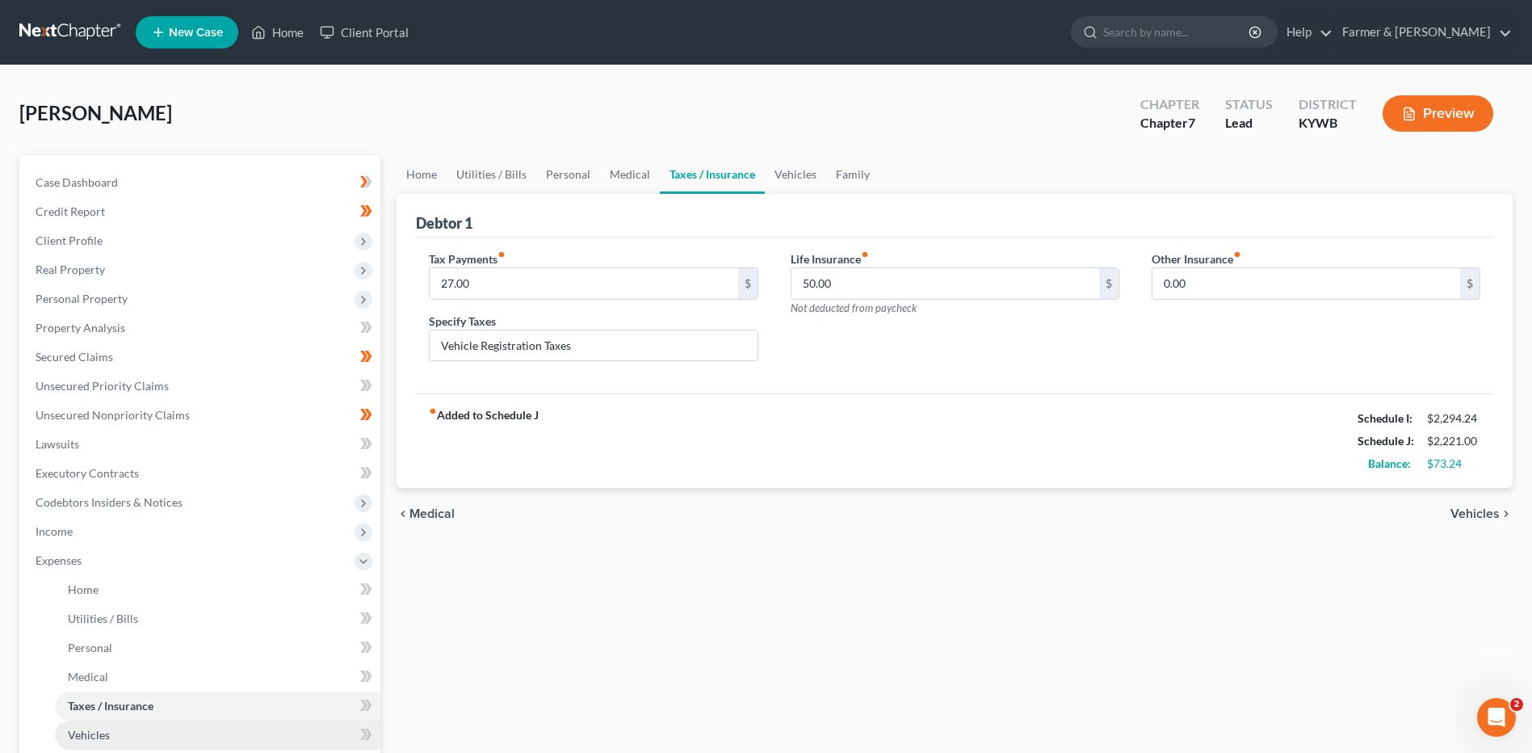
click at [123, 731] on link "Vehicles" at bounding box center [217, 734] width 325 height 29
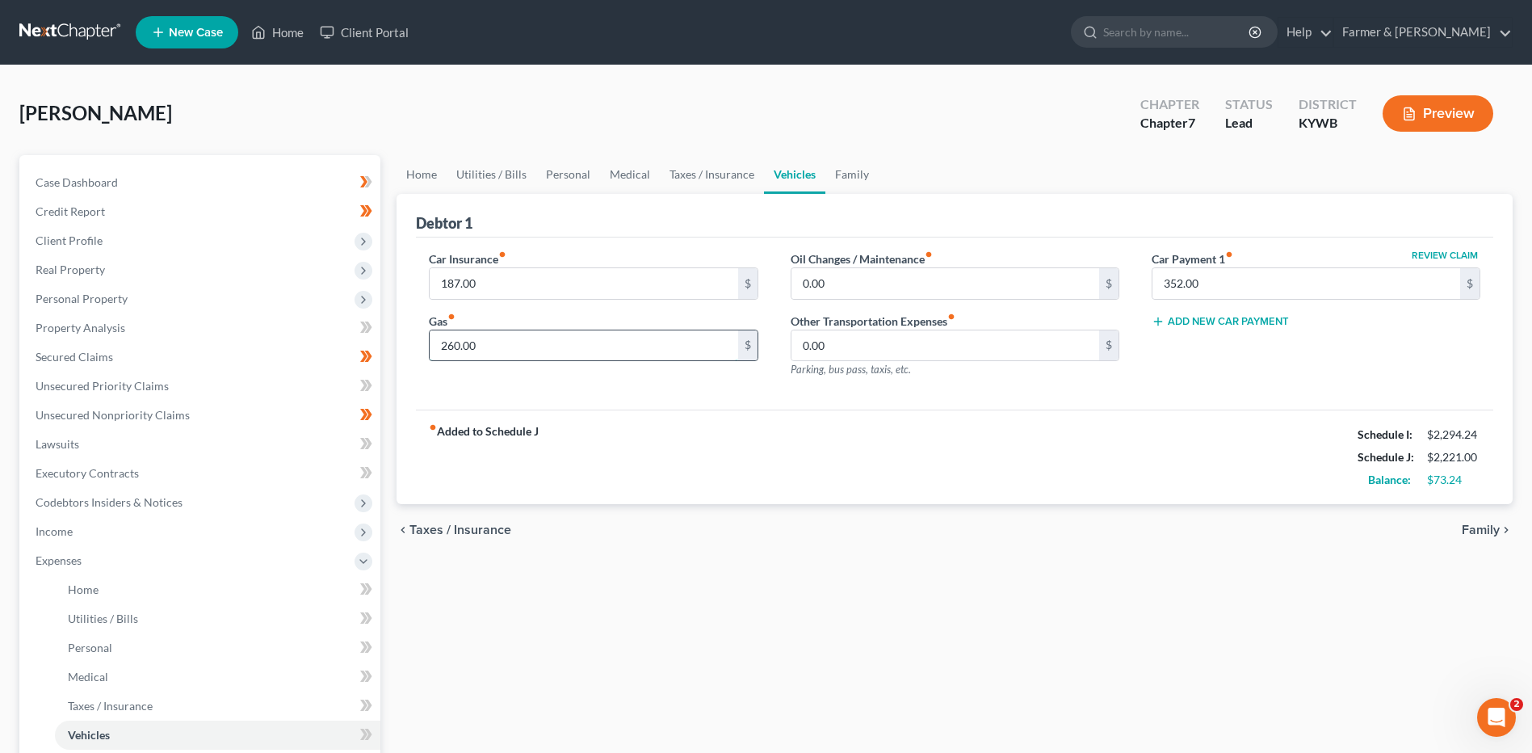
click at [551, 344] on input "260.00" at bounding box center [584, 345] width 308 height 31
type input "250.00"
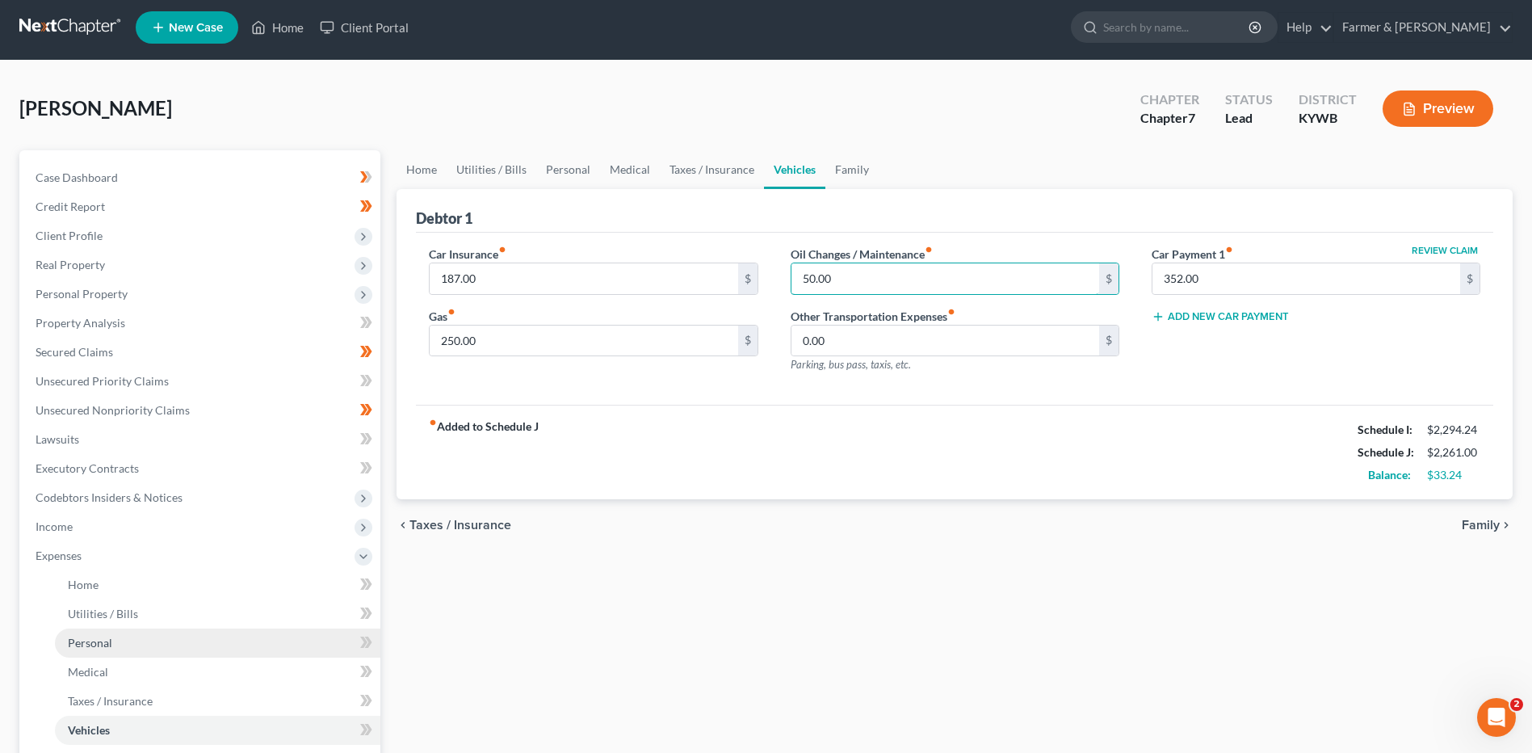
scroll to position [81, 0]
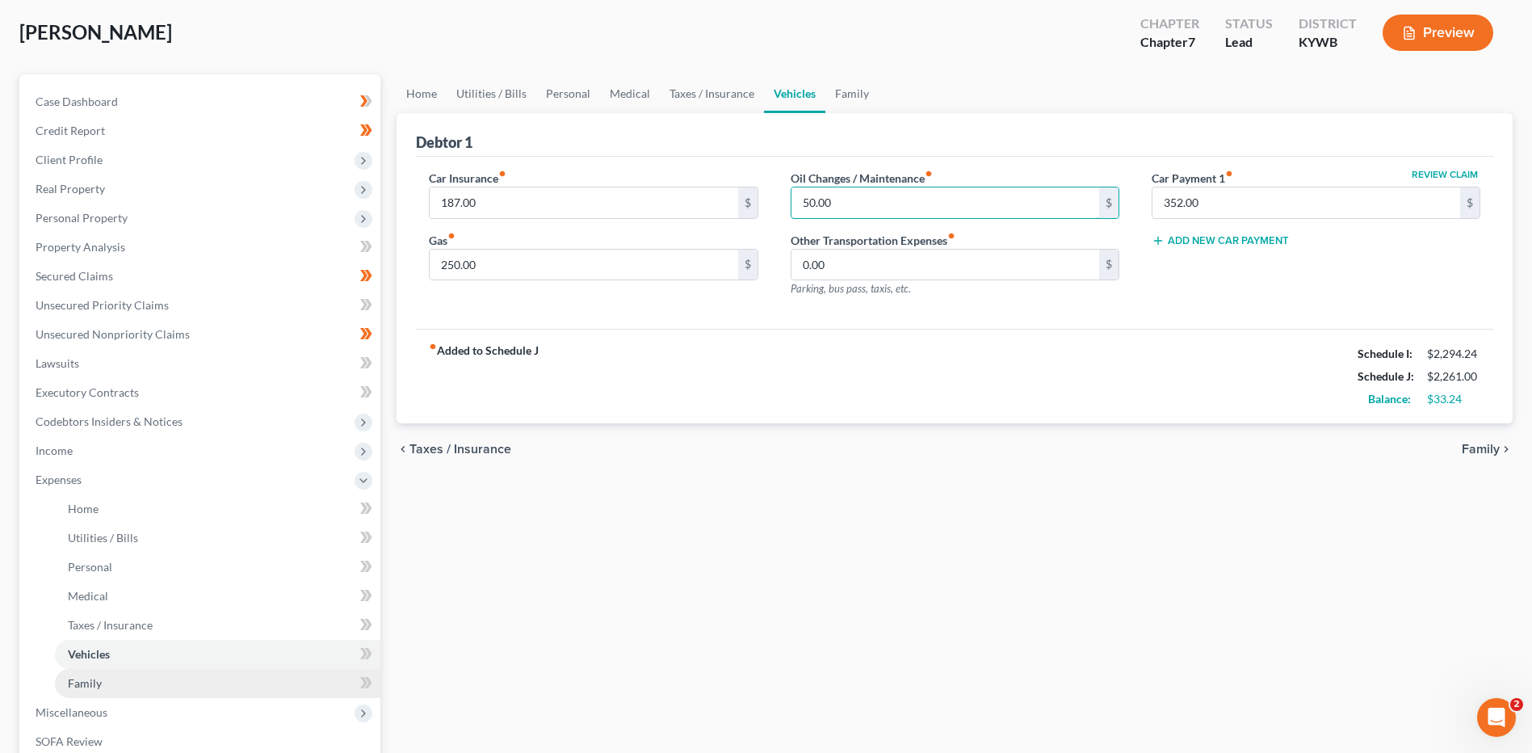
type input "50.00"
click at [124, 682] on link "Family" at bounding box center [217, 683] width 325 height 29
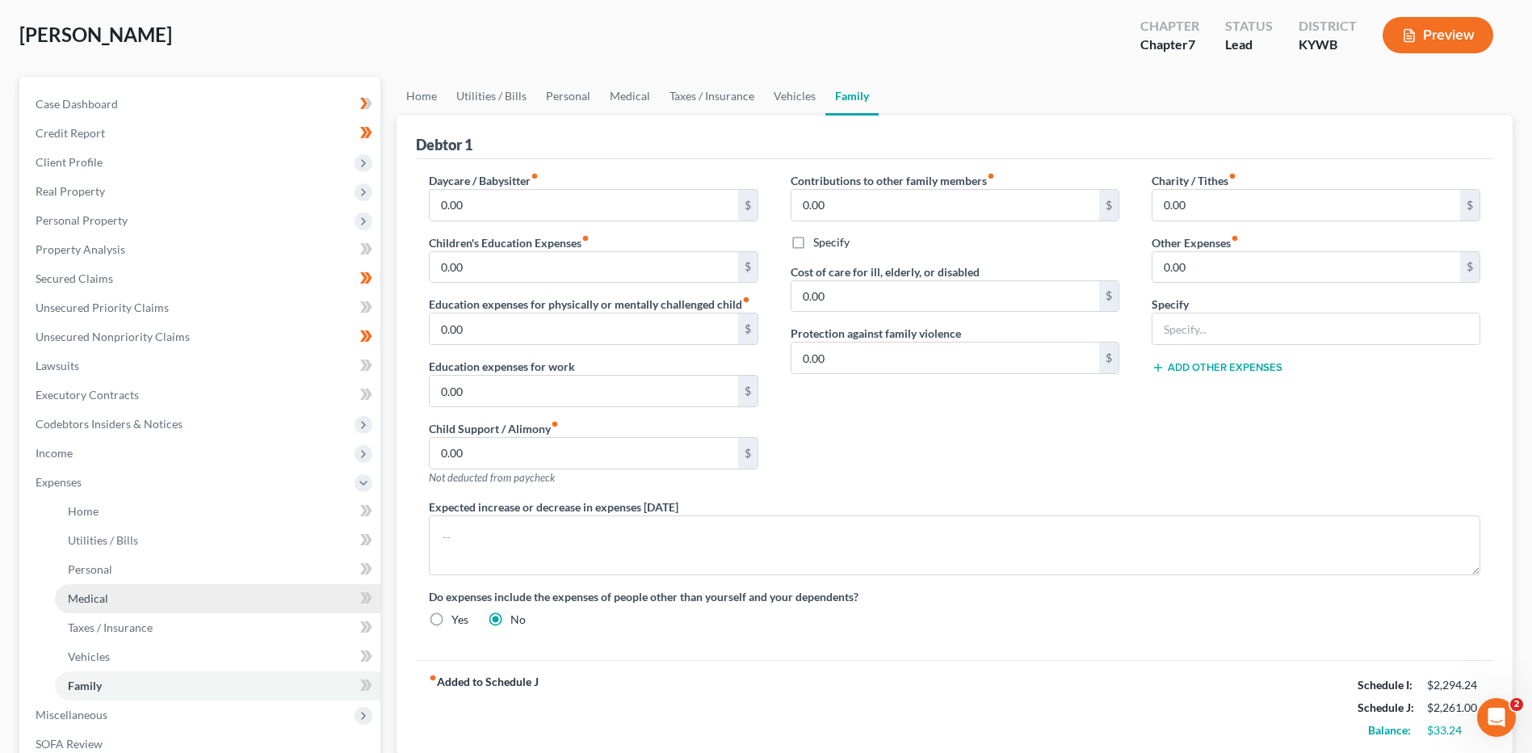
scroll to position [81, 0]
click at [115, 600] on link "Medical" at bounding box center [217, 595] width 325 height 29
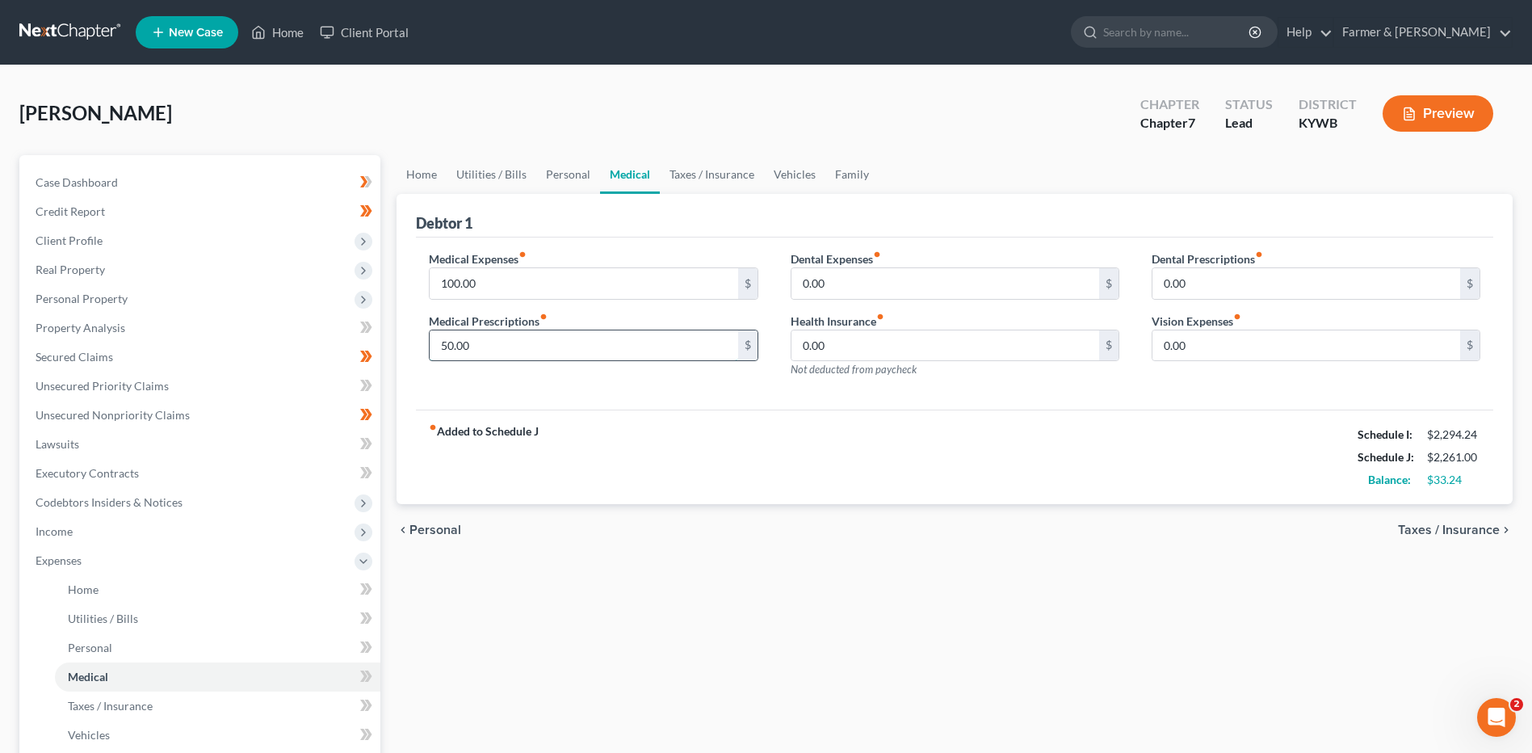
click at [502, 350] on input "50.00" at bounding box center [584, 345] width 308 height 31
click at [155, 308] on span "Personal Property" at bounding box center [202, 298] width 358 height 29
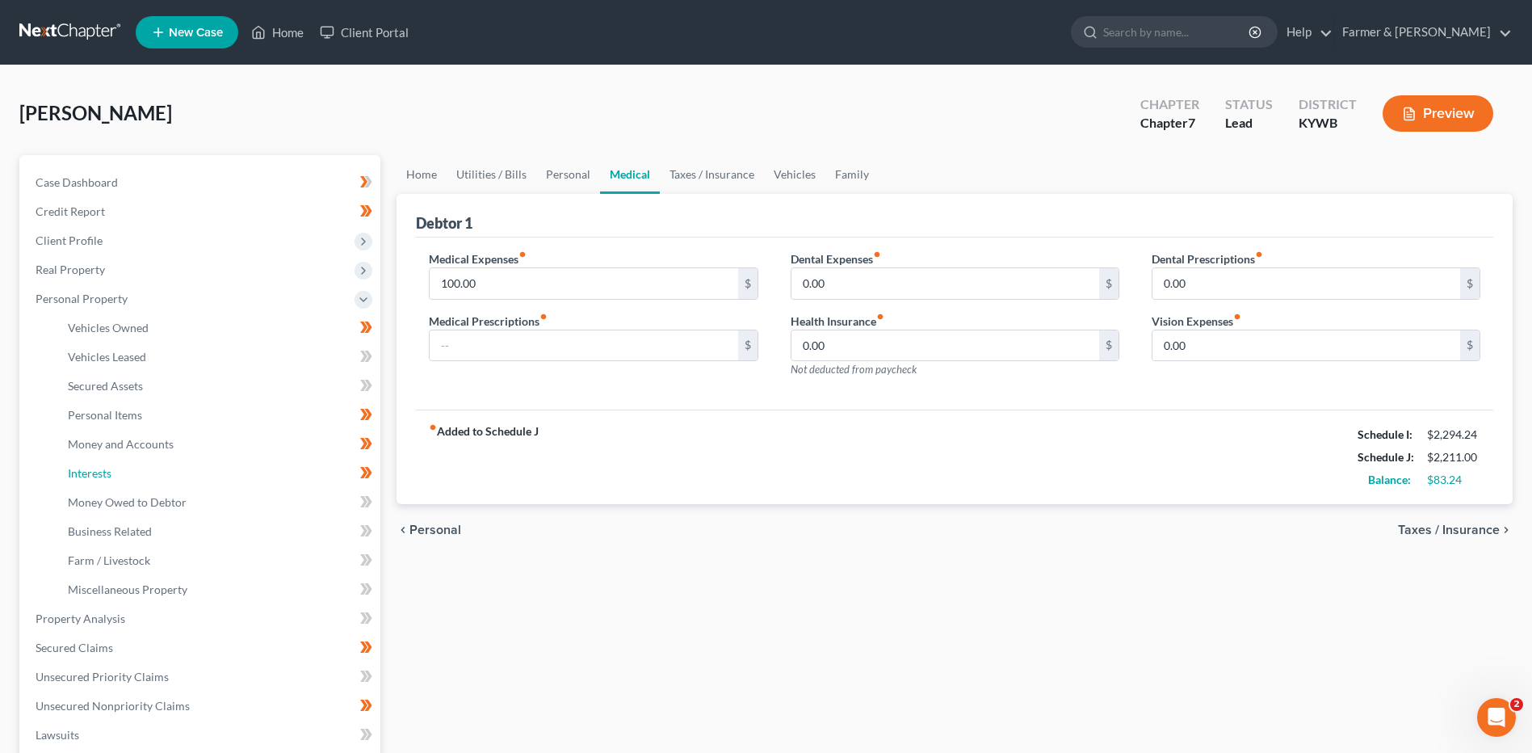
click at [143, 468] on link "Interests" at bounding box center [217, 473] width 325 height 29
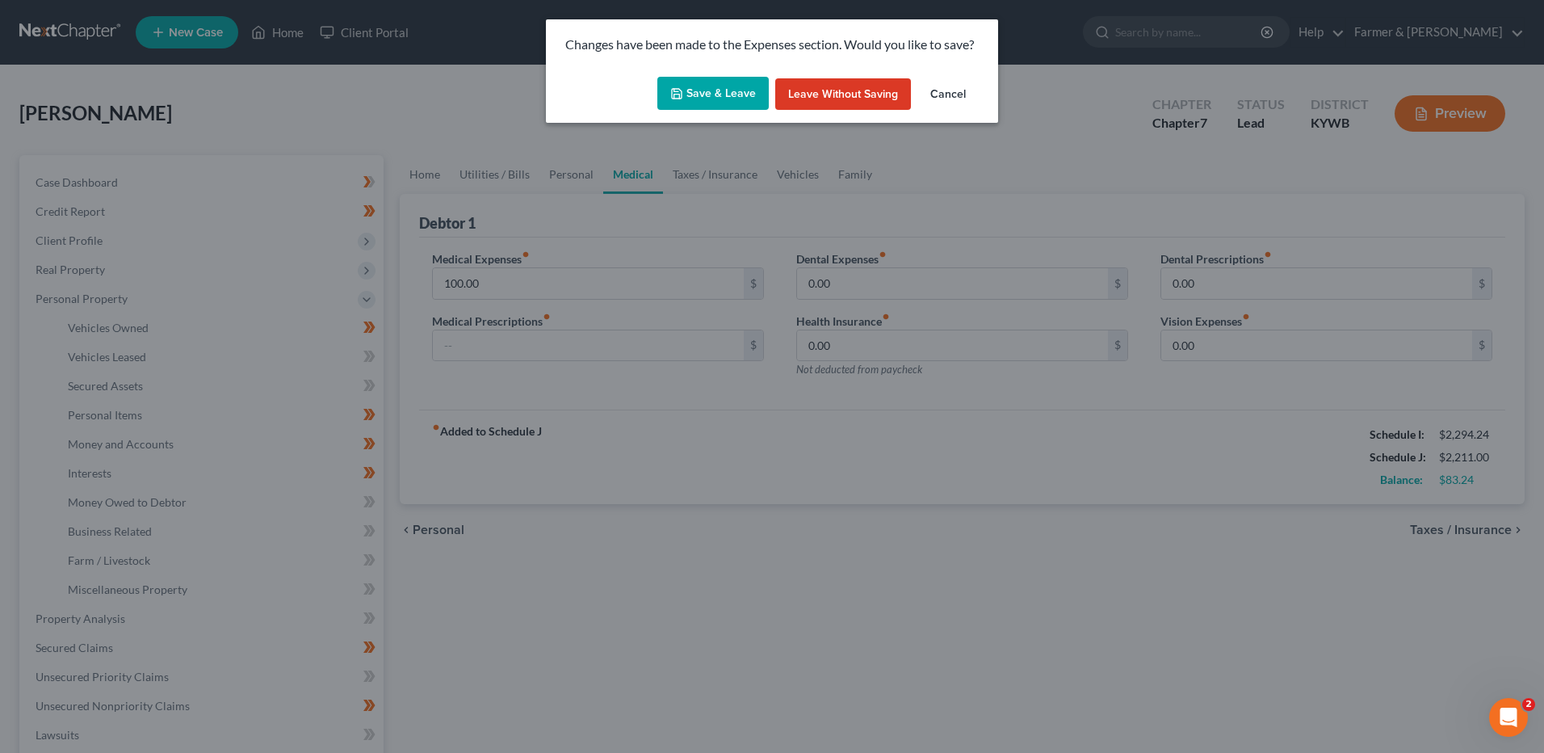
click at [736, 89] on button "Save & Leave" at bounding box center [712, 94] width 111 height 34
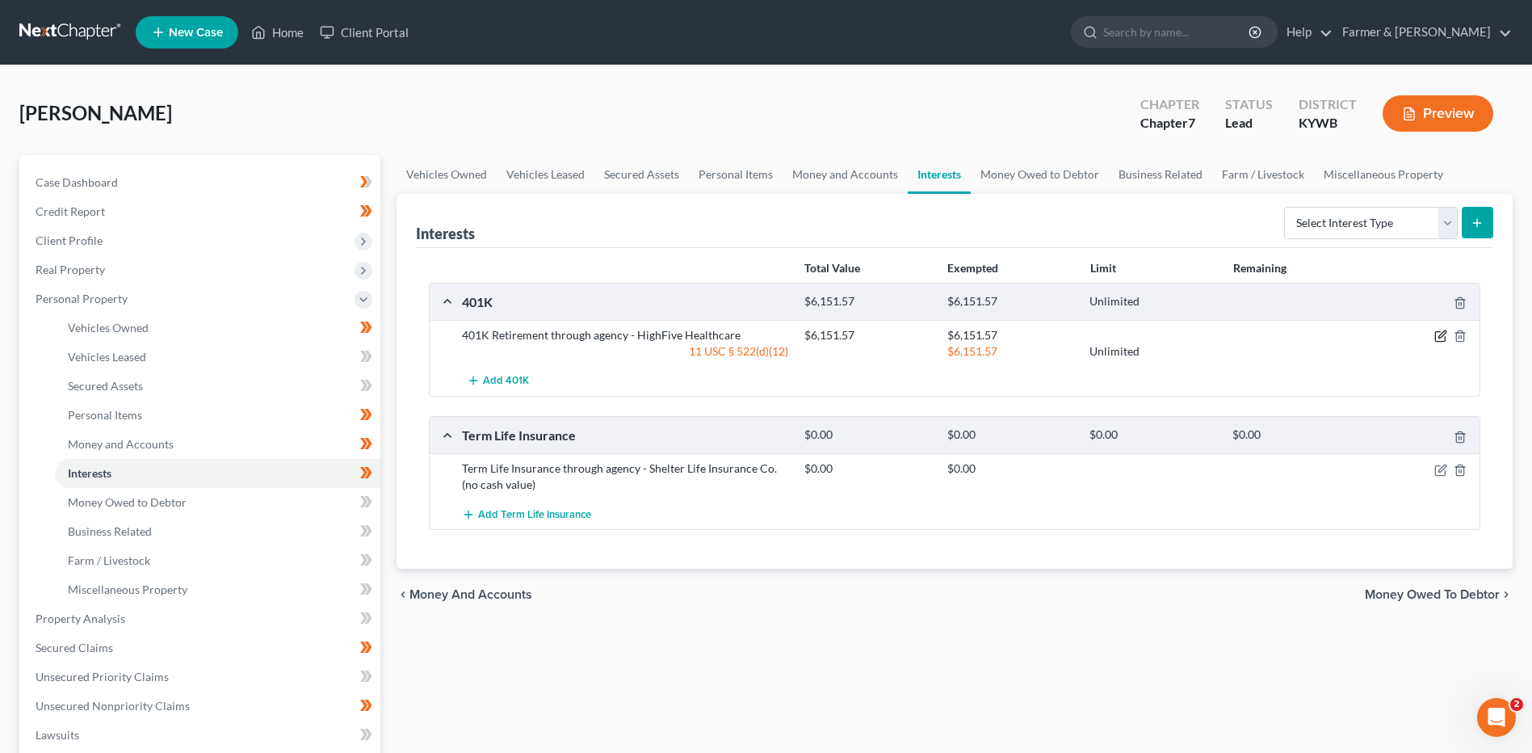
click at [1439, 336] on icon "button" at bounding box center [1441, 334] width 7 height 7
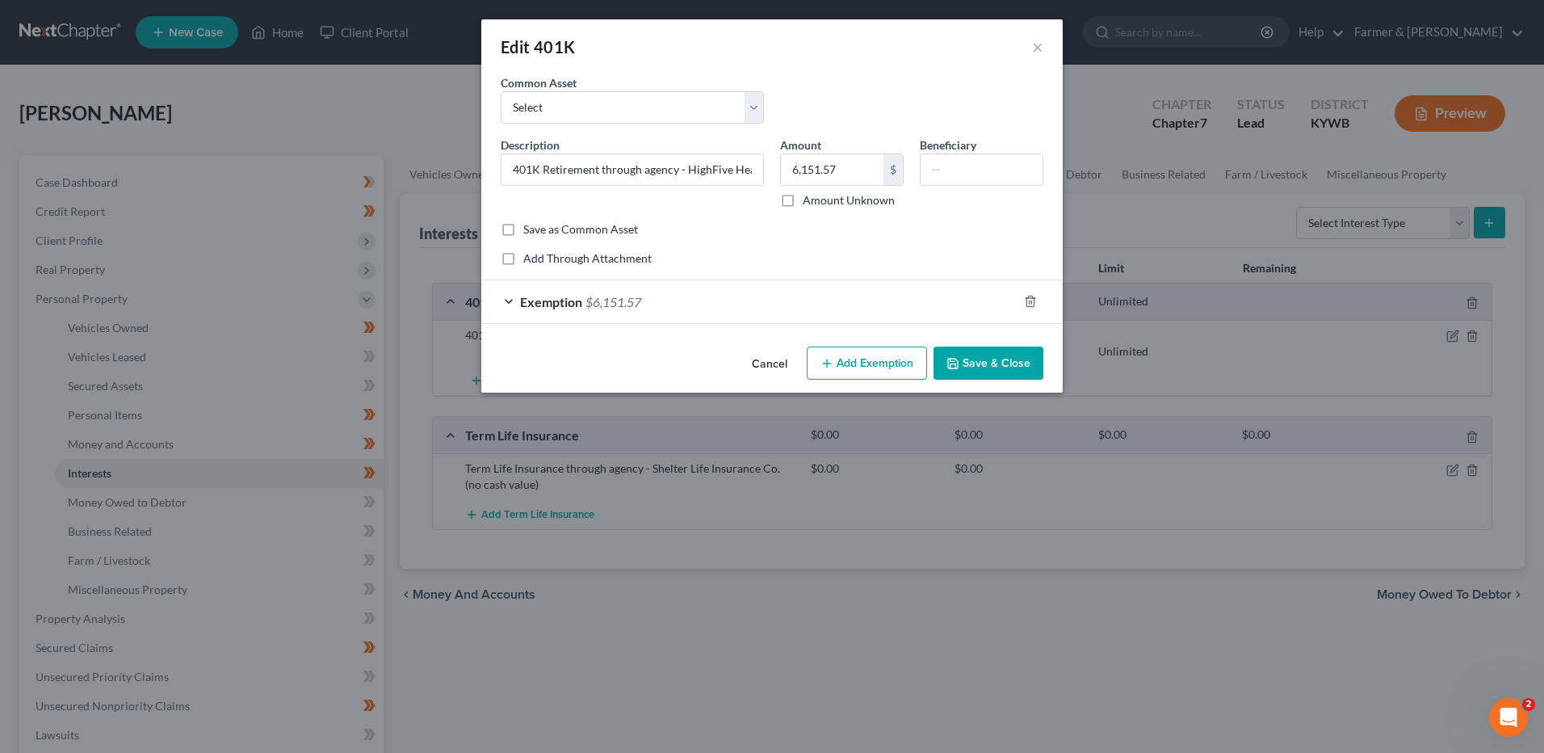
click at [671, 300] on div "Exemption $6,151.57" at bounding box center [749, 301] width 536 height 43
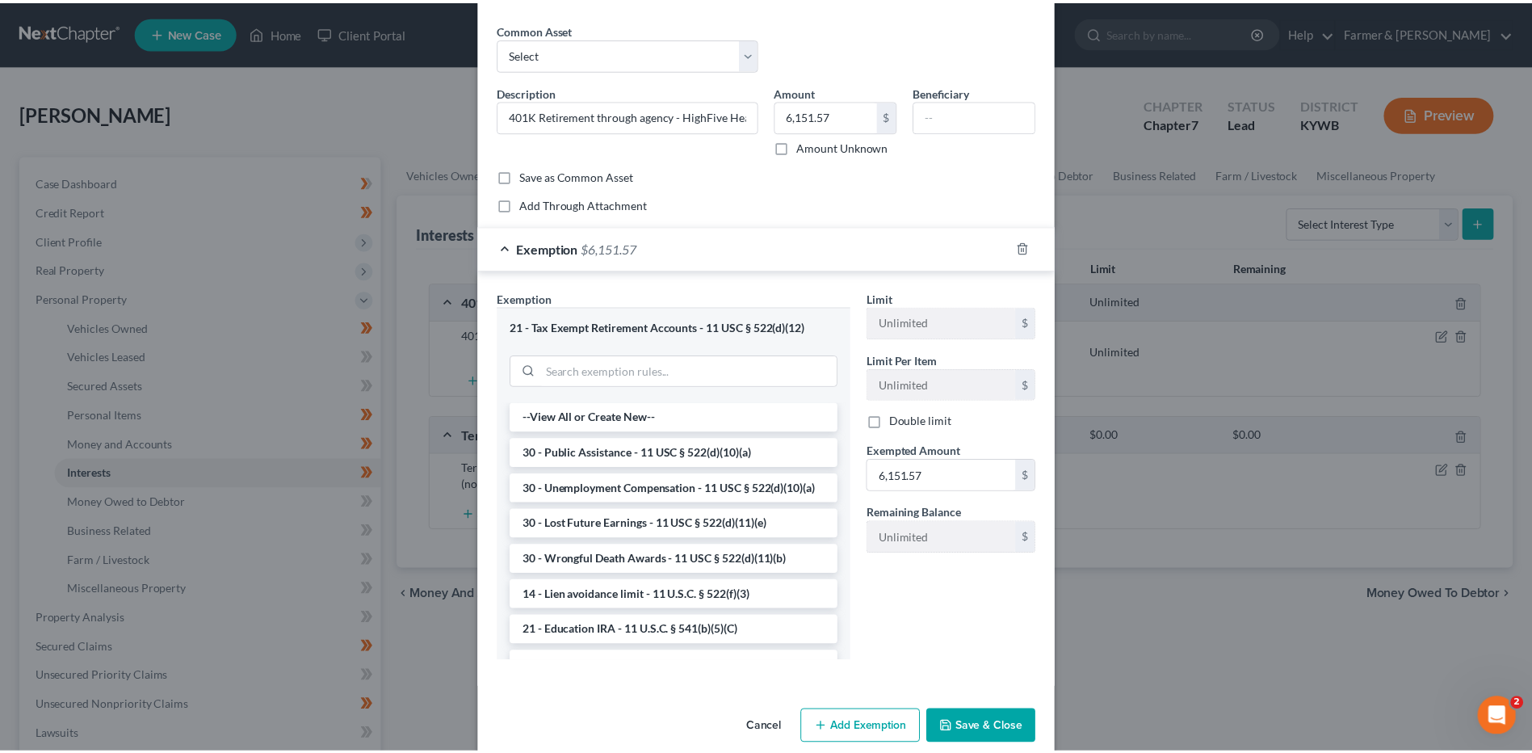
scroll to position [78, 0]
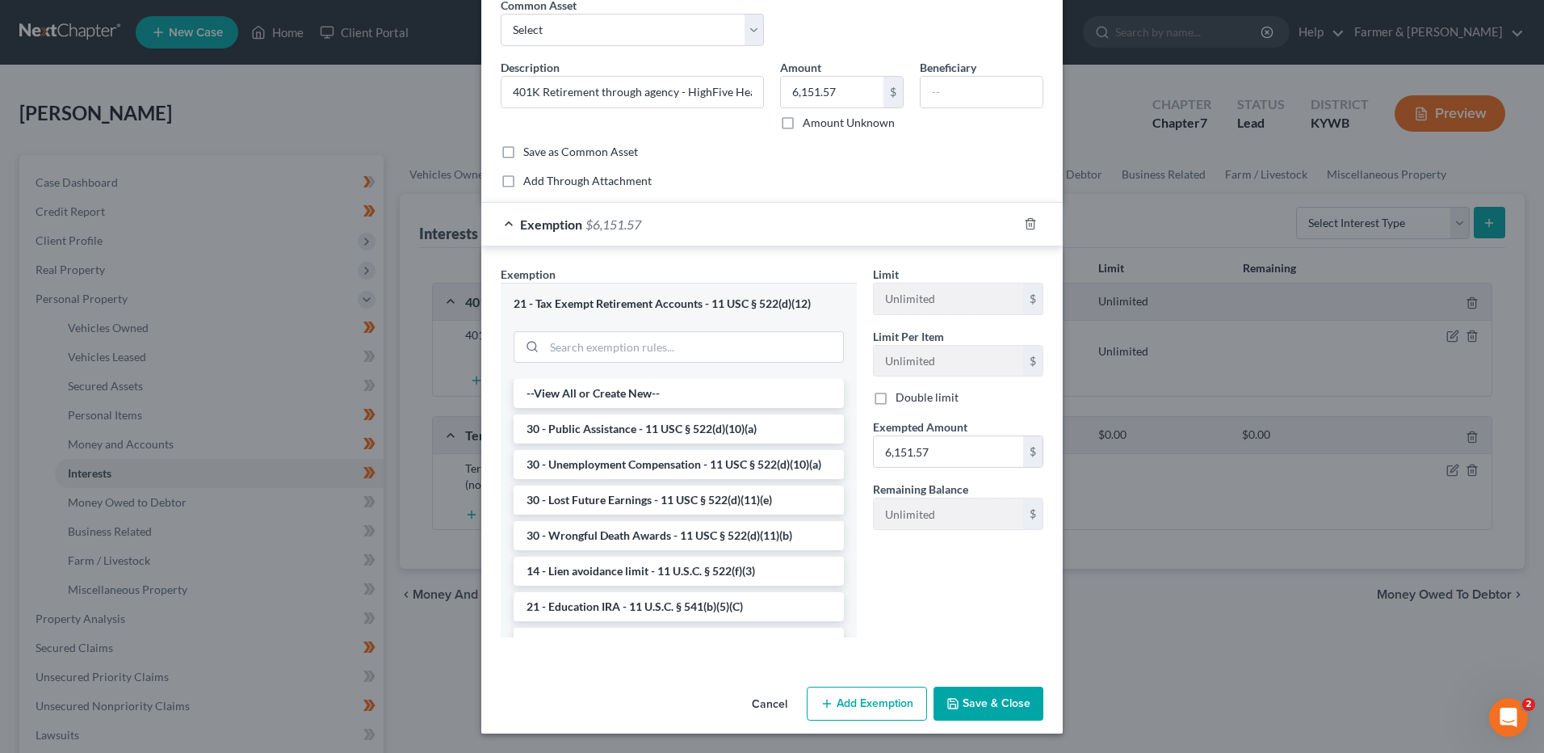
click at [1003, 699] on button "Save & Close" at bounding box center [989, 703] width 110 height 34
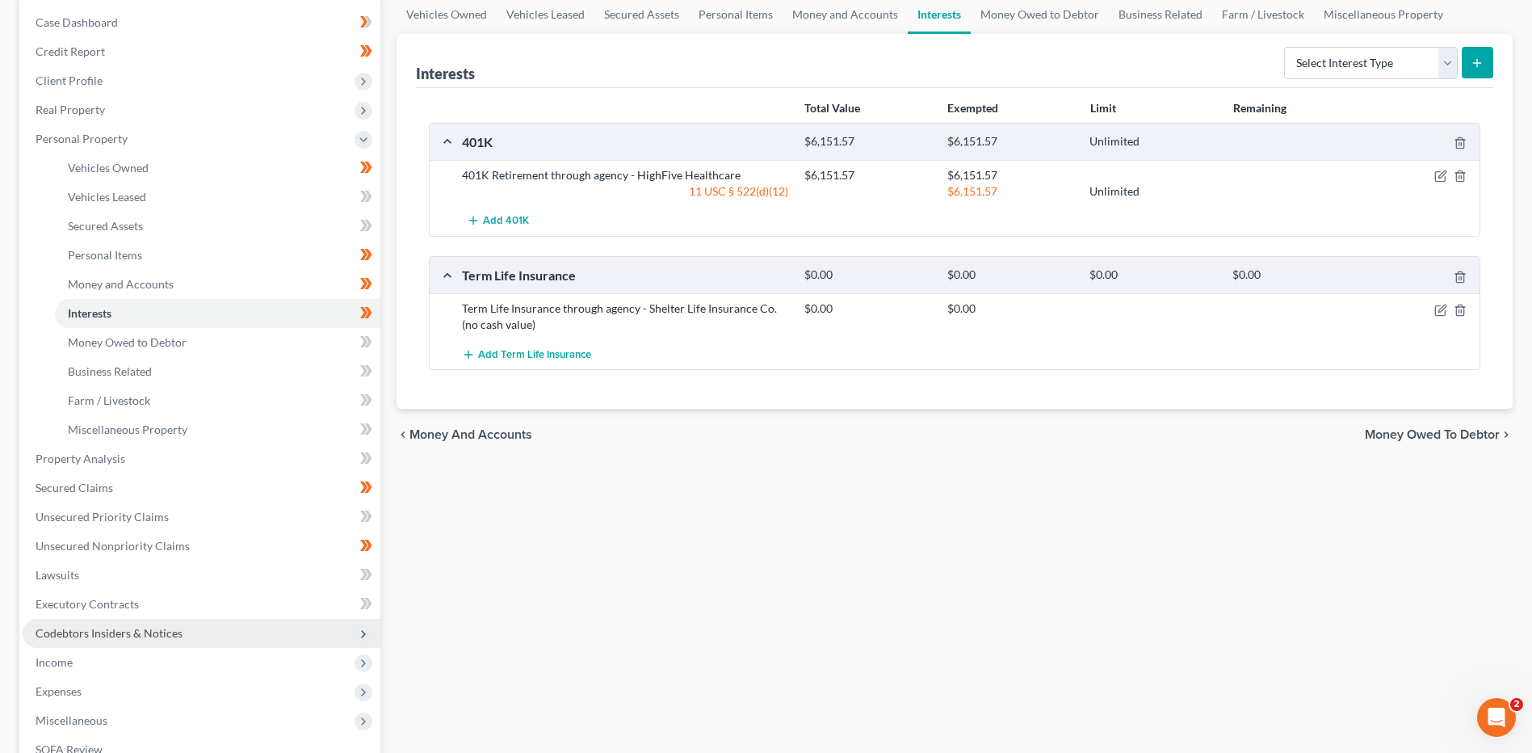
scroll to position [162, 0]
drag, startPoint x: 132, startPoint y: 658, endPoint x: 143, endPoint y: 656, distance: 10.8
click at [132, 658] on span "Income" at bounding box center [202, 660] width 358 height 29
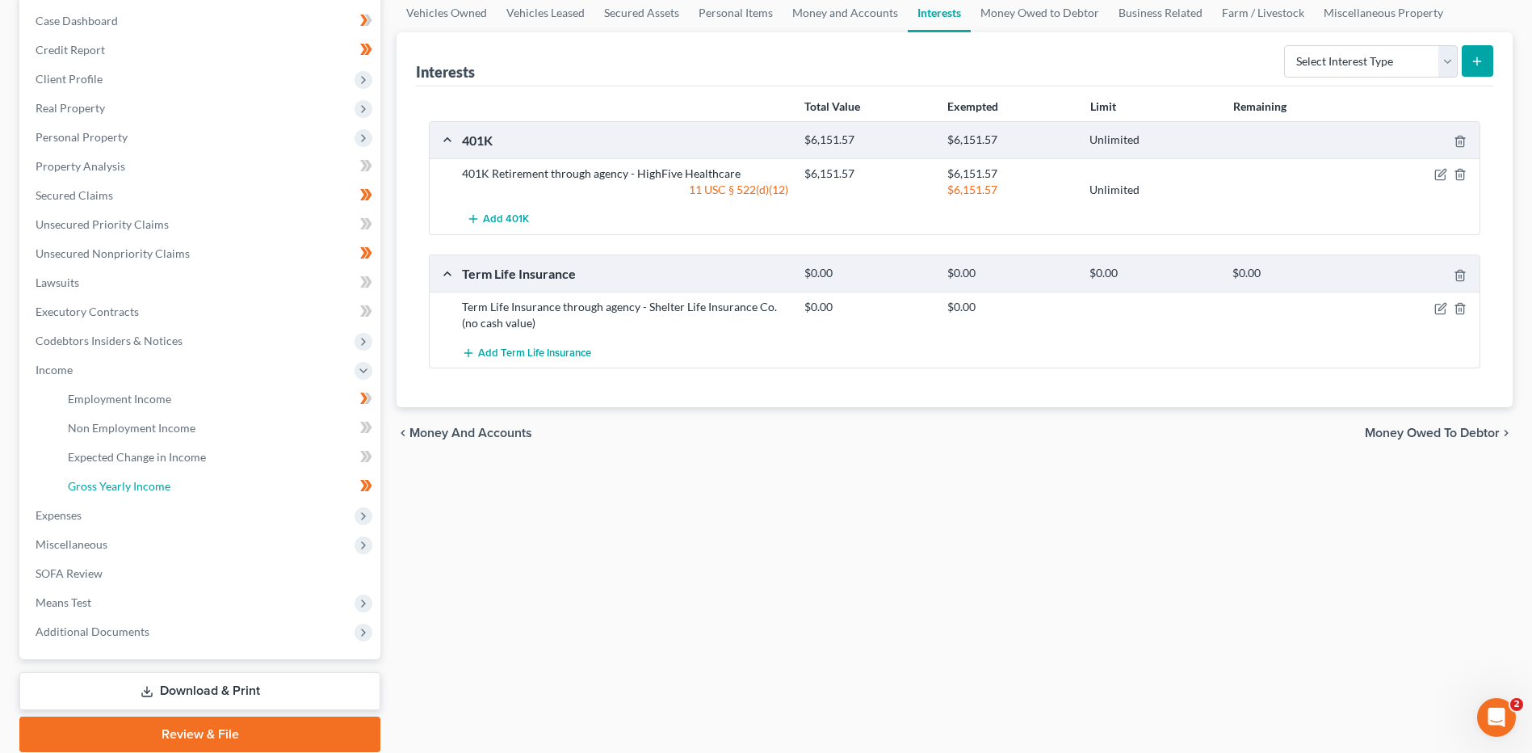
click at [157, 485] on span "Gross Yearly Income" at bounding box center [119, 486] width 103 height 14
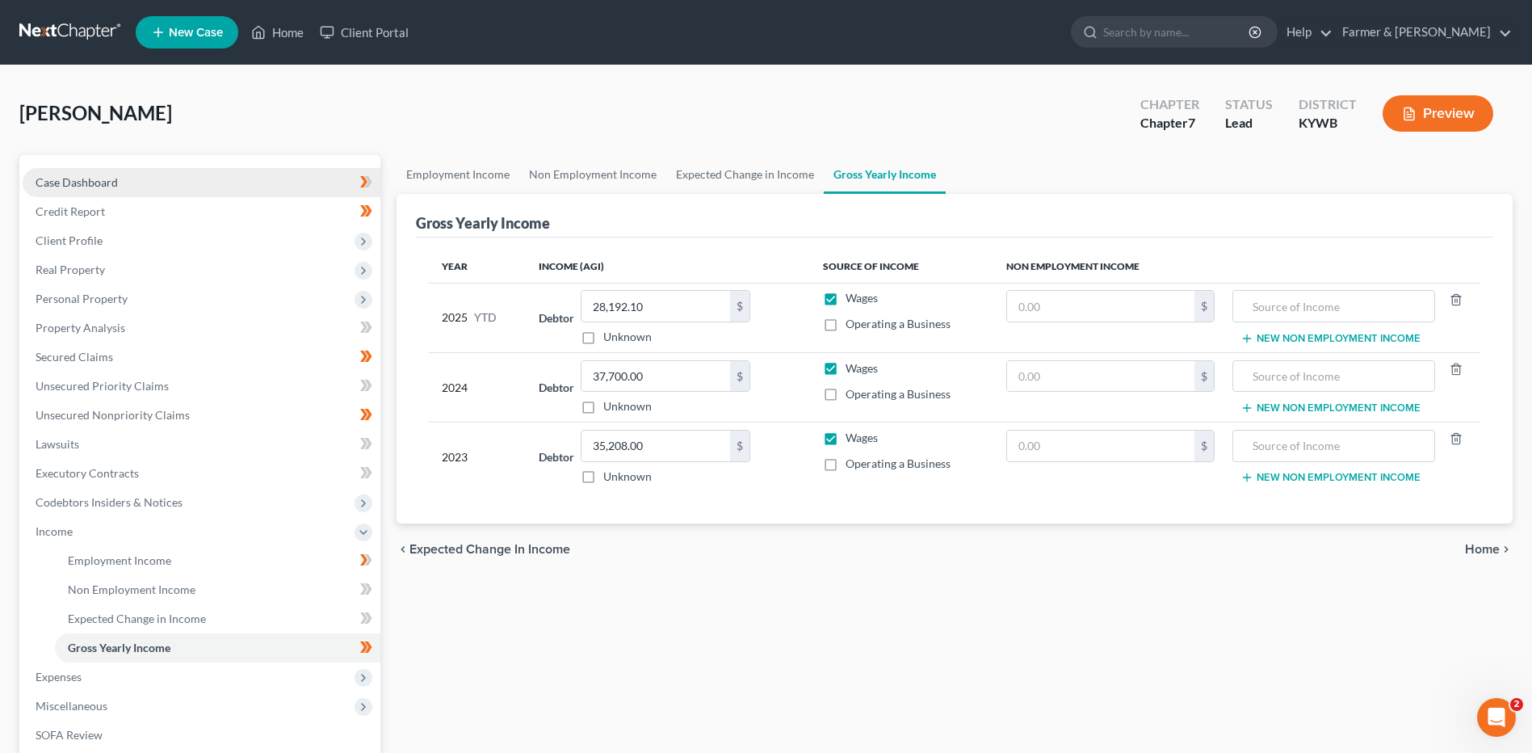
click at [271, 178] on link "Case Dashboard" at bounding box center [202, 182] width 358 height 29
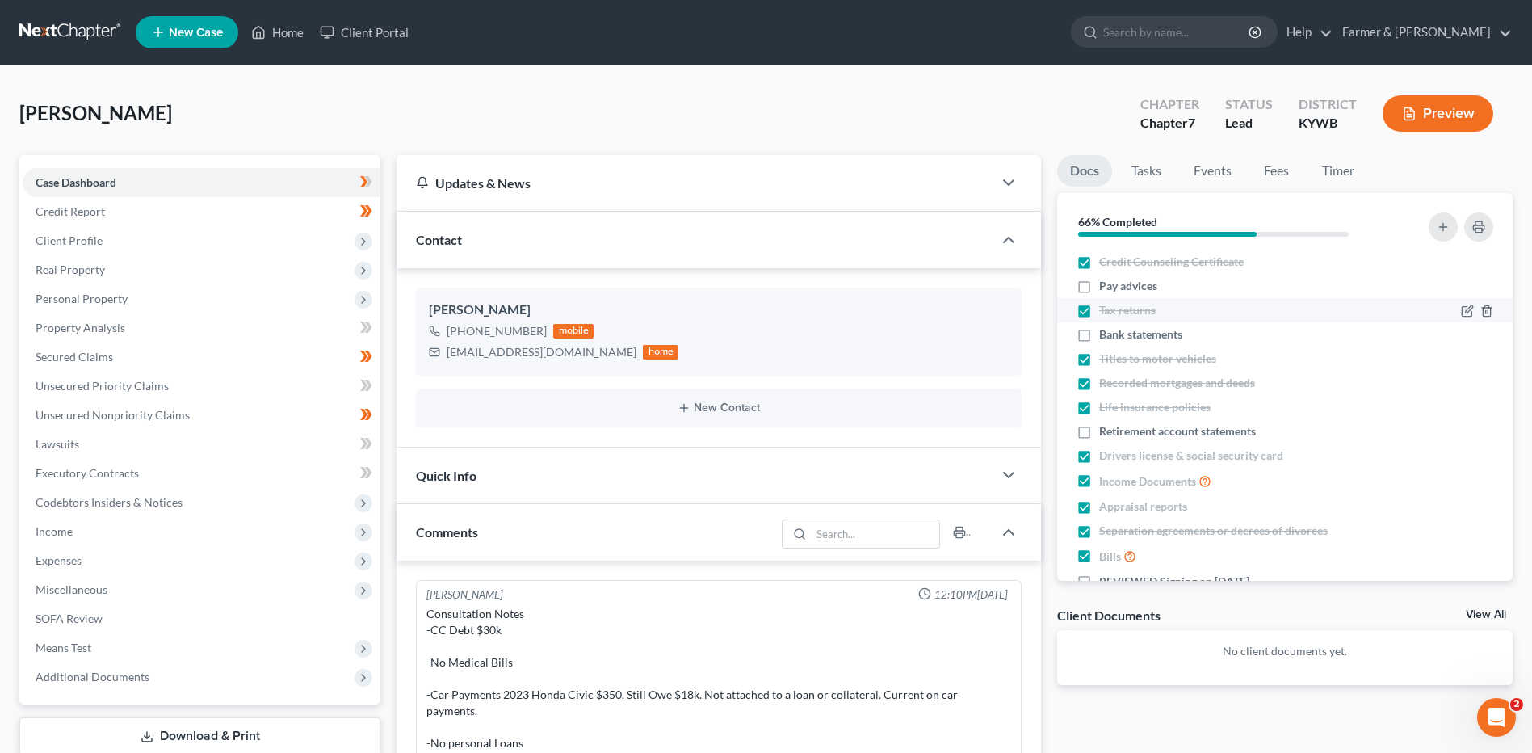
scroll to position [208, 0]
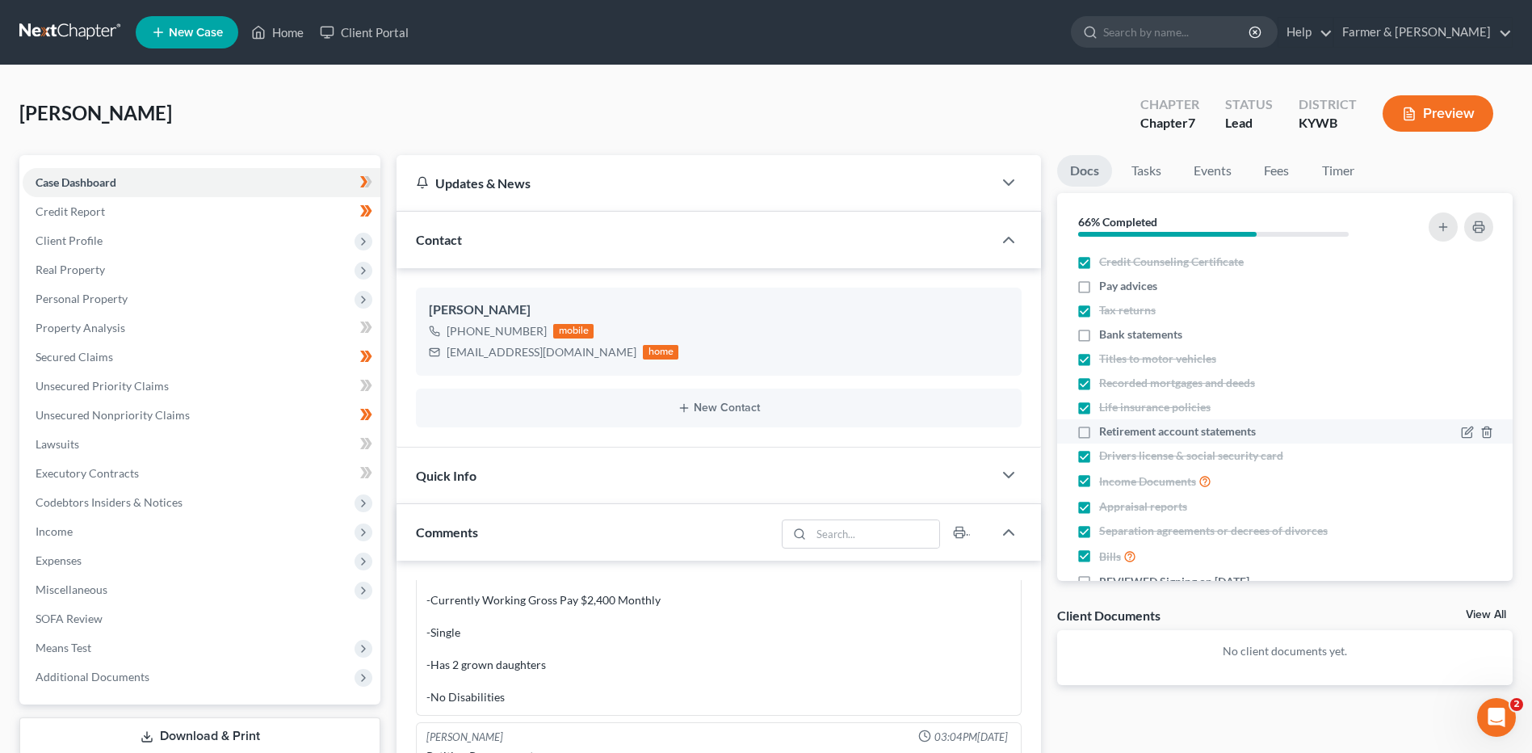
click at [1099, 432] on label "Retirement account statements" at bounding box center [1177, 431] width 157 height 16
click at [1106, 432] on input "Retirement account statements" at bounding box center [1111, 428] width 10 height 10
checkbox input "true"
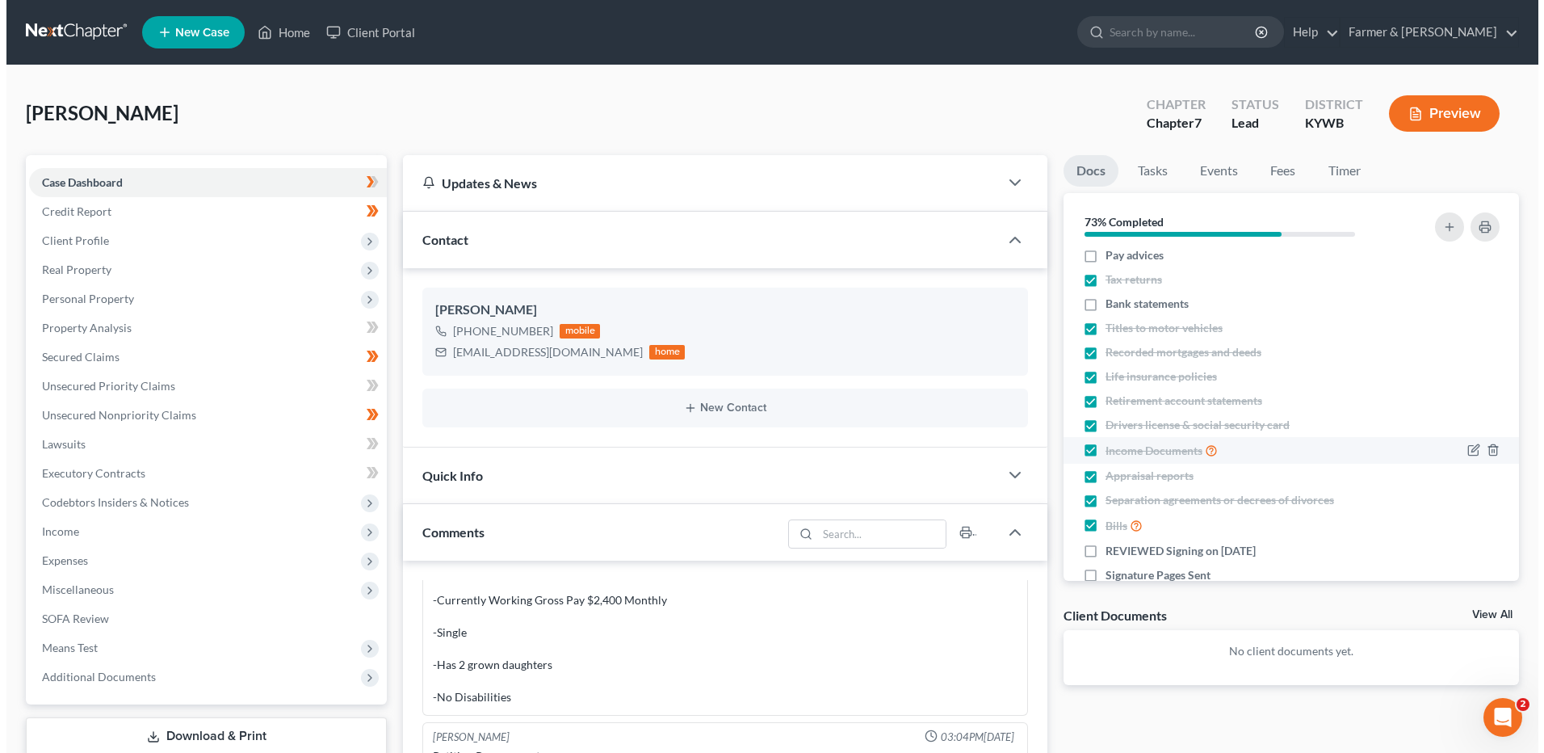
scroll to position [0, 0]
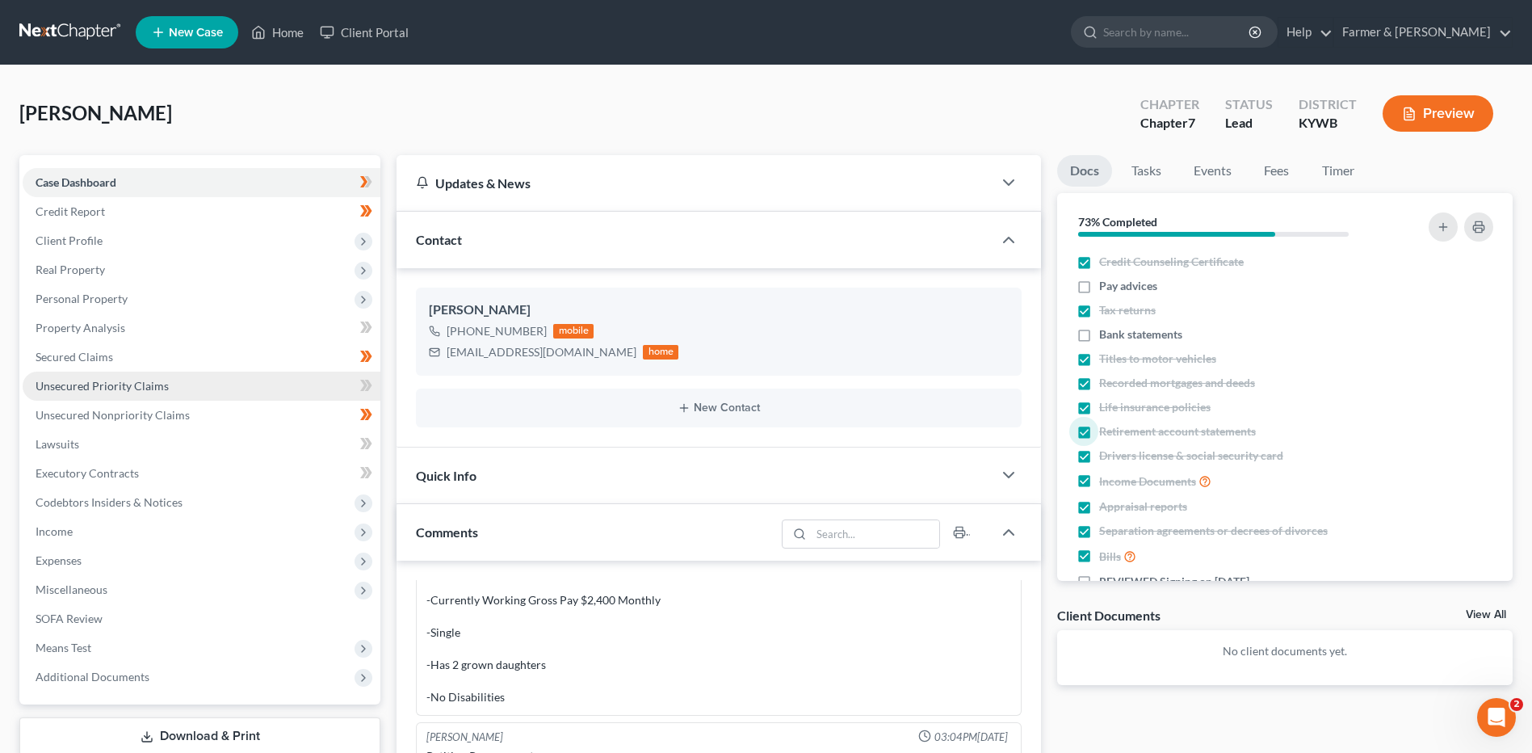
drag, startPoint x: 122, startPoint y: 304, endPoint x: 134, endPoint y: 380, distance: 76.1
click at [122, 304] on span "Personal Property" at bounding box center [82, 299] width 92 height 14
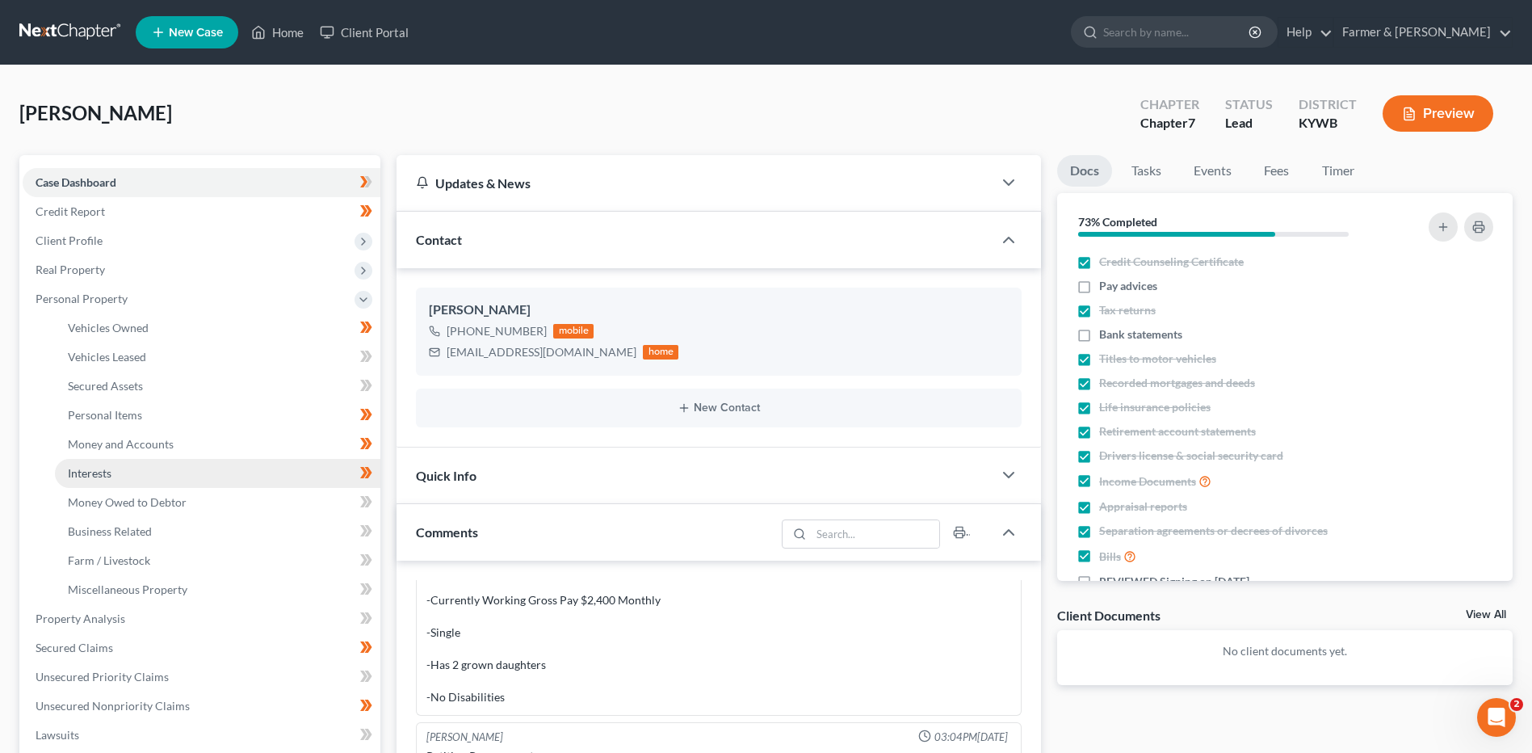
click at [147, 471] on link "Interests" at bounding box center [217, 473] width 325 height 29
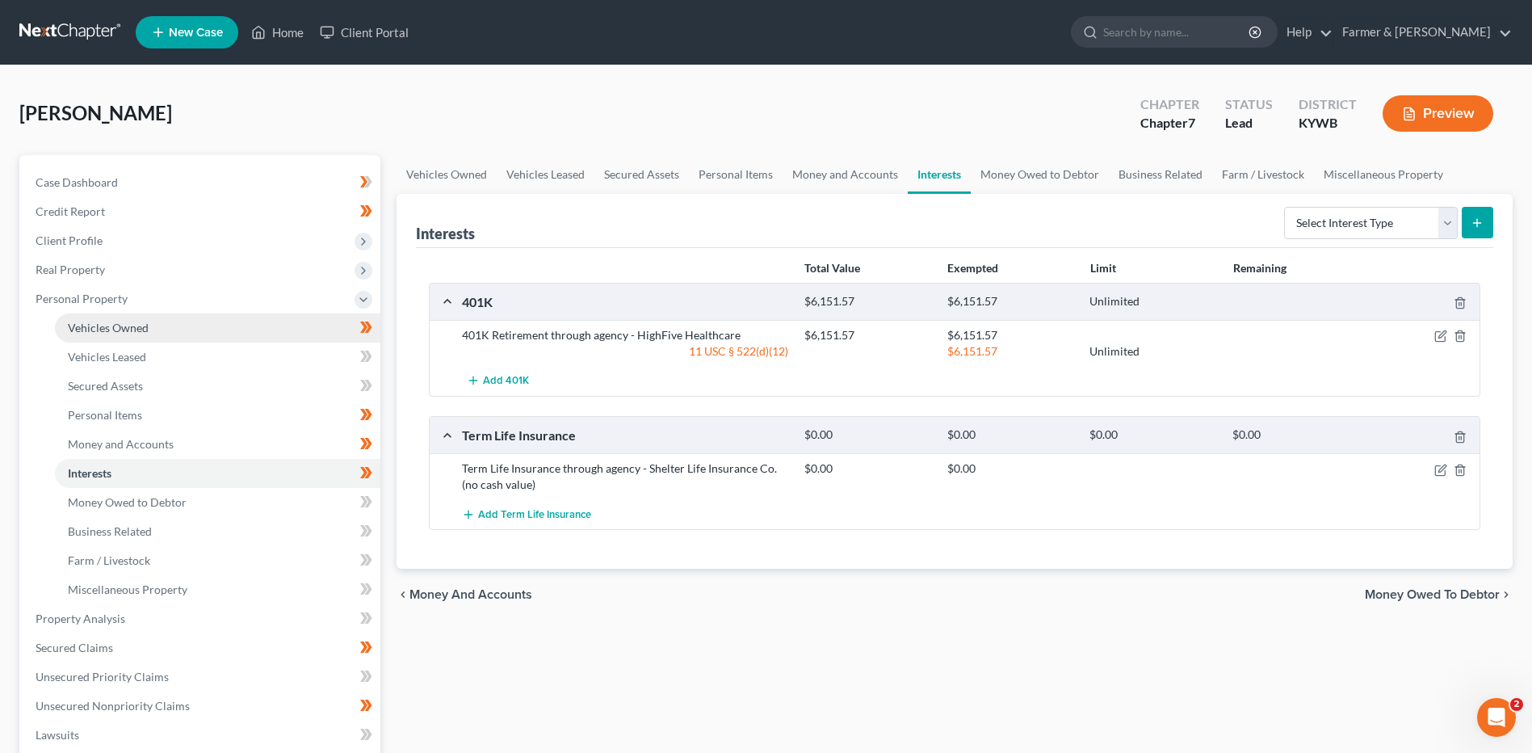
click at [143, 332] on span "Vehicles Owned" at bounding box center [108, 328] width 81 height 14
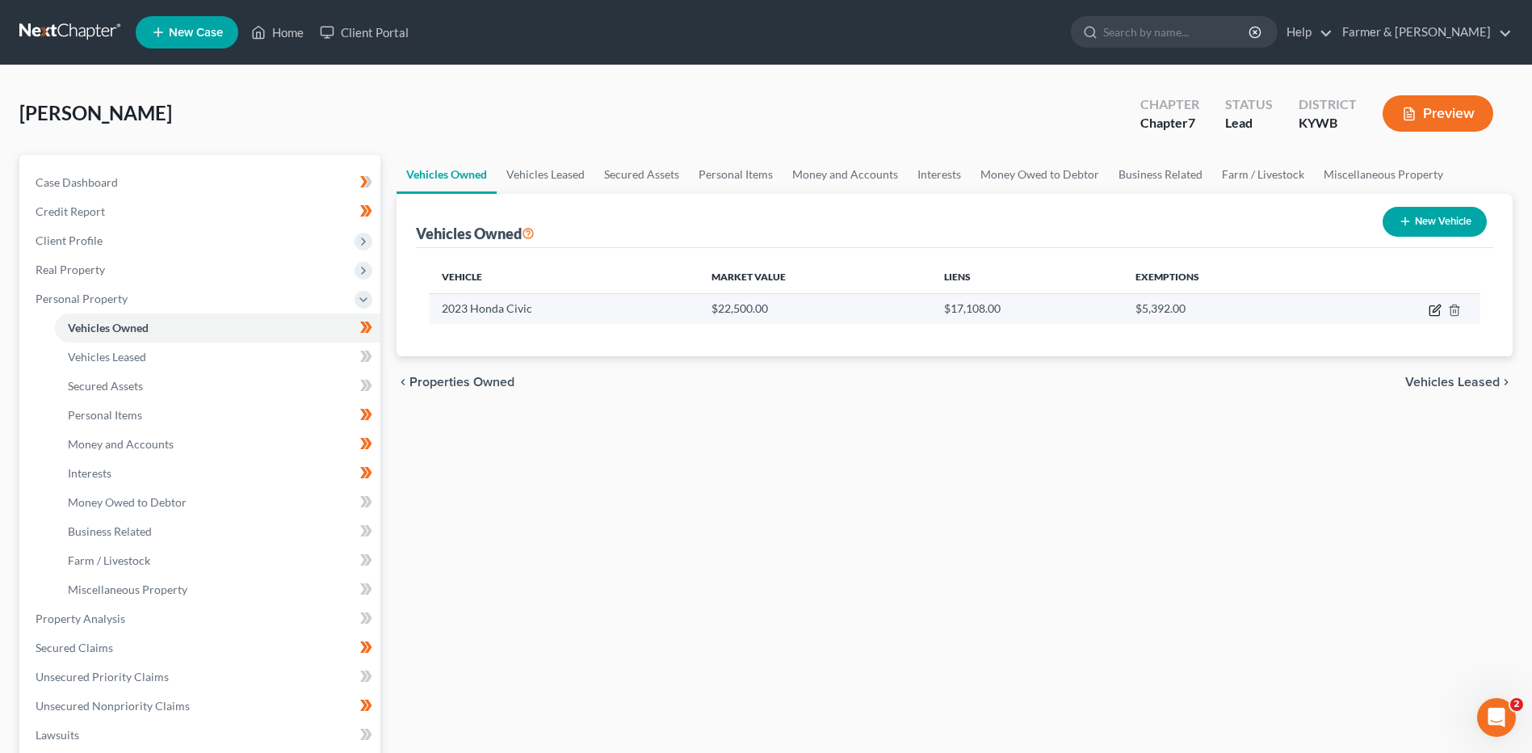
click at [1433, 307] on icon "button" at bounding box center [1435, 310] width 13 height 13
select select "0"
select select "3"
select select "2"
select select "0"
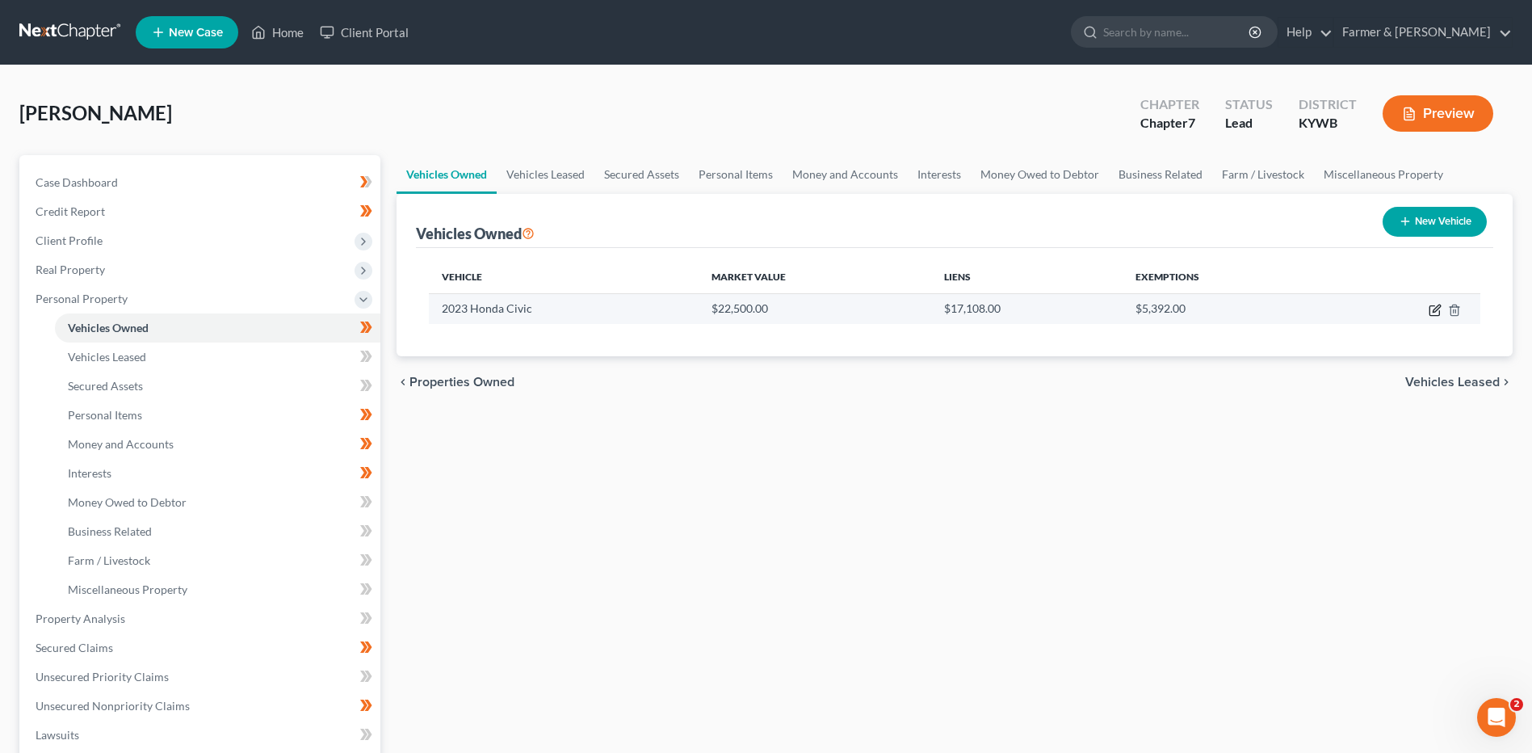
select select "18"
select select "0"
select select "2"
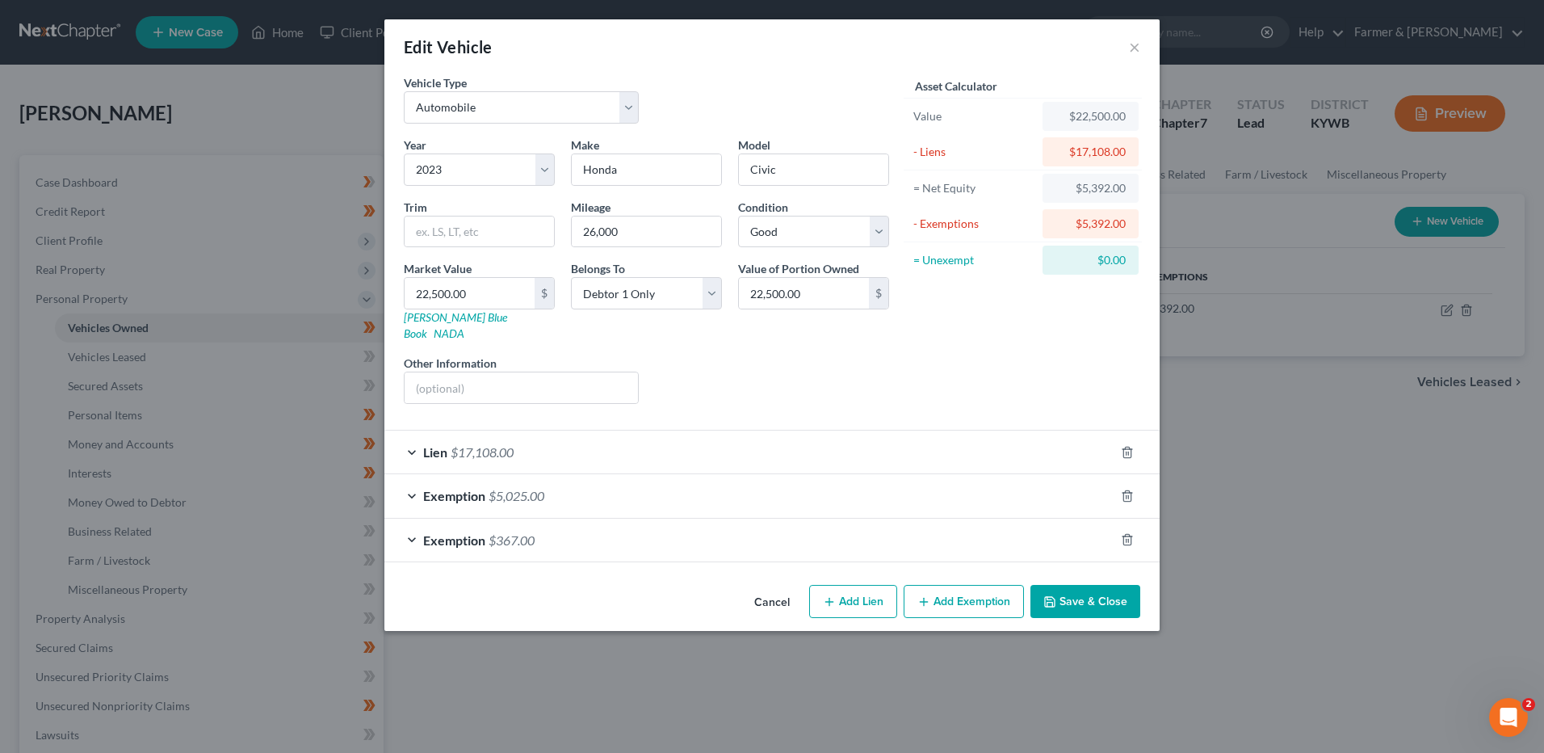
click at [506, 444] on span "$17,108.00" at bounding box center [482, 451] width 63 height 15
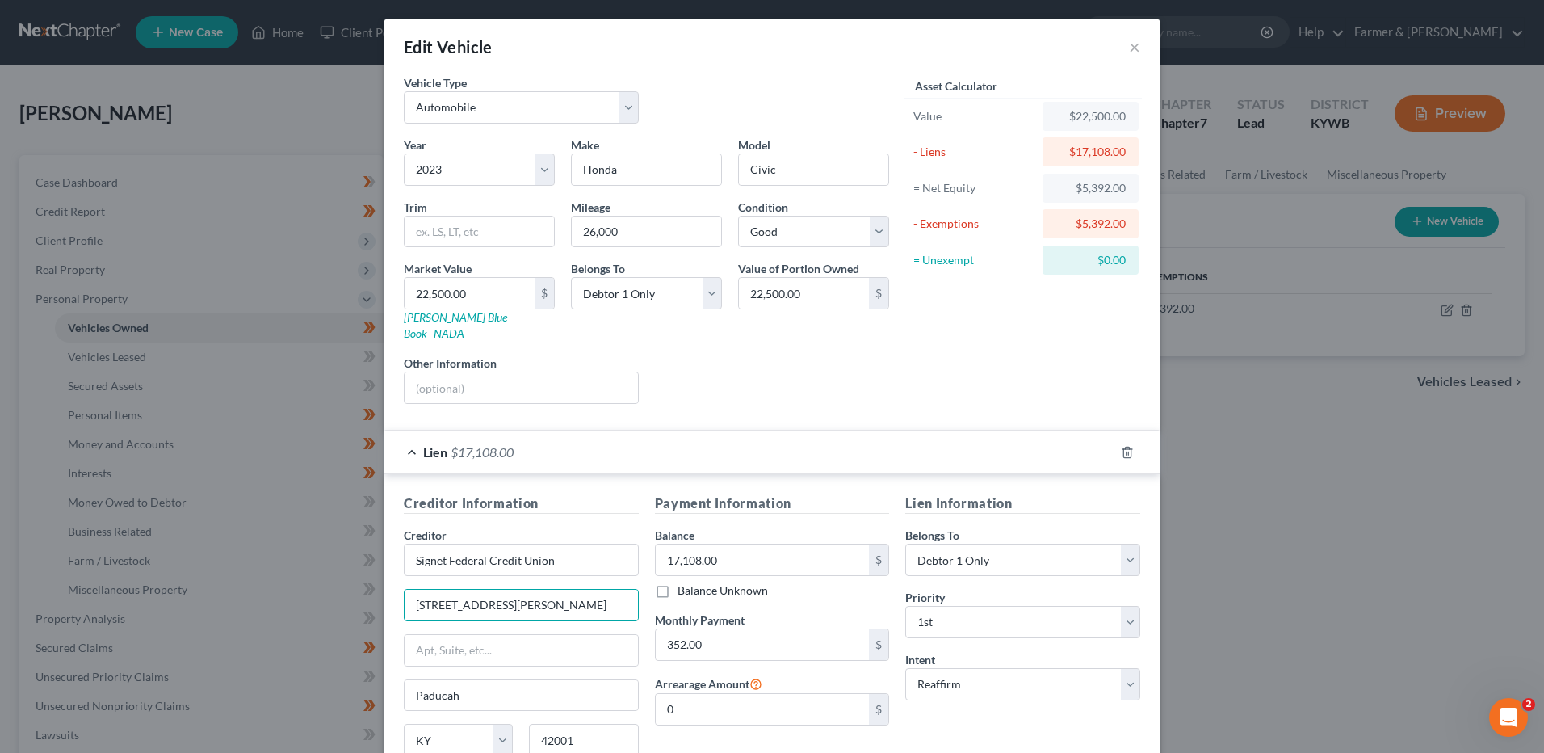
drag, startPoint x: 519, startPoint y: 594, endPoint x: 174, endPoint y: 598, distance: 345.7
click at [176, 599] on div "Edit Vehicle × Vehicle Type Select Automobile Truck Trailer Watercraft Aircraft…" at bounding box center [772, 376] width 1544 height 753
type input "PO Box 426"
type input "42002"
click at [987, 701] on div "Lien Information Belongs To * Select Debtor 1 Only Debtor 2 Only Debtor 1 And D…" at bounding box center [1022, 645] width 251 height 304
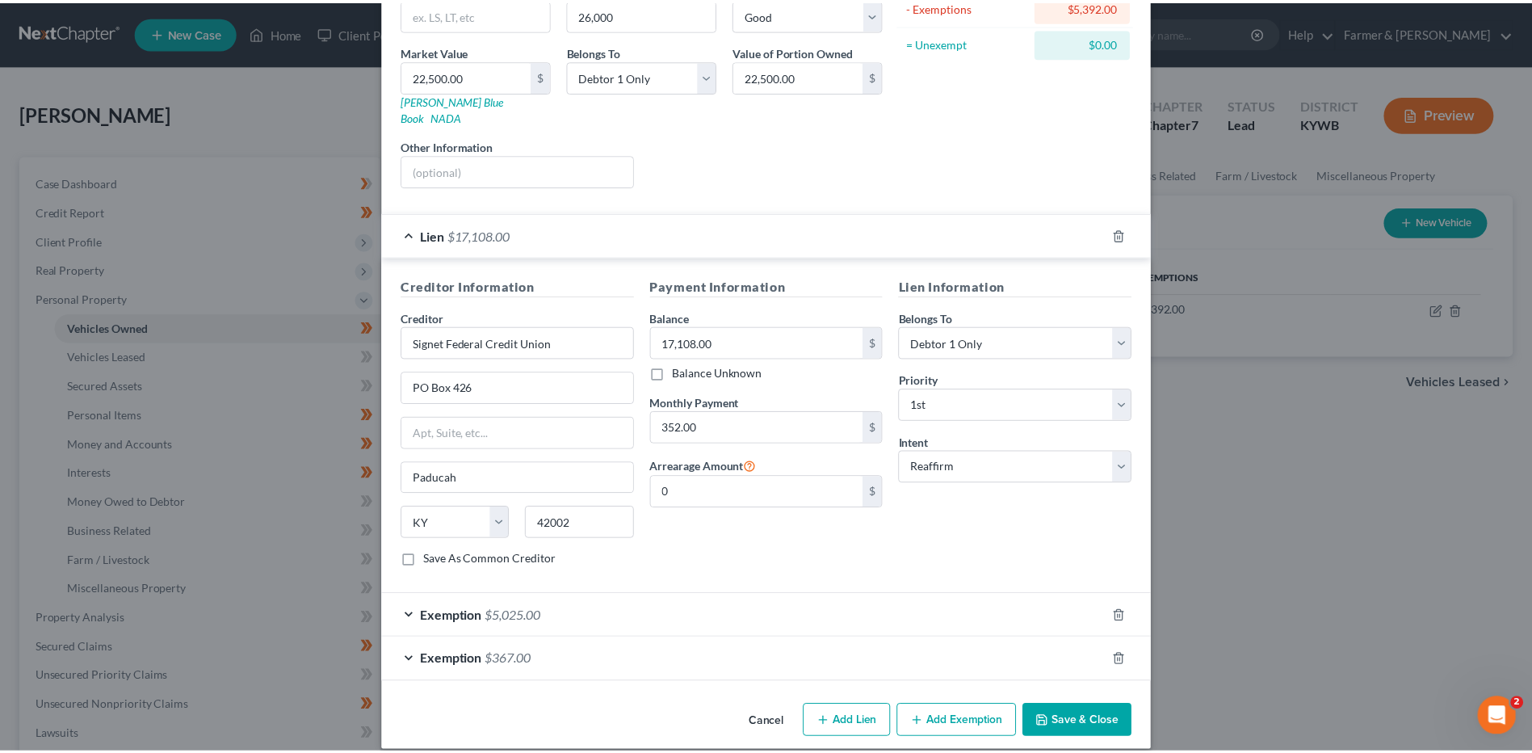
scroll to position [219, 0]
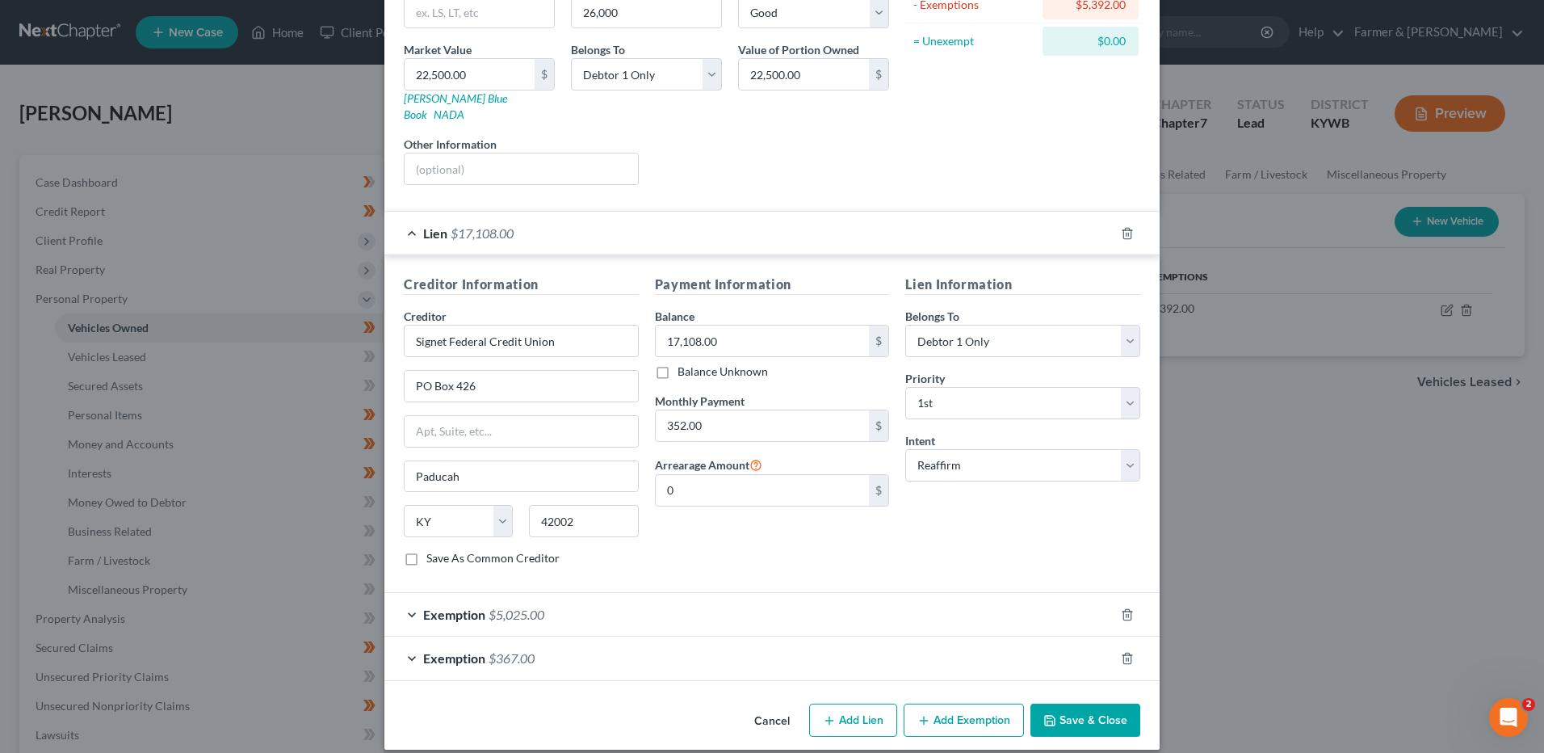
drag, startPoint x: 1072, startPoint y: 696, endPoint x: 1497, endPoint y: 564, distance: 444.9
click at [1072, 703] on button "Save & Close" at bounding box center [1085, 720] width 110 height 34
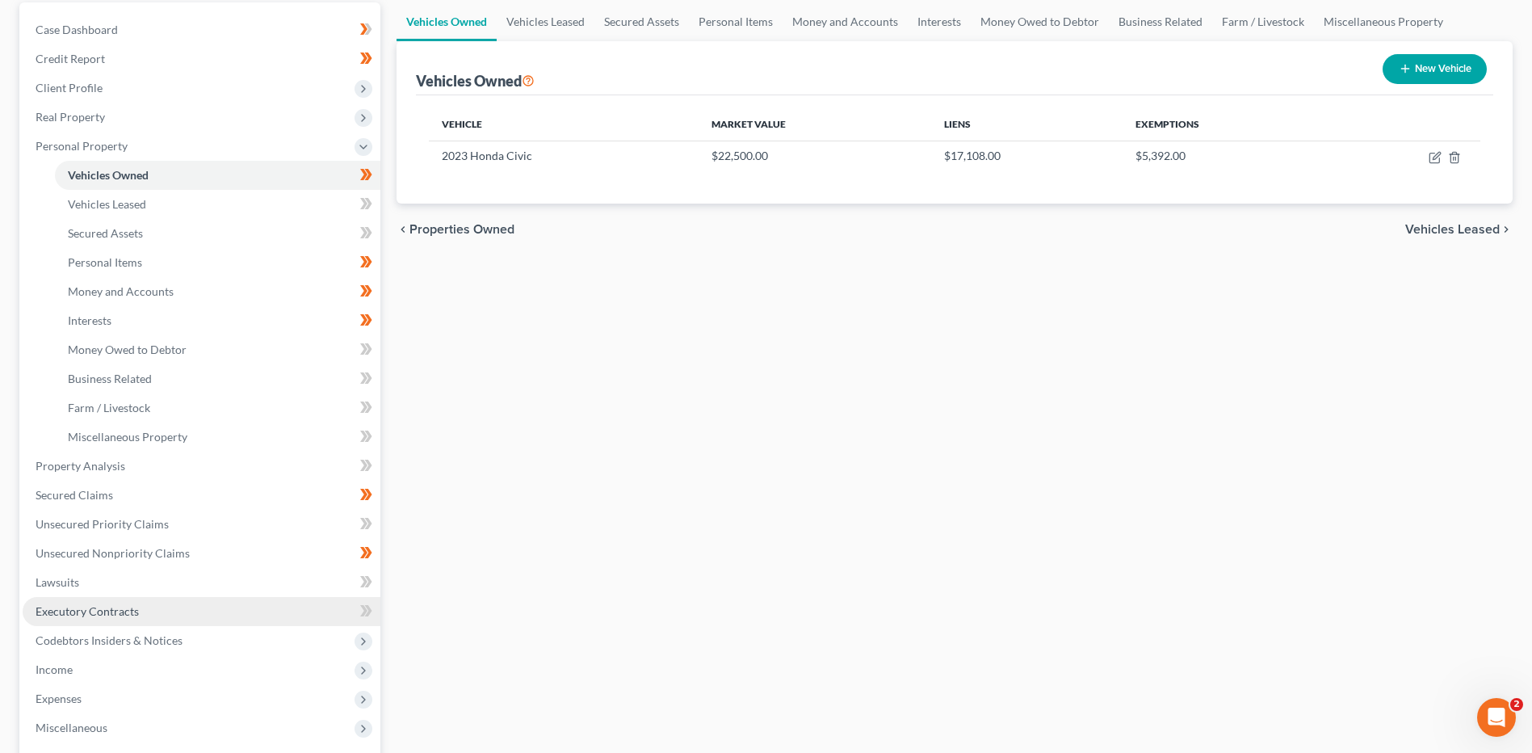
scroll to position [242, 0]
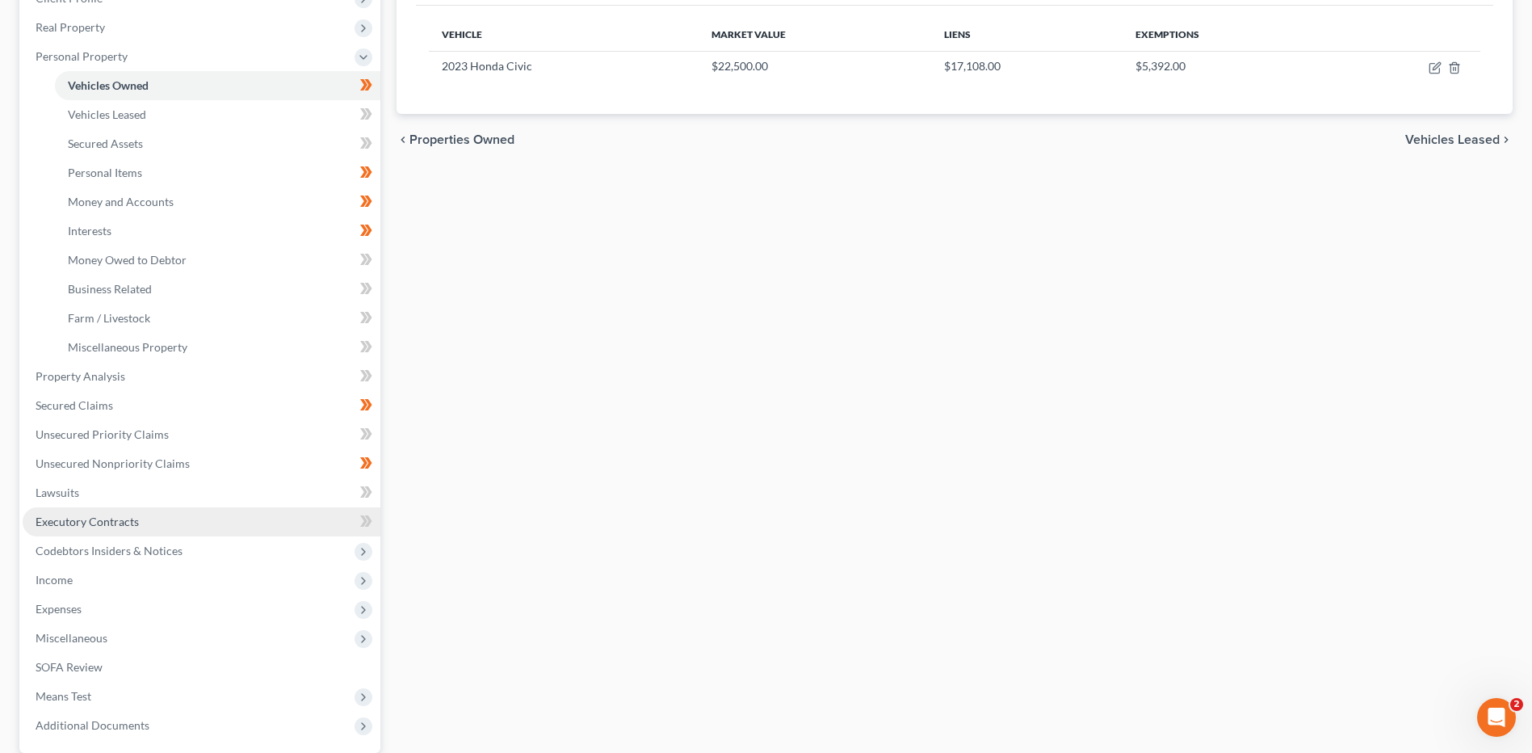
drag, startPoint x: 88, startPoint y: 578, endPoint x: 272, endPoint y: 533, distance: 189.6
click at [88, 578] on span "Income" at bounding box center [202, 579] width 358 height 29
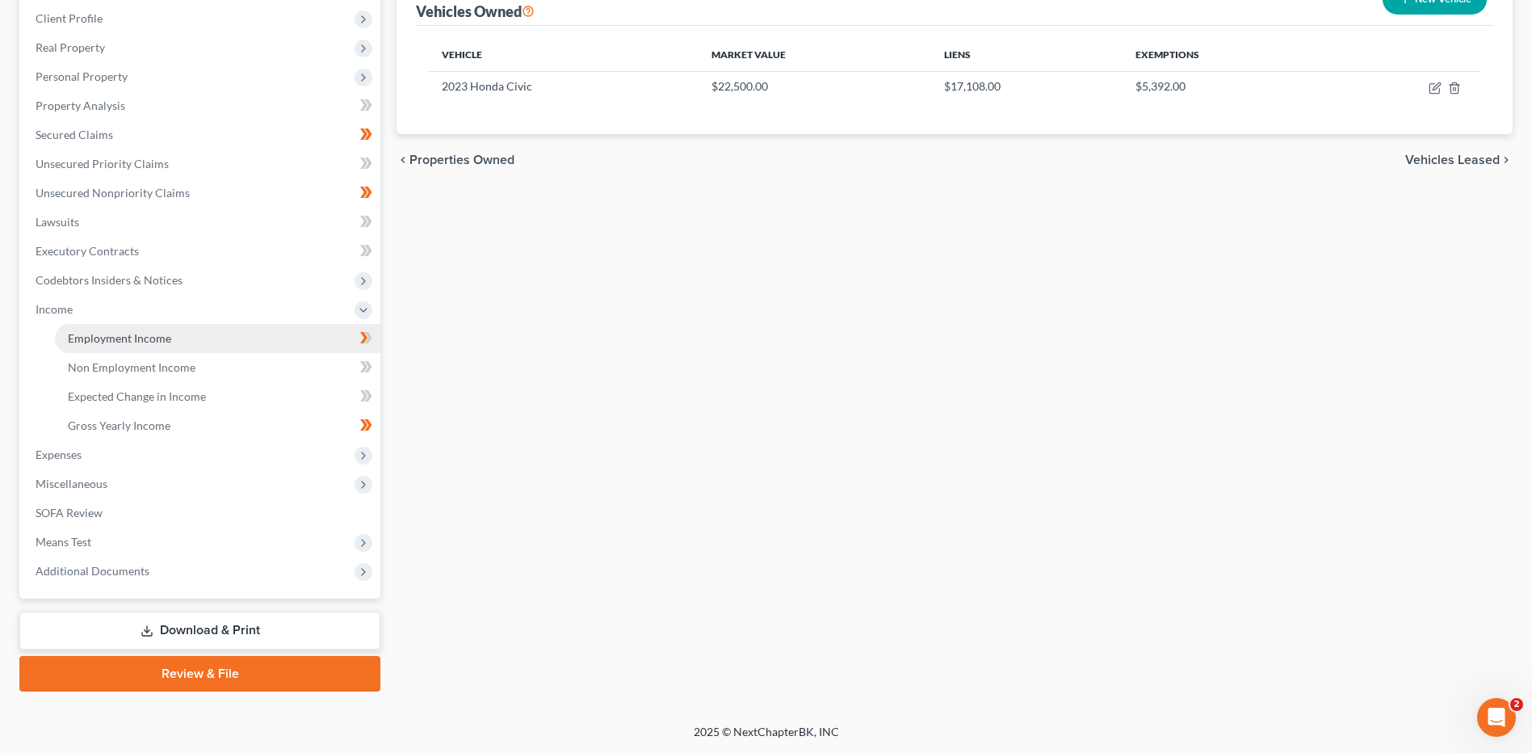
click at [216, 340] on link "Employment Income" at bounding box center [217, 338] width 325 height 29
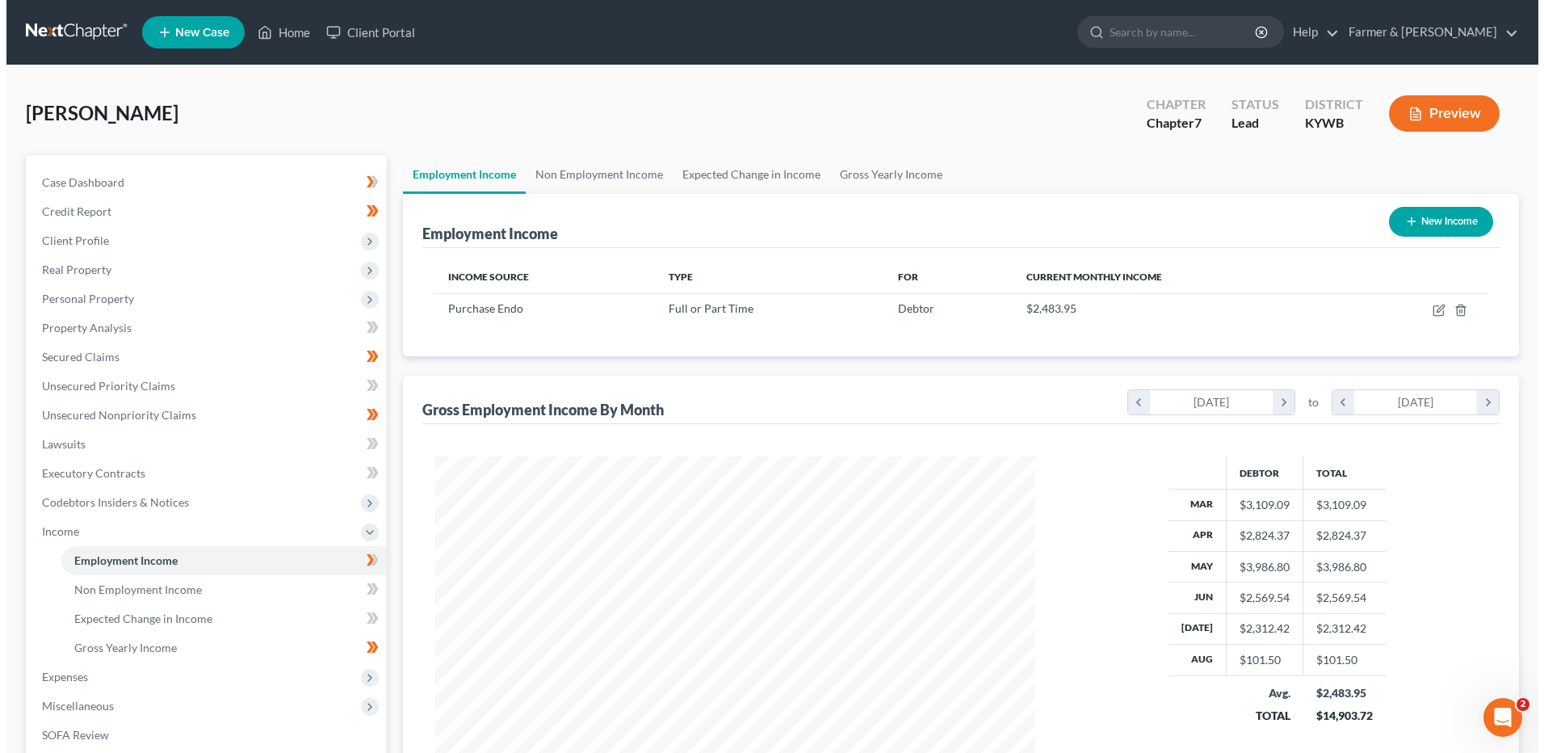
scroll to position [300, 631]
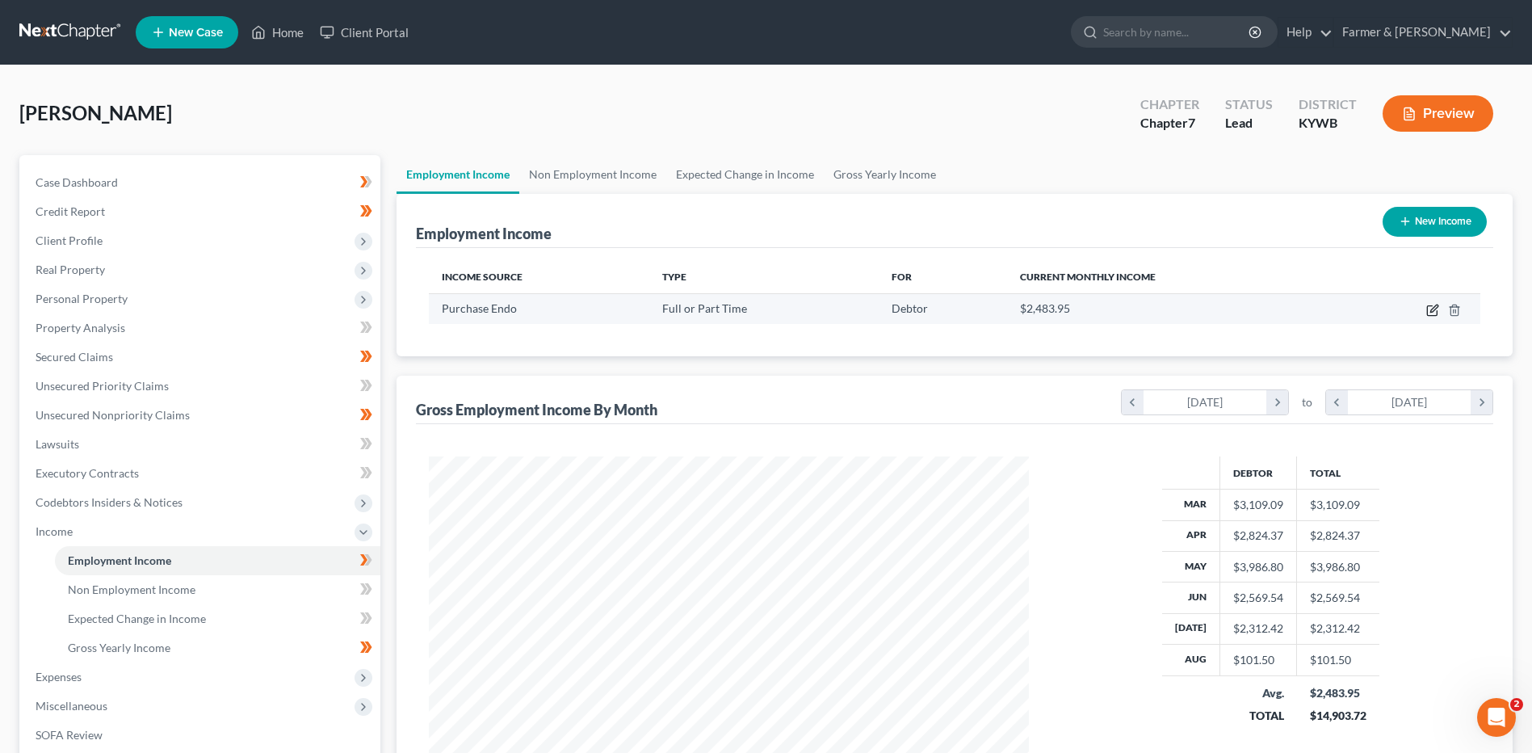
click at [1429, 312] on icon "button" at bounding box center [1432, 310] width 13 height 13
select select "0"
select select "18"
select select "2"
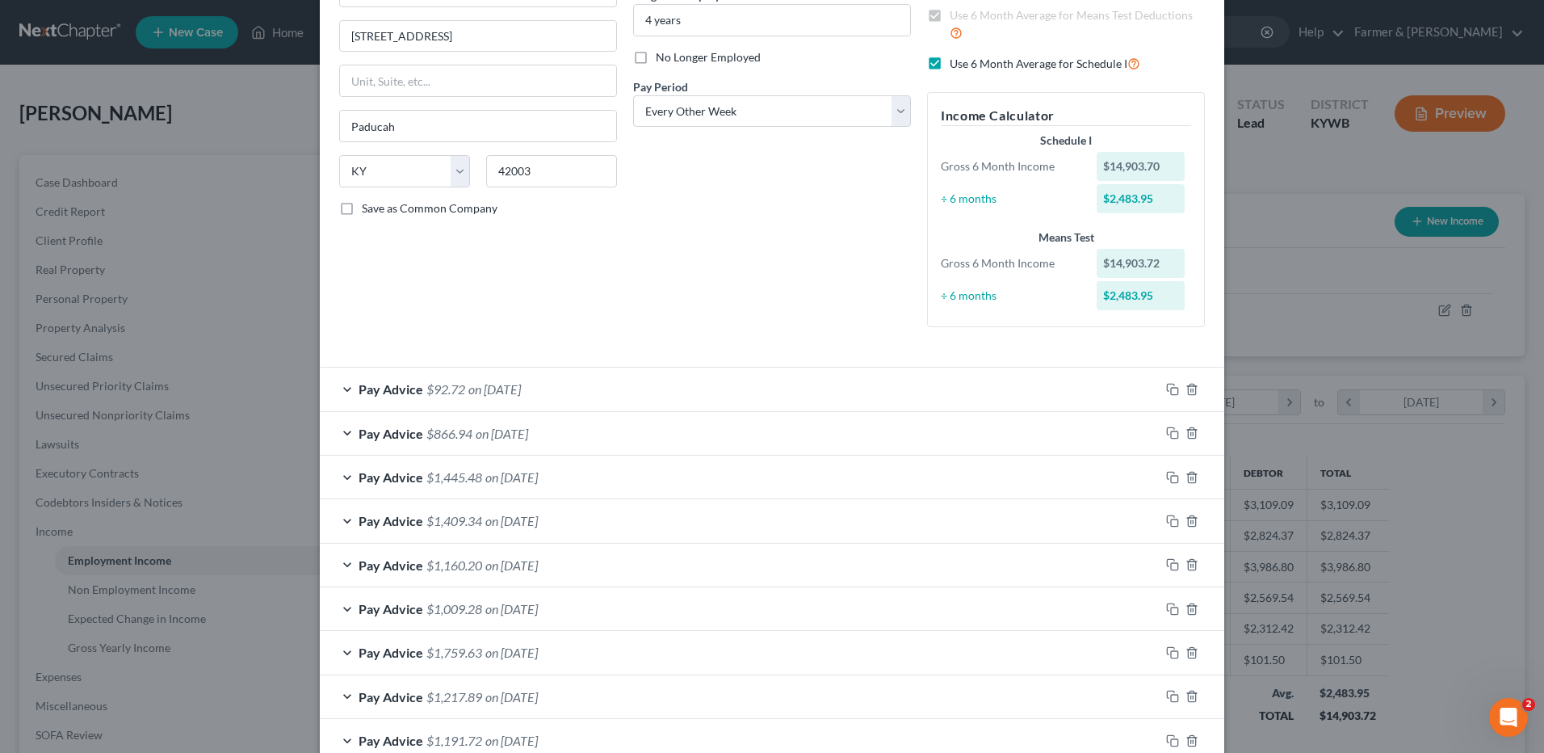
scroll to position [409, 0]
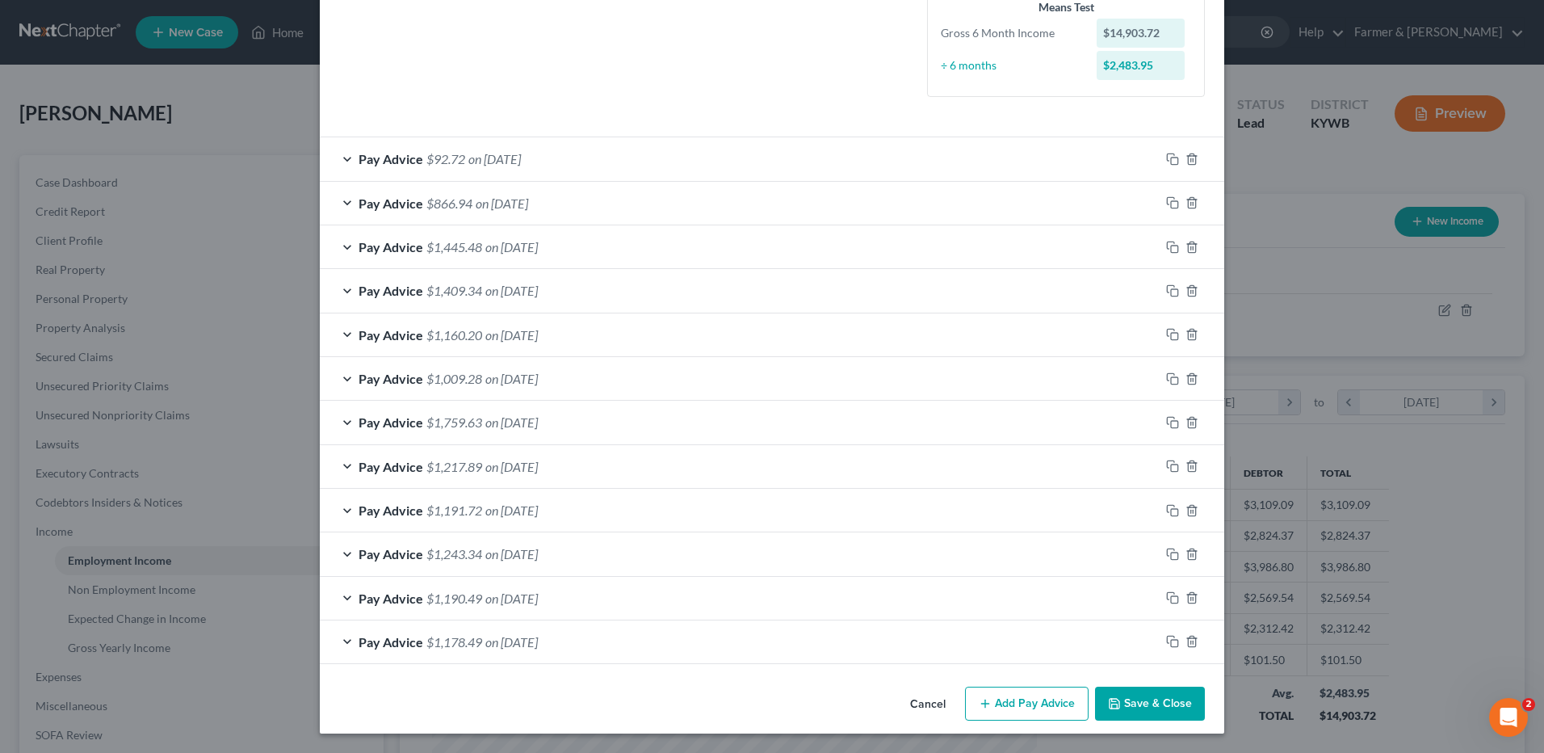
click at [538, 642] on span "on 03/07/2025" at bounding box center [511, 641] width 52 height 15
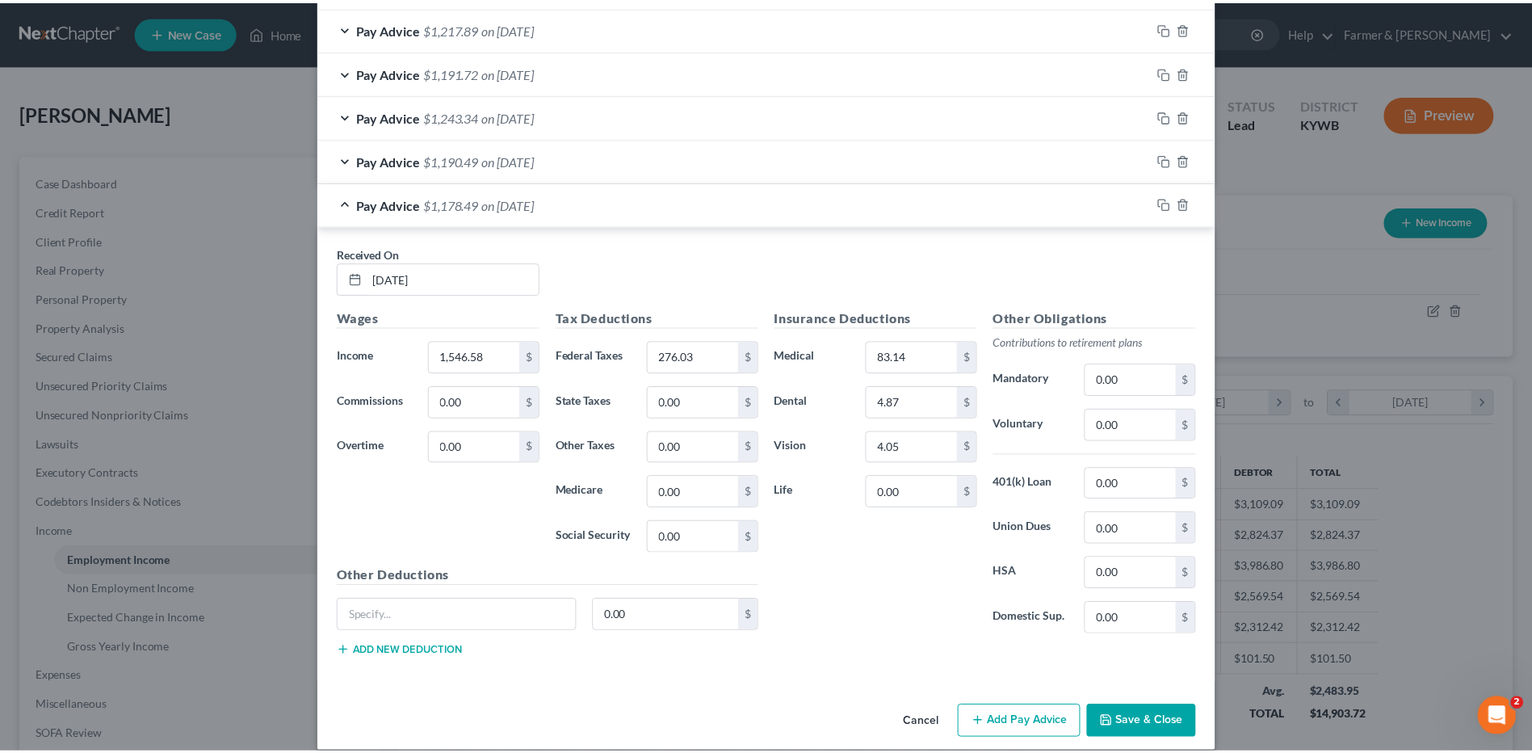
scroll to position [865, 0]
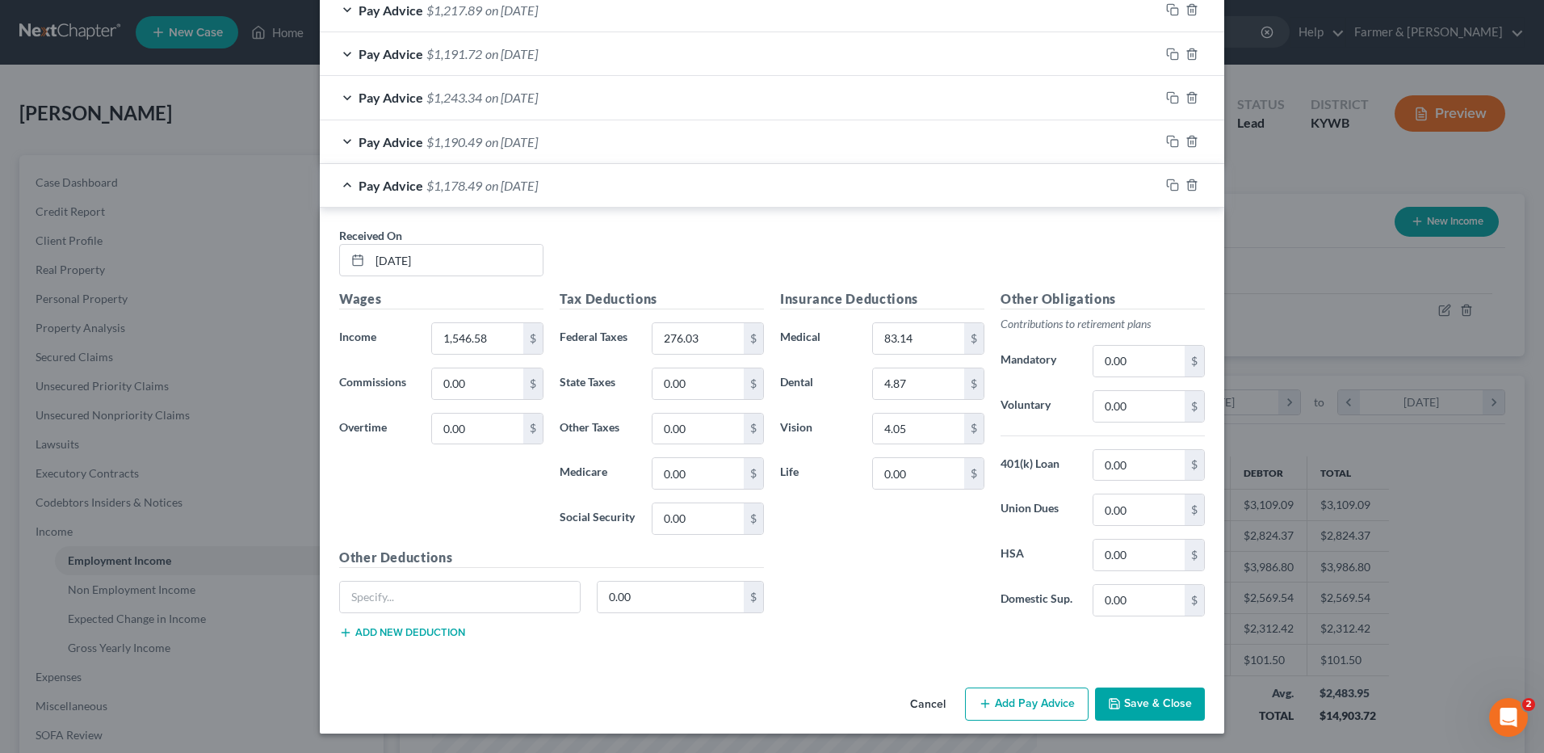
click at [1143, 708] on button "Save & Close" at bounding box center [1150, 704] width 110 height 34
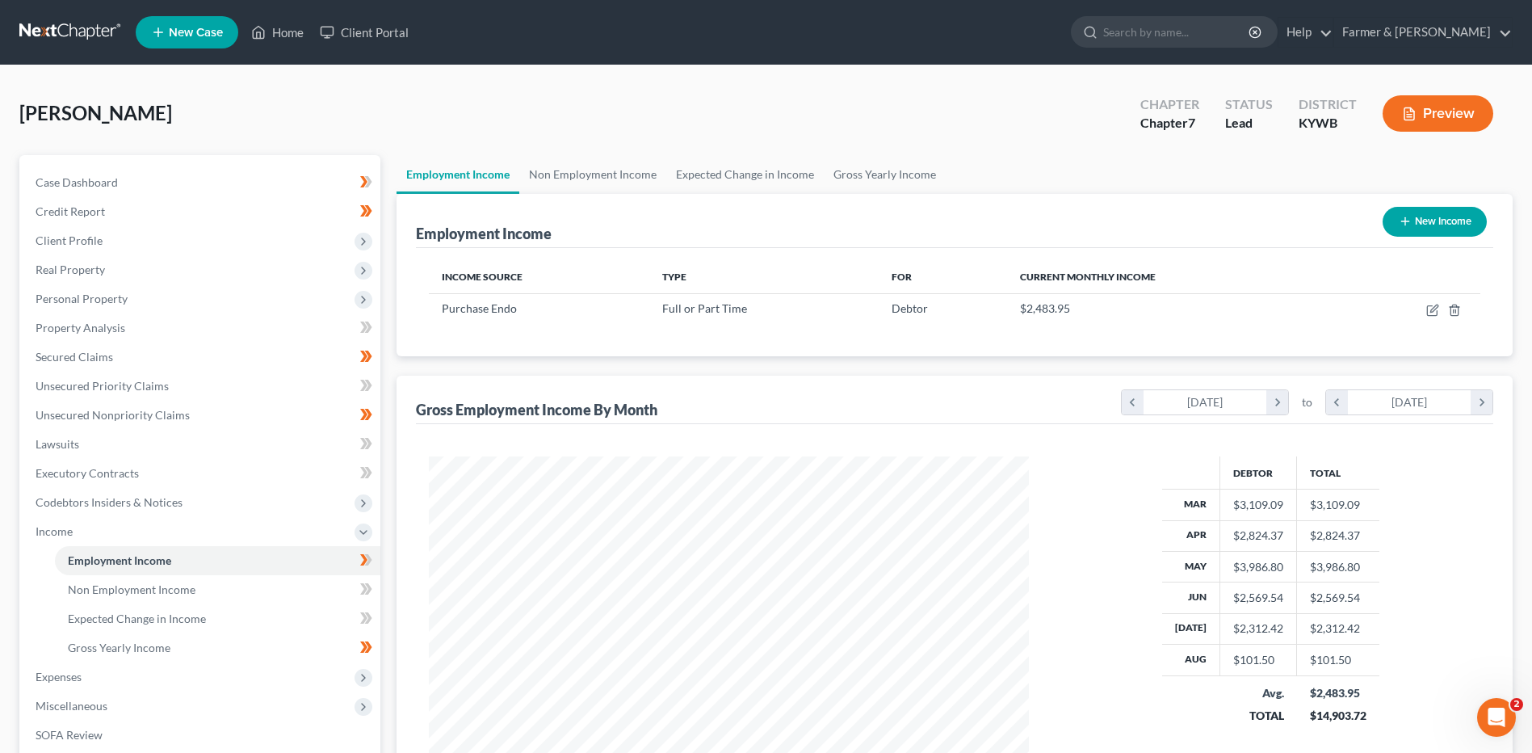
scroll to position [807241, 806909]
click at [171, 175] on link "Case Dashboard" at bounding box center [202, 182] width 358 height 29
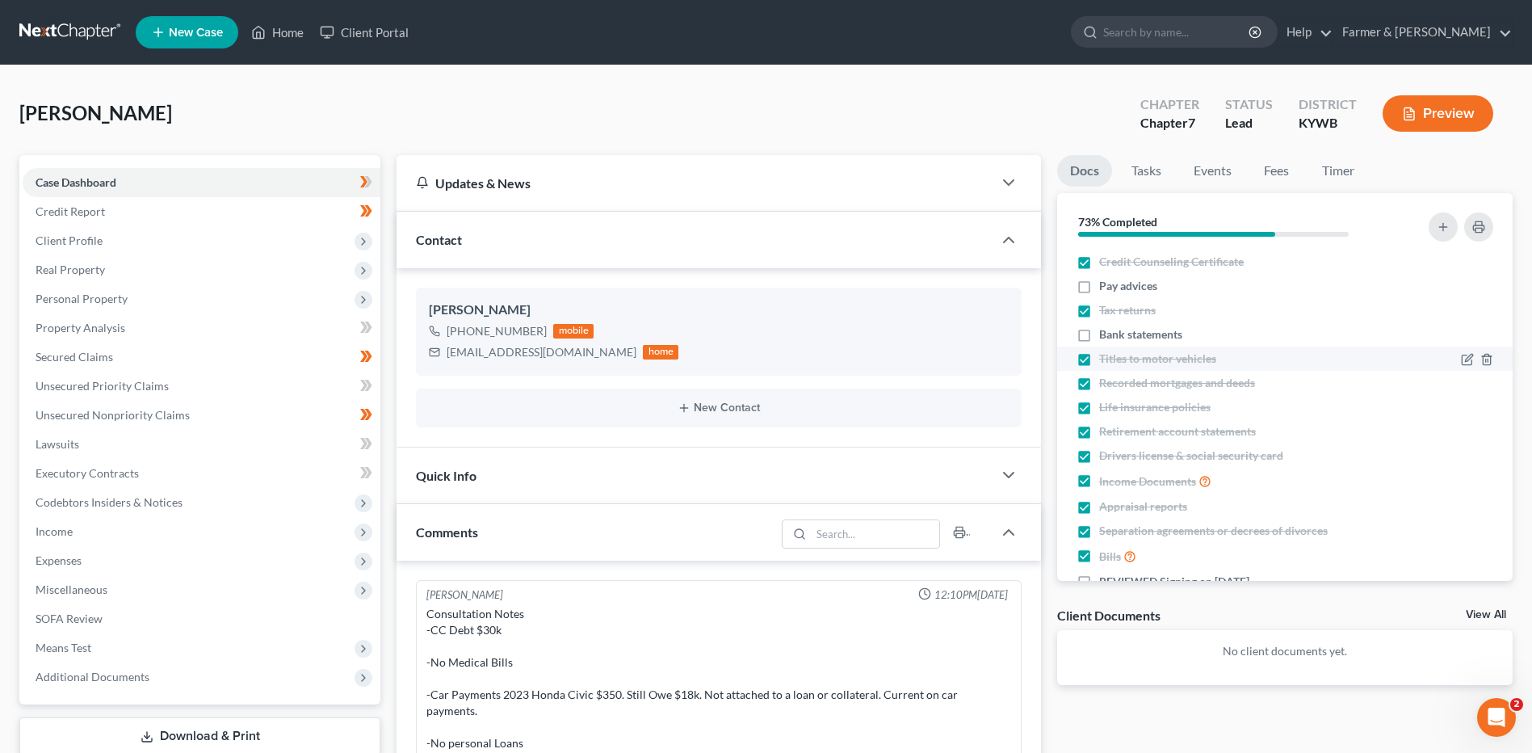
scroll to position [208, 0]
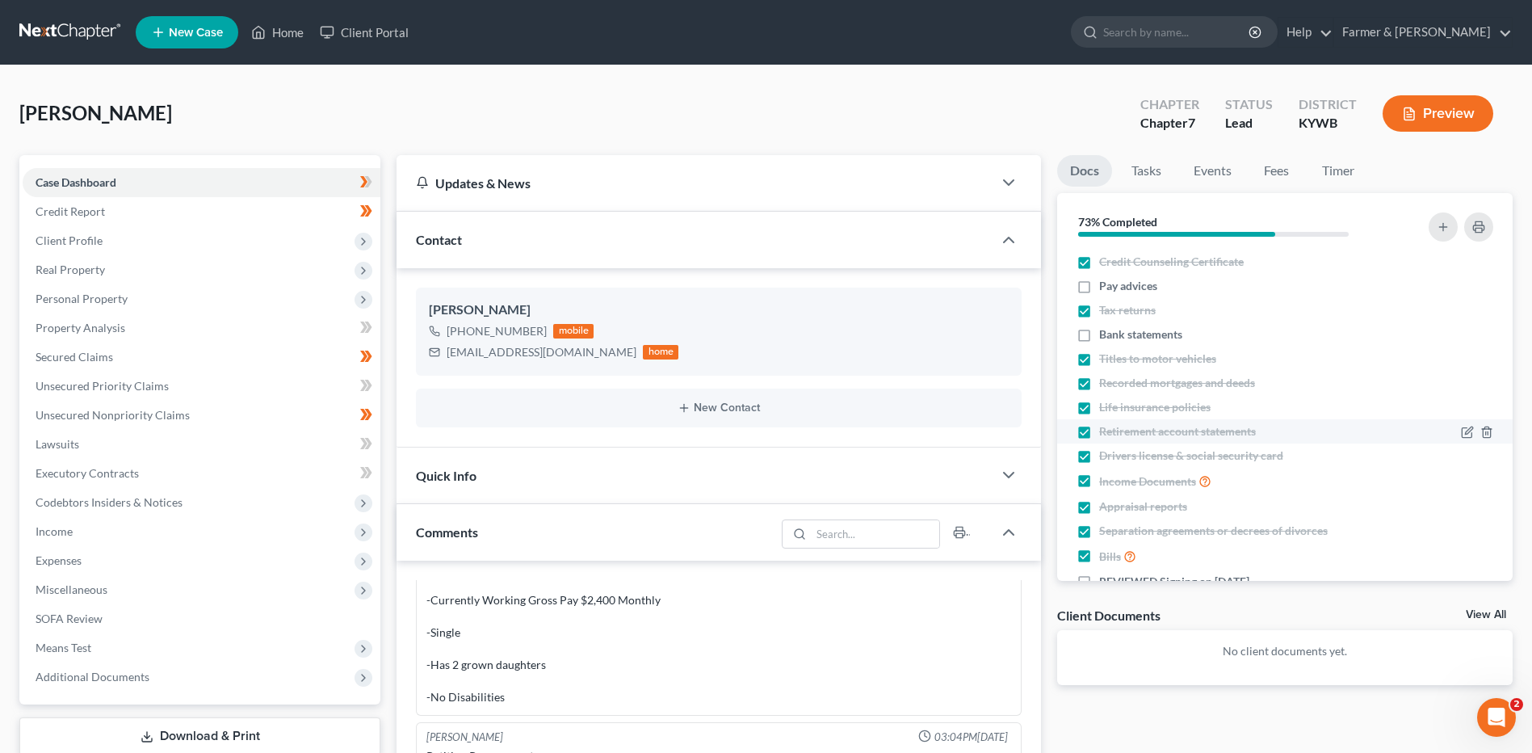
click at [1099, 430] on label "Retirement account statements" at bounding box center [1177, 431] width 157 height 16
click at [1106, 430] on input "Retirement account statements" at bounding box center [1111, 428] width 10 height 10
checkbox input "false"
click at [94, 528] on span "Income" at bounding box center [202, 531] width 358 height 29
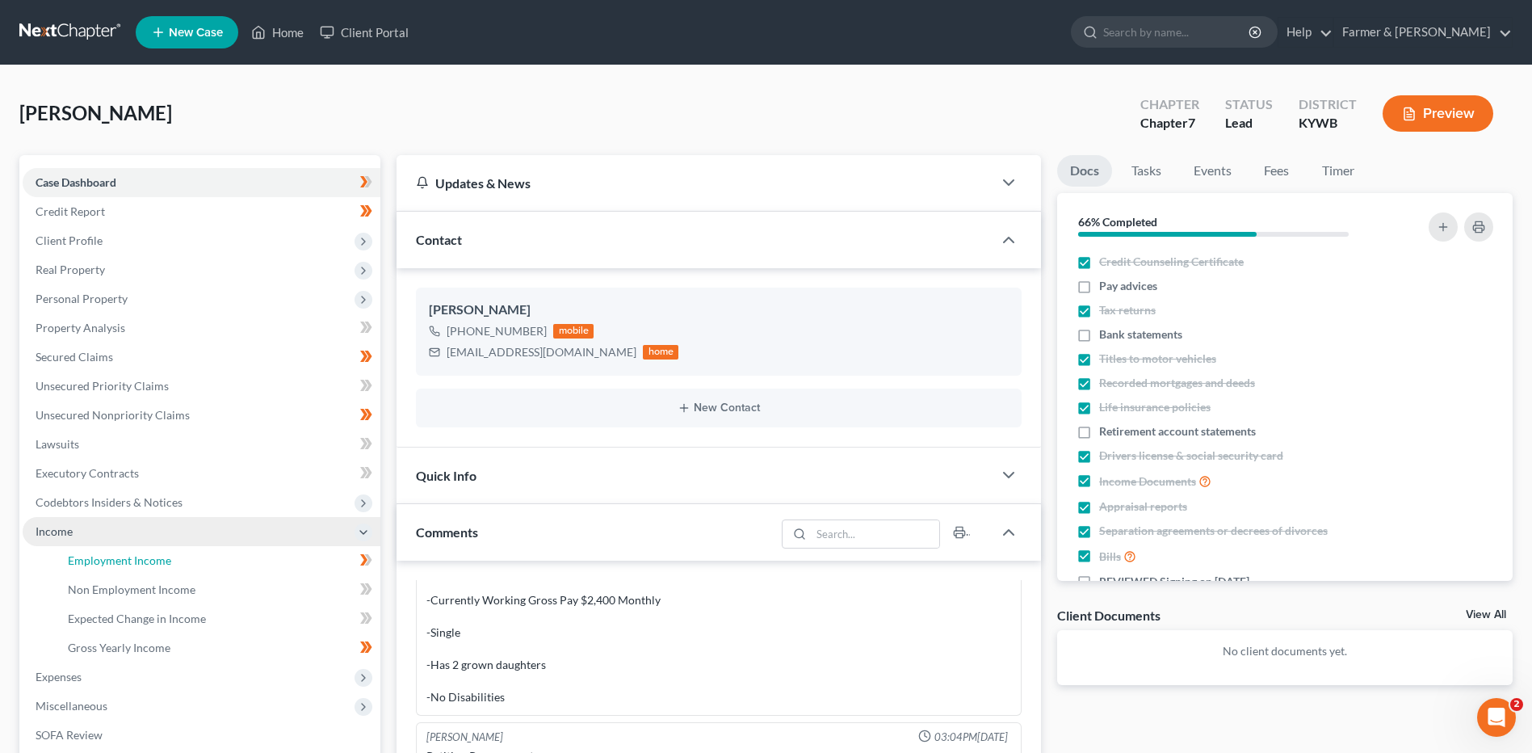
click at [112, 548] on link "Employment Income" at bounding box center [217, 560] width 325 height 29
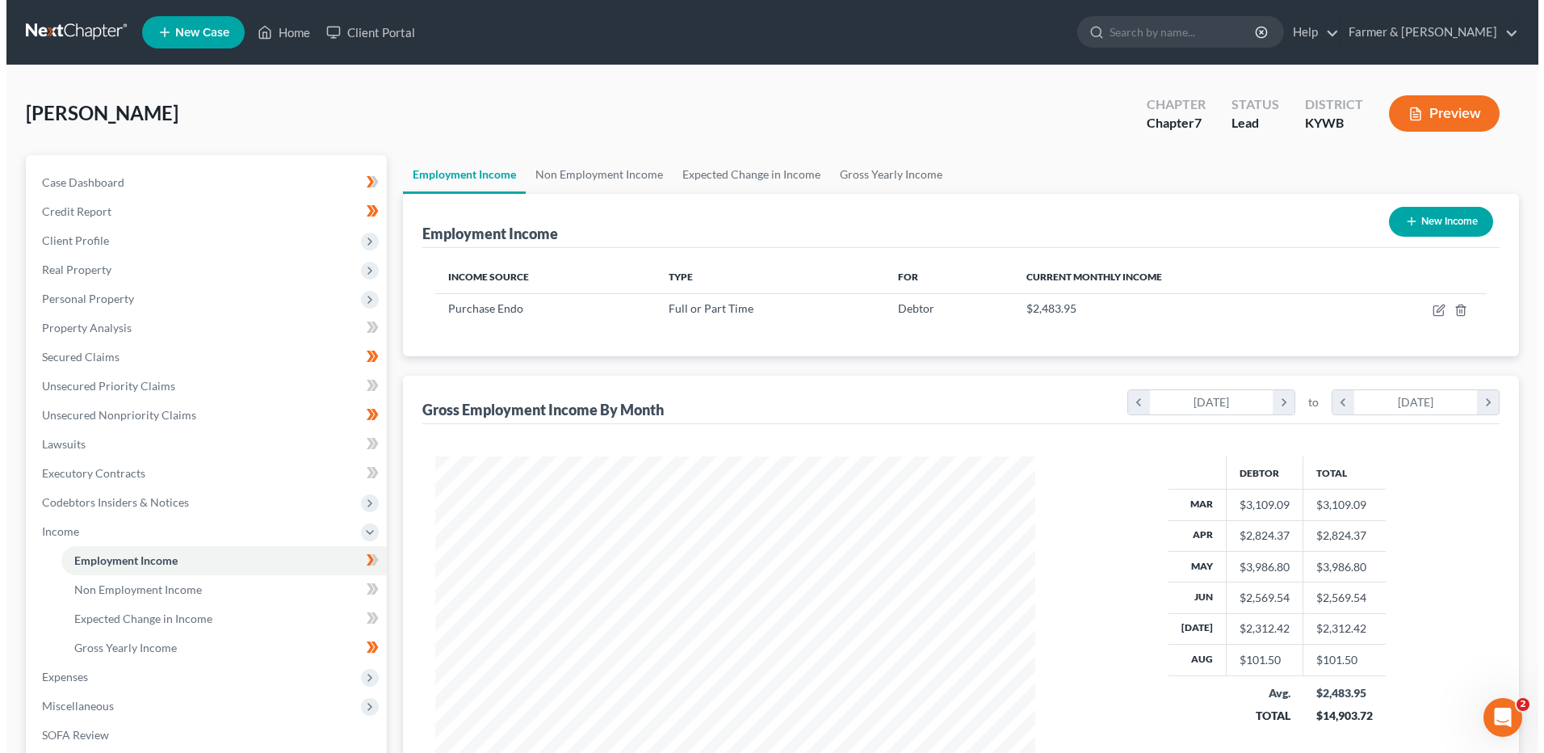
scroll to position [300, 631]
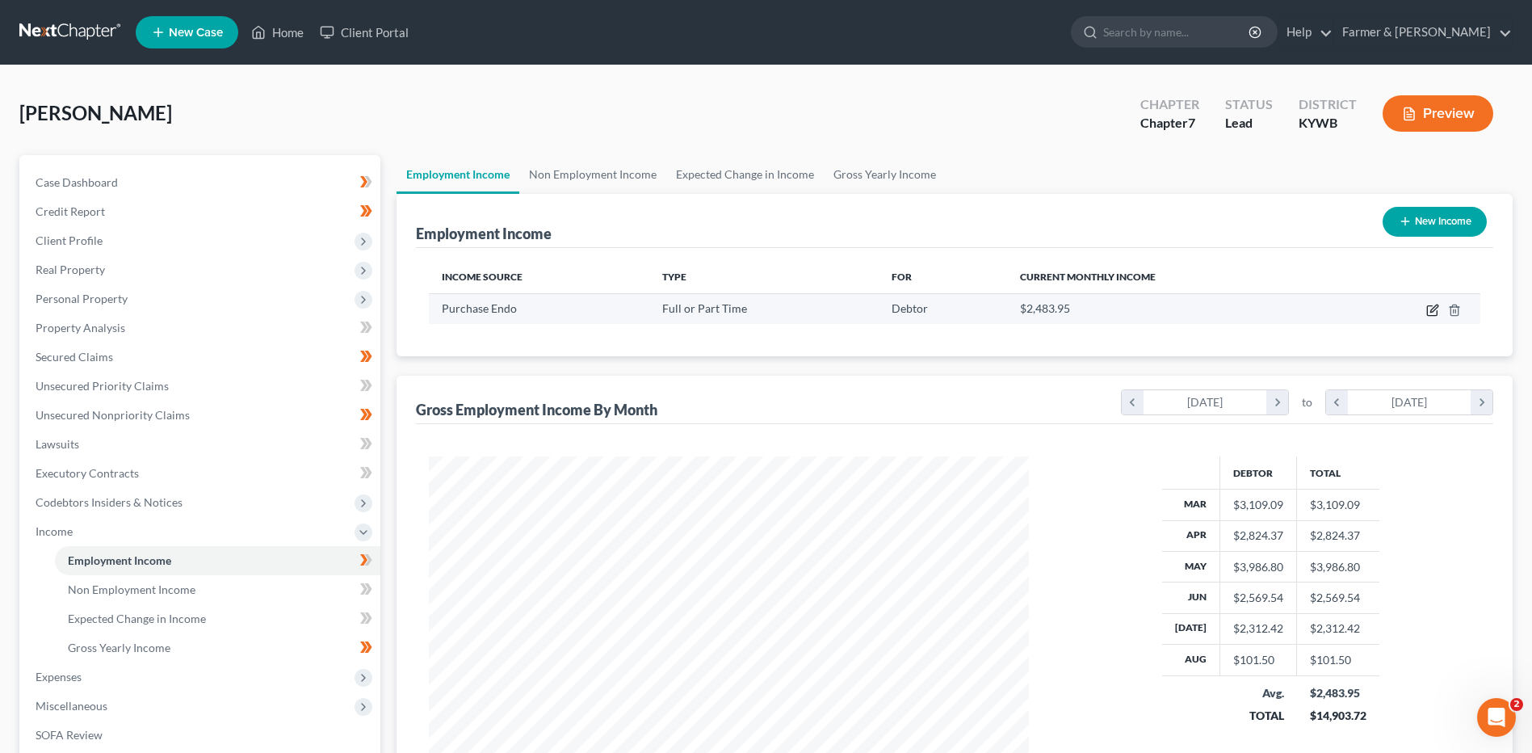
click at [1430, 307] on icon "button" at bounding box center [1432, 310] width 13 height 13
select select "0"
select select "18"
select select "2"
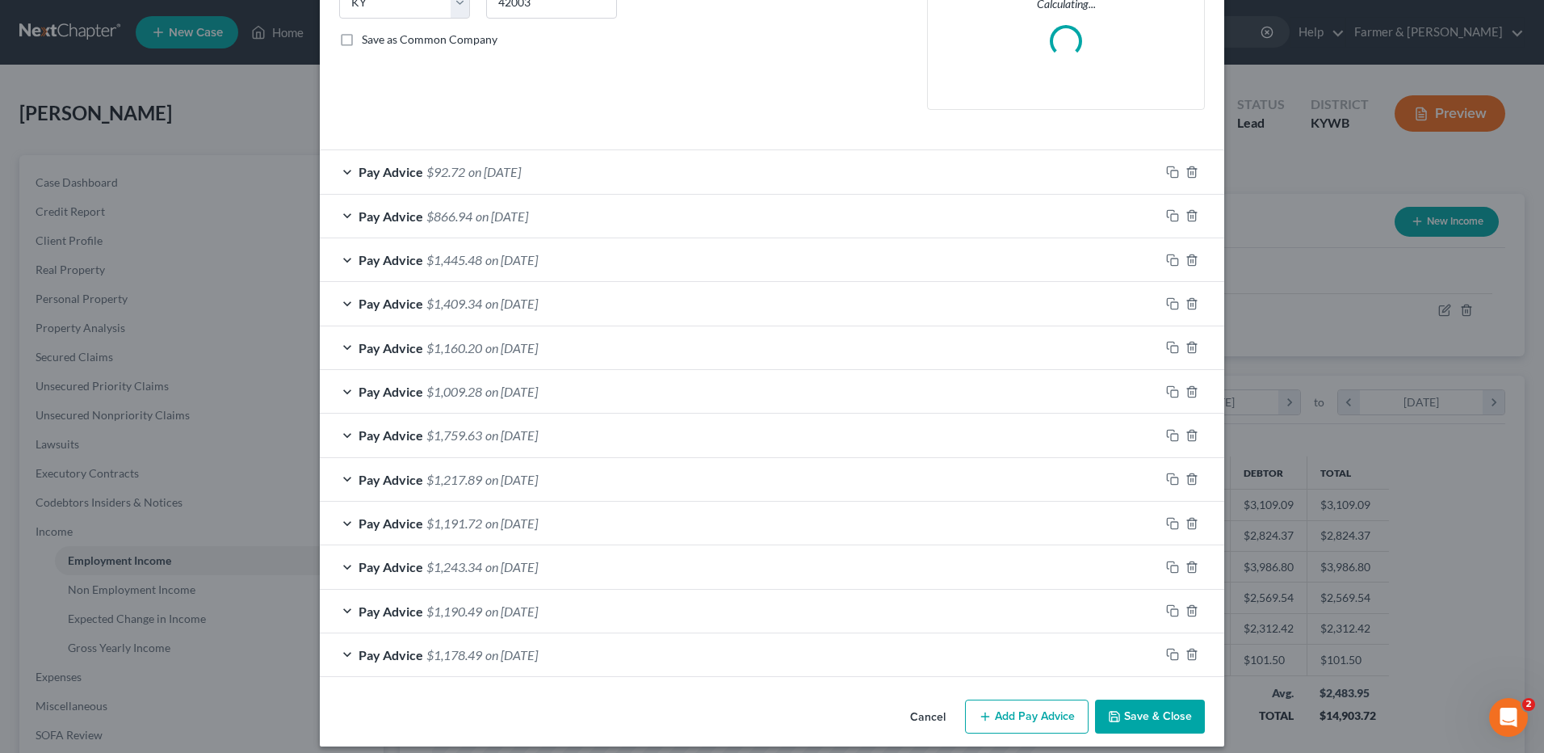
scroll to position [360, 0]
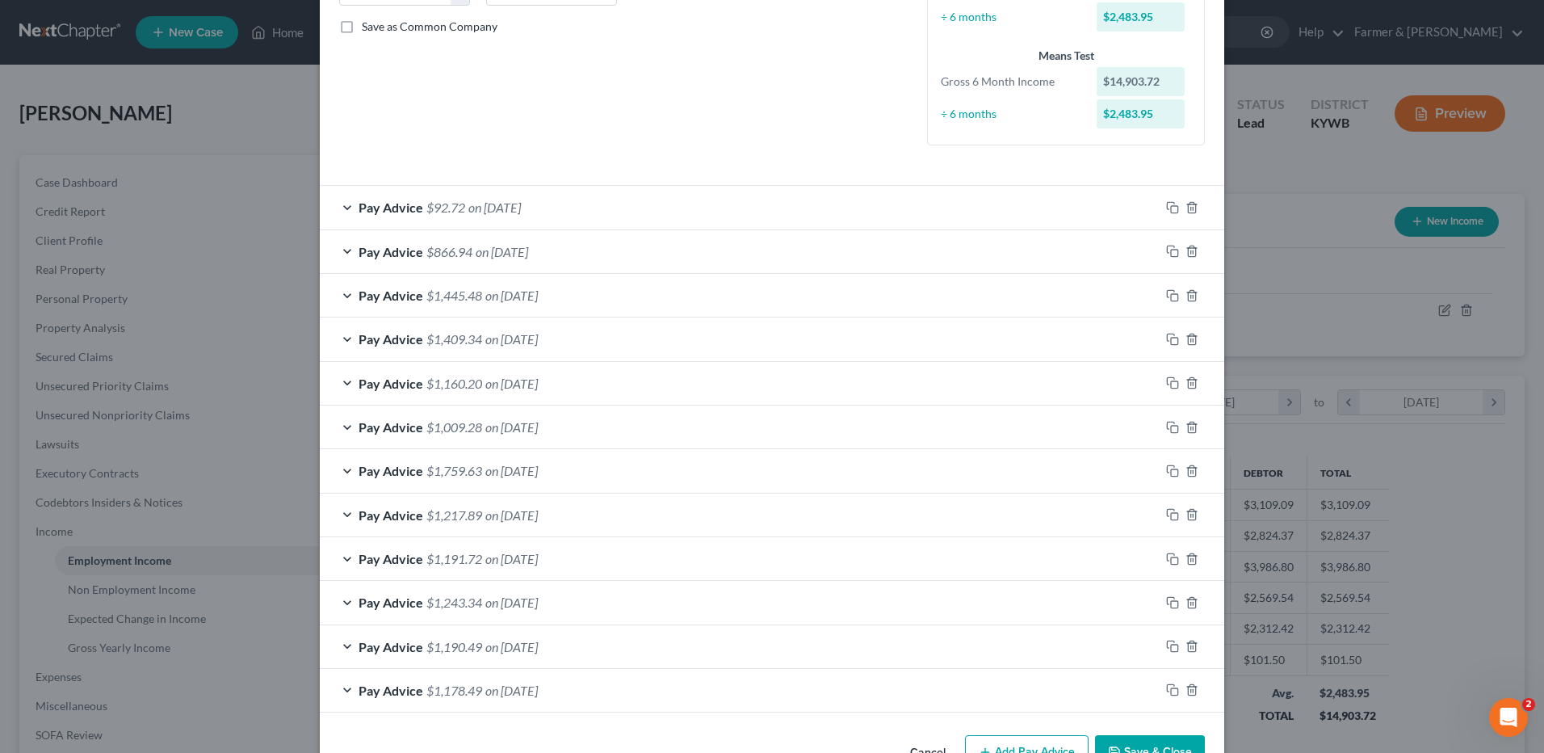
click at [538, 472] on span "on 05/15/2025" at bounding box center [511, 470] width 52 height 15
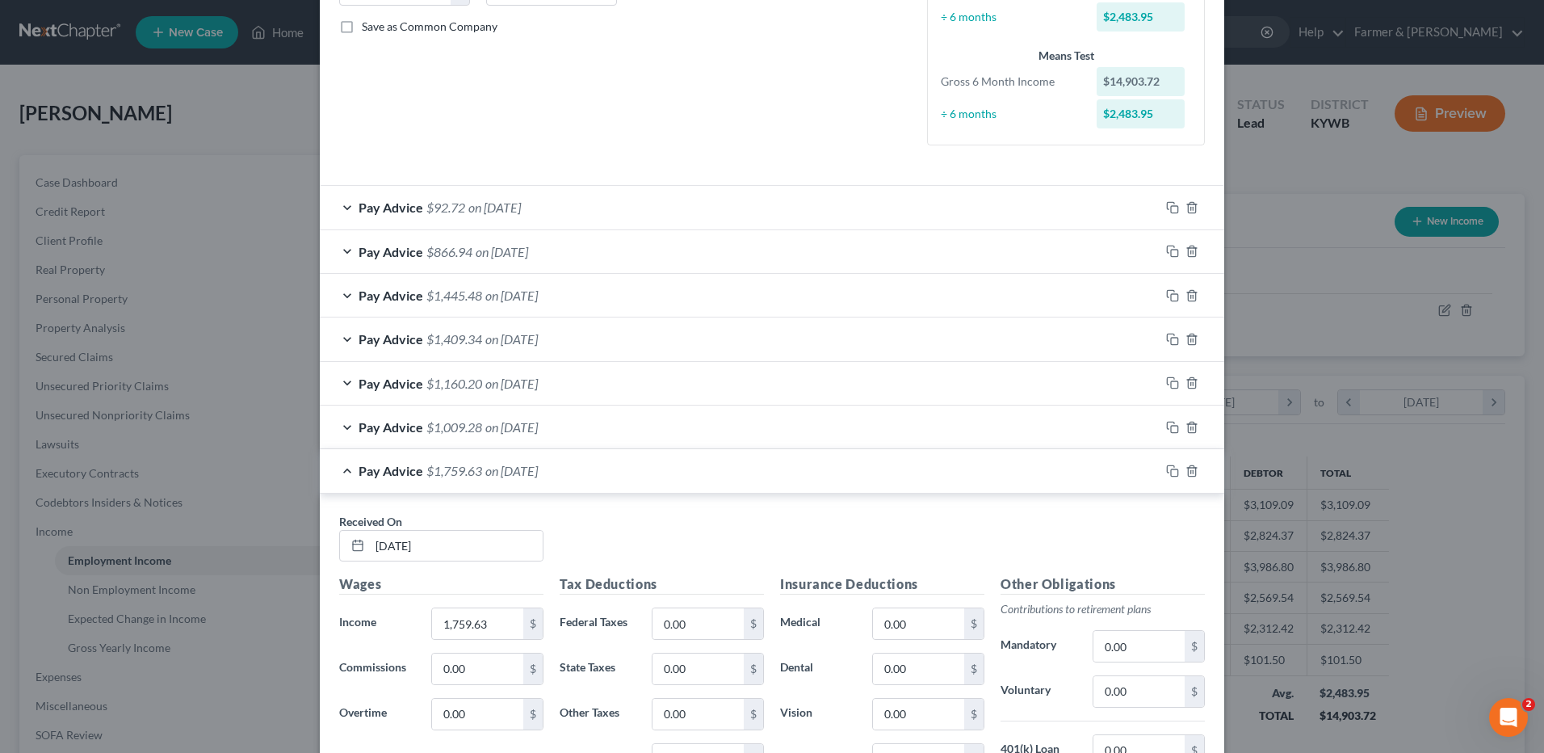
click at [538, 425] on span "on 05/29/2025" at bounding box center [511, 426] width 52 height 15
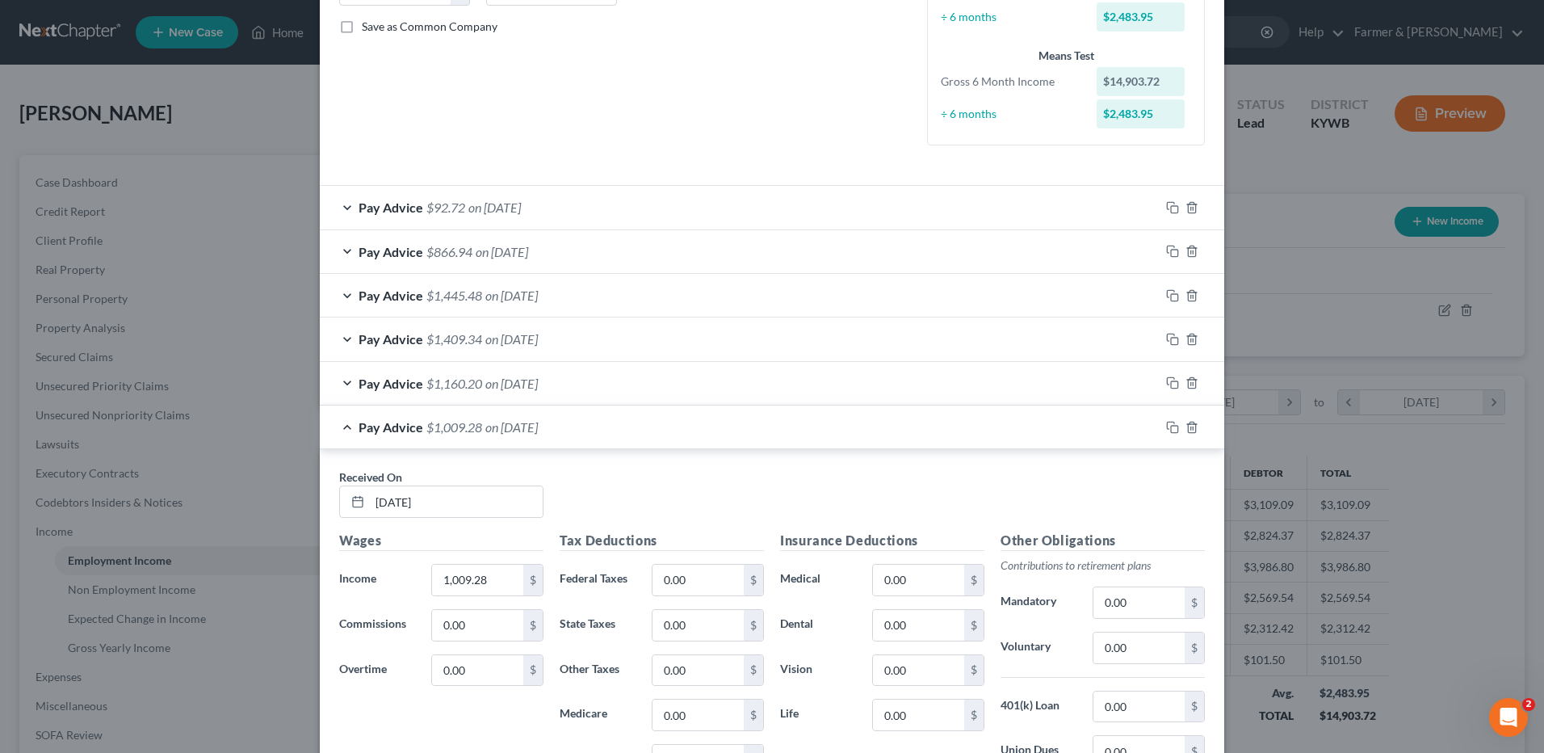
click at [538, 384] on span "on 06/12/2025" at bounding box center [511, 383] width 52 height 15
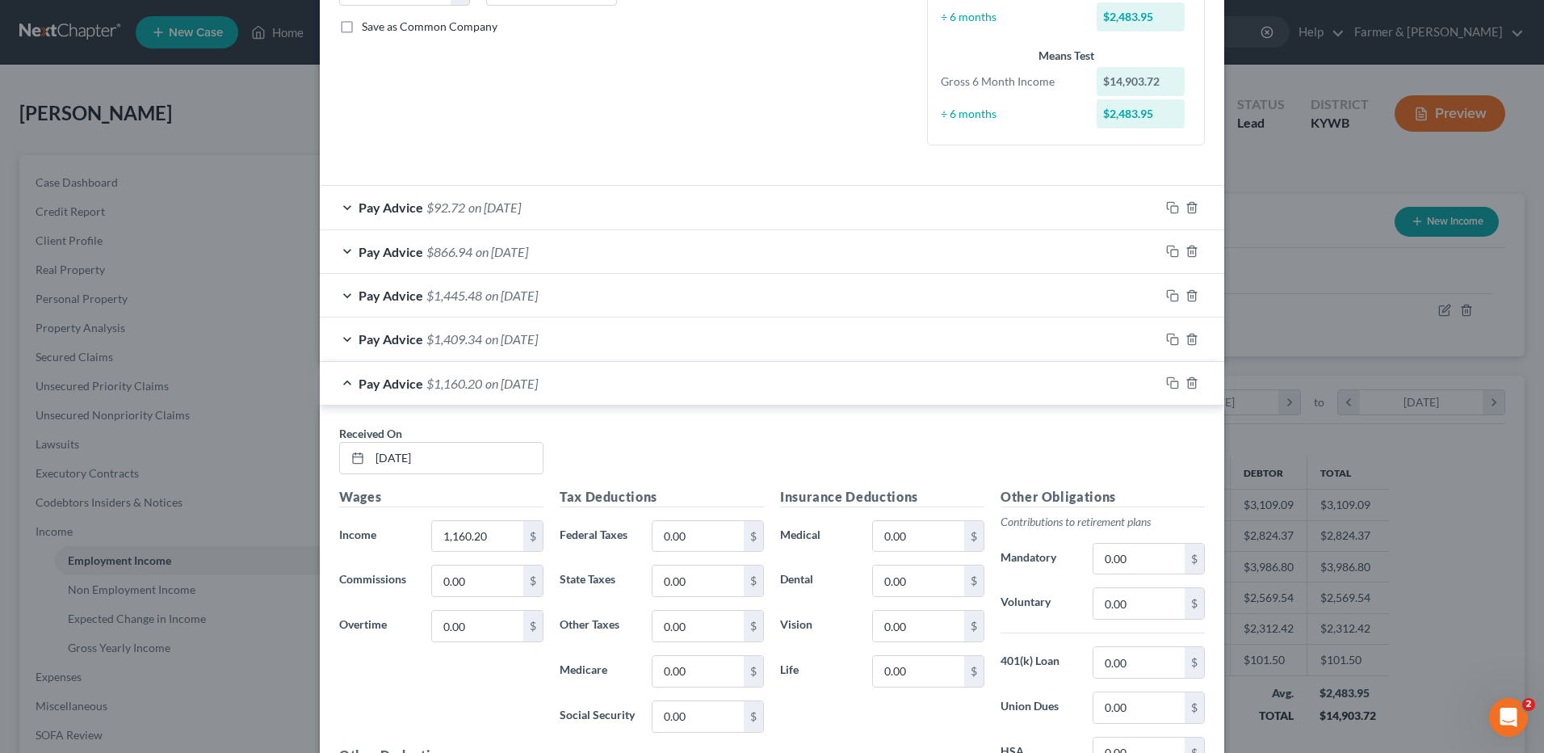
click at [538, 344] on span "on 06/26/2025" at bounding box center [511, 338] width 52 height 15
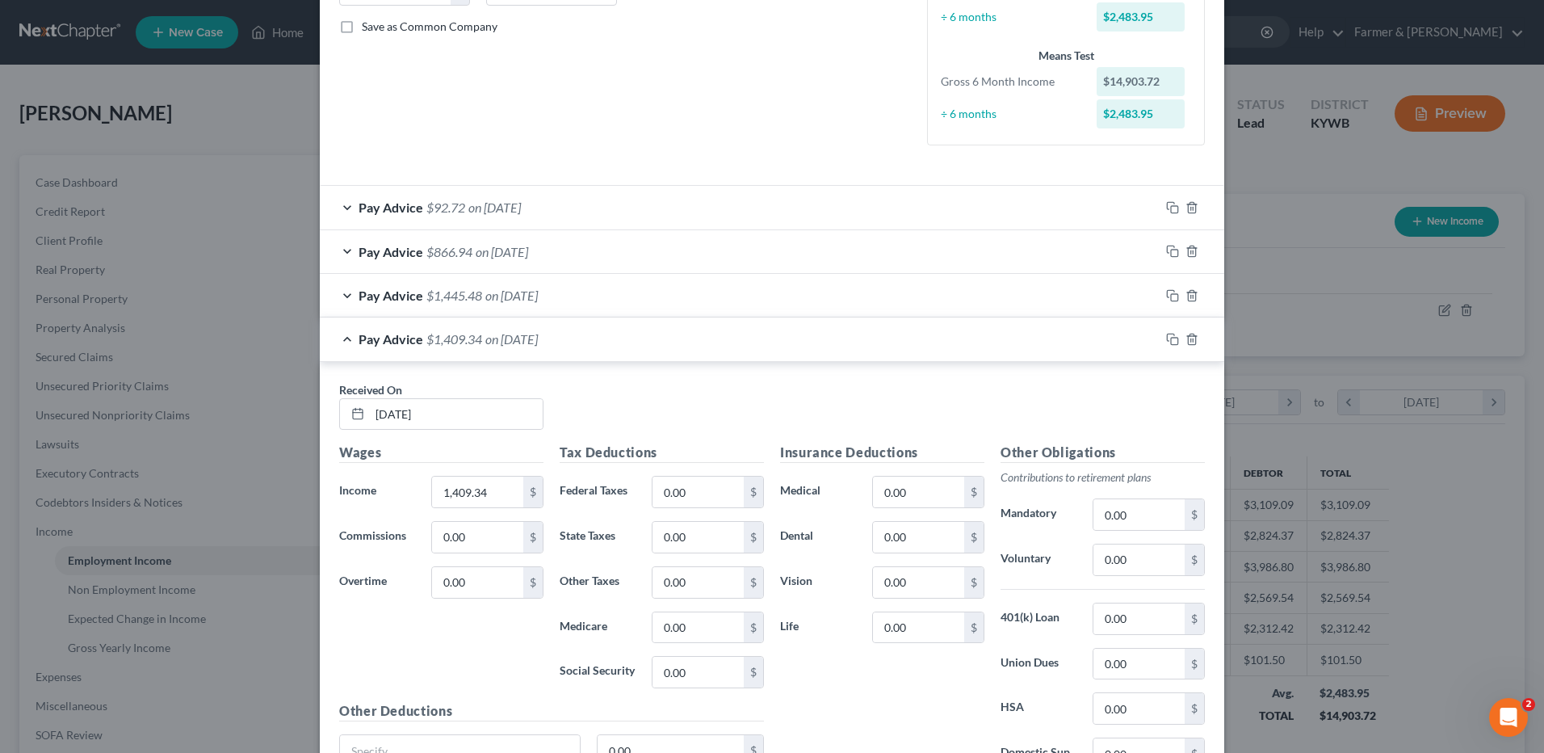
click at [538, 298] on span "on 07/10/2025" at bounding box center [511, 294] width 52 height 15
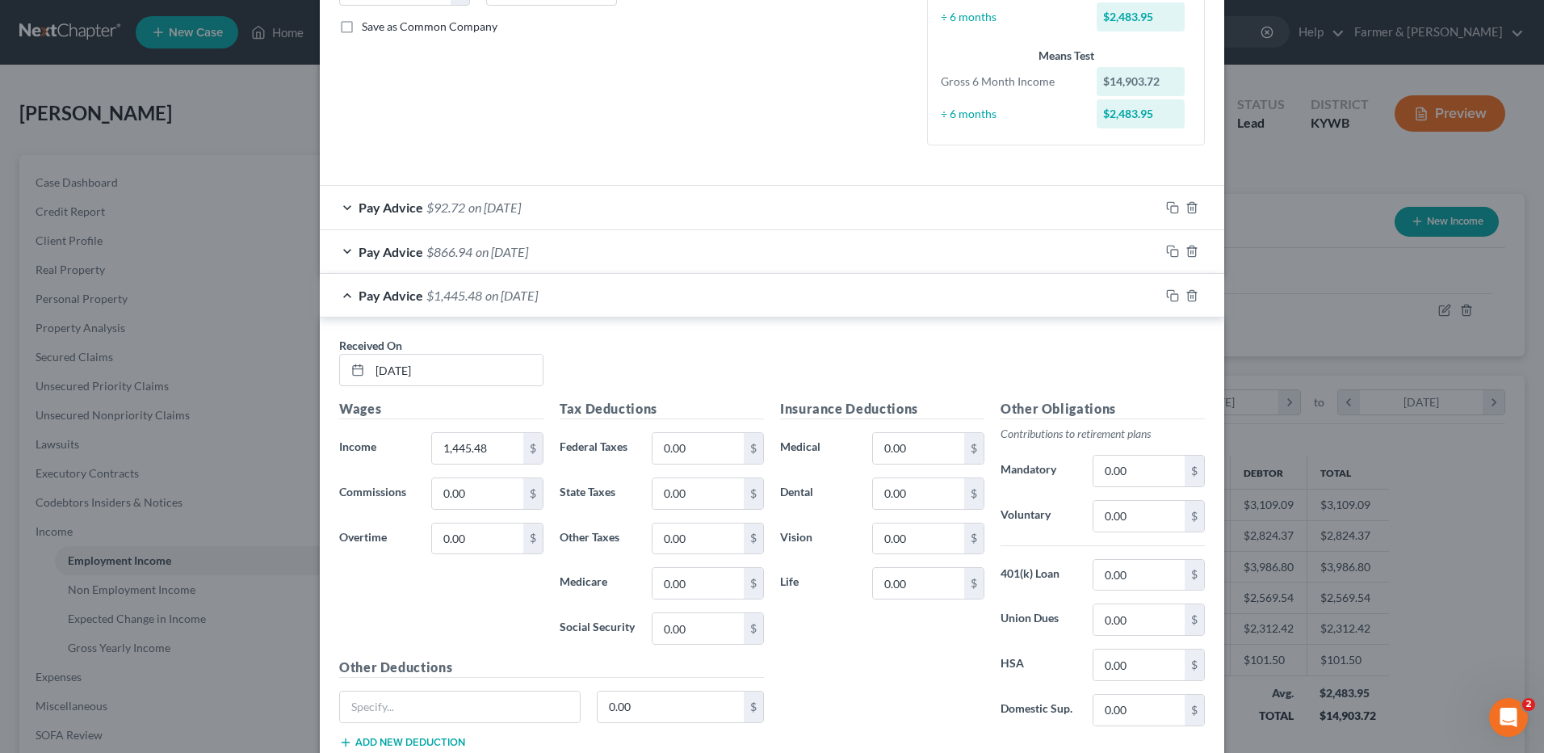
click at [562, 246] on div "Pay Advice $866.94 on 07/24/2025" at bounding box center [740, 251] width 840 height 43
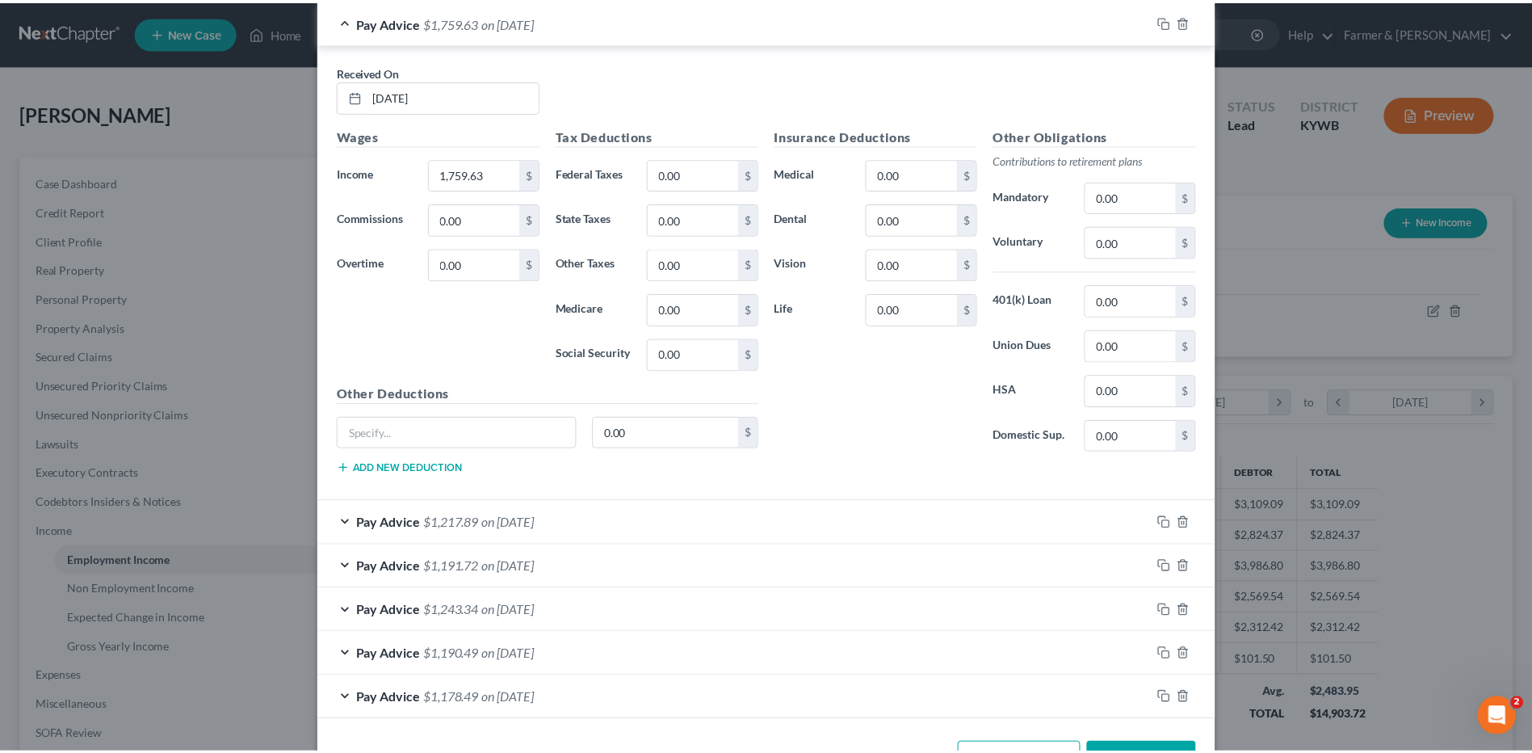
scroll to position [3153, 0]
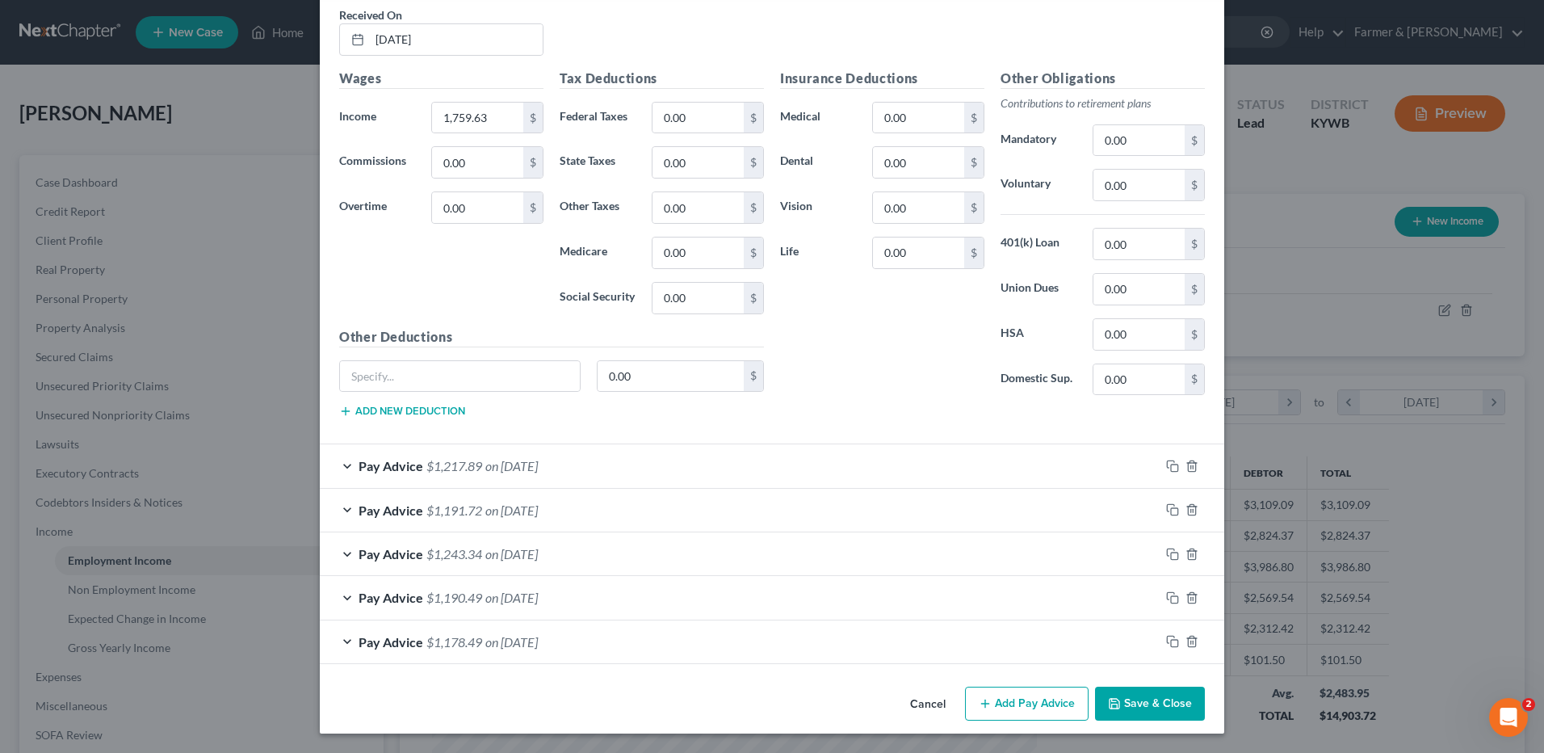
click at [913, 707] on button "Cancel" at bounding box center [927, 704] width 61 height 32
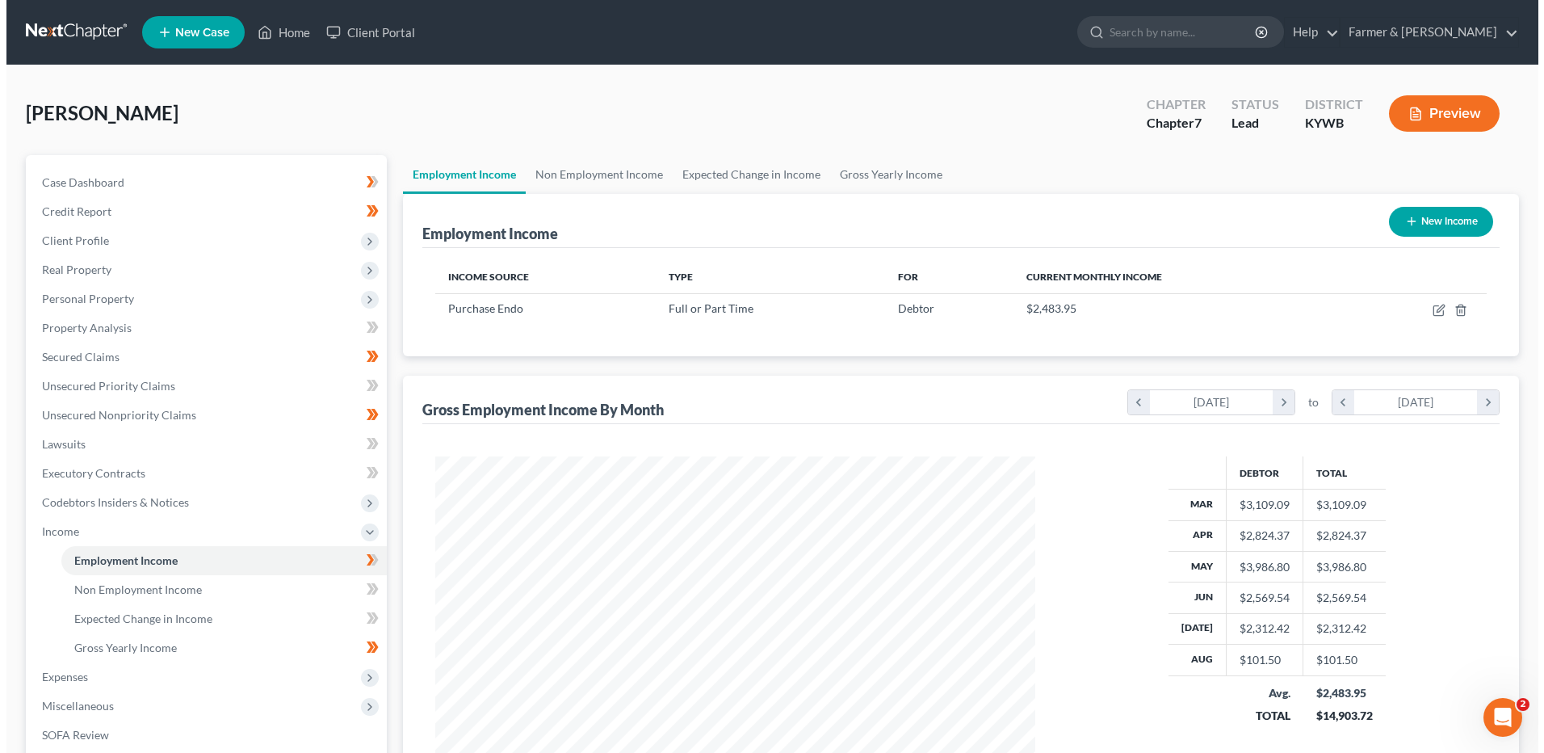
scroll to position [807241, 806909]
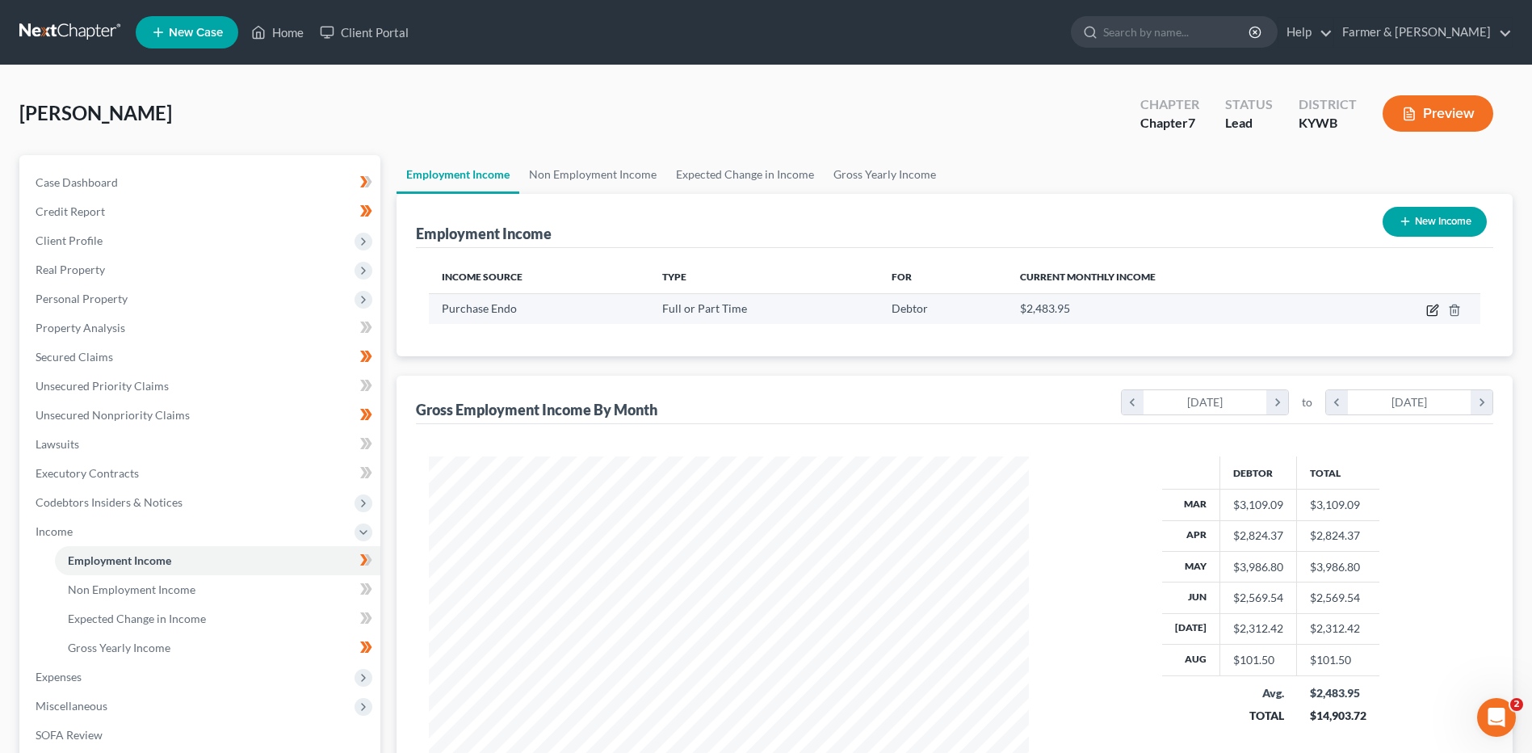
click at [1435, 309] on icon "button" at bounding box center [1433, 307] width 7 height 7
select select "0"
select select "18"
select select "2"
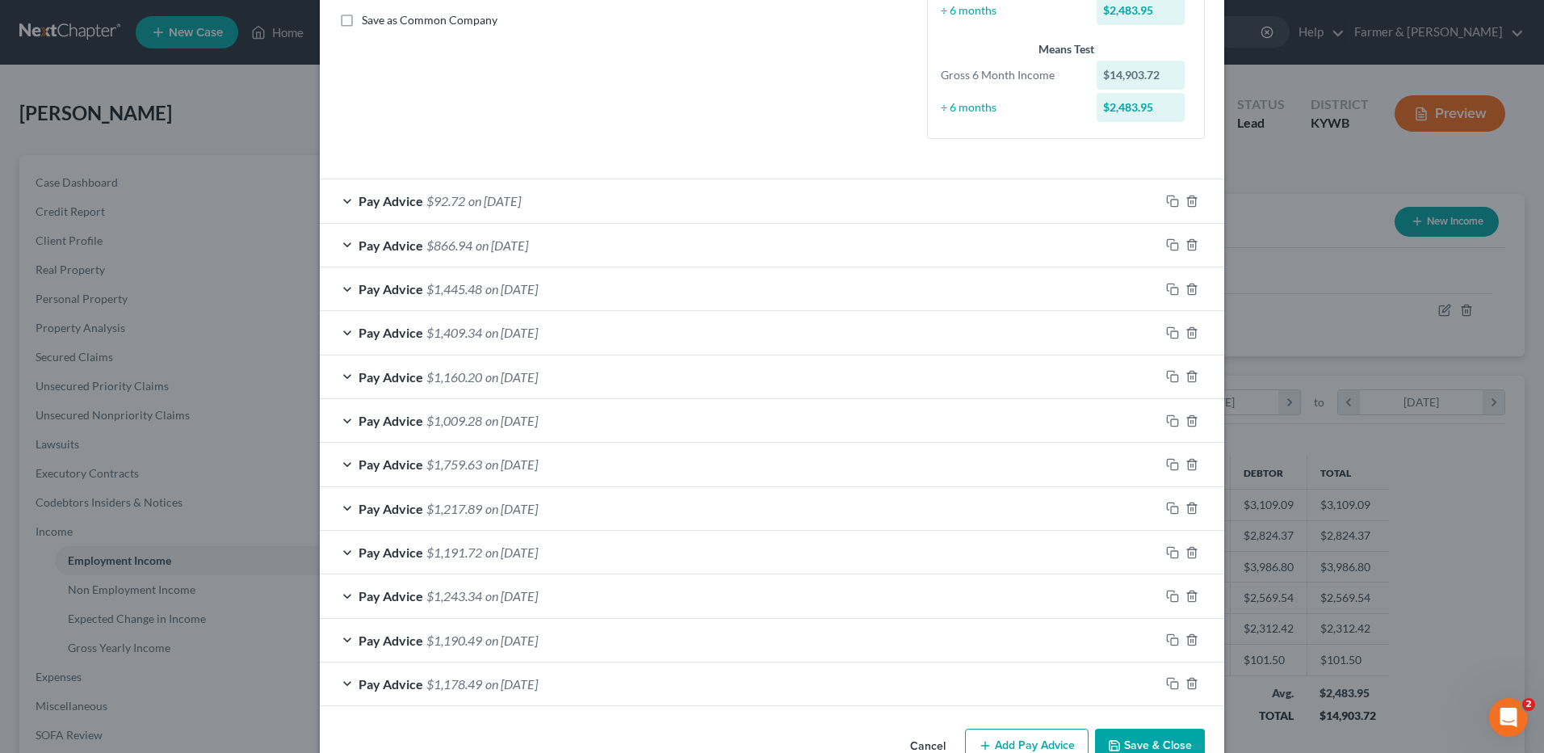
scroll to position [404, 0]
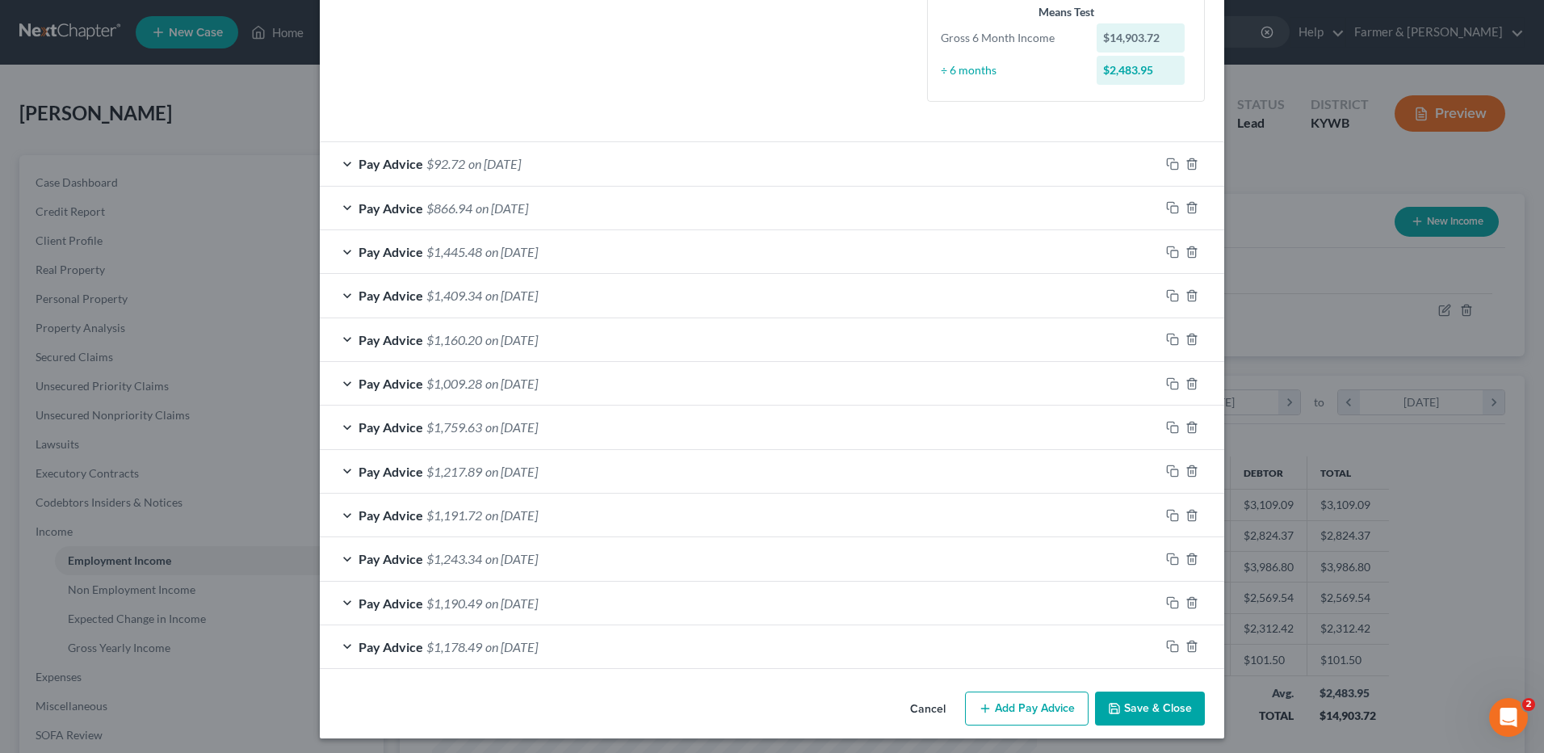
click at [538, 516] on span "on 04/17/2025" at bounding box center [511, 514] width 52 height 15
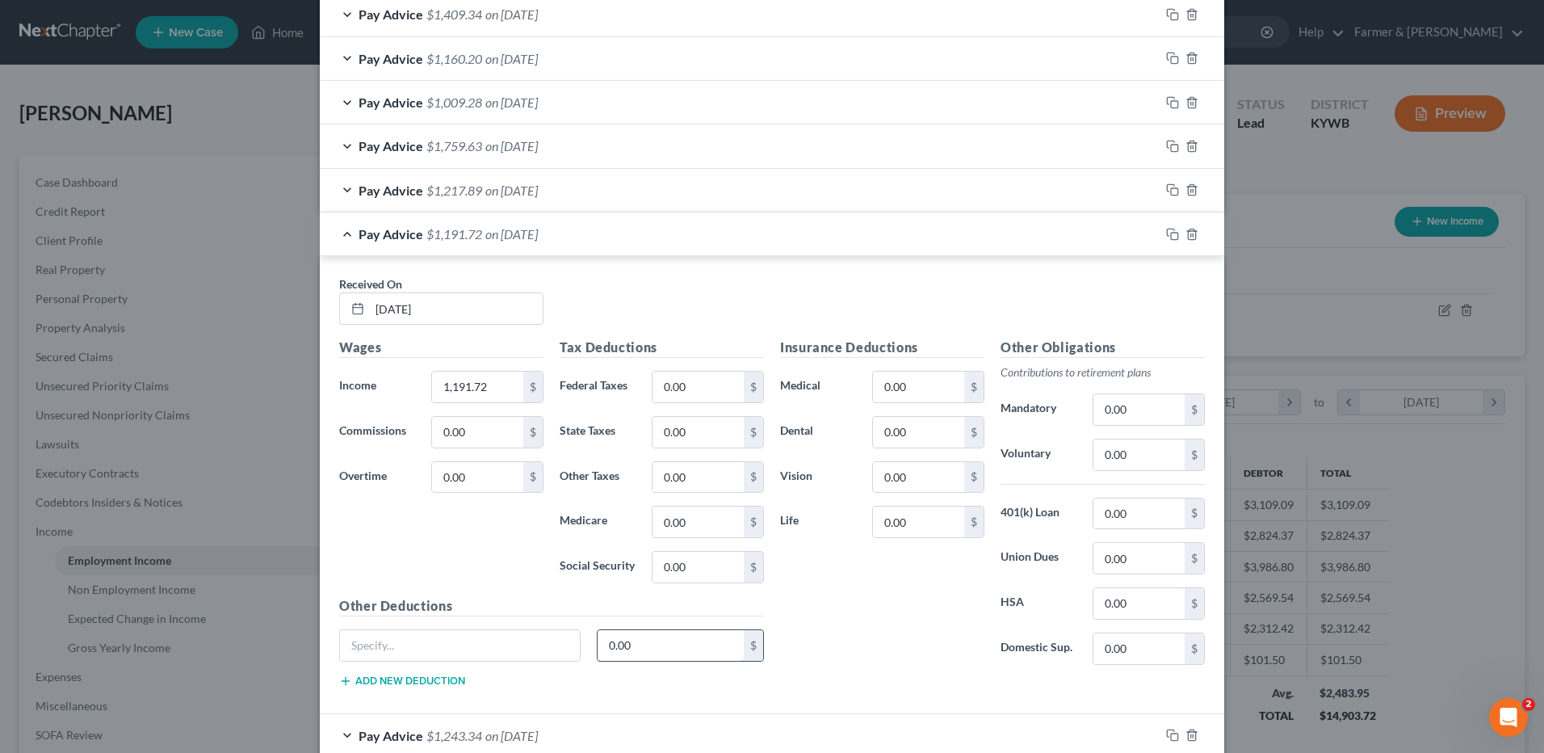
scroll to position [808, 0]
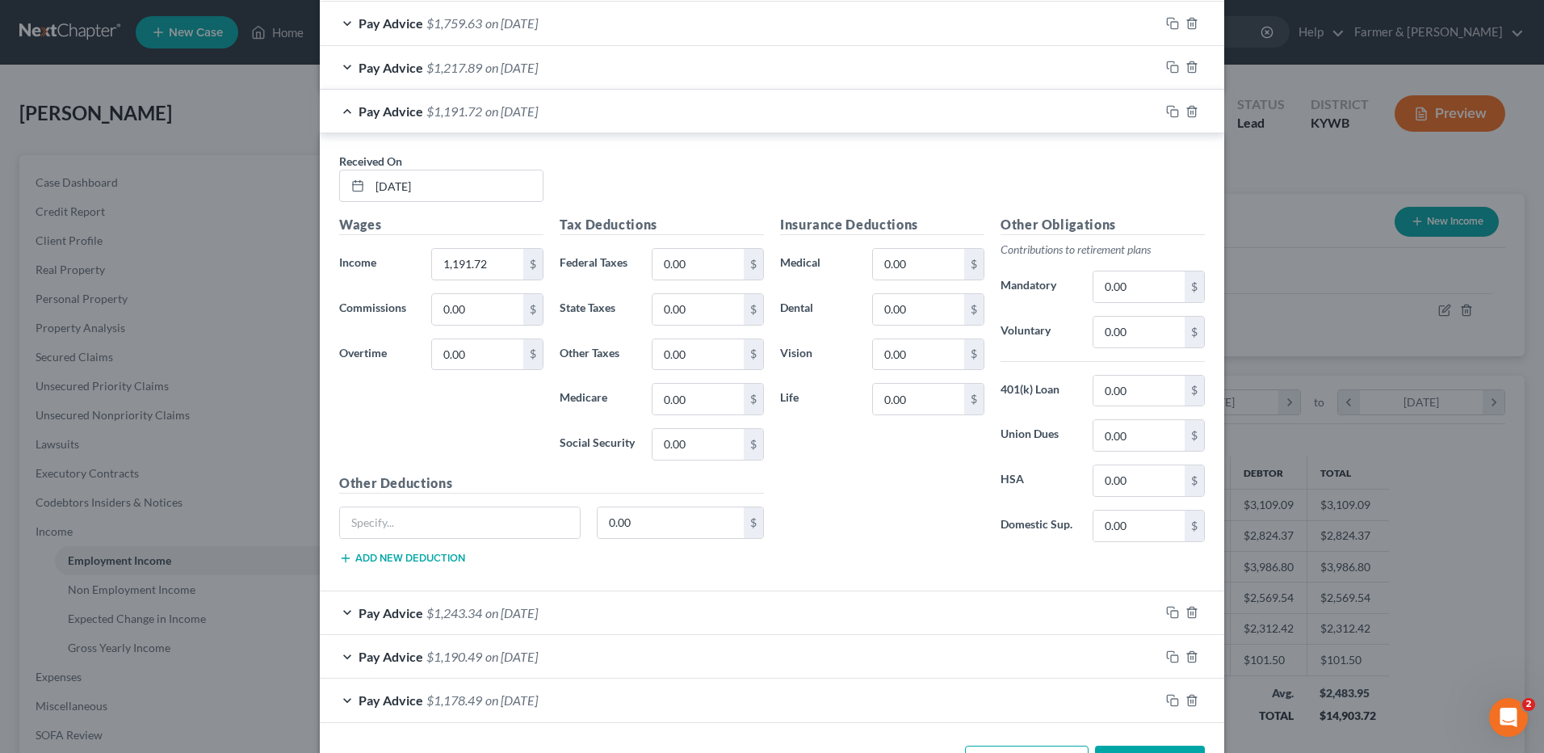
click at [535, 612] on span "on 04/04/2025" at bounding box center [511, 612] width 52 height 15
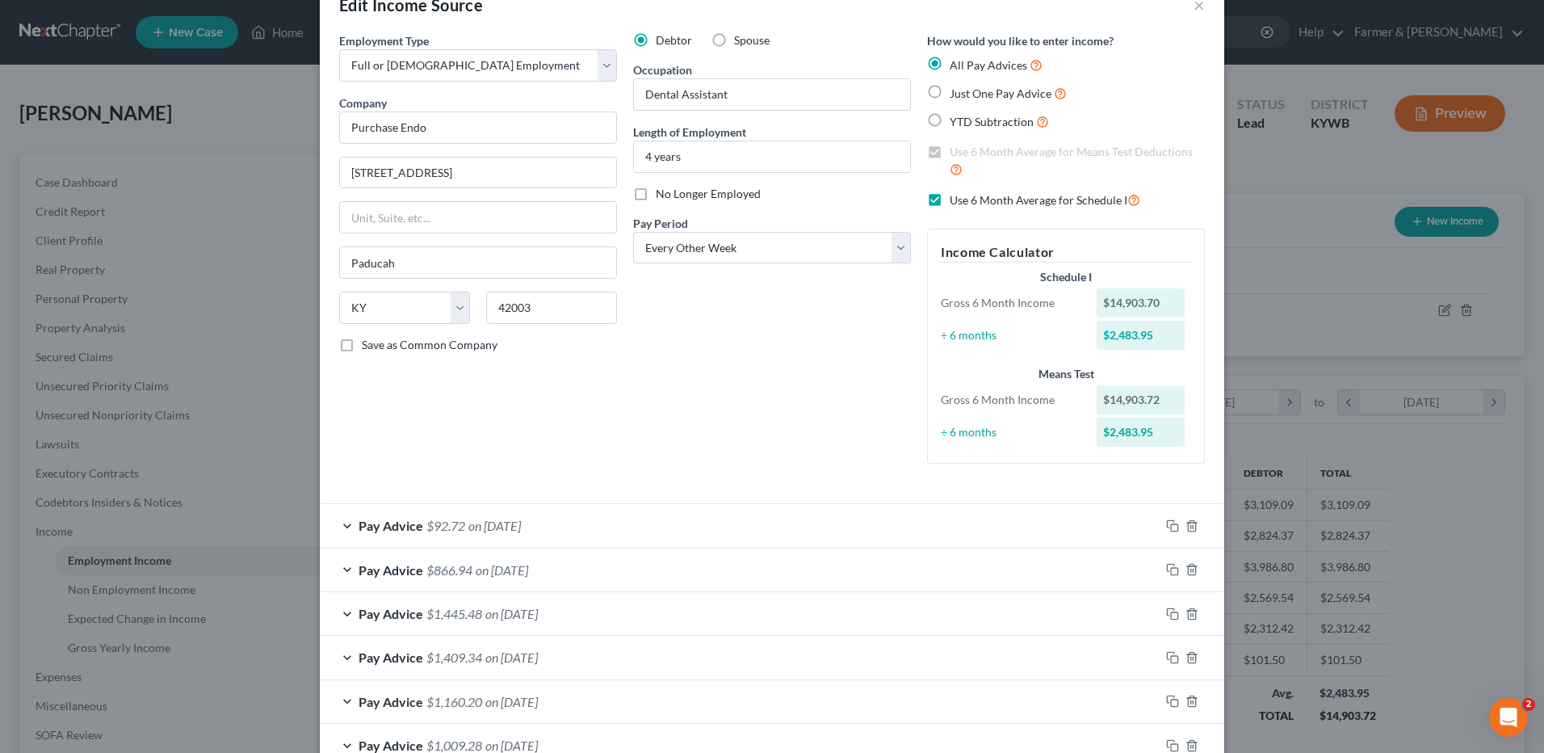
scroll to position [0, 0]
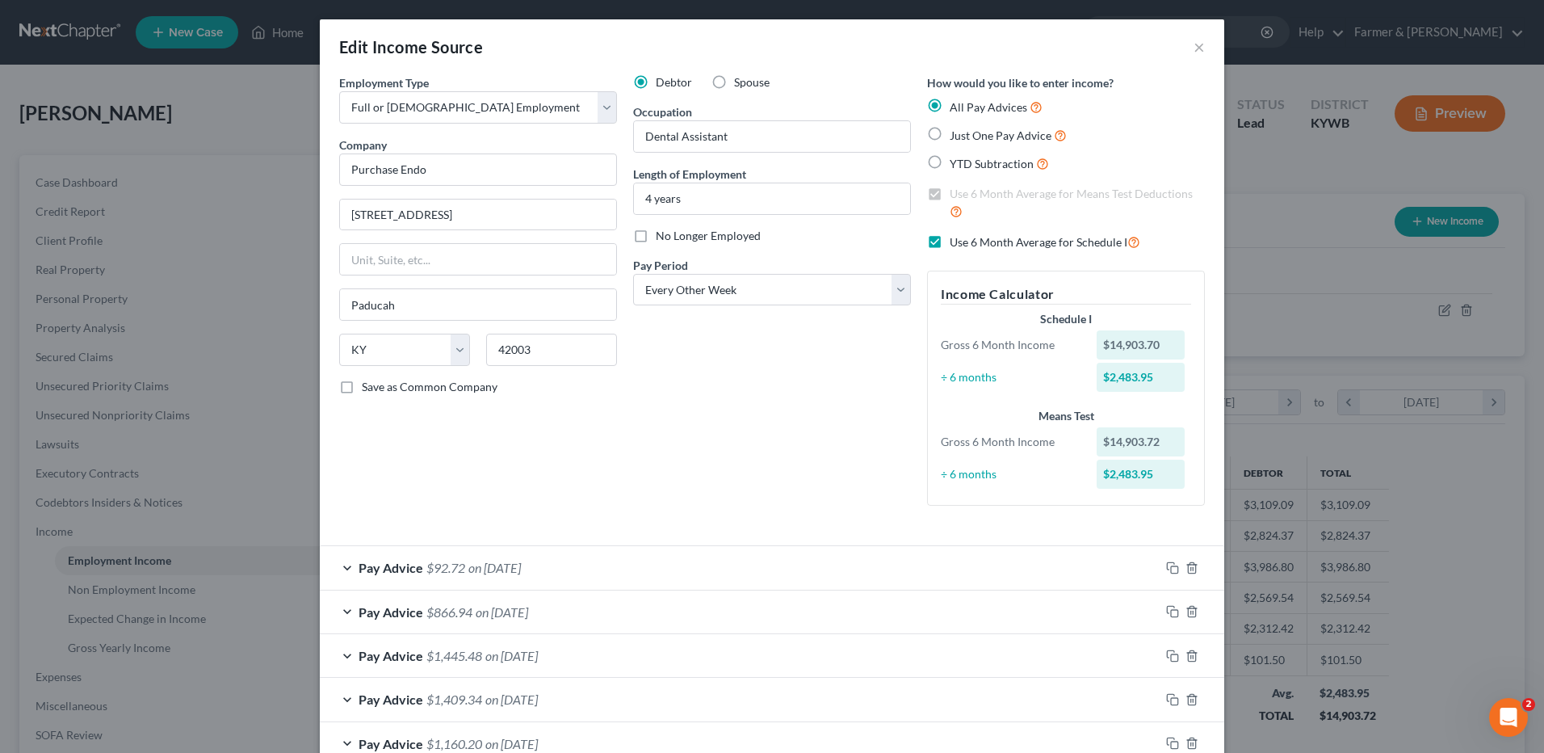
click at [950, 239] on label "Use 6 Month Average for Schedule I" at bounding box center [1045, 242] width 191 height 19
click at [956, 239] on input "Use 6 Month Average for Schedule I" at bounding box center [961, 238] width 10 height 10
checkbox input "false"
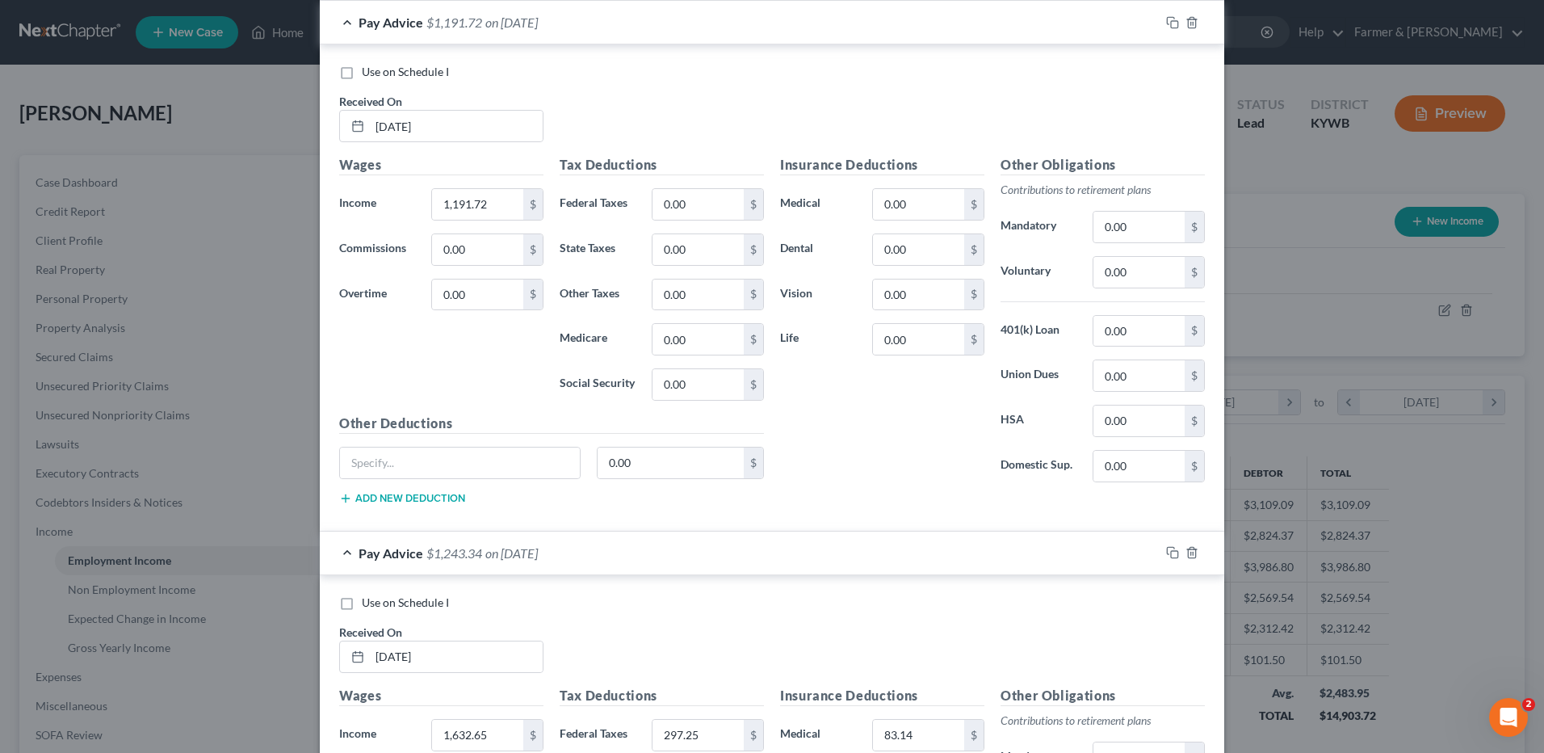
scroll to position [969, 0]
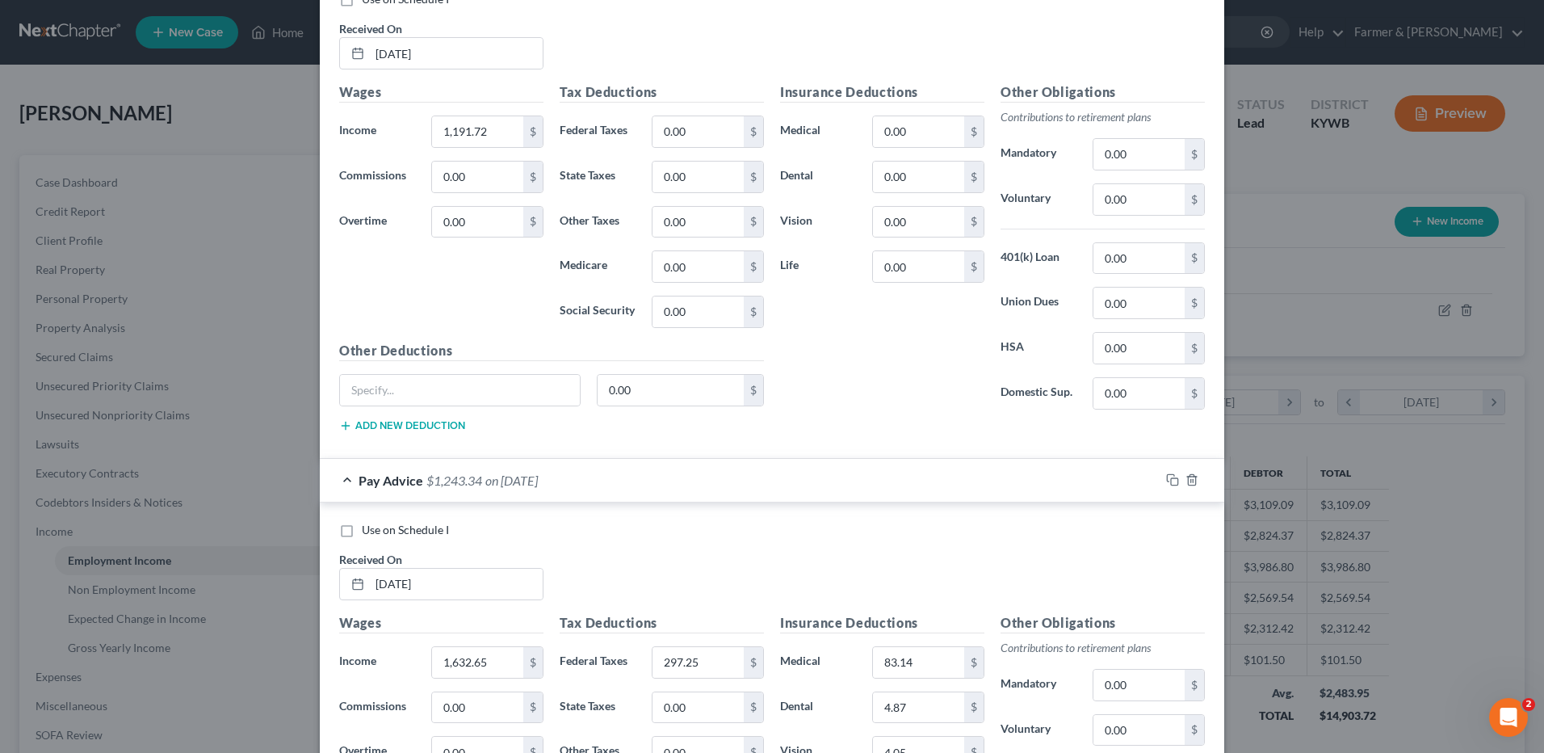
click at [362, 531] on label "Use on Schedule I" at bounding box center [405, 530] width 87 height 16
click at [368, 531] on input "Use on Schedule I" at bounding box center [373, 527] width 10 height 10
checkbox input "true"
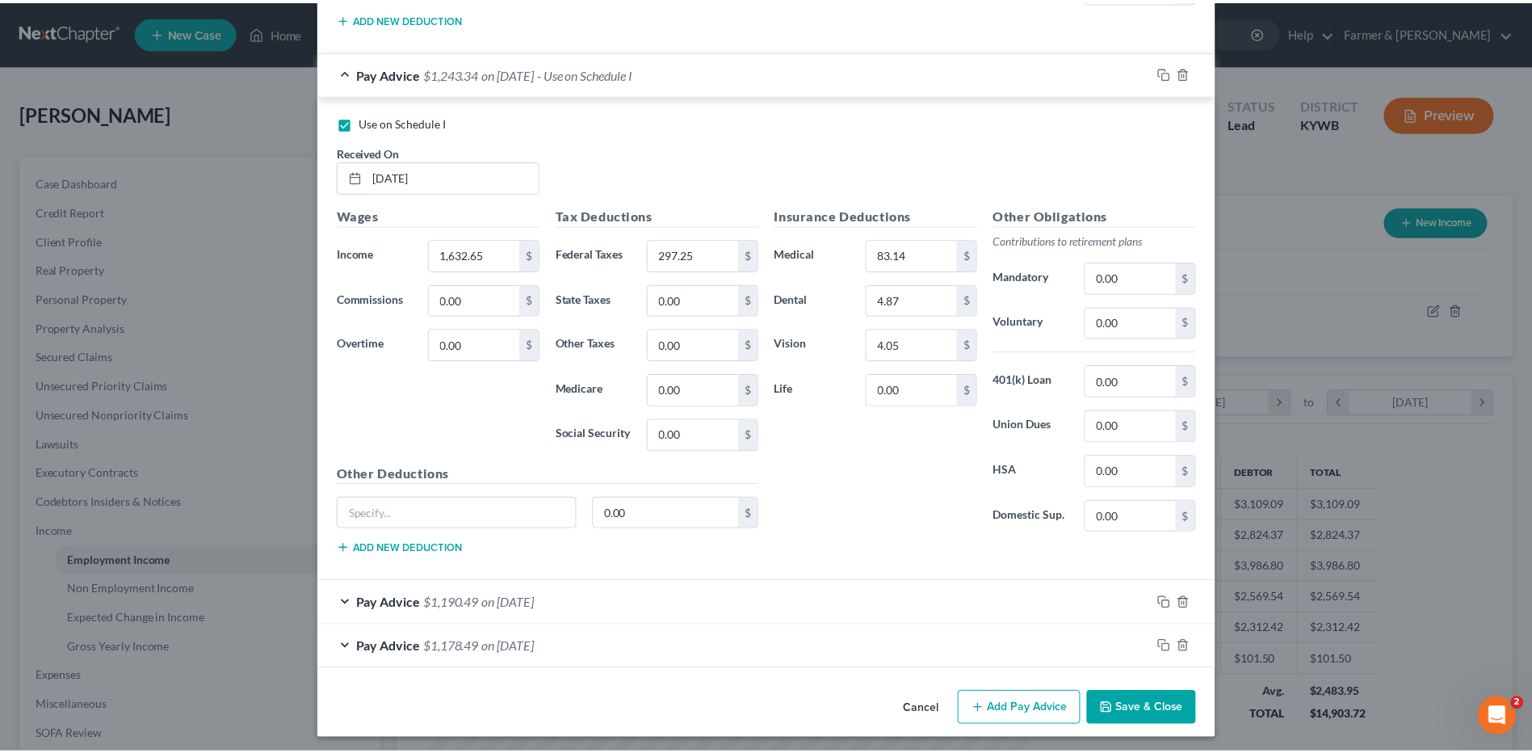
scroll to position [1385, 0]
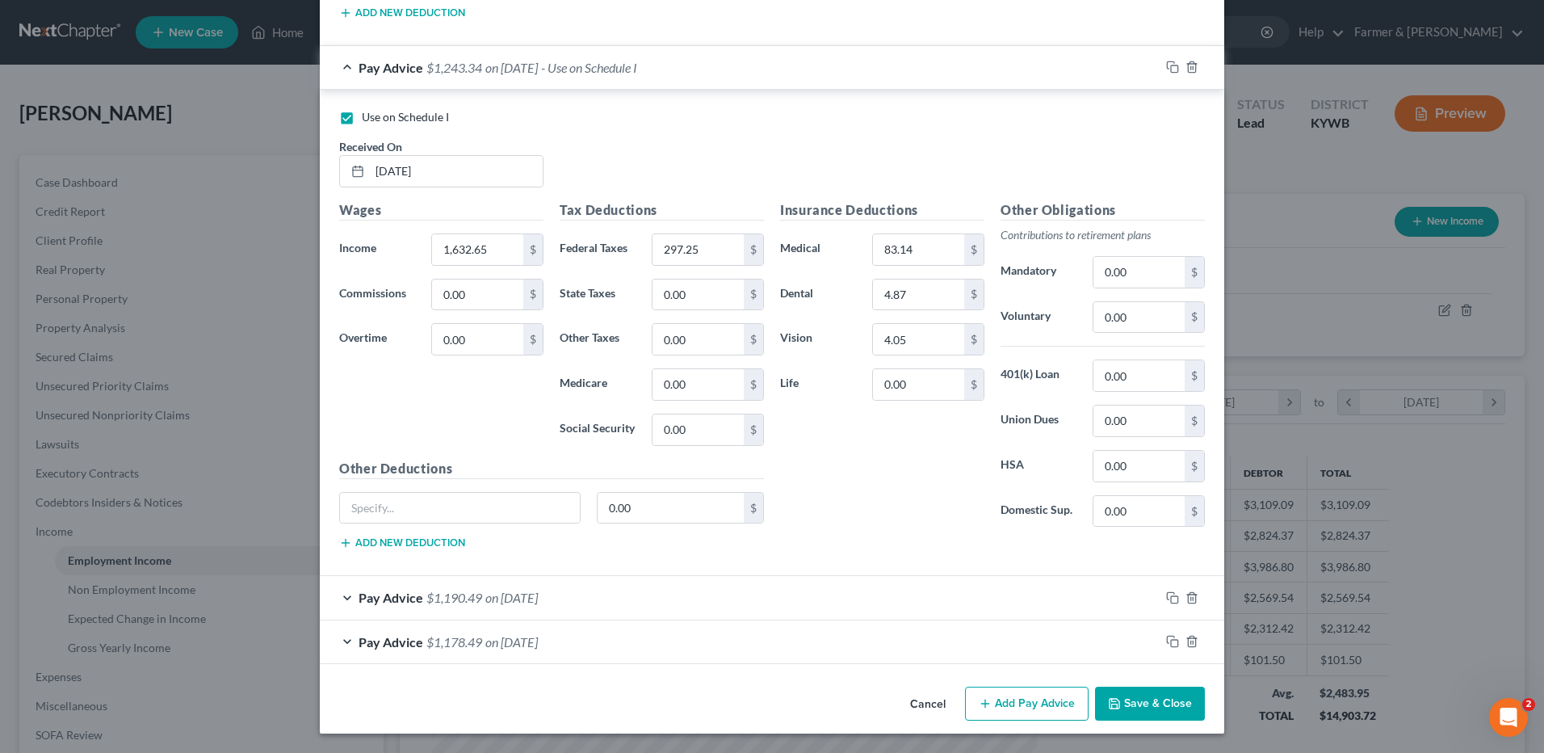
click at [1143, 705] on button "Save & Close" at bounding box center [1150, 703] width 110 height 34
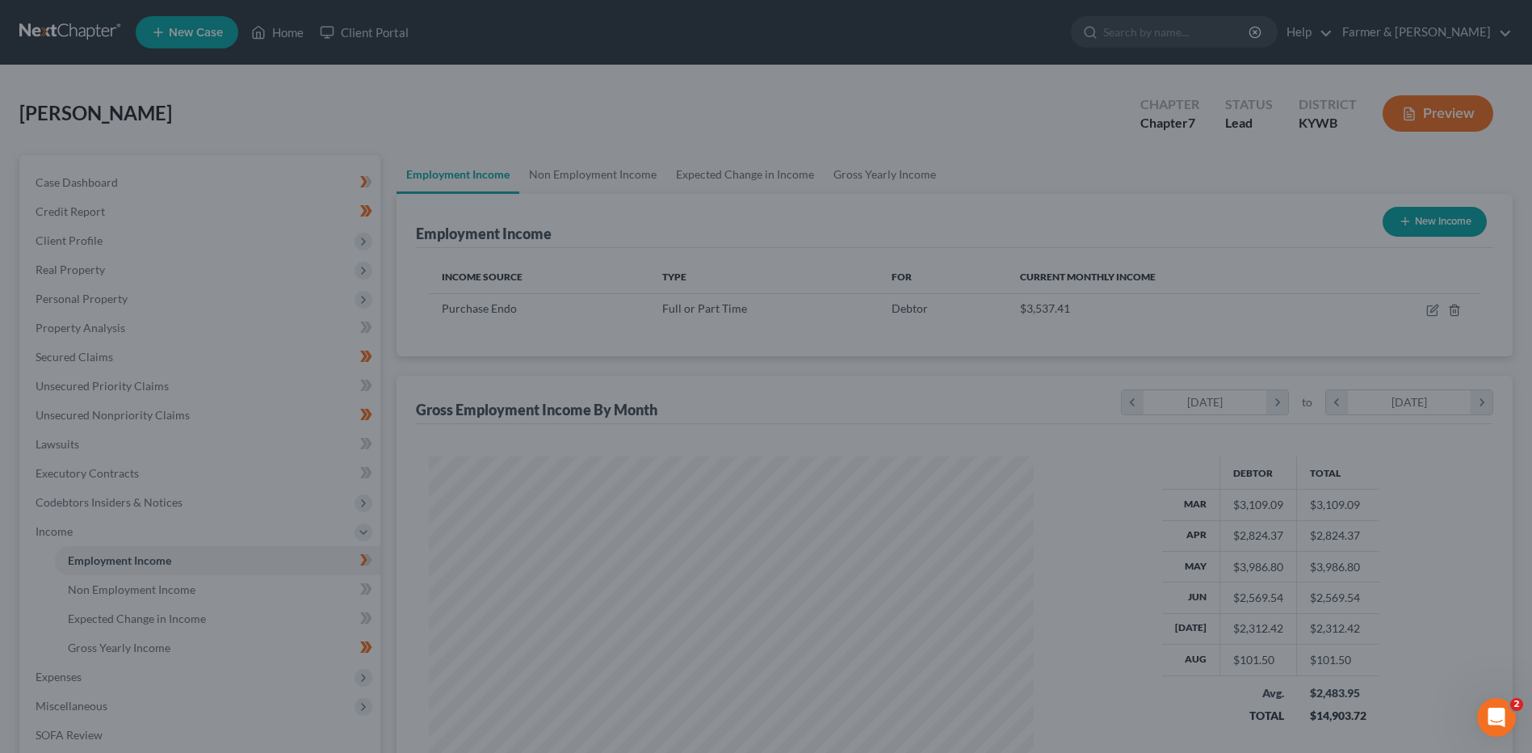
scroll to position [807241, 806909]
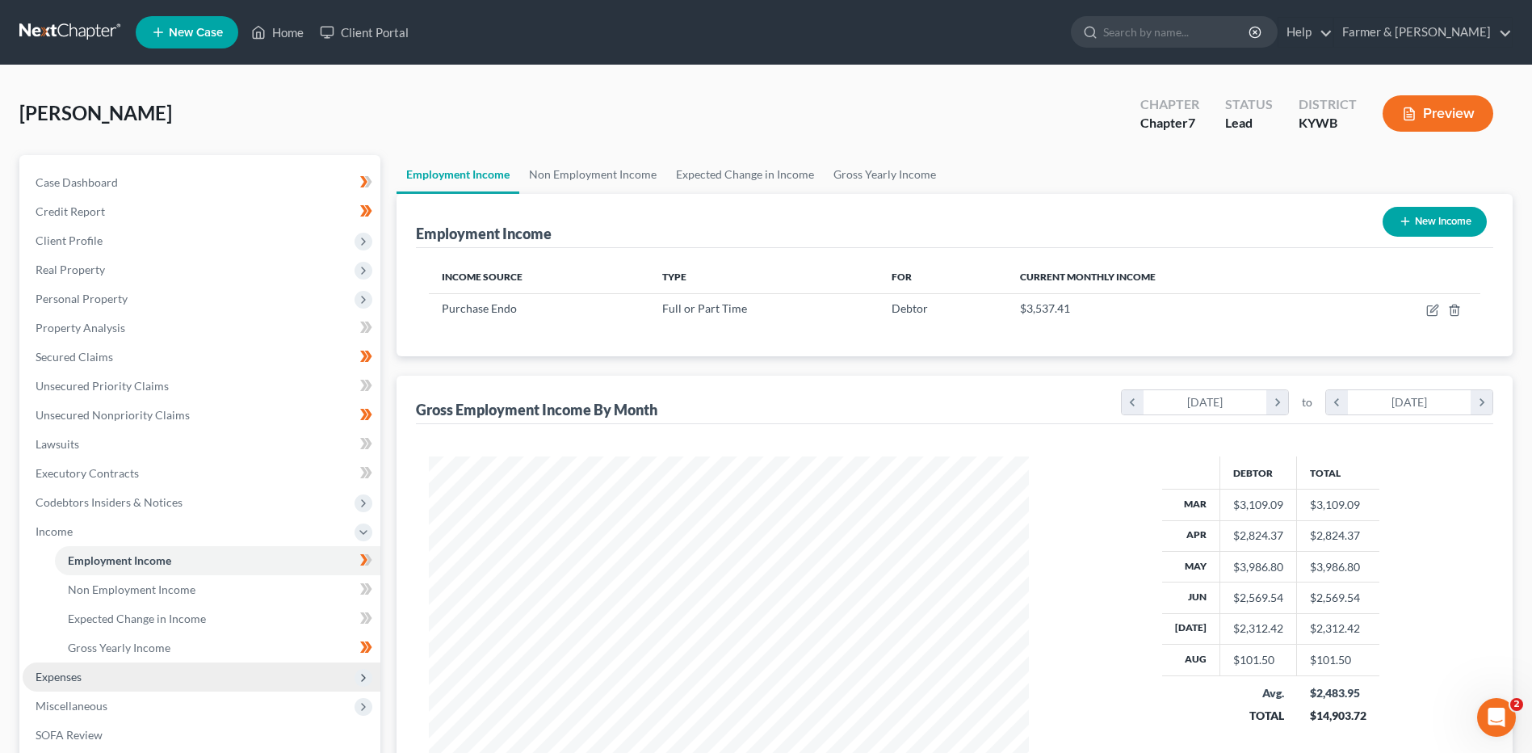
click at [92, 682] on span "Expenses" at bounding box center [202, 676] width 358 height 29
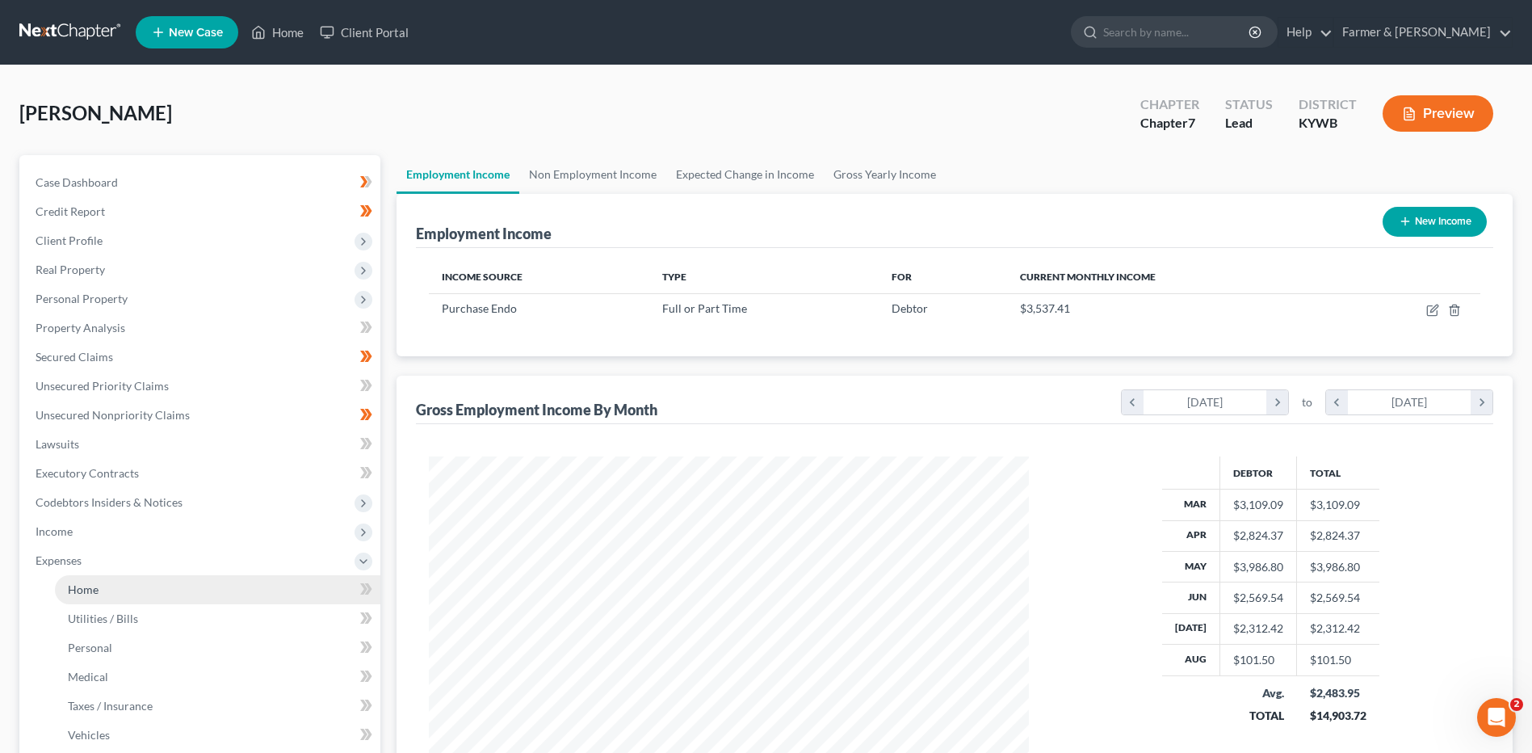
click at [131, 583] on link "Home" at bounding box center [217, 589] width 325 height 29
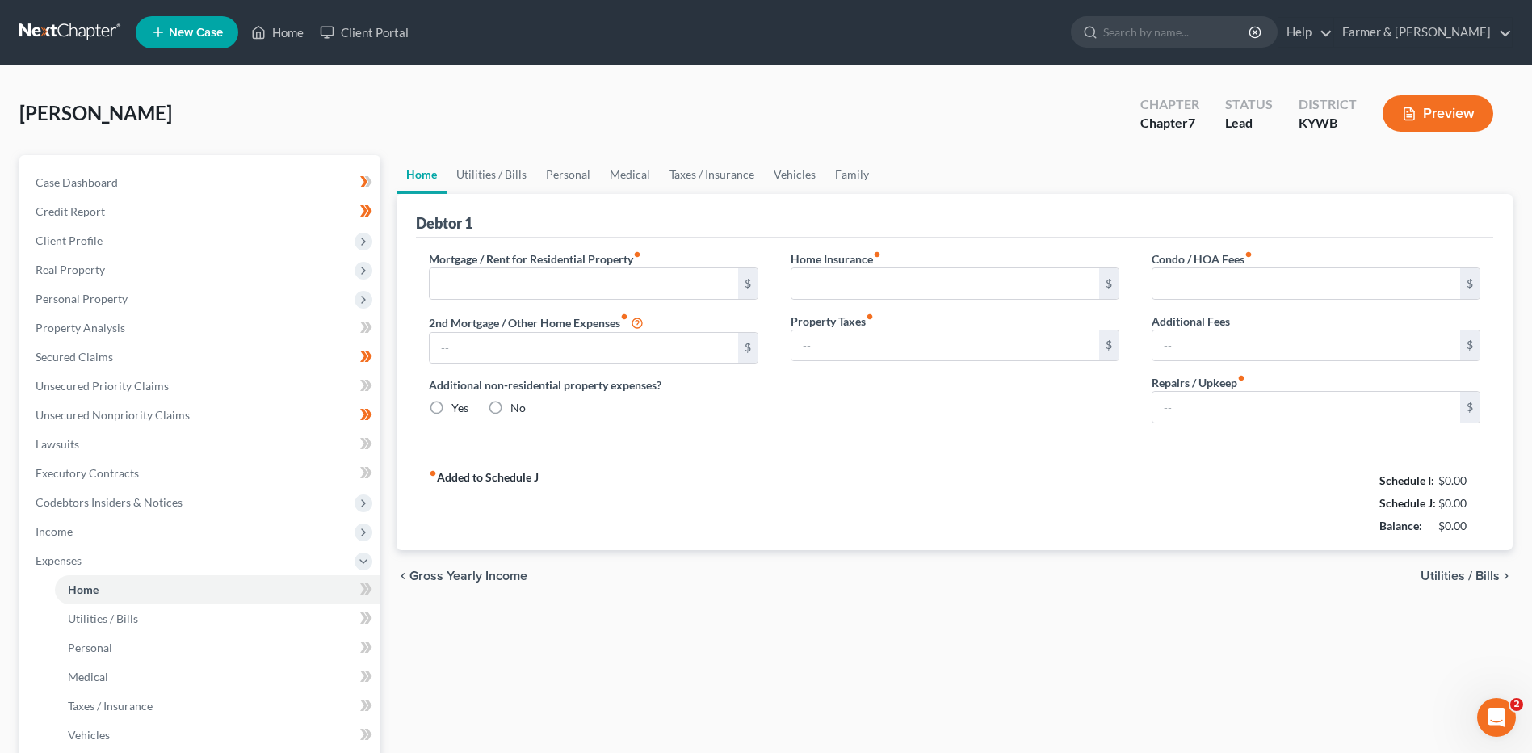
type input "0.00"
radio input "true"
type input "0.00"
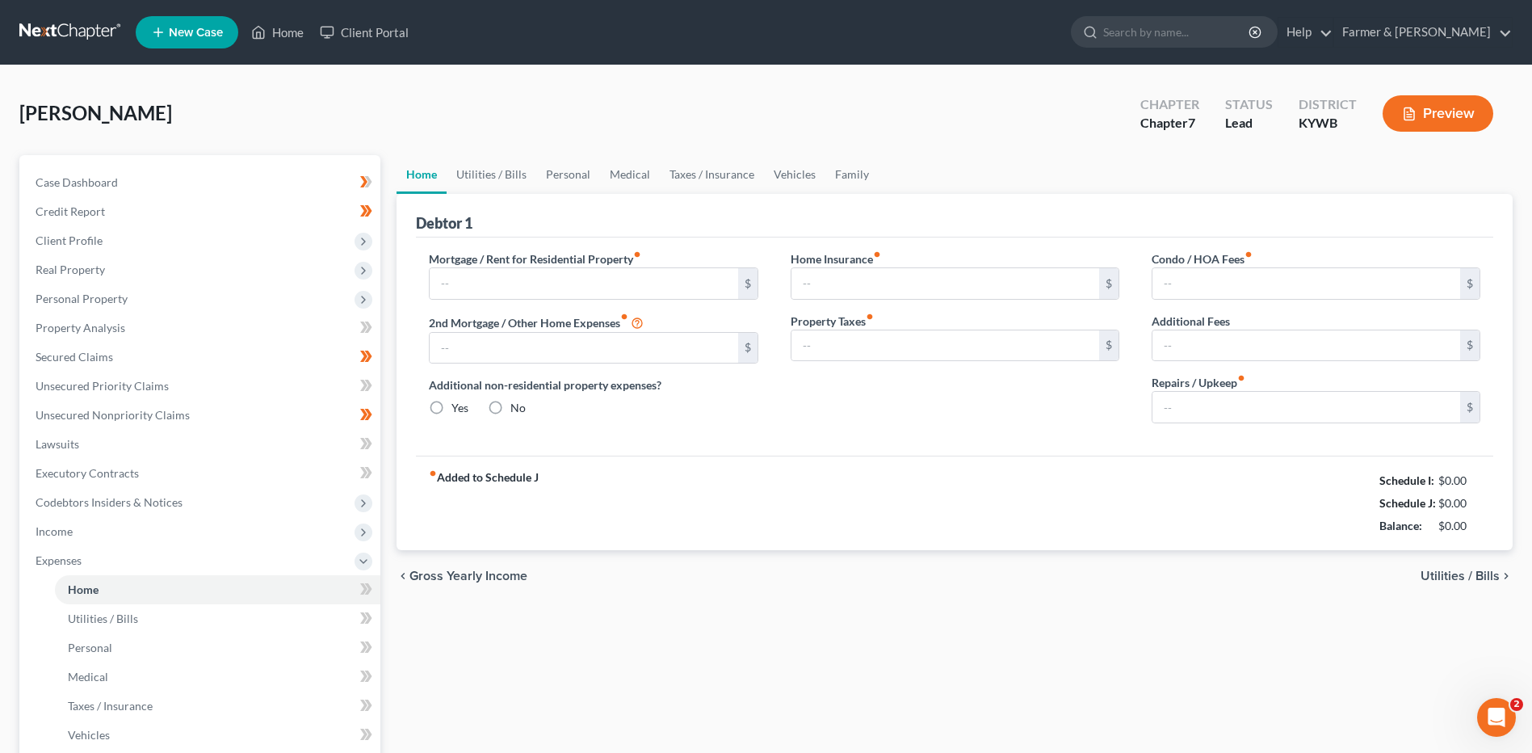
type input "0.00"
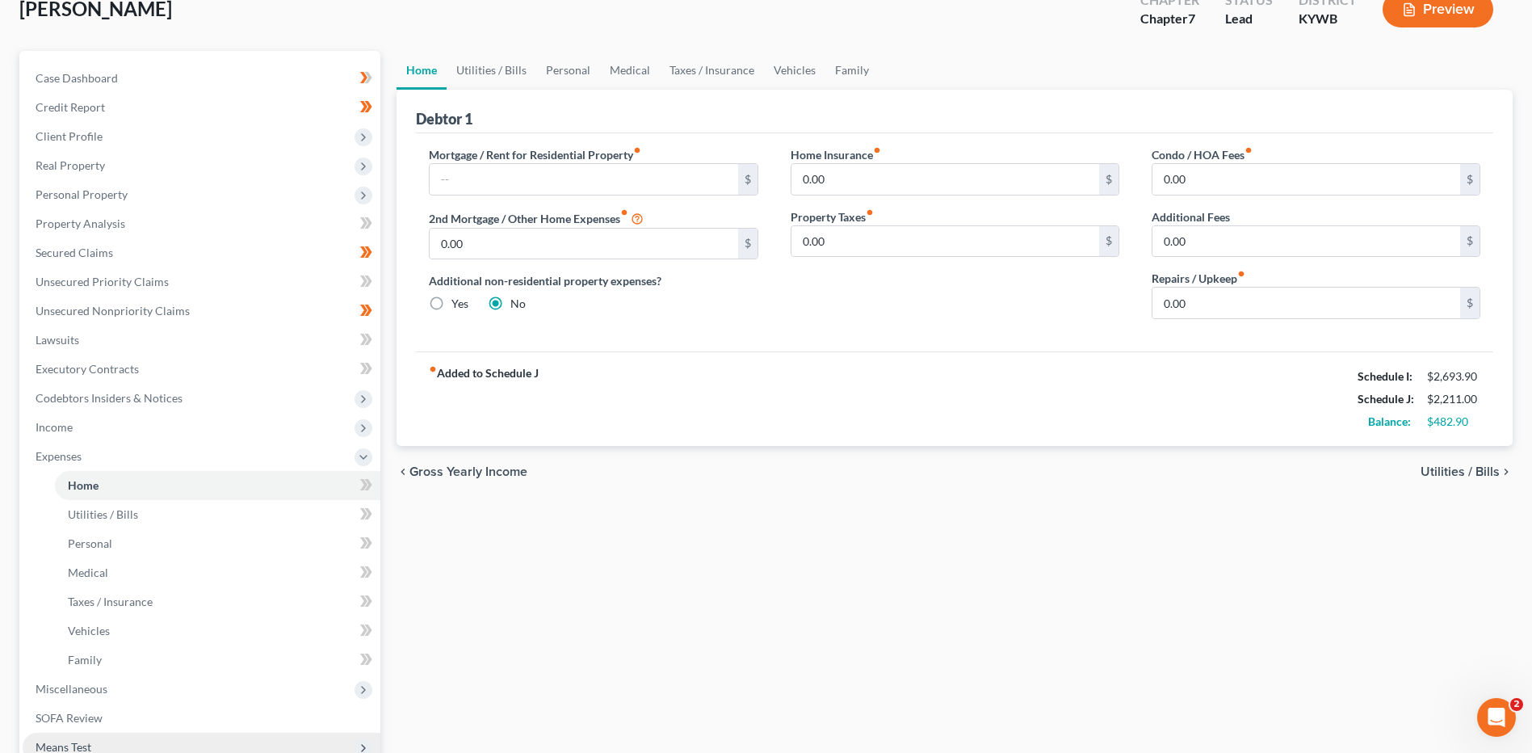
scroll to position [242, 0]
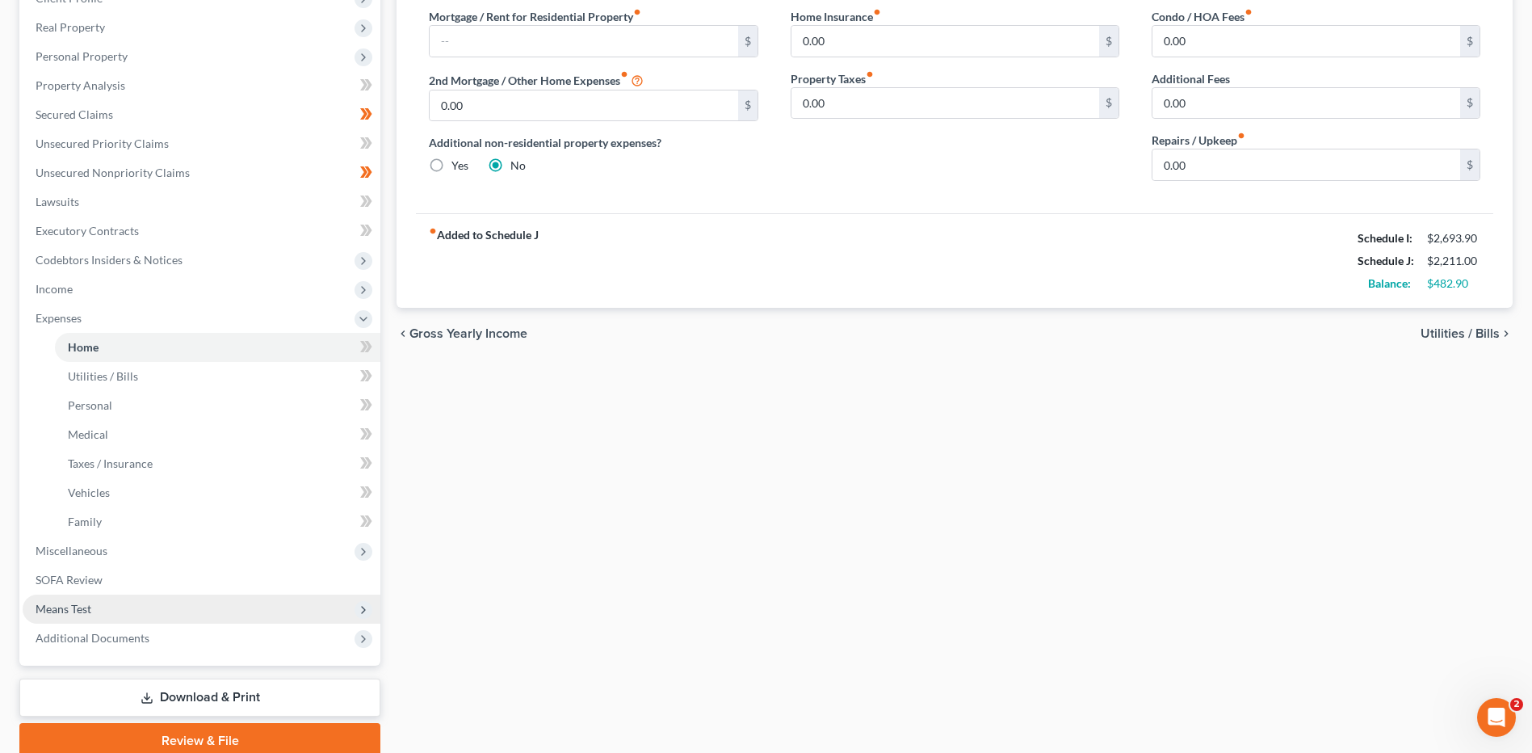
drag, startPoint x: 136, startPoint y: 609, endPoint x: 143, endPoint y: 598, distance: 13.0
click at [136, 609] on span "Means Test" at bounding box center [202, 608] width 358 height 29
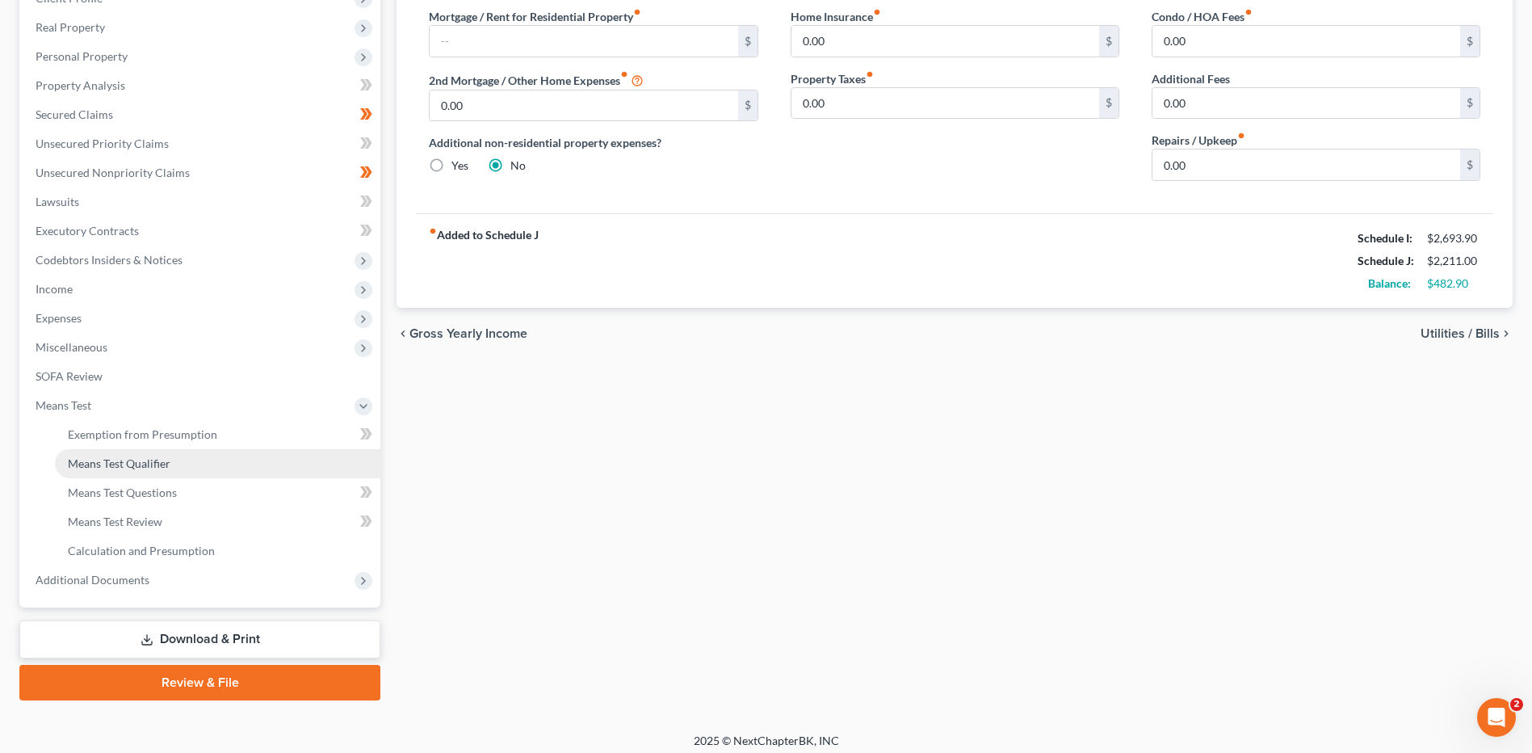
click at [181, 465] on link "Means Test Qualifier" at bounding box center [217, 463] width 325 height 29
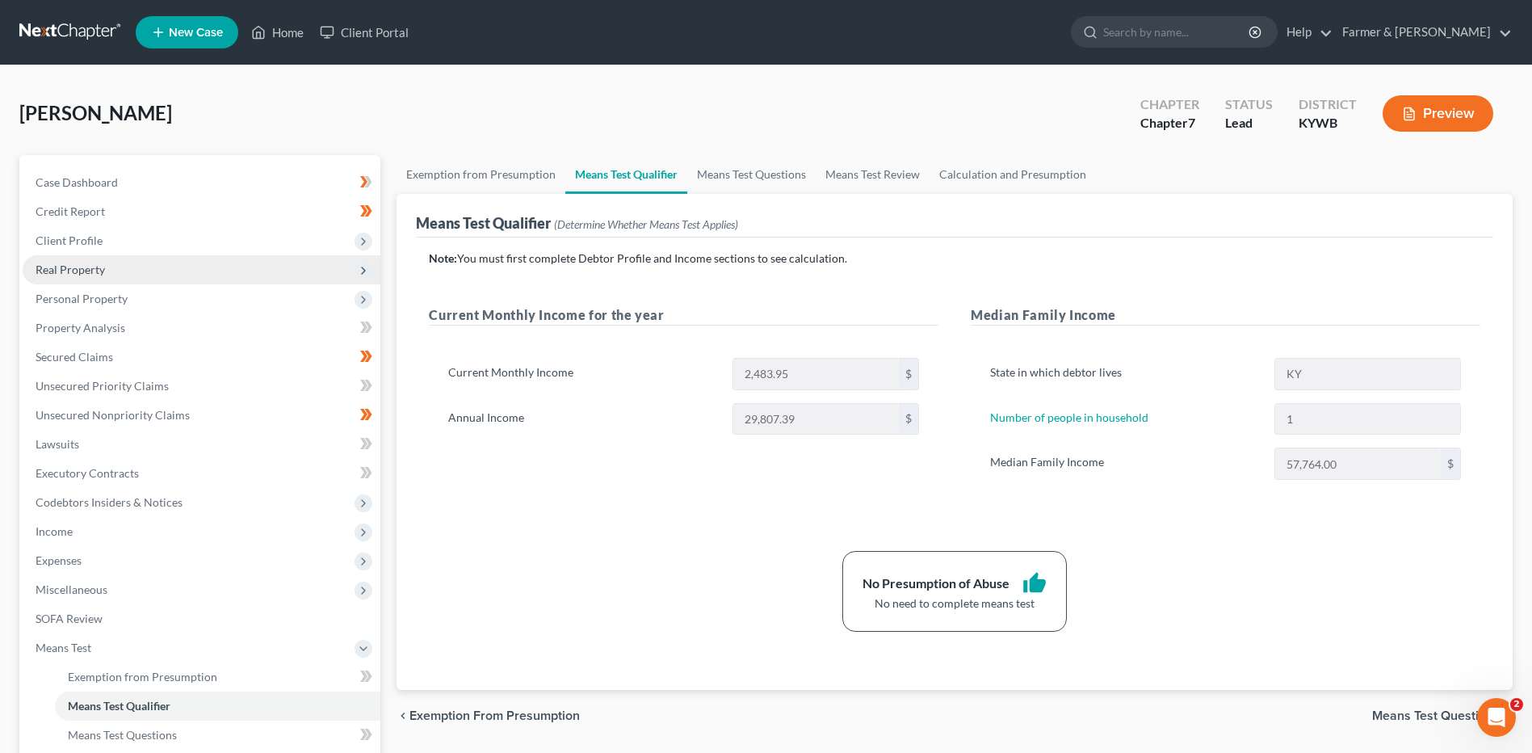
drag, startPoint x: 138, startPoint y: 245, endPoint x: 146, endPoint y: 278, distance: 34.1
click at [138, 245] on span "Client Profile" at bounding box center [202, 240] width 358 height 29
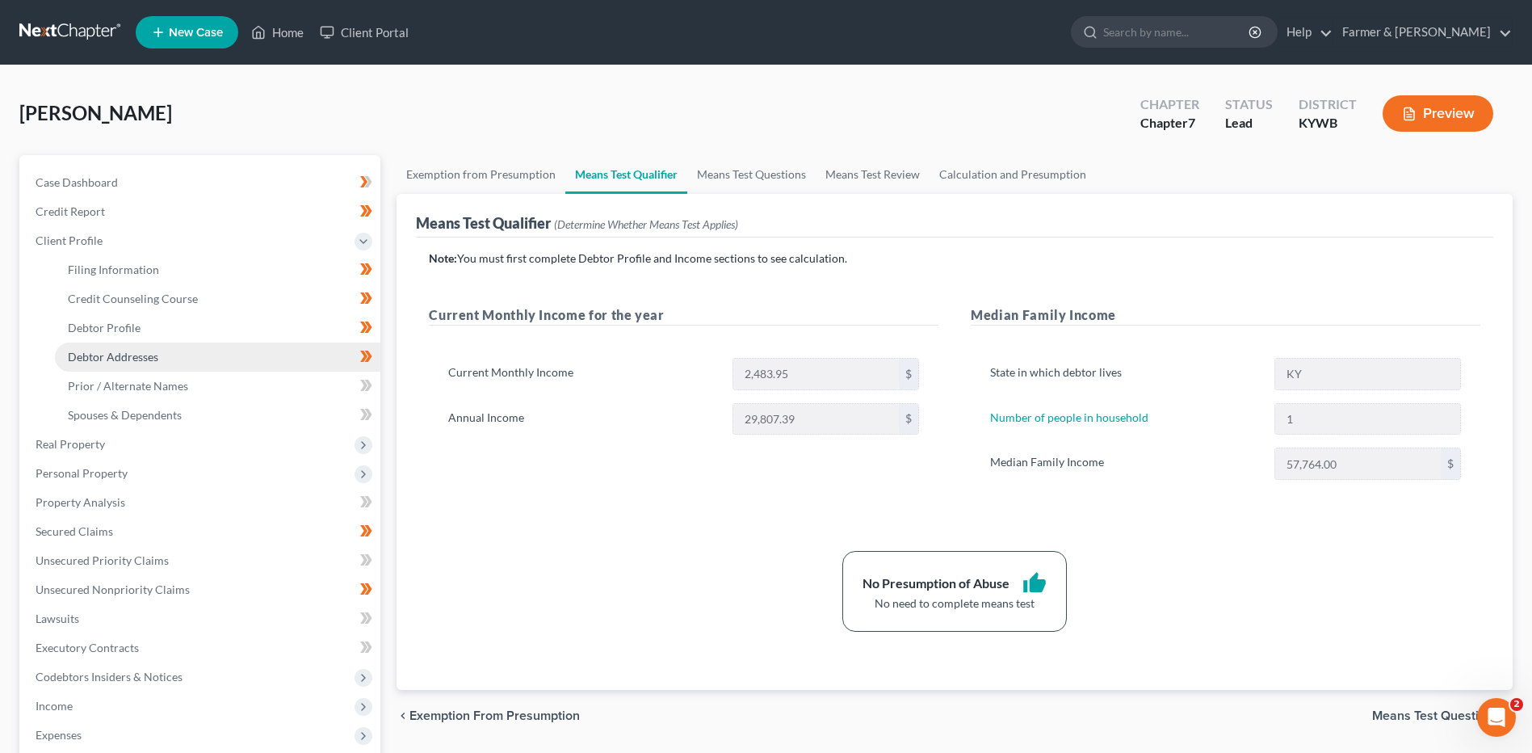
click at [149, 354] on span "Debtor Addresses" at bounding box center [113, 357] width 90 height 14
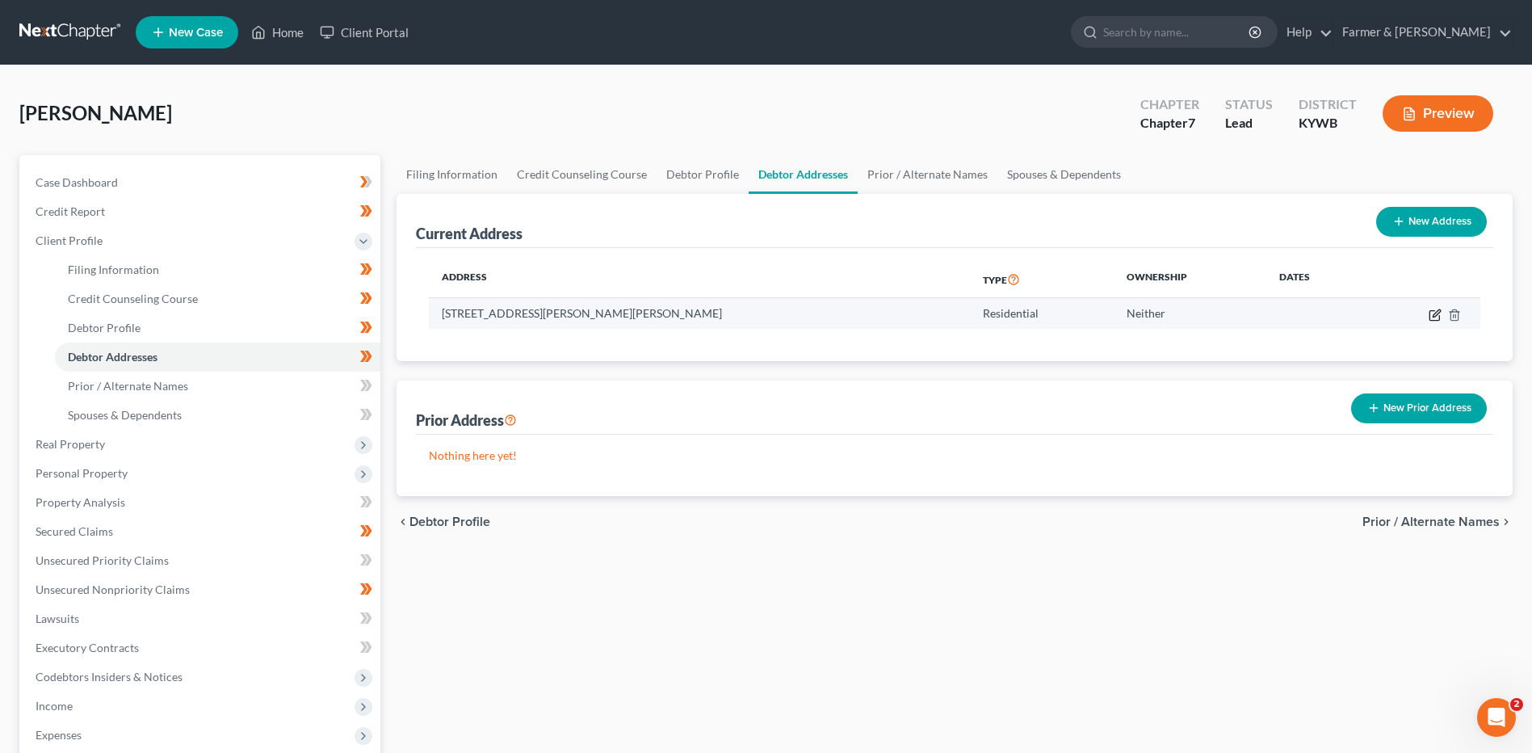
click at [1433, 318] on icon "button" at bounding box center [1435, 314] width 13 height 13
select select "18"
select select "41"
select select "0"
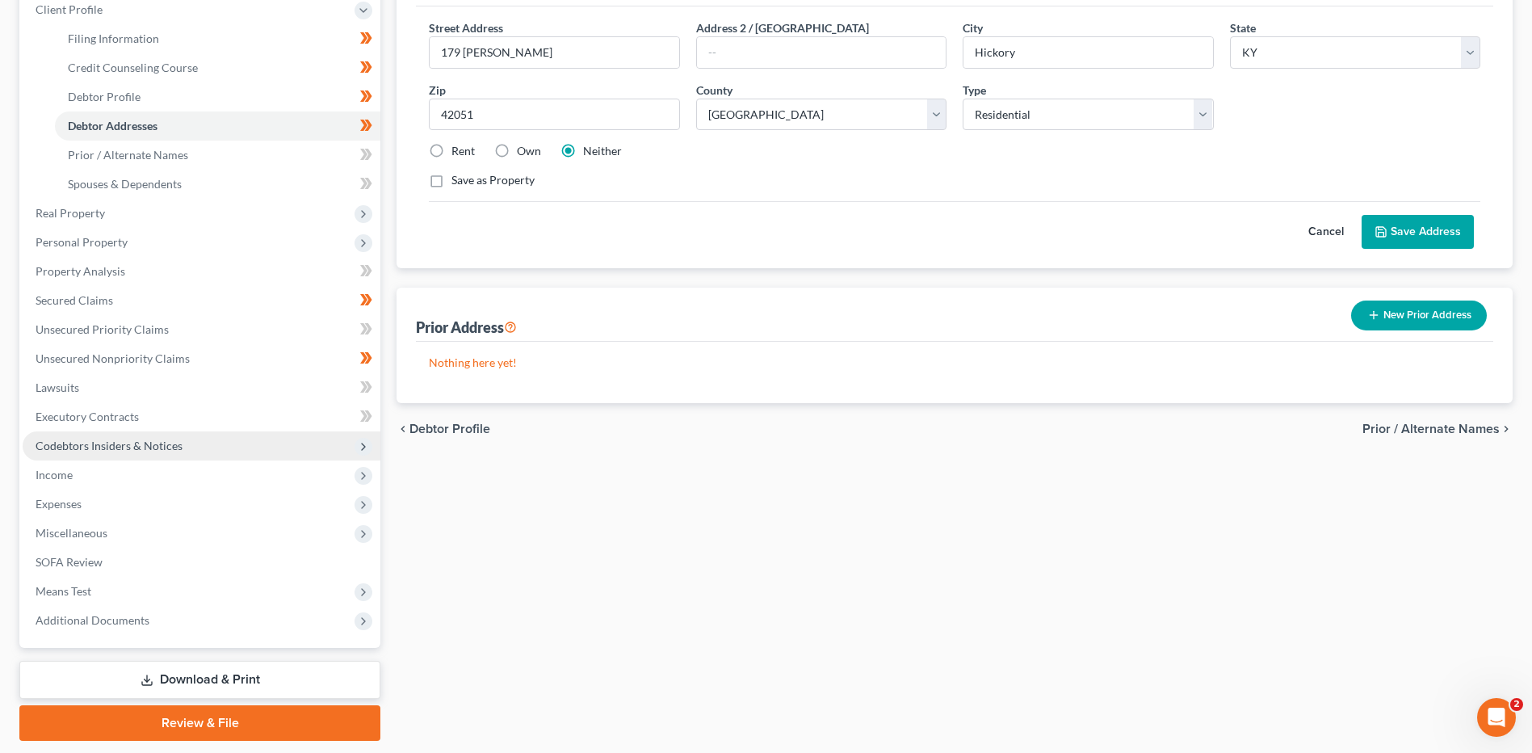
scroll to position [242, 0]
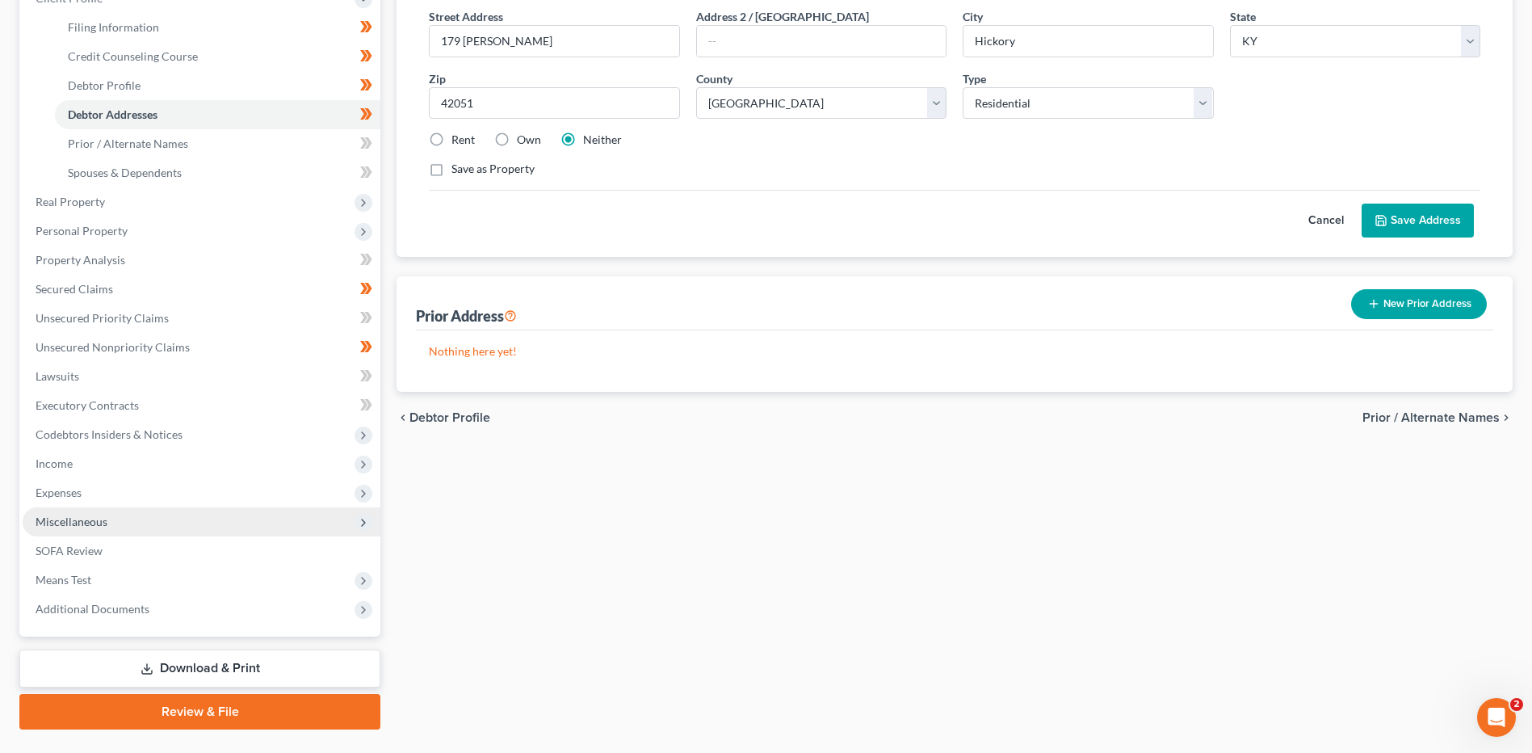
click at [124, 523] on span "Miscellaneous" at bounding box center [202, 521] width 358 height 29
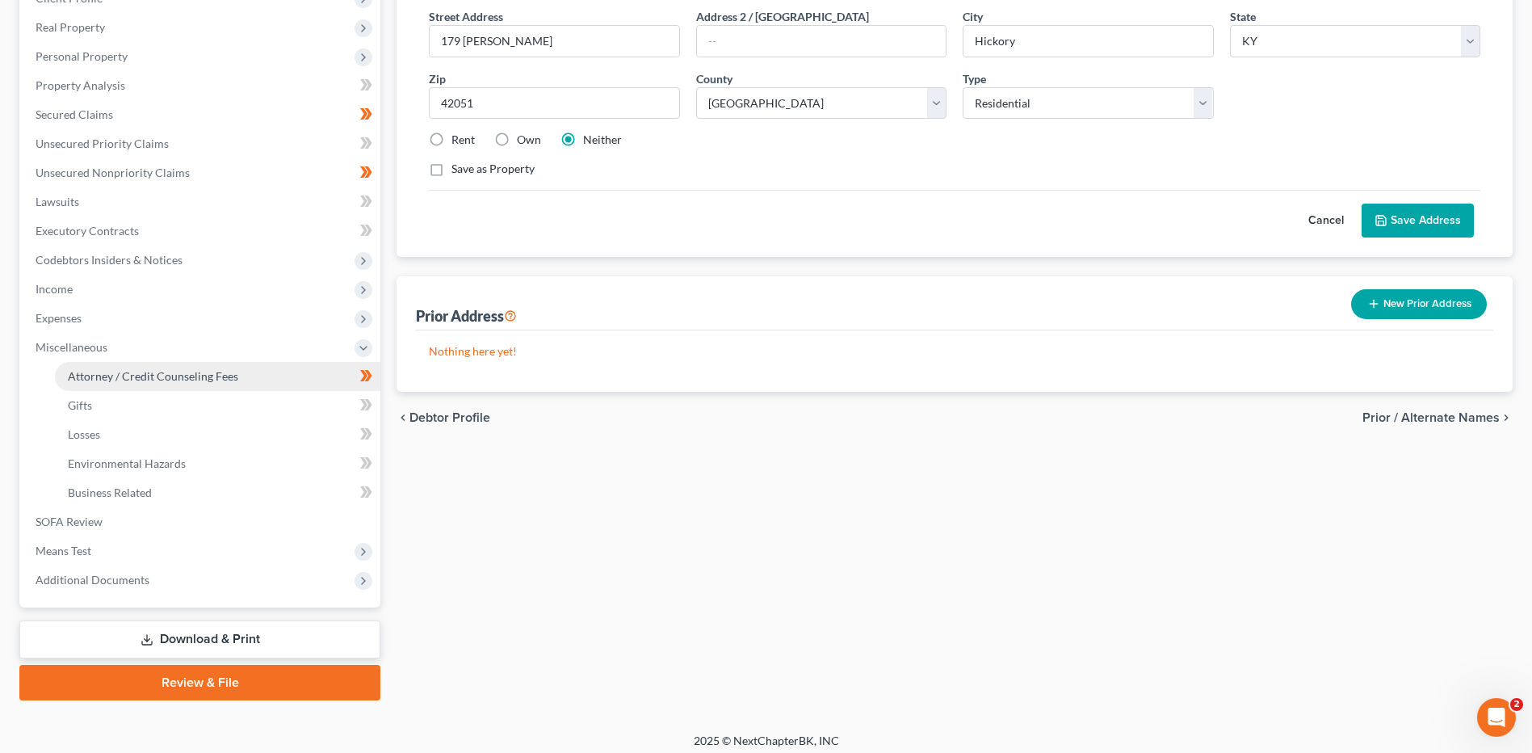
click at [183, 386] on link "Attorney / Credit Counseling Fees" at bounding box center [217, 376] width 325 height 29
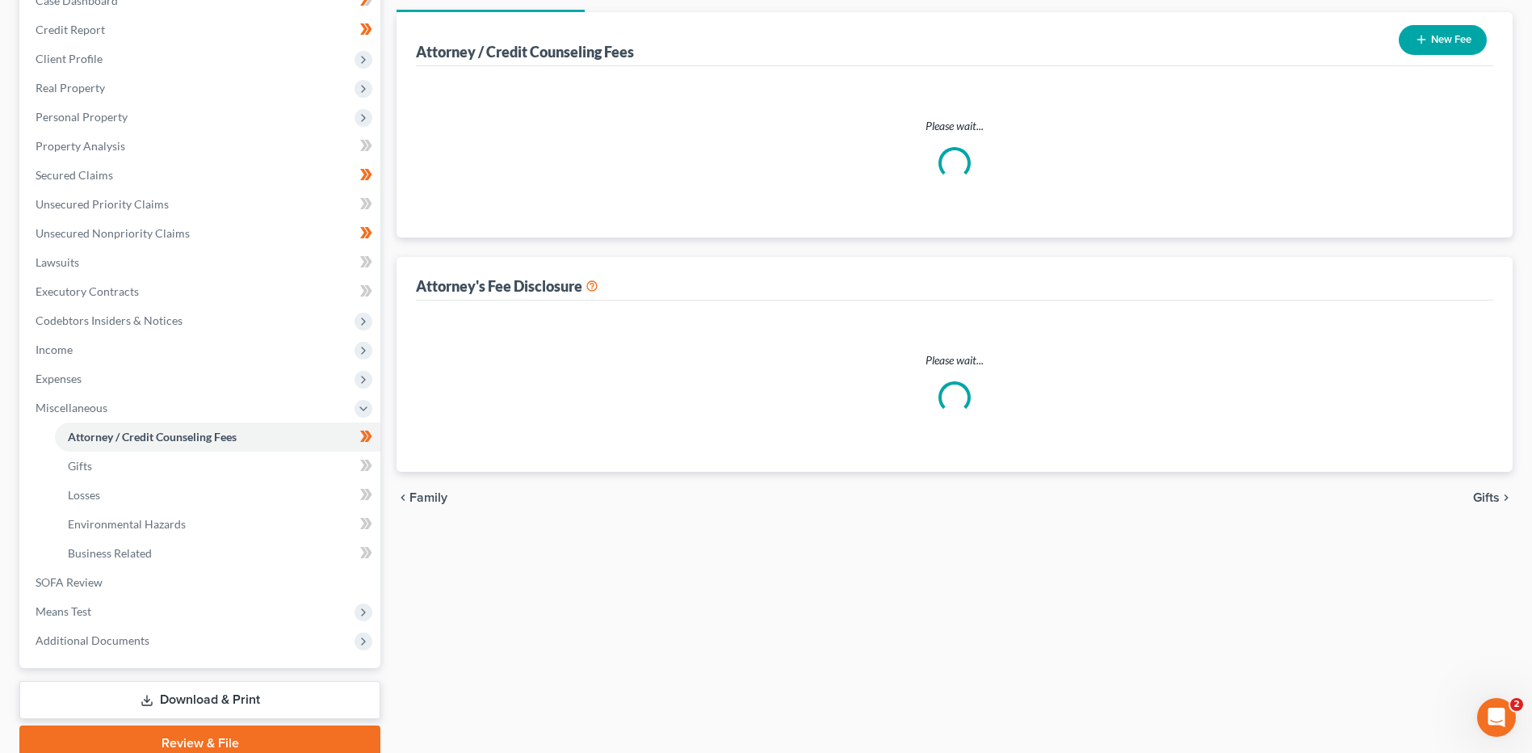
scroll to position [31, 0]
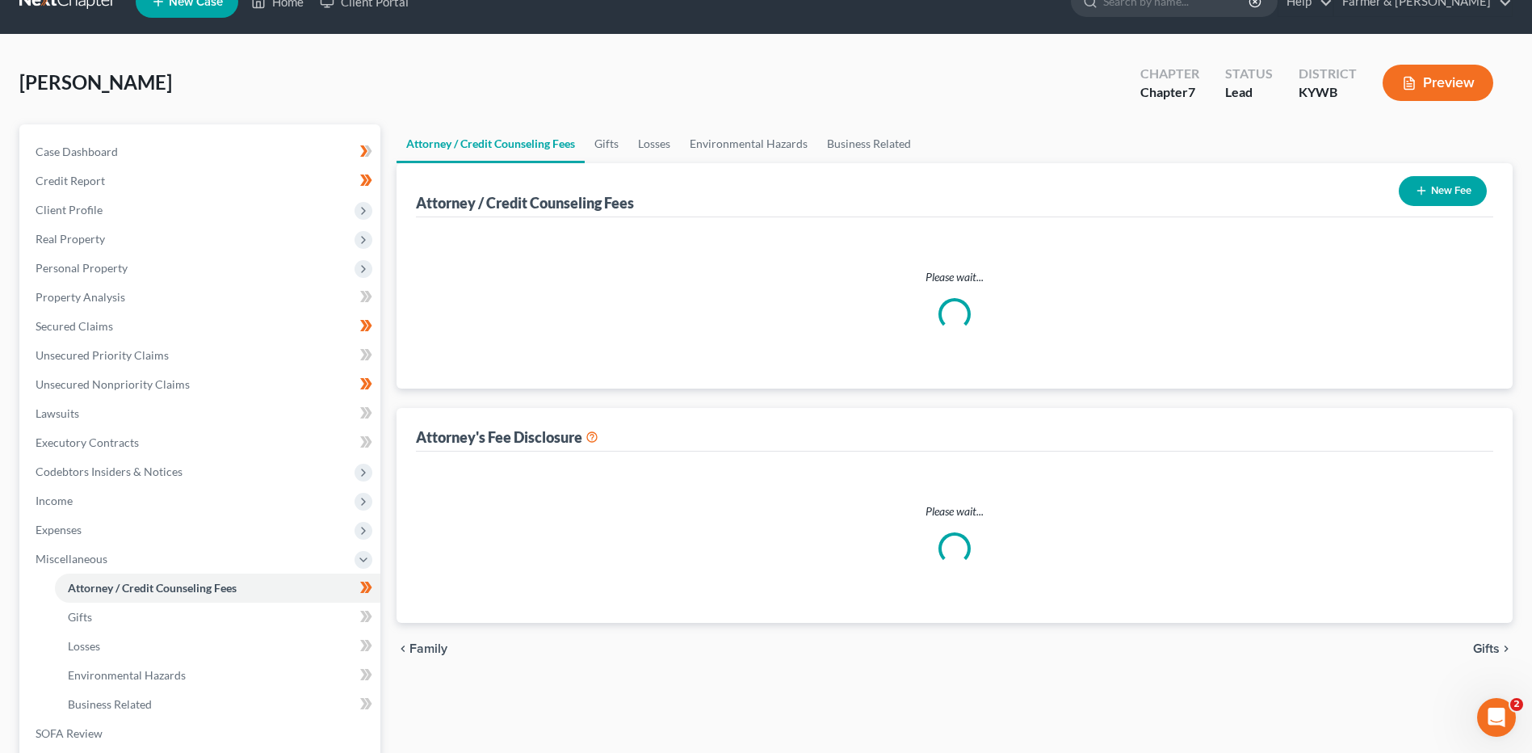
select select "0"
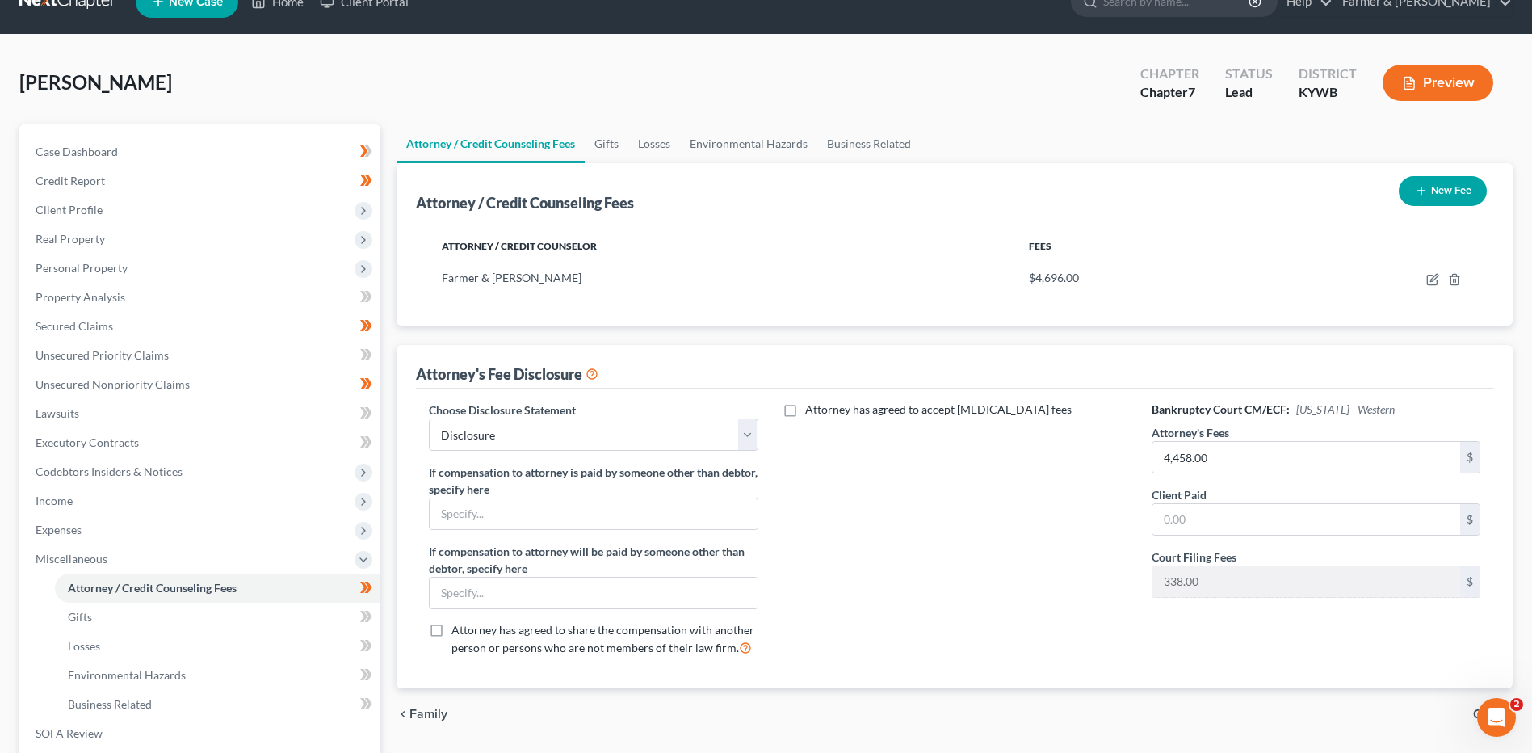
scroll to position [0, 0]
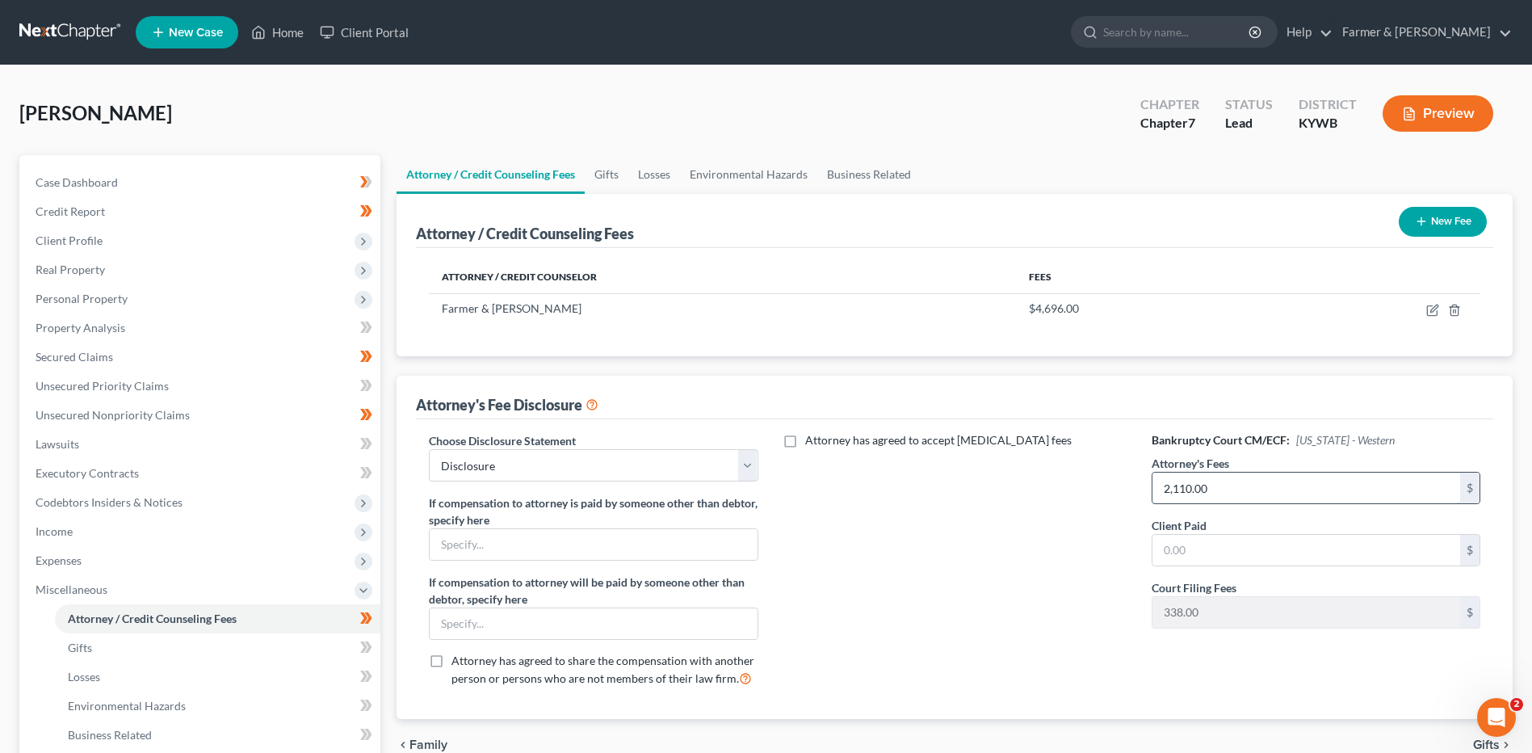
type input "2,110.00"
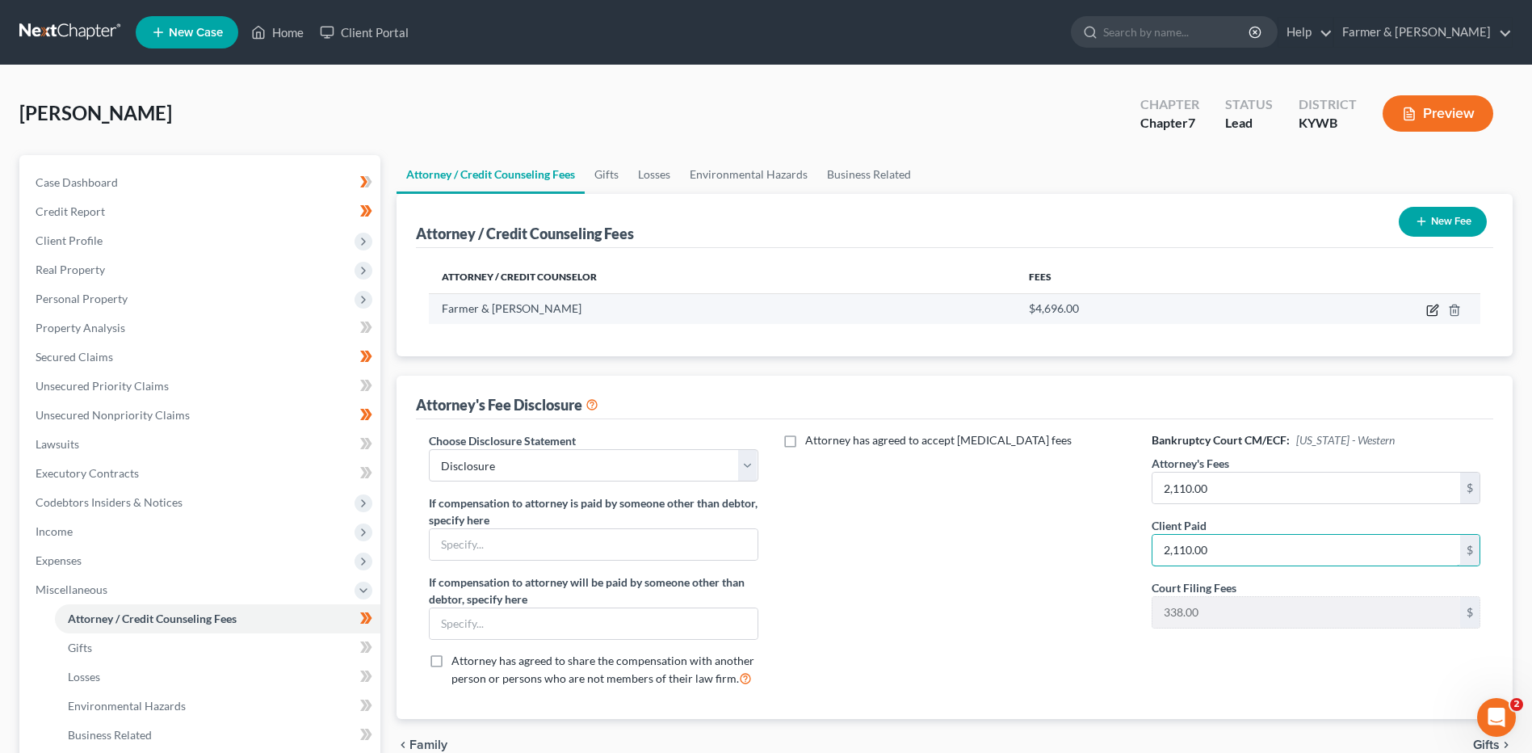
type input "2,110.00"
click at [1430, 311] on icon "button" at bounding box center [1432, 310] width 13 height 13
select select "18"
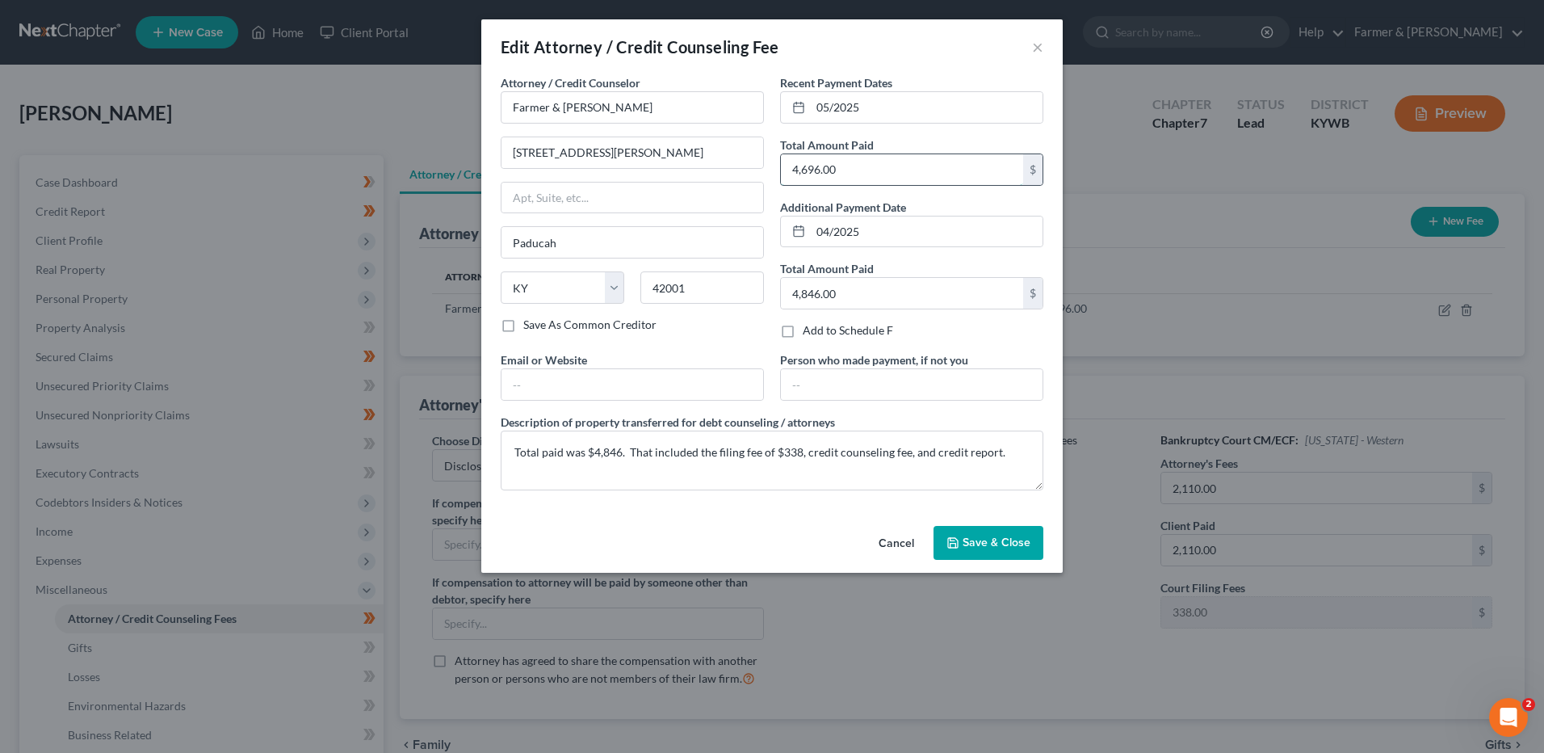
click at [928, 178] on input "4,696.00" at bounding box center [902, 169] width 242 height 31
type input "2,348.00"
click at [852, 290] on input "4,846.00" at bounding box center [902, 293] width 242 height 31
type input "150.00"
drag, startPoint x: 623, startPoint y: 452, endPoint x: 595, endPoint y: 454, distance: 27.5
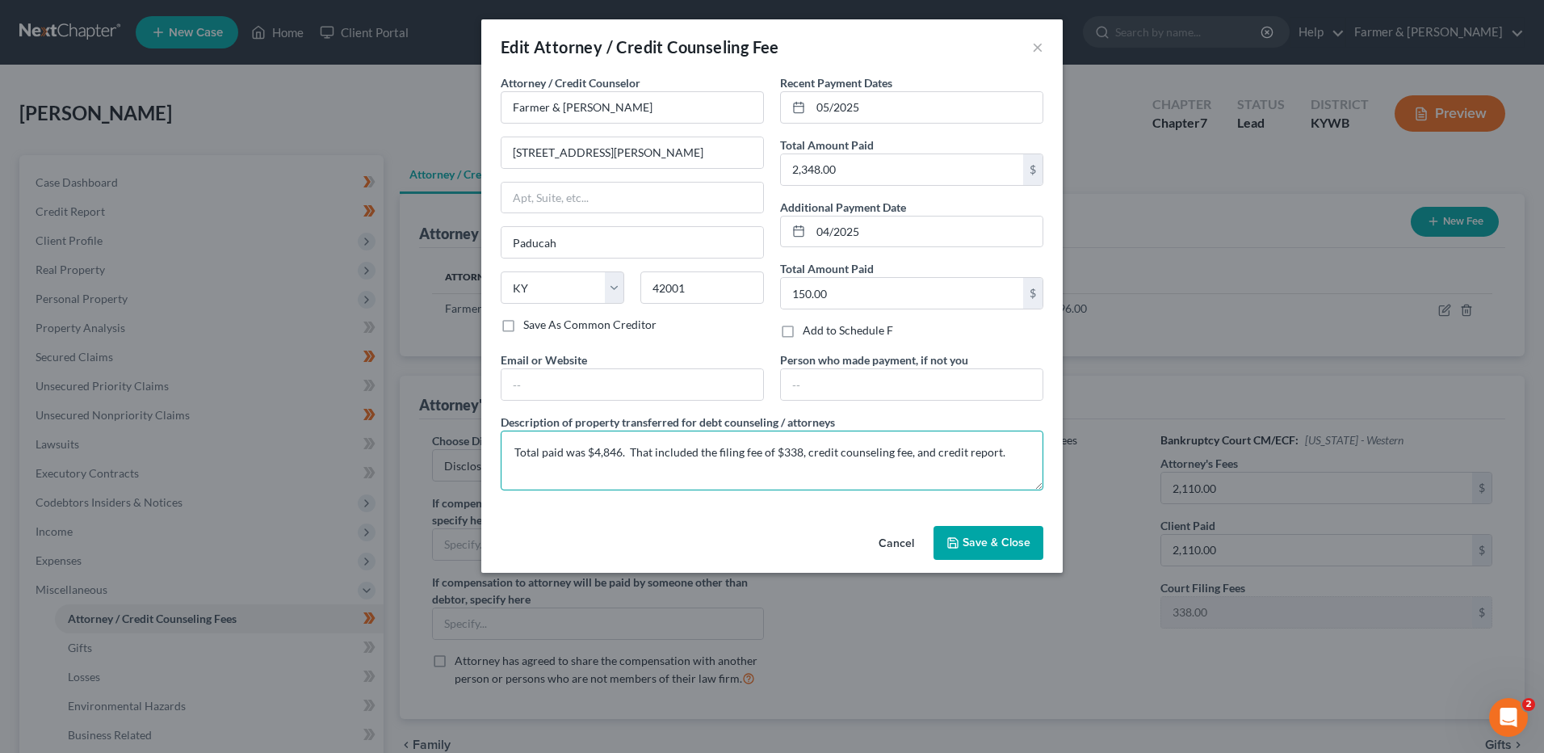
click at [595, 454] on textarea "Total paid was $4,846. That included the filing fee of $338, credit counseling …" at bounding box center [772, 460] width 543 height 60
type textarea "Total paid was $2,498. That included the filing fee of $338, credit counseling …"
click at [990, 544] on span "Save & Close" at bounding box center [997, 542] width 68 height 14
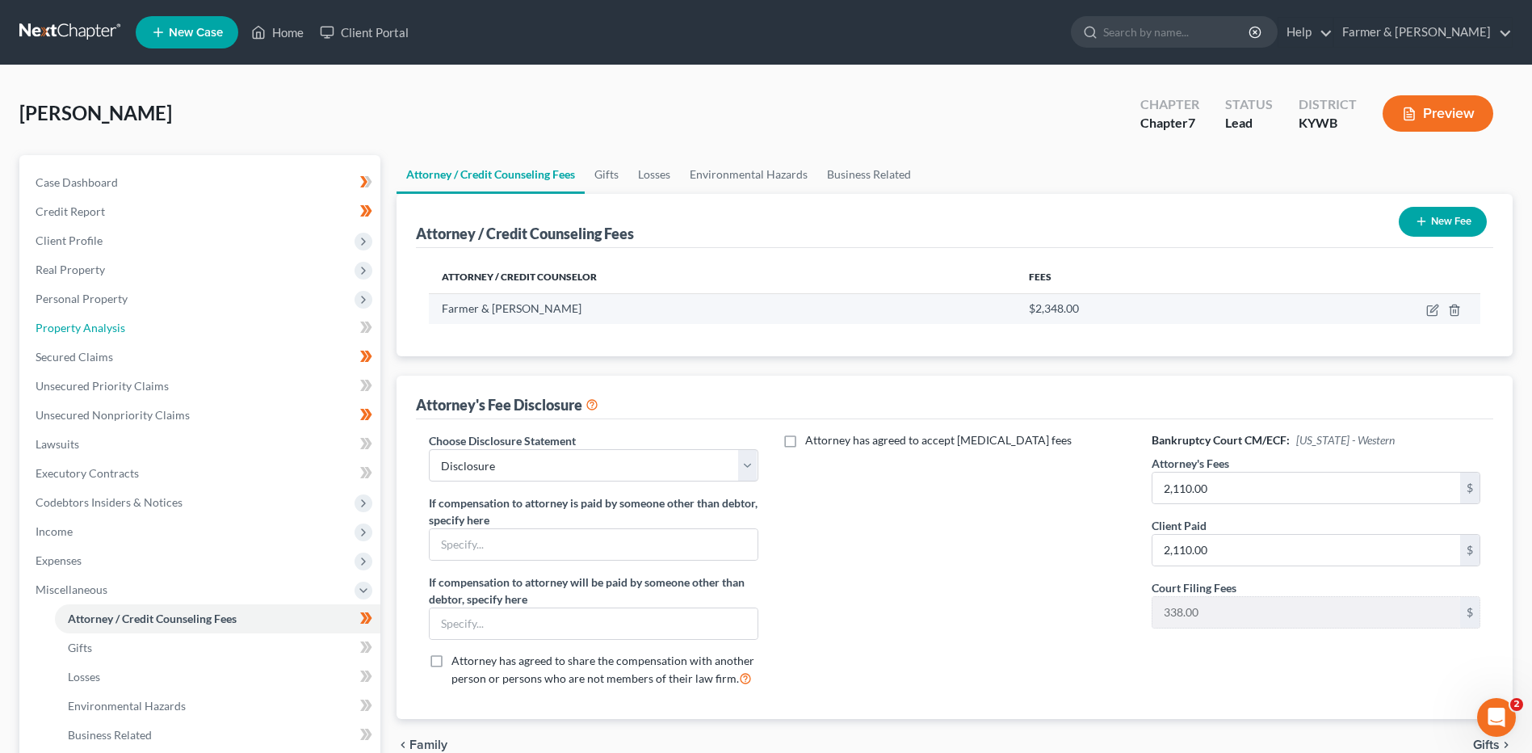
drag, startPoint x: 136, startPoint y: 336, endPoint x: 698, endPoint y: 301, distance: 563.1
click at [136, 336] on link "Property Analysis" at bounding box center [202, 327] width 358 height 29
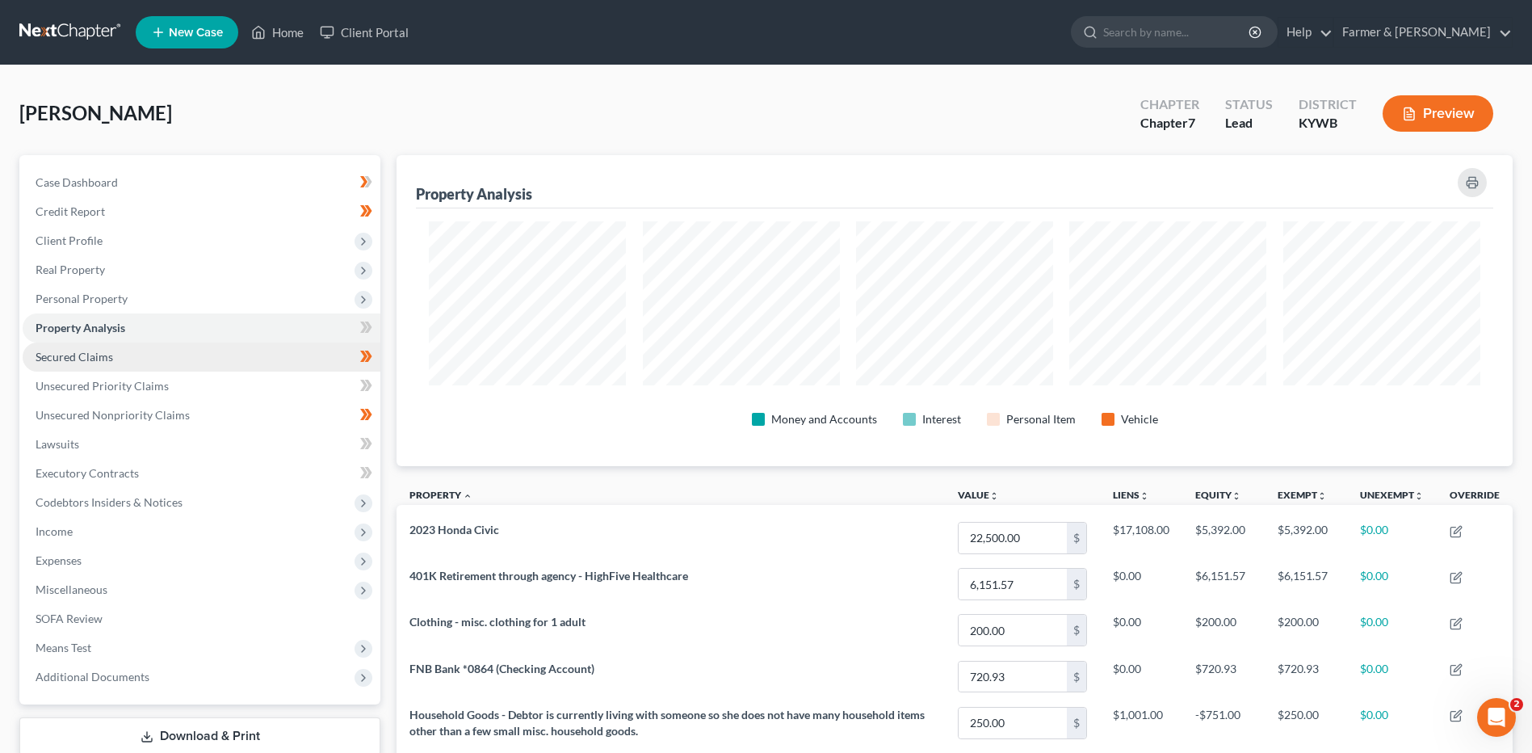
drag, startPoint x: 122, startPoint y: 295, endPoint x: 153, endPoint y: 360, distance: 72.3
click at [122, 295] on span "Personal Property" at bounding box center [82, 299] width 92 height 14
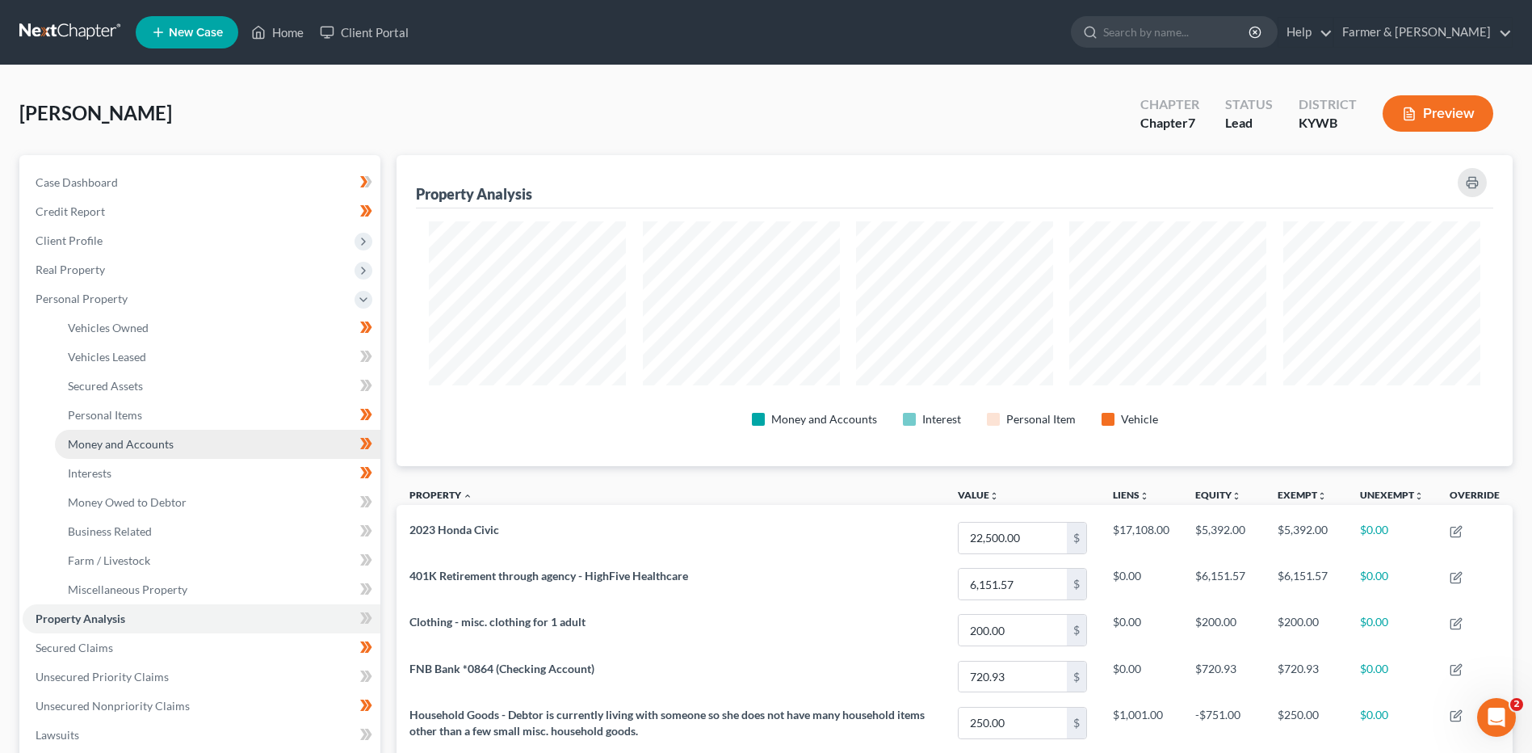
click at [154, 444] on span "Money and Accounts" at bounding box center [121, 444] width 106 height 14
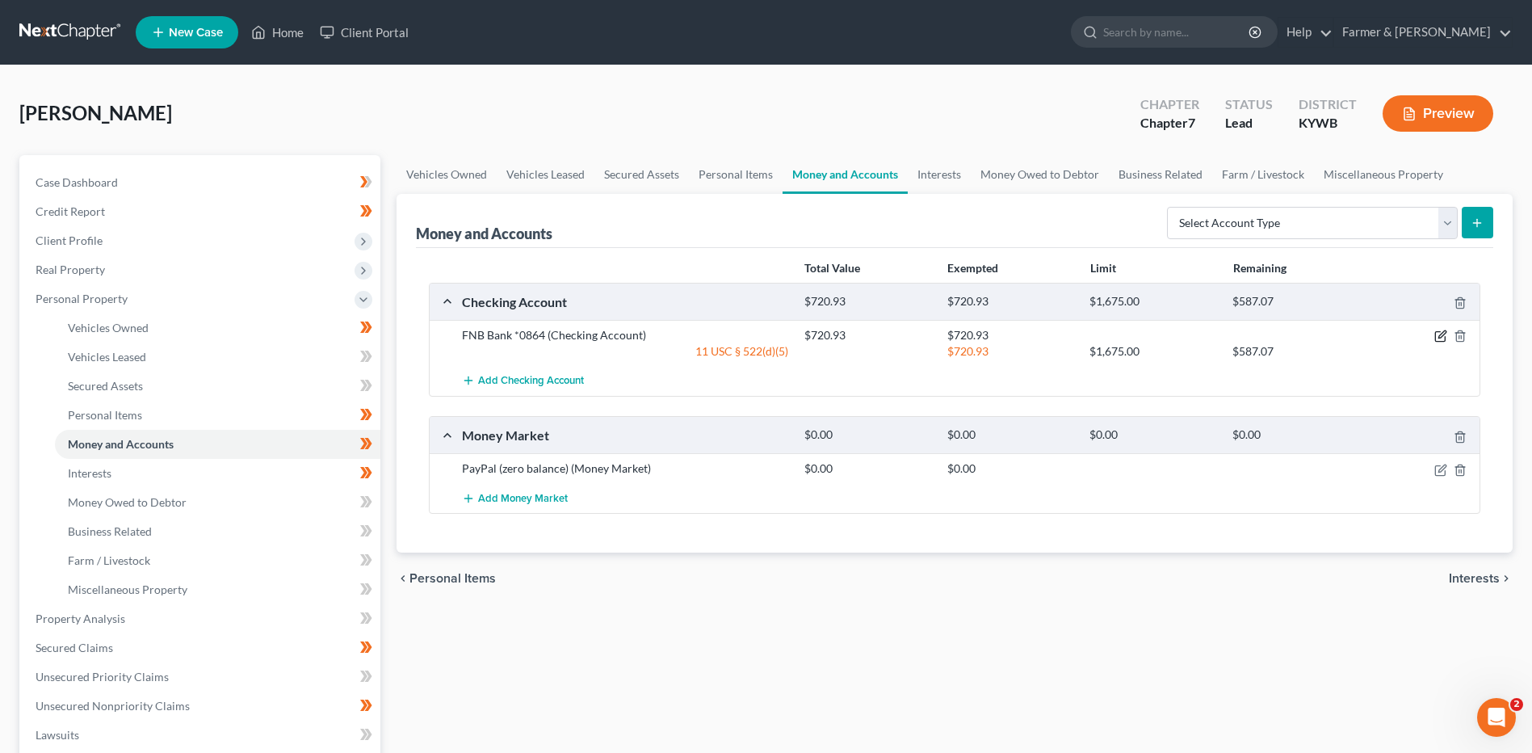
click at [1438, 330] on icon "button" at bounding box center [1440, 335] width 13 height 13
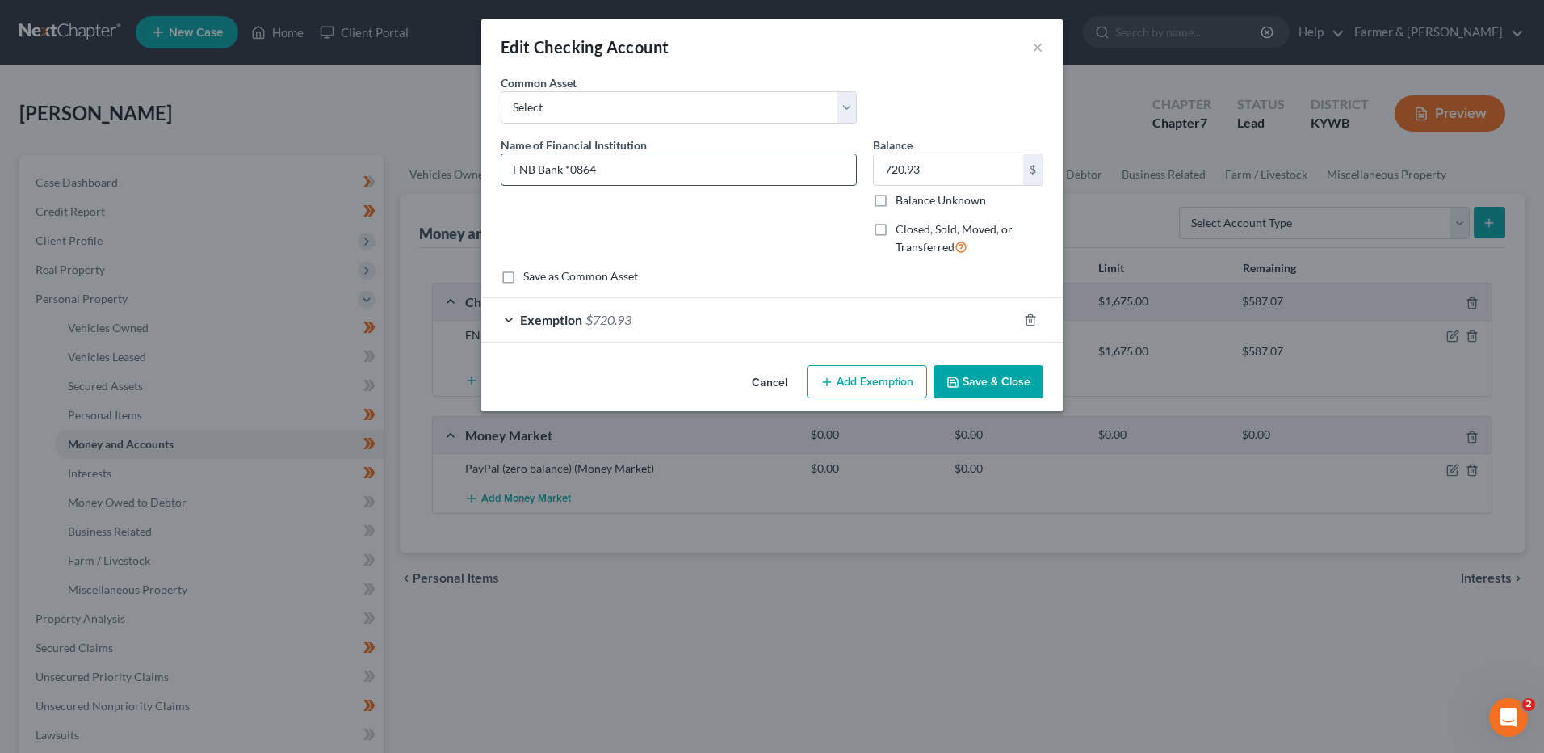
click at [567, 168] on input "FNB Bank *0864" at bounding box center [678, 169] width 355 height 31
type input "FNB Bank #0864"
click at [1011, 384] on button "Save & Close" at bounding box center [989, 382] width 110 height 34
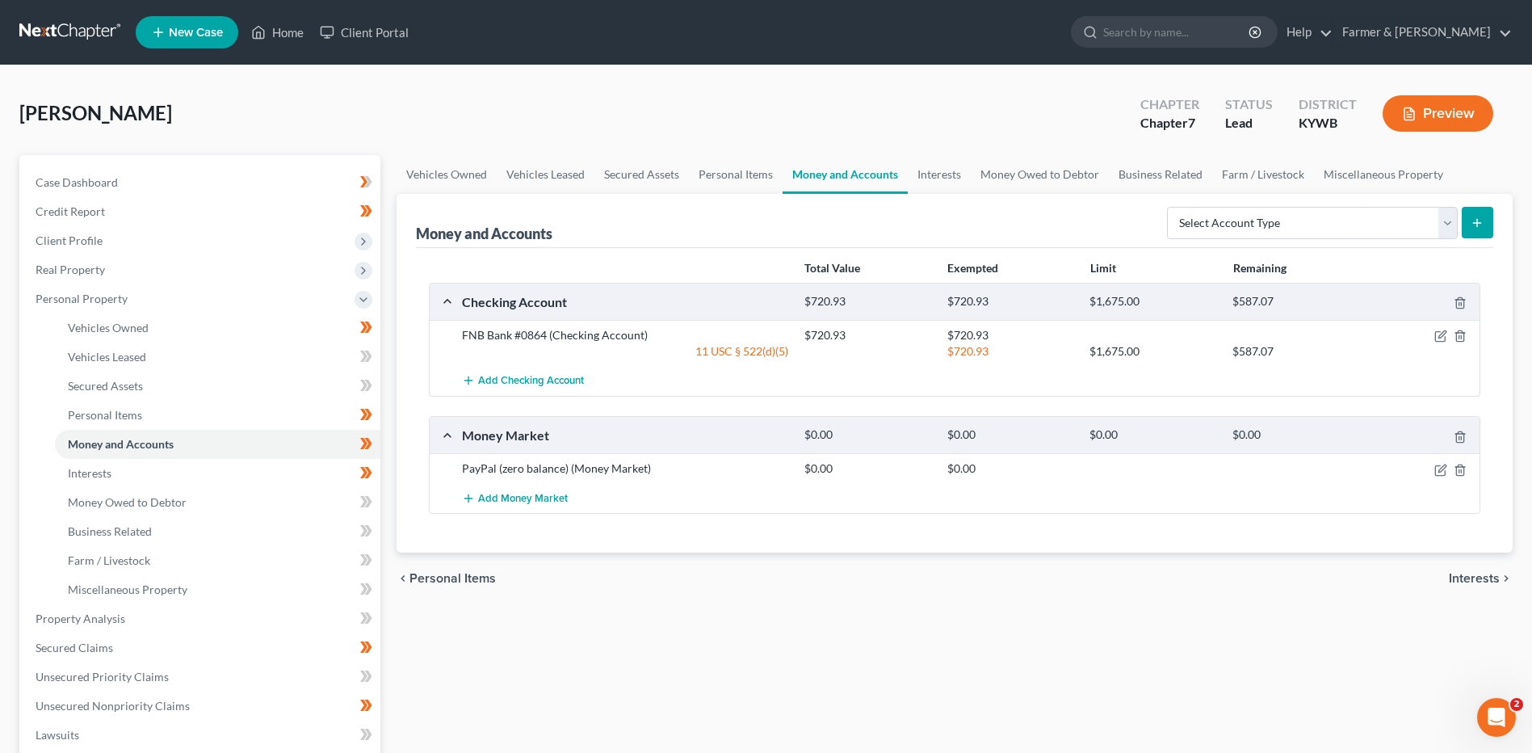
drag, startPoint x: 79, startPoint y: 31, endPoint x: 191, endPoint y: 0, distance: 116.6
click at [79, 31] on link at bounding box center [70, 32] width 103 height 29
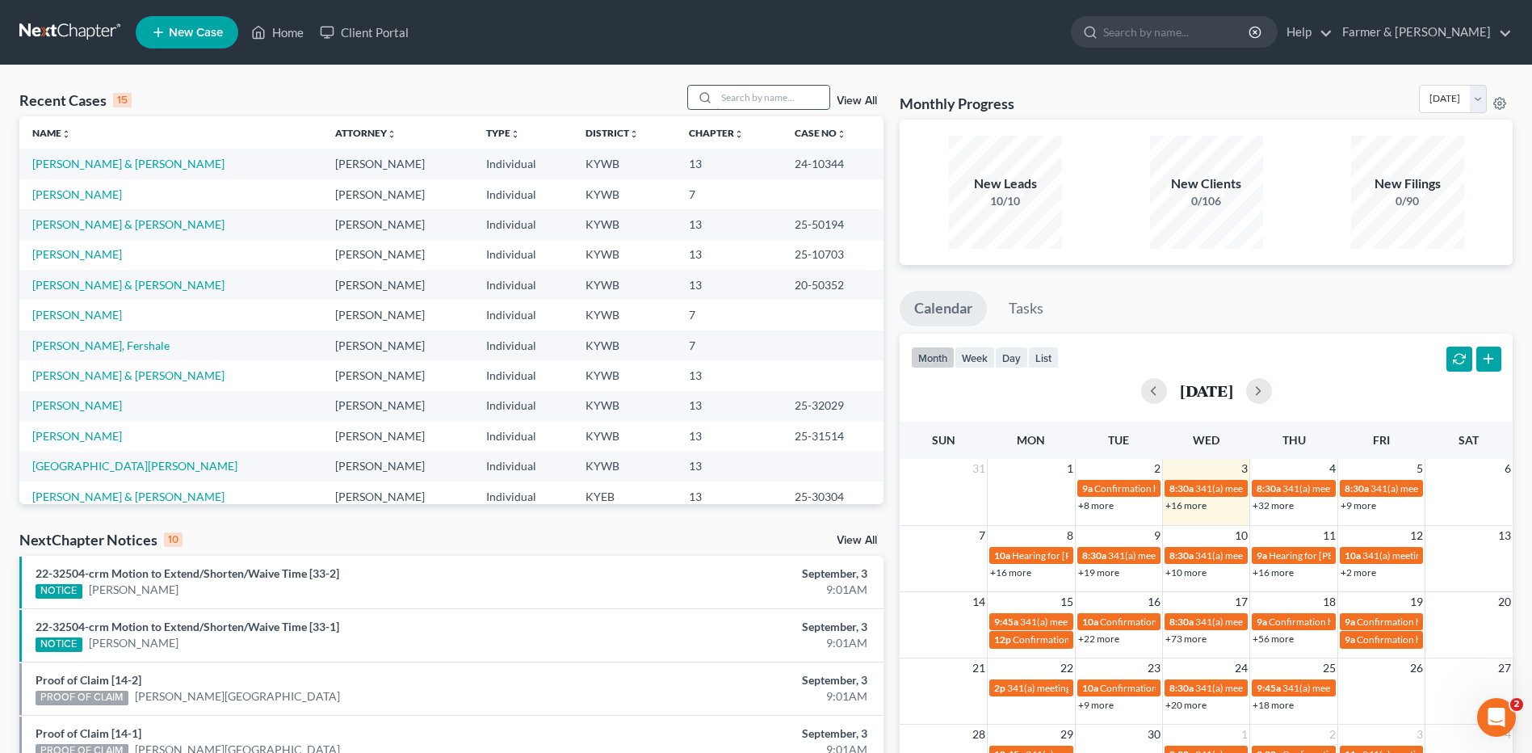
click at [749, 101] on input "search" at bounding box center [772, 97] width 113 height 23
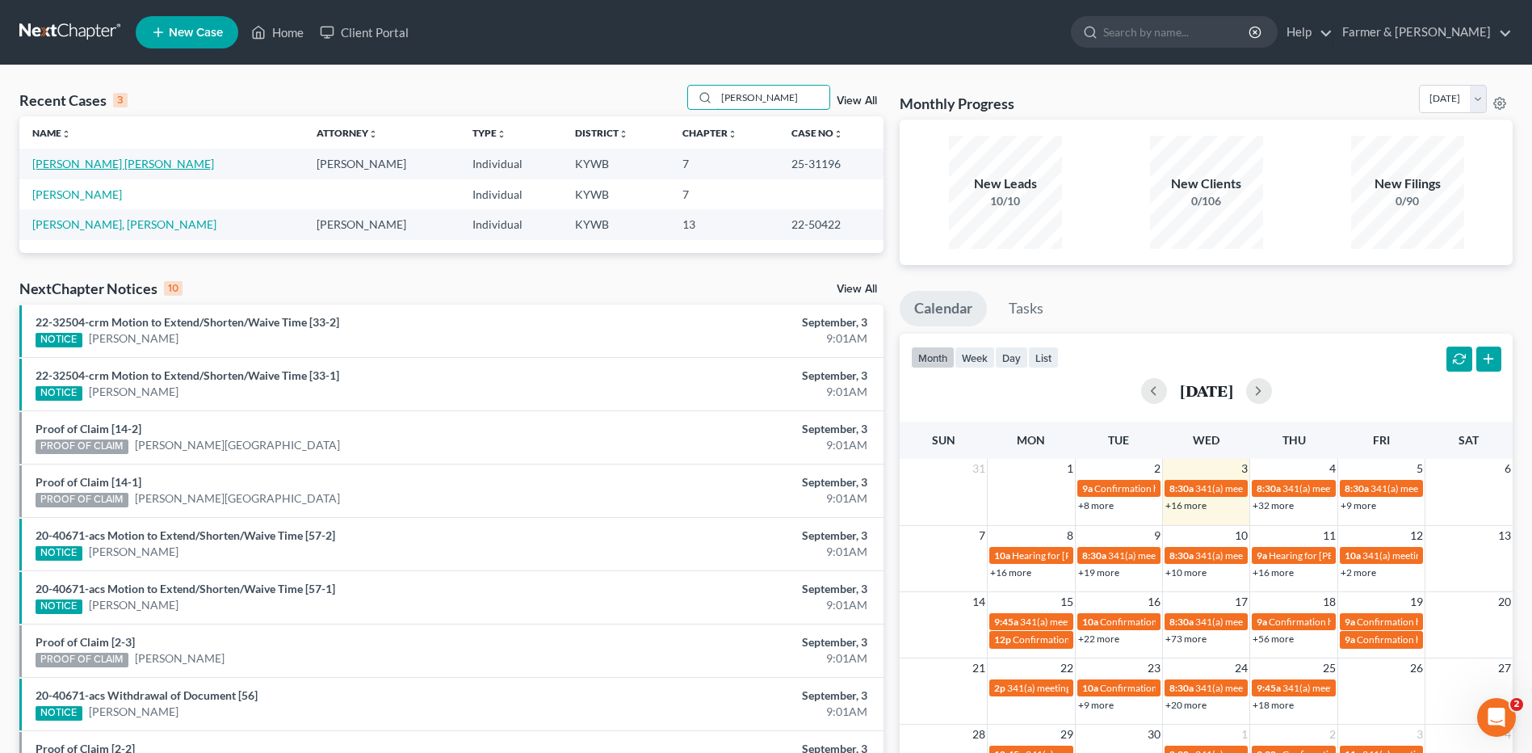
type input "ruiz"
click at [109, 162] on link "[PERSON_NAME] [PERSON_NAME]" at bounding box center [123, 164] width 182 height 14
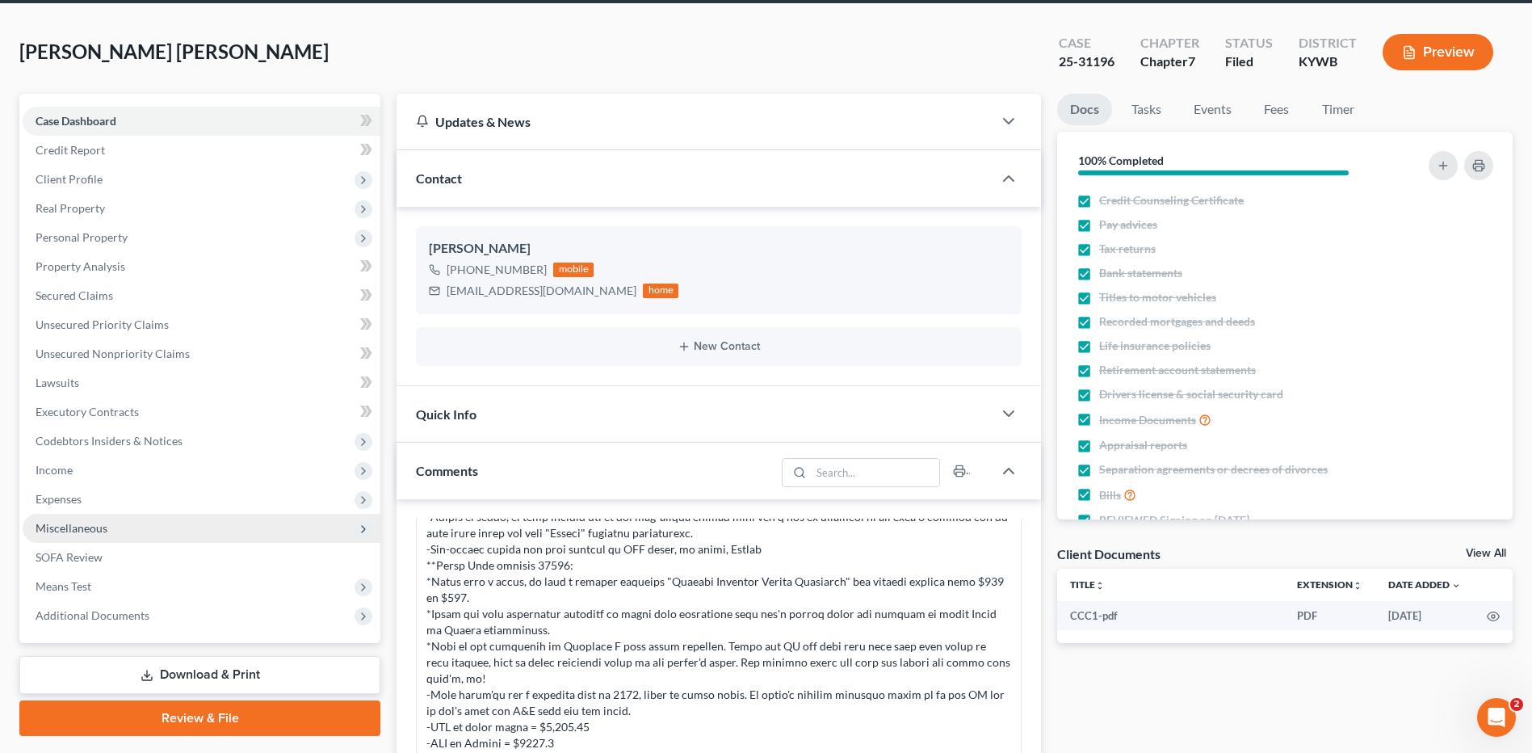
scroll to position [162, 0]
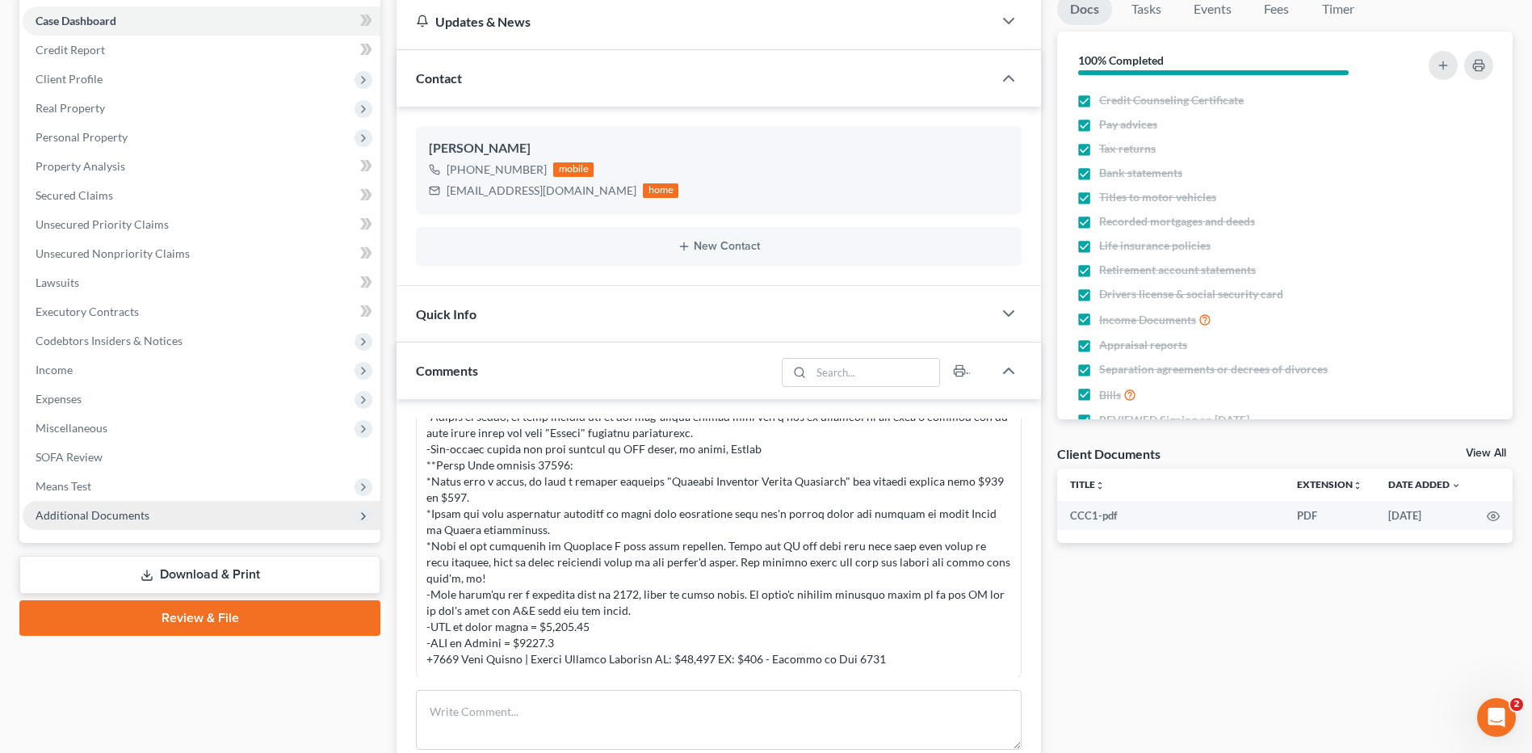
click at [160, 505] on span "Additional Documents" at bounding box center [202, 515] width 358 height 29
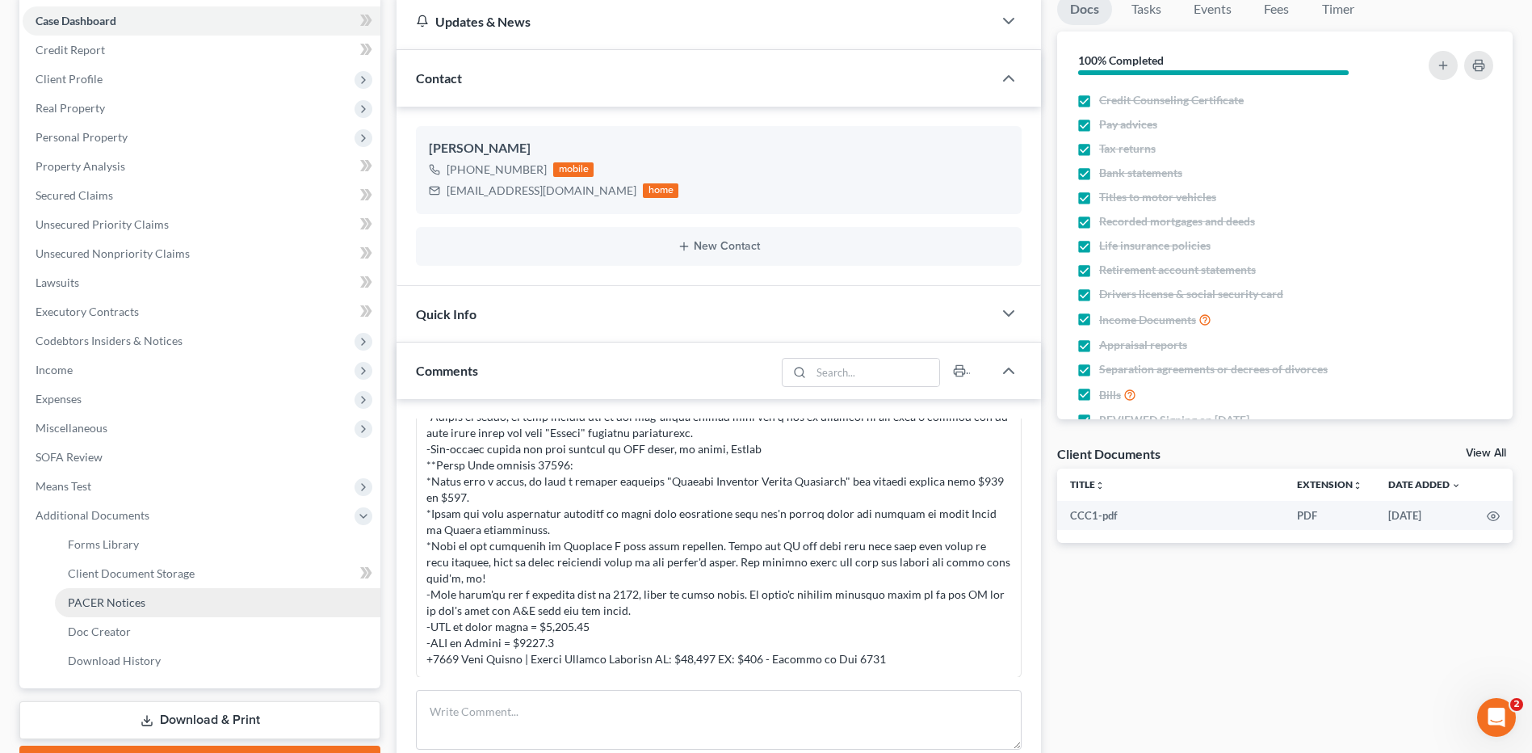
click at [141, 594] on link "PACER Notices" at bounding box center [217, 602] width 325 height 29
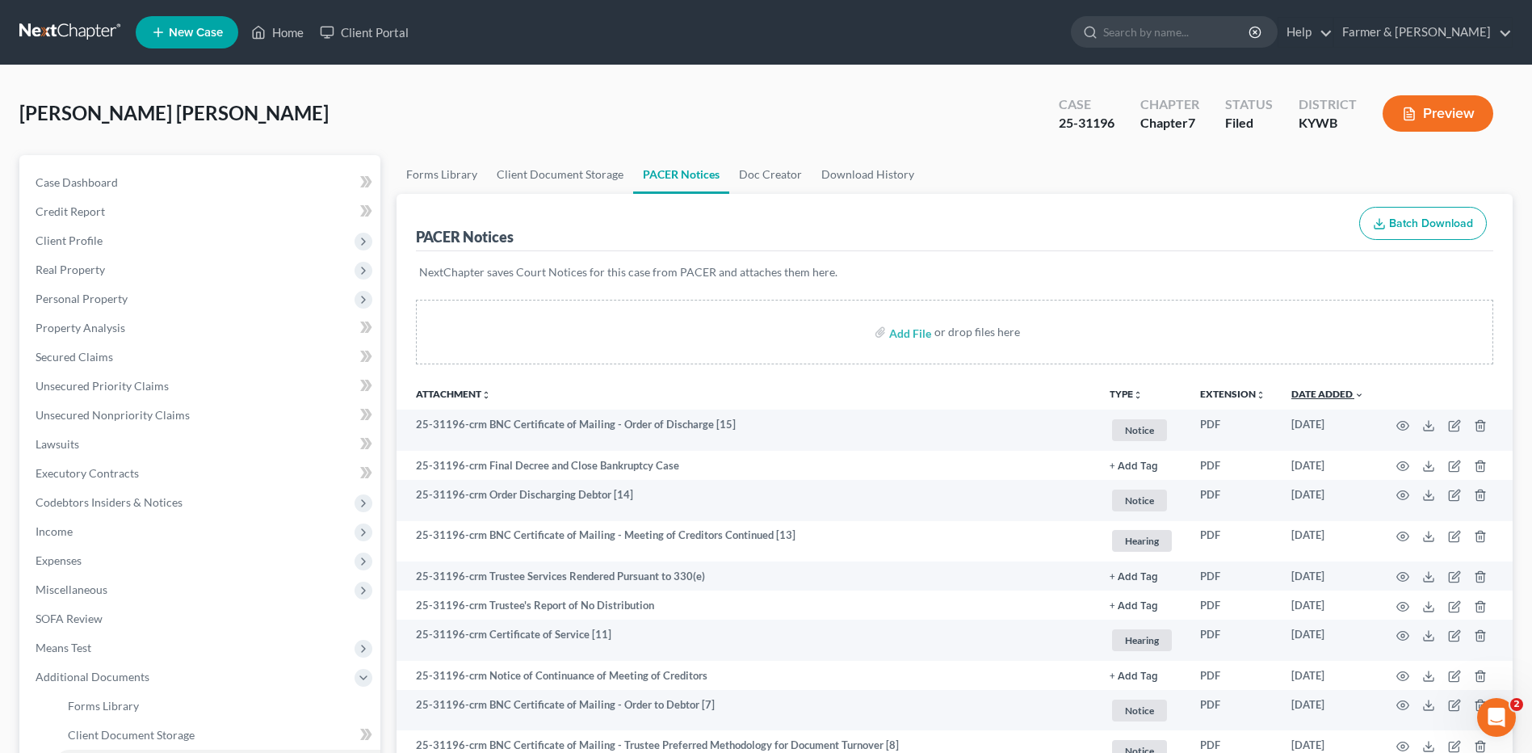
click at [1338, 392] on link "Date Added unfold_more expand_more expand_less" at bounding box center [1327, 394] width 73 height 12
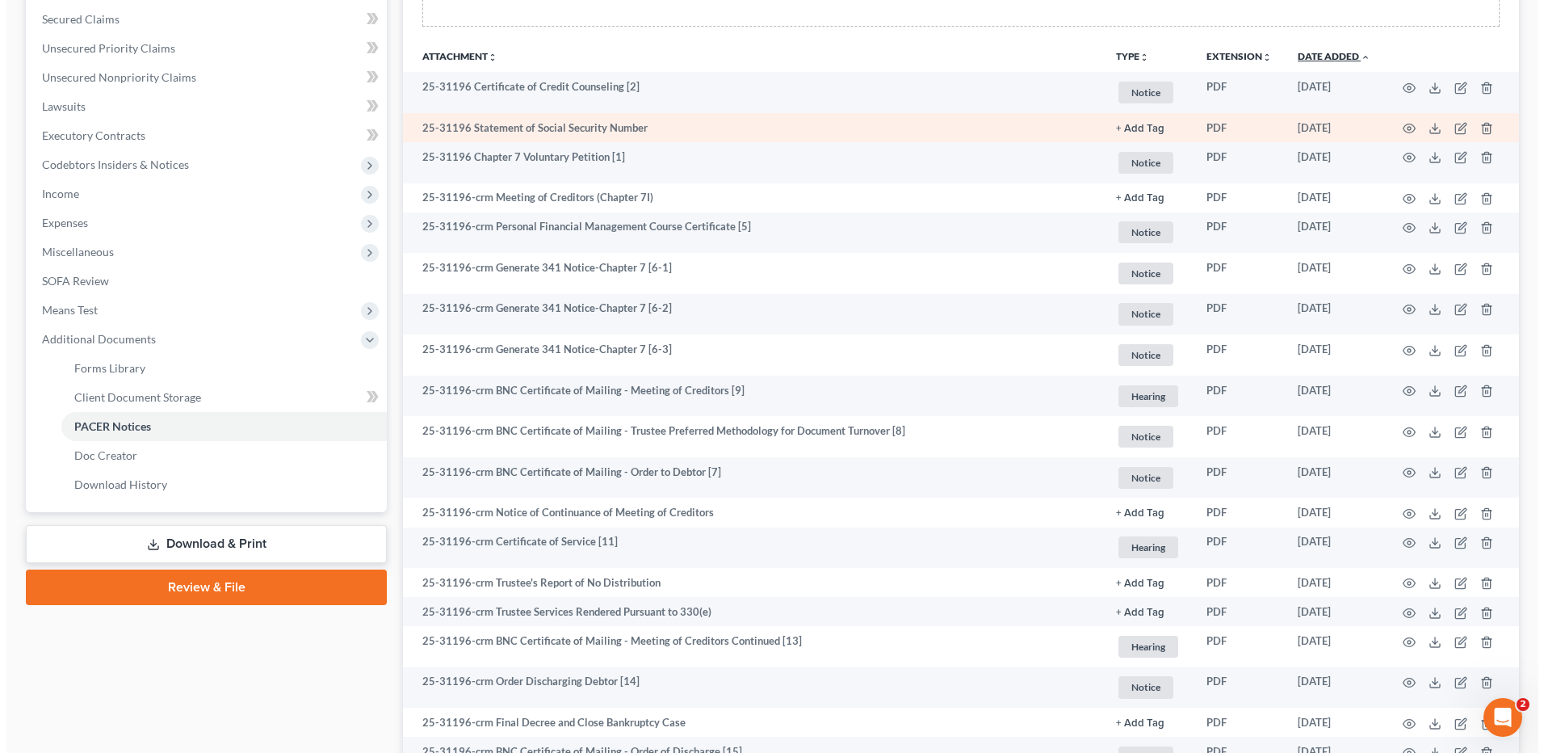
scroll to position [404, 0]
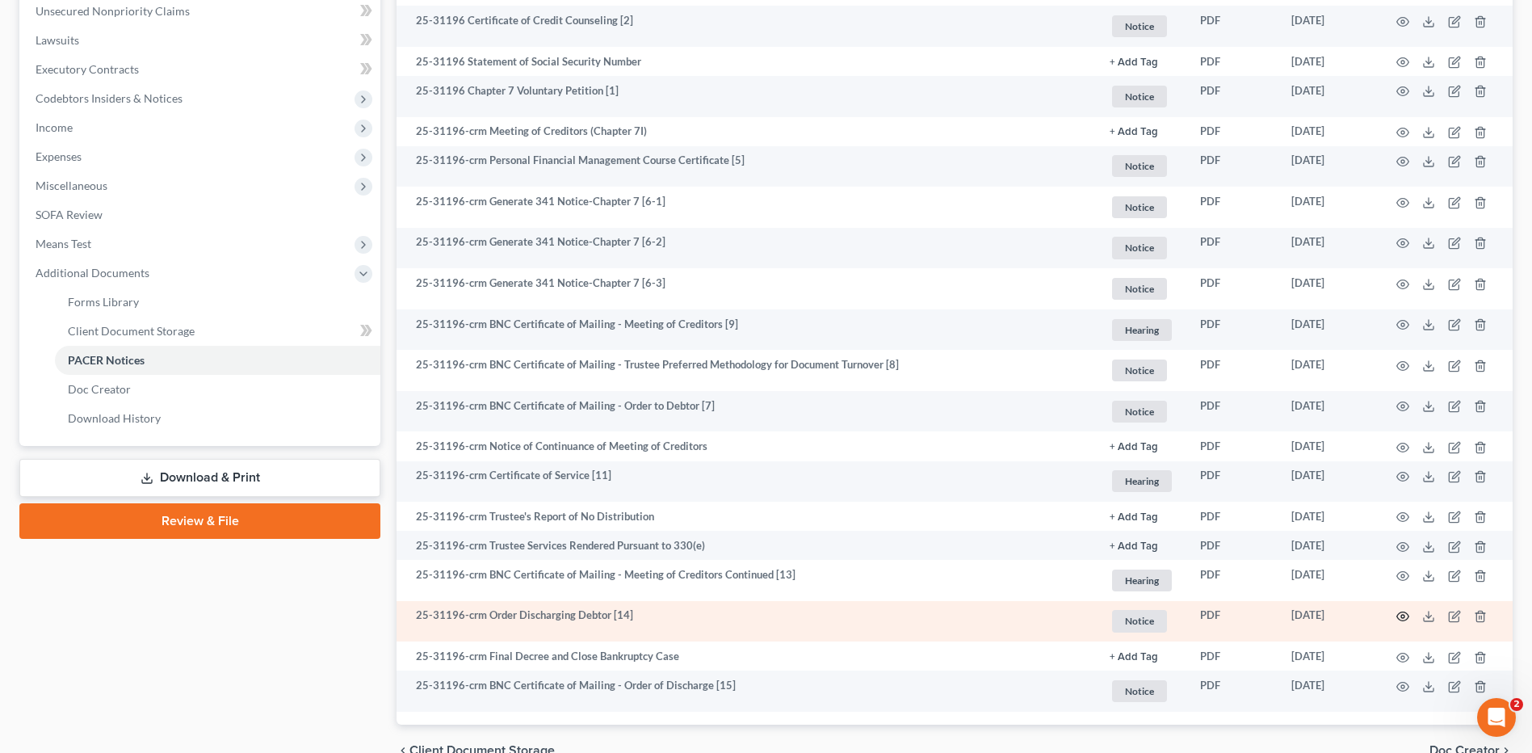
click at [1406, 619] on icon "button" at bounding box center [1402, 616] width 13 height 13
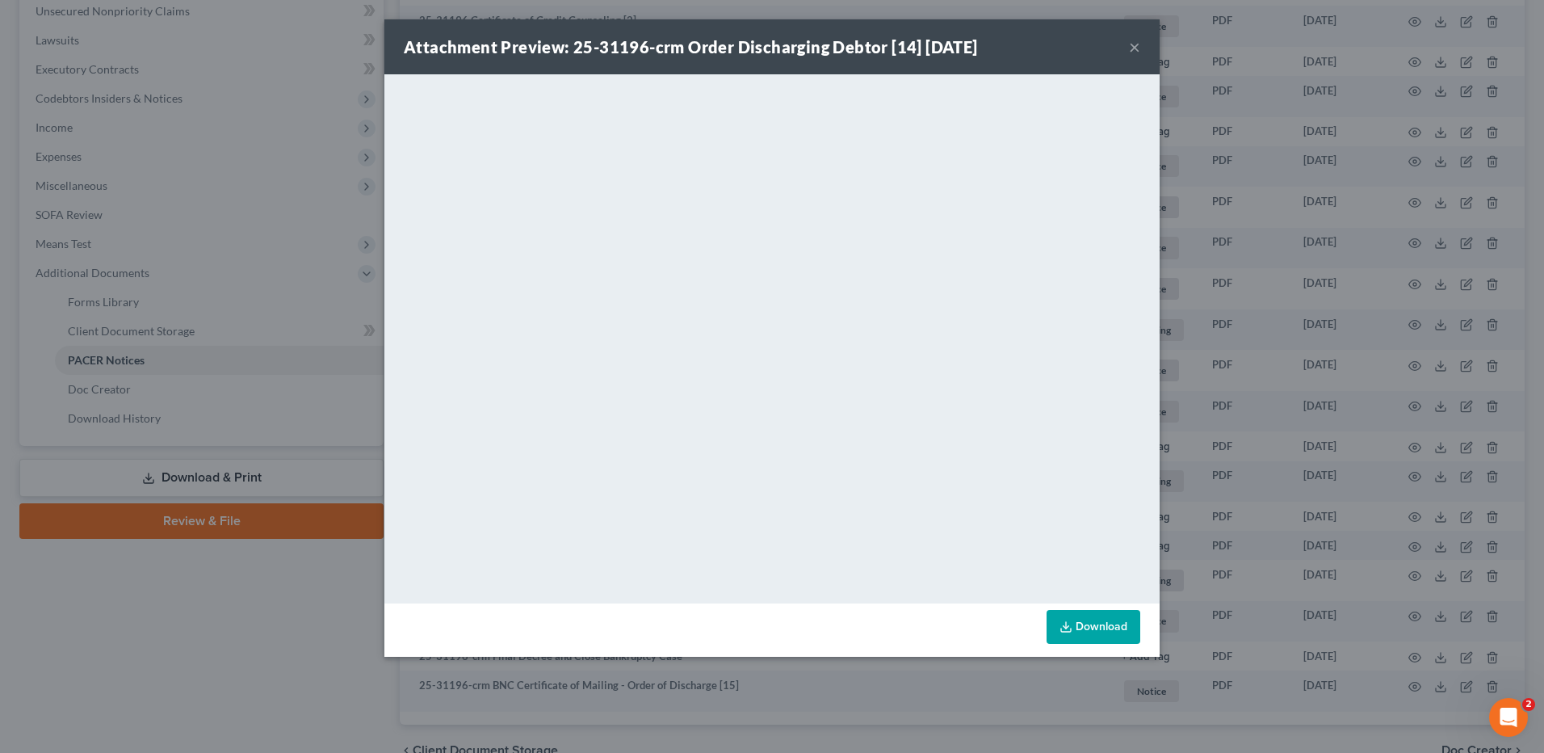
click at [1136, 46] on button "×" at bounding box center [1134, 46] width 11 height 19
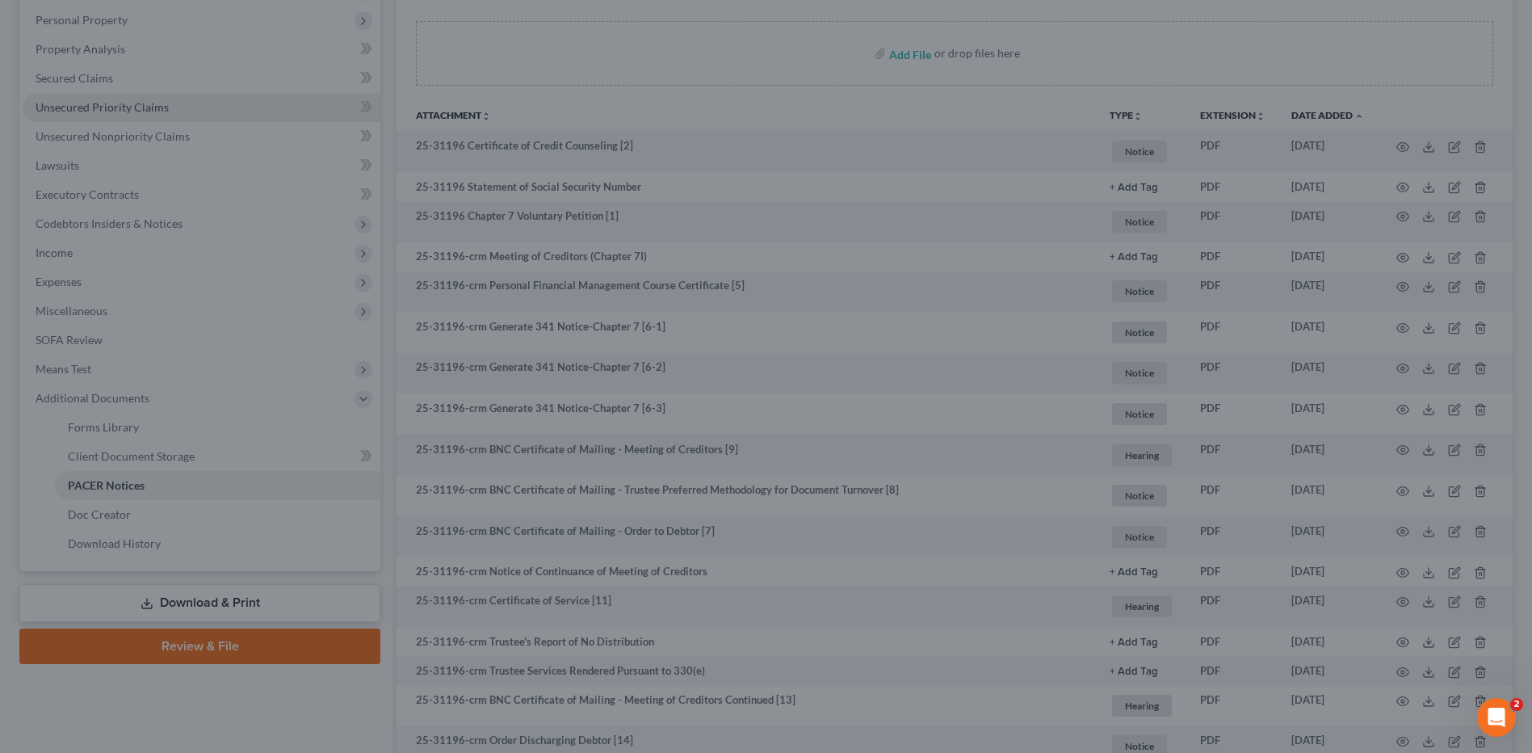
scroll to position [162, 0]
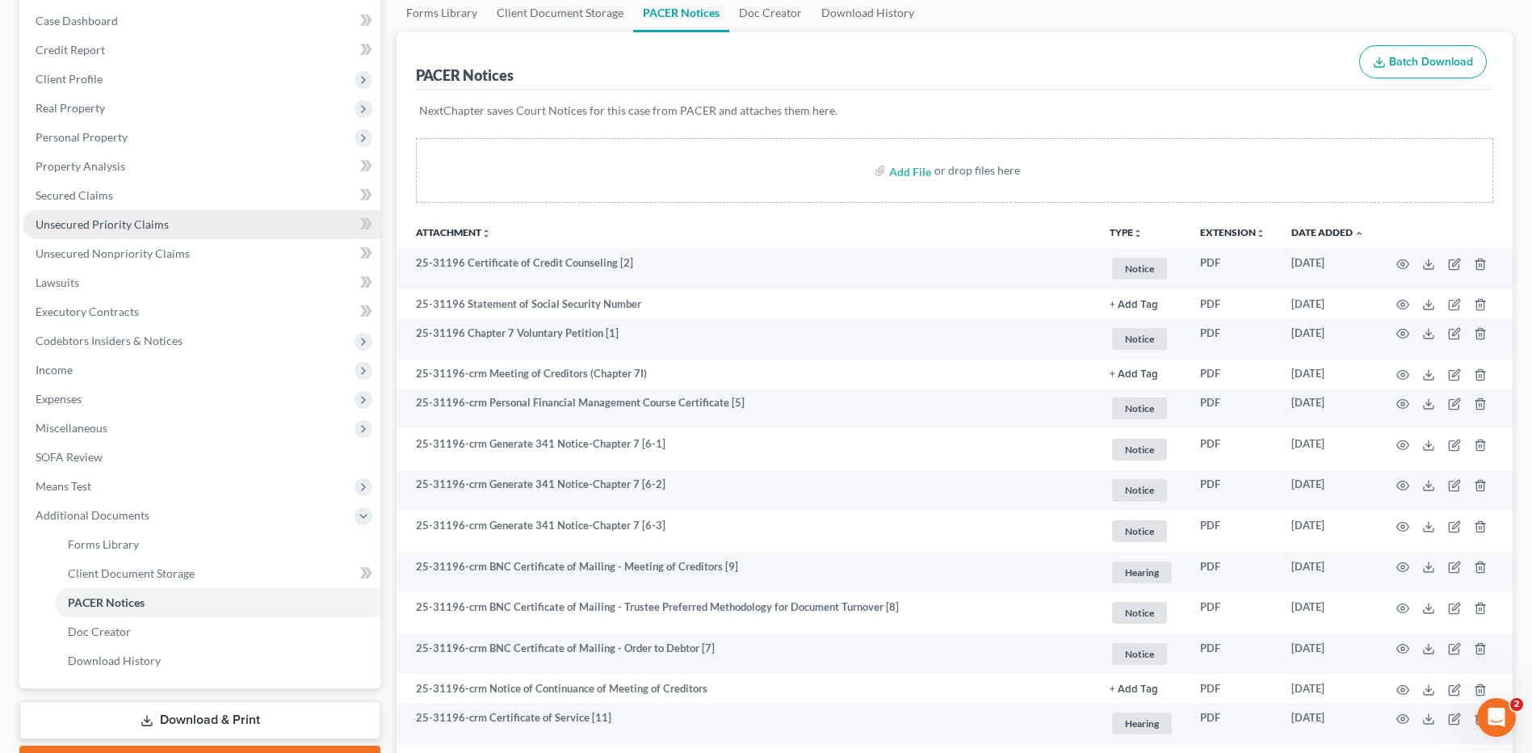
click at [122, 226] on span "Unsecured Priority Claims" at bounding box center [102, 224] width 133 height 14
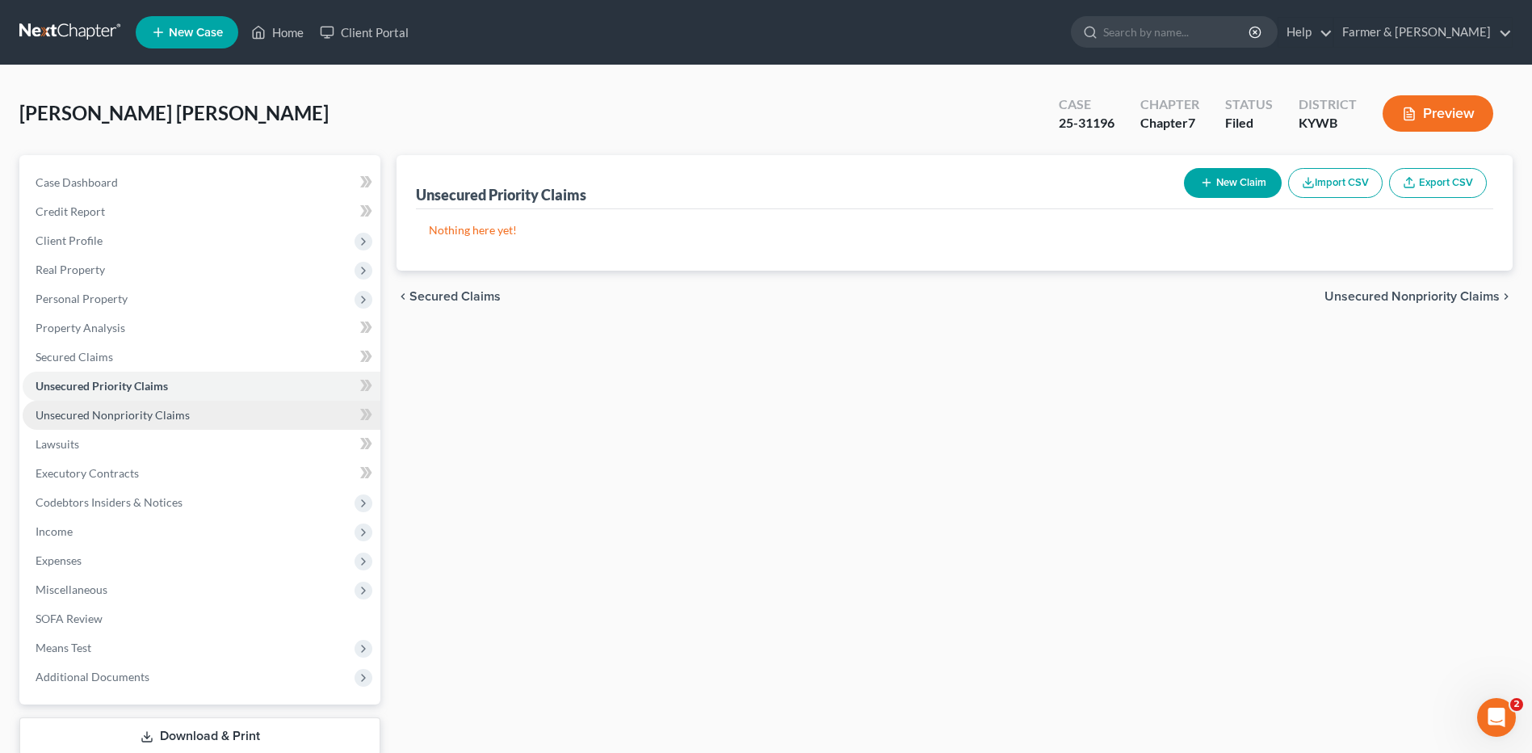
click at [156, 408] on span "Unsecured Nonpriority Claims" at bounding box center [113, 415] width 154 height 14
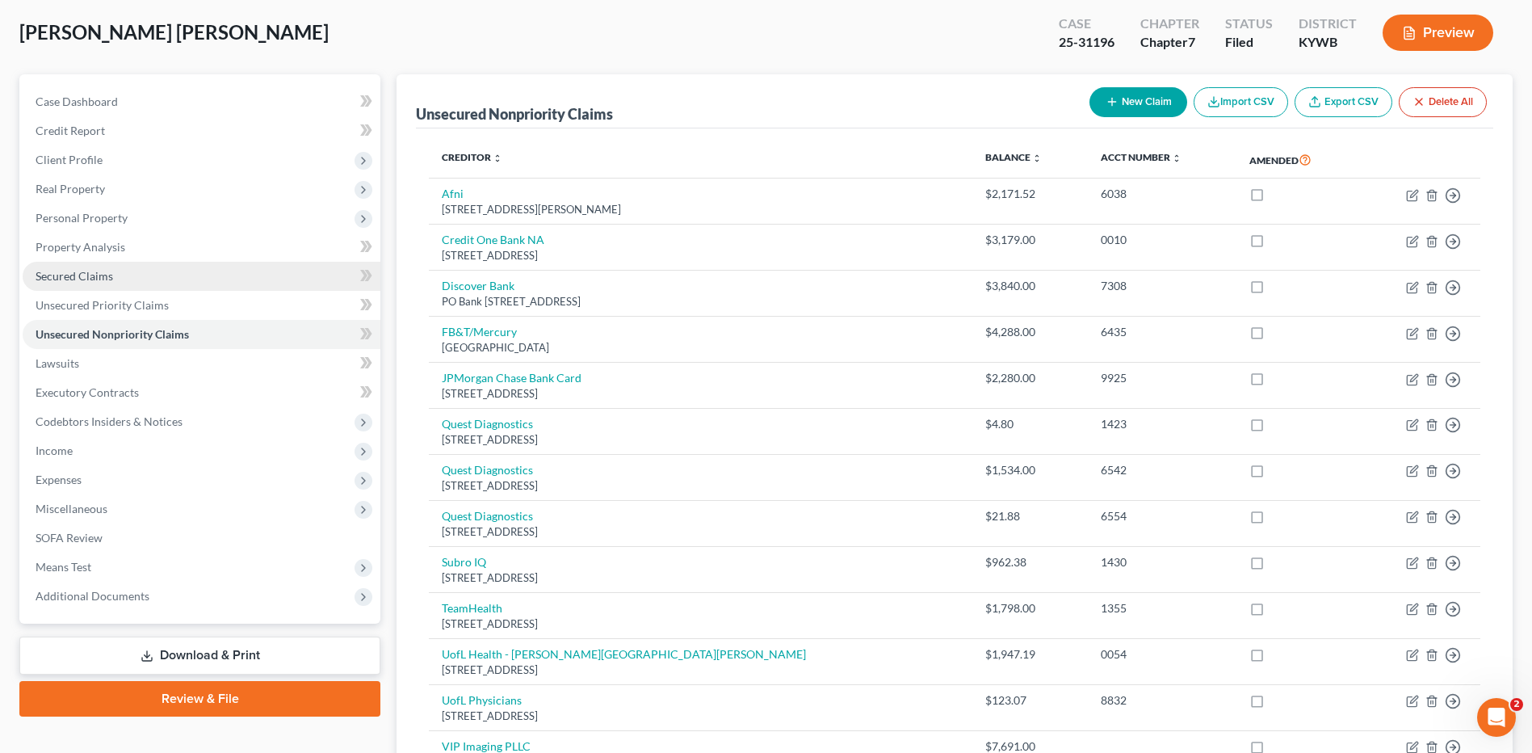
click at [209, 278] on link "Secured Claims" at bounding box center [202, 276] width 358 height 29
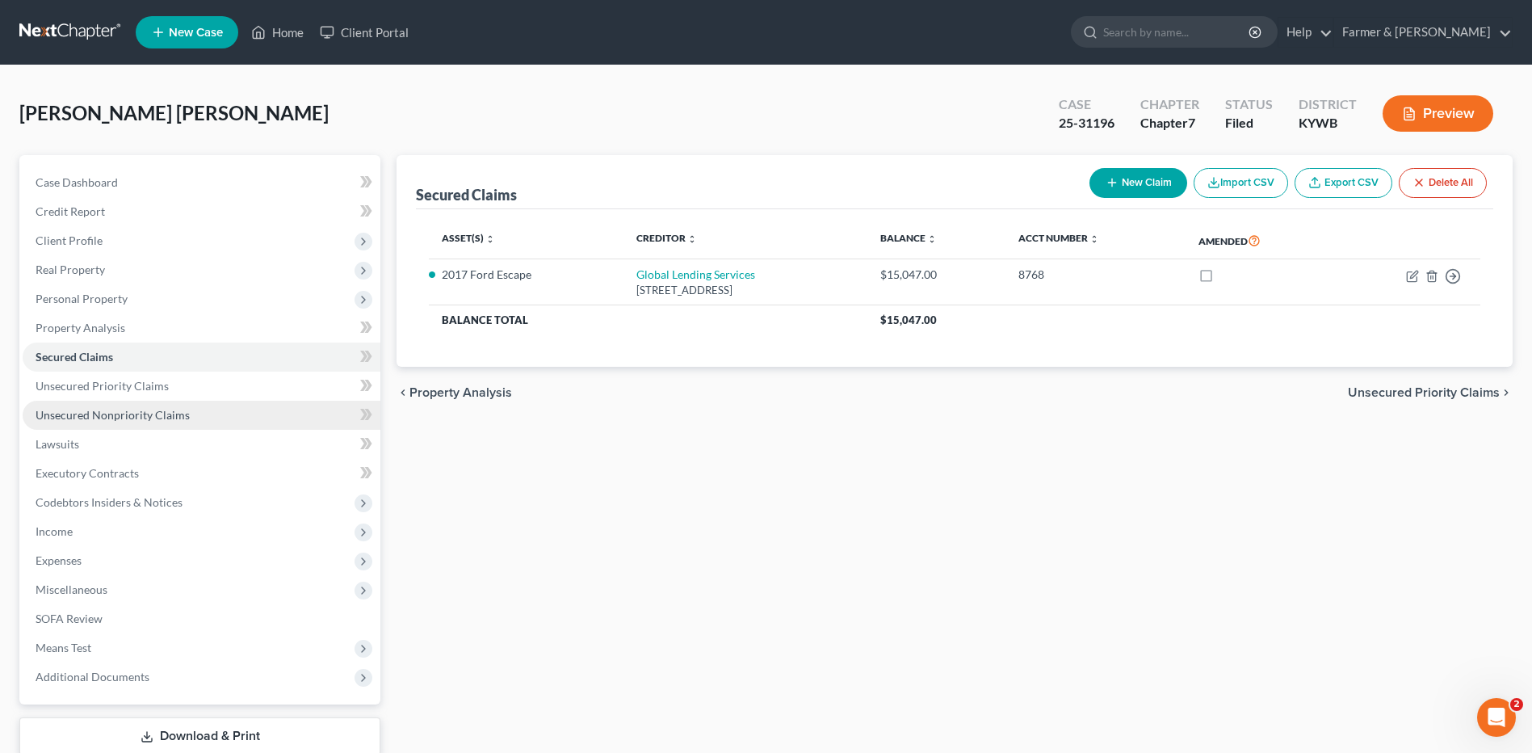
click at [172, 411] on span "Unsecured Nonpriority Claims" at bounding box center [113, 415] width 154 height 14
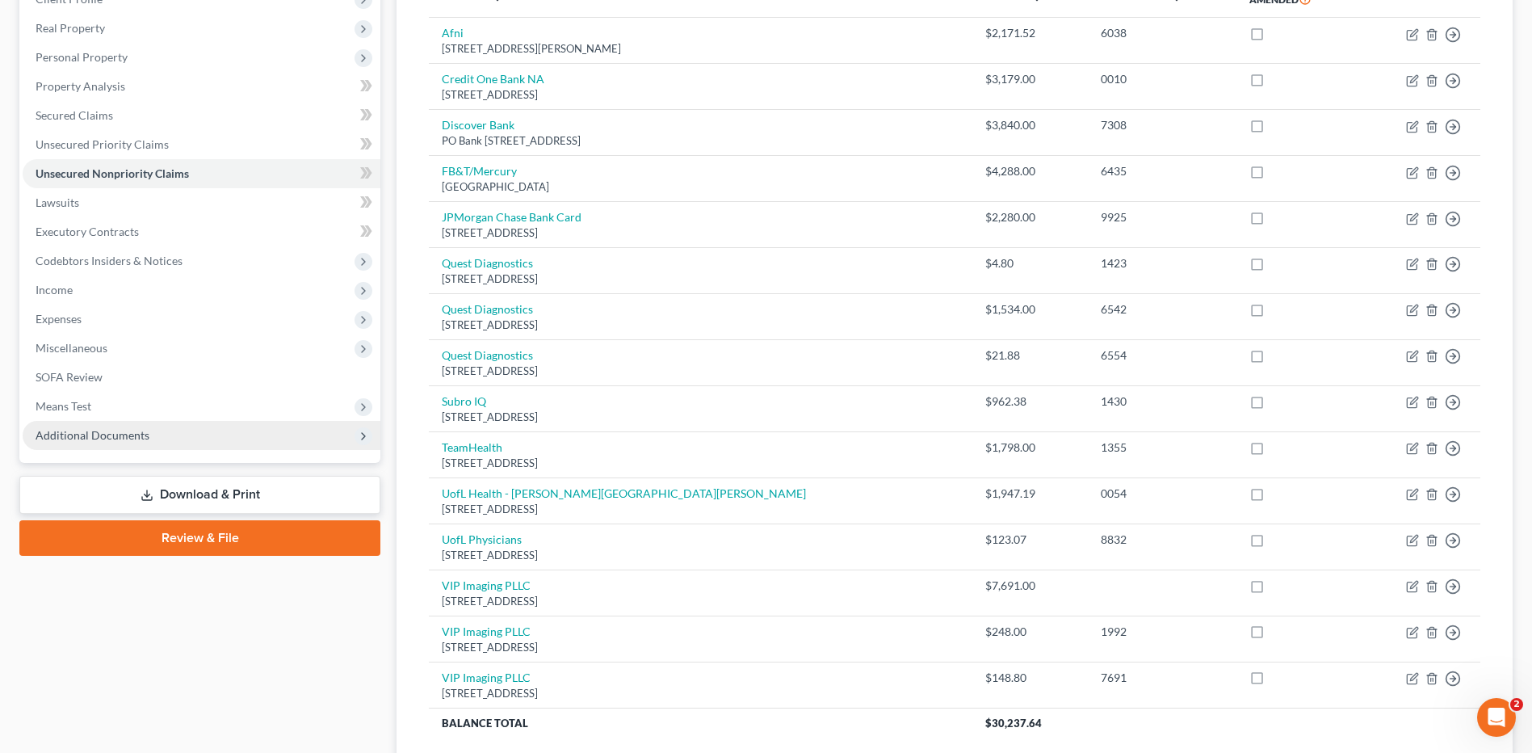
scroll to position [242, 0]
click at [130, 432] on span "Additional Documents" at bounding box center [93, 434] width 114 height 14
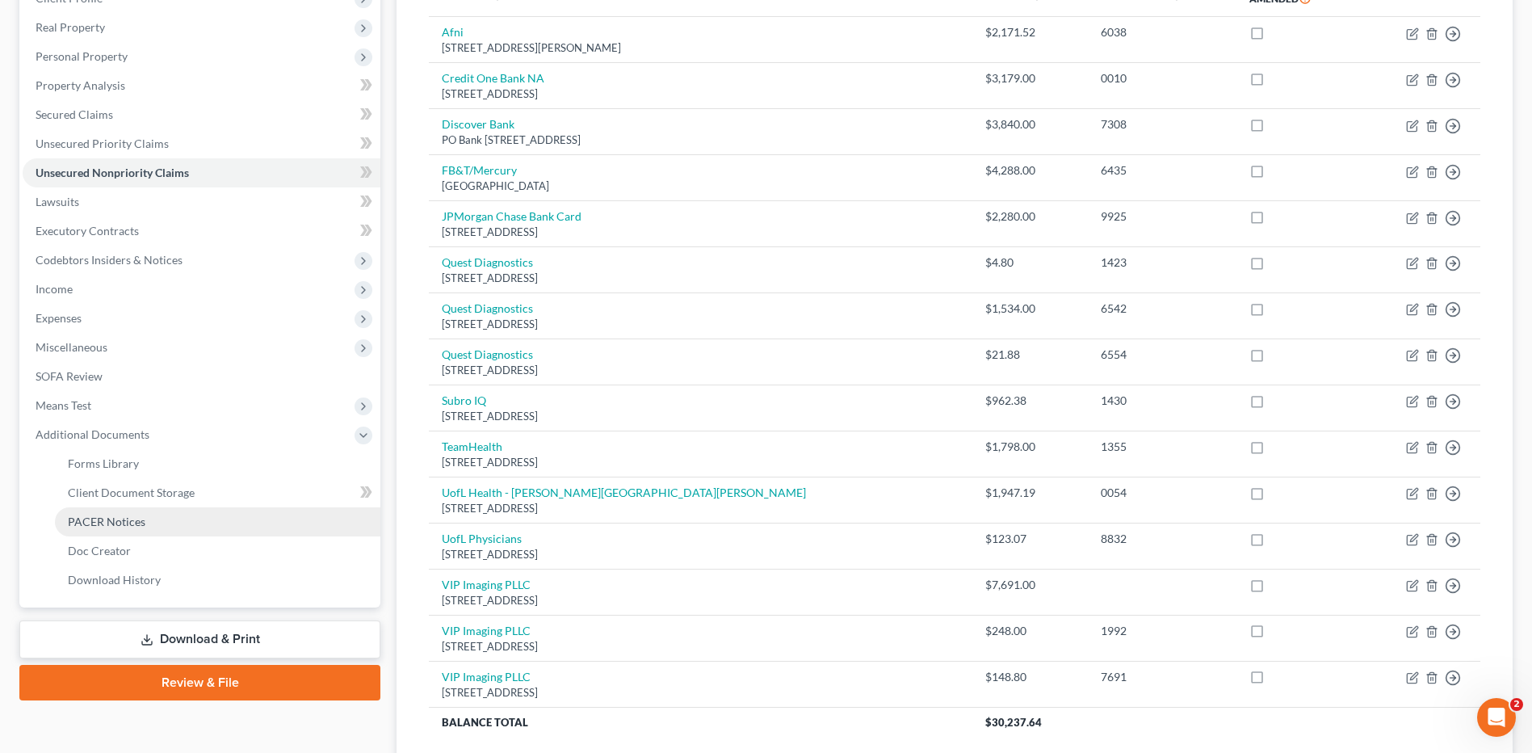
click at [156, 526] on link "PACER Notices" at bounding box center [217, 521] width 325 height 29
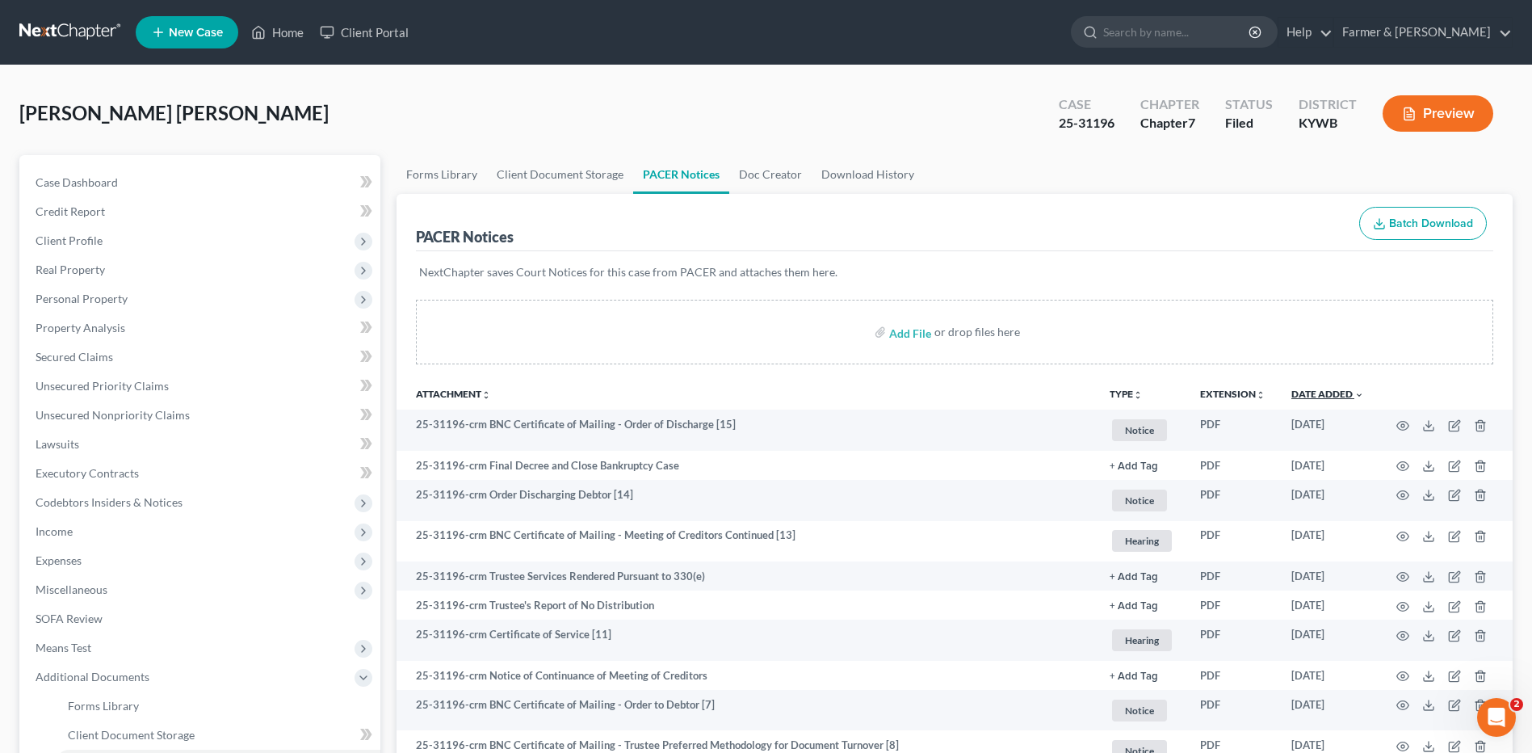
click at [1311, 395] on link "Date Added unfold_more expand_more expand_less" at bounding box center [1327, 394] width 73 height 12
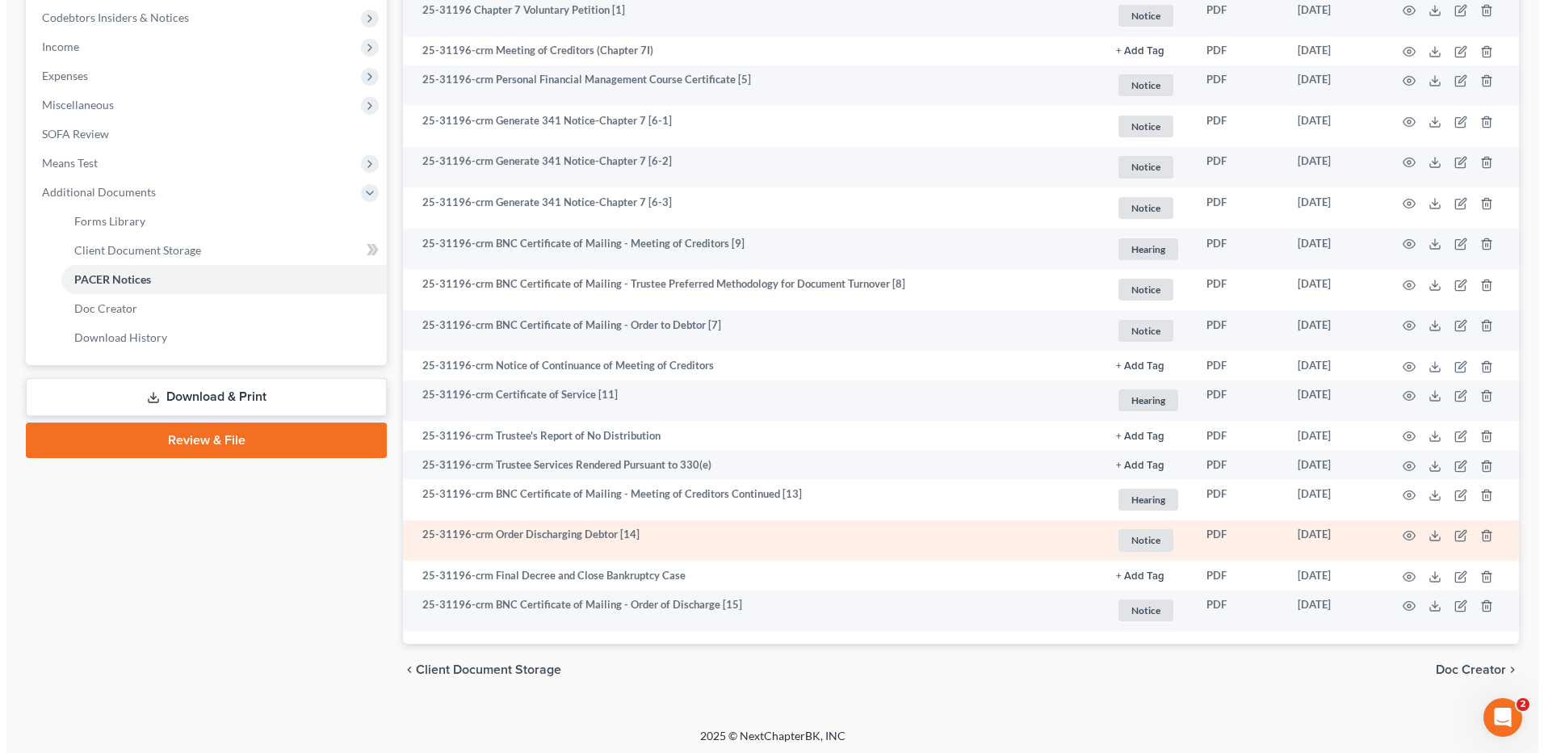
scroll to position [489, 0]
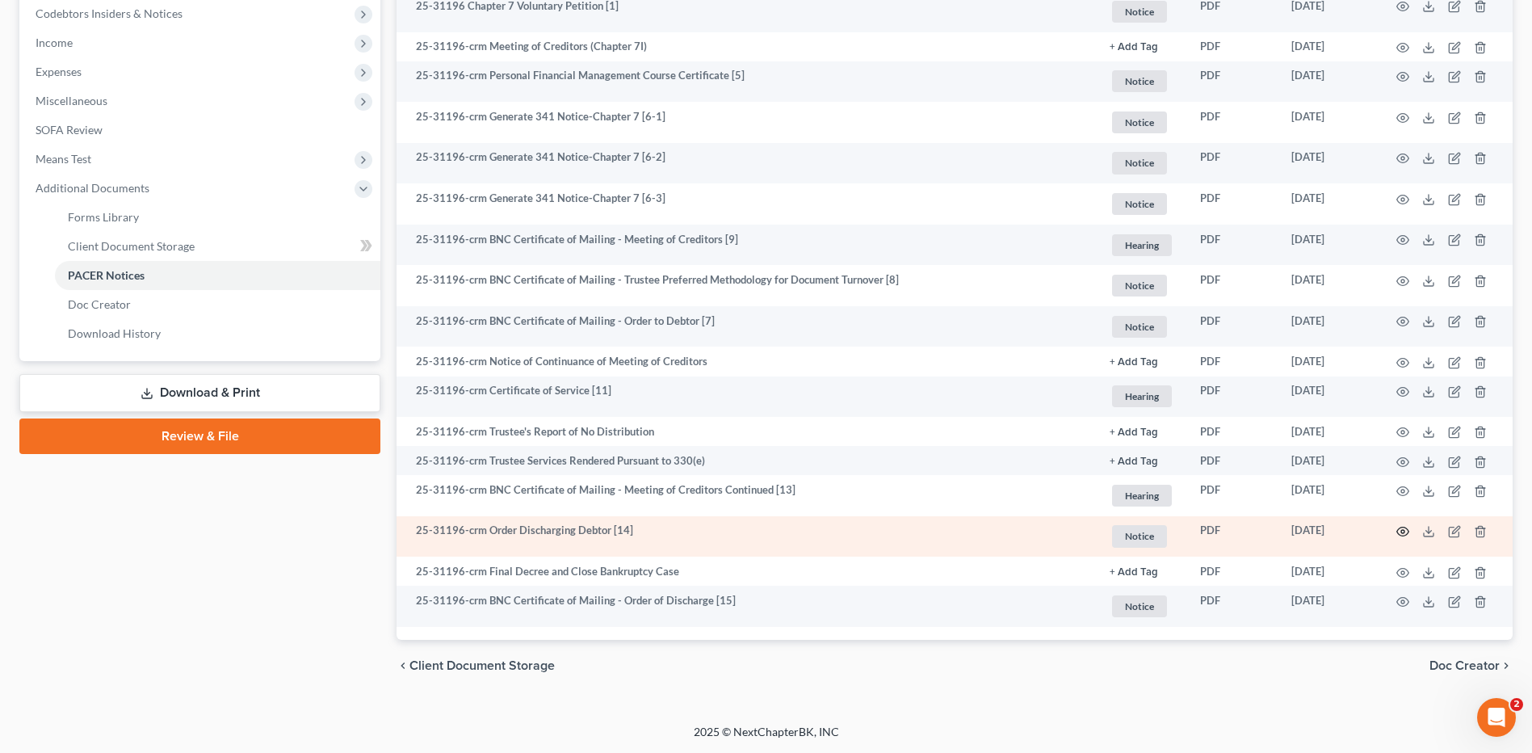
click at [1403, 528] on icon "button" at bounding box center [1402, 531] width 13 height 13
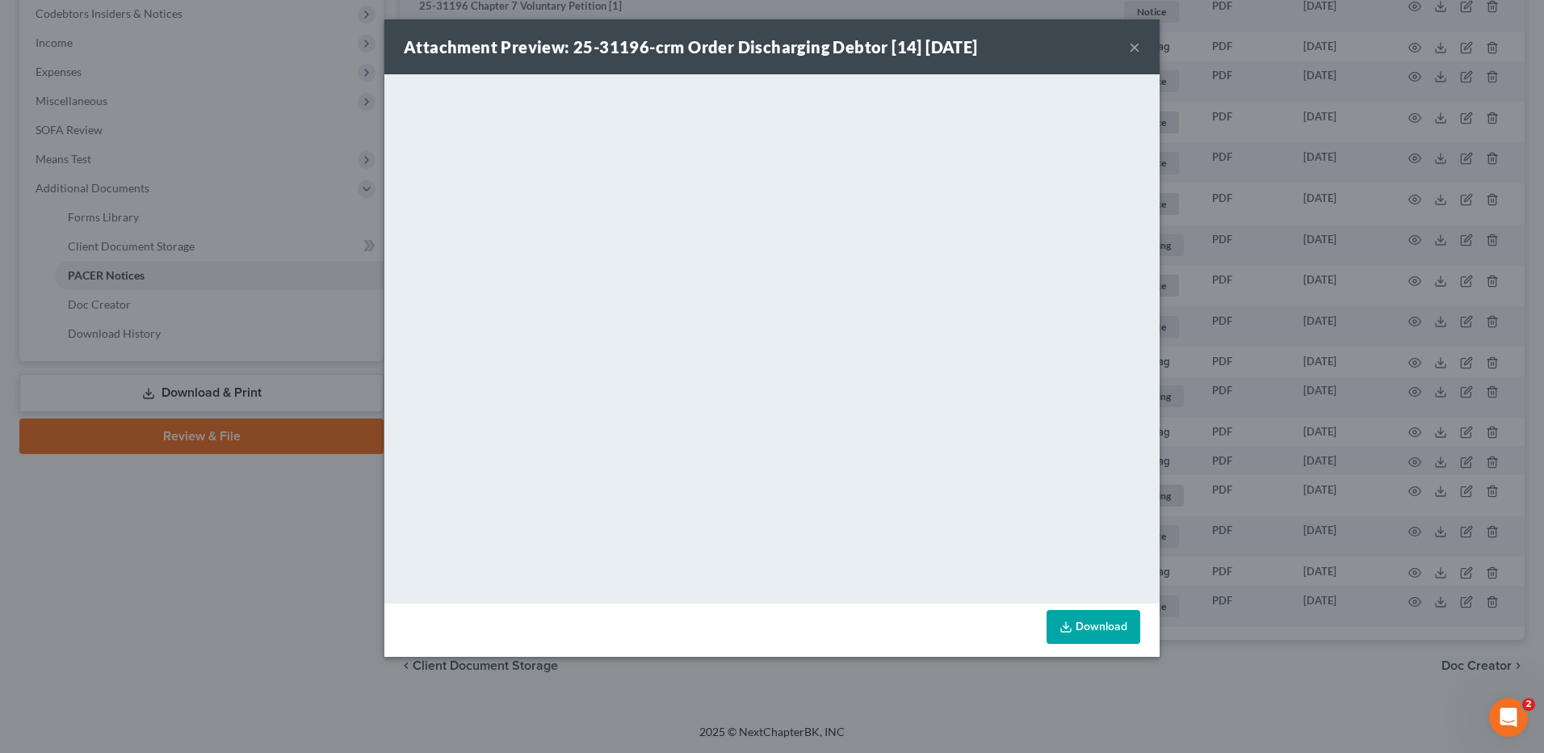
click at [1134, 51] on button "×" at bounding box center [1134, 46] width 11 height 19
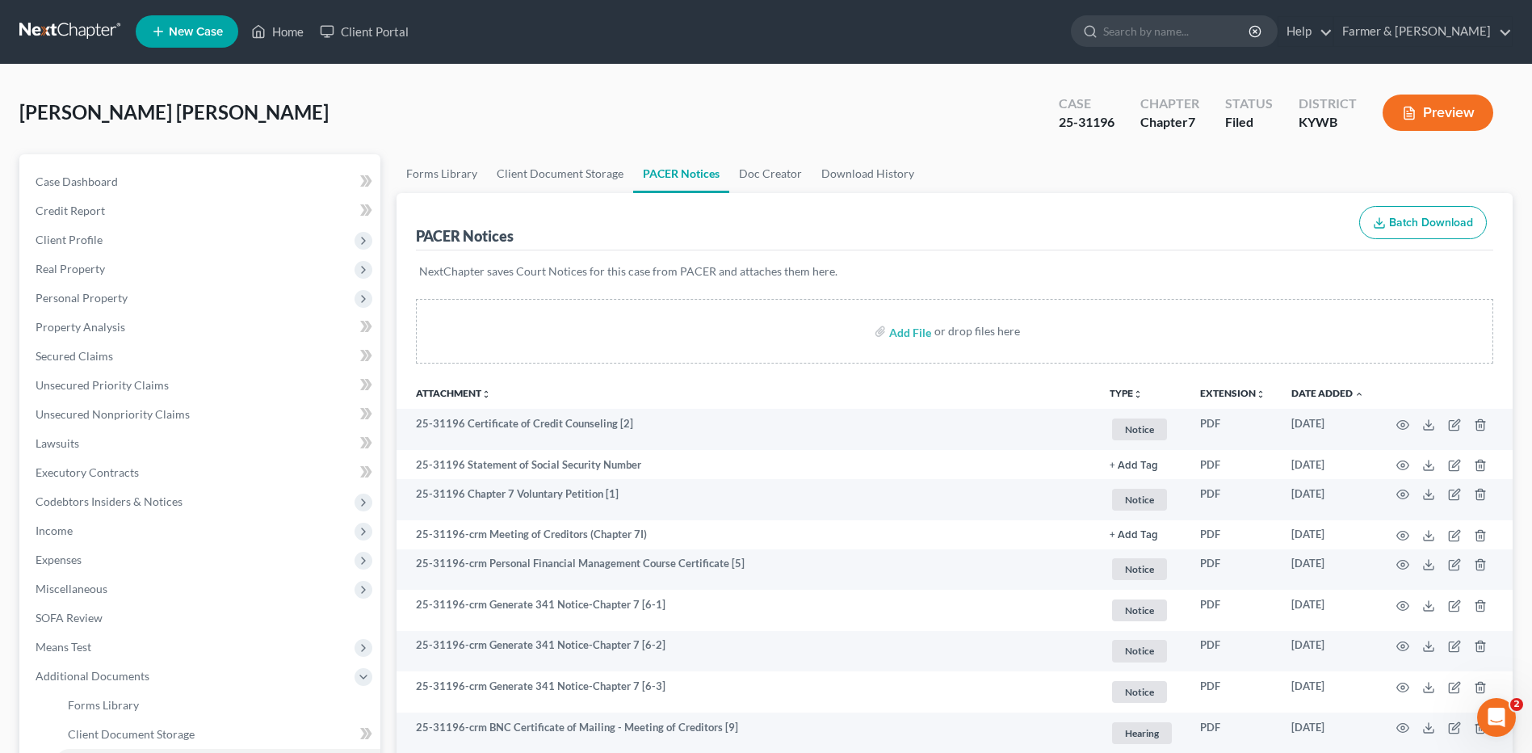
scroll to position [0, 0]
click at [73, 39] on link at bounding box center [70, 32] width 103 height 29
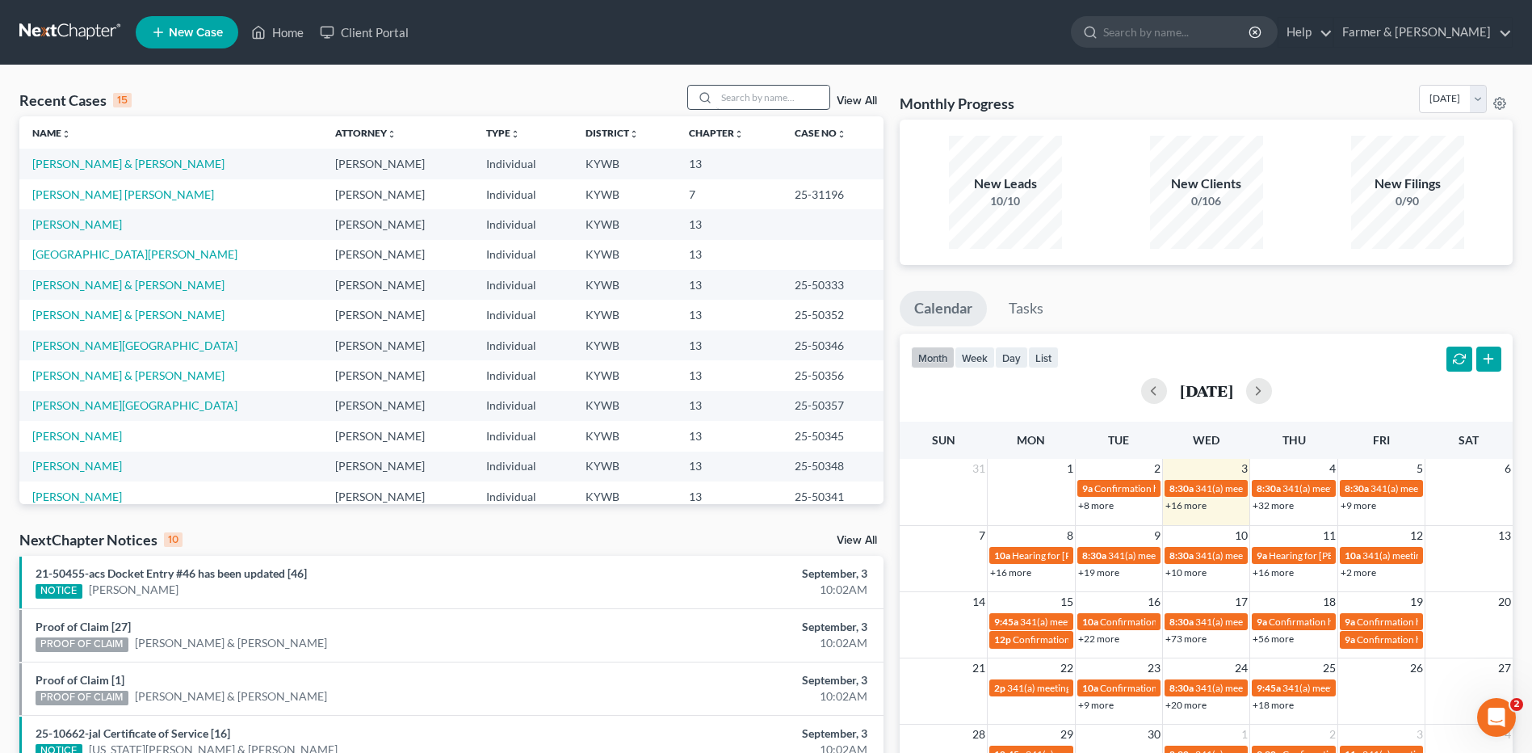
click at [795, 89] on div "Recent Cases 15 View All Name unfold_more expand_more expand_less Attorney unfo…" at bounding box center [766, 599] width 1532 height 1068
click at [795, 92] on input "search" at bounding box center [772, 97] width 113 height 23
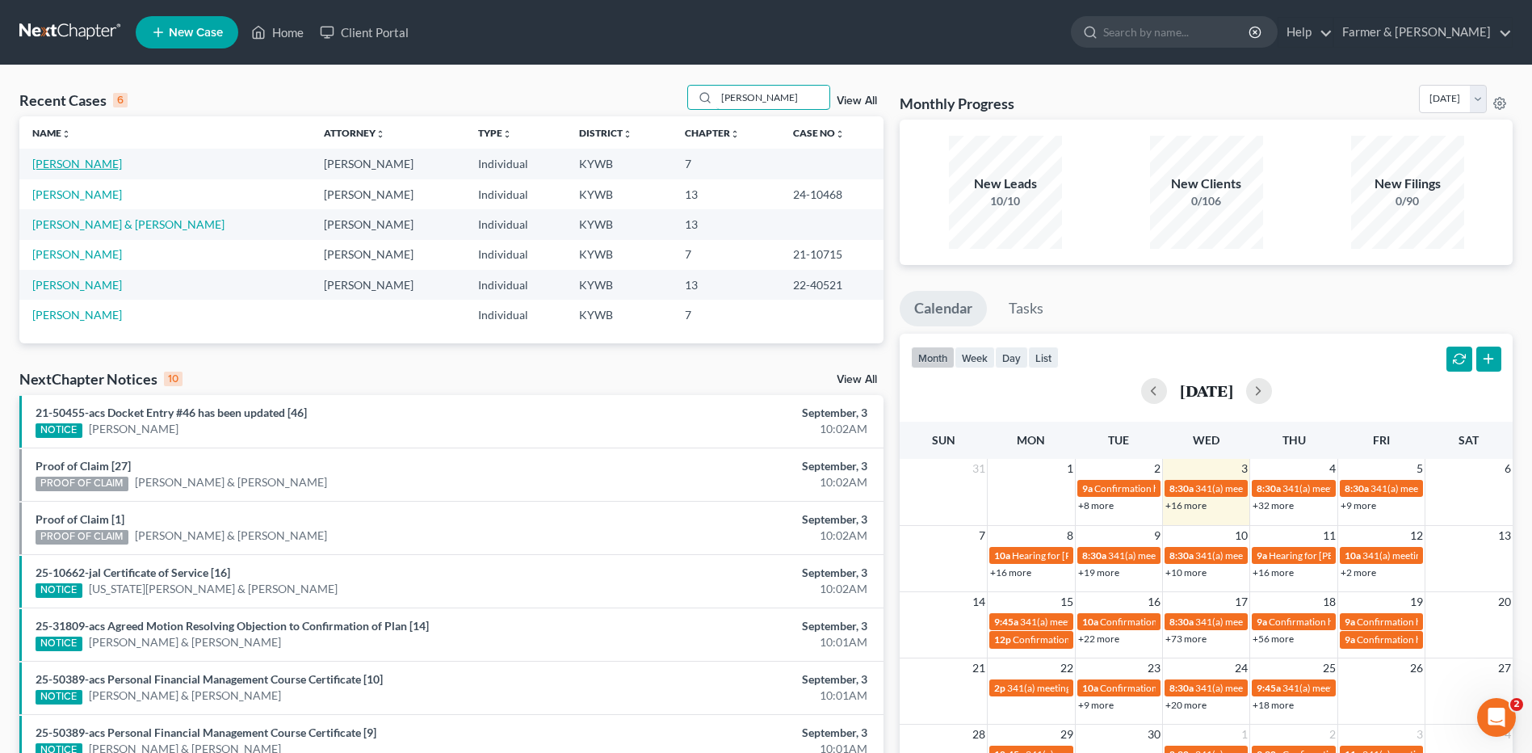
type input "[PERSON_NAME]"
click at [100, 164] on link "[PERSON_NAME]" at bounding box center [77, 164] width 90 height 14
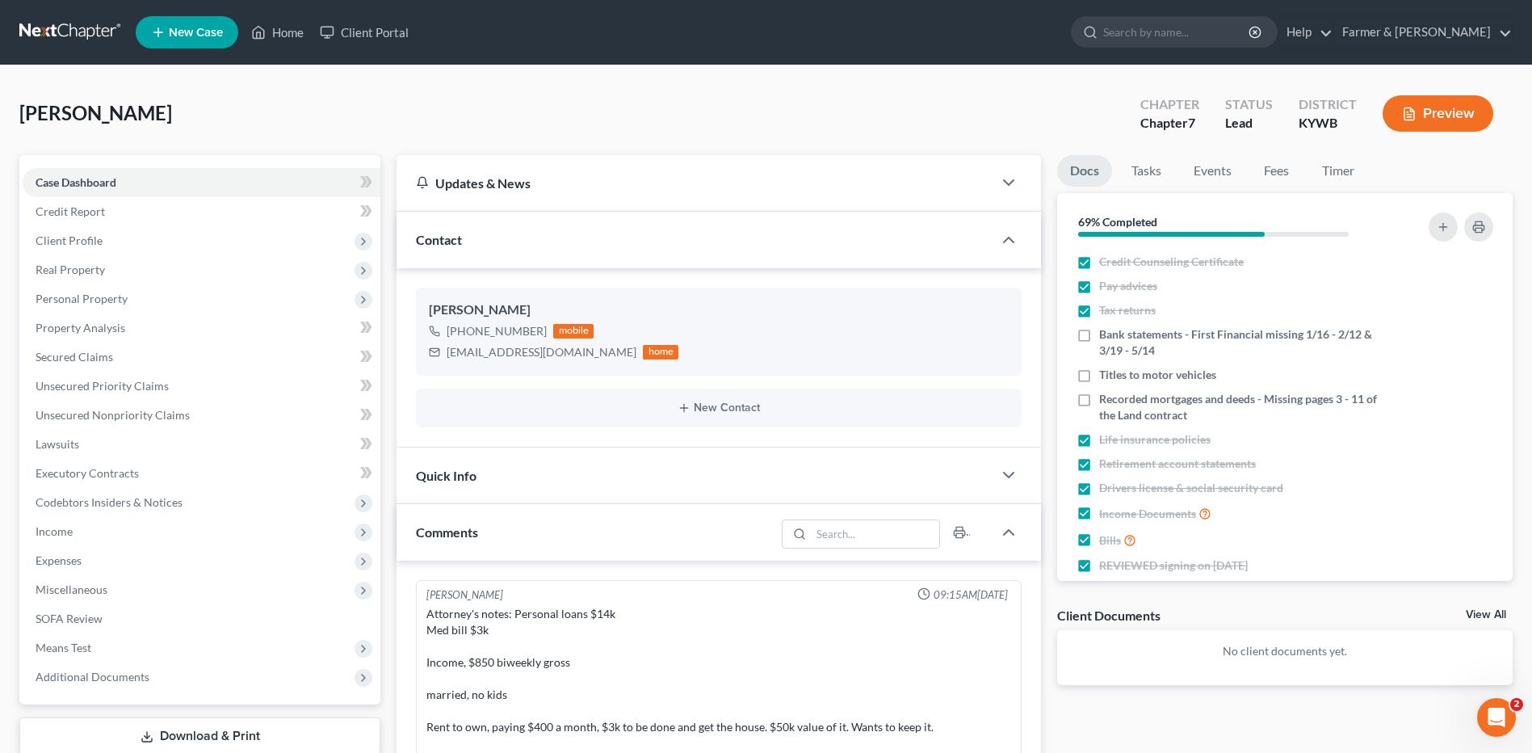
scroll to position [369, 0]
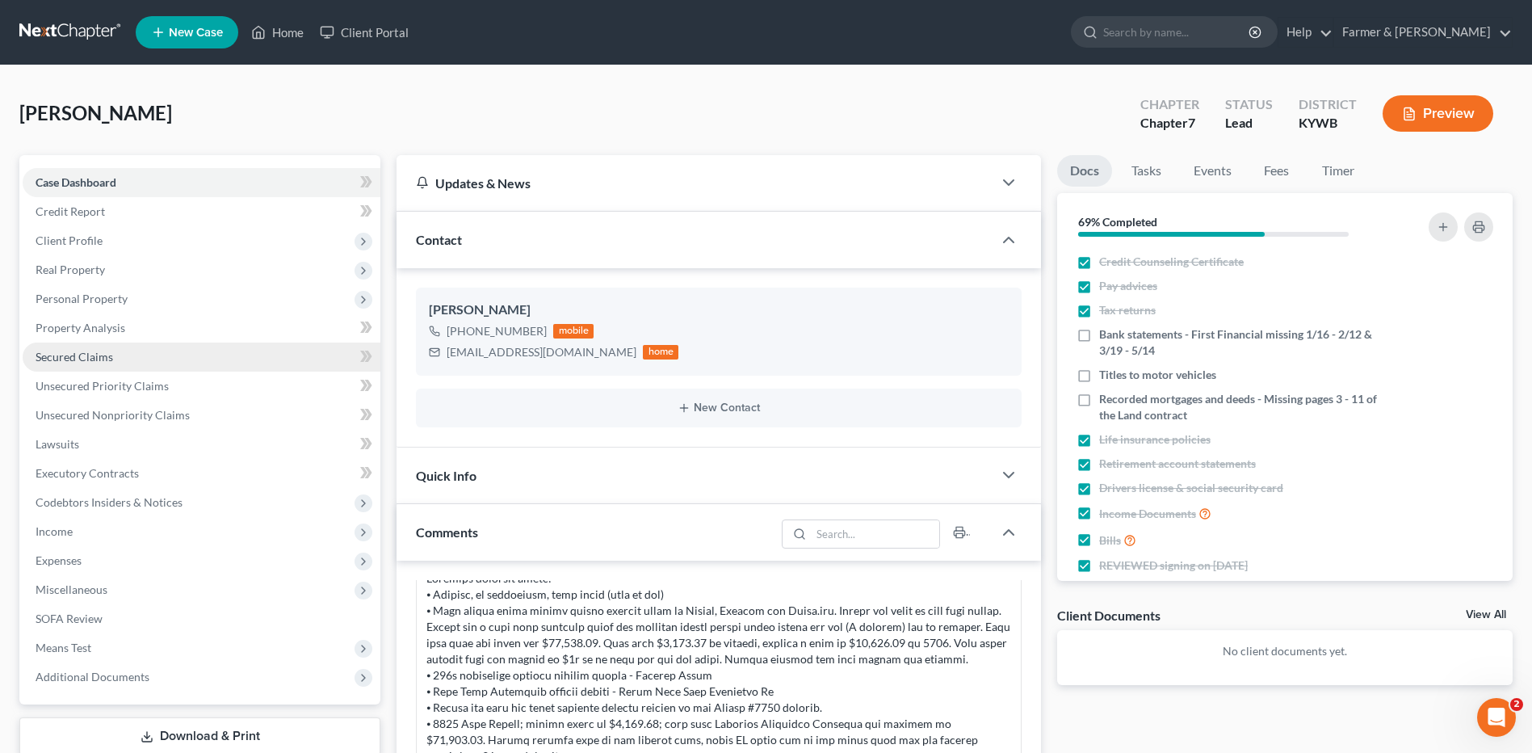
click at [123, 348] on link "Secured Claims" at bounding box center [202, 356] width 358 height 29
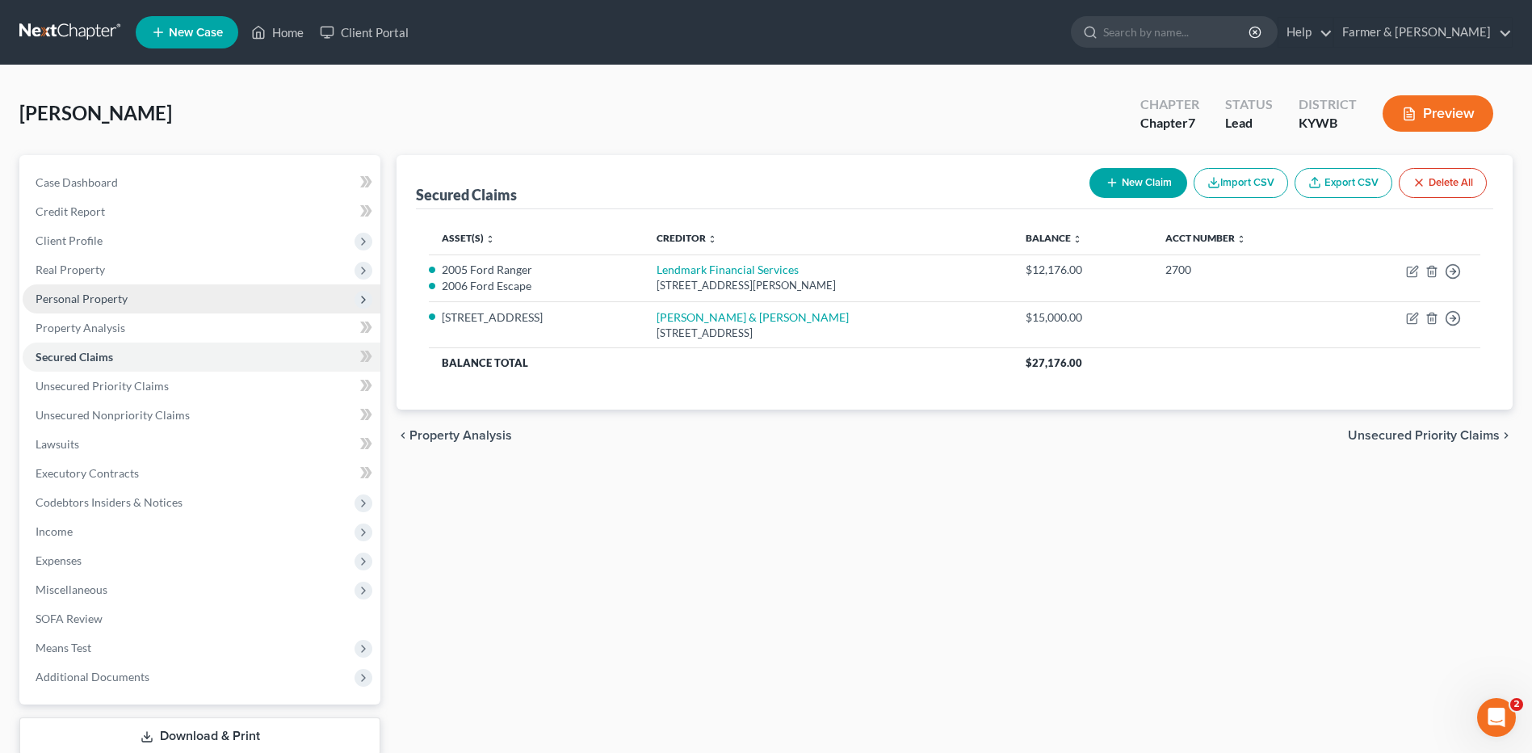
click at [243, 309] on span "Personal Property" at bounding box center [202, 298] width 358 height 29
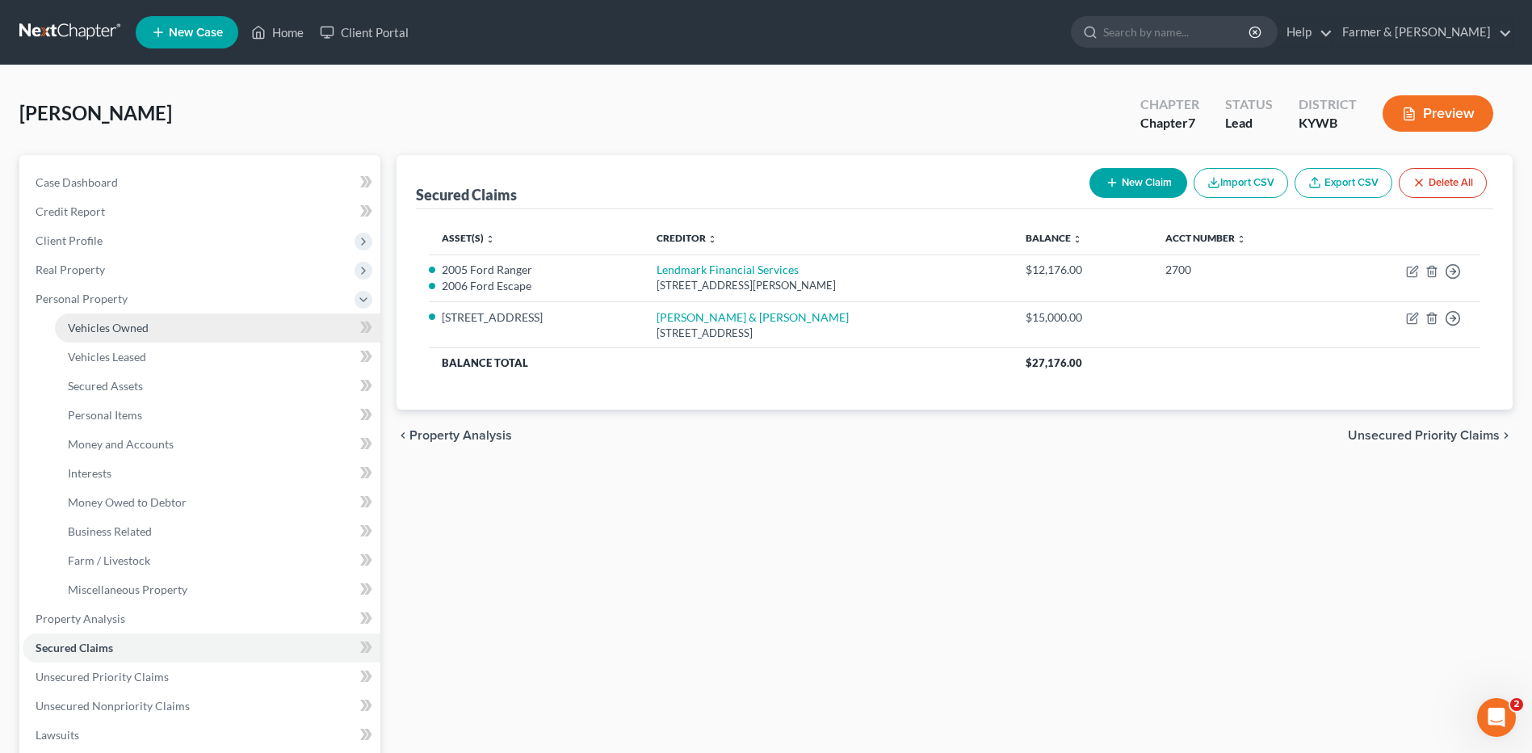
click at [241, 329] on link "Vehicles Owned" at bounding box center [217, 327] width 325 height 29
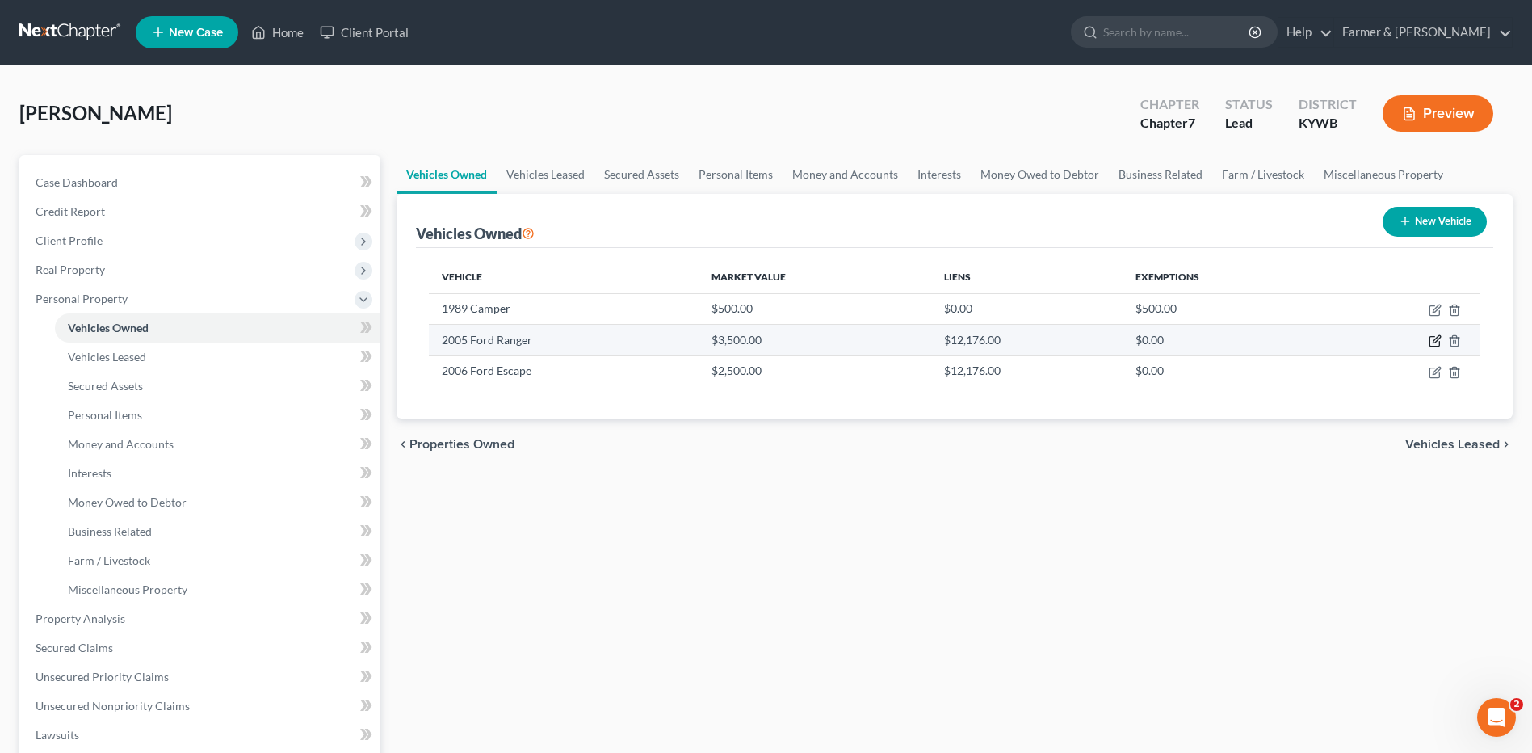
click at [1433, 338] on icon "button" at bounding box center [1435, 340] width 13 height 13
select select "0"
select select "21"
select select "2"
select select "3"
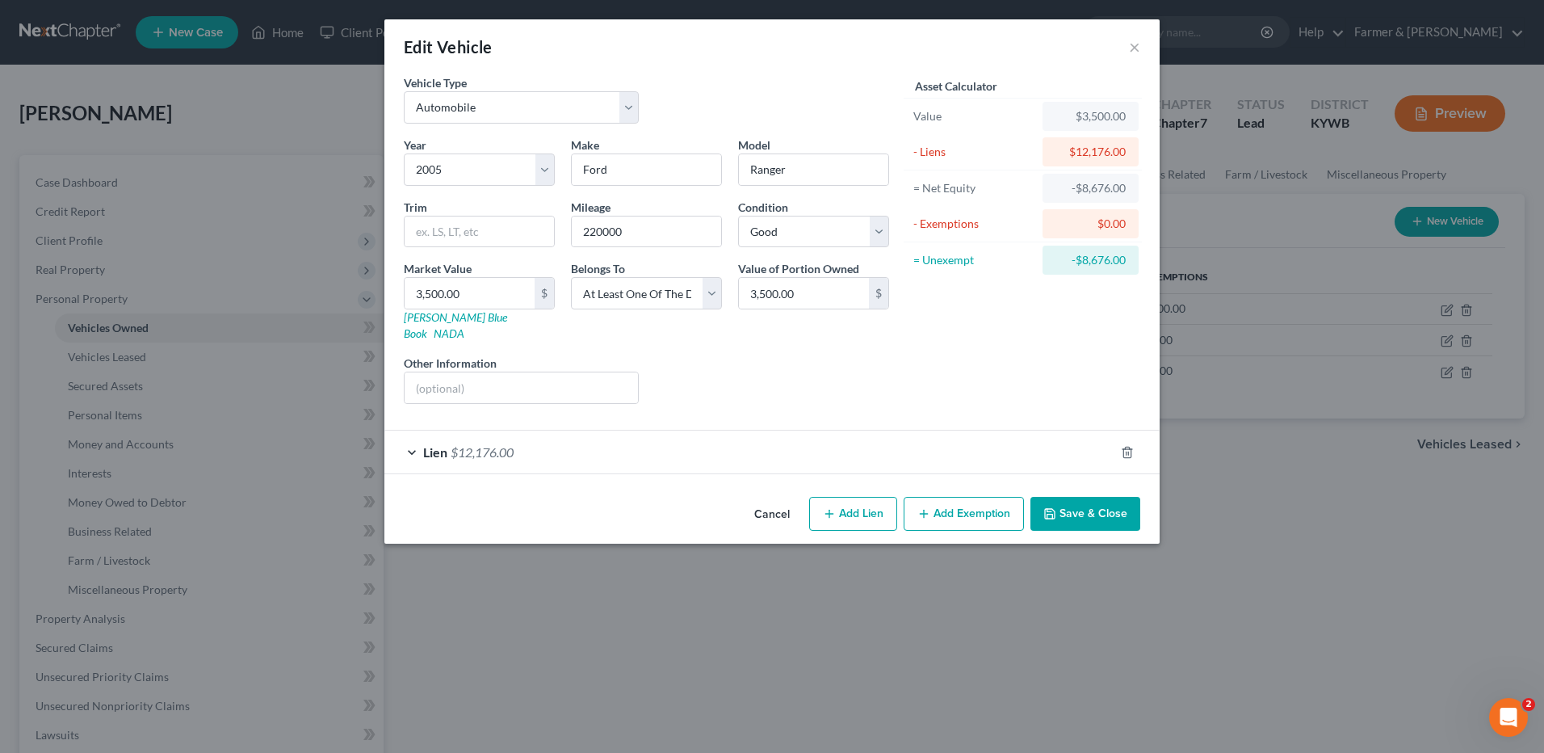
click at [778, 501] on button "Cancel" at bounding box center [771, 514] width 61 height 32
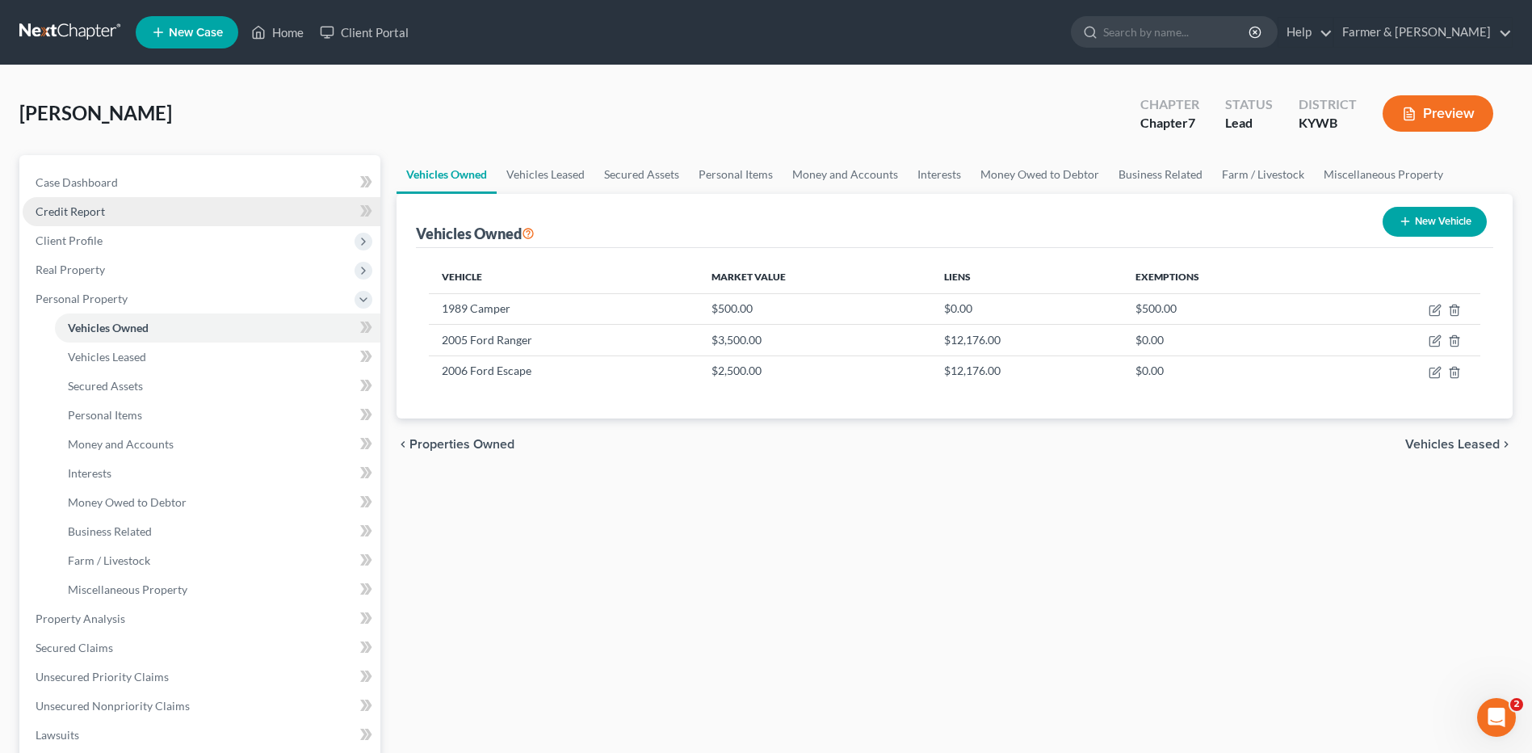
click at [163, 216] on link "Credit Report" at bounding box center [202, 211] width 358 height 29
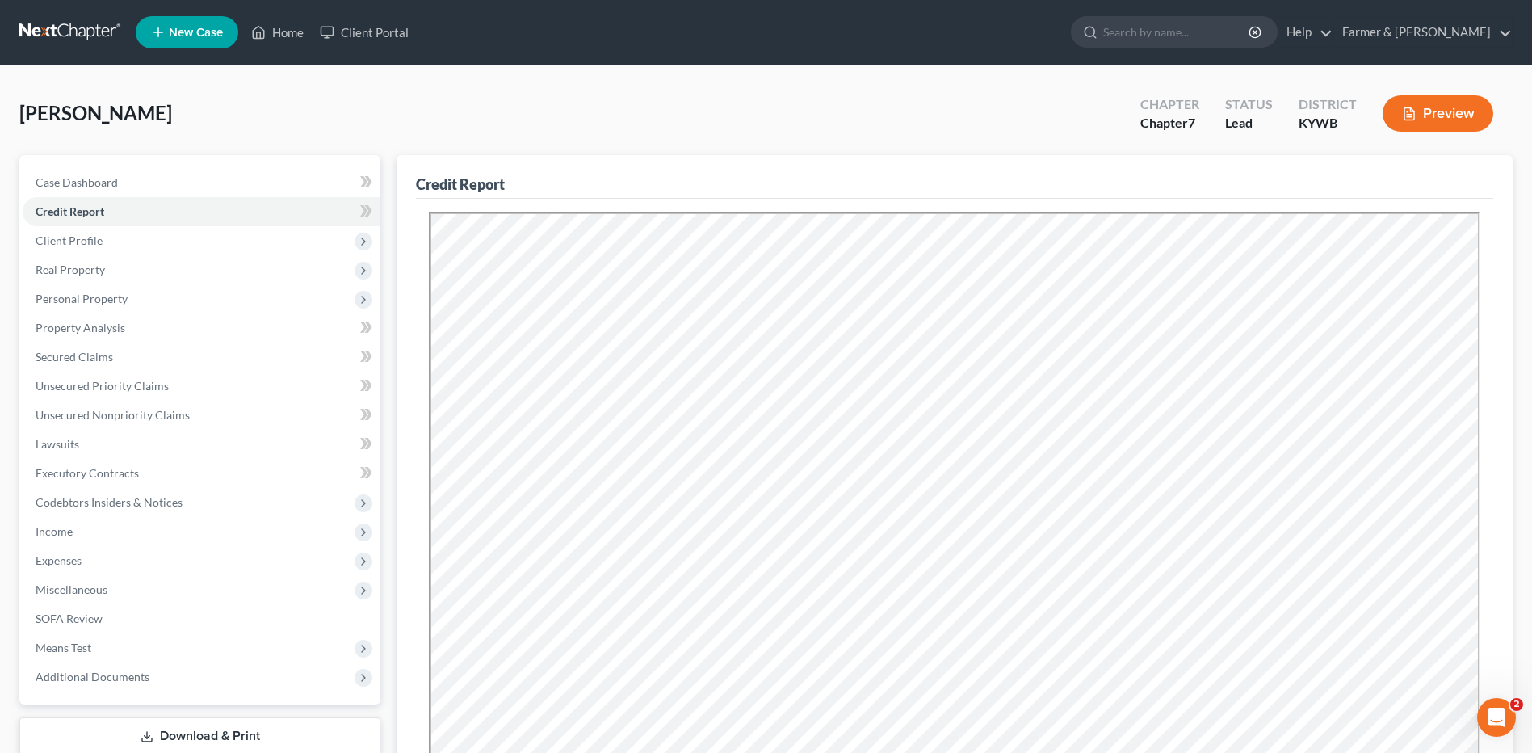
click at [65, 27] on link at bounding box center [70, 32] width 103 height 29
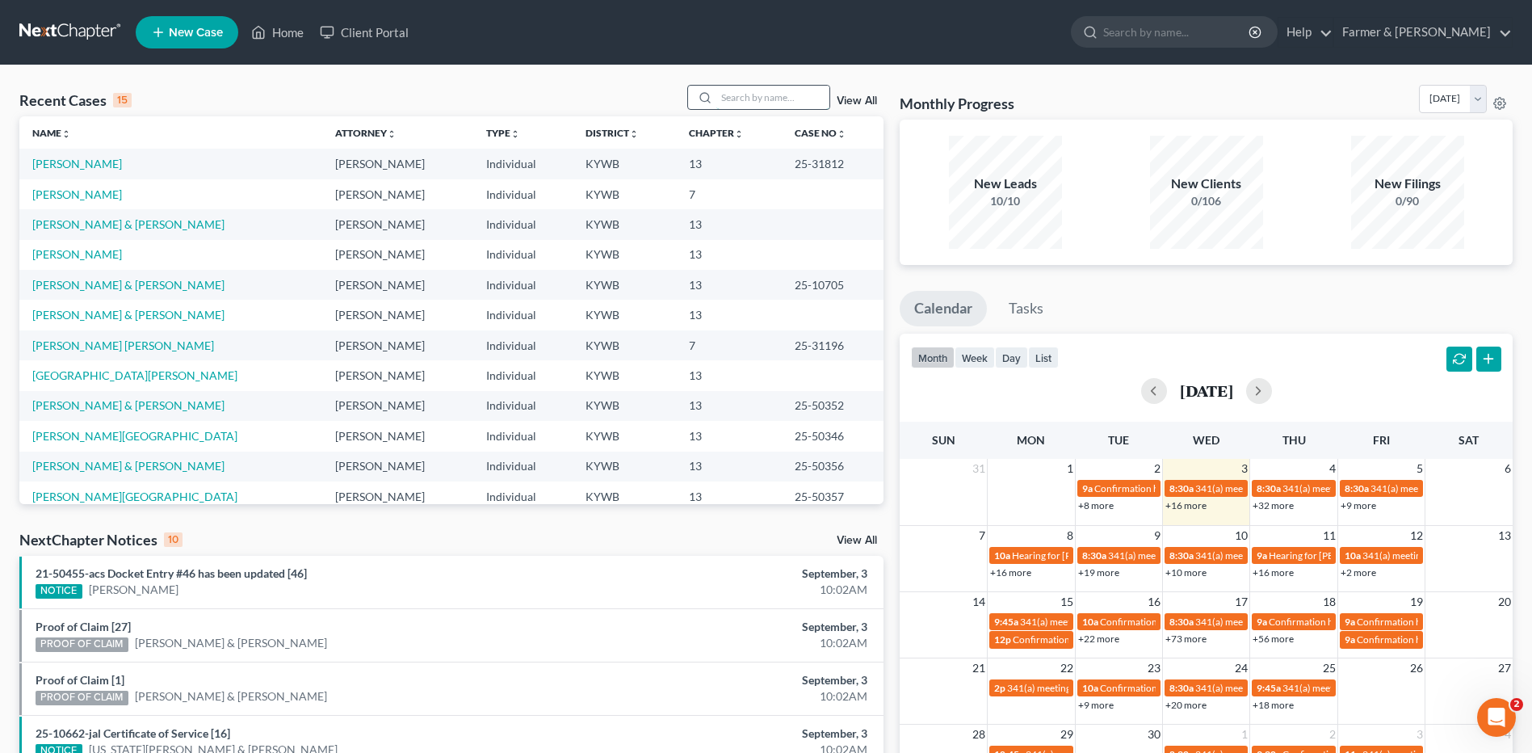
click at [741, 94] on input "search" at bounding box center [772, 97] width 113 height 23
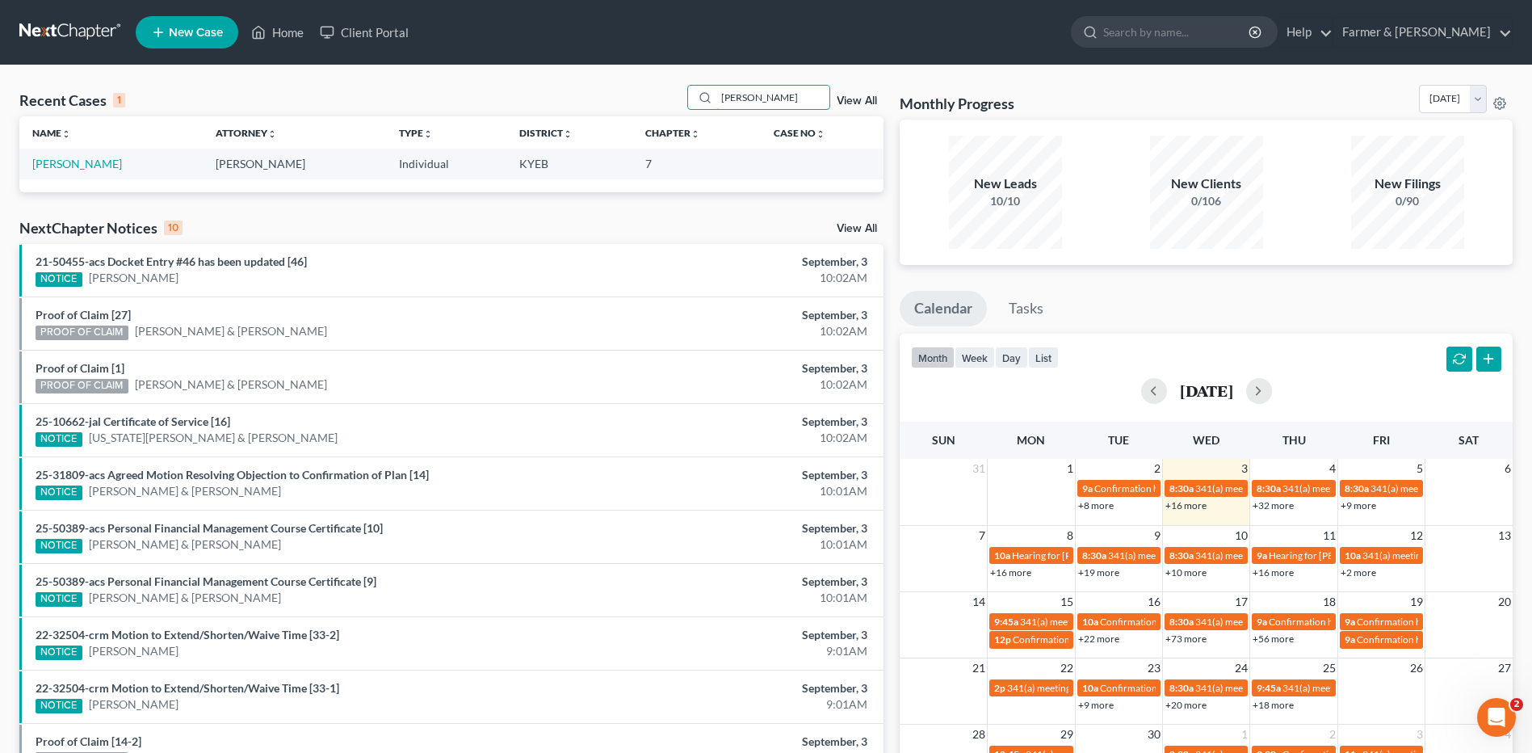
type input "[PERSON_NAME]"
click at [79, 165] on link "[PERSON_NAME]" at bounding box center [77, 164] width 90 height 14
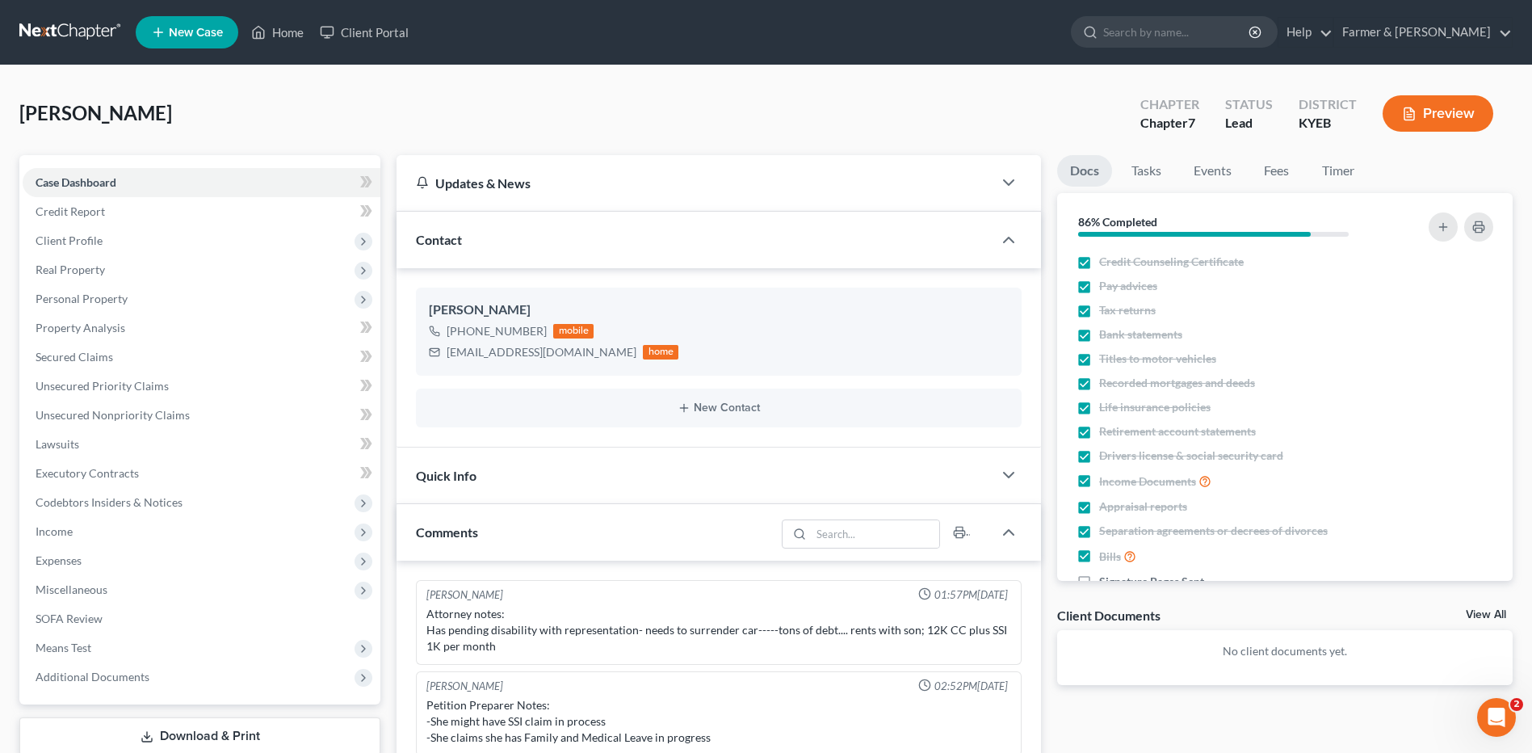
scroll to position [331, 0]
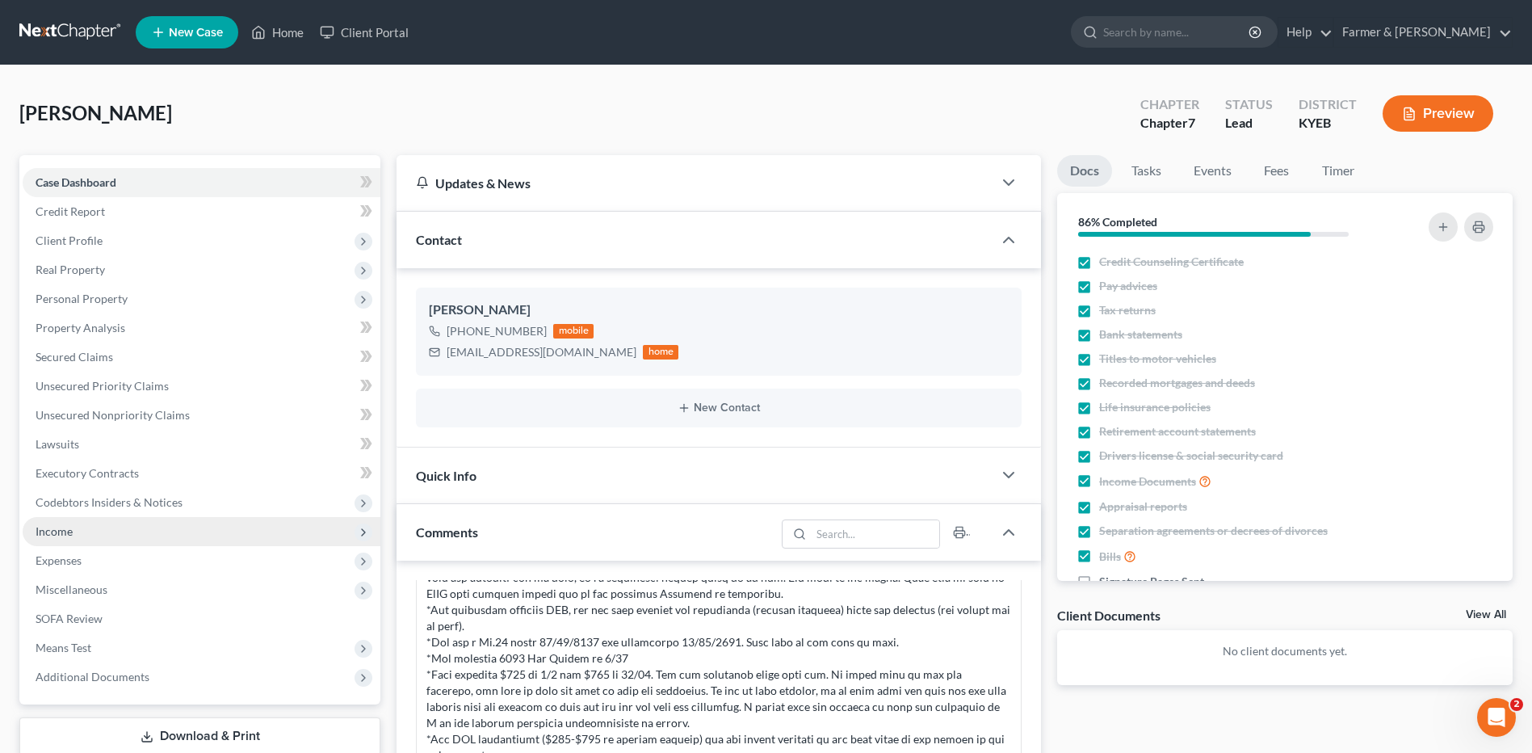
click at [66, 527] on span "Income" at bounding box center [54, 531] width 37 height 14
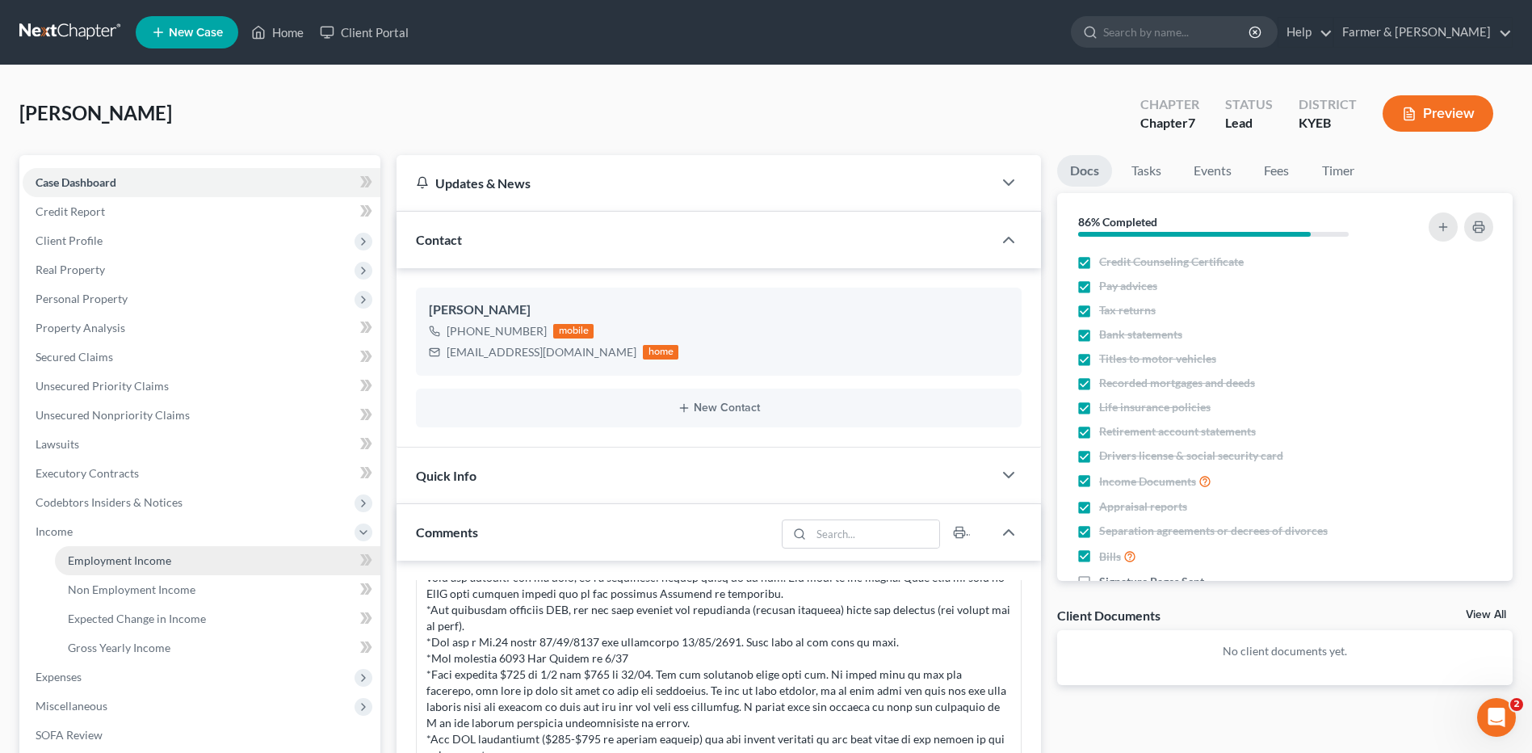
click at [105, 558] on span "Employment Income" at bounding box center [119, 560] width 103 height 14
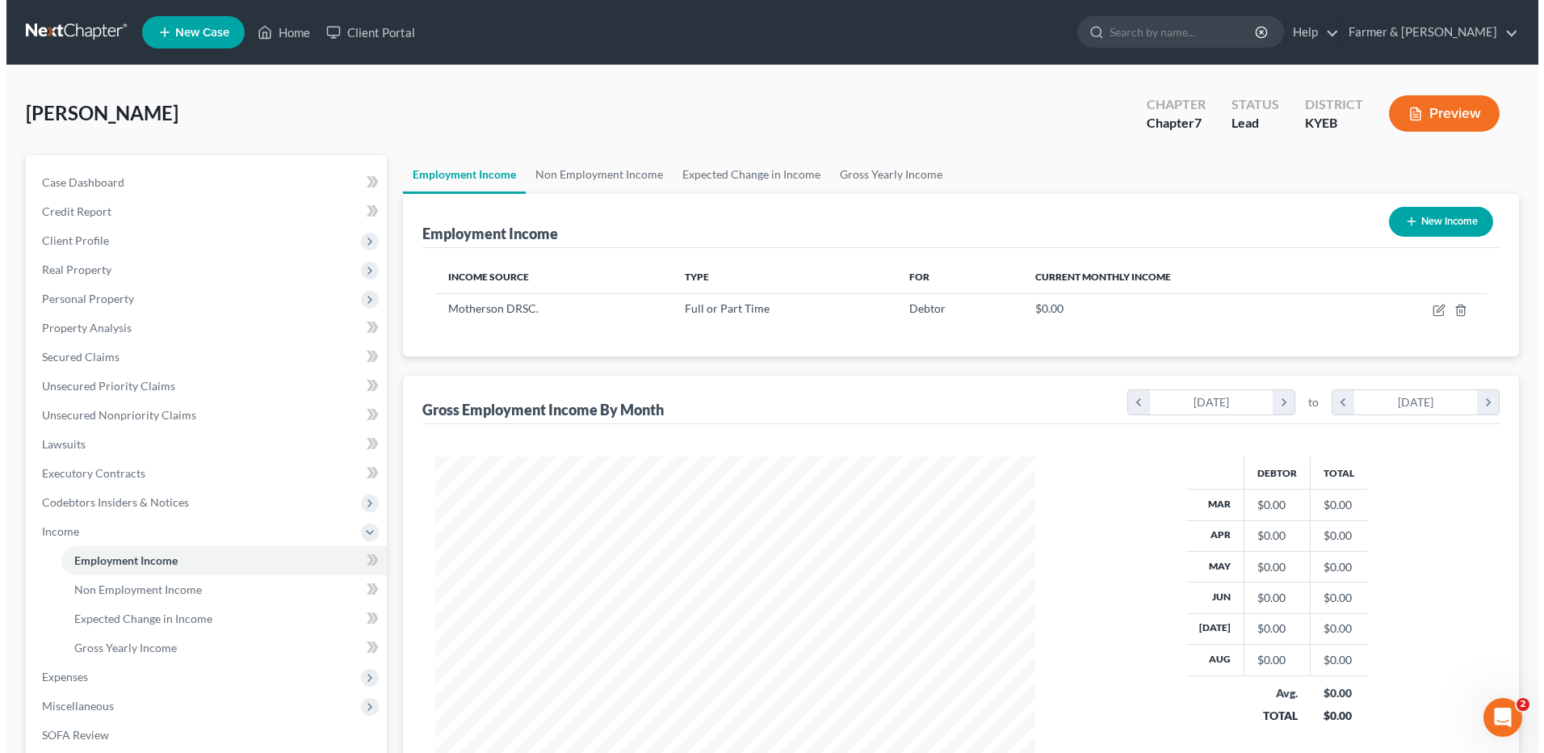
scroll to position [300, 631]
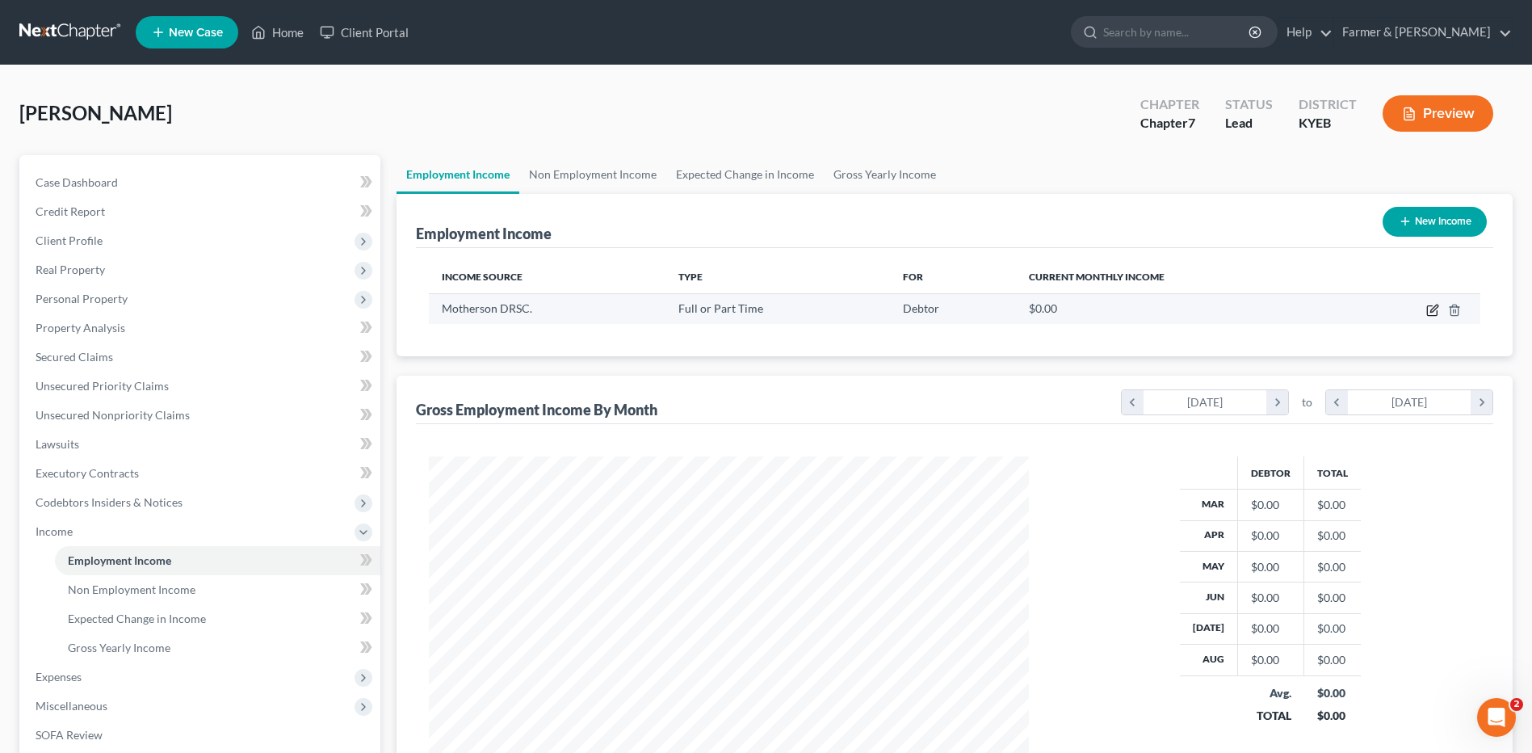
click at [1429, 313] on icon "button" at bounding box center [1432, 310] width 13 height 13
select select "0"
select select "18"
select select "2"
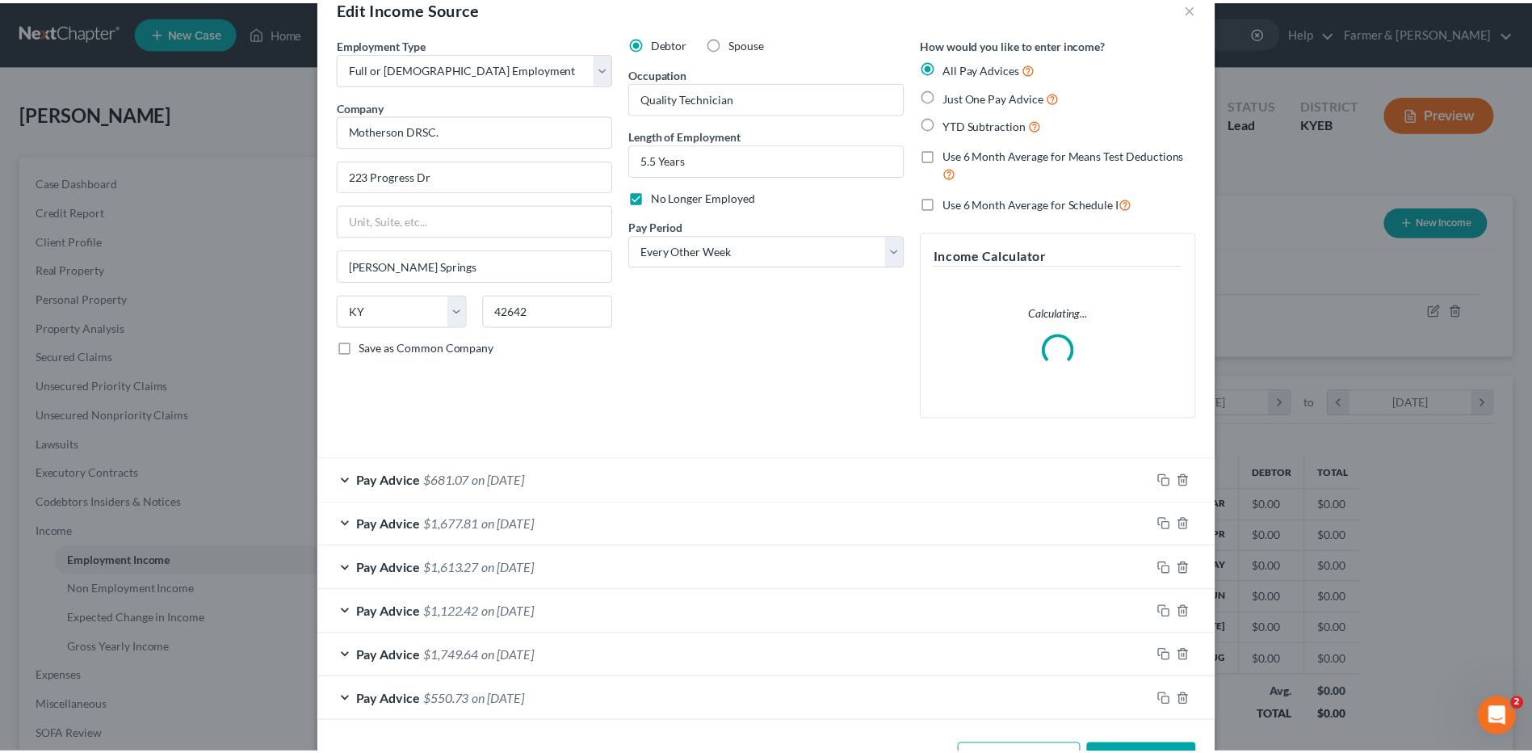
scroll to position [0, 0]
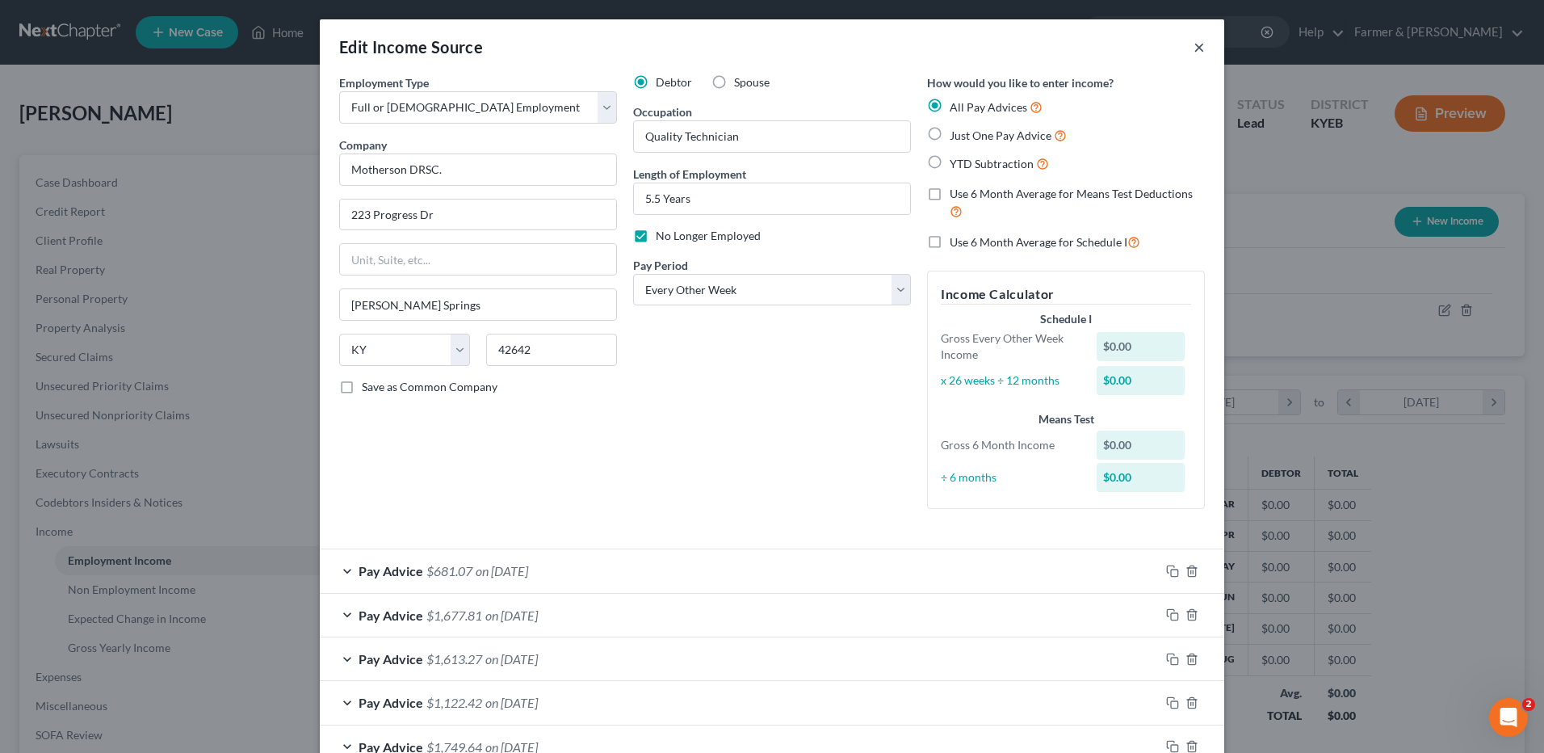
click at [1197, 50] on button "×" at bounding box center [1199, 46] width 11 height 19
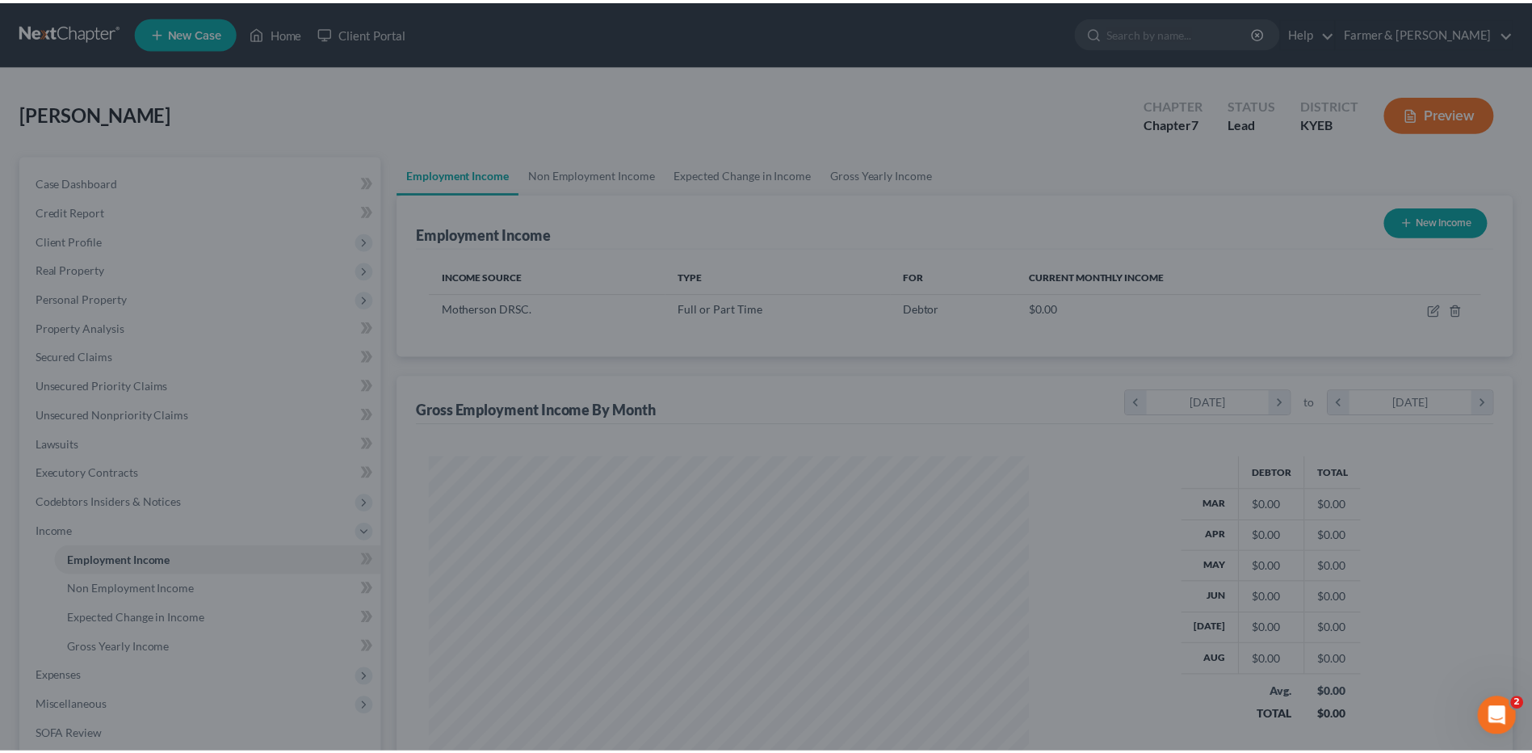
scroll to position [807241, 806909]
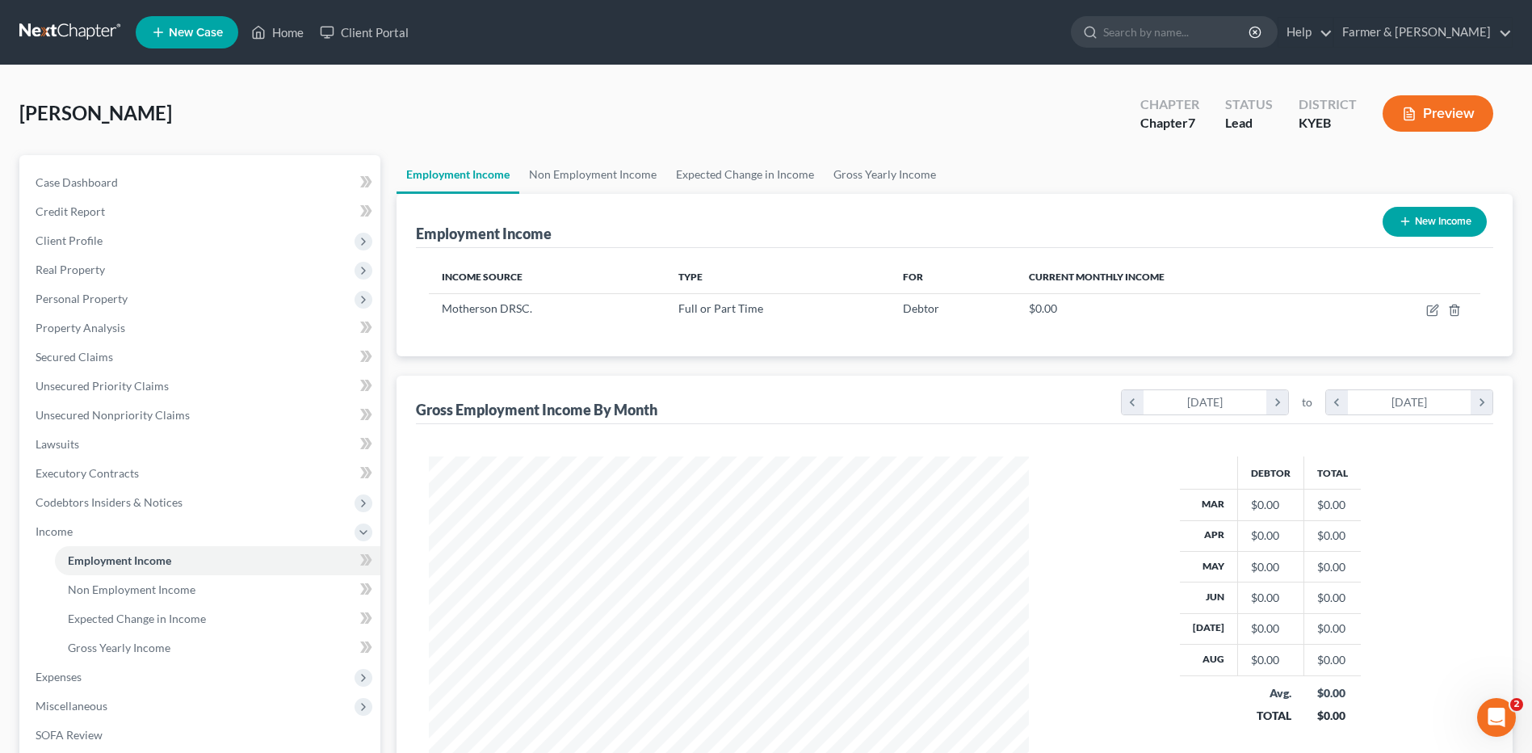
drag, startPoint x: 102, startPoint y: 304, endPoint x: 130, endPoint y: 317, distance: 31.1
click at [102, 304] on span "Personal Property" at bounding box center [82, 299] width 92 height 14
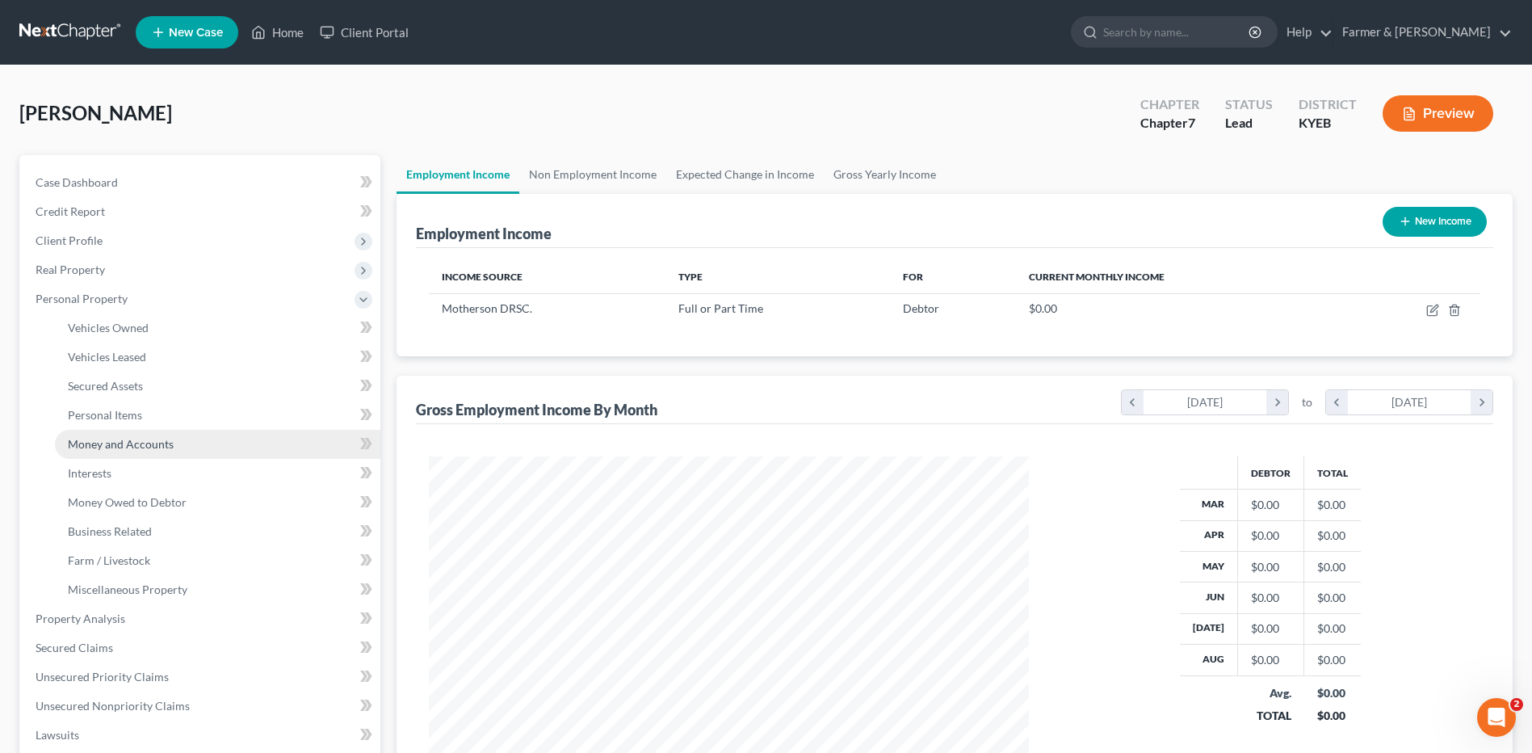
click at [138, 438] on span "Money and Accounts" at bounding box center [121, 444] width 106 height 14
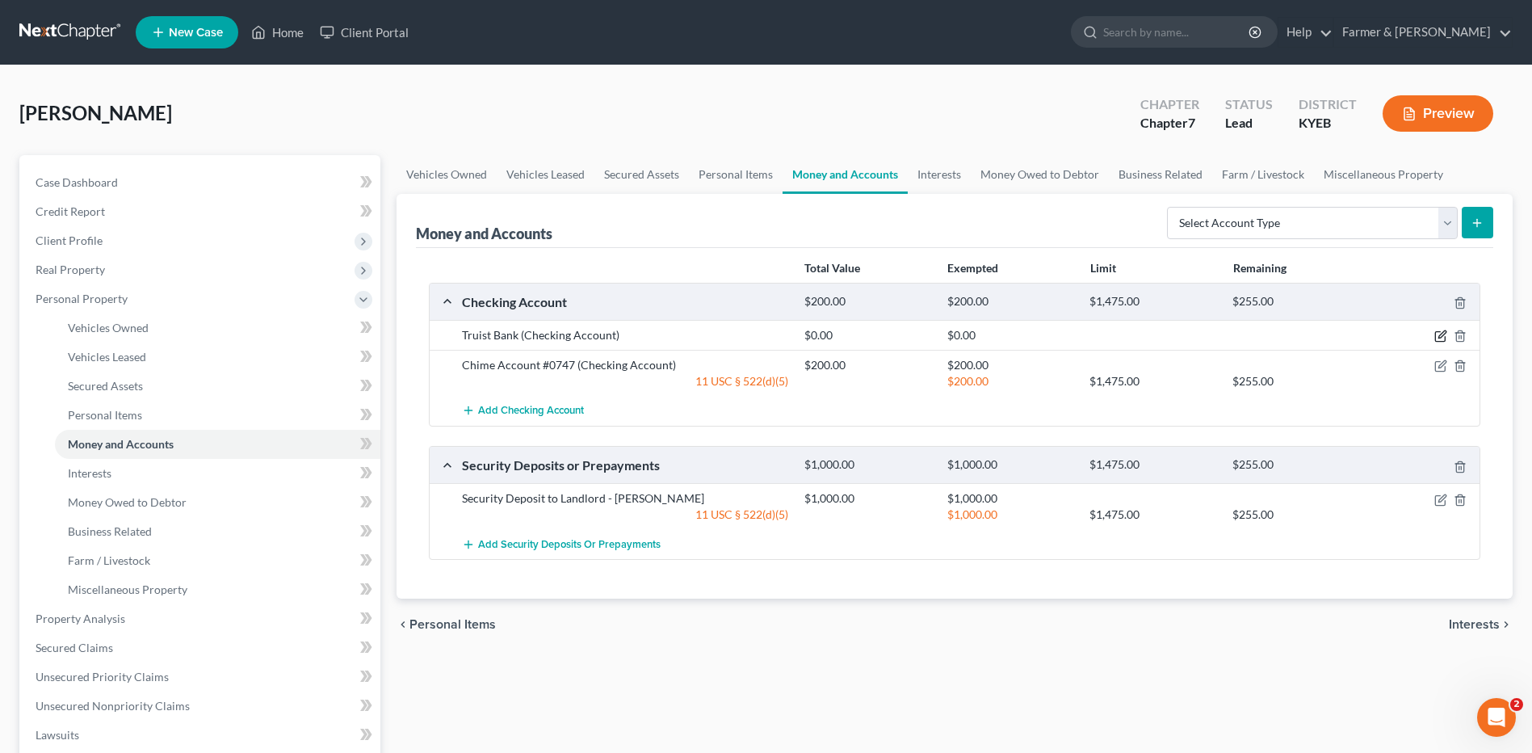
click at [1442, 334] on icon "button" at bounding box center [1440, 335] width 13 height 13
select select "18"
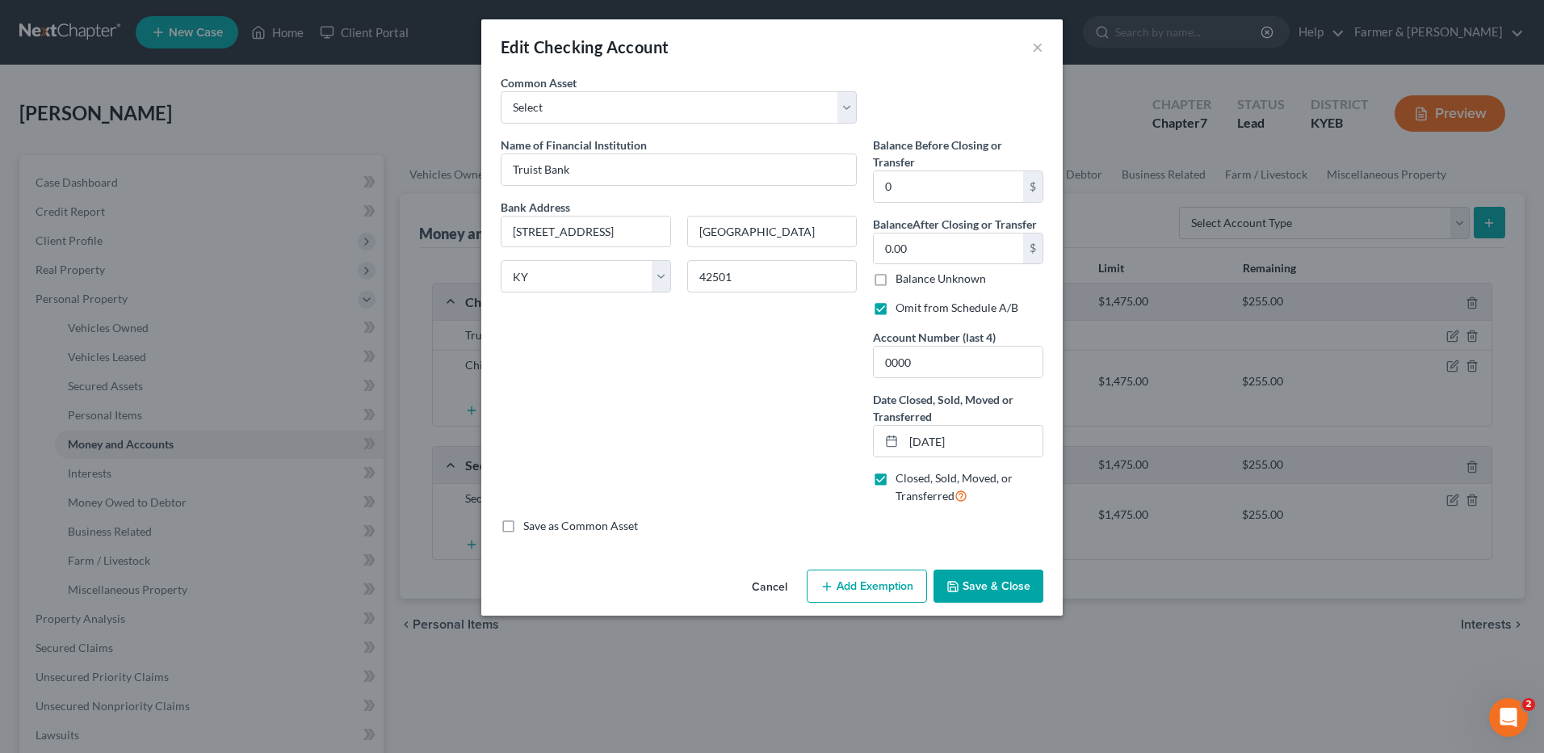
click at [768, 581] on button "Cancel" at bounding box center [769, 587] width 61 height 32
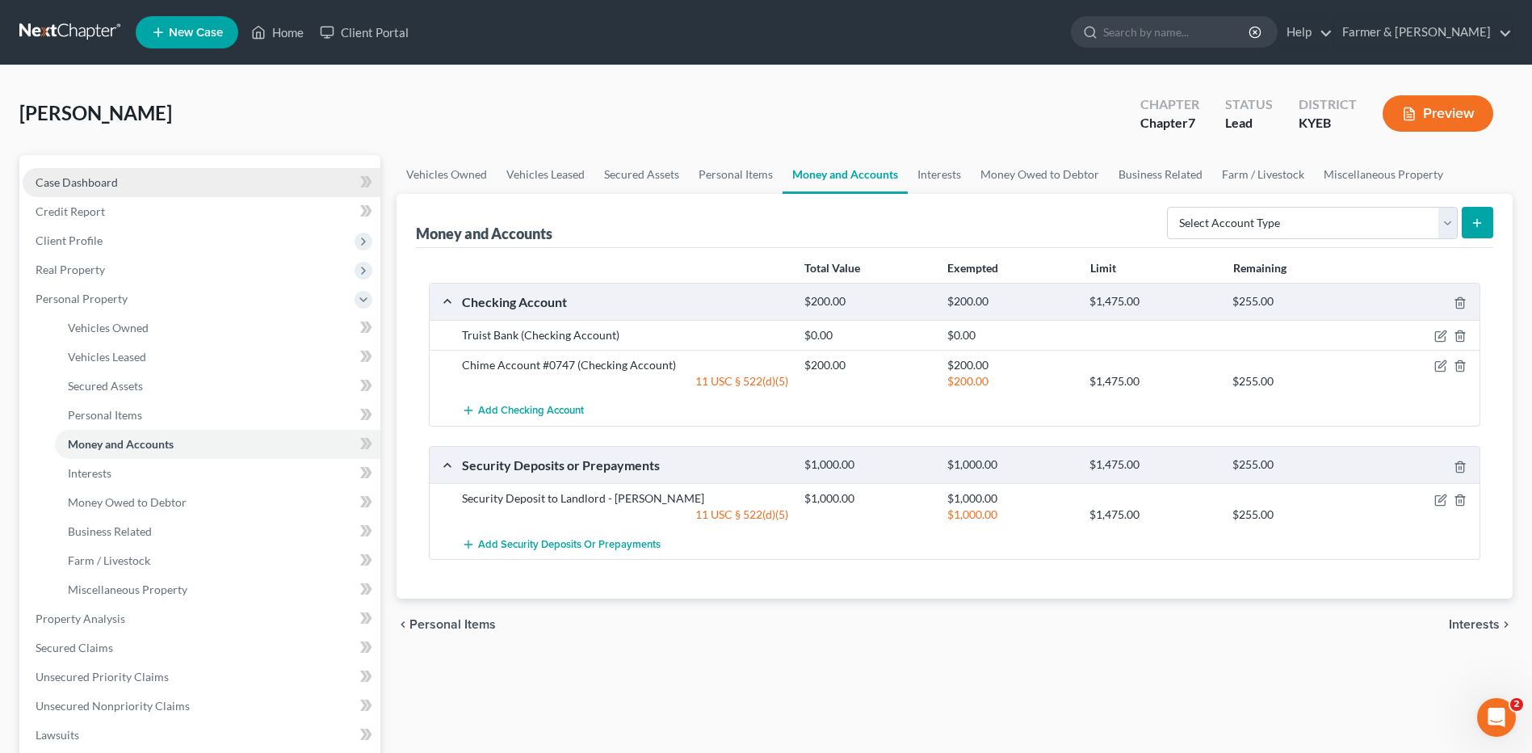
click at [78, 183] on span "Case Dashboard" at bounding box center [77, 182] width 82 height 14
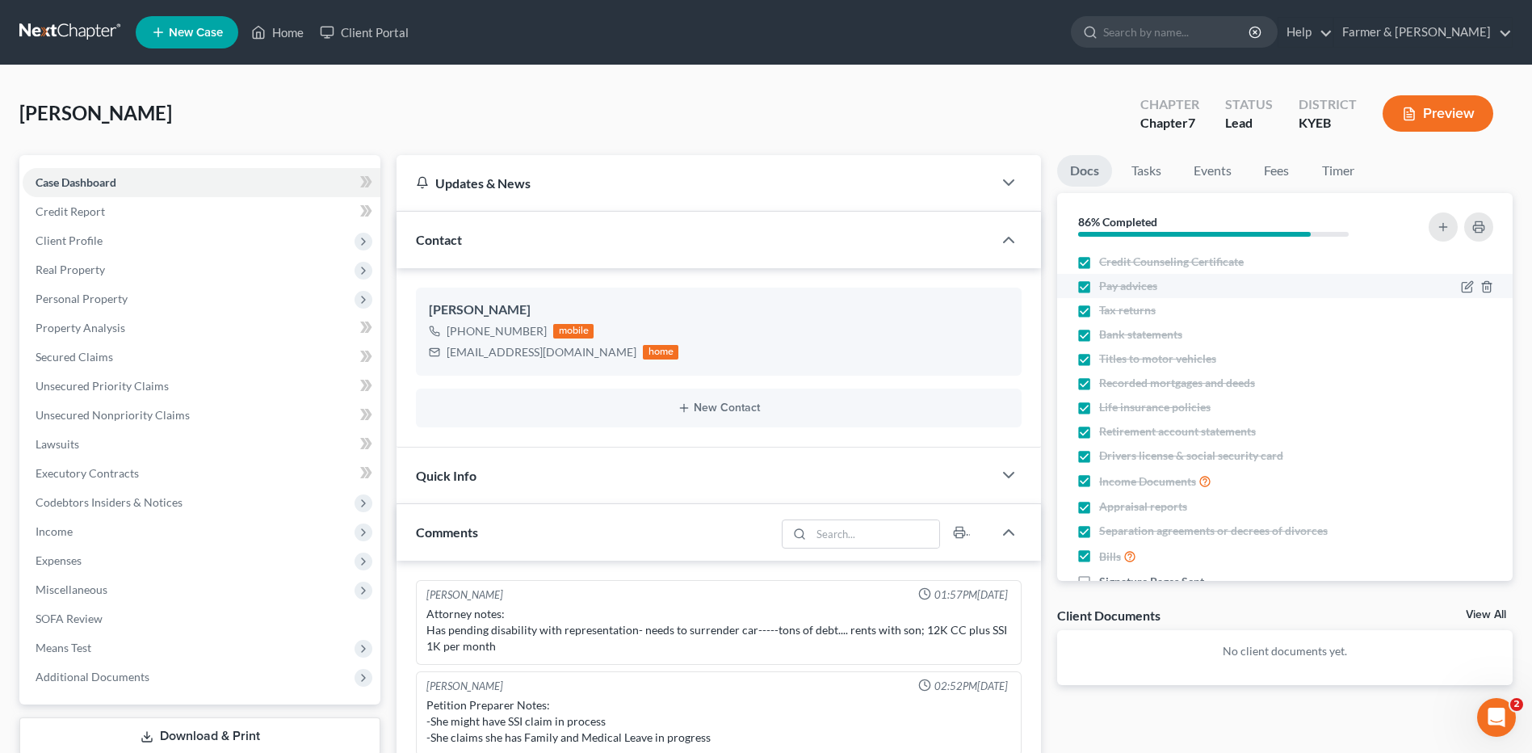
scroll to position [331, 0]
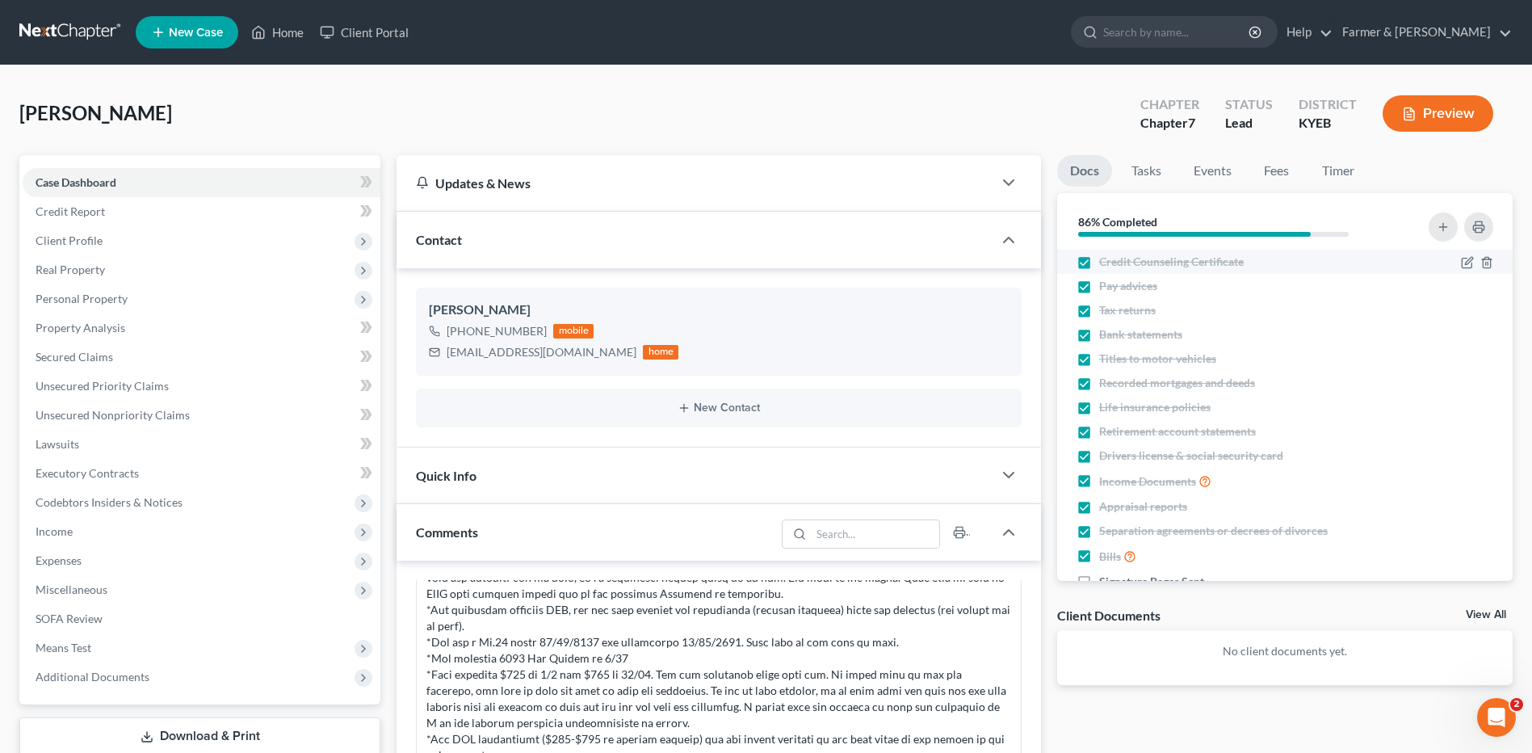
click at [1099, 266] on label "Credit Counseling Certificate" at bounding box center [1171, 262] width 145 height 16
click at [1106, 264] on input "Credit Counseling Certificate" at bounding box center [1111, 259] width 10 height 10
checkbox input "false"
click at [1099, 287] on label "Pay advices" at bounding box center [1128, 286] width 58 height 16
click at [1106, 287] on input "Pay advices" at bounding box center [1111, 283] width 10 height 10
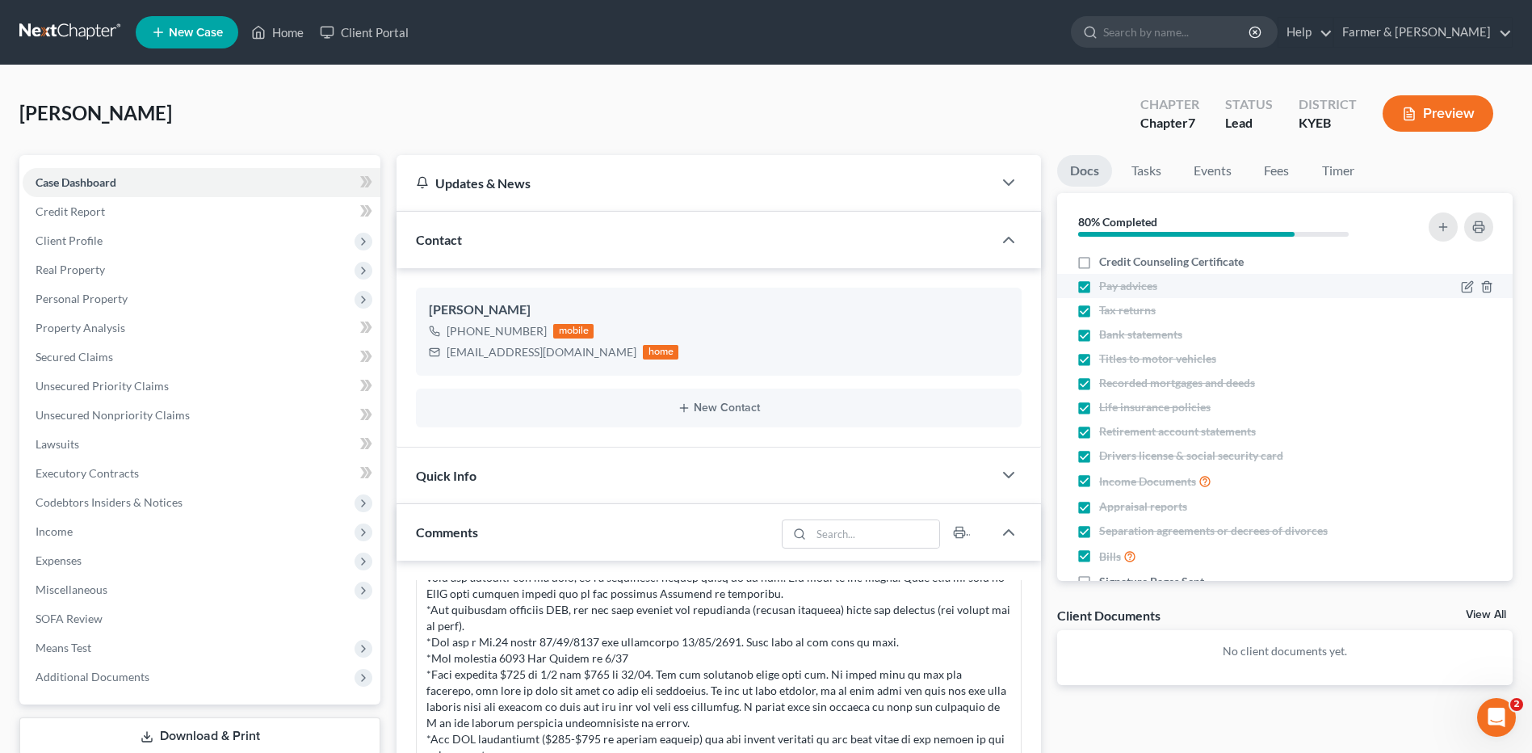
checkbox input "false"
click at [1099, 308] on label "Tax returns" at bounding box center [1127, 310] width 57 height 16
click at [1106, 308] on input "Tax returns" at bounding box center [1111, 307] width 10 height 10
checkbox input "false"
click at [1099, 337] on label "Bank statements" at bounding box center [1140, 334] width 83 height 16
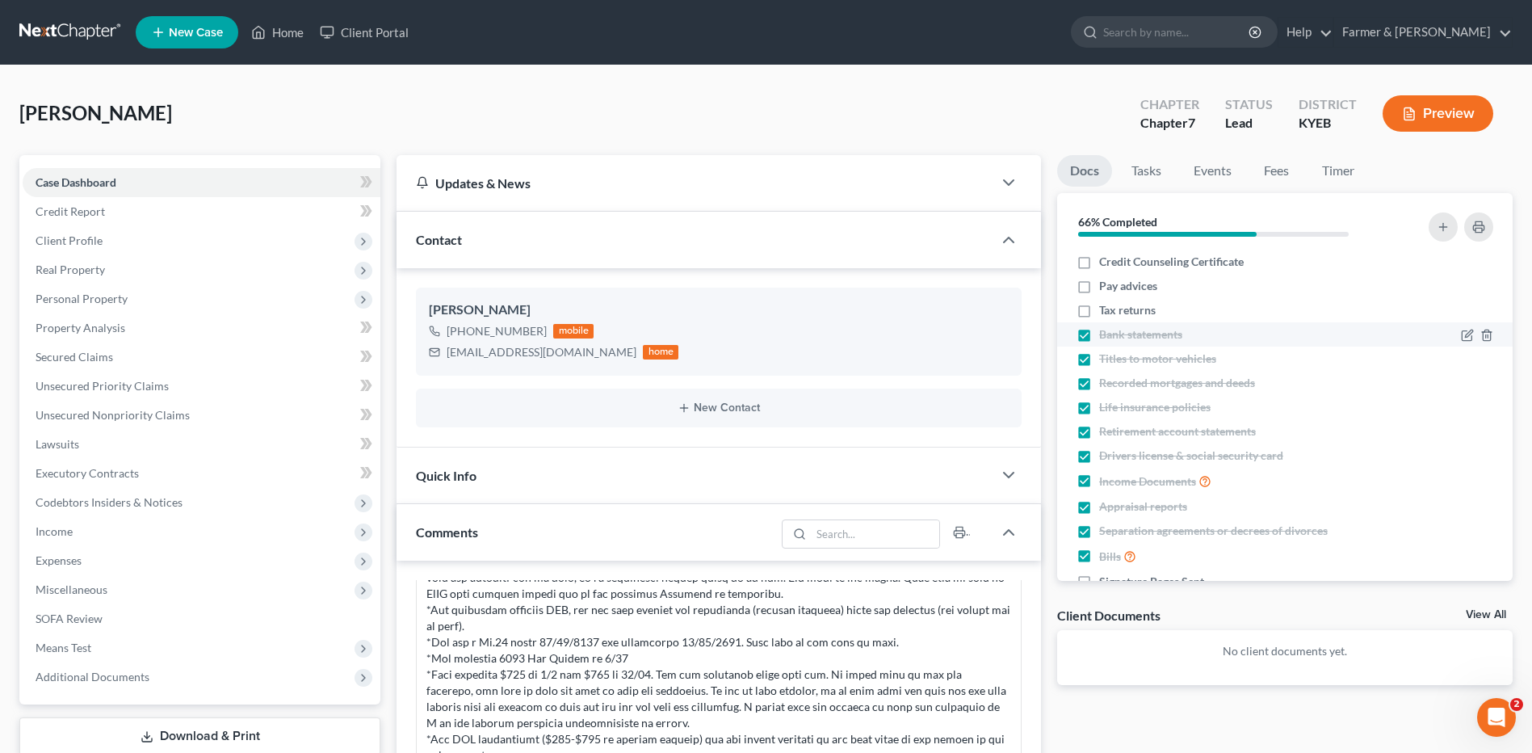
click at [1106, 337] on input "Bank statements" at bounding box center [1111, 331] width 10 height 10
checkbox input "false"
click at [90, 268] on span "Real Property" at bounding box center [70, 269] width 69 height 14
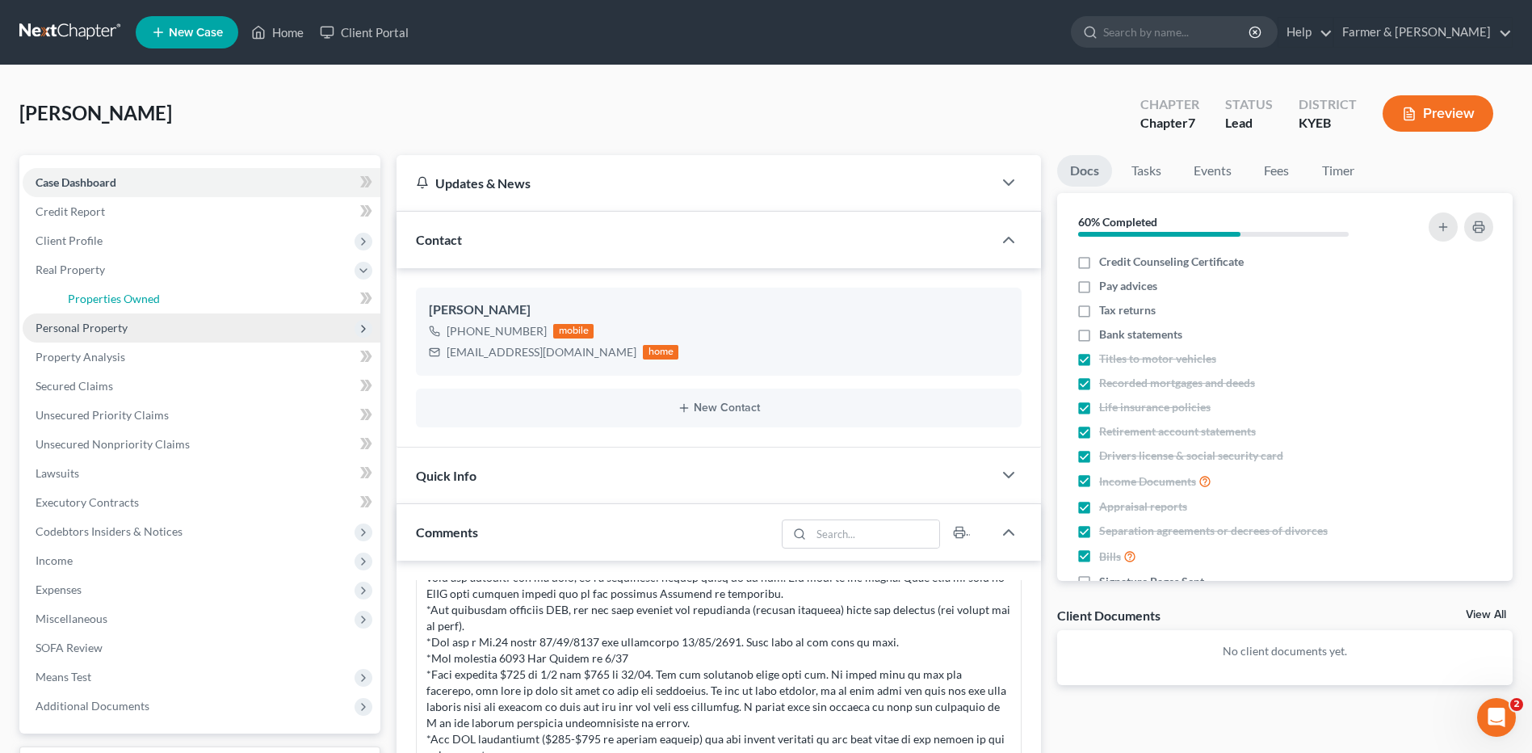
drag, startPoint x: 109, startPoint y: 312, endPoint x: 118, endPoint y: 313, distance: 9.0
click at [111, 309] on link "Properties Owned" at bounding box center [217, 298] width 325 height 29
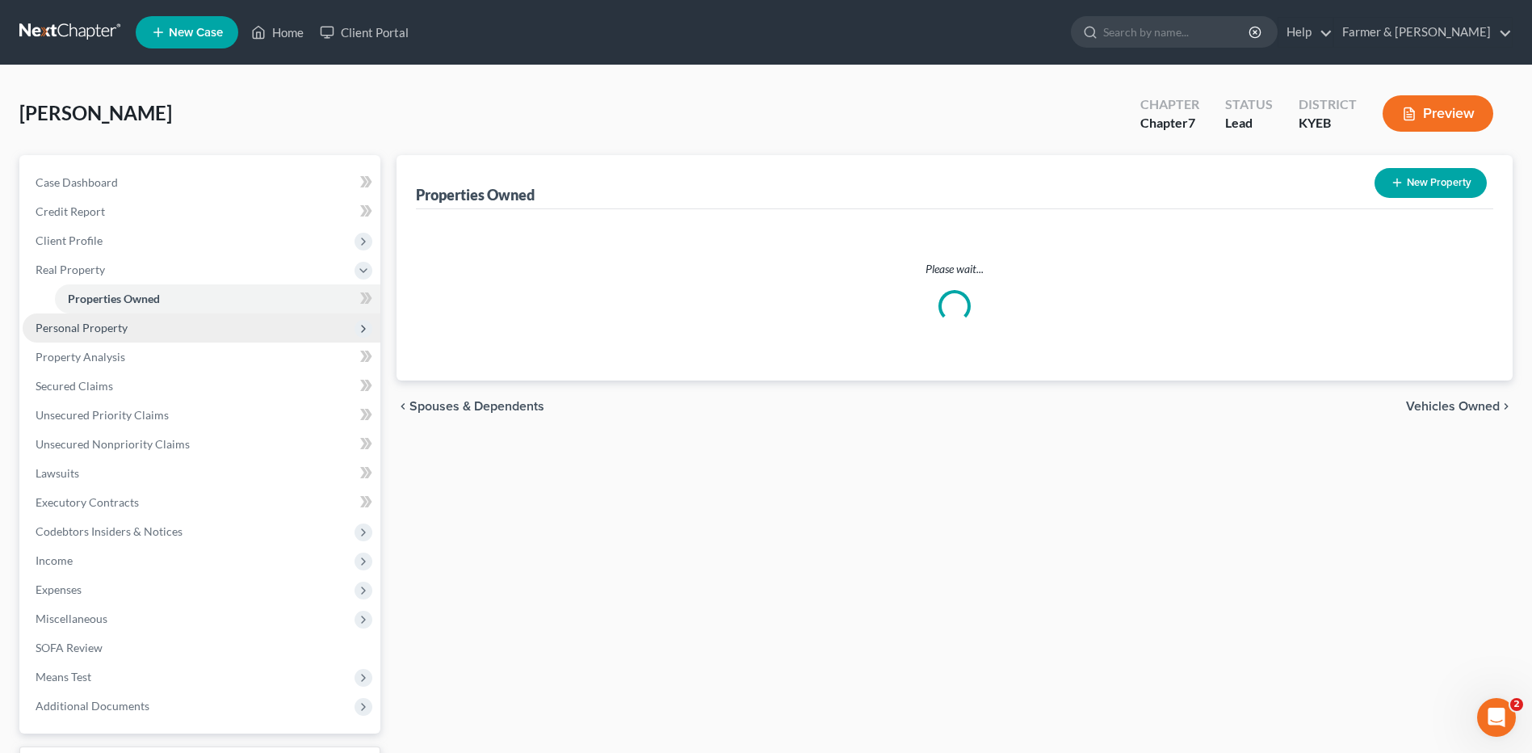
click at [119, 324] on span "Personal Property" at bounding box center [82, 328] width 92 height 14
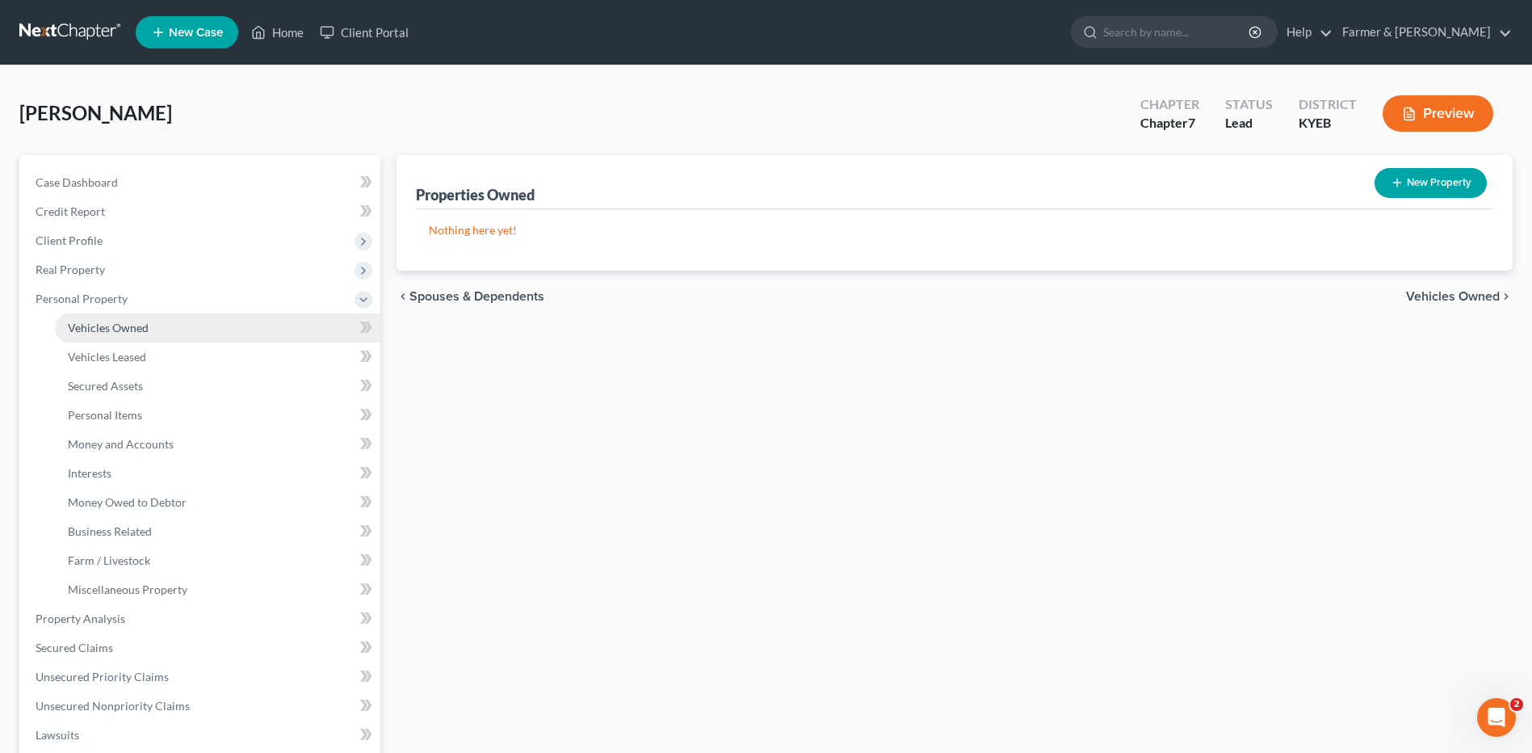
click at [148, 328] on link "Vehicles Owned" at bounding box center [217, 327] width 325 height 29
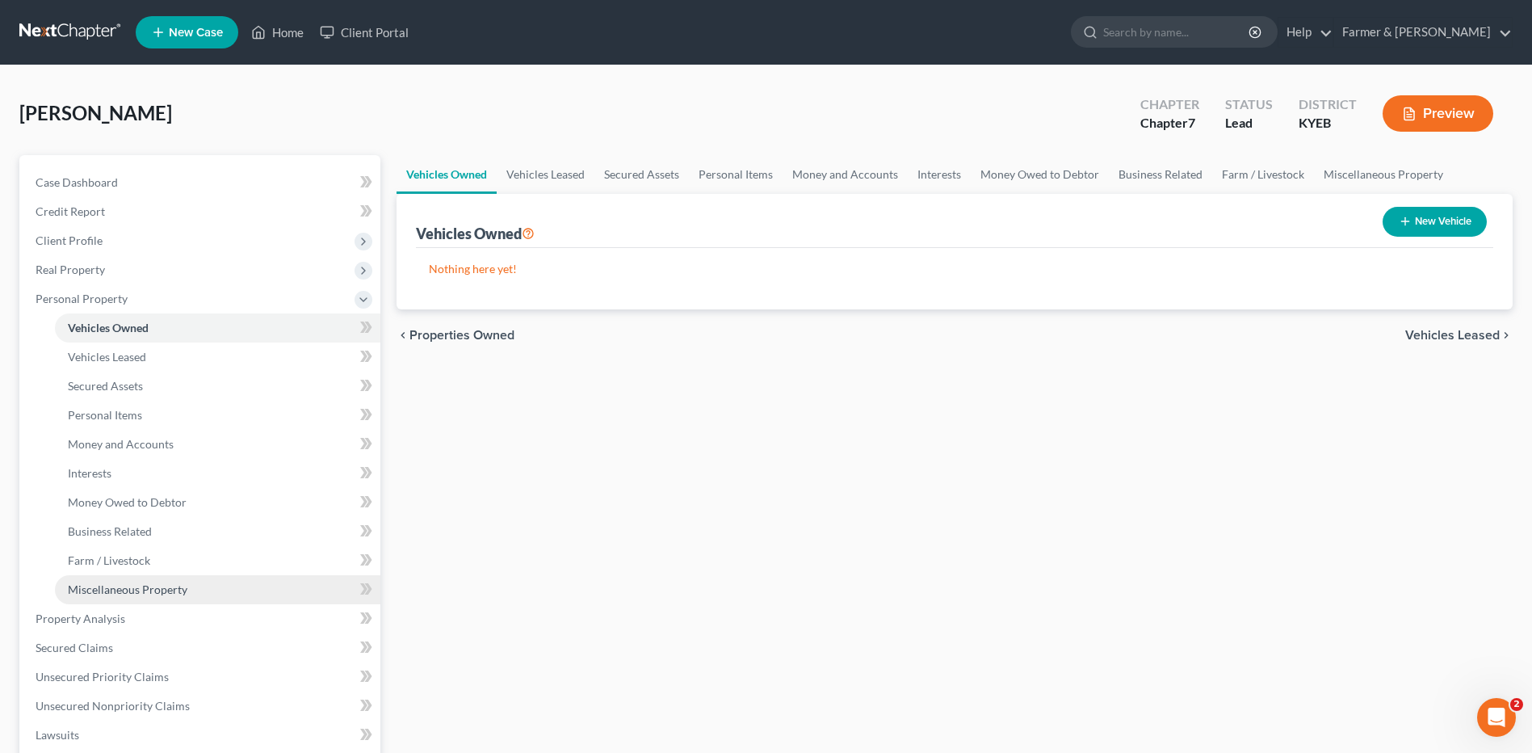
click at [108, 591] on span "Miscellaneous Property" at bounding box center [128, 589] width 120 height 14
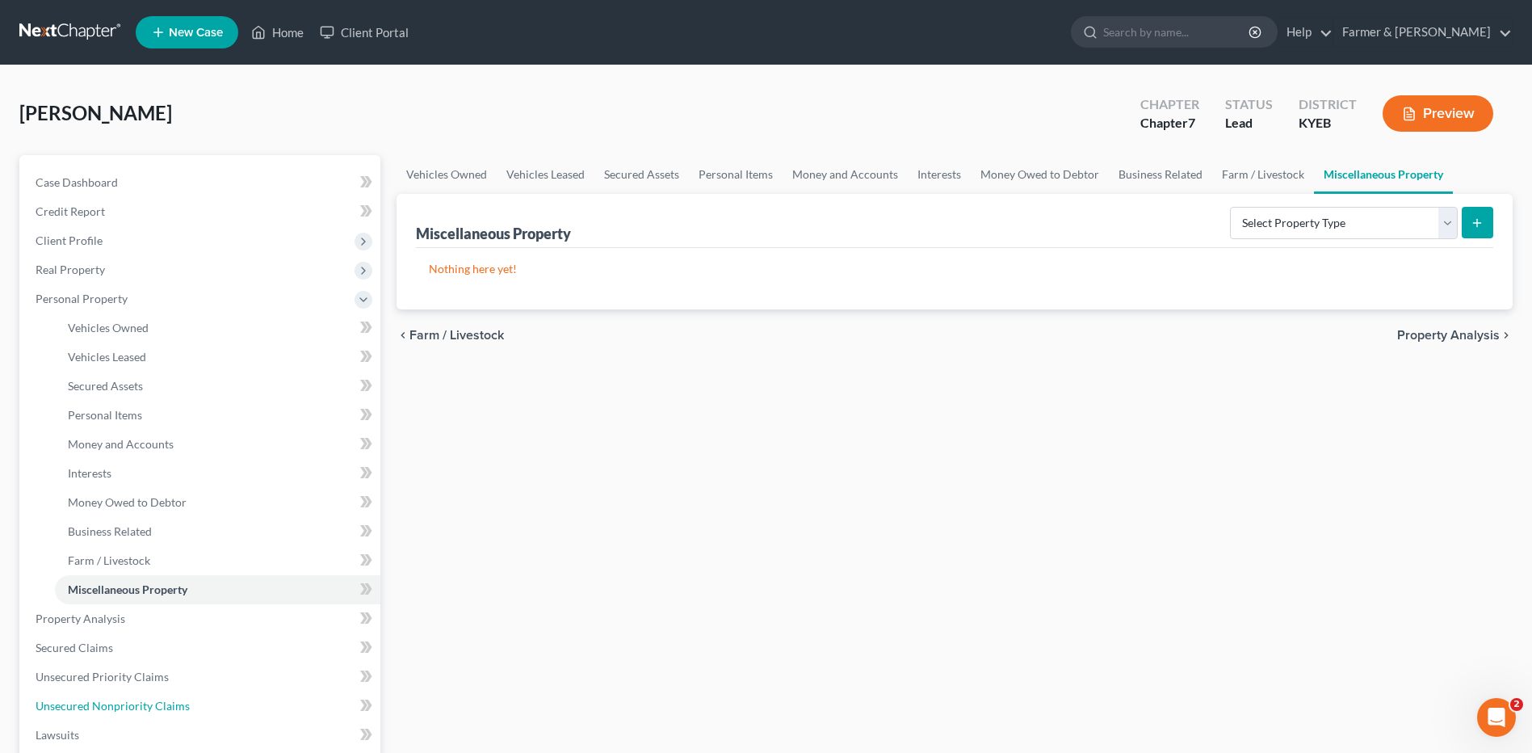
drag, startPoint x: 158, startPoint y: 706, endPoint x: 684, endPoint y: 665, distance: 527.3
click at [158, 706] on span "Unsecured Nonpriority Claims" at bounding box center [113, 706] width 154 height 14
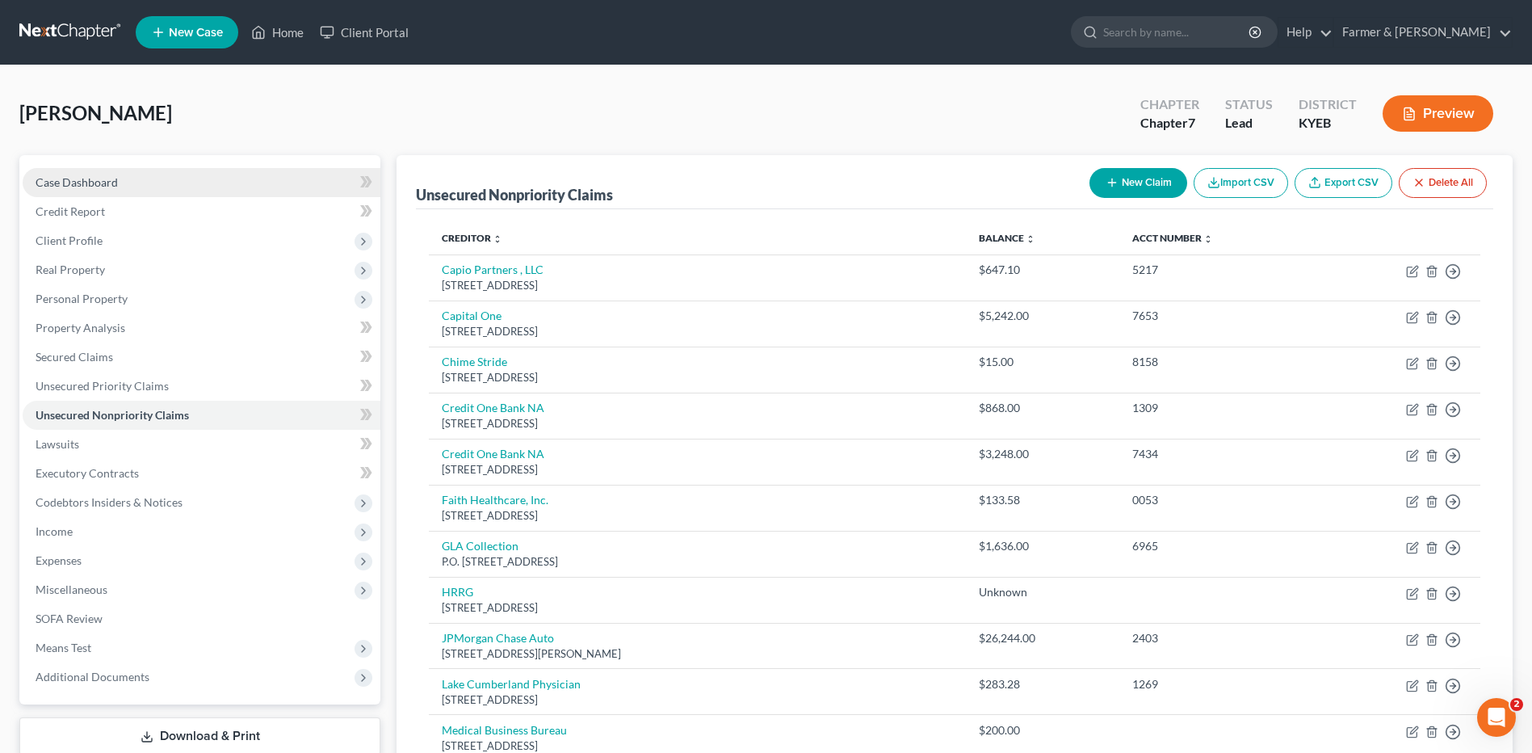
click at [151, 194] on link "Case Dashboard" at bounding box center [202, 182] width 358 height 29
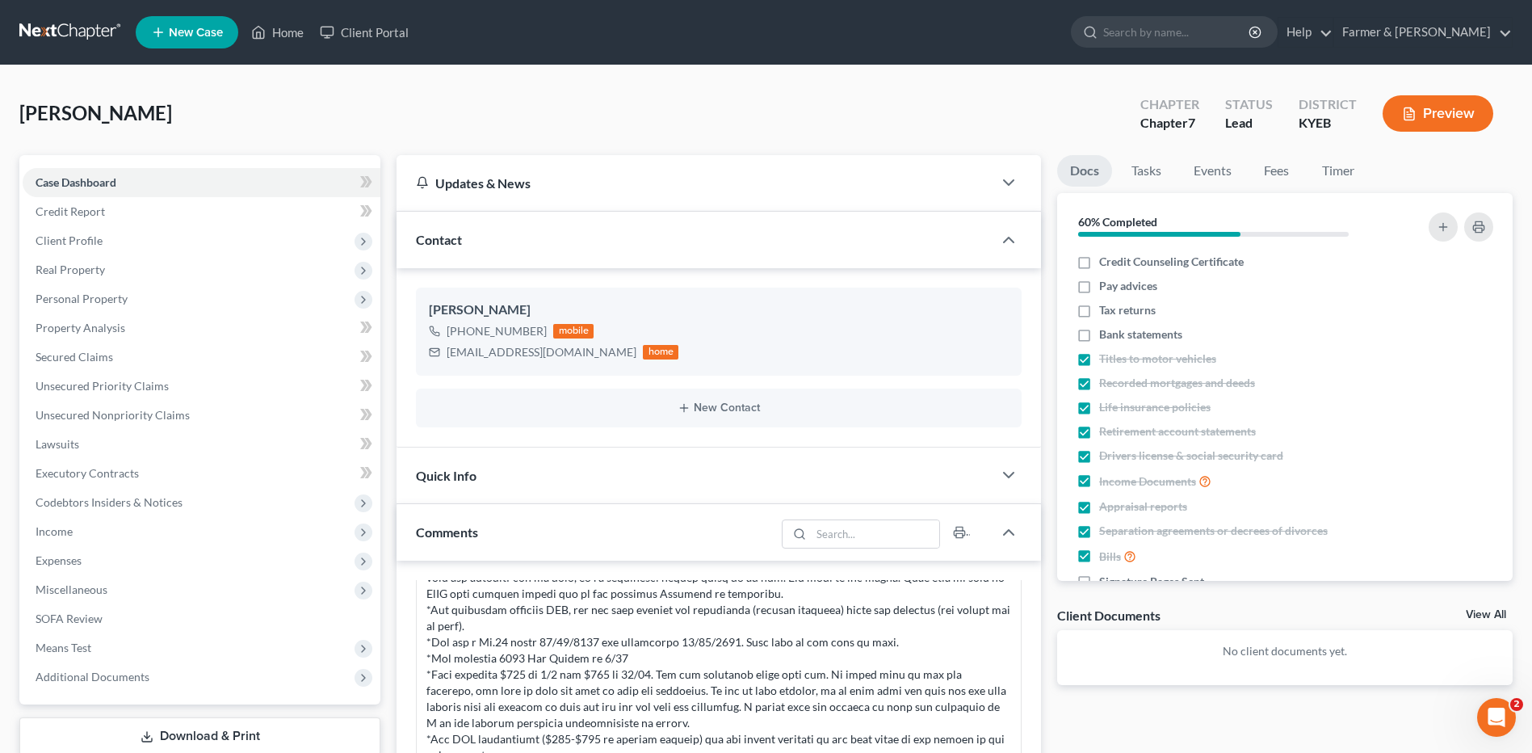
click at [77, 34] on link at bounding box center [70, 32] width 103 height 29
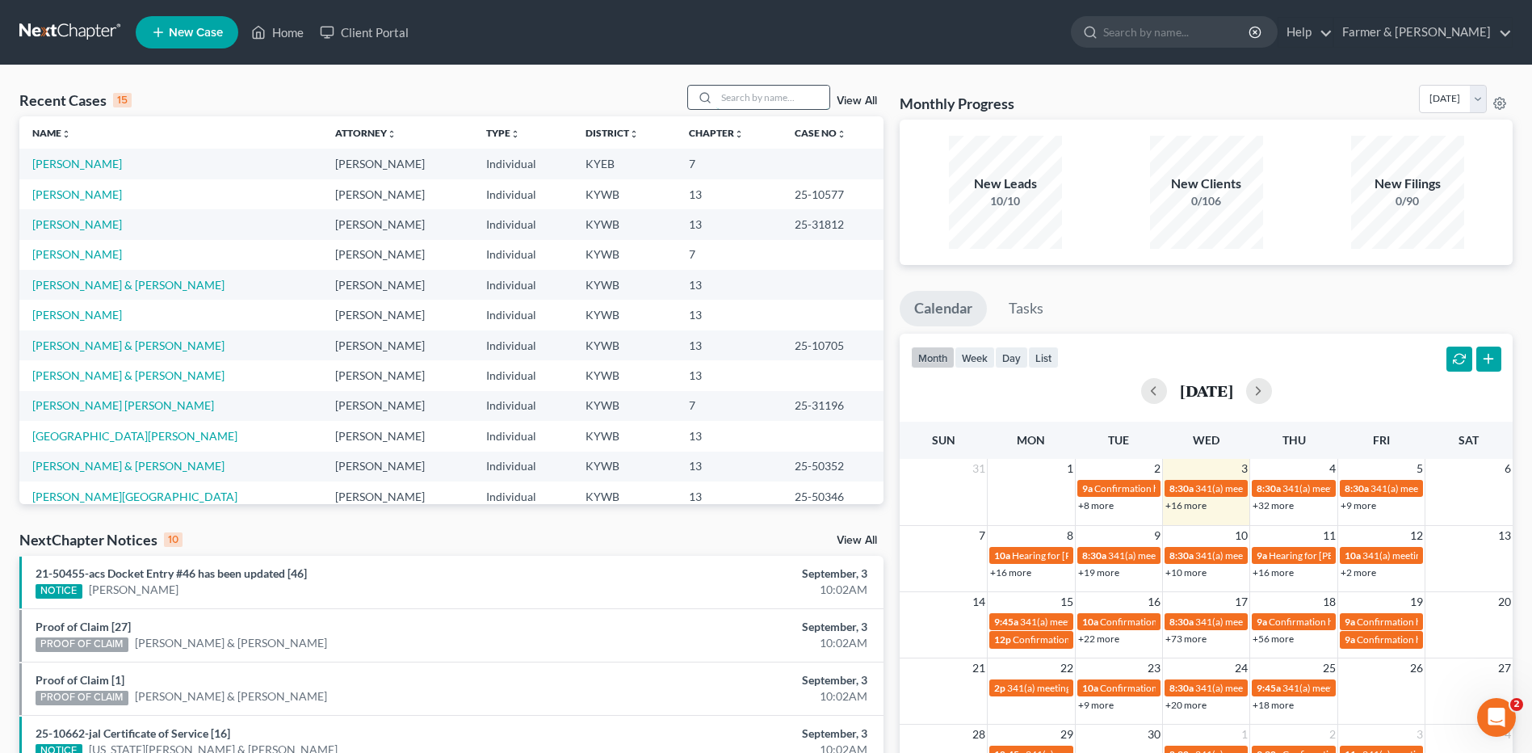
click at [783, 99] on input "search" at bounding box center [772, 97] width 113 height 23
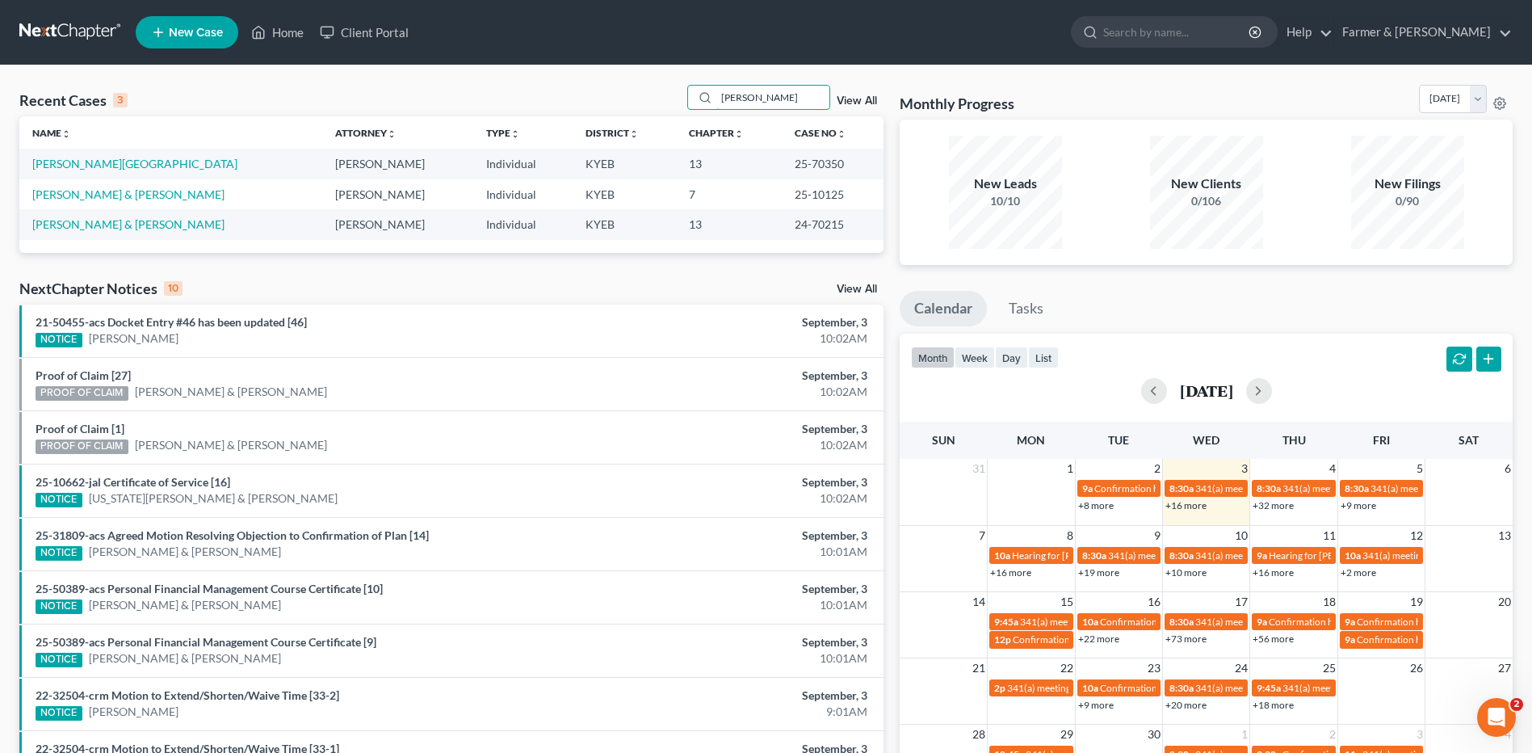
drag, startPoint x: 759, startPoint y: 103, endPoint x: 684, endPoint y: 96, distance: 75.5
click at [684, 96] on div "Recent Cases 3 [PERSON_NAME] View All" at bounding box center [451, 100] width 864 height 31
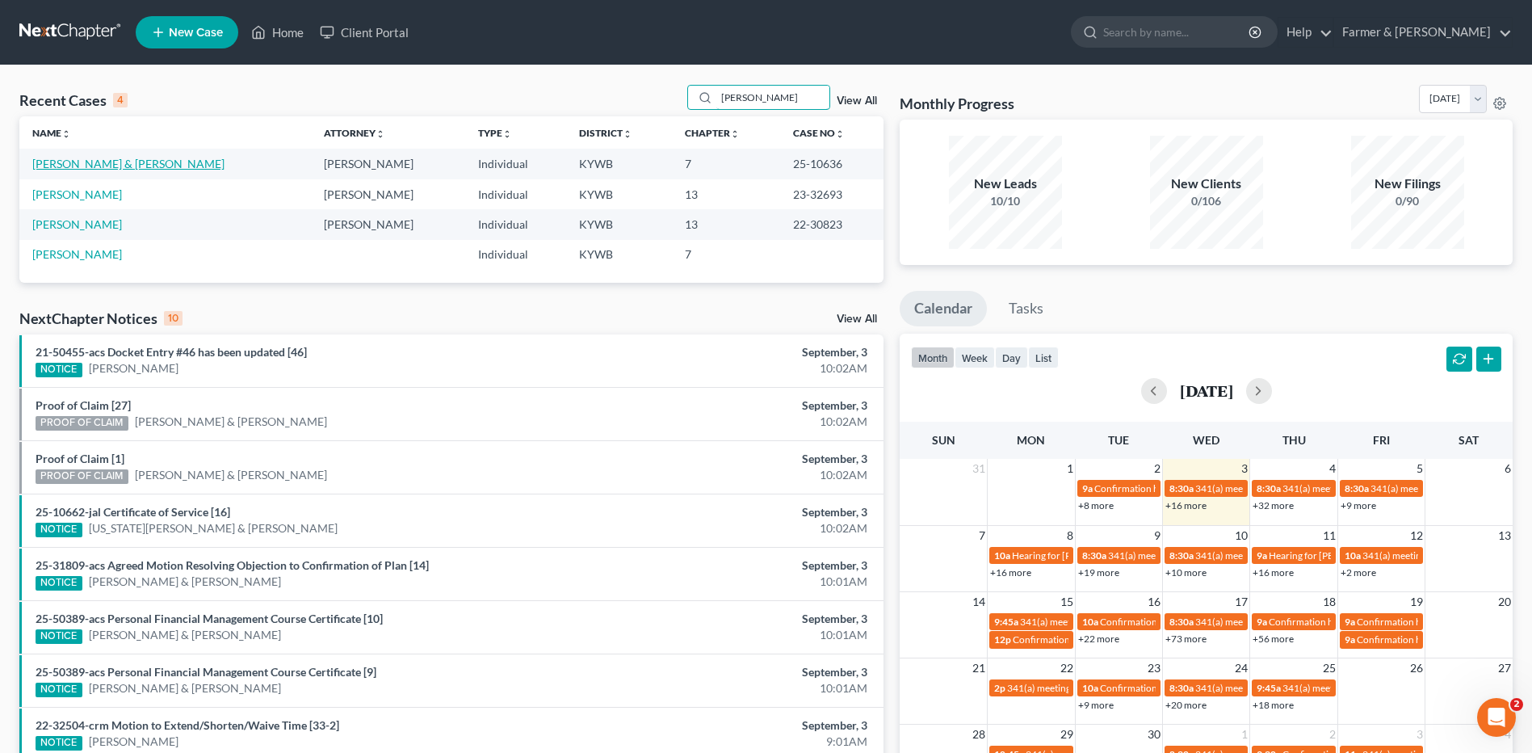
type input "[PERSON_NAME]"
click at [99, 165] on link "[PERSON_NAME] & [PERSON_NAME]" at bounding box center [128, 164] width 192 height 14
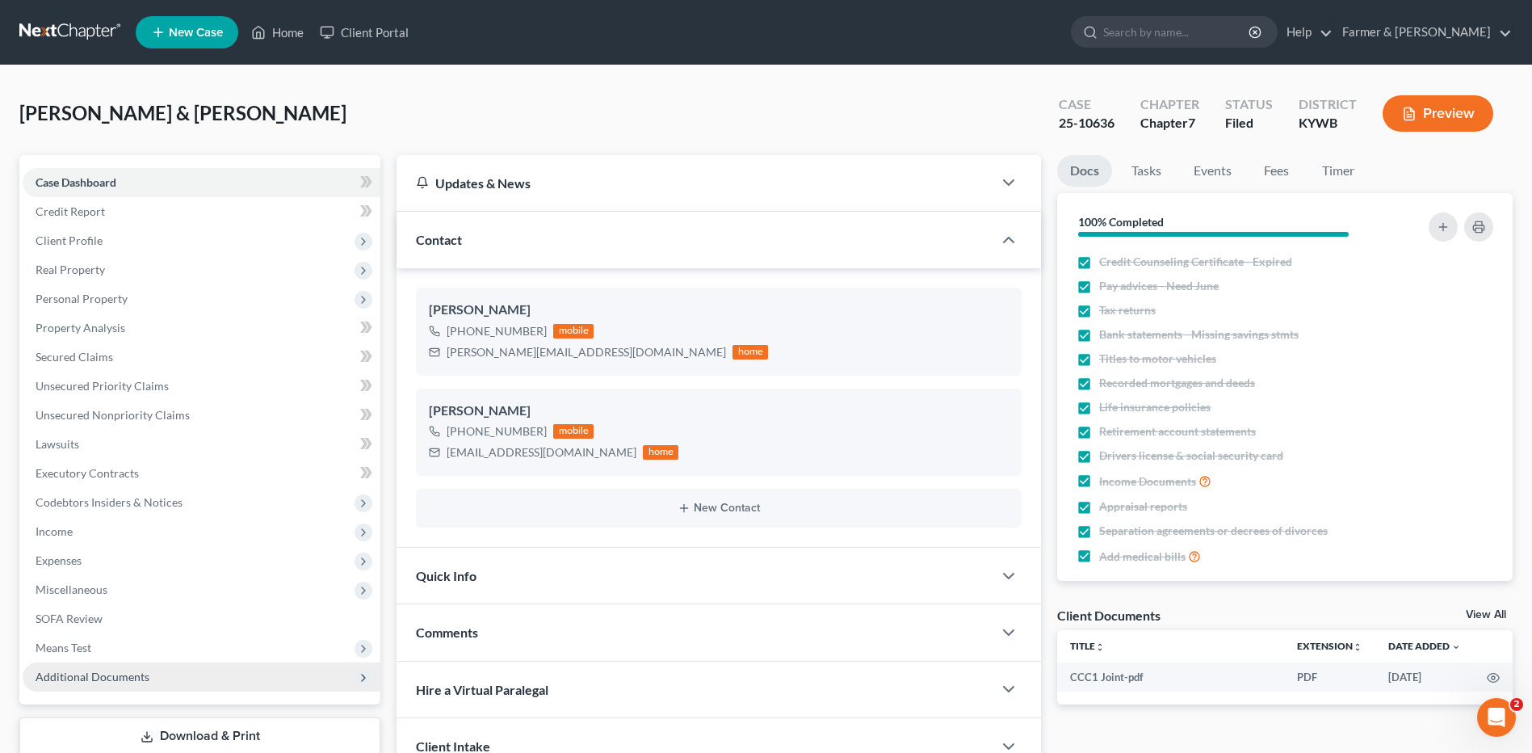
click at [94, 679] on span "Additional Documents" at bounding box center [93, 676] width 114 height 14
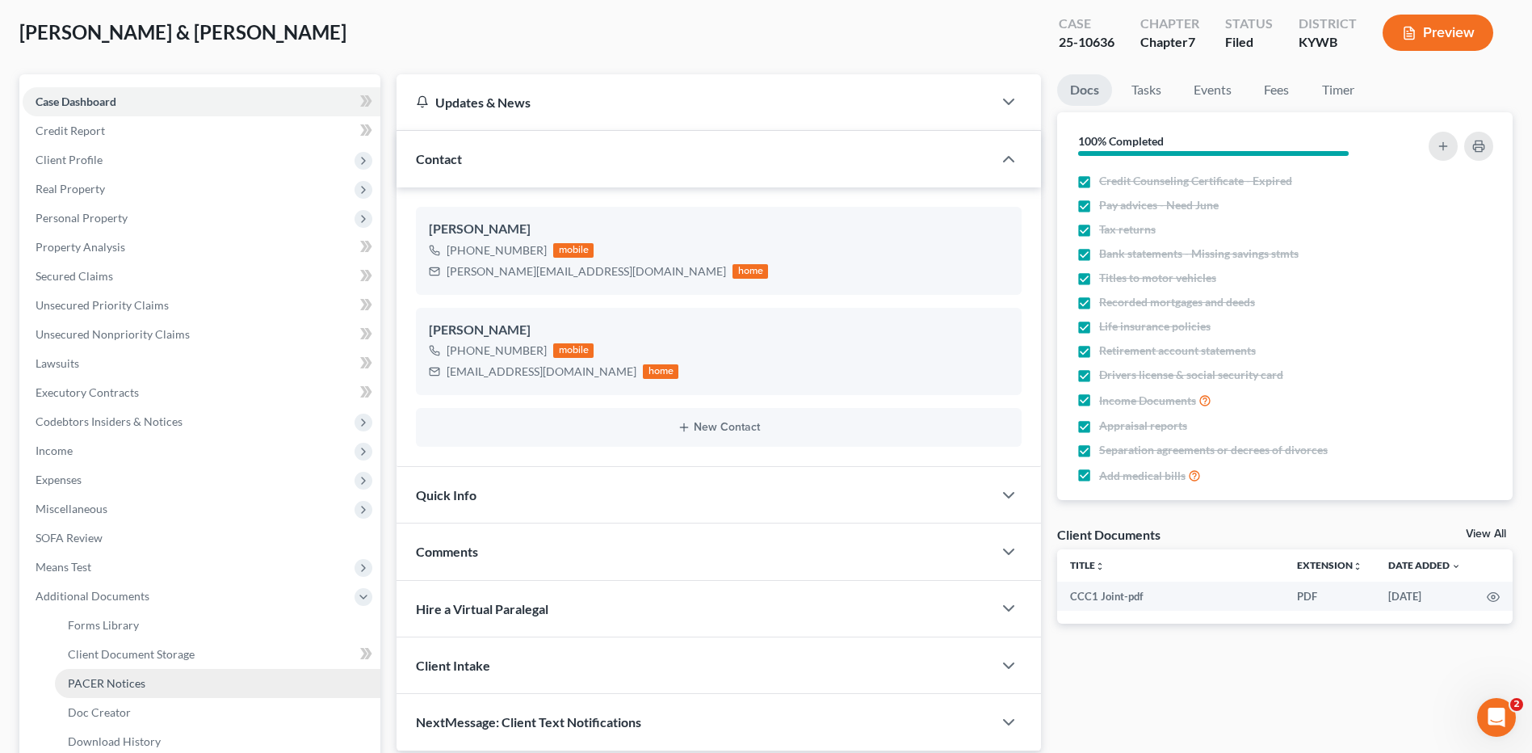
click at [129, 680] on span "PACER Notices" at bounding box center [107, 683] width 78 height 14
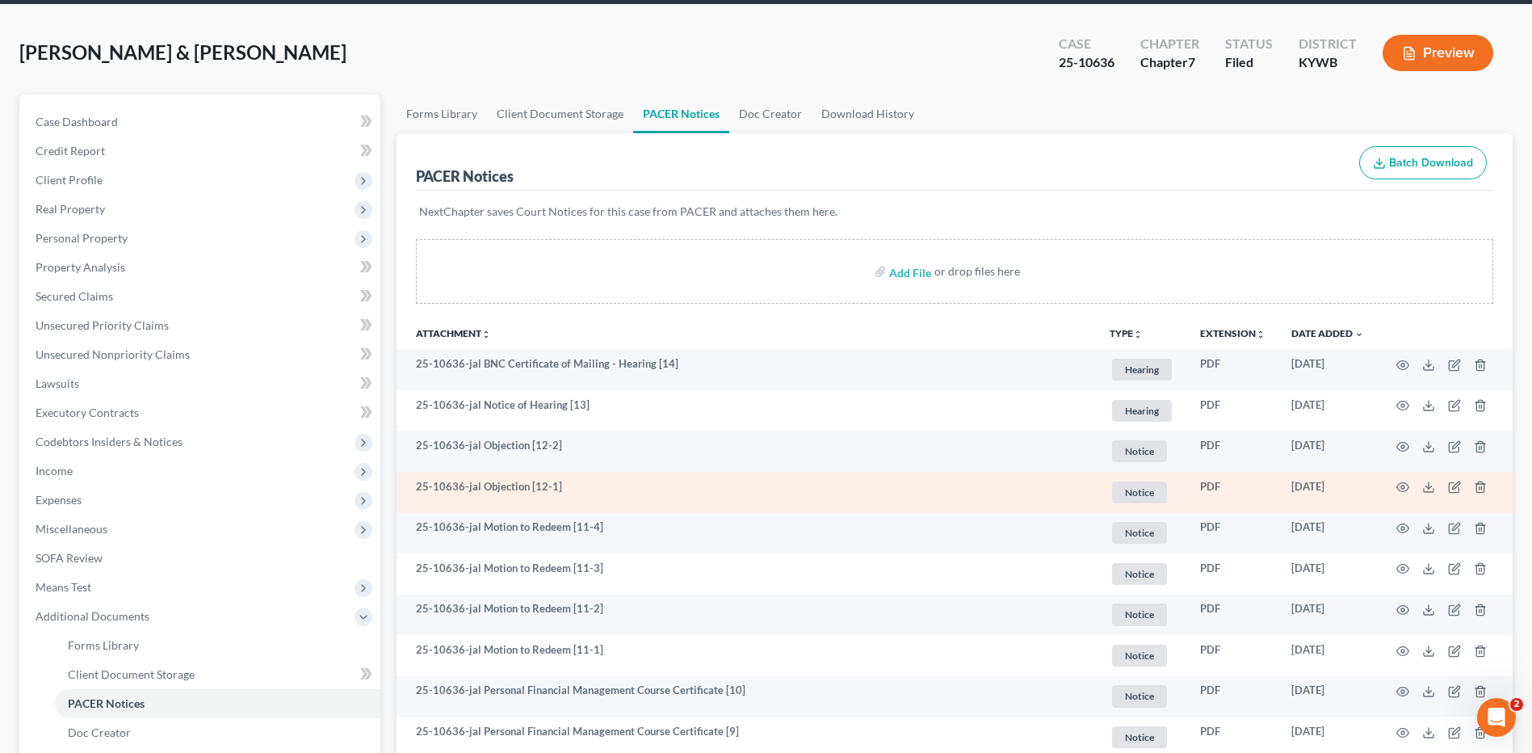
scroll to position [242, 0]
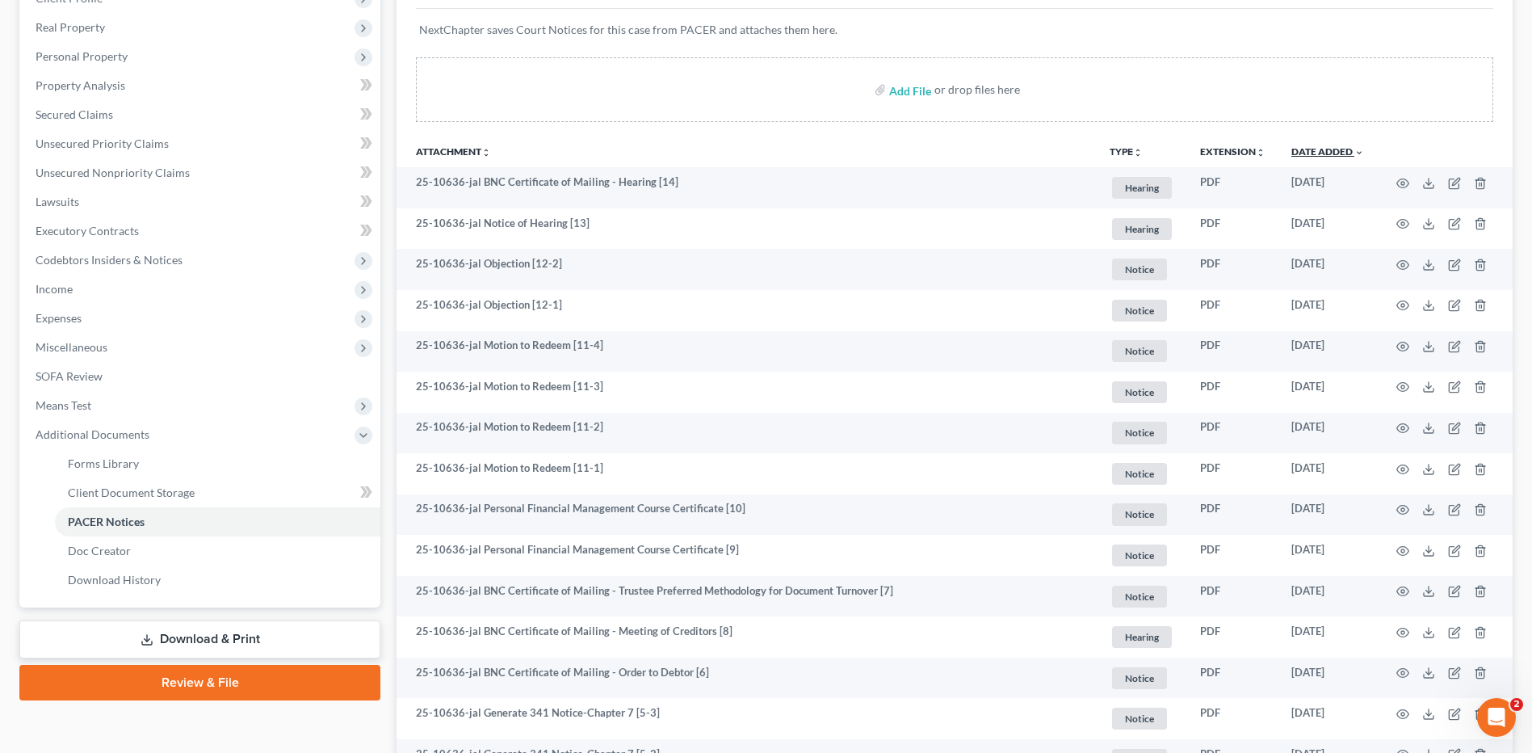
click at [1348, 149] on link "Date Added unfold_more expand_more expand_less" at bounding box center [1327, 151] width 73 height 12
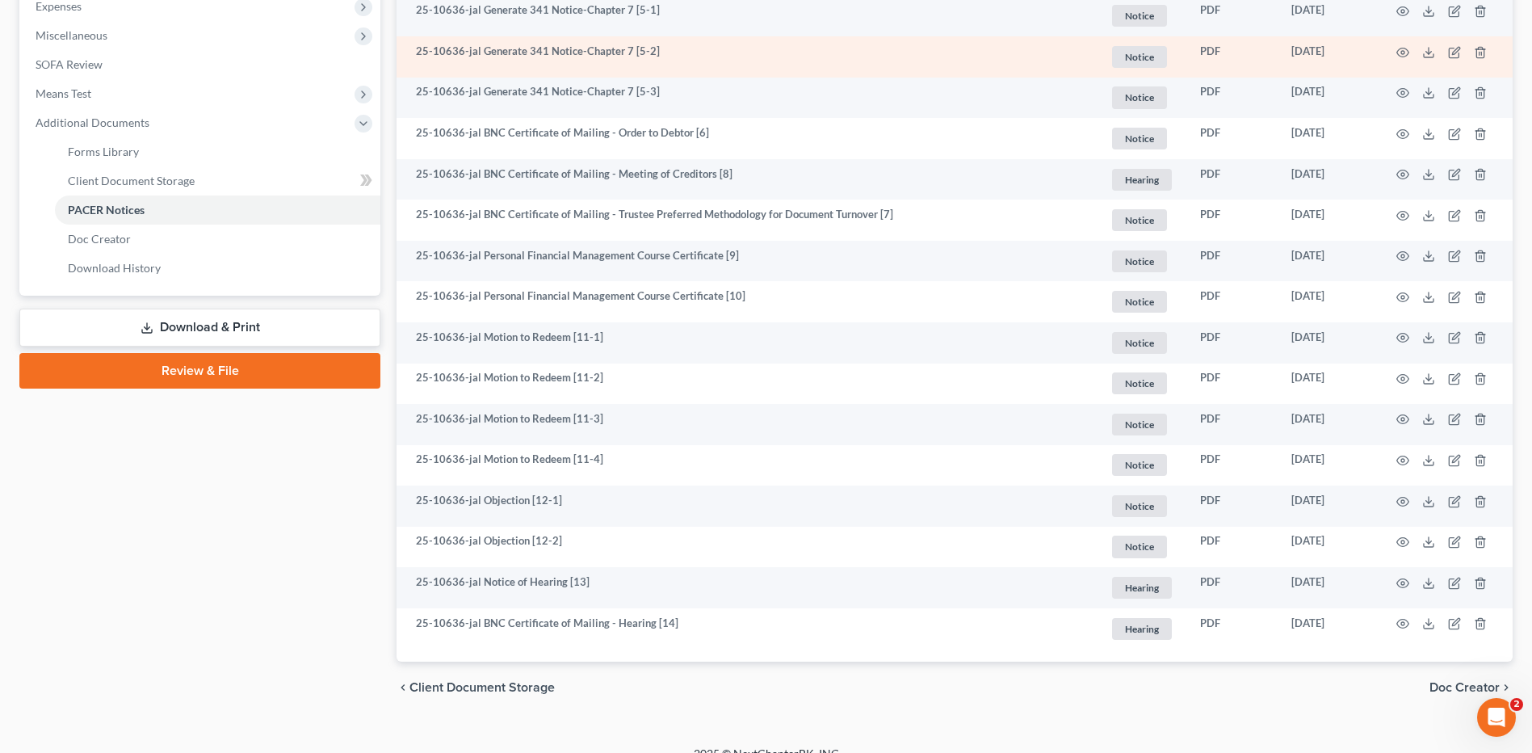
scroll to position [576, 0]
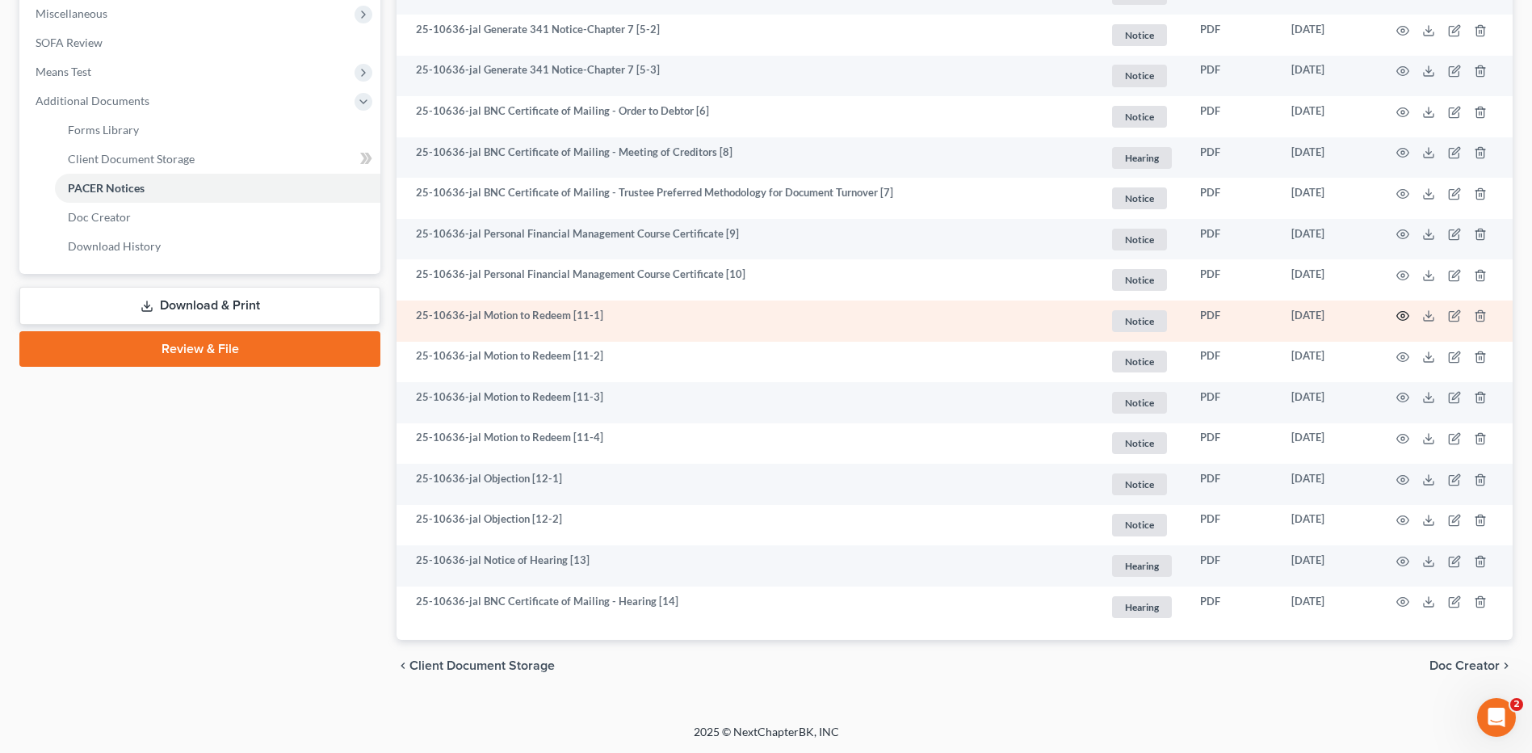
click at [1398, 317] on icon "button" at bounding box center [1402, 315] width 13 height 13
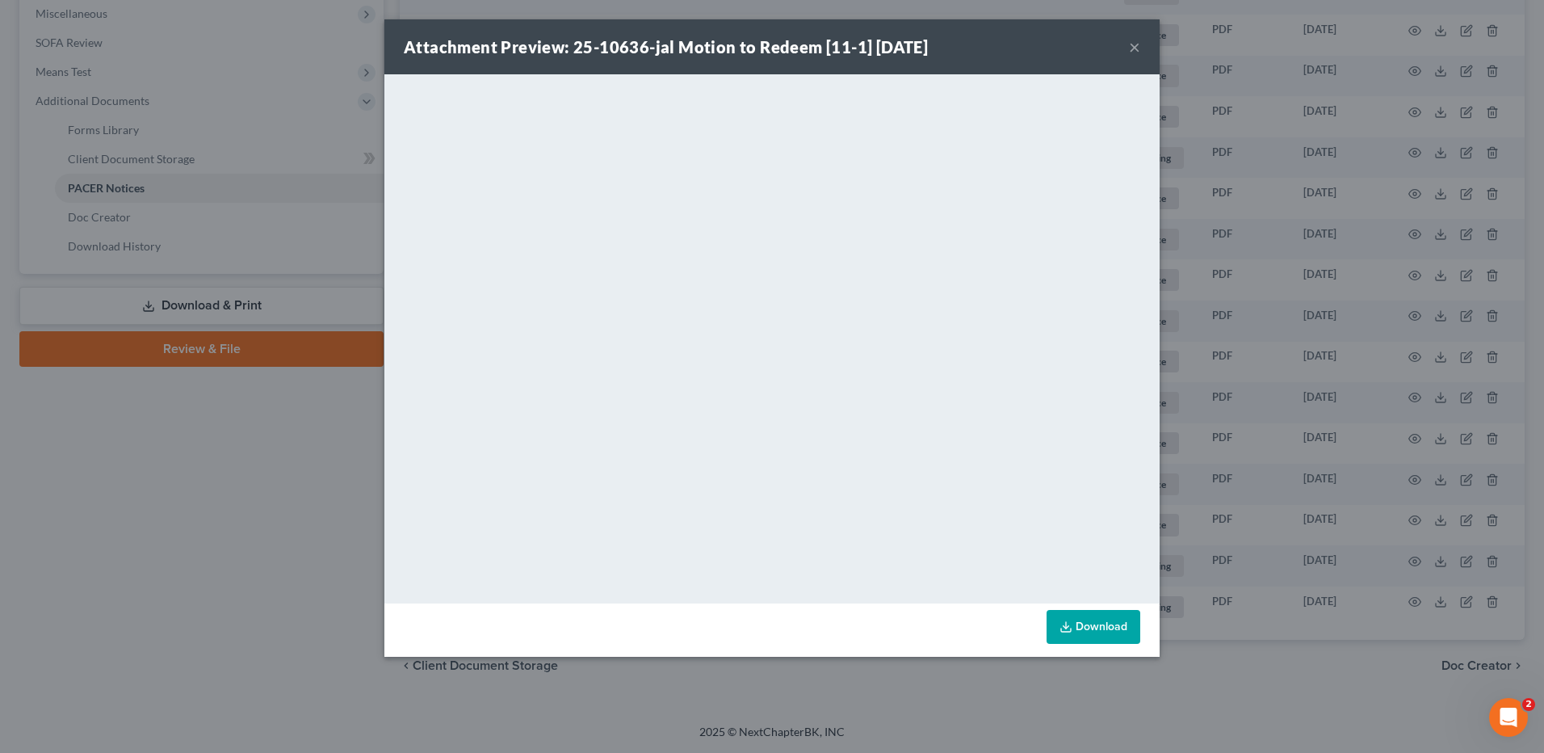
click at [1130, 45] on button "×" at bounding box center [1134, 46] width 11 height 19
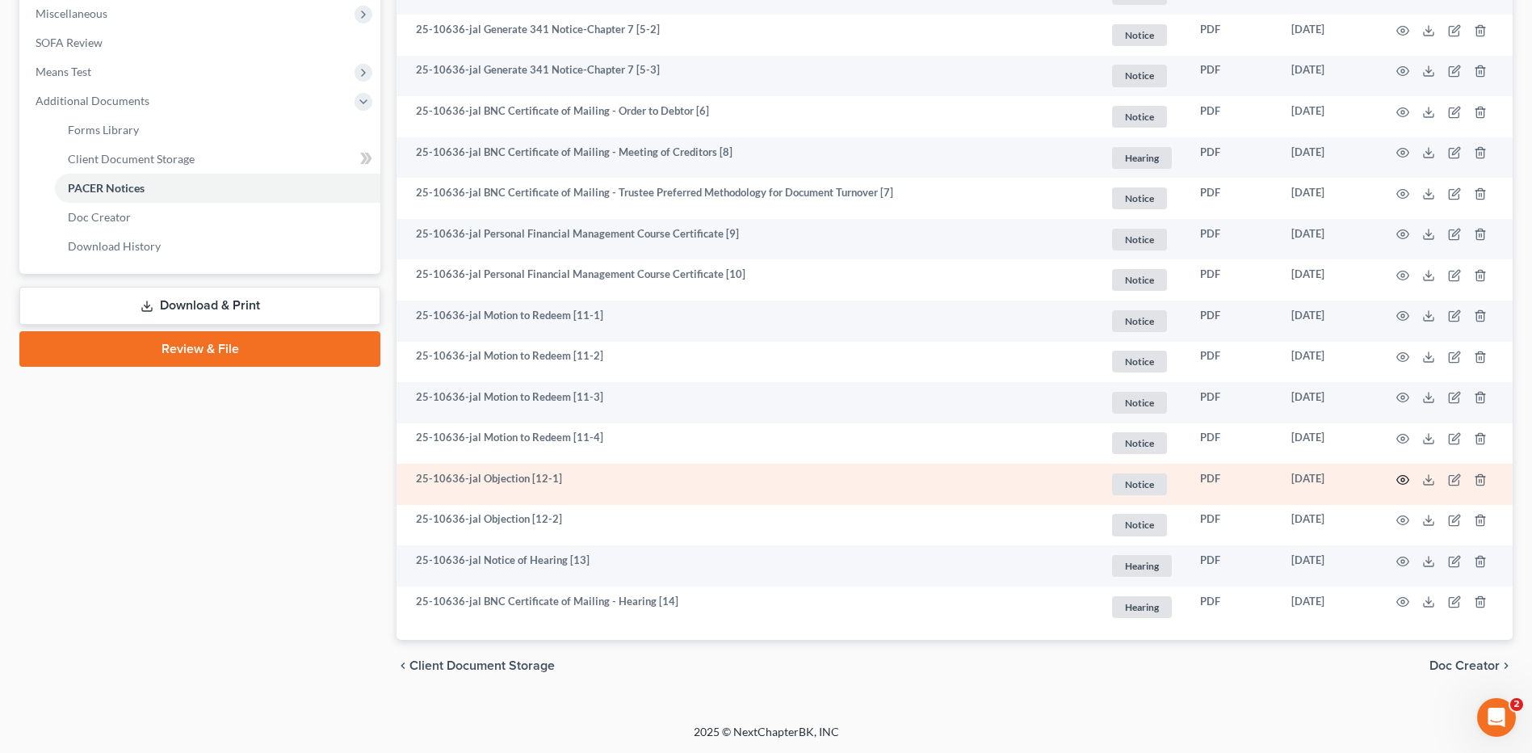
click at [1407, 480] on icon "button" at bounding box center [1402, 479] width 13 height 13
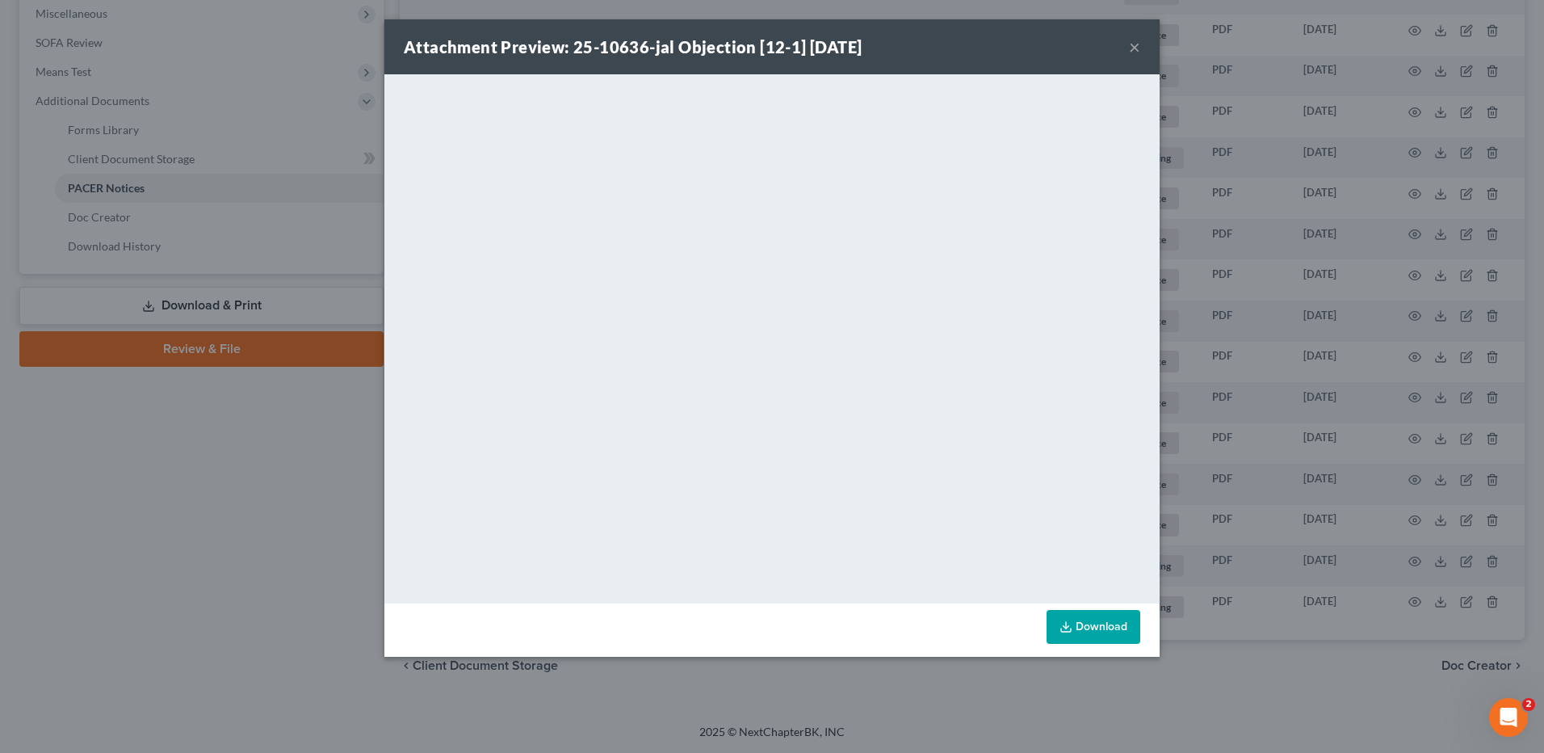
click at [1136, 49] on button "×" at bounding box center [1134, 46] width 11 height 19
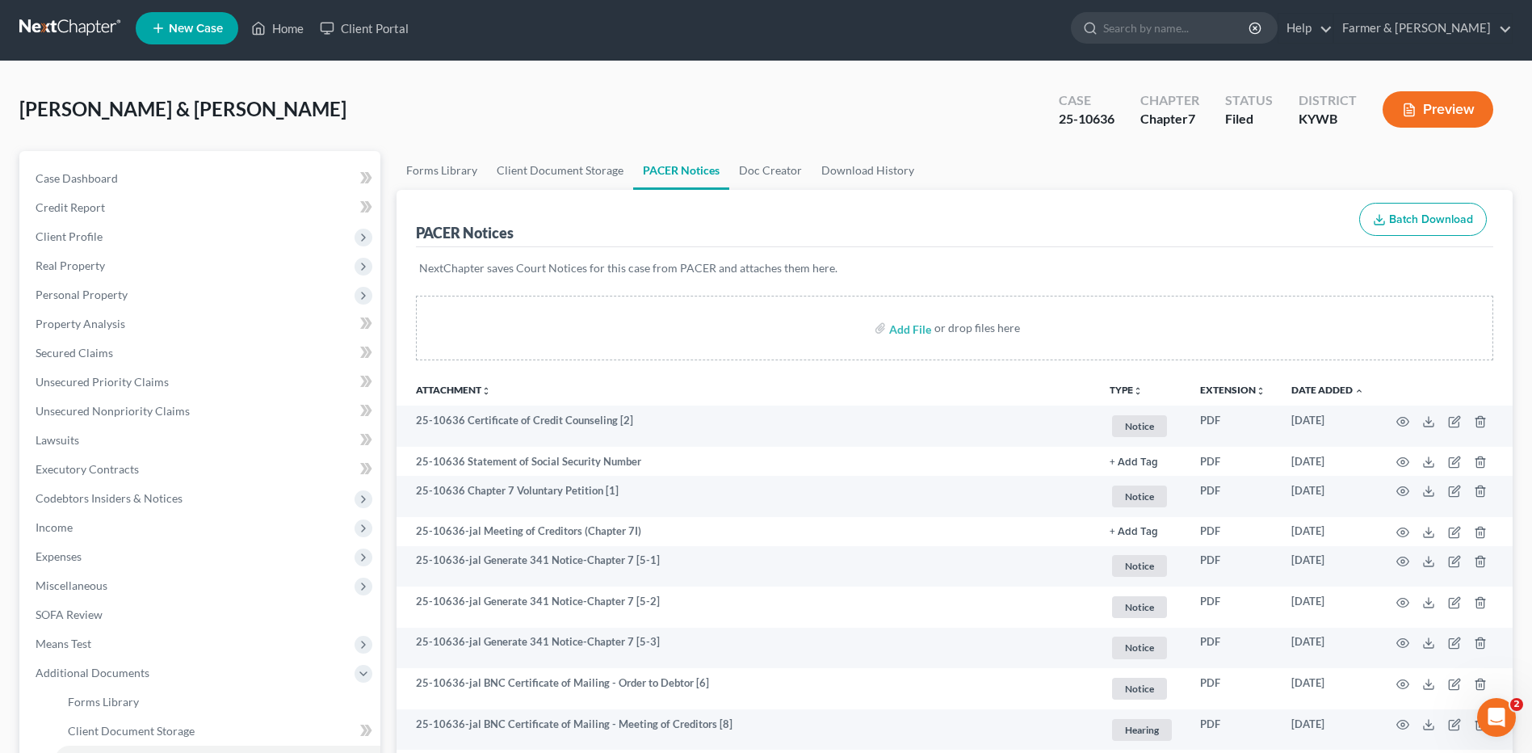
scroll to position [0, 0]
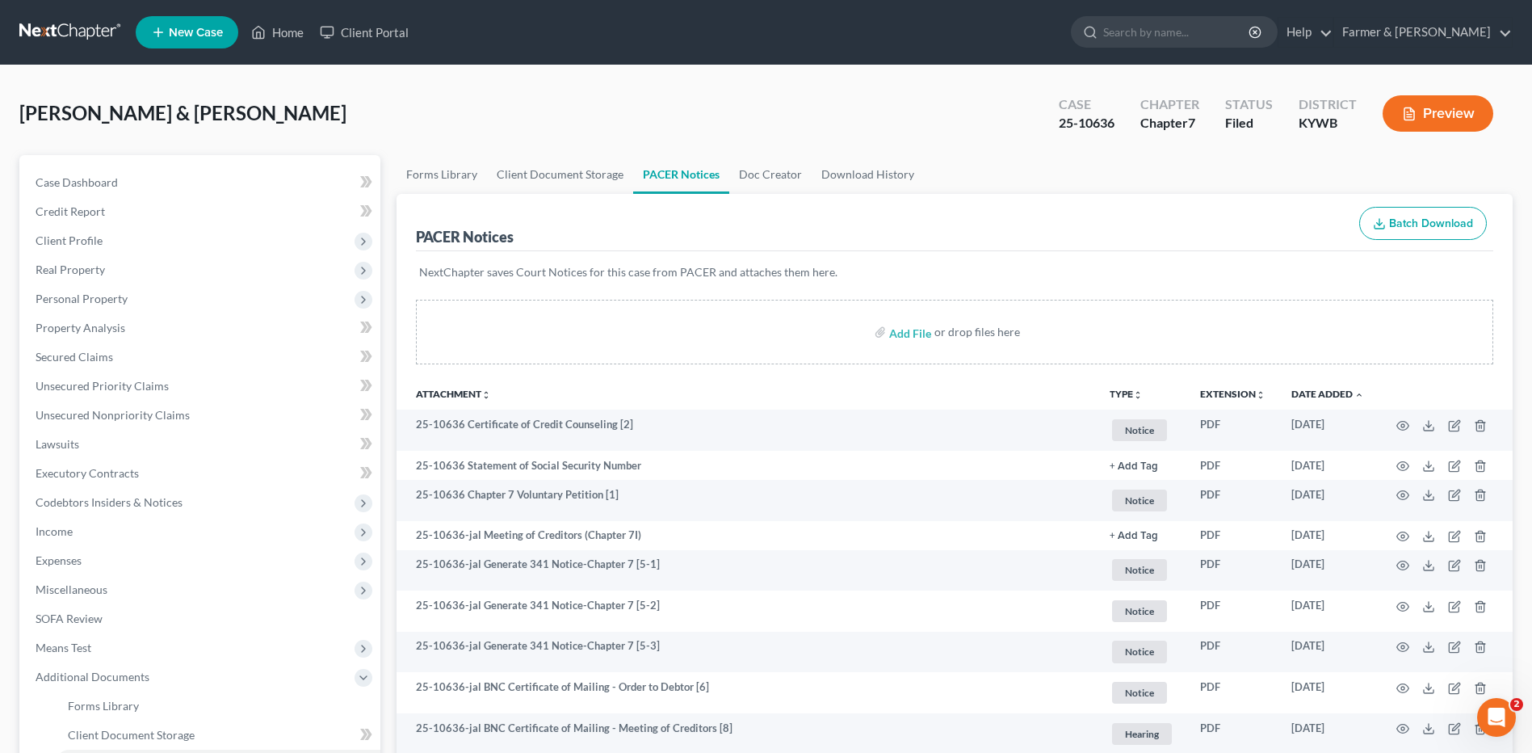
click at [90, 37] on link at bounding box center [70, 32] width 103 height 29
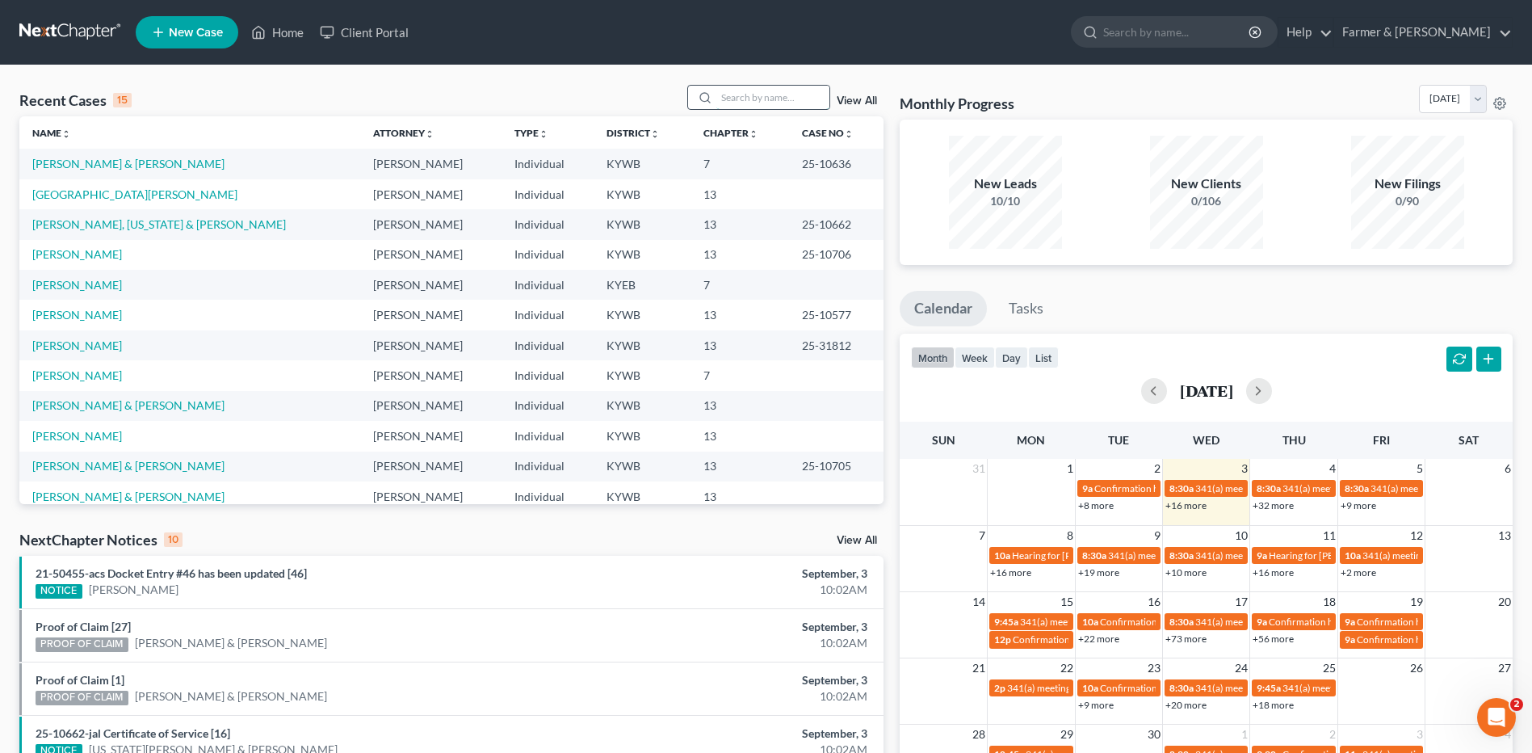
click at [769, 105] on input "search" at bounding box center [772, 97] width 113 height 23
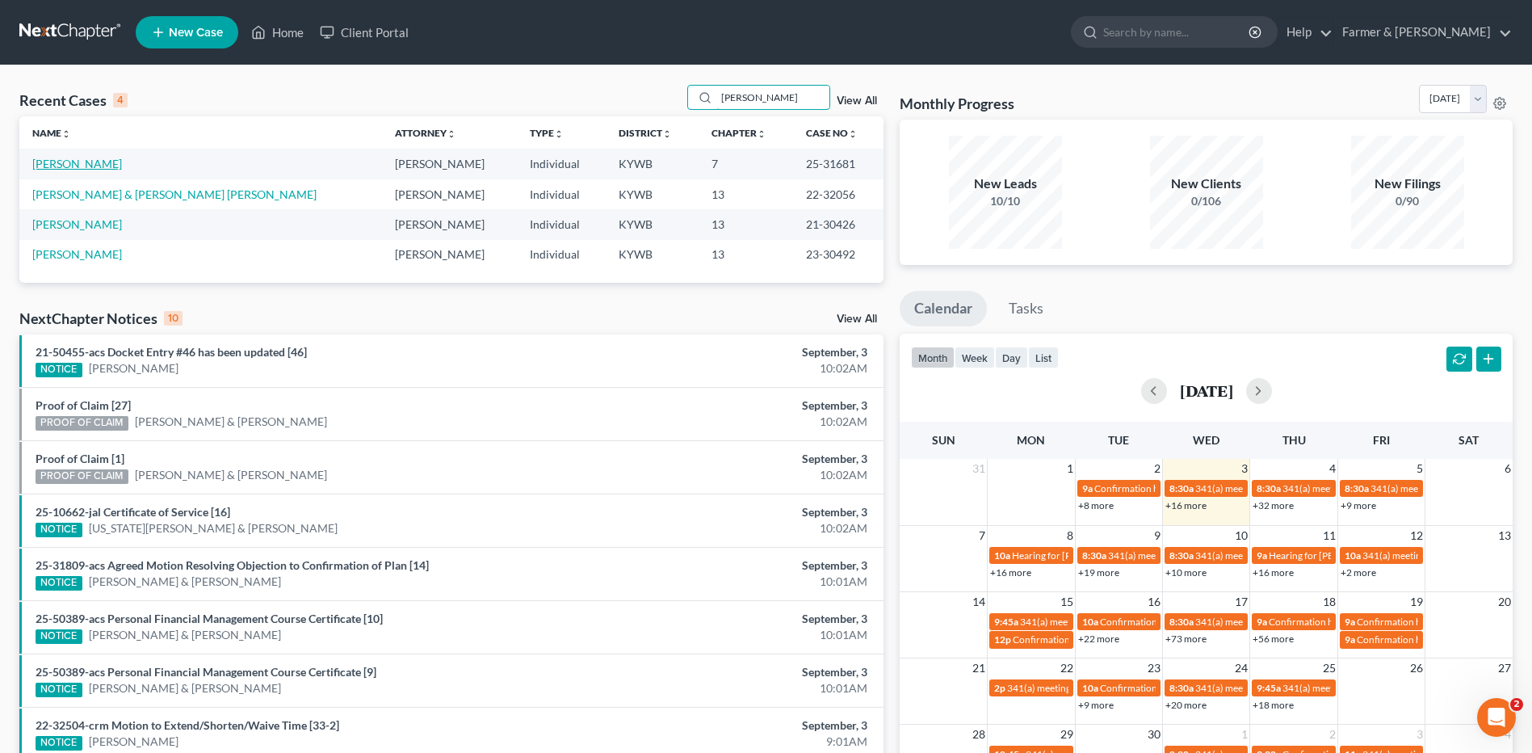
type input "[PERSON_NAME]"
click at [83, 160] on link "[PERSON_NAME]" at bounding box center [77, 164] width 90 height 14
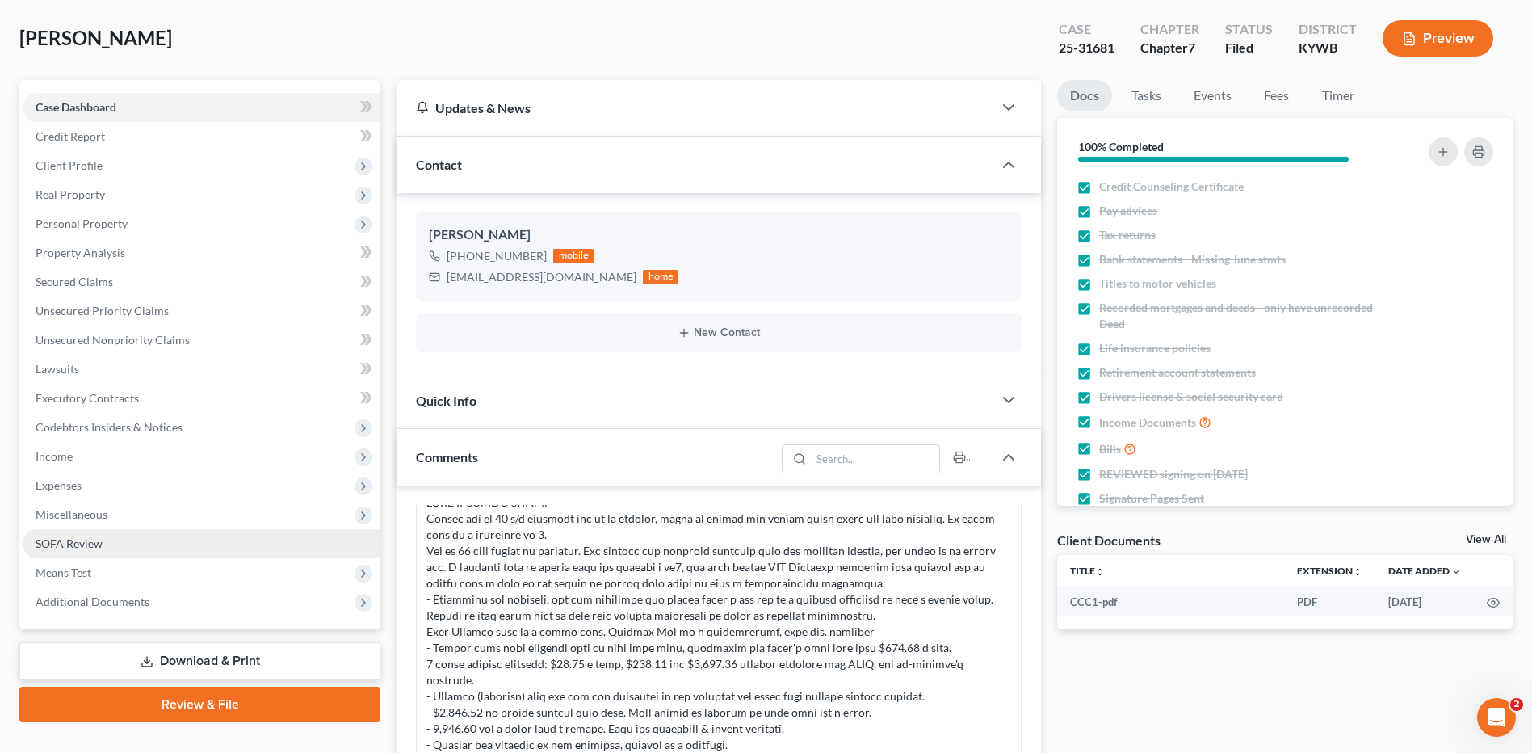
scroll to position [162, 0]
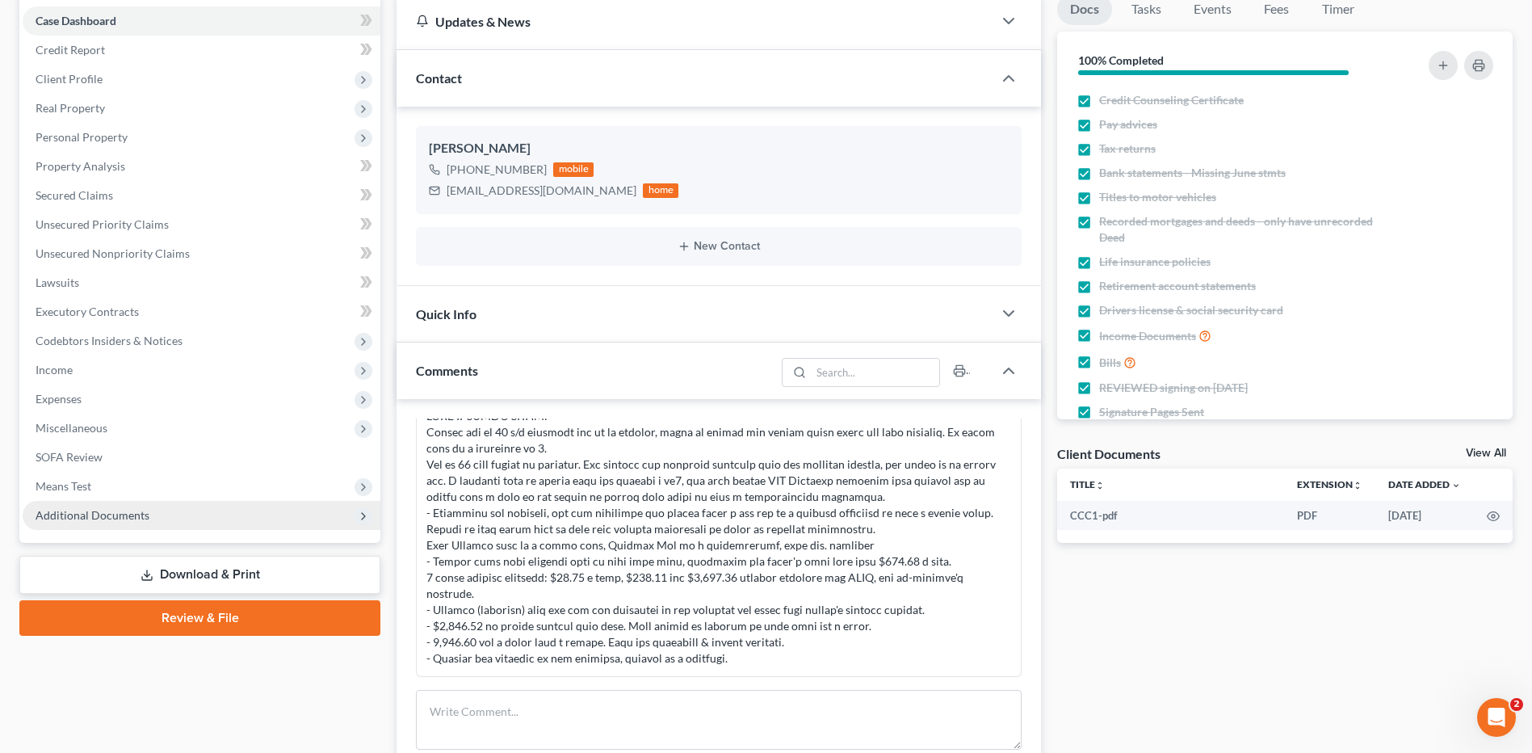
click at [103, 529] on span "Additional Documents" at bounding box center [202, 515] width 358 height 29
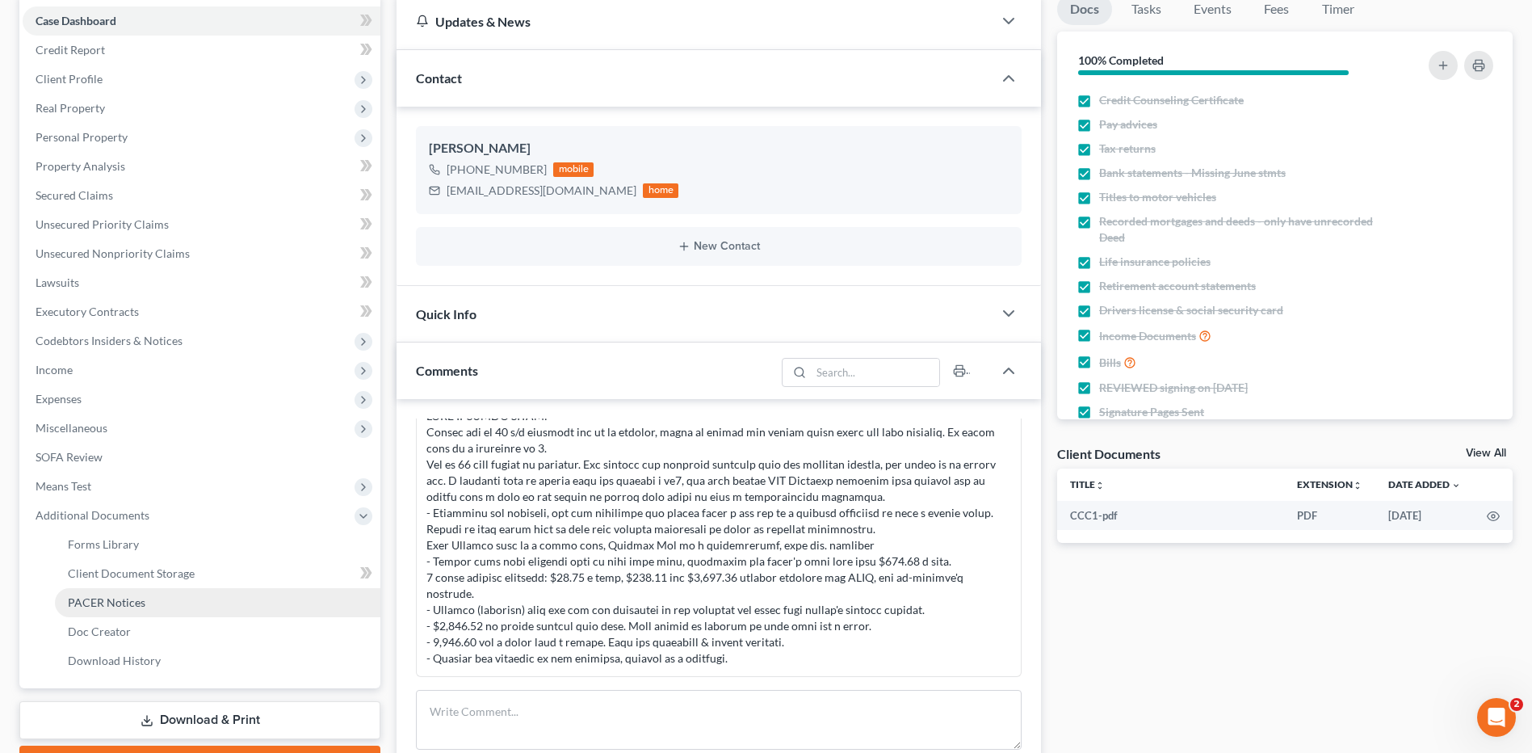
click at [116, 595] on span "PACER Notices" at bounding box center [107, 602] width 78 height 14
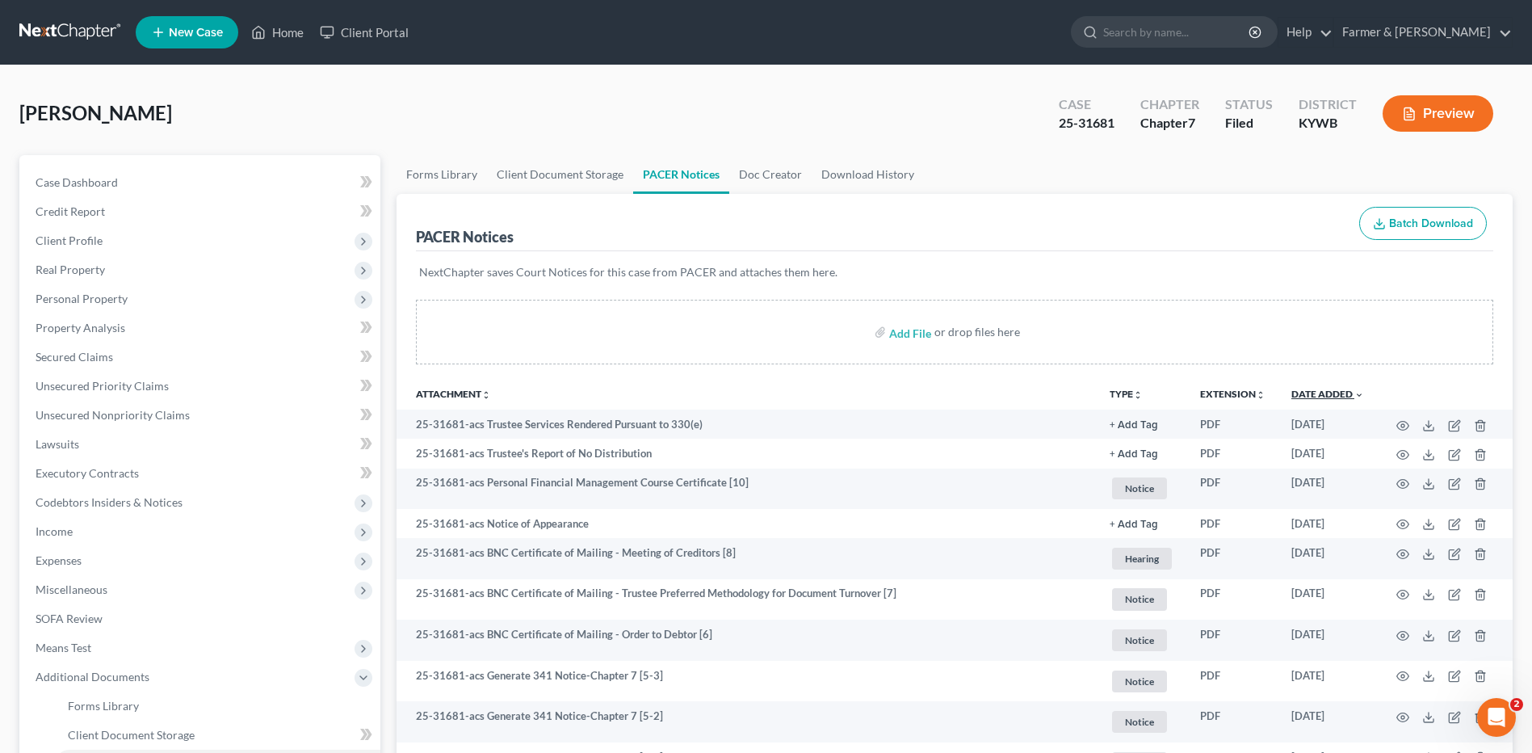
click at [1338, 397] on link "Date Added unfold_more expand_more expand_less" at bounding box center [1327, 394] width 73 height 12
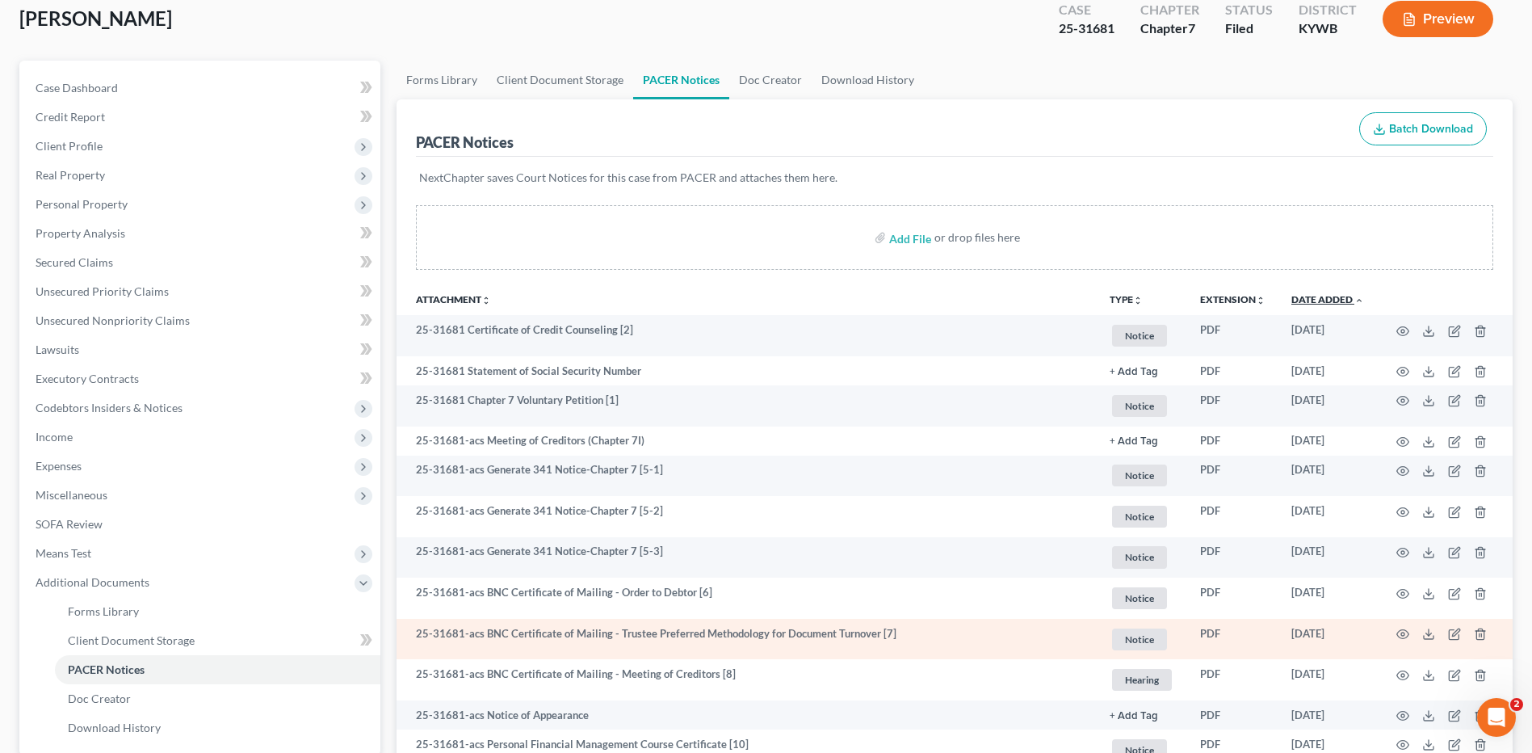
scroll to position [296, 0]
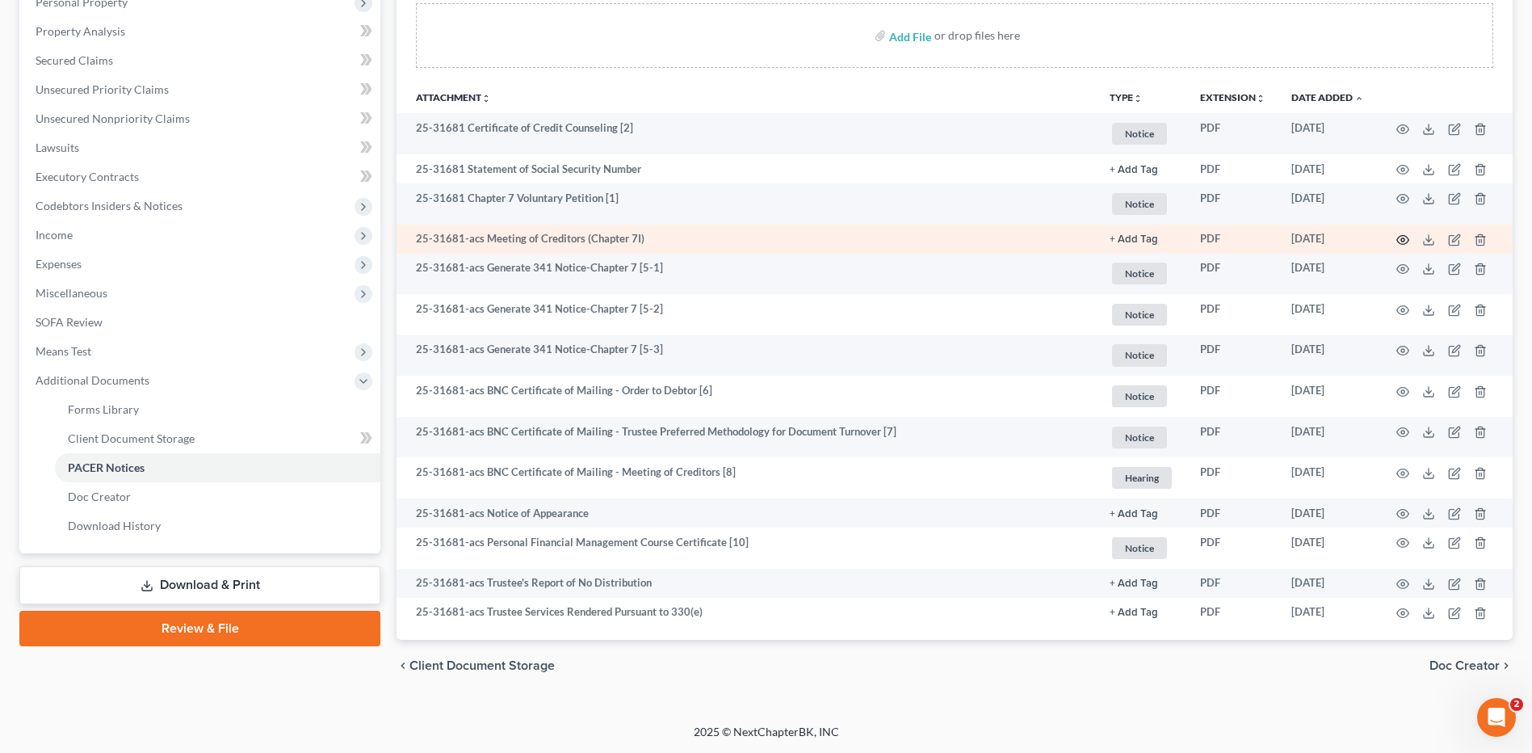
click at [1404, 238] on icon "button" at bounding box center [1402, 239] width 13 height 13
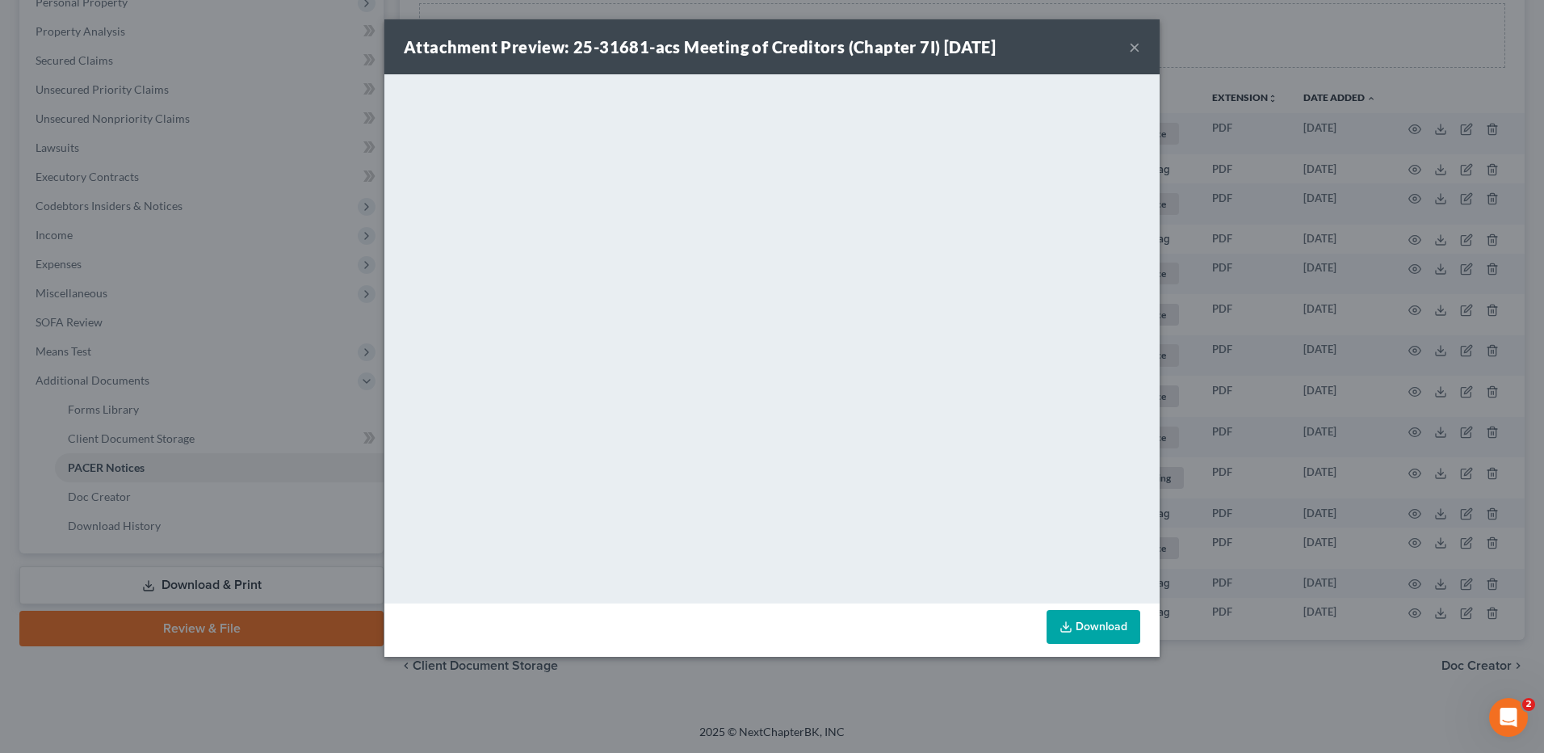
click at [1130, 54] on button "×" at bounding box center [1134, 46] width 11 height 19
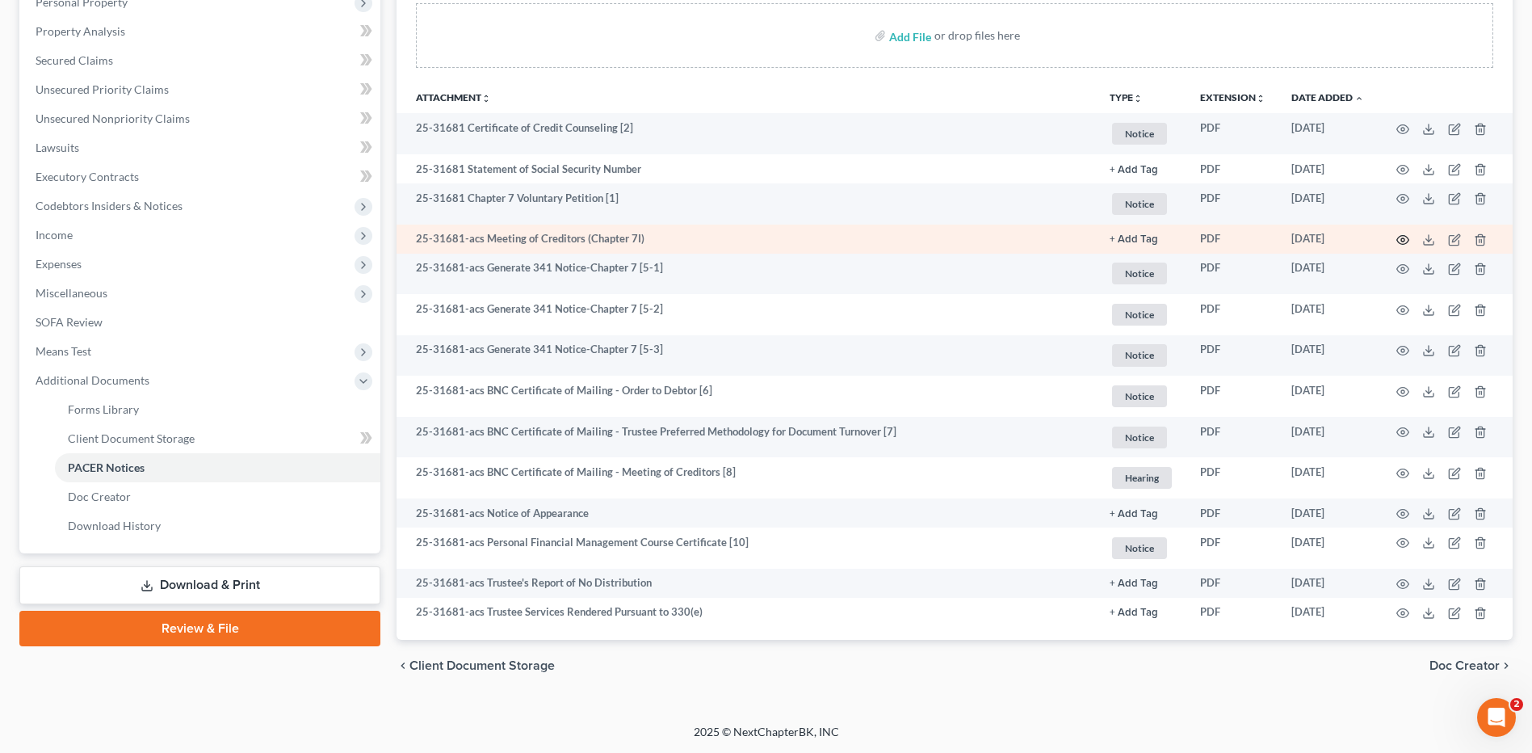
click at [1403, 240] on icon "button" at bounding box center [1402, 239] width 13 height 13
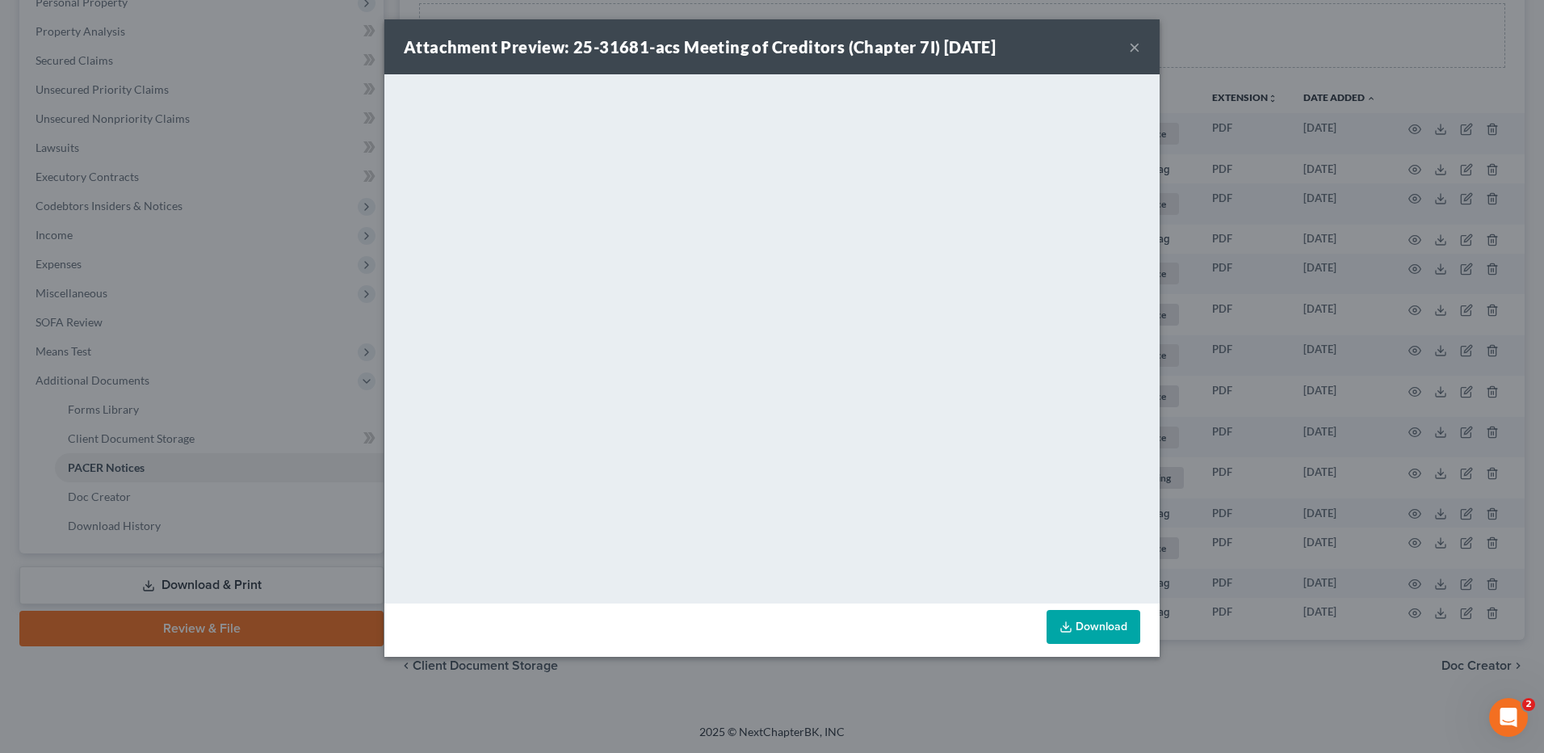
click at [1135, 46] on button "×" at bounding box center [1134, 46] width 11 height 19
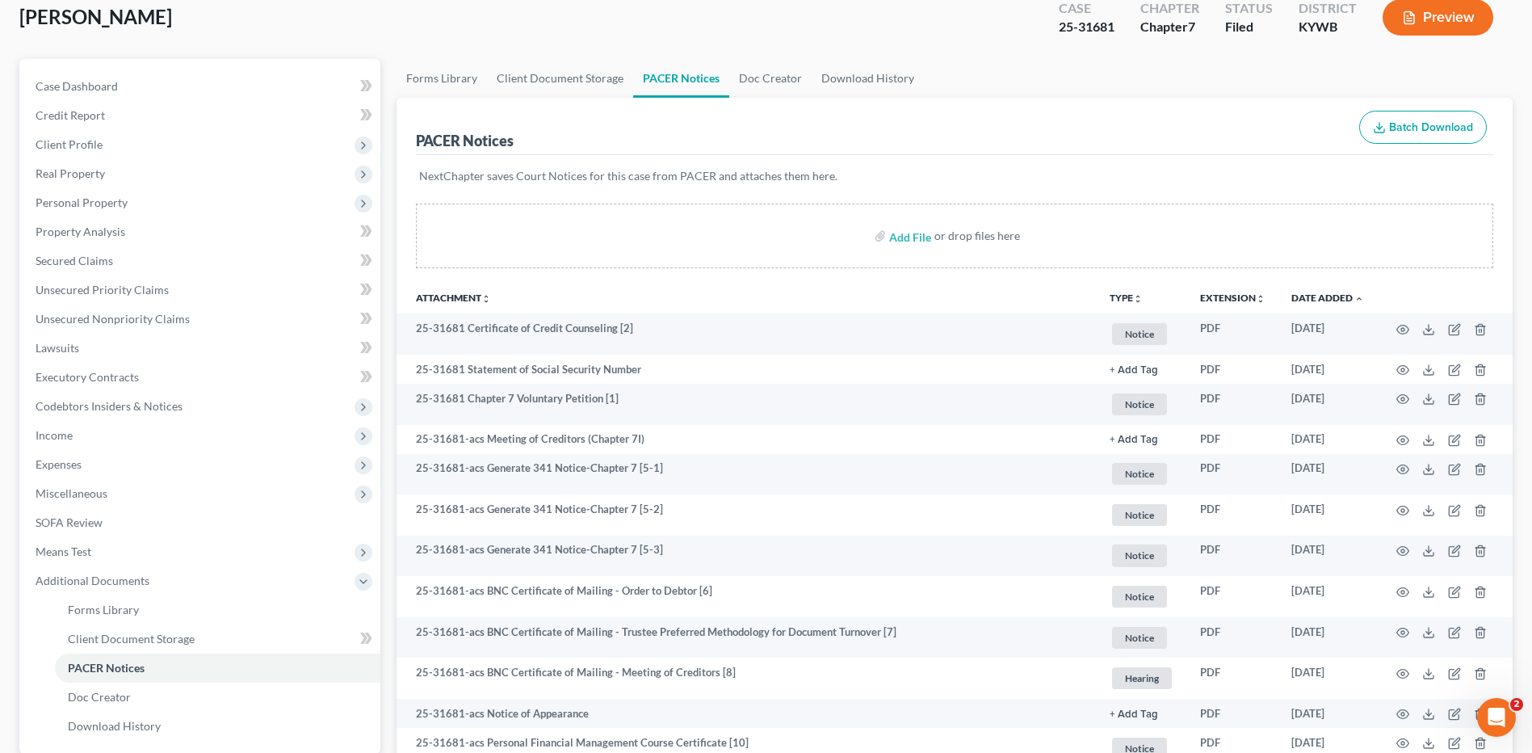
scroll to position [0, 0]
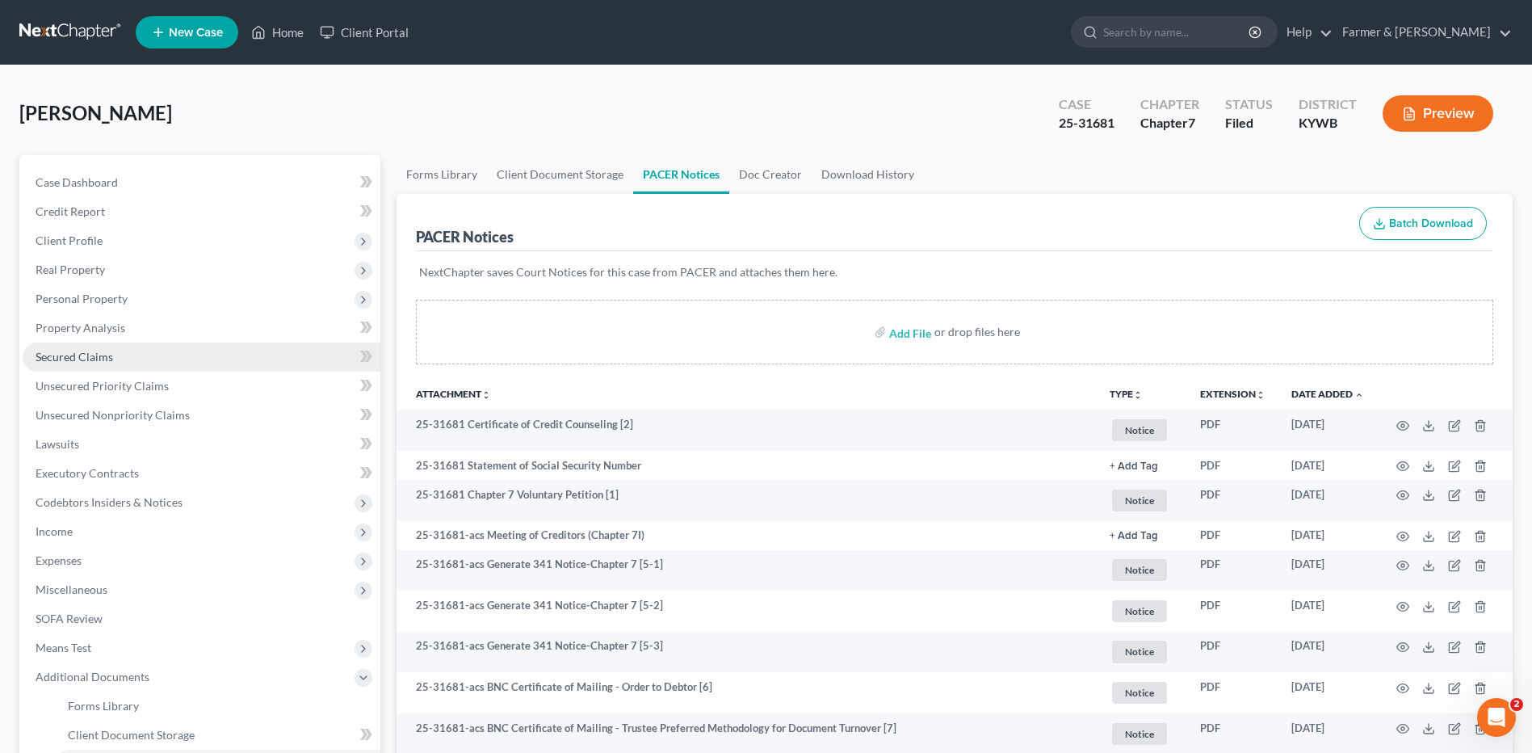
click at [99, 360] on span "Secured Claims" at bounding box center [75, 357] width 78 height 14
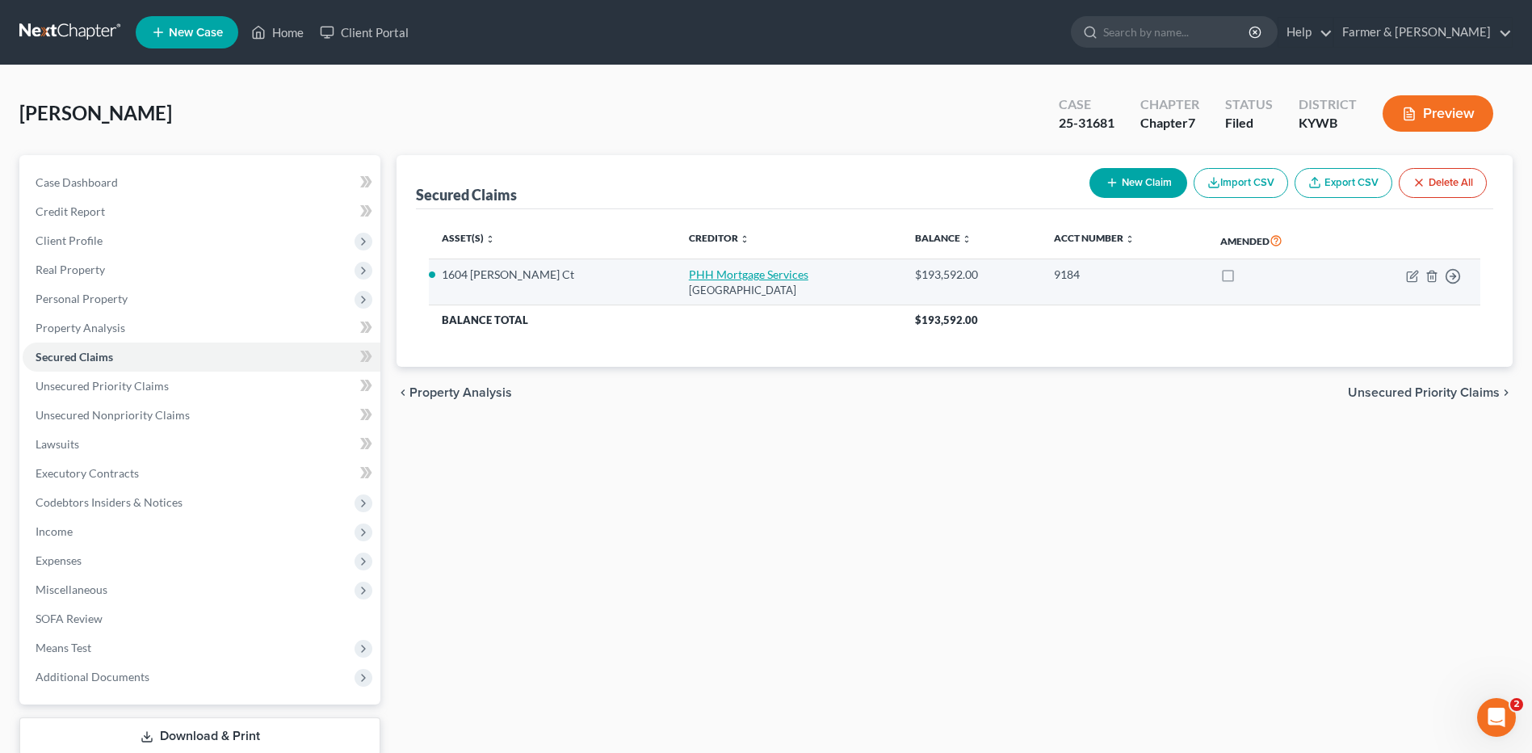
click at [707, 275] on link "PHH Mortgage Services" at bounding box center [749, 274] width 120 height 14
select select "33"
select select "2"
select select "0"
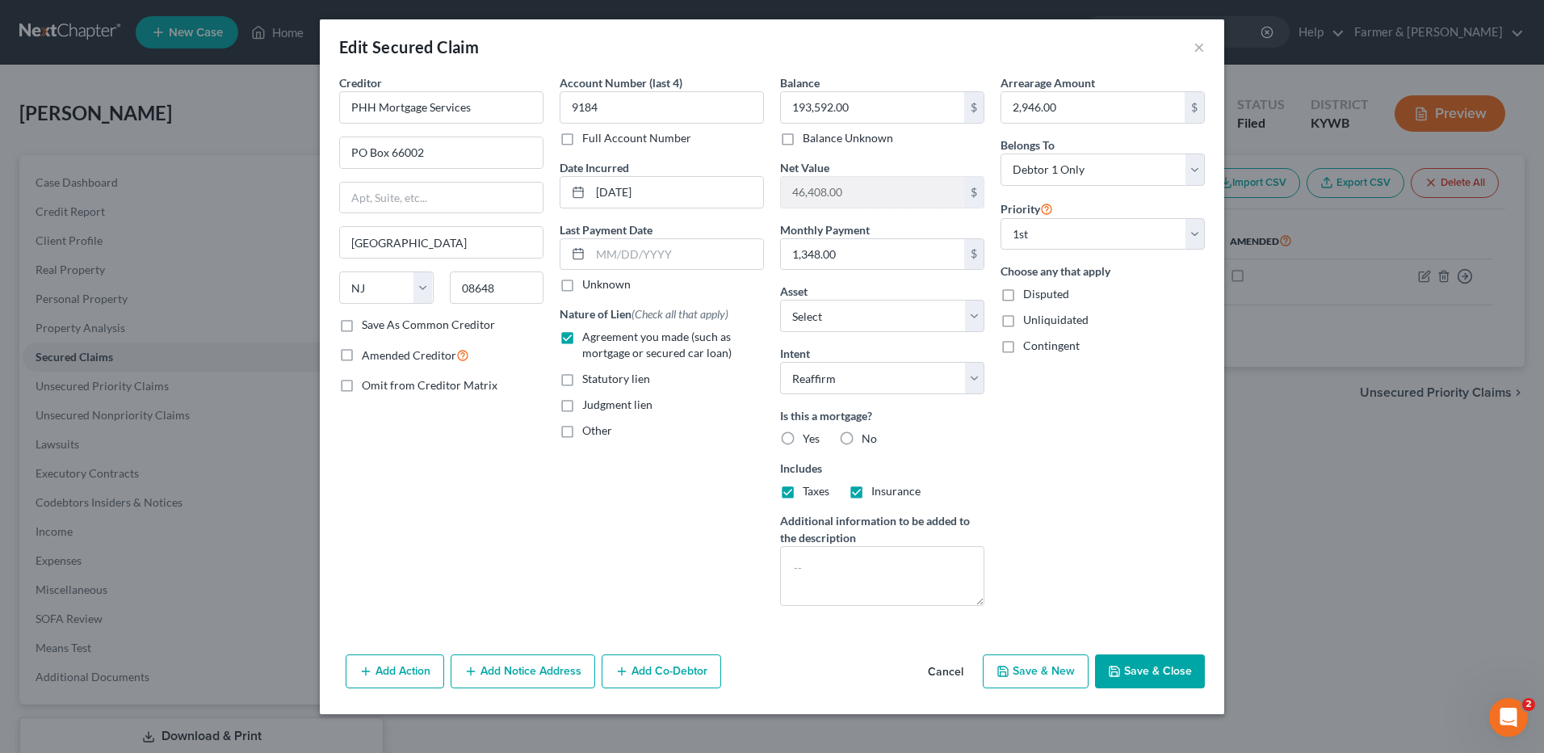
click at [960, 676] on button "Cancel" at bounding box center [945, 672] width 61 height 32
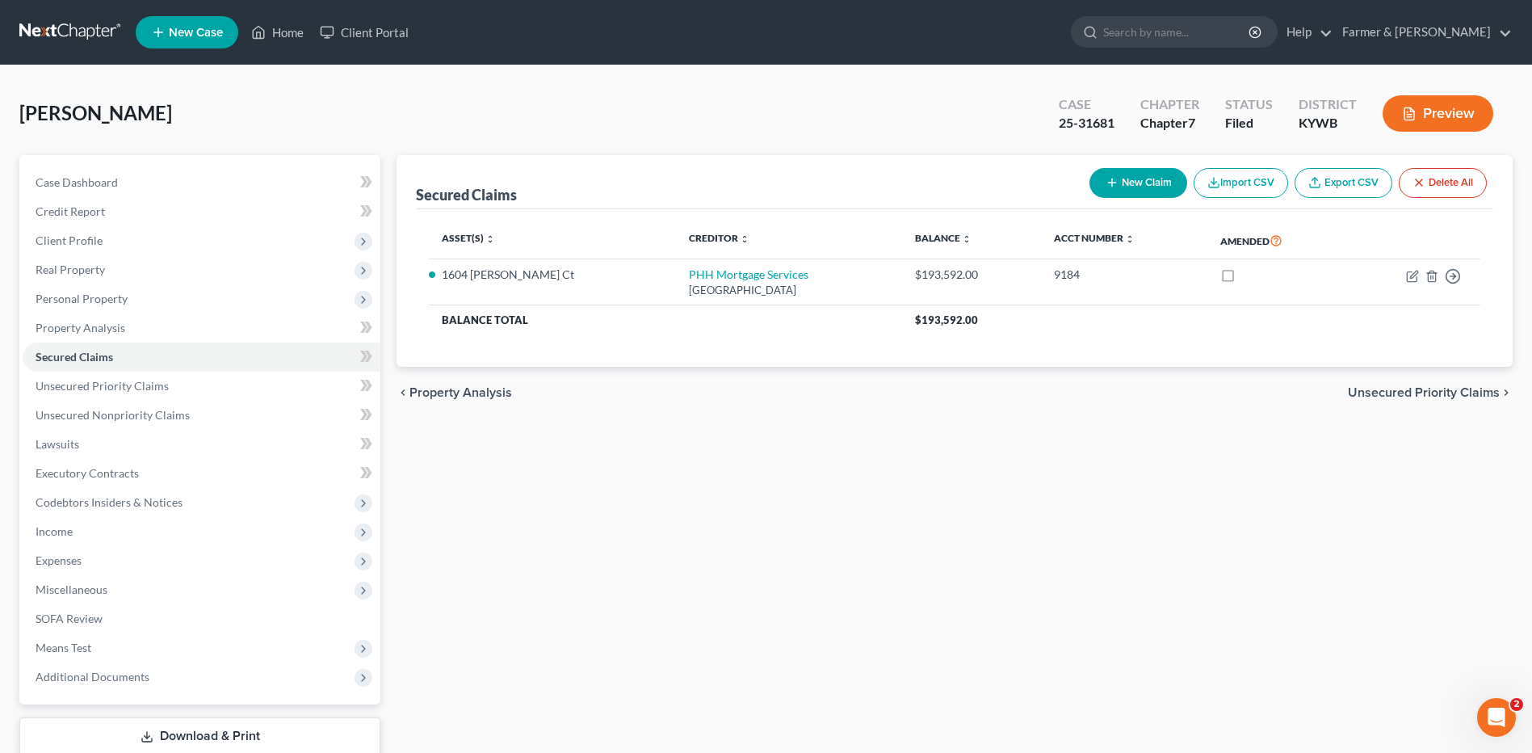
click at [81, 24] on link at bounding box center [70, 32] width 103 height 29
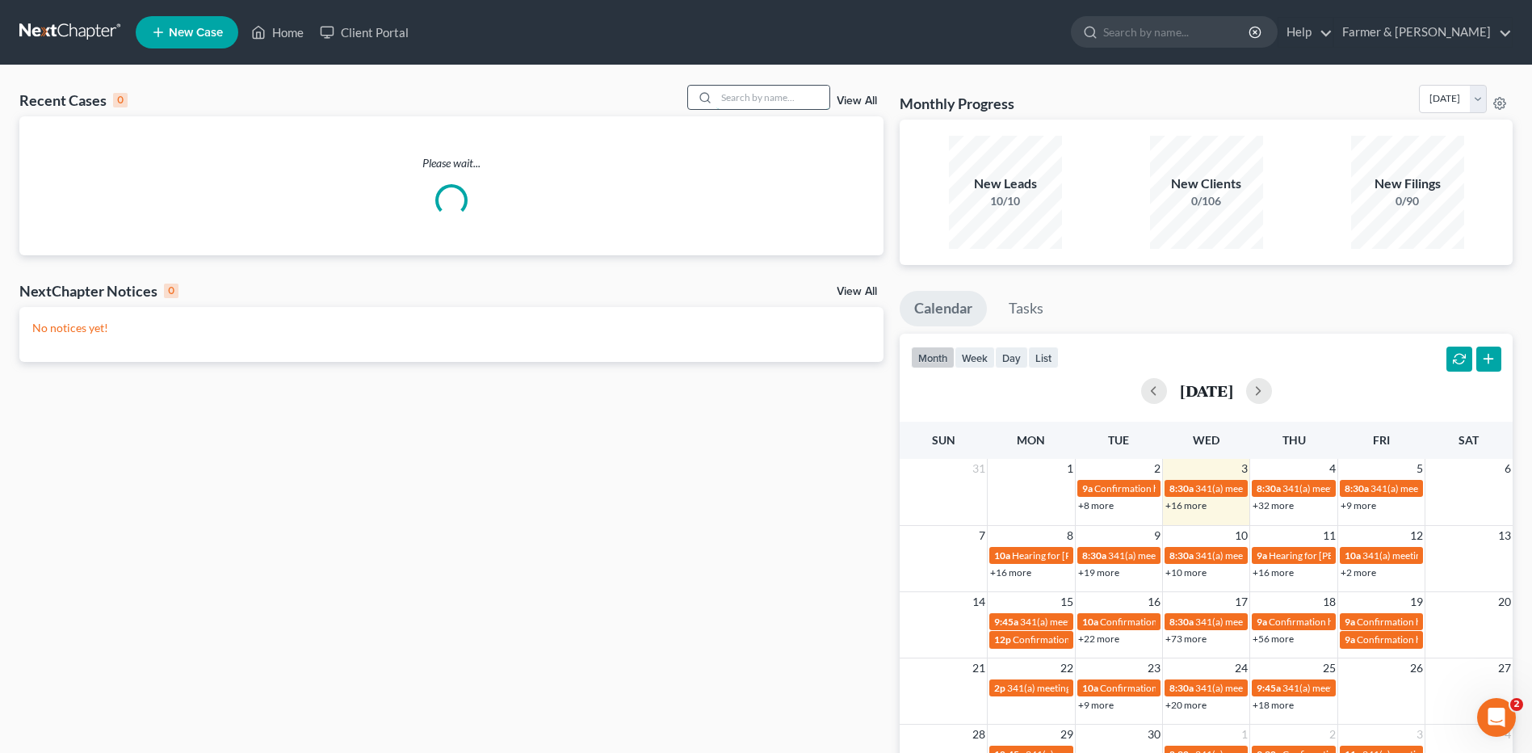
click at [732, 102] on input "search" at bounding box center [772, 97] width 113 height 23
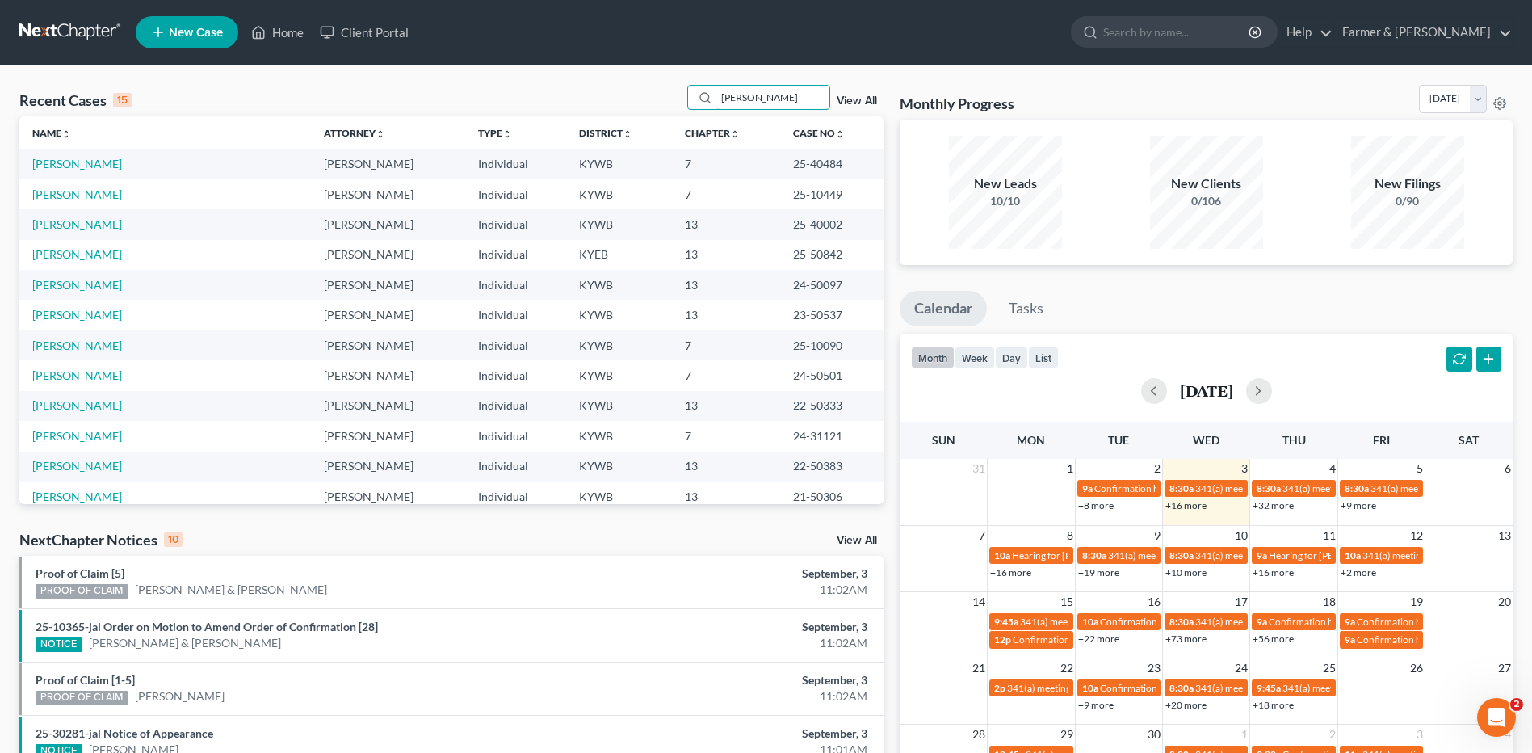
drag, startPoint x: 800, startPoint y: 93, endPoint x: 669, endPoint y: 94, distance: 131.6
click at [669, 94] on div "Recent Cases 15 [PERSON_NAME] View All" at bounding box center [451, 100] width 864 height 31
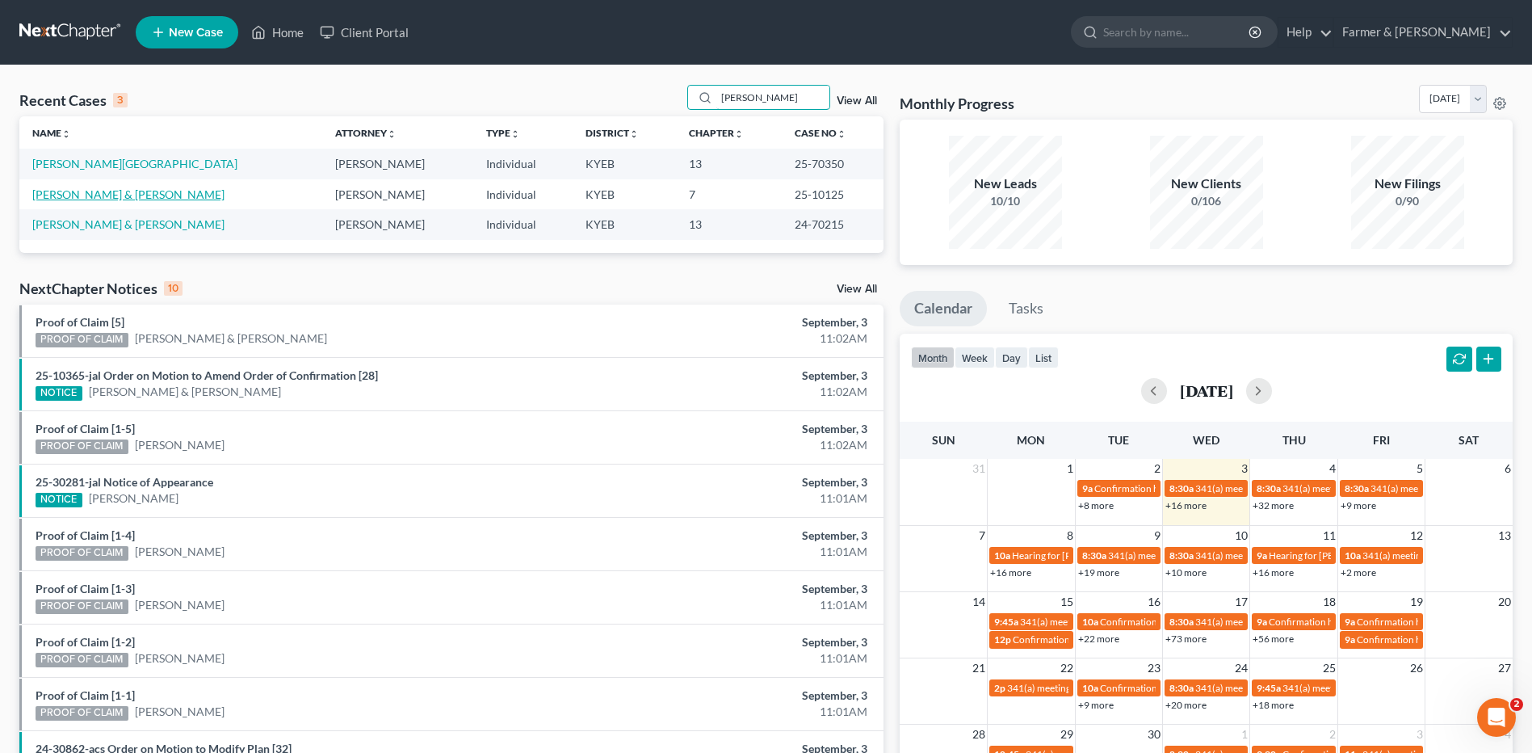
type input "[PERSON_NAME]"
click at [98, 199] on link "[PERSON_NAME] & [PERSON_NAME]" at bounding box center [128, 194] width 192 height 14
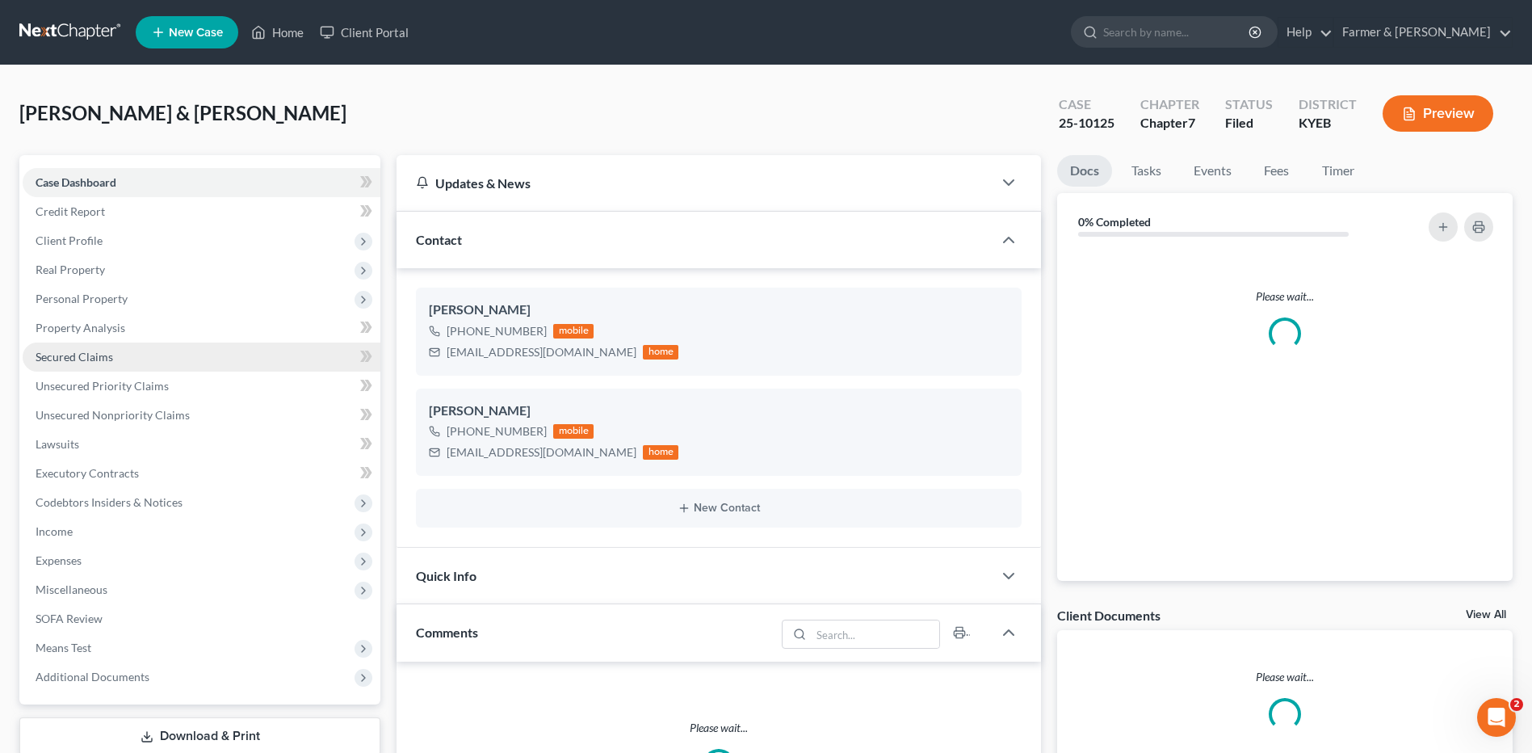
click at [109, 356] on span "Secured Claims" at bounding box center [75, 357] width 78 height 14
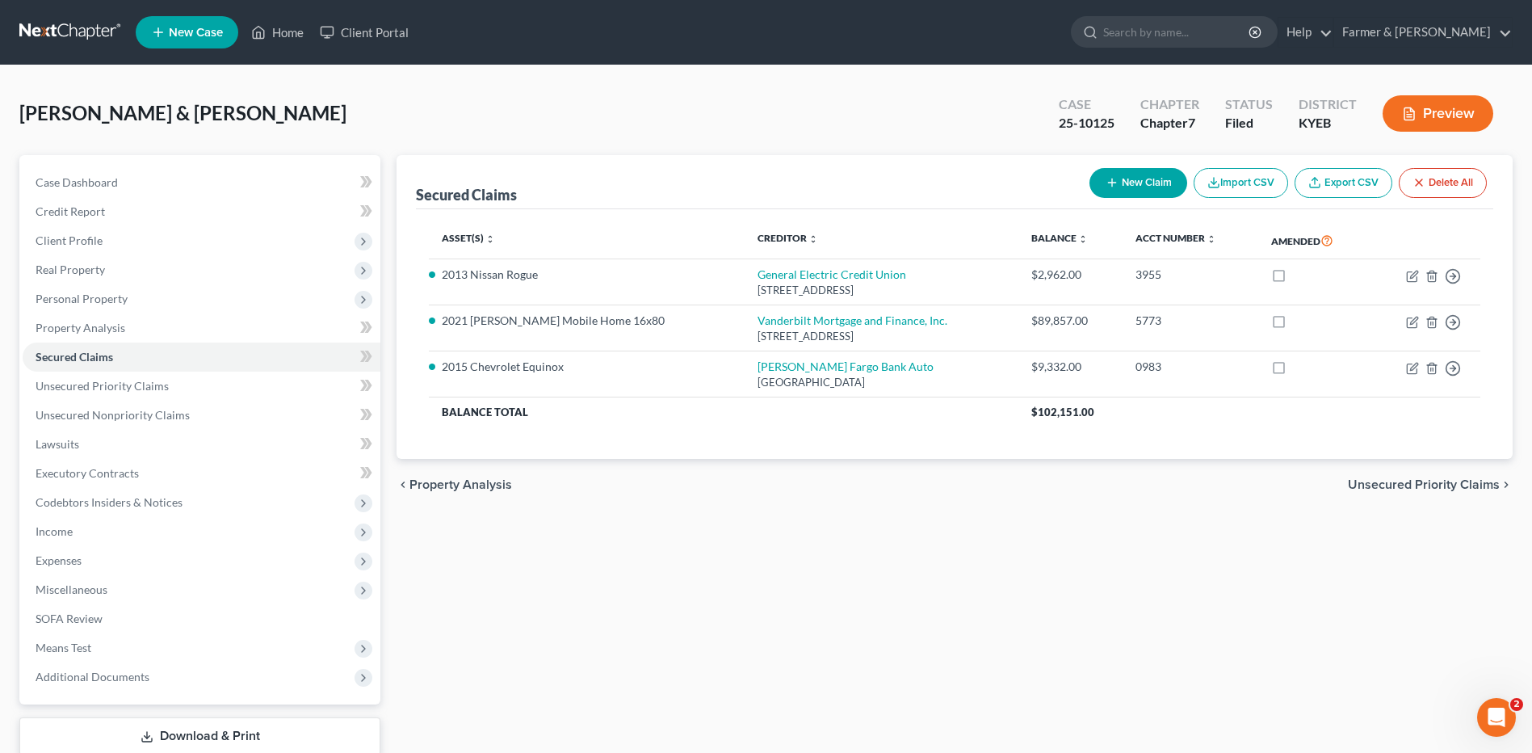
click at [33, 36] on link at bounding box center [70, 32] width 103 height 29
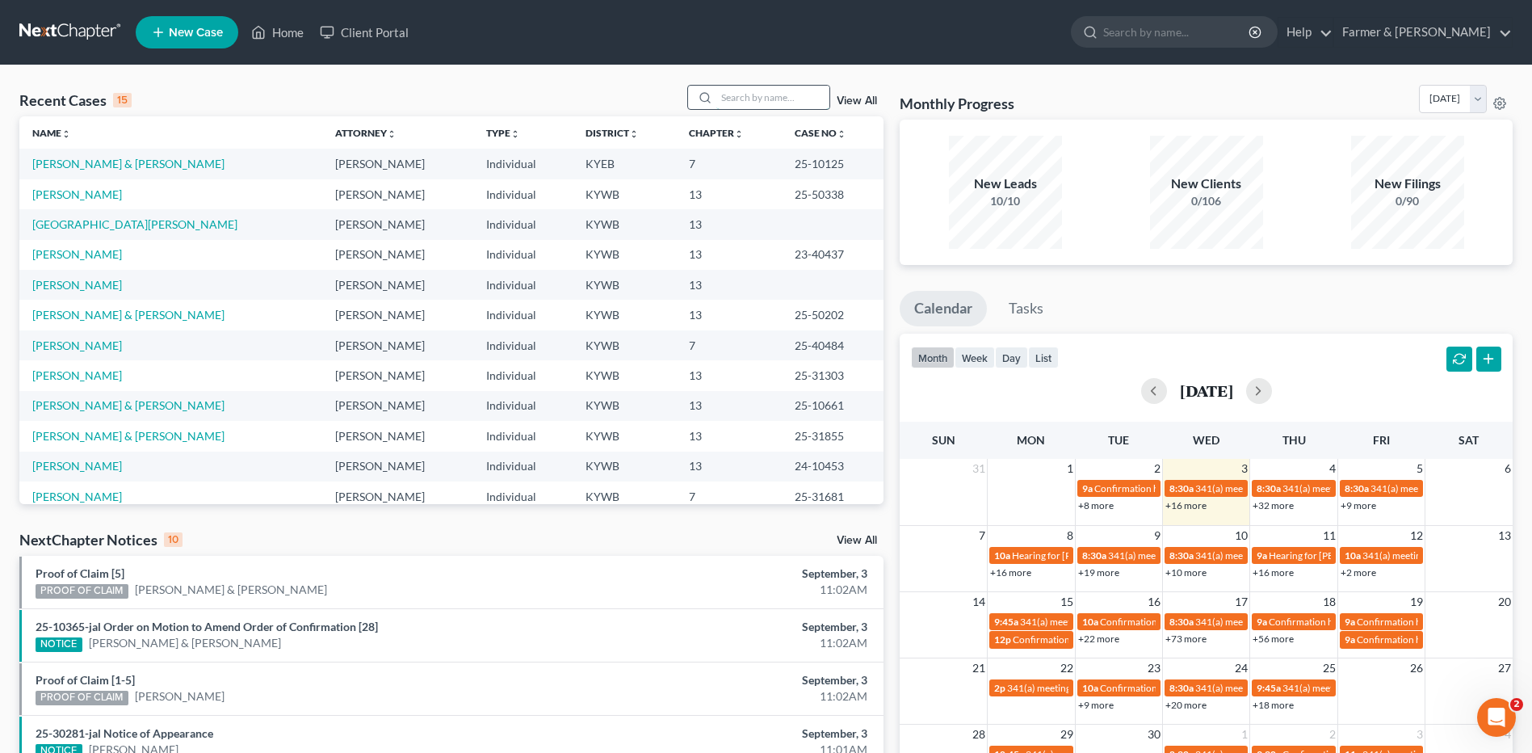
click at [741, 102] on input "search" at bounding box center [772, 97] width 113 height 23
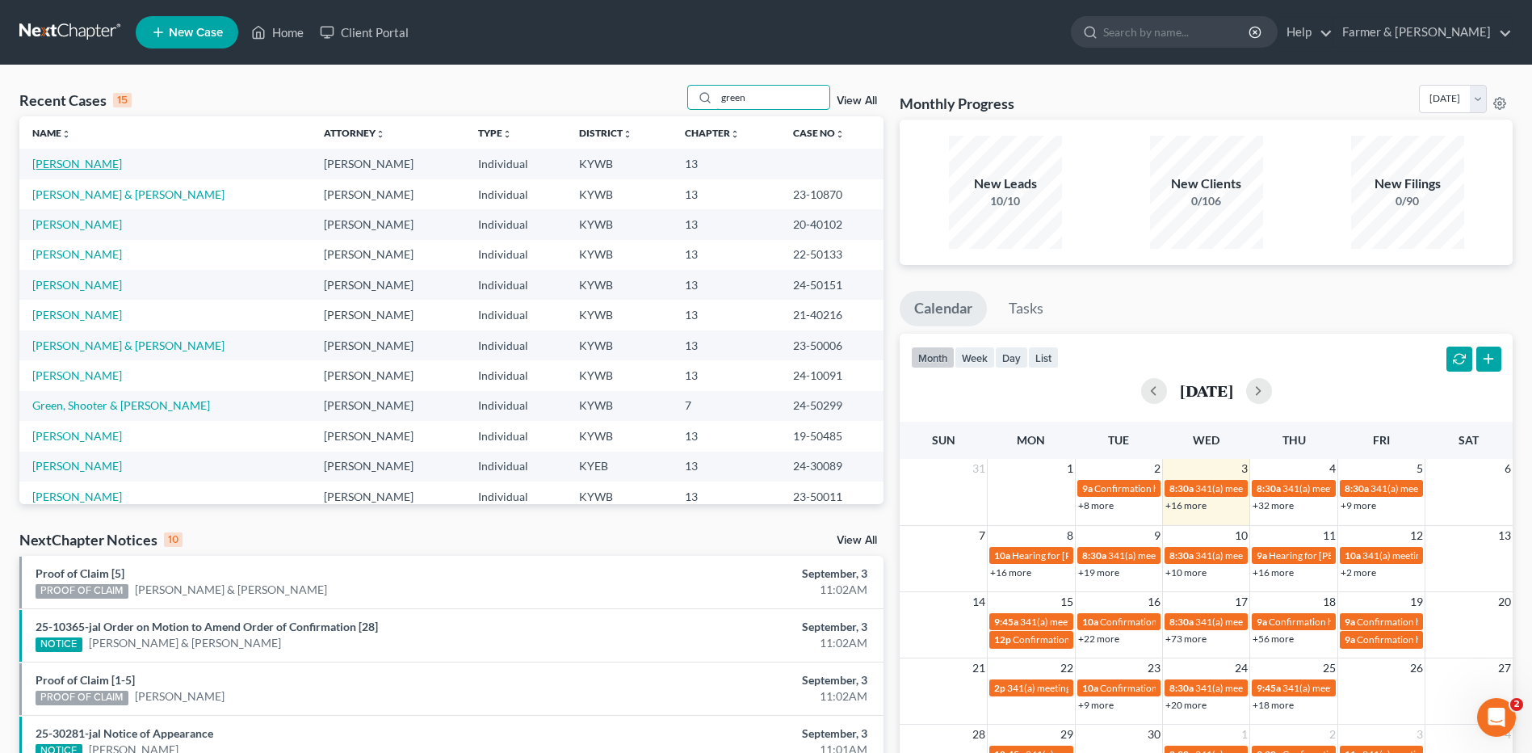
type input "green"
click at [95, 165] on link "[PERSON_NAME]" at bounding box center [77, 164] width 90 height 14
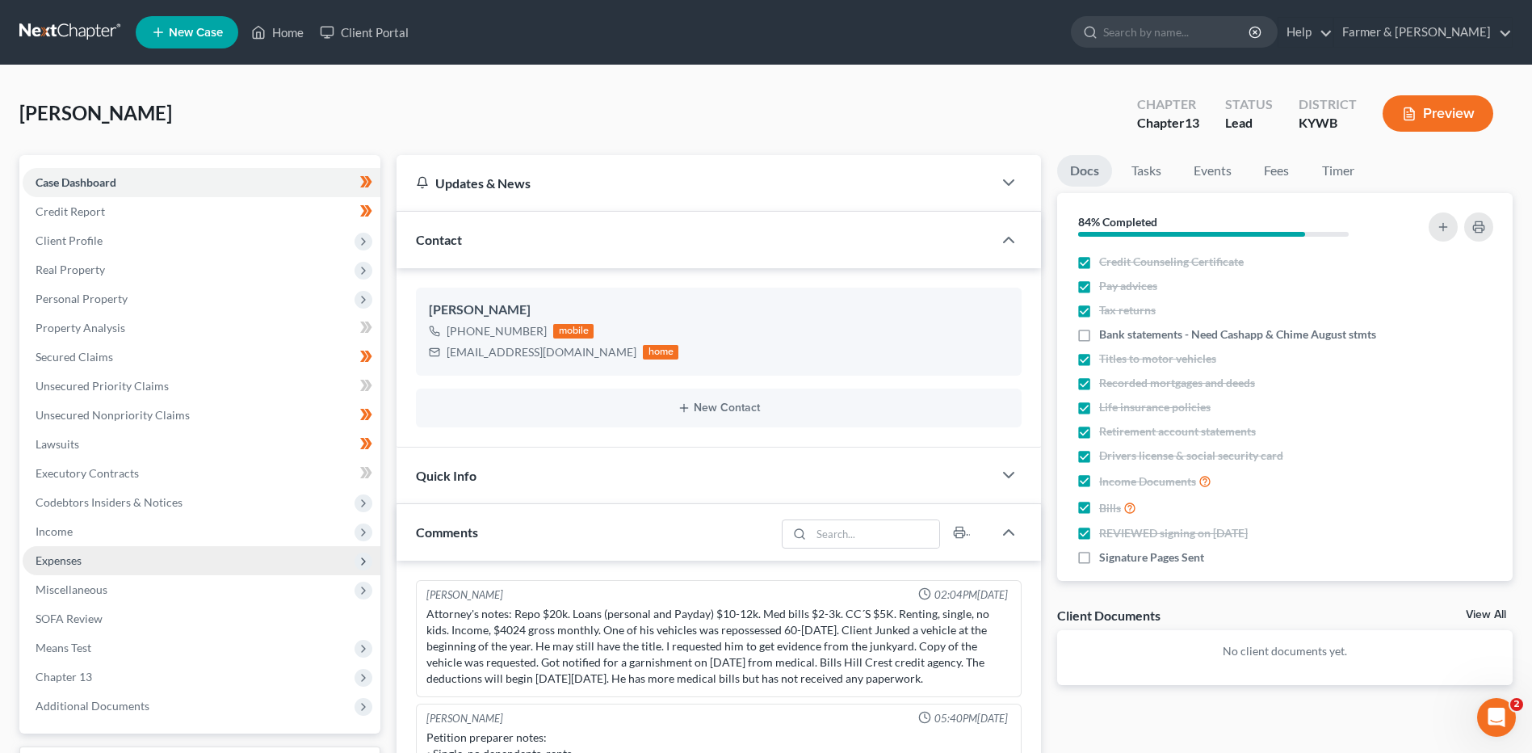
click at [99, 550] on span "Expenses" at bounding box center [202, 560] width 358 height 29
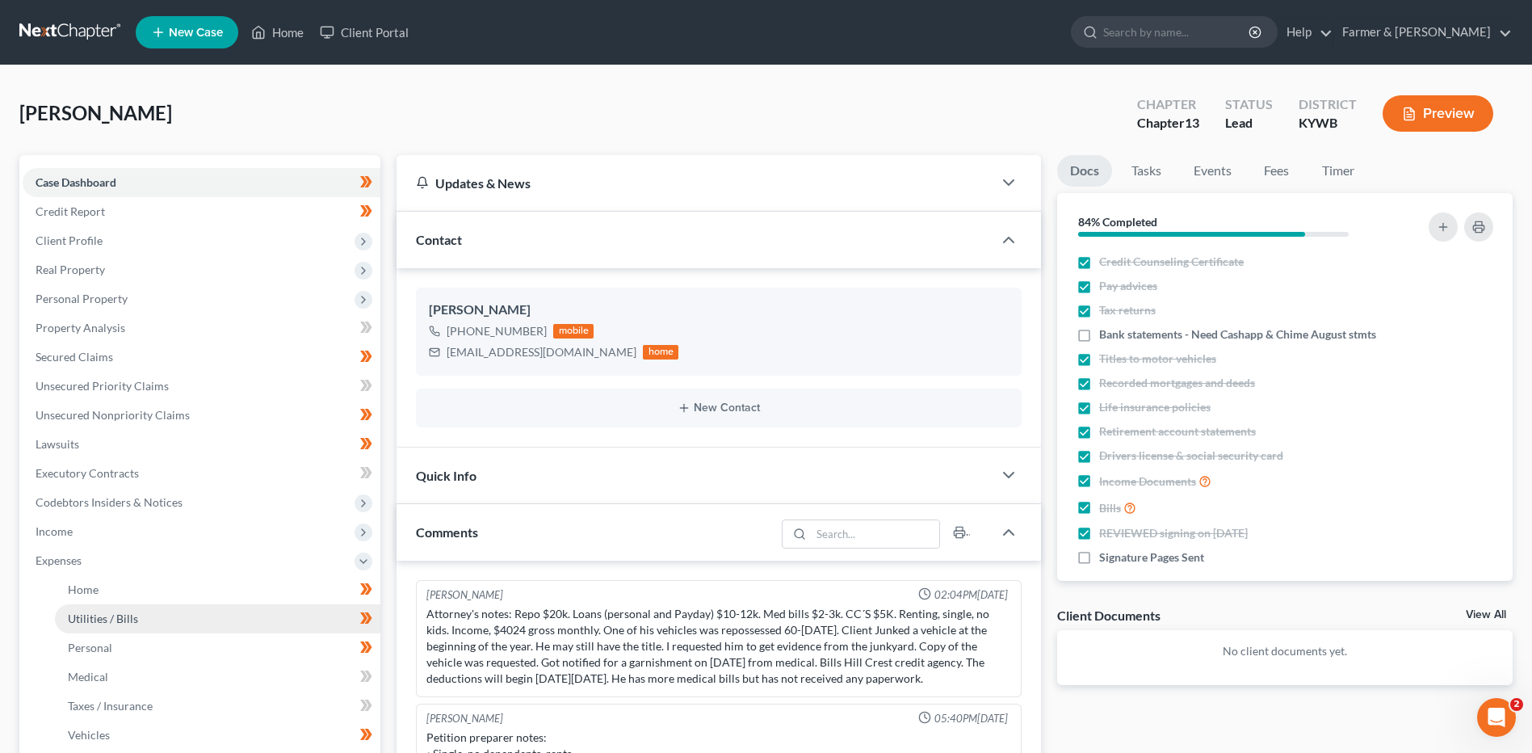
click at [111, 604] on link "Utilities / Bills" at bounding box center [217, 618] width 325 height 29
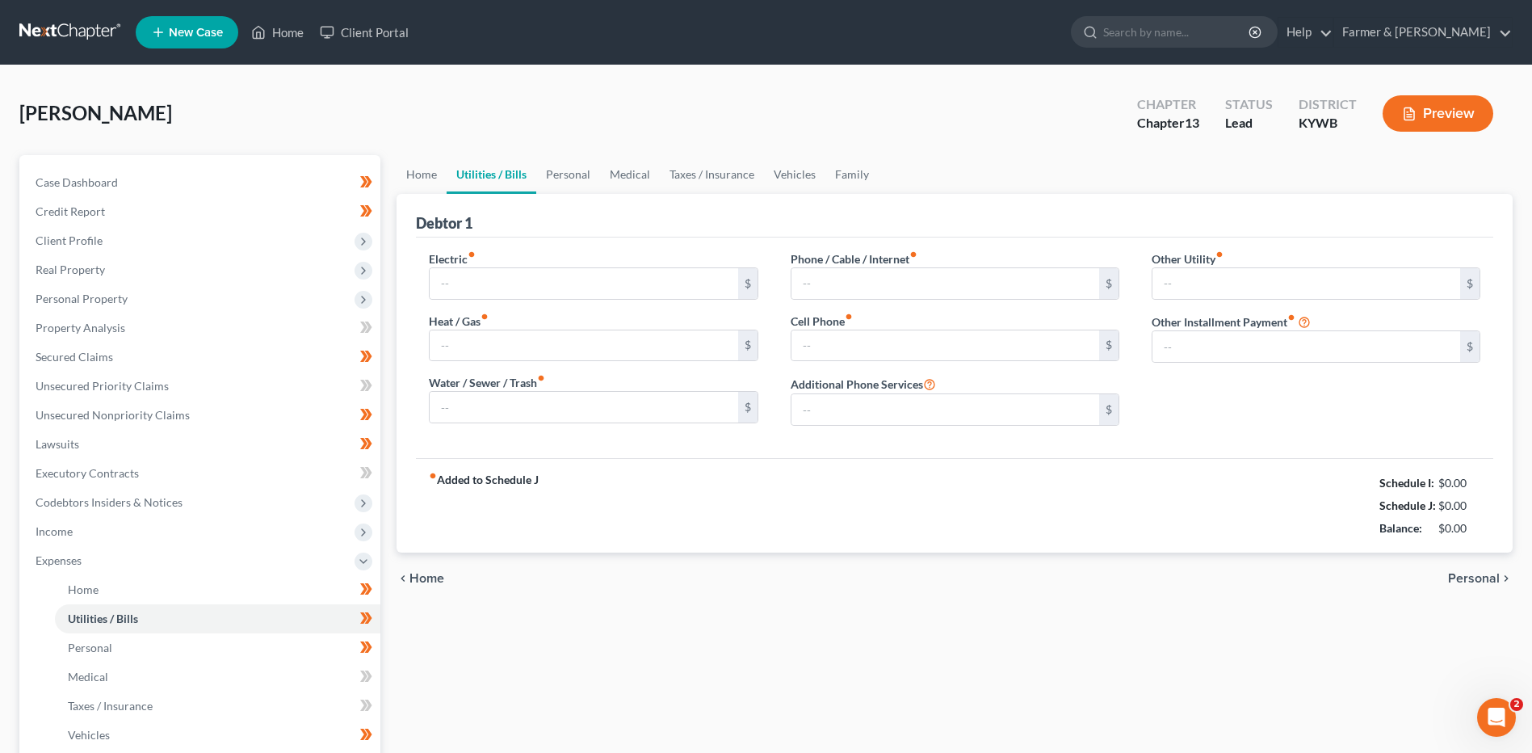
type input "250.00"
type input "0.00"
type input "125.00"
type input "150.00"
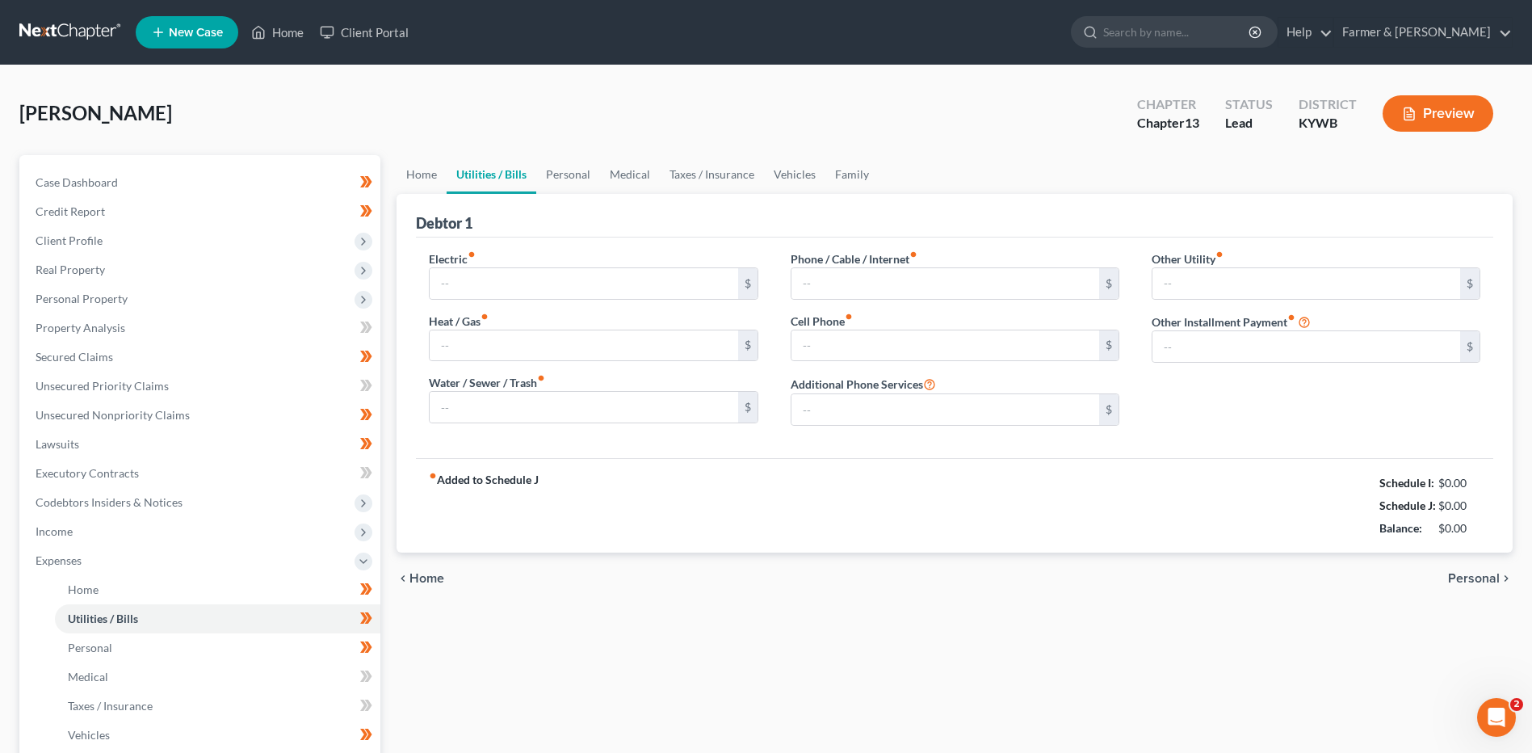
type input "0.00"
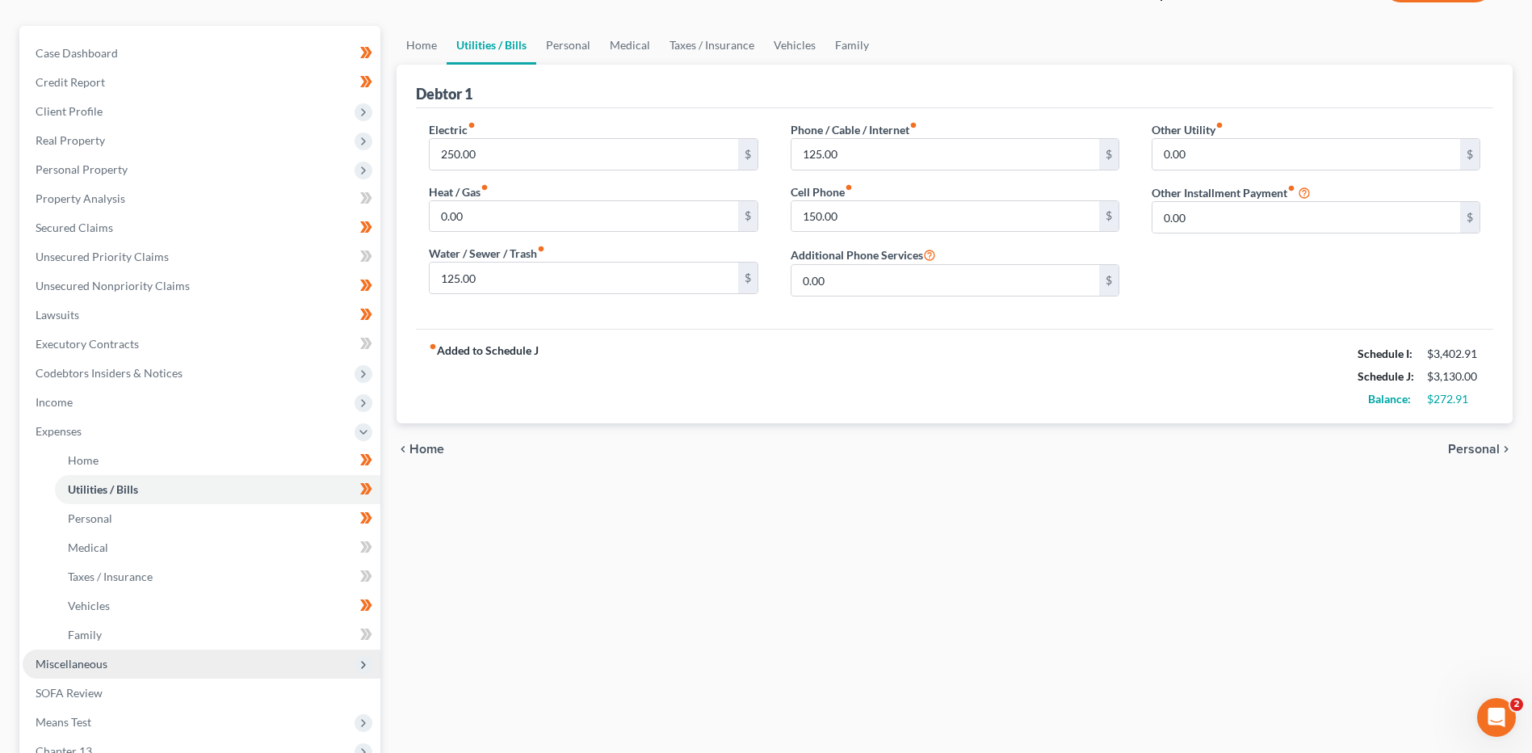
scroll to position [338, 0]
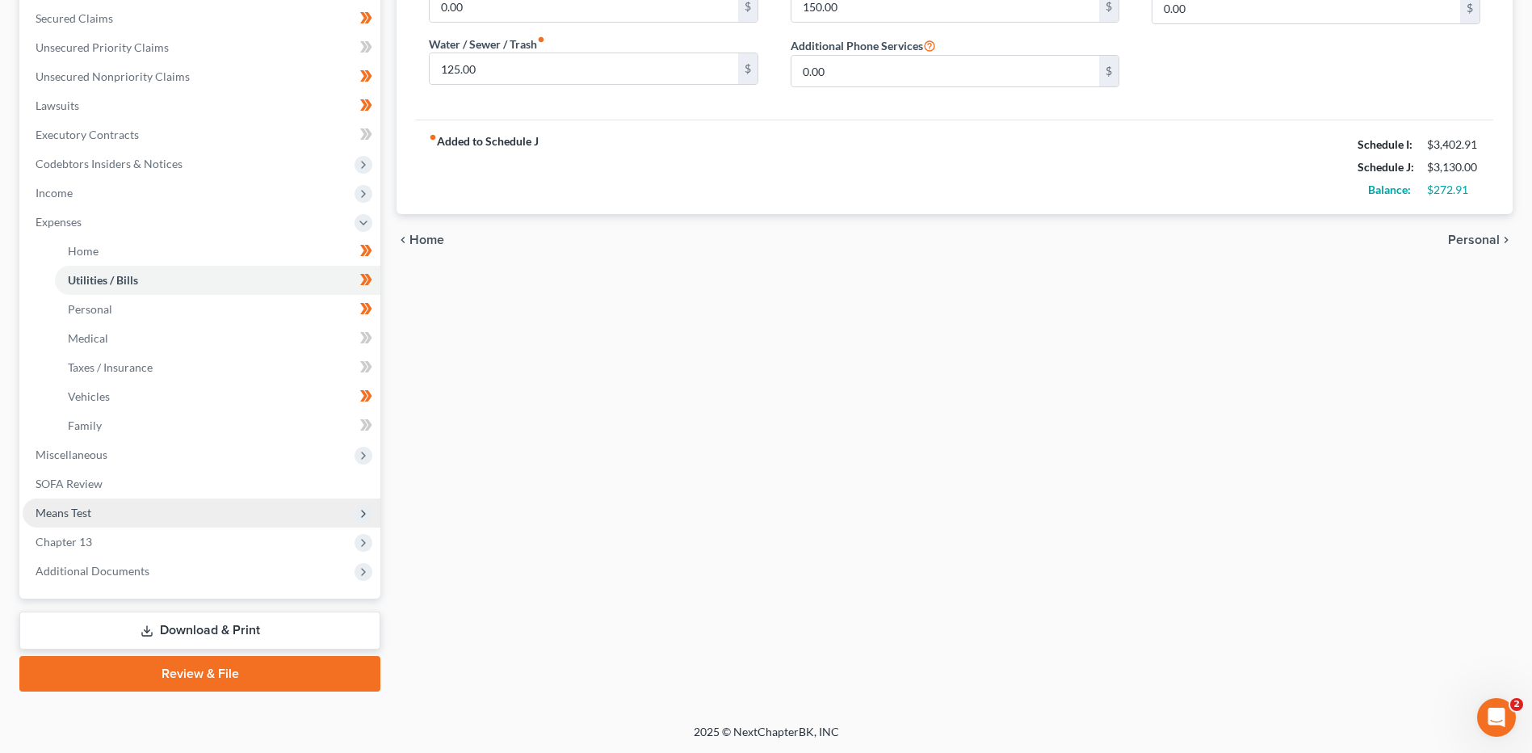
click at [103, 512] on span "Means Test" at bounding box center [202, 512] width 358 height 29
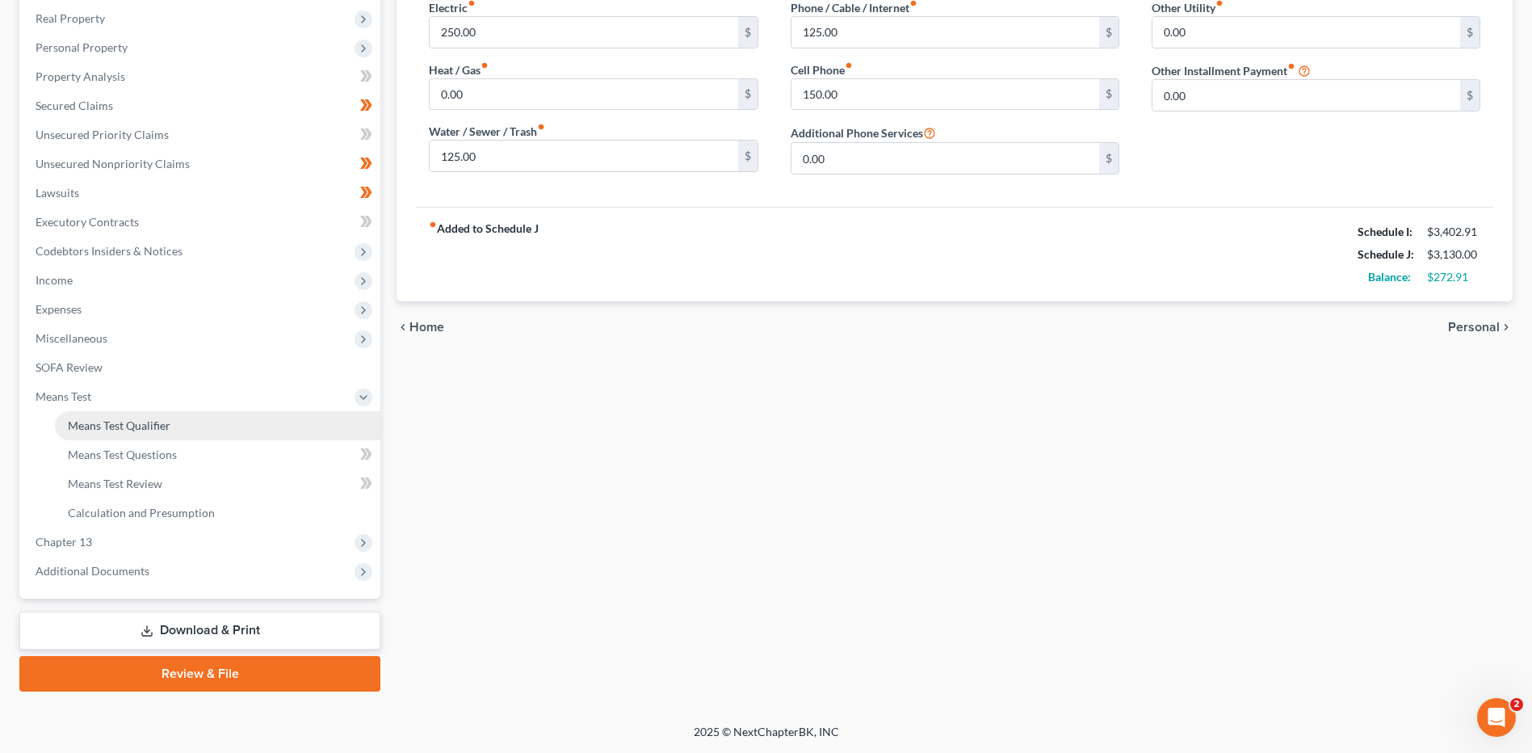
click at [177, 425] on link "Means Test Qualifier" at bounding box center [217, 425] width 325 height 29
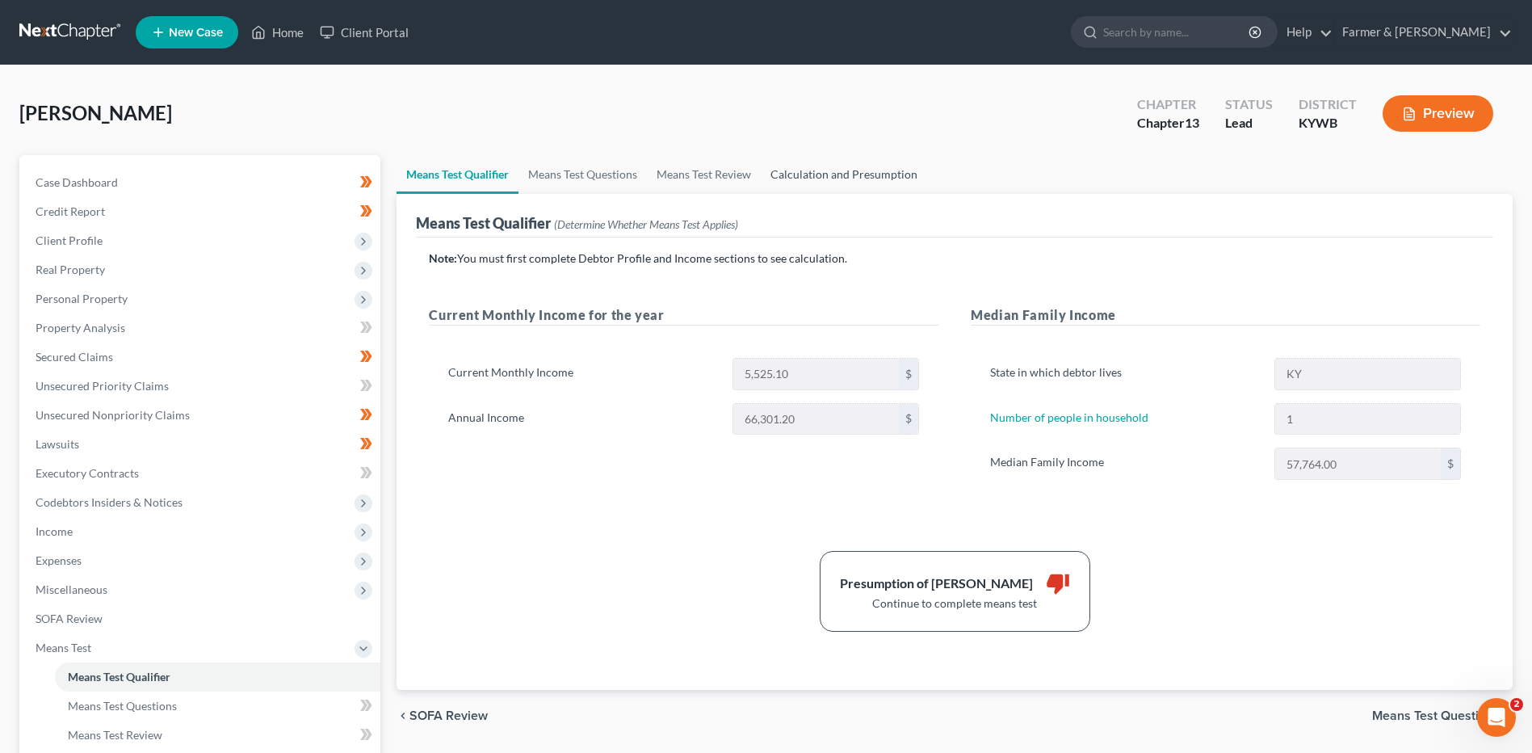
click at [844, 170] on link "Calculation and Presumption" at bounding box center [844, 174] width 166 height 39
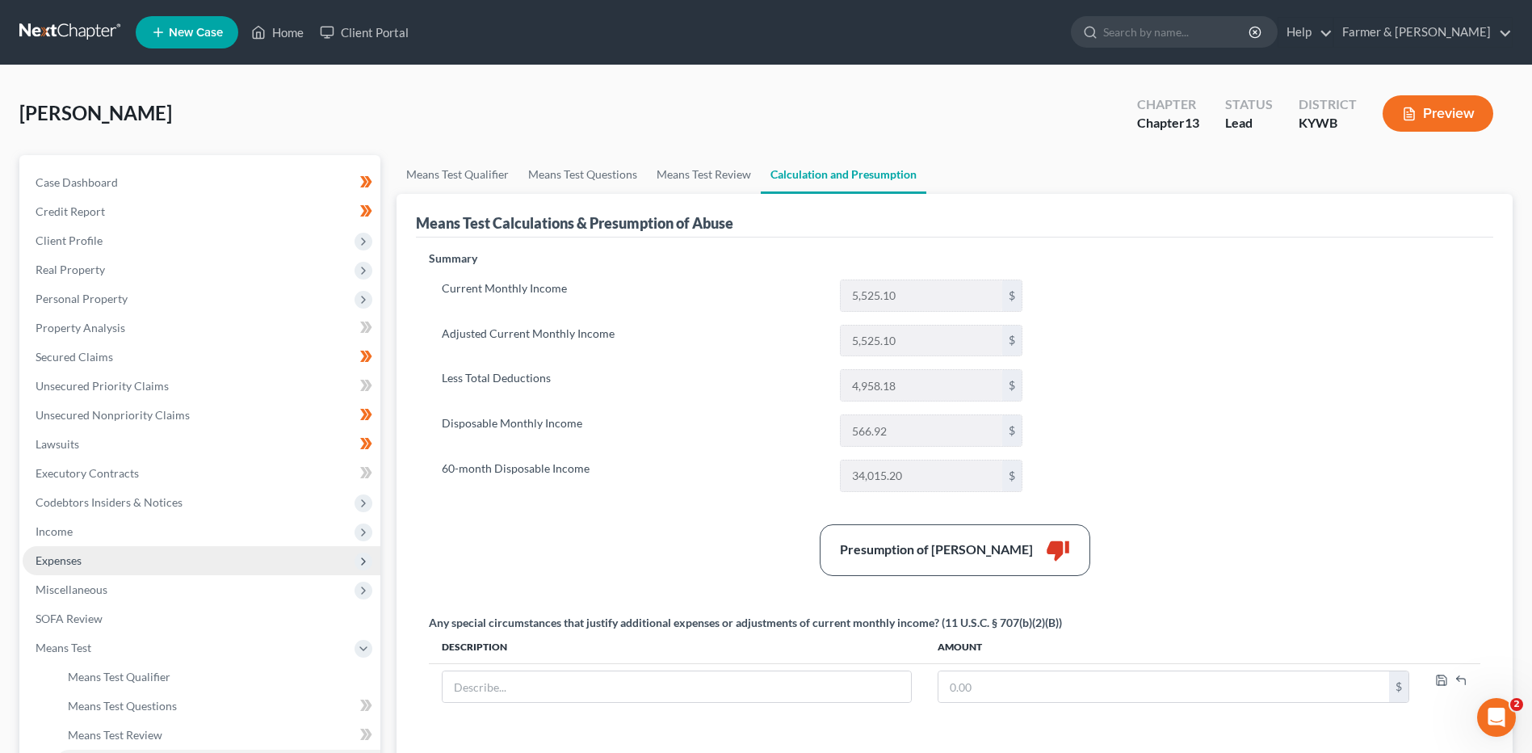
click at [111, 558] on span "Expenses" at bounding box center [202, 560] width 358 height 29
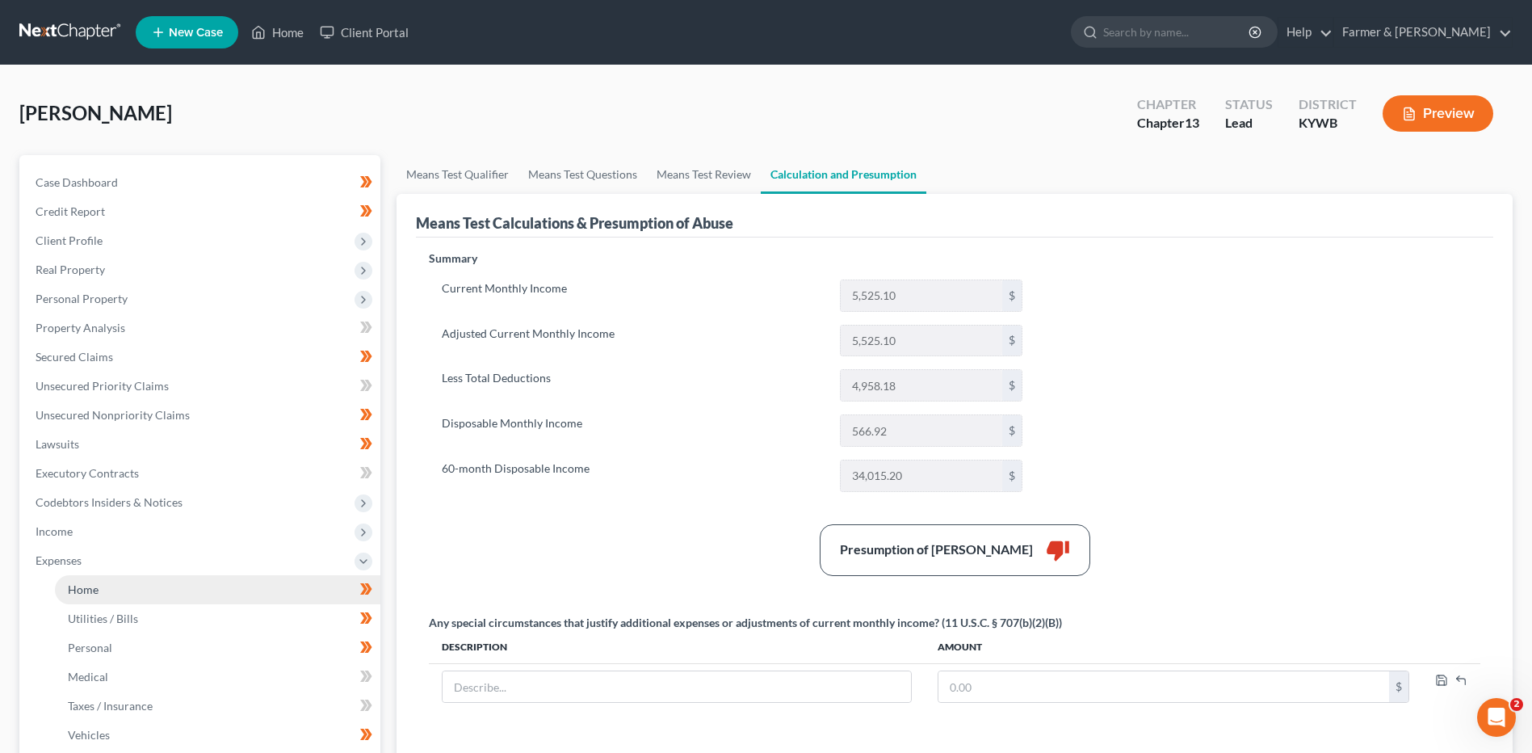
click at [124, 595] on link "Home" at bounding box center [217, 589] width 325 height 29
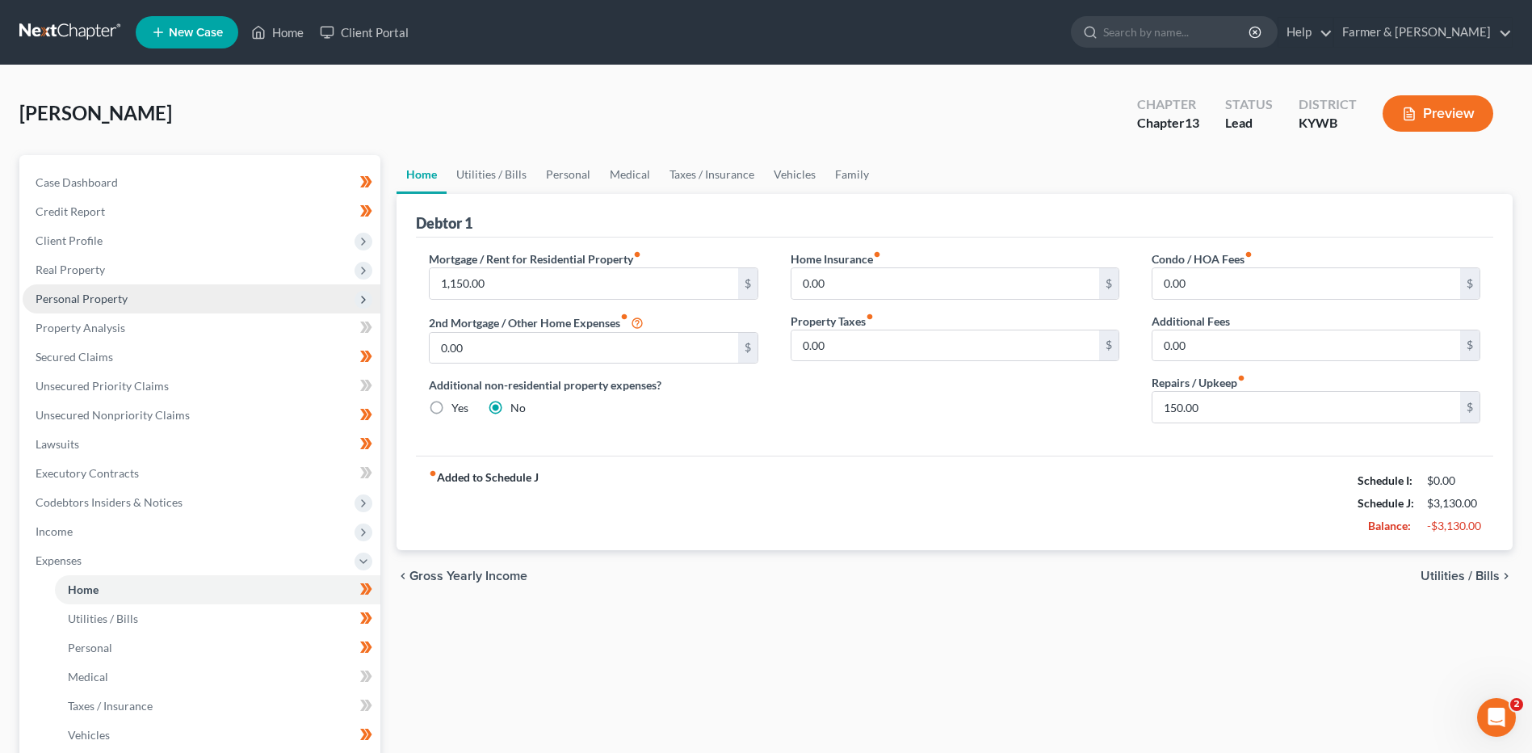
click at [116, 298] on span "Personal Property" at bounding box center [82, 299] width 92 height 14
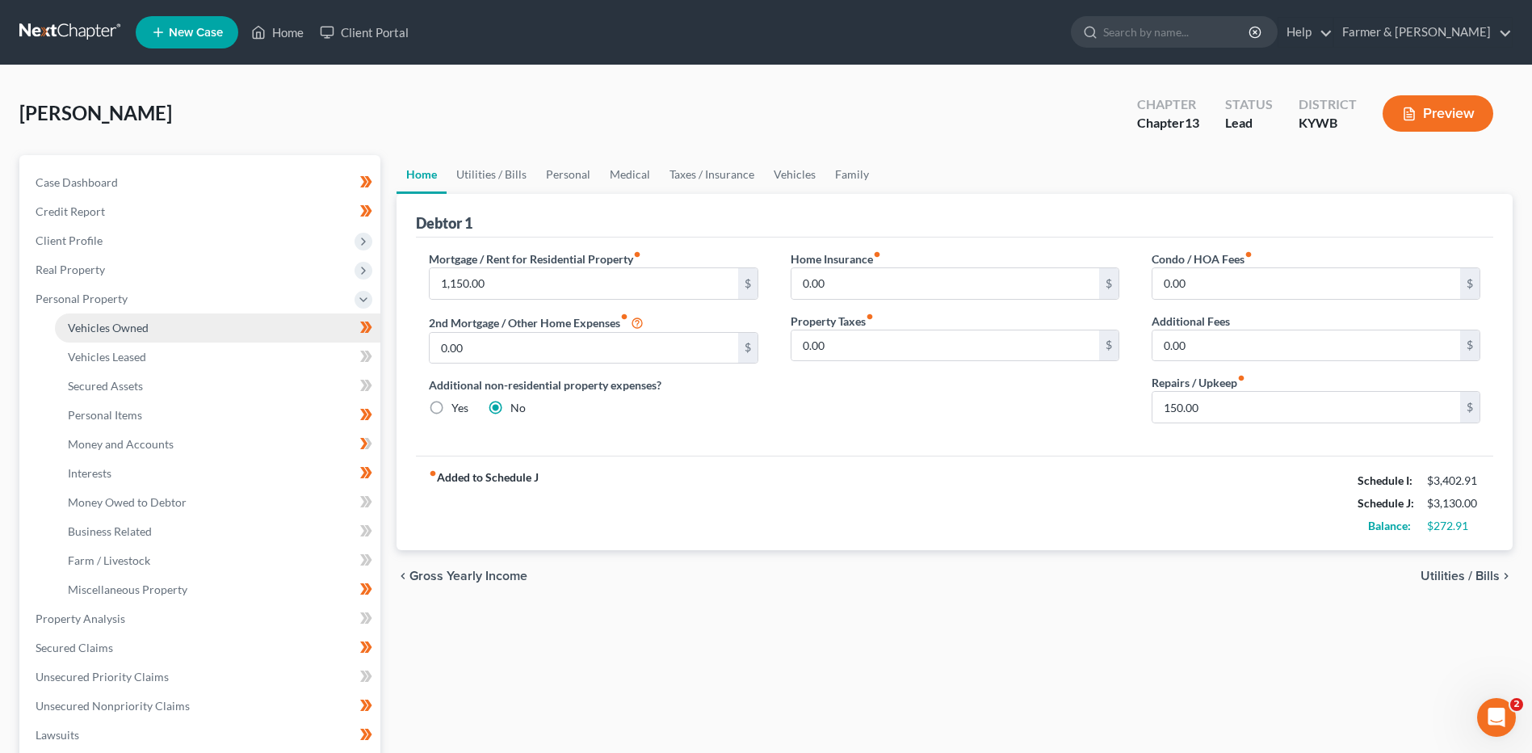
click at [128, 325] on span "Vehicles Owned" at bounding box center [108, 328] width 81 height 14
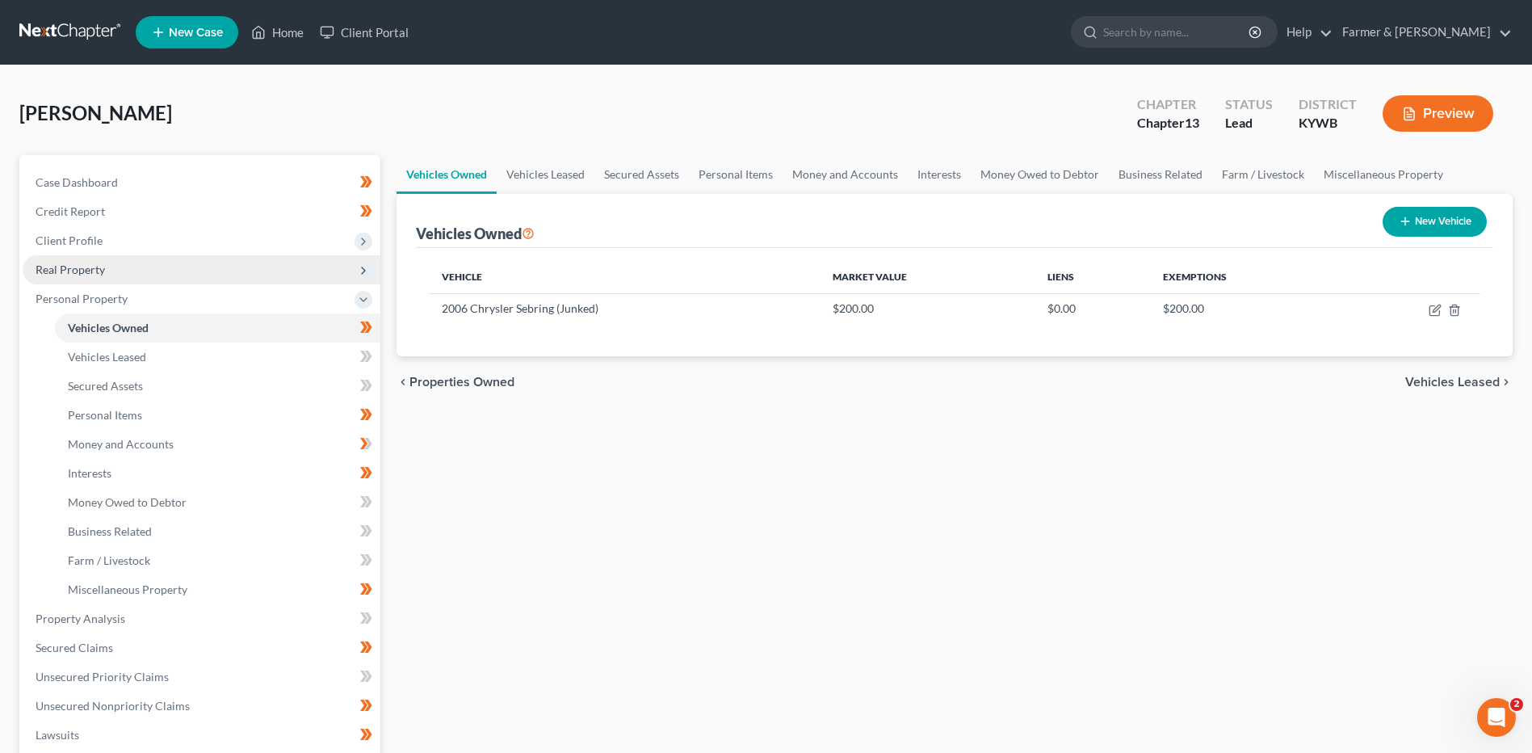
click at [111, 271] on span "Real Property" at bounding box center [202, 269] width 358 height 29
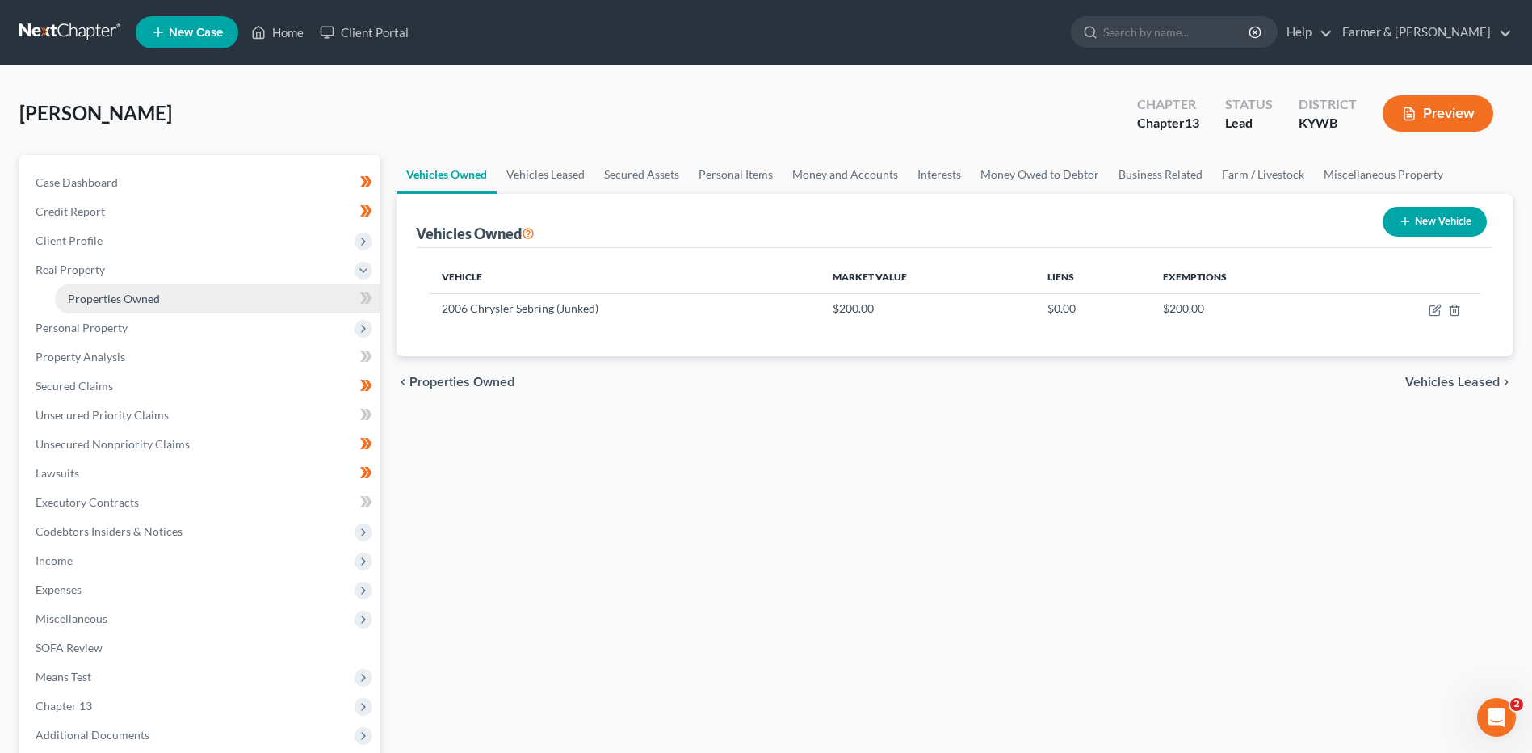
click at [128, 299] on span "Properties Owned" at bounding box center [114, 299] width 92 height 14
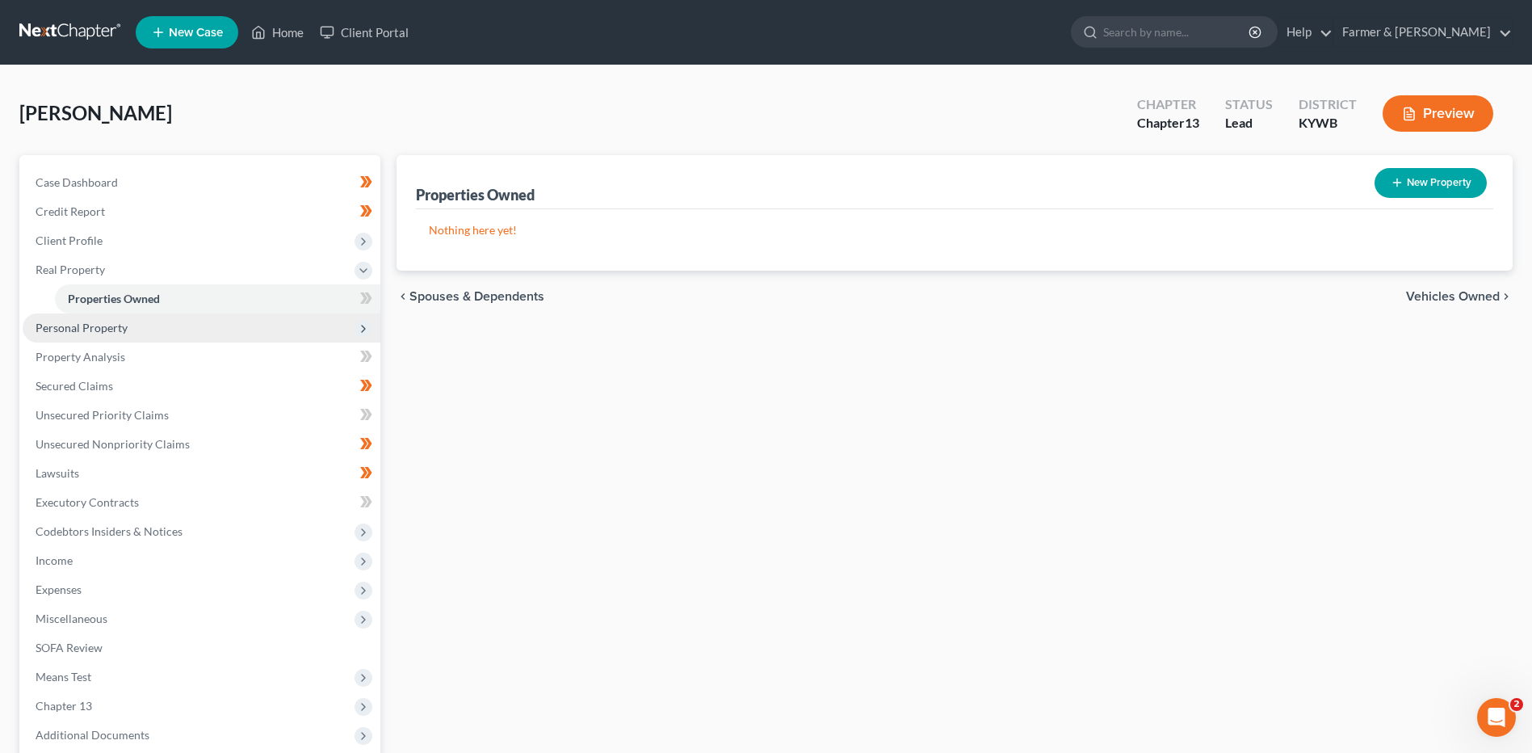
click at [128, 319] on span "Personal Property" at bounding box center [202, 327] width 358 height 29
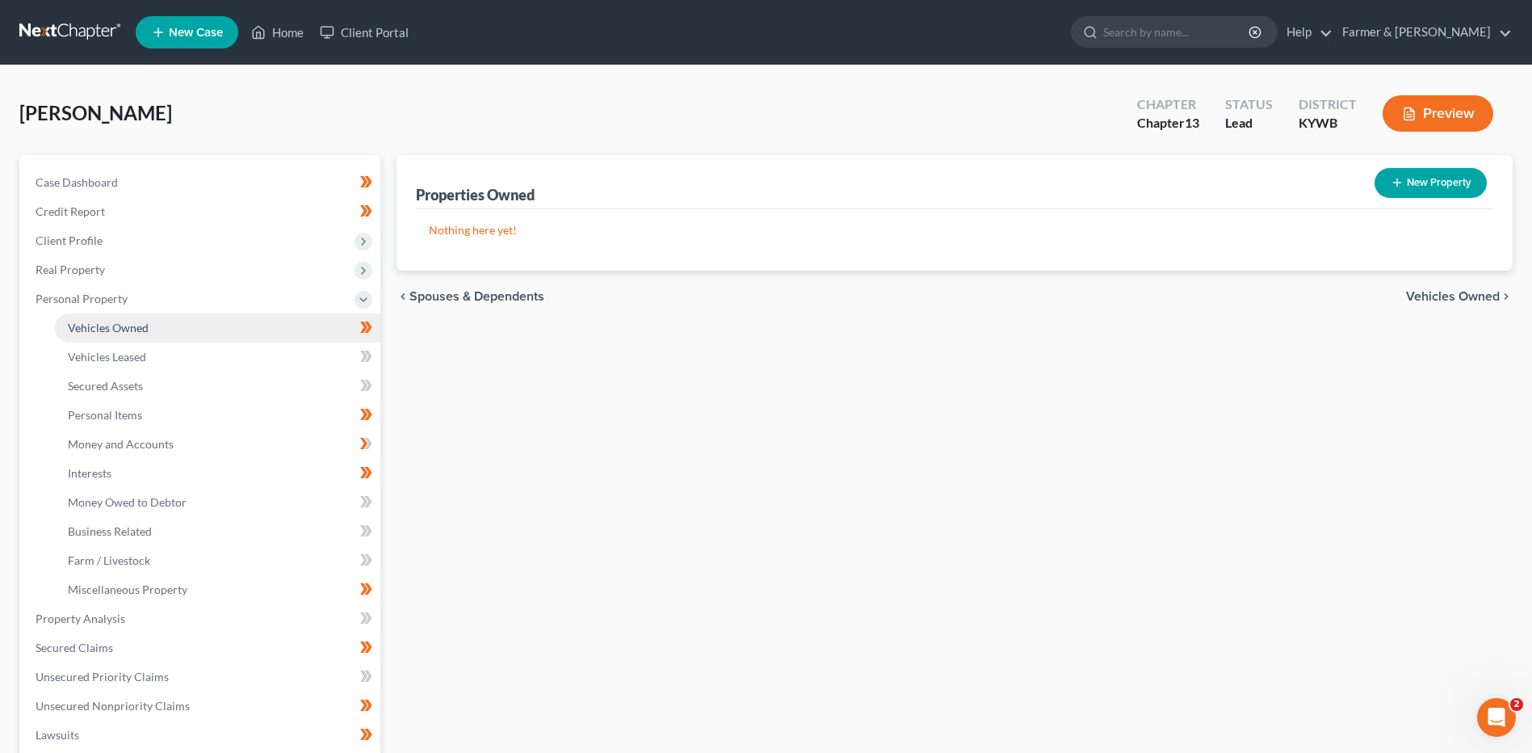
click at [133, 323] on span "Vehicles Owned" at bounding box center [108, 328] width 81 height 14
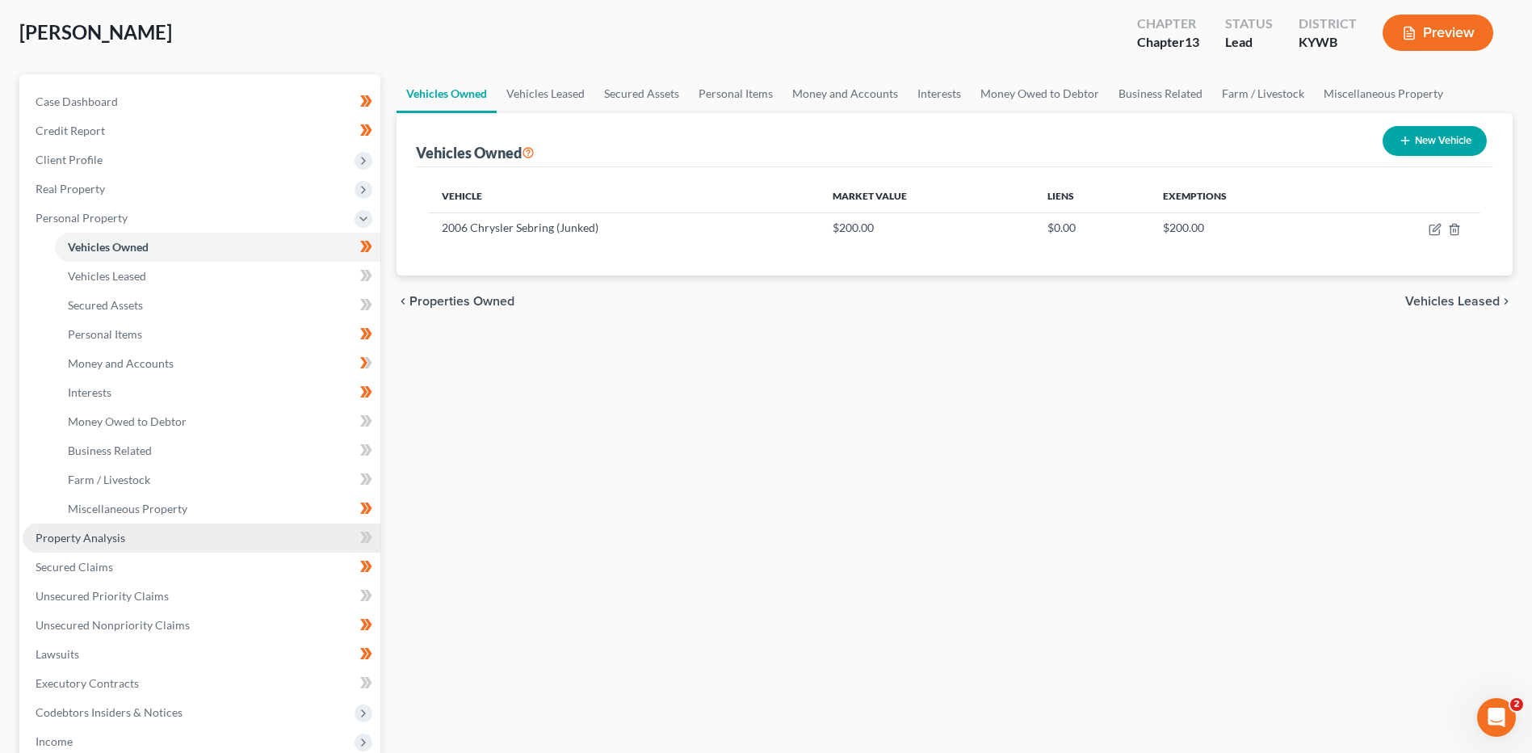
click at [137, 530] on link "Property Analysis" at bounding box center [202, 537] width 358 height 29
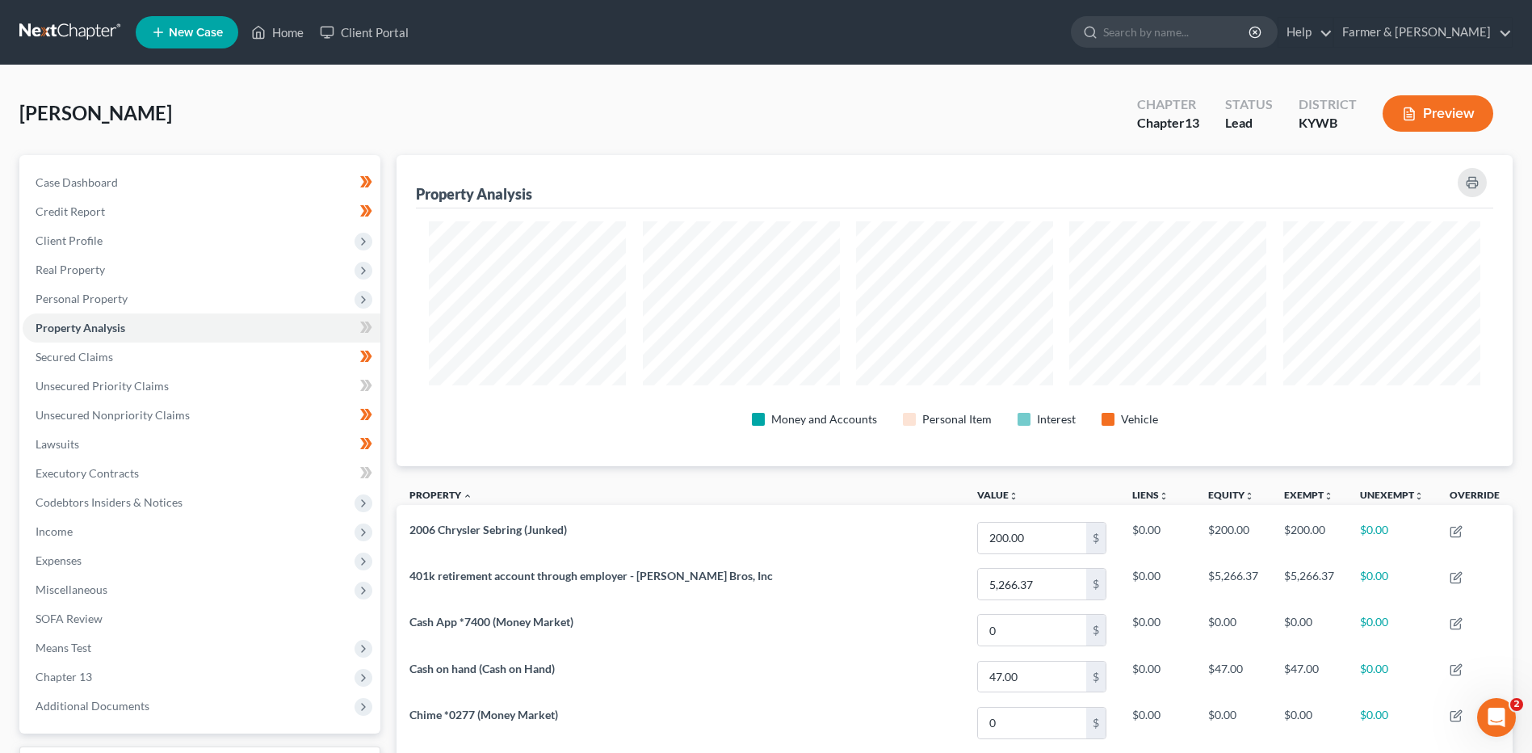
click at [52, 27] on link at bounding box center [70, 32] width 103 height 29
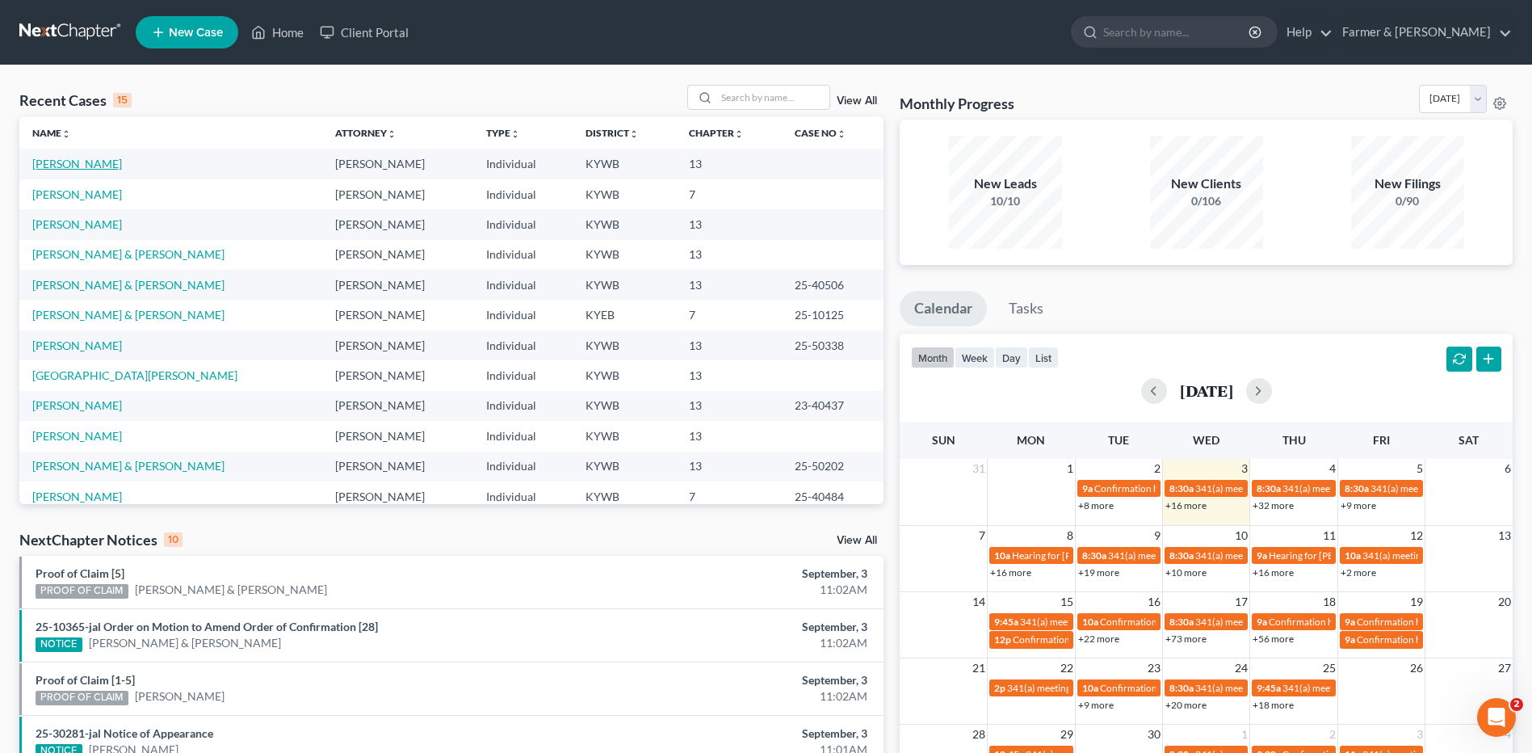
click at [100, 162] on link "[PERSON_NAME]" at bounding box center [77, 164] width 90 height 14
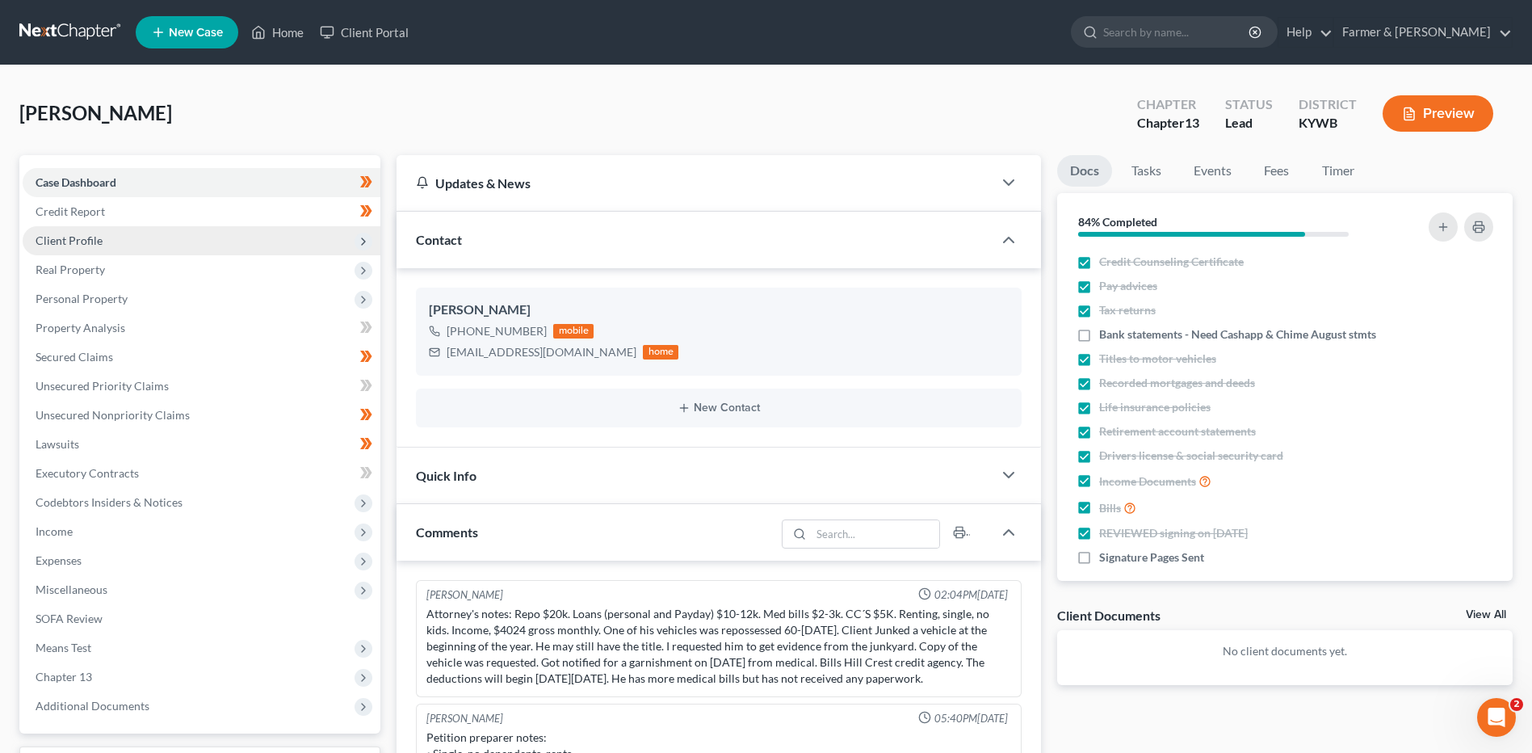
click at [127, 241] on span "Client Profile" at bounding box center [202, 240] width 358 height 29
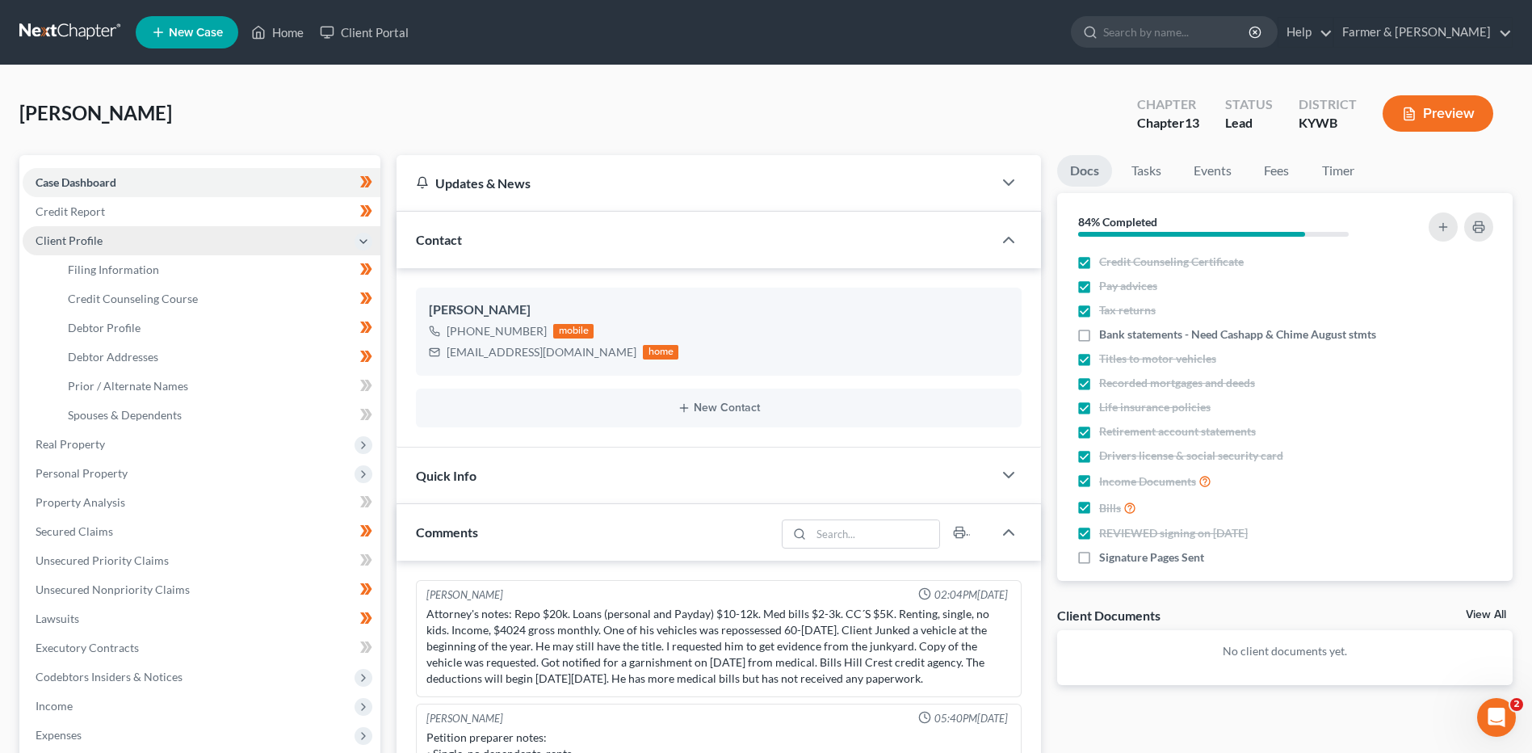
scroll to position [94, 0]
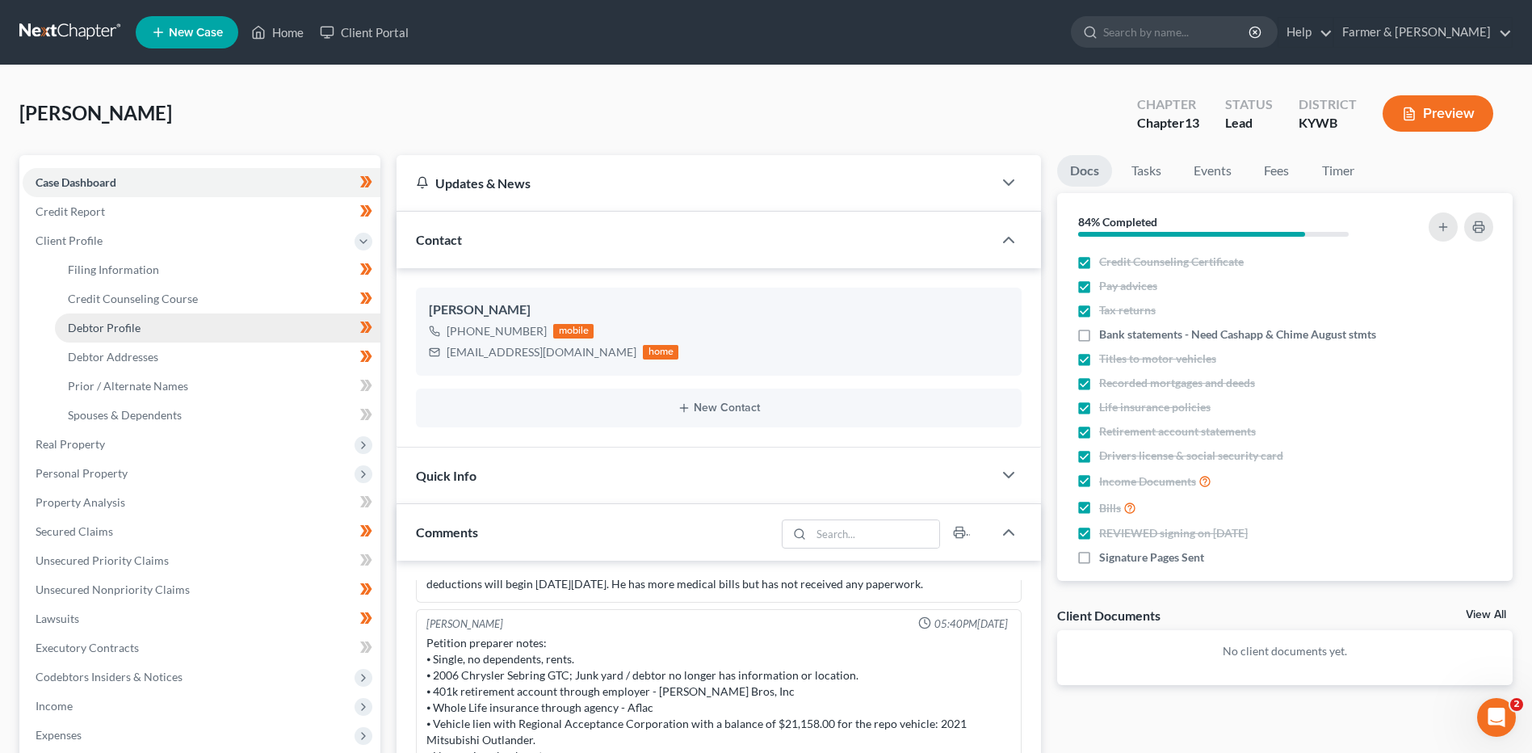
click at [141, 322] on link "Debtor Profile" at bounding box center [217, 327] width 325 height 29
select select "0"
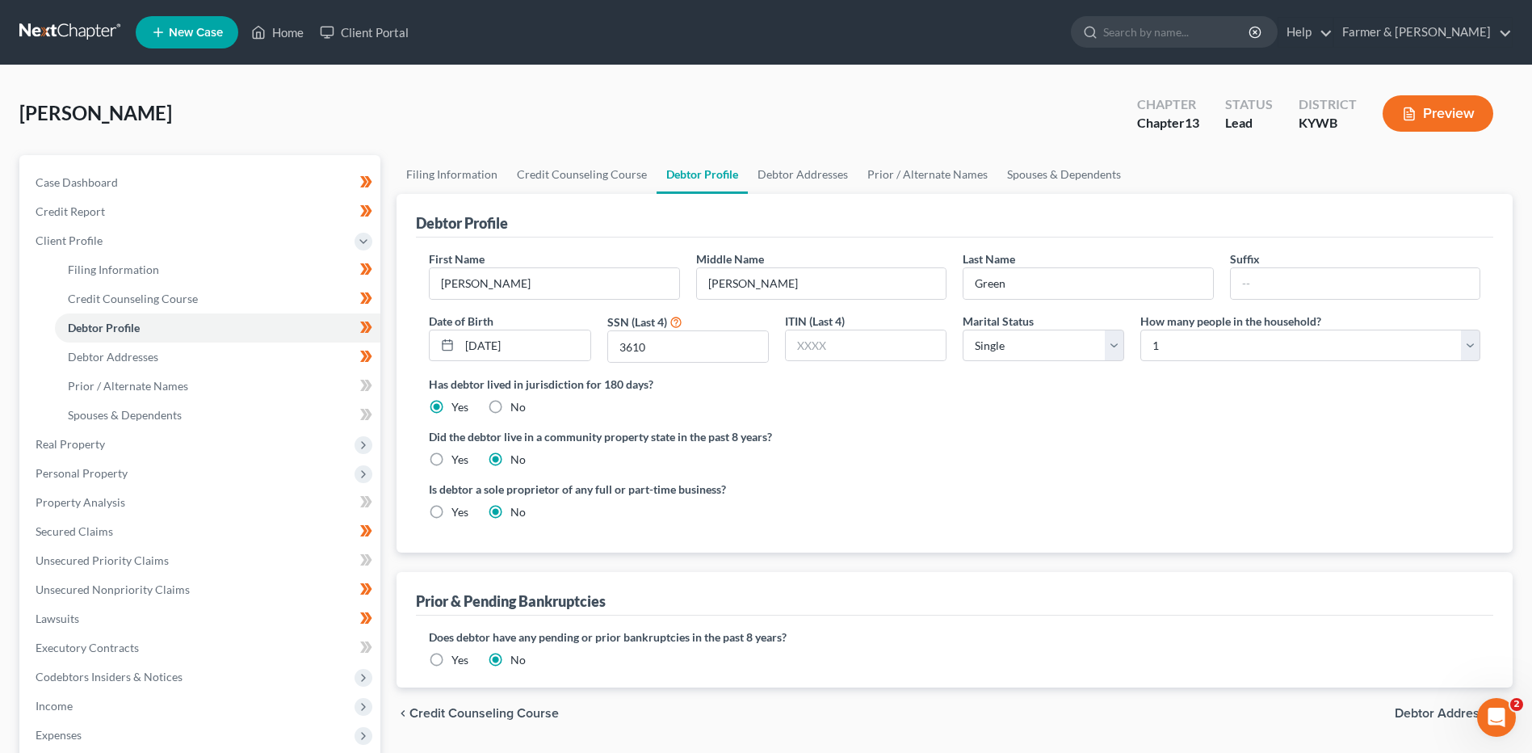
click at [819, 111] on div "[PERSON_NAME] Upgraded Chapter Chapter 13 Status Lead District [GEOGRAPHIC_DATA…" at bounding box center [765, 120] width 1493 height 70
click at [204, 590] on link "Unsecured Nonpriority Claims" at bounding box center [202, 589] width 358 height 29
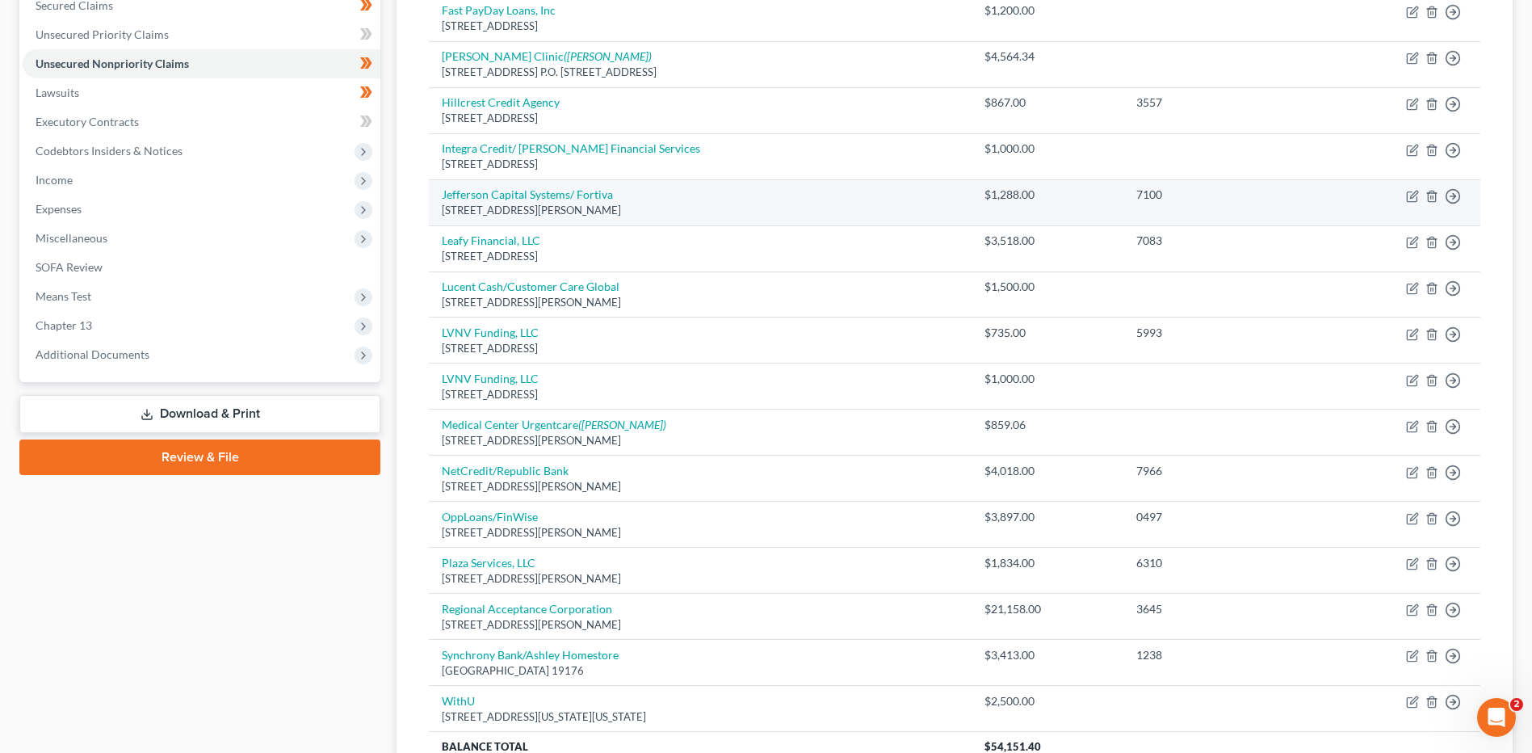
scroll to position [485, 0]
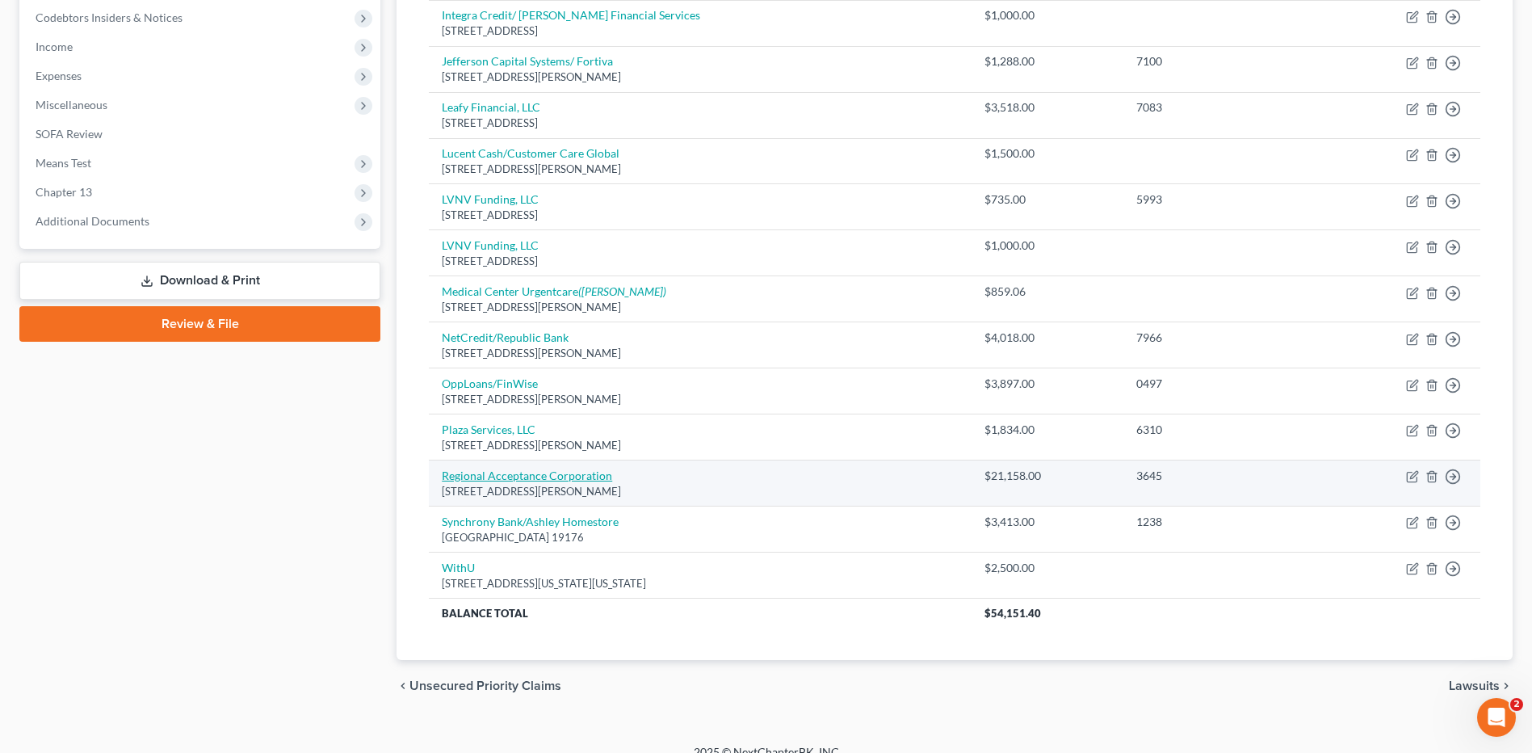
click at [604, 478] on link "Regional Acceptance Corporation" at bounding box center [527, 475] width 170 height 14
select select "45"
select select "4"
select select "0"
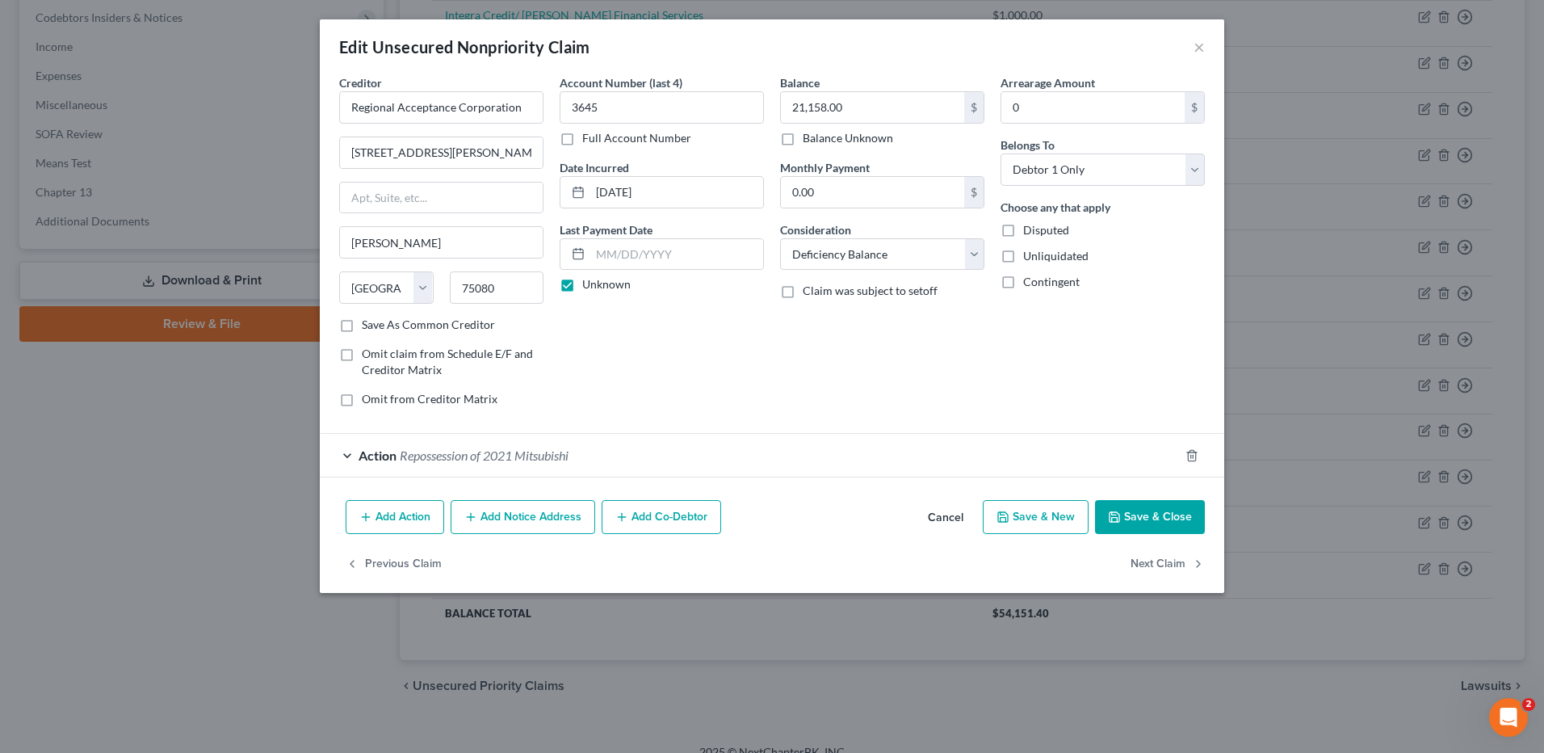
click at [951, 517] on button "Cancel" at bounding box center [945, 517] width 61 height 32
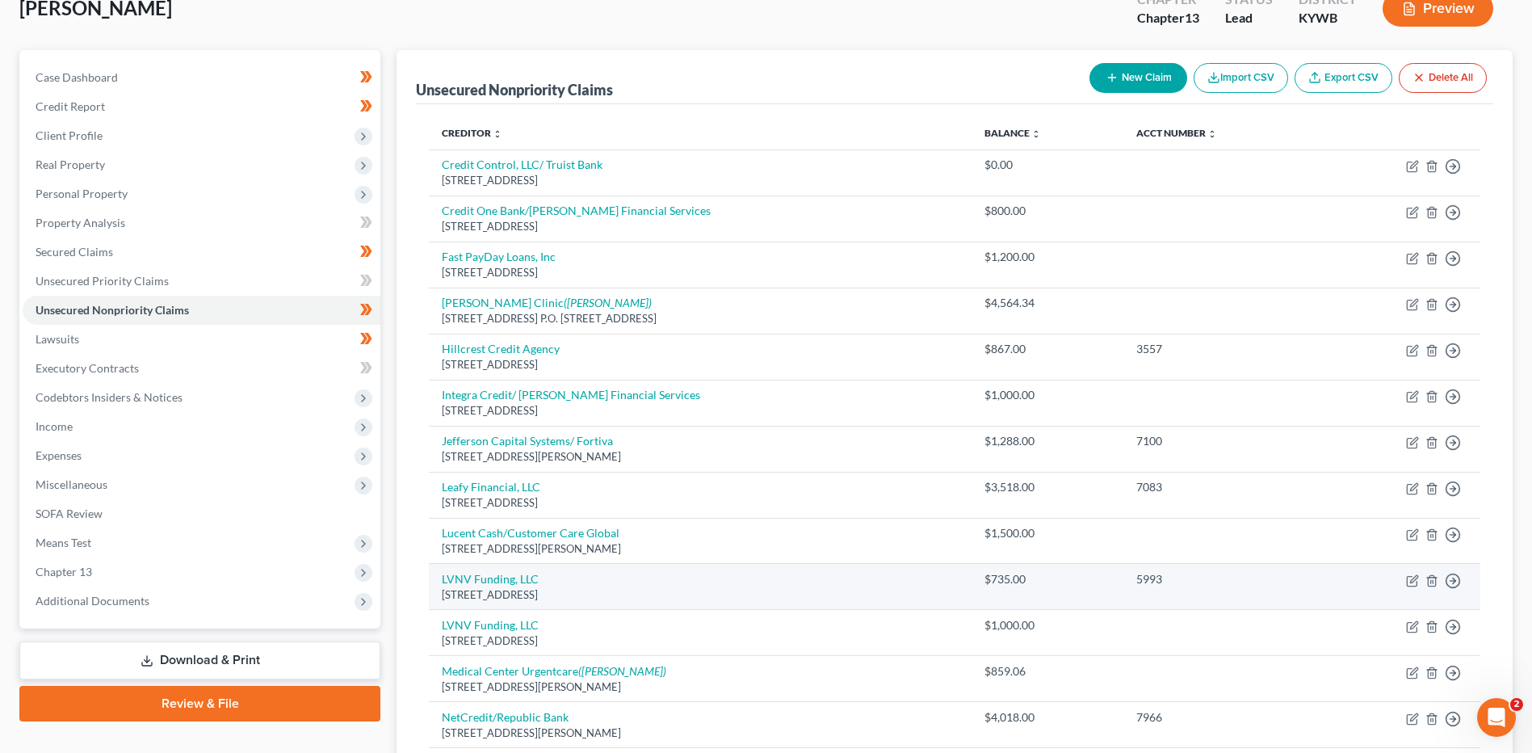
scroll to position [81, 0]
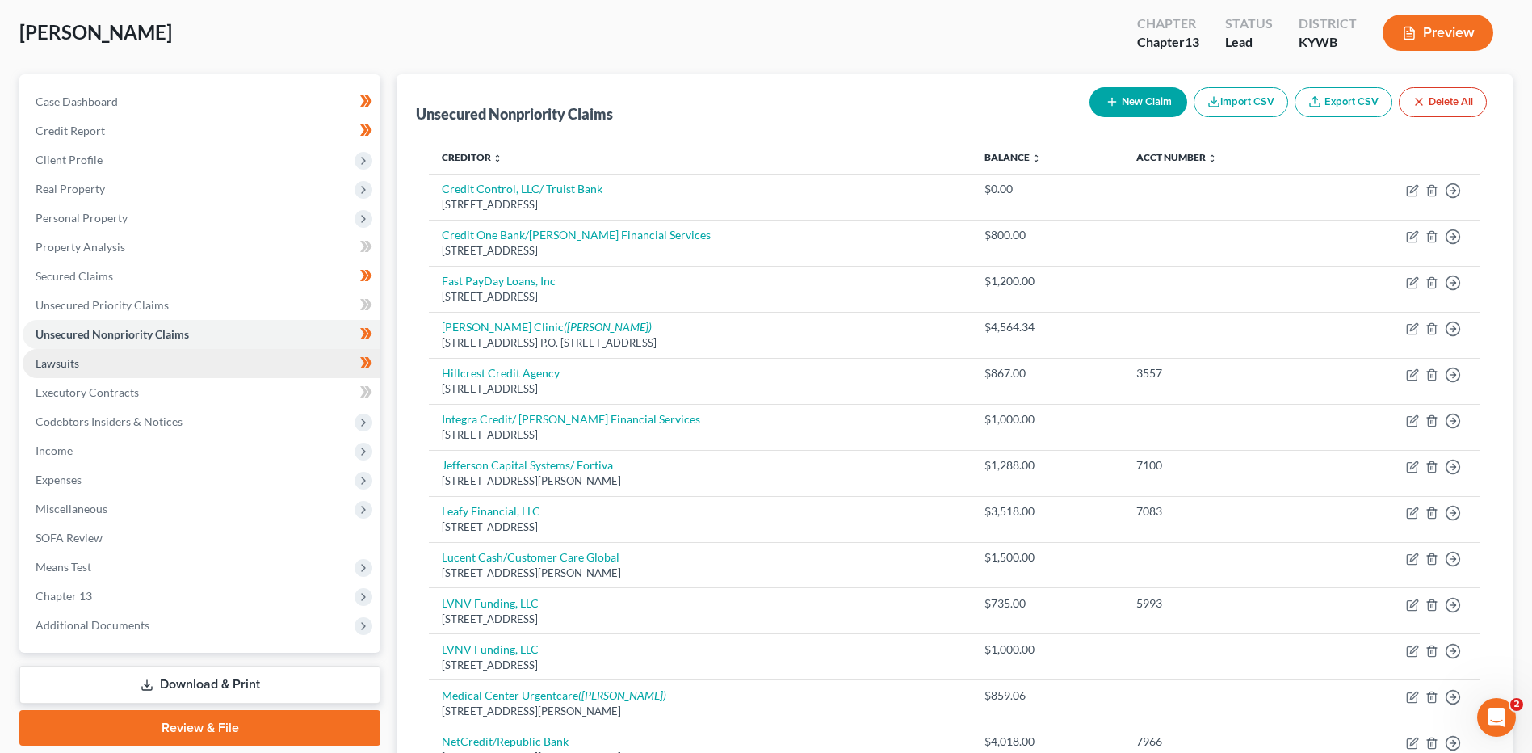
click at [306, 363] on link "Lawsuits" at bounding box center [202, 363] width 358 height 29
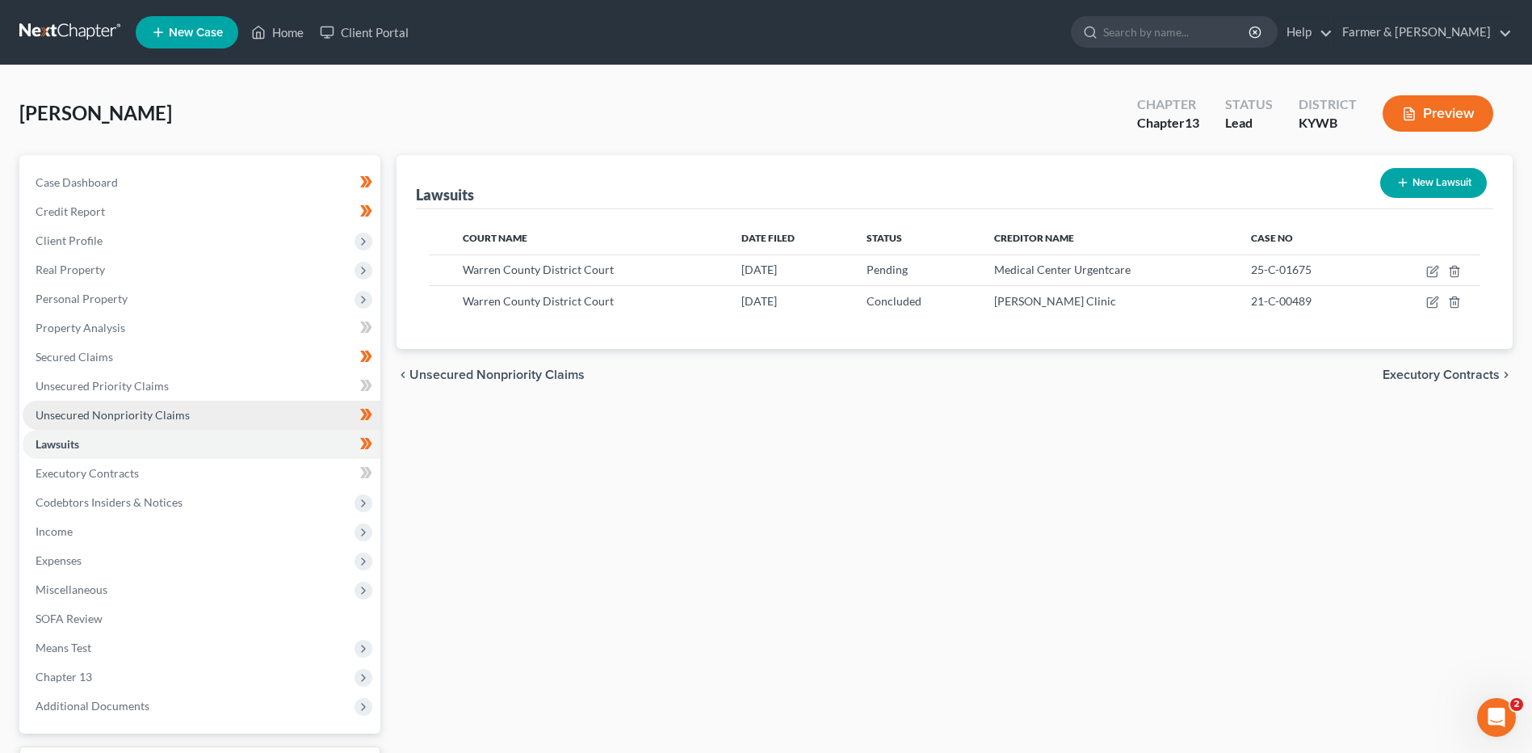
click at [189, 419] on link "Unsecured Nonpriority Claims" at bounding box center [202, 415] width 358 height 29
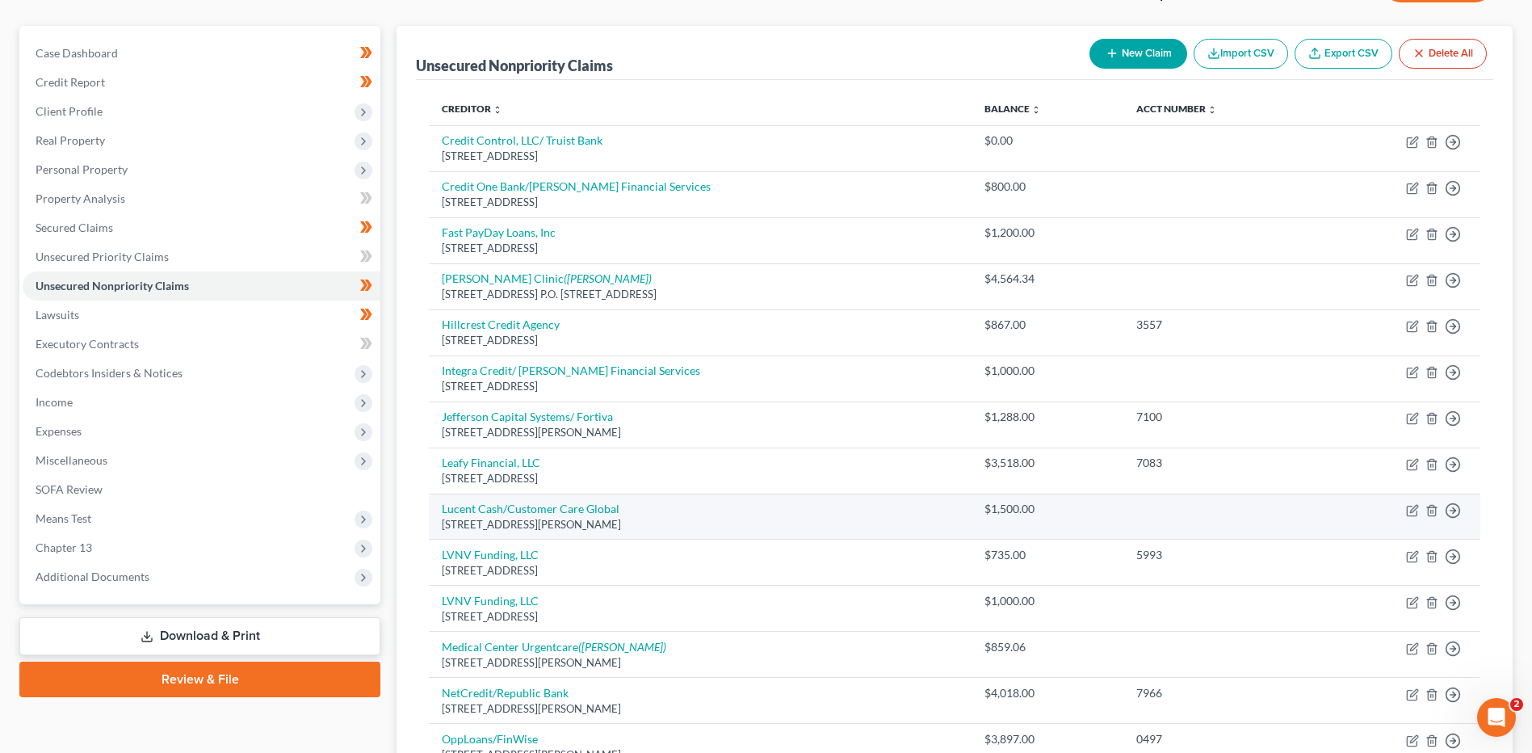
scroll to position [162, 0]
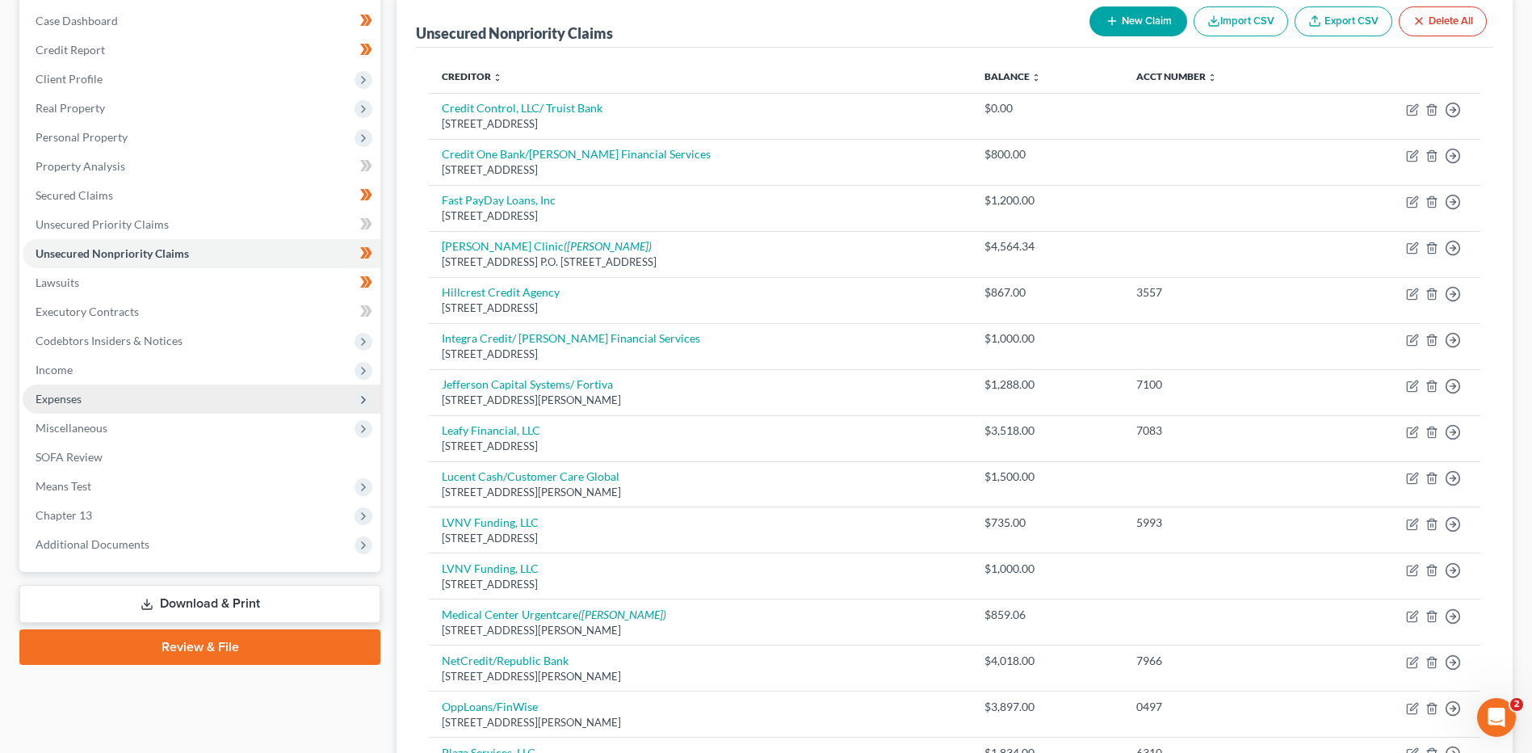
click at [176, 401] on span "Expenses" at bounding box center [202, 398] width 358 height 29
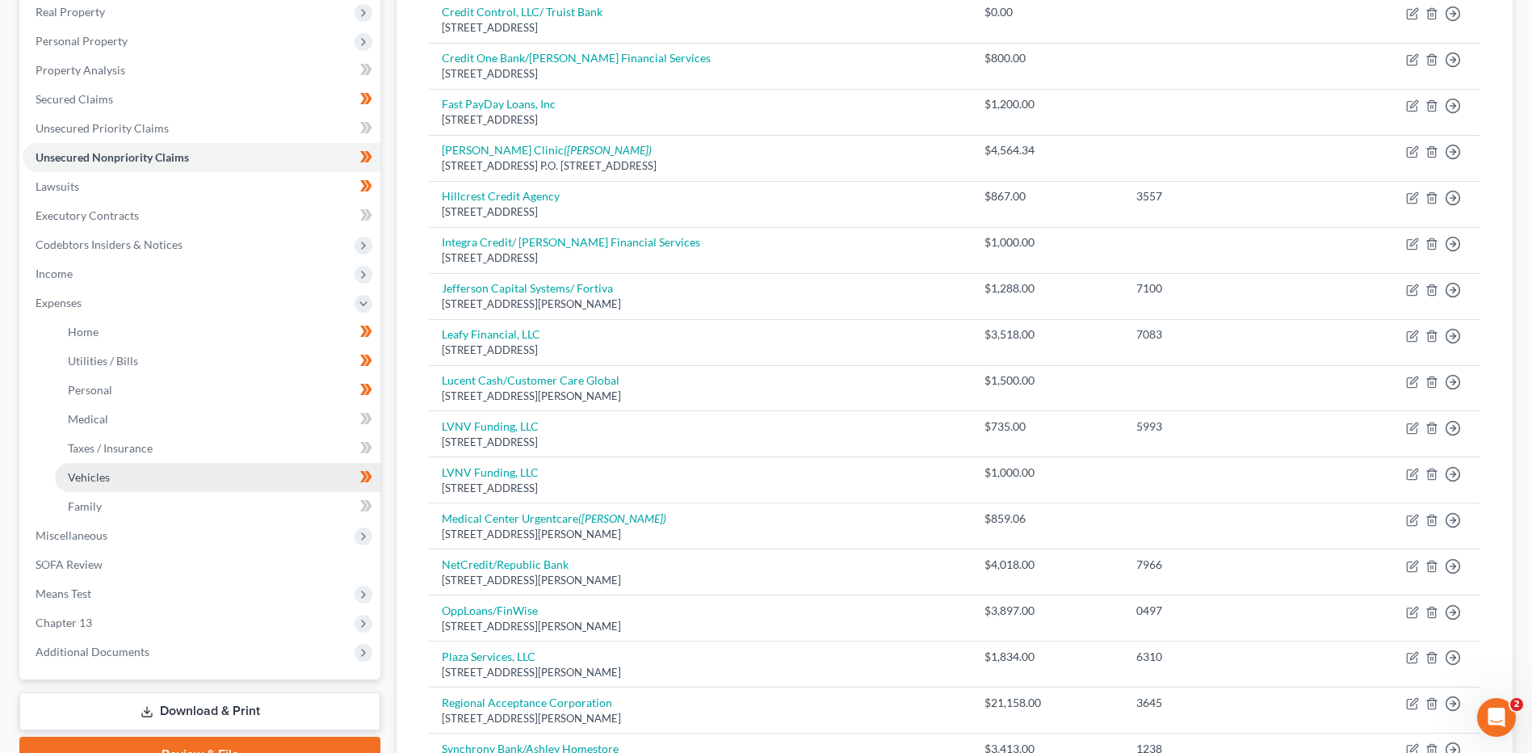
scroll to position [404, 0]
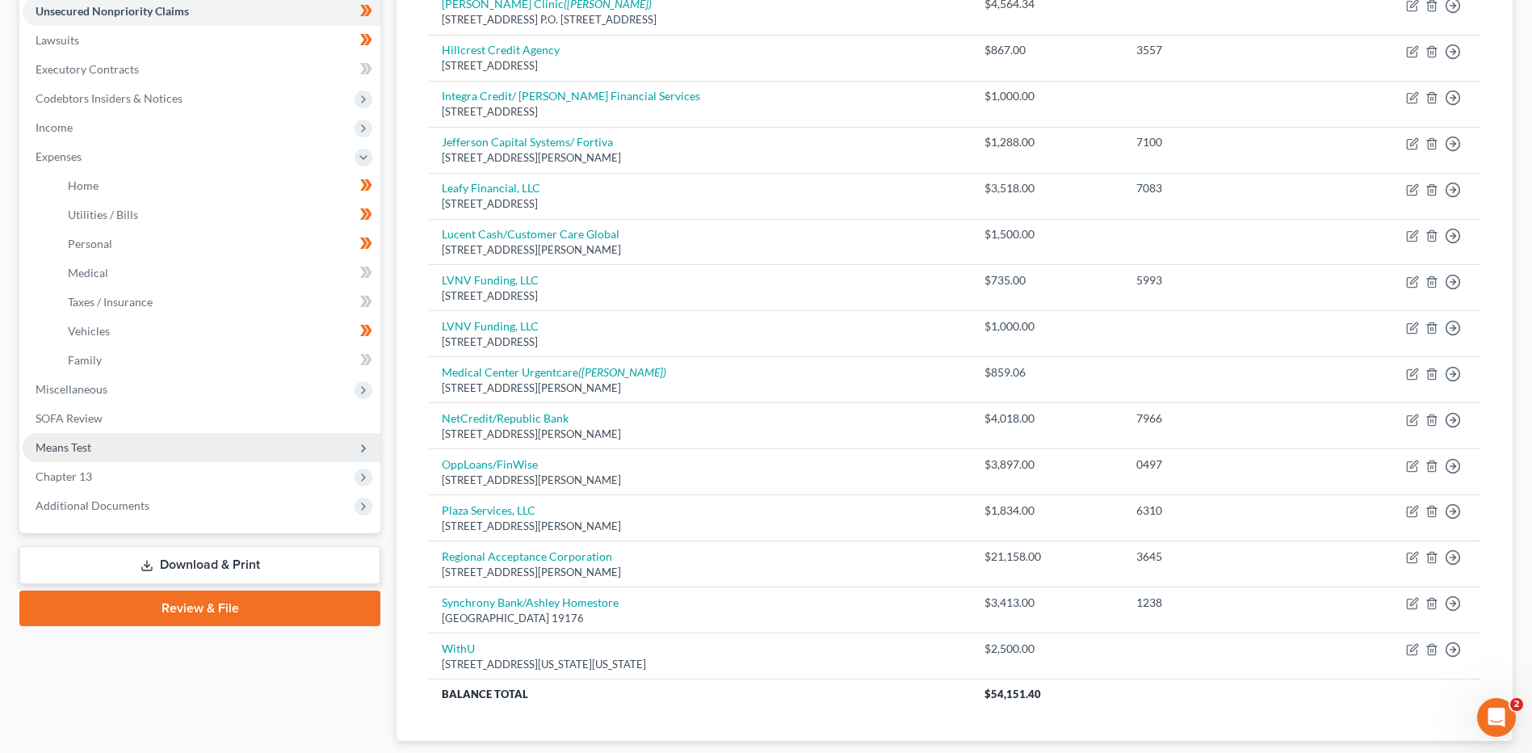
click at [112, 441] on span "Means Test" at bounding box center [202, 447] width 358 height 29
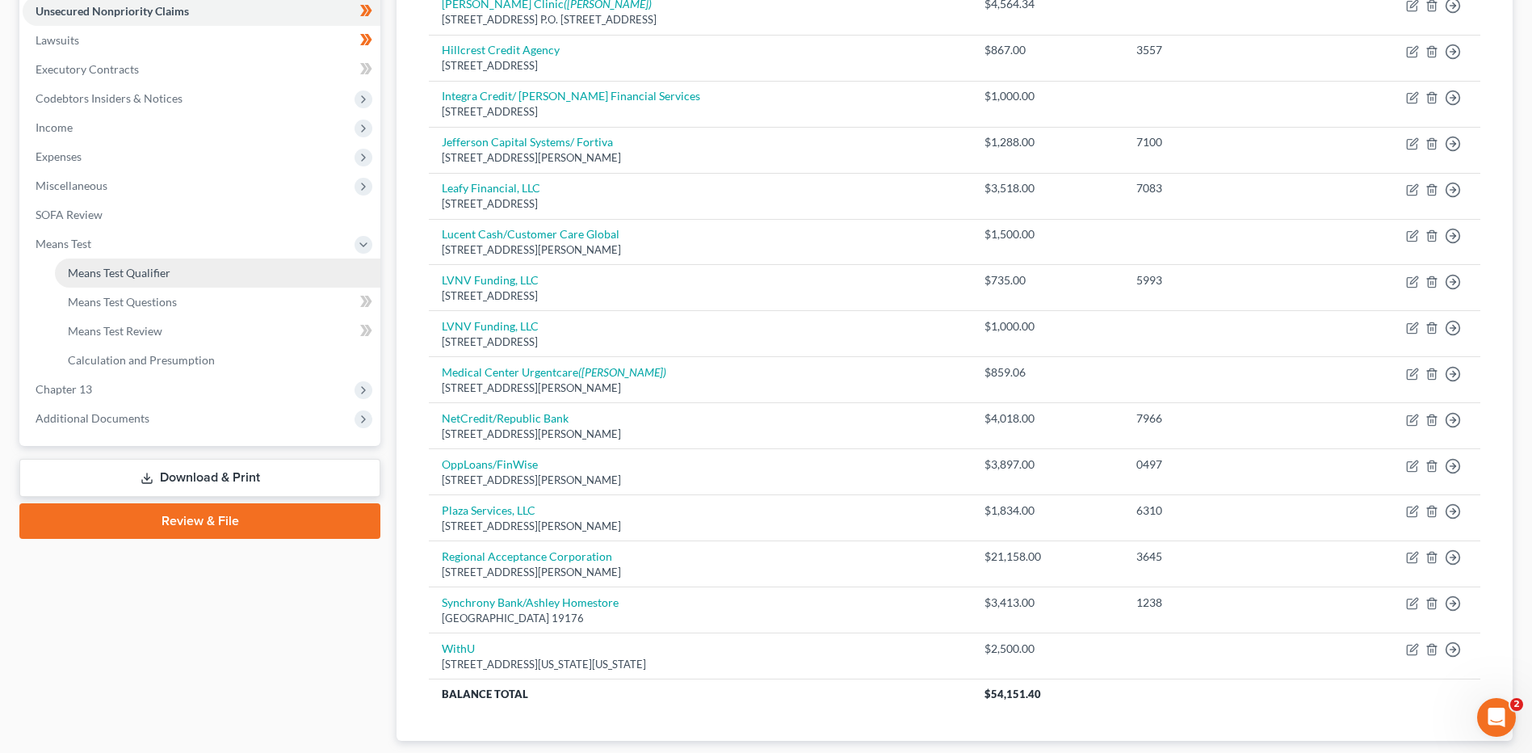
click at [150, 284] on link "Means Test Qualifier" at bounding box center [217, 272] width 325 height 29
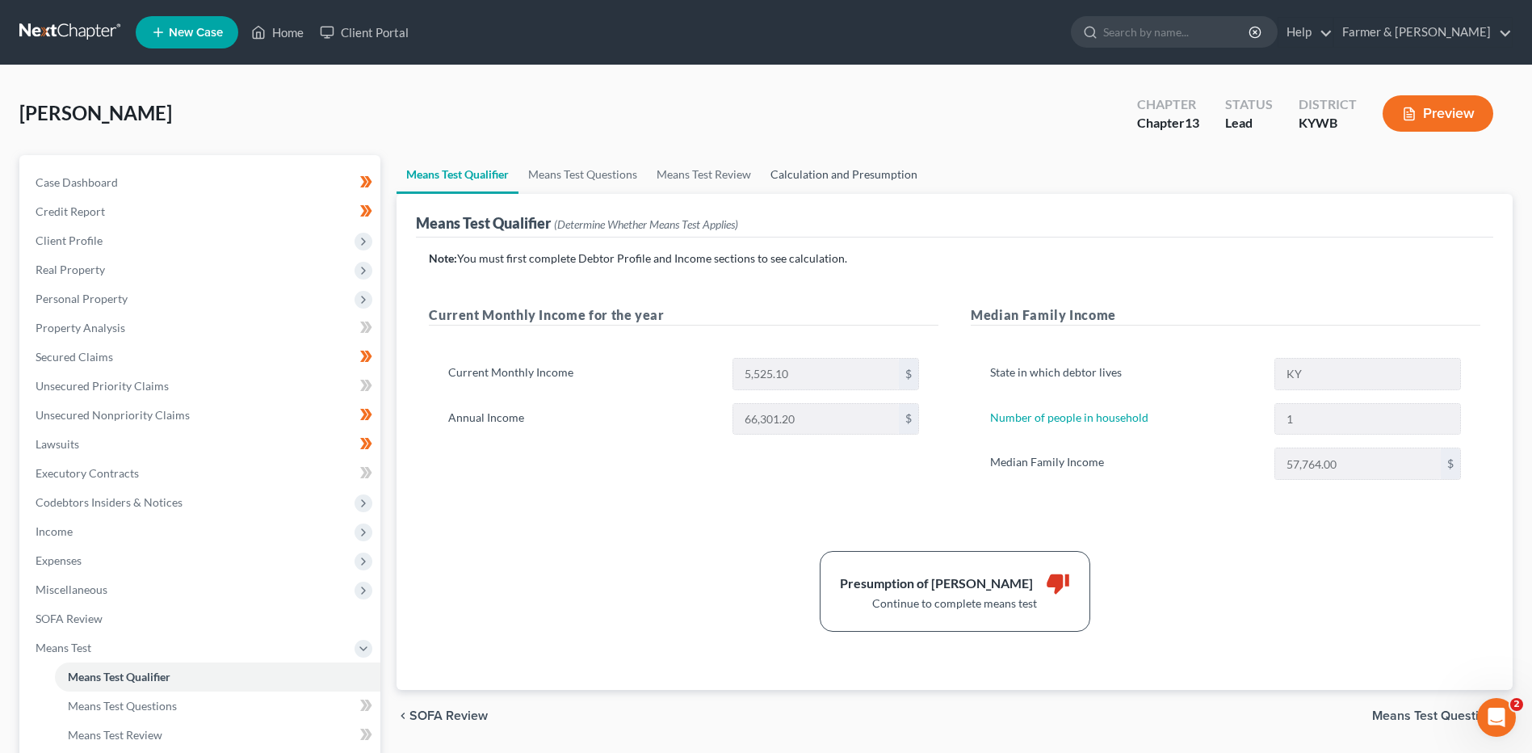
click at [809, 166] on link "Calculation and Presumption" at bounding box center [844, 174] width 166 height 39
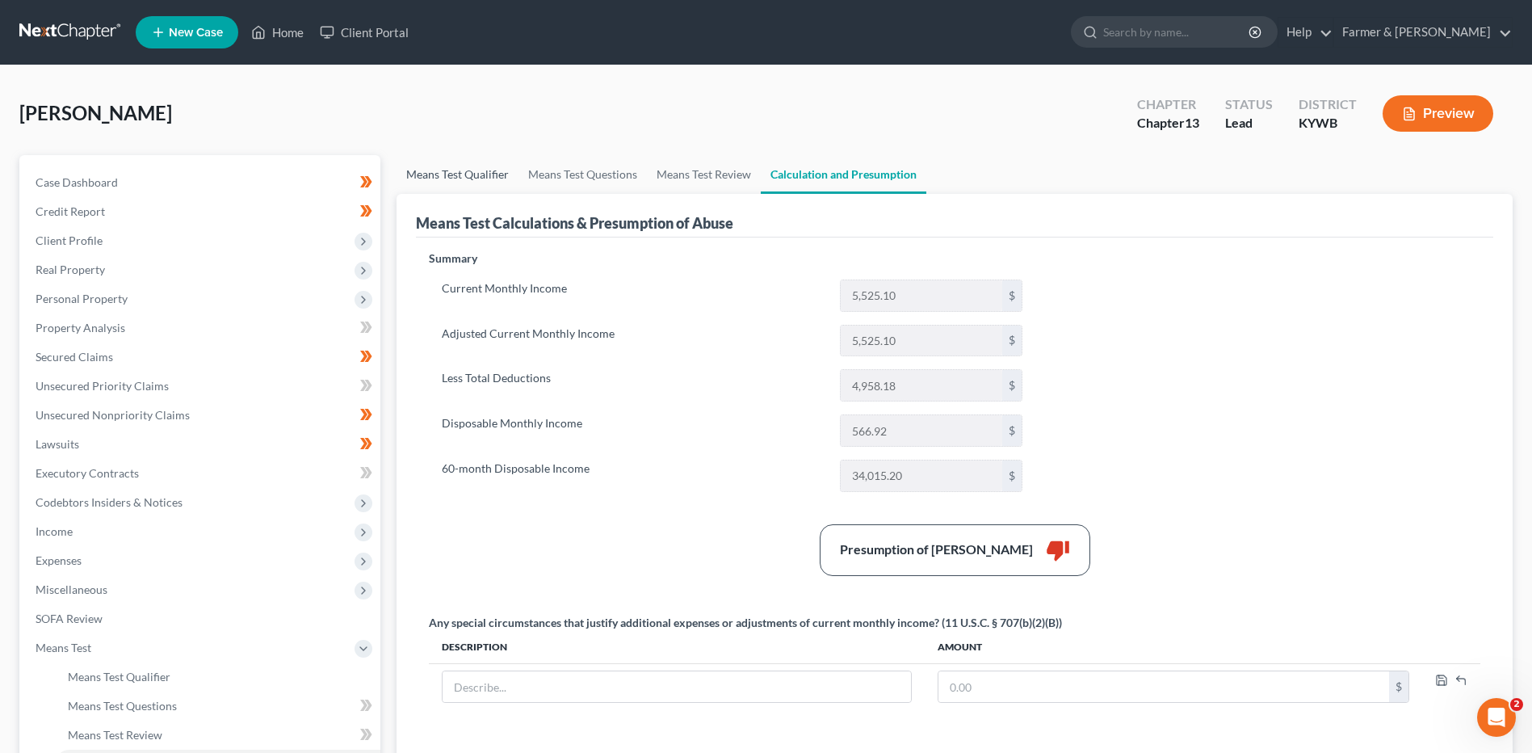
click at [471, 171] on link "Means Test Qualifier" at bounding box center [458, 174] width 122 height 39
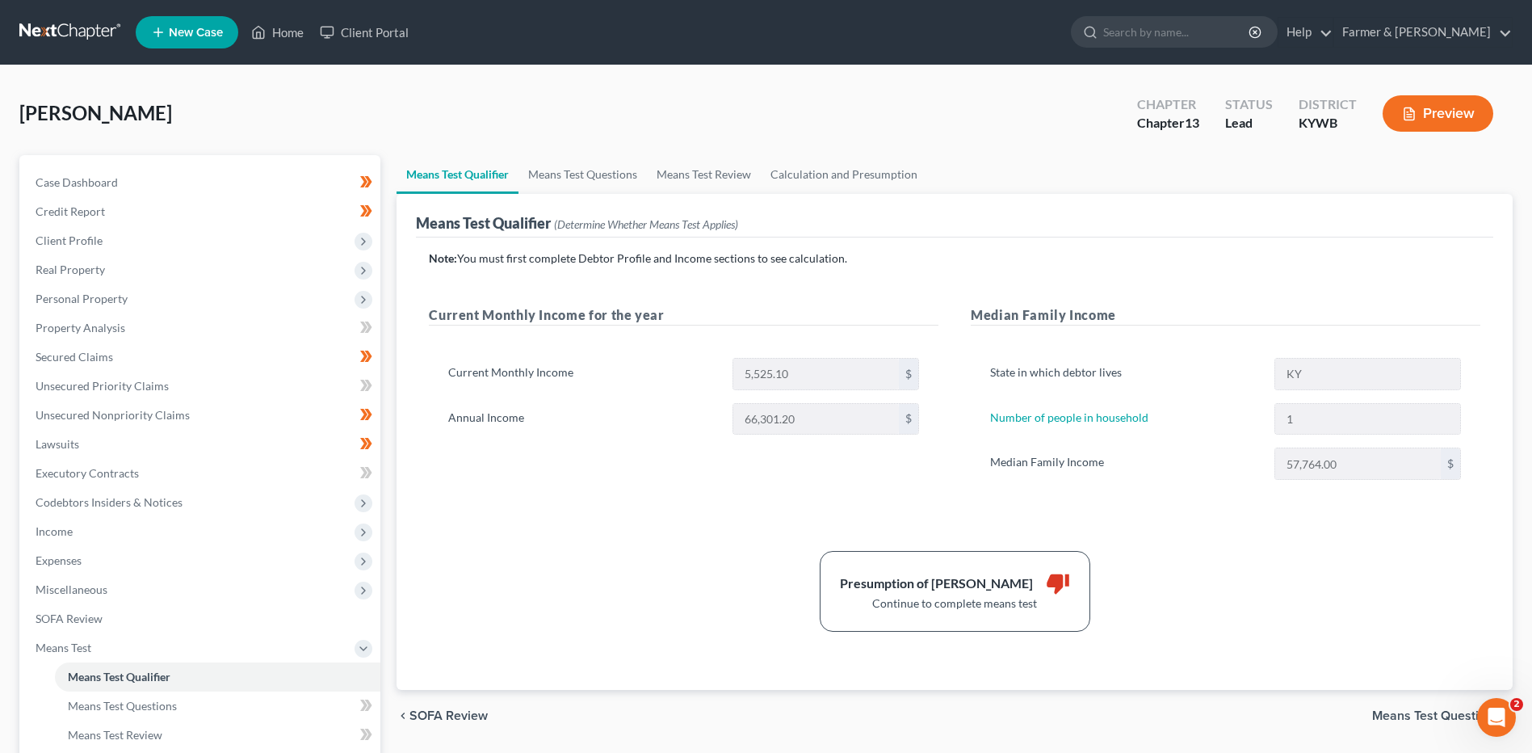
click at [92, 29] on link at bounding box center [70, 32] width 103 height 29
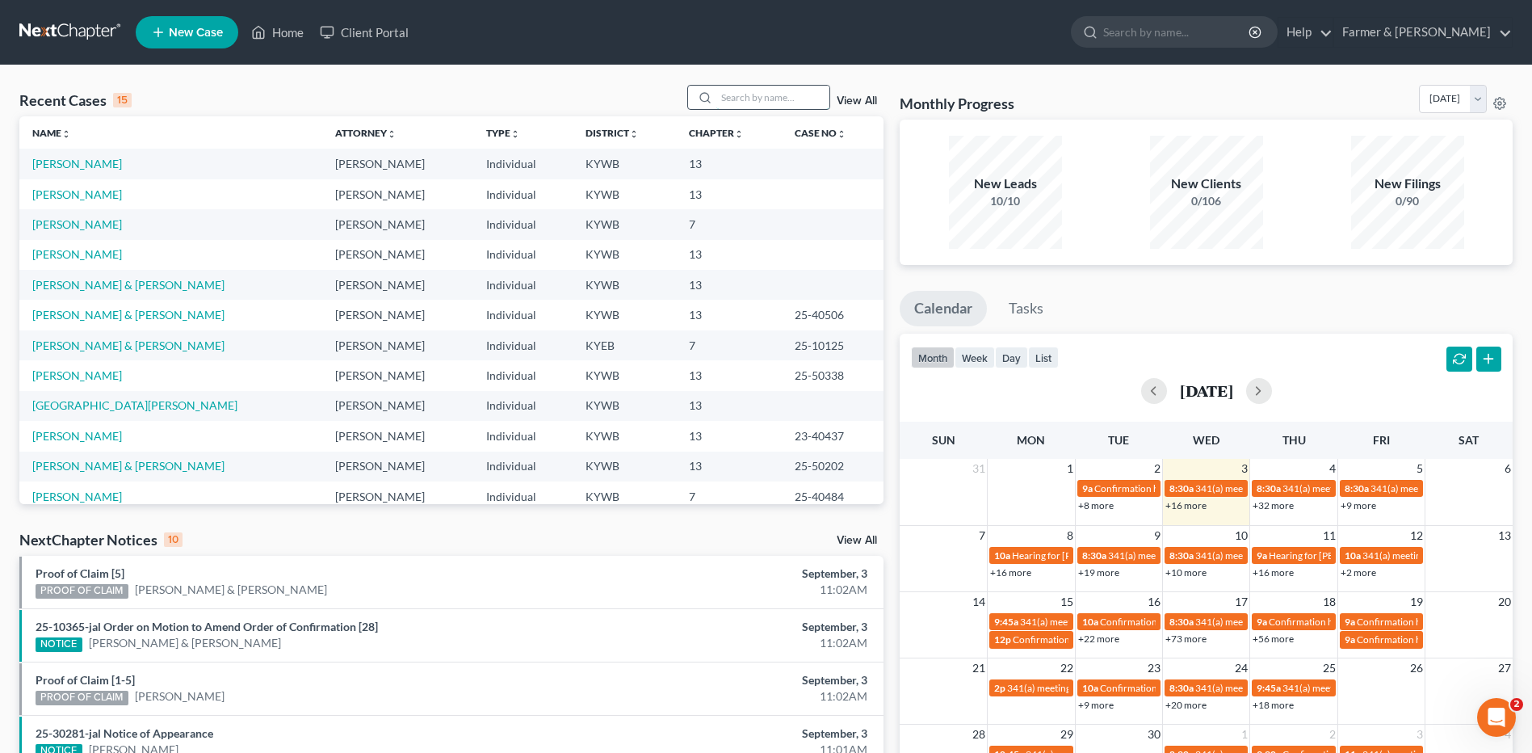
click at [748, 88] on input "search" at bounding box center [772, 97] width 113 height 23
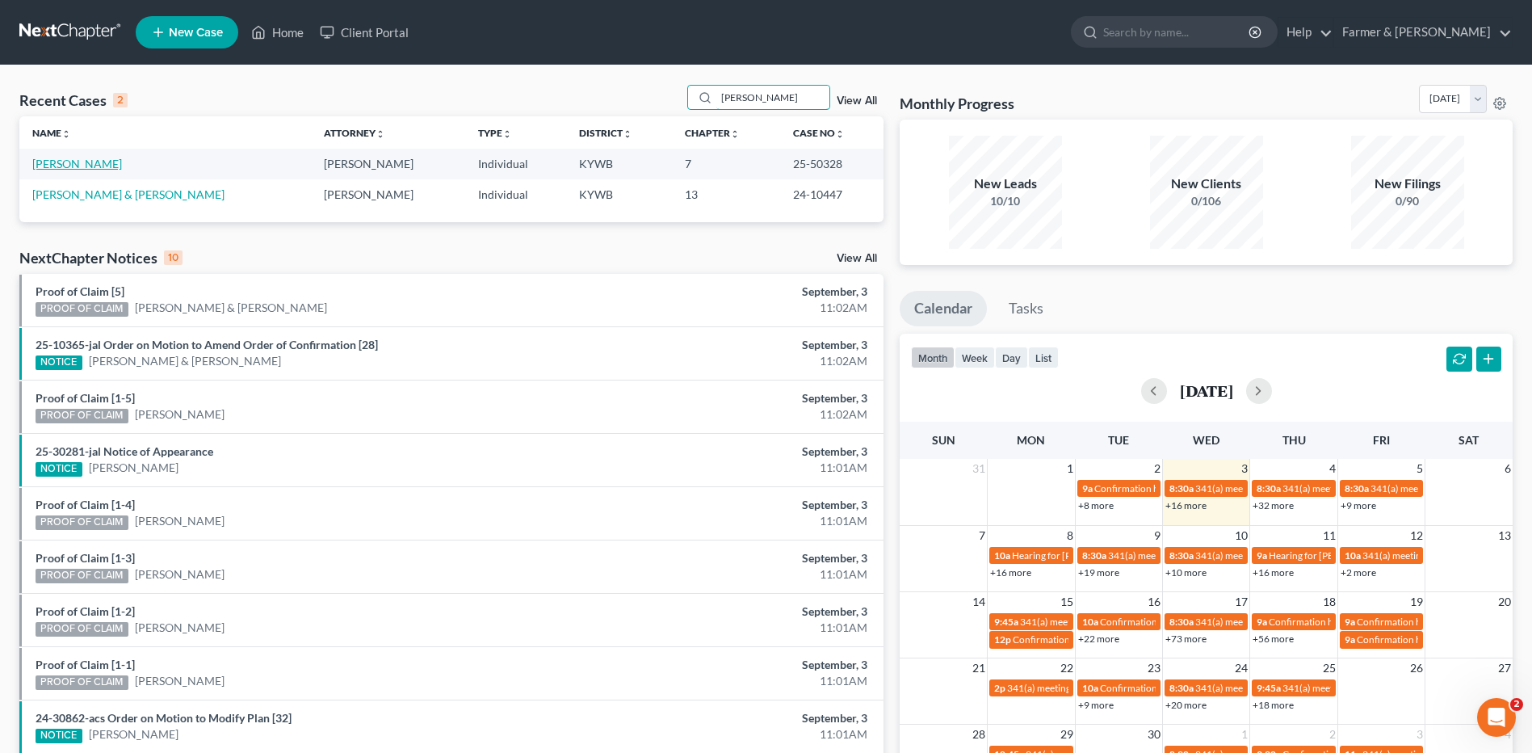
type input "[PERSON_NAME]"
click at [82, 160] on link "[PERSON_NAME]" at bounding box center [77, 164] width 90 height 14
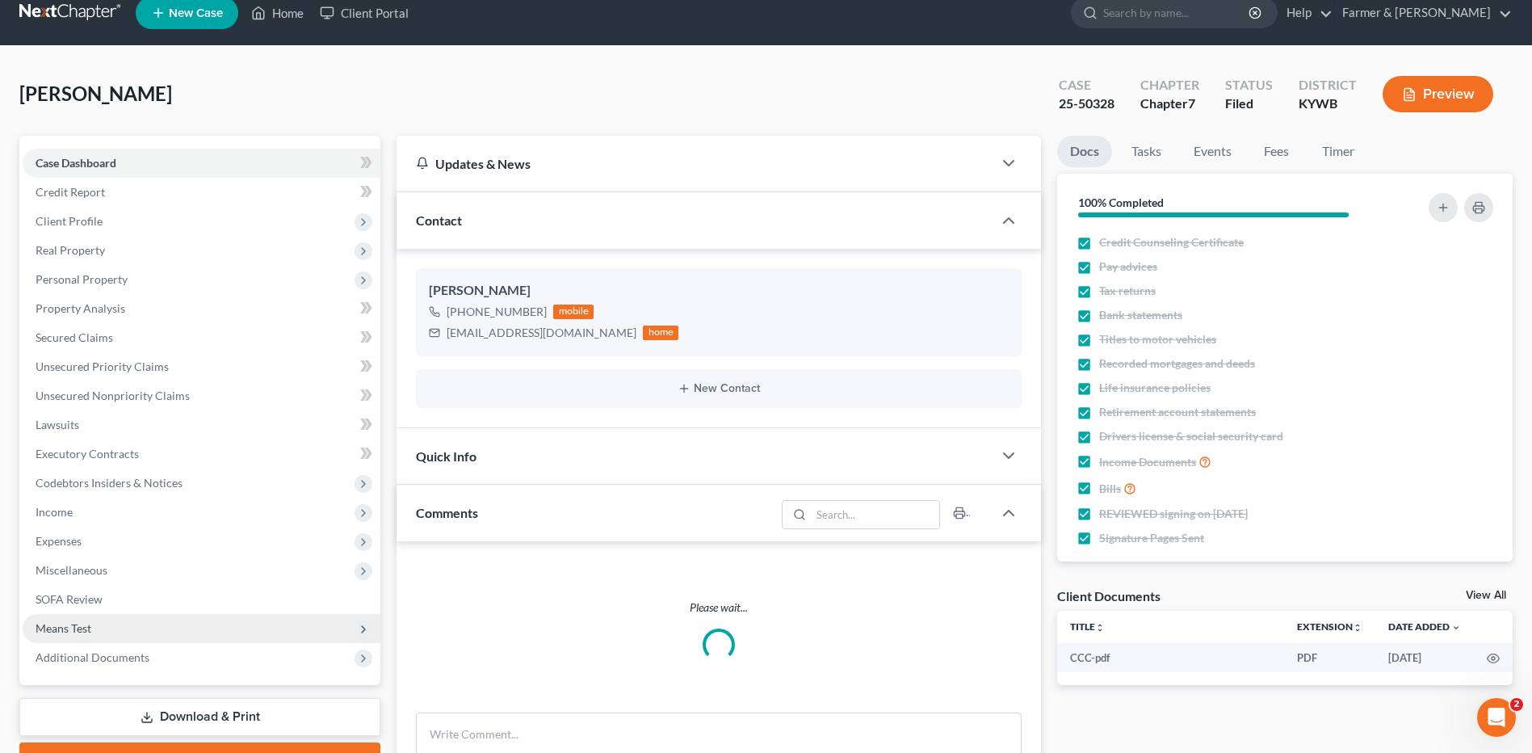
scroll to position [162, 0]
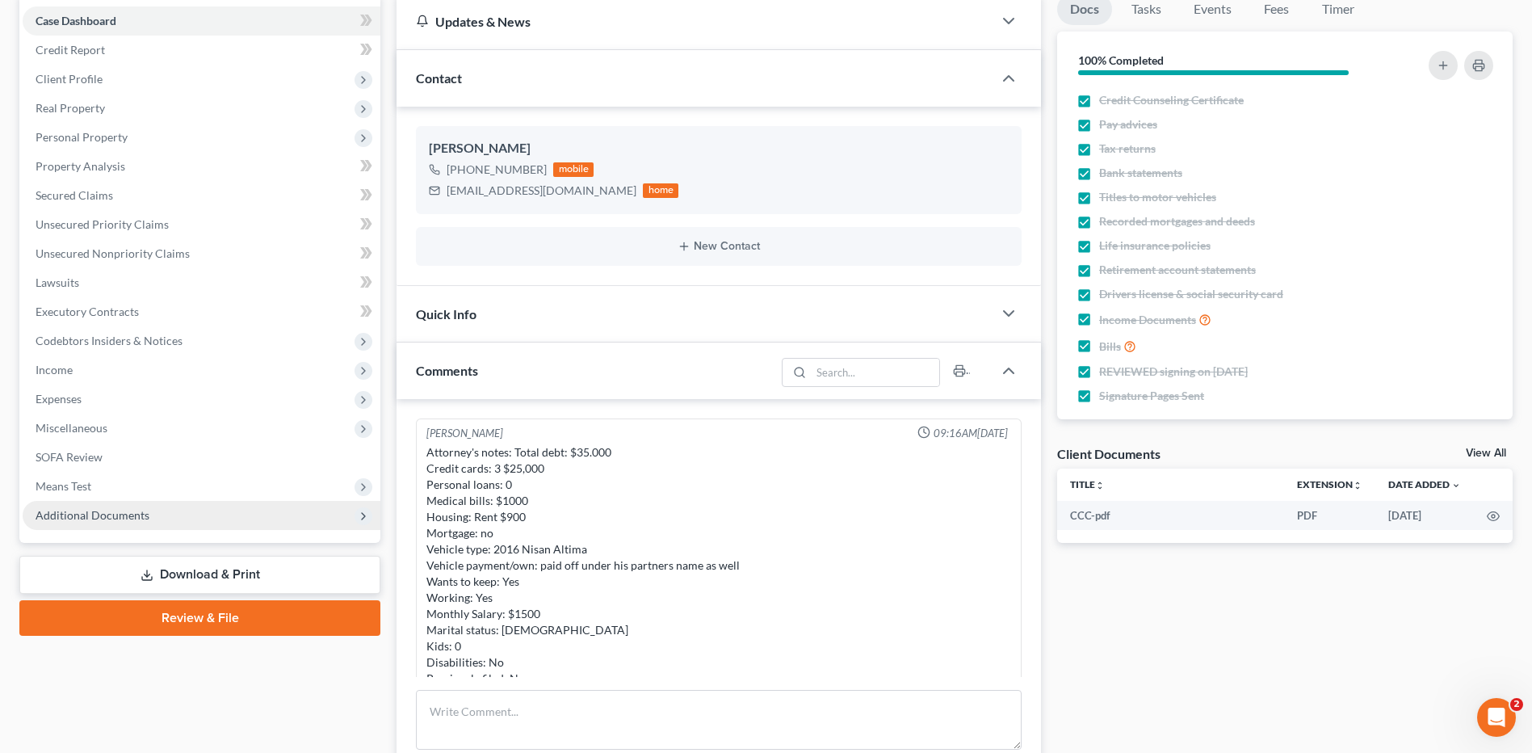
click at [138, 518] on span "Additional Documents" at bounding box center [93, 515] width 114 height 14
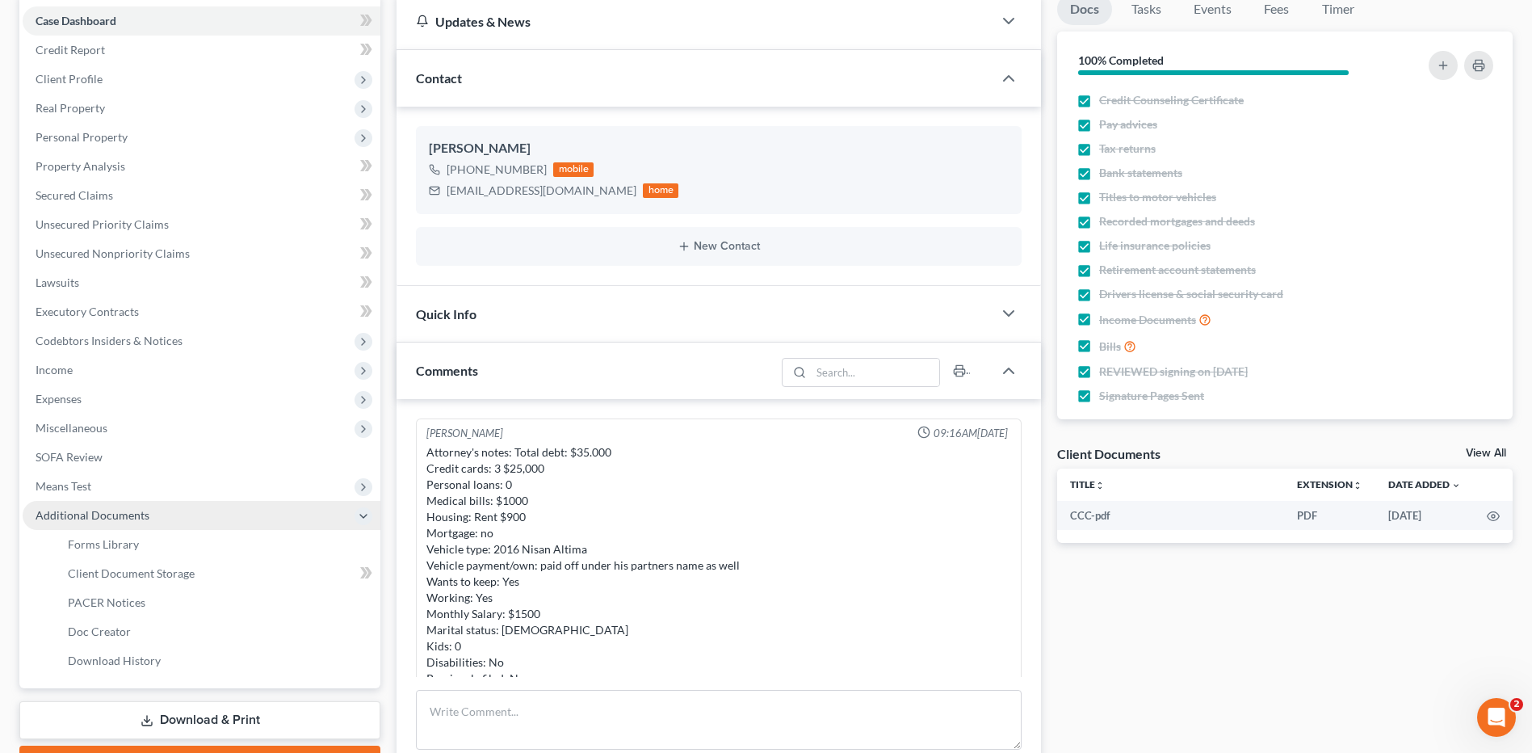
scroll to position [175, 0]
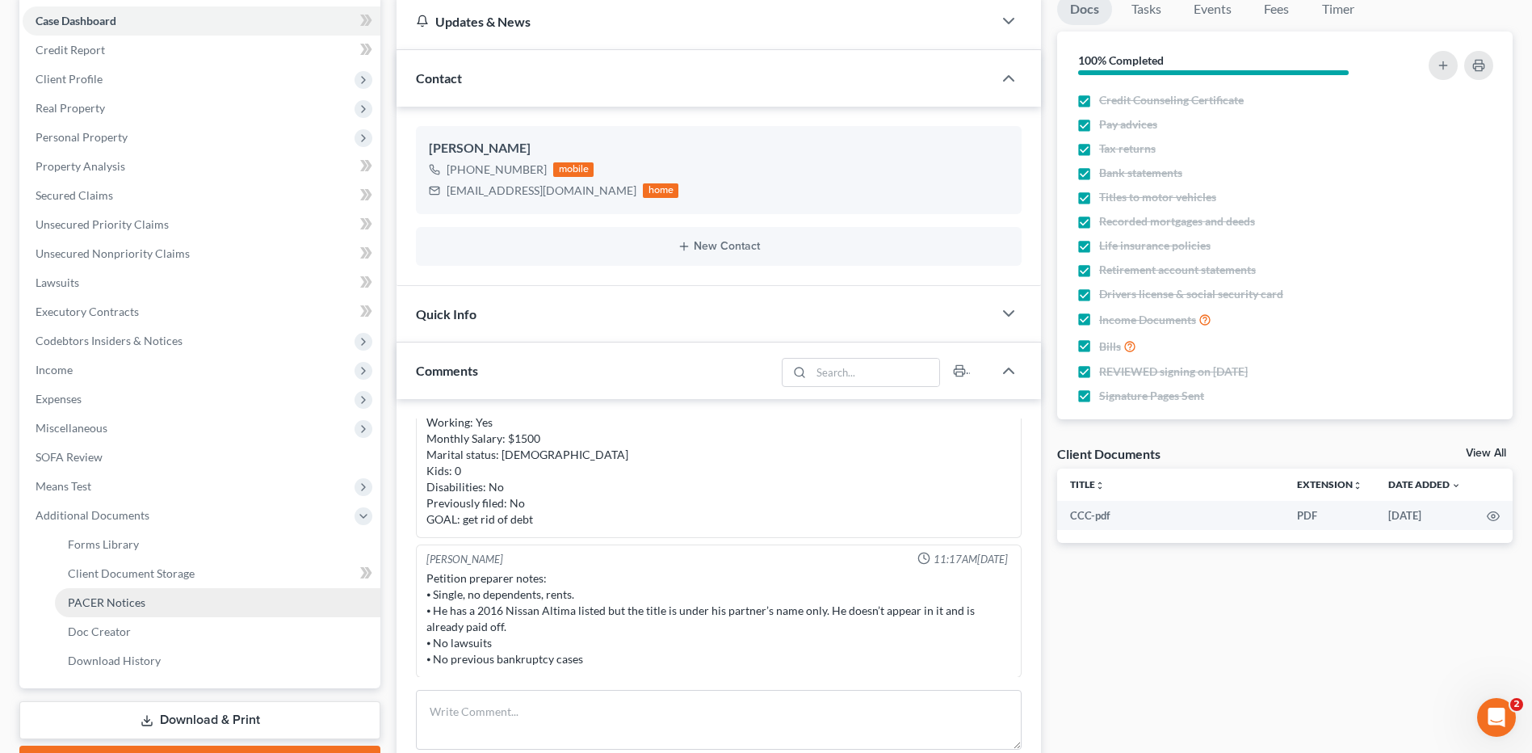
click at [128, 612] on link "PACER Notices" at bounding box center [217, 602] width 325 height 29
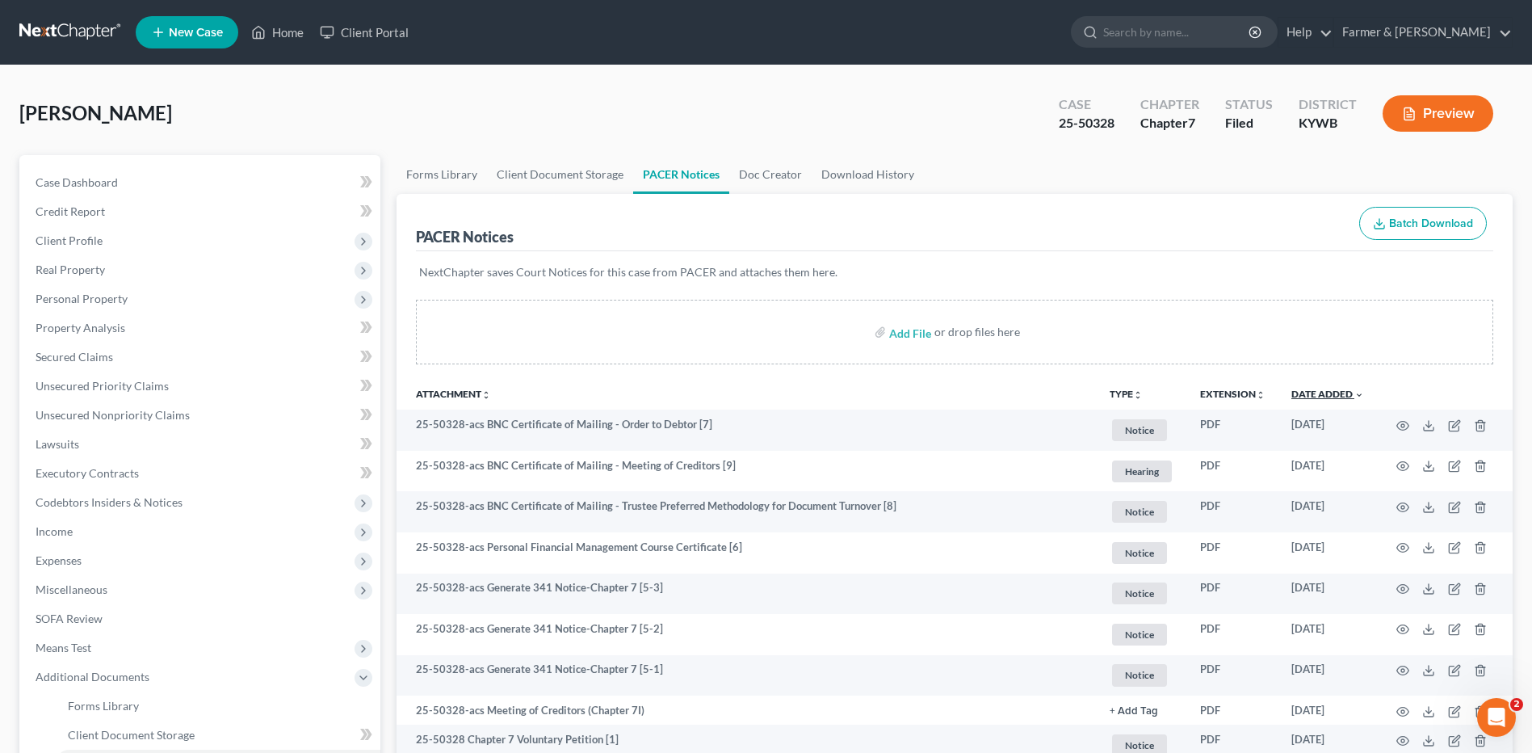
click at [1333, 395] on link "Date Added unfold_more expand_more expand_less" at bounding box center [1327, 394] width 73 height 12
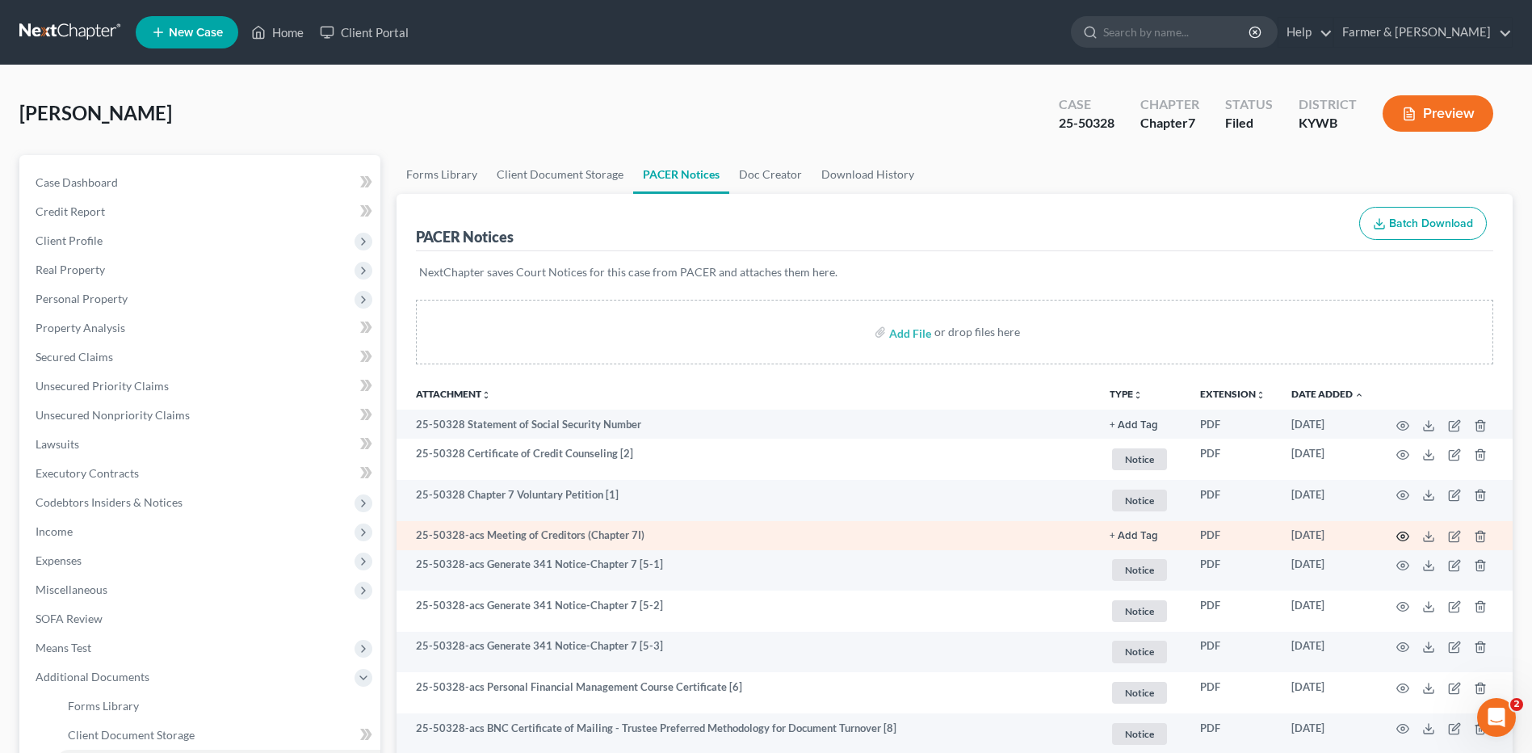
click at [1399, 530] on icon "button" at bounding box center [1402, 536] width 13 height 13
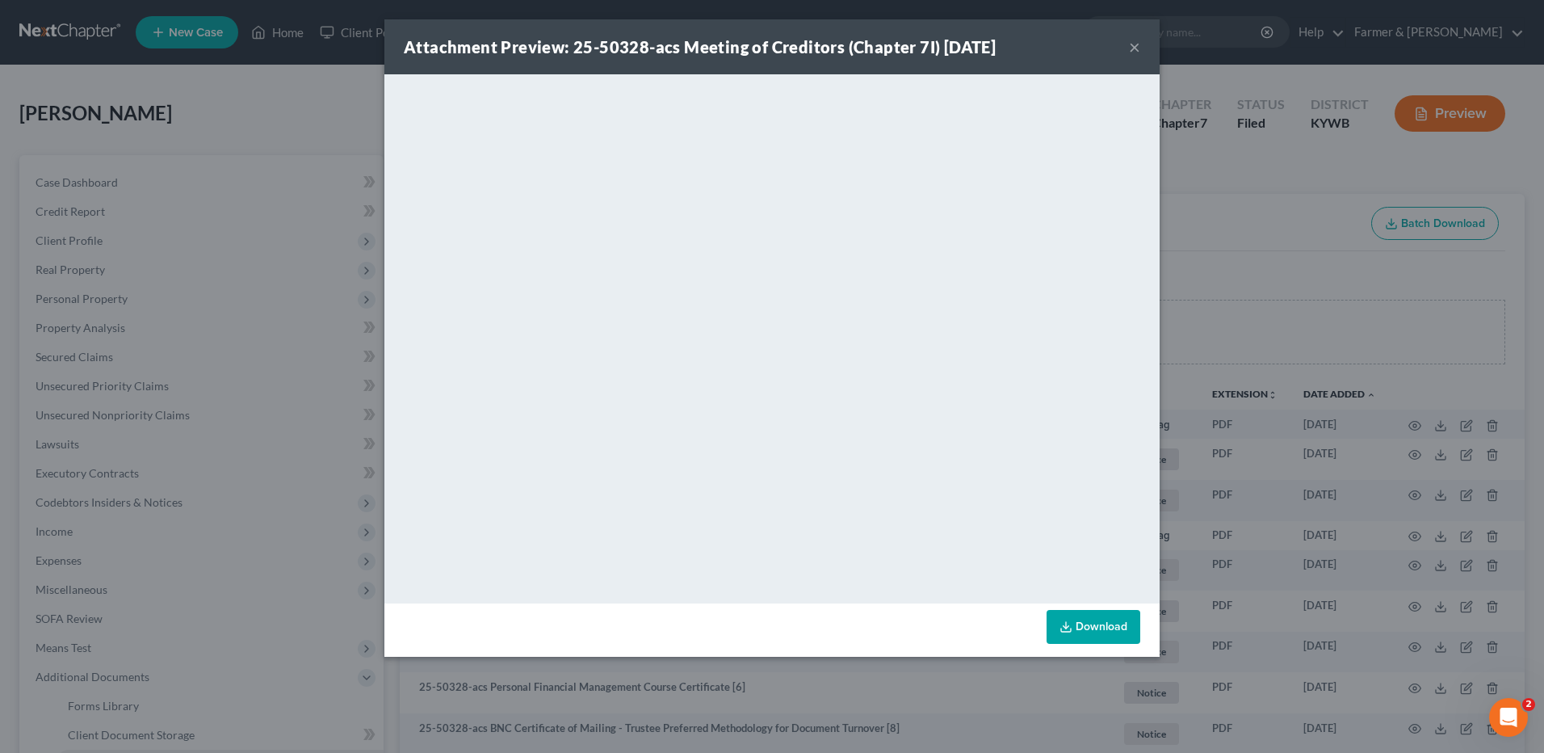
click at [1131, 48] on button "×" at bounding box center [1134, 46] width 11 height 19
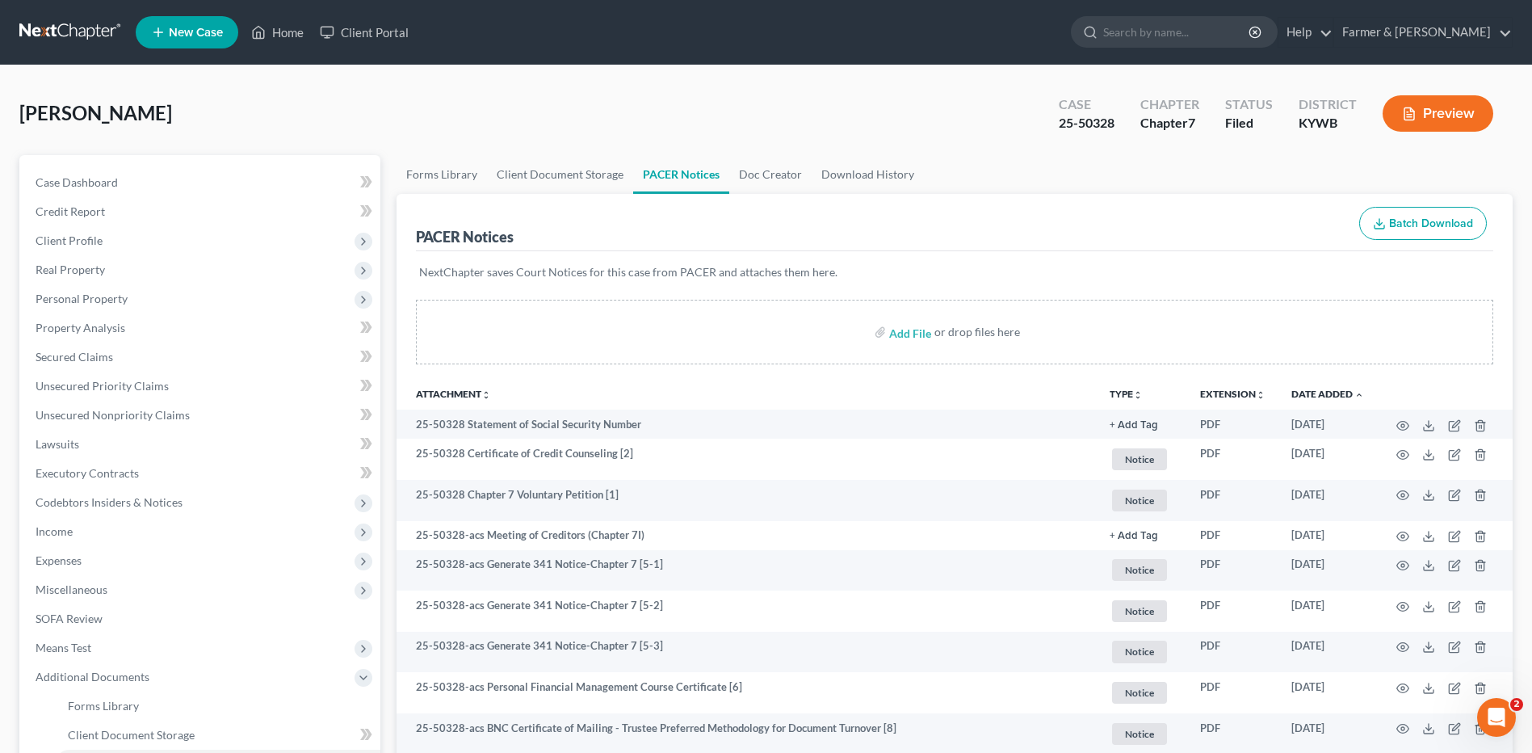
click at [71, 36] on link at bounding box center [70, 32] width 103 height 29
